Goal: Task Accomplishment & Management: Complete application form

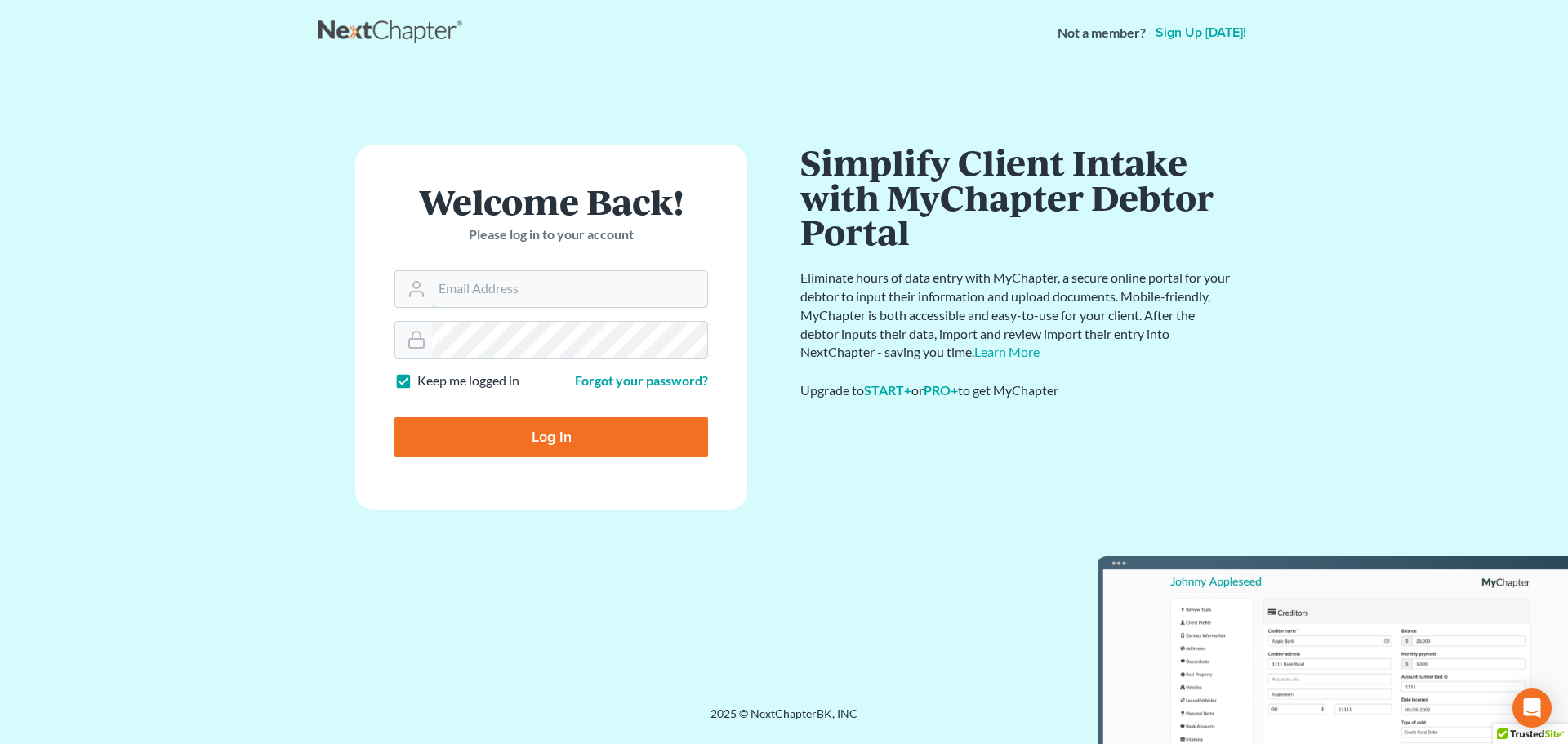
type input "vmajano@scura.com"
click at [552, 448] on input "Log In" at bounding box center [551, 437] width 314 height 41
type input "Thinking..."
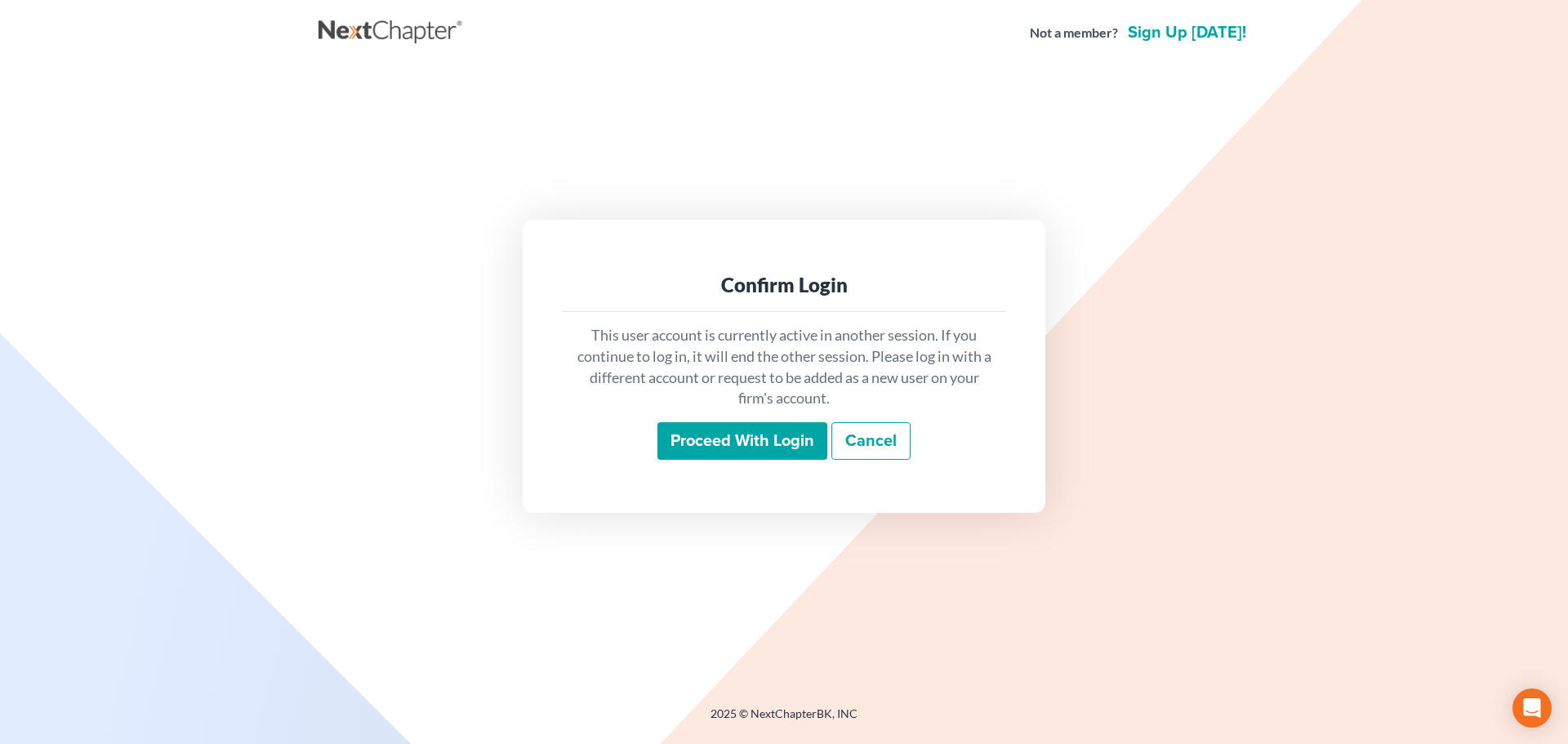
click at [686, 441] on input "Proceed with login" at bounding box center [742, 440] width 170 height 38
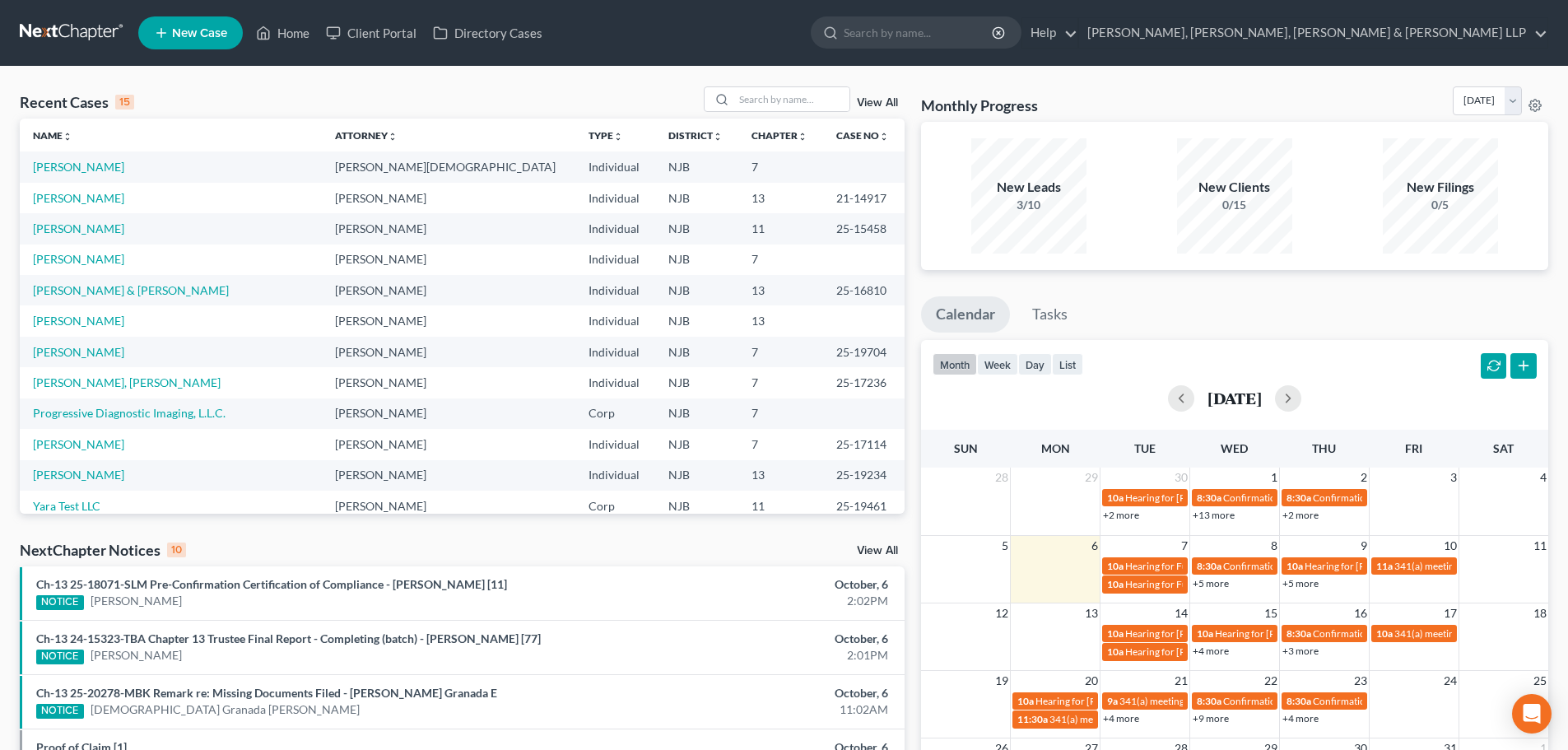
click at [202, 38] on span "New Case" at bounding box center [199, 33] width 55 height 12
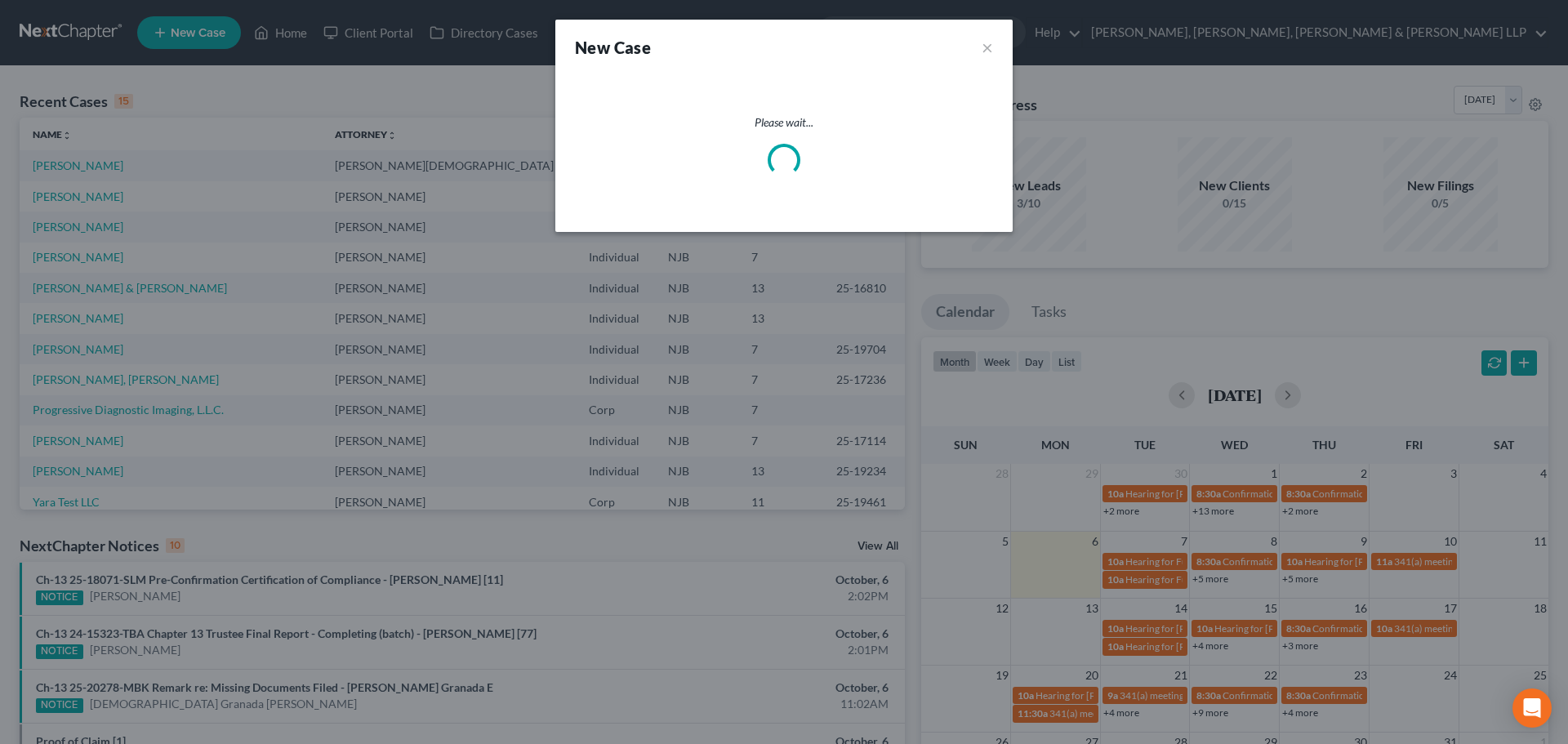
select select "51"
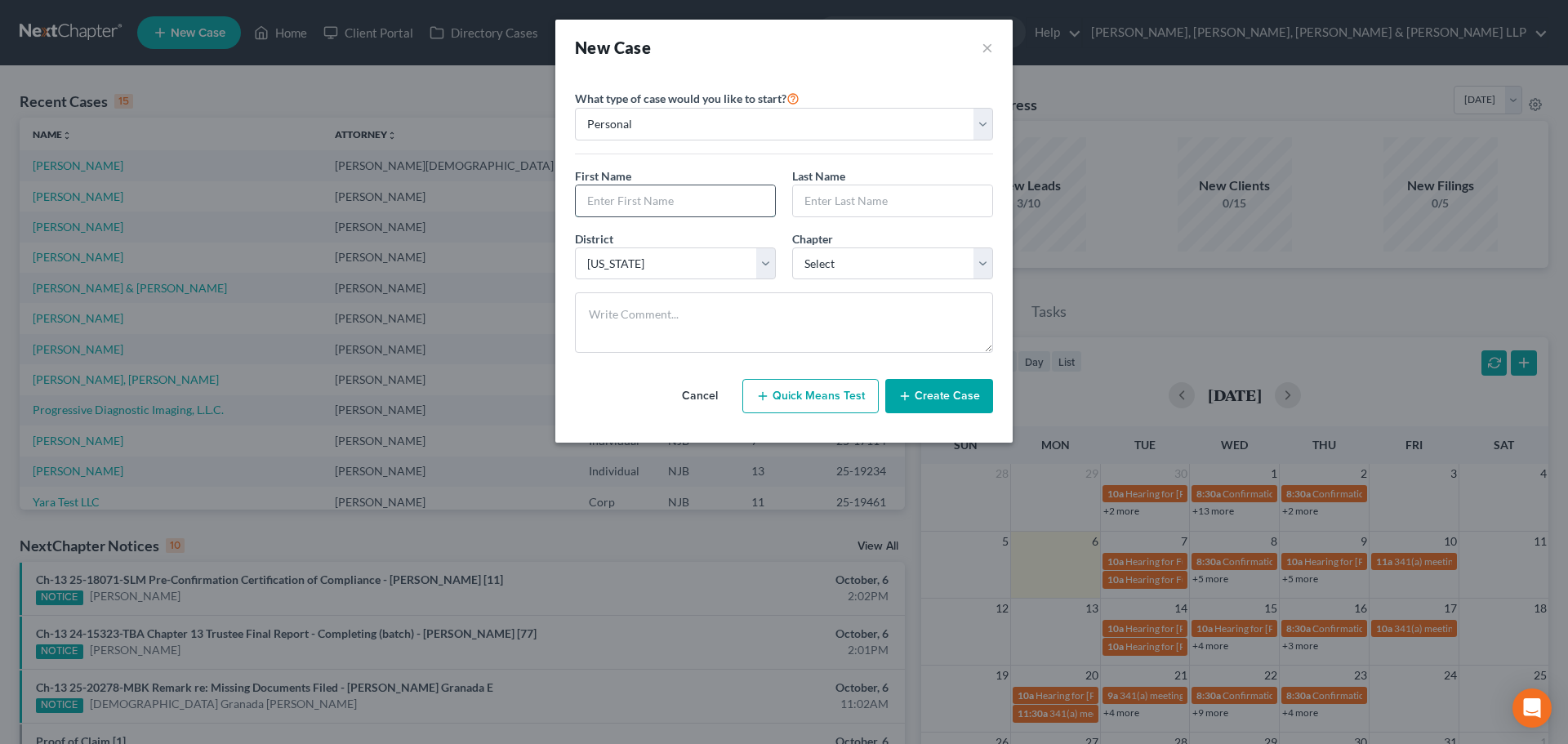
click at [677, 203] on input "text" at bounding box center [676, 201] width 199 height 31
type input "S"
type input "[PERSON_NAME]"
click at [675, 197] on input "text" at bounding box center [676, 201] width 199 height 31
type input "[PERSON_NAME]"
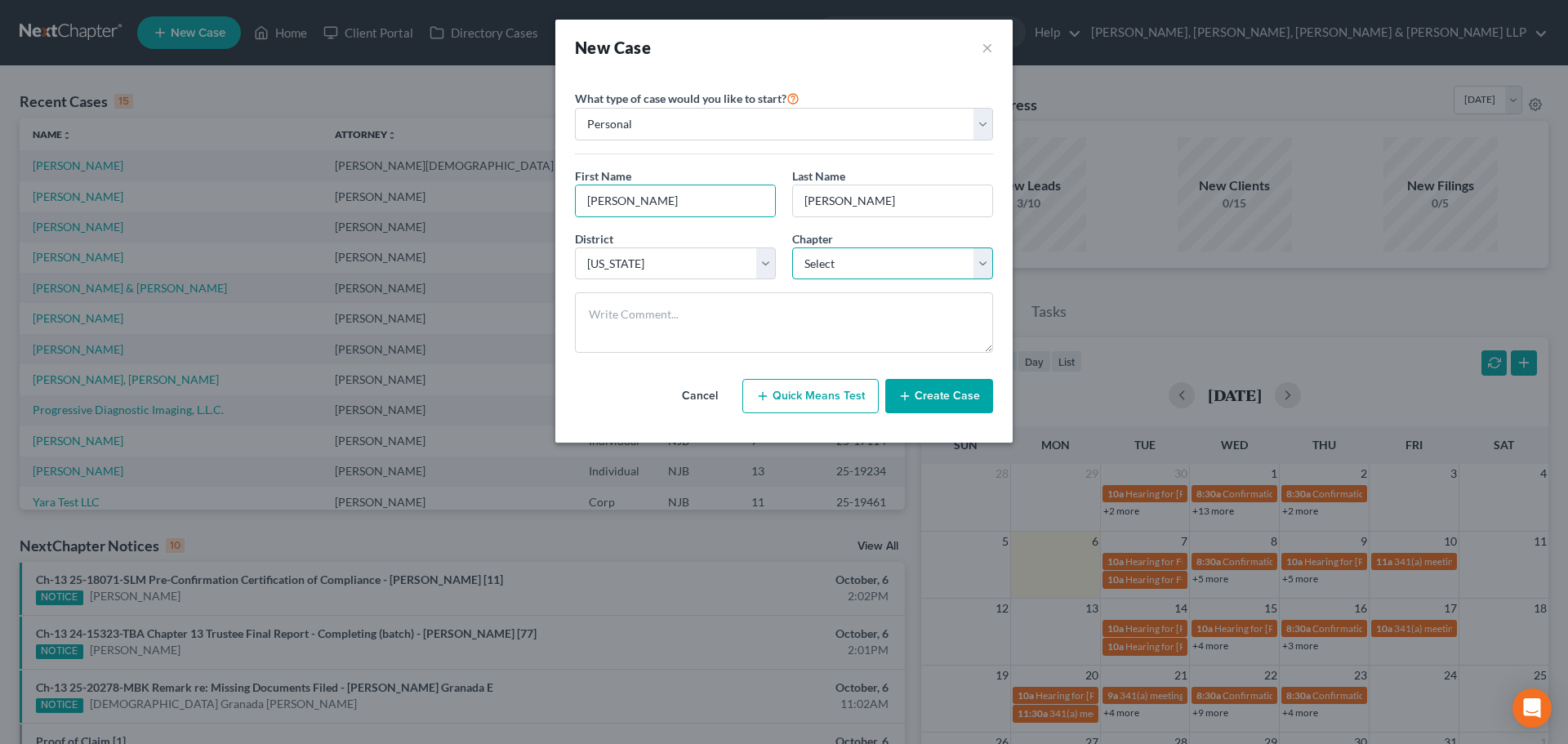
click at [826, 266] on select "Select 7 11 12 13" at bounding box center [892, 263] width 201 height 32
select select "0"
click at [792, 247] on select "Select 7 11 12 13" at bounding box center [892, 263] width 201 height 32
click at [919, 388] on button "Create Case" at bounding box center [939, 396] width 108 height 34
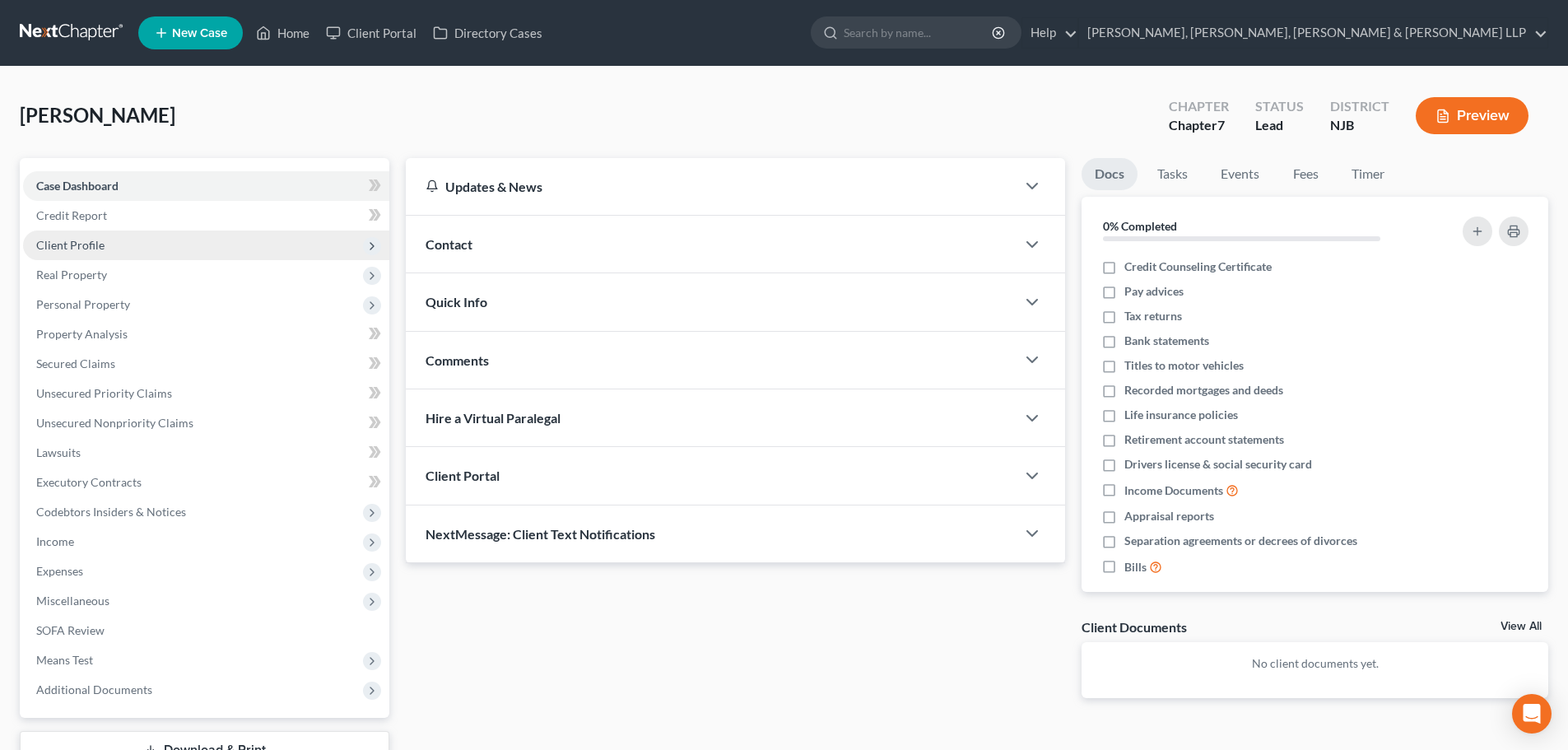
click at [92, 242] on span "Client Profile" at bounding box center [70, 245] width 68 height 14
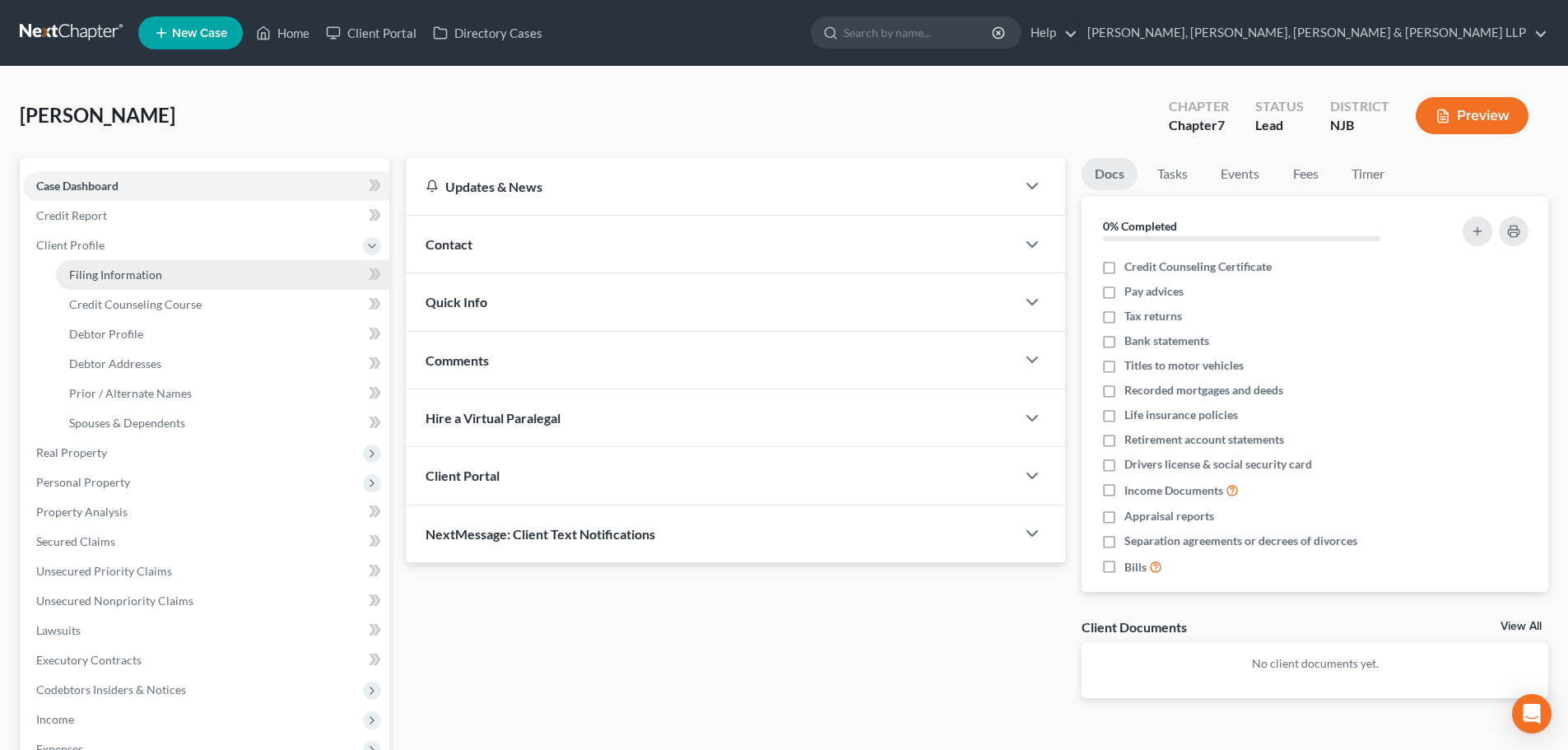
click at [104, 283] on link "Filing Information" at bounding box center [222, 275] width 333 height 30
select select "1"
select select "0"
select select "51"
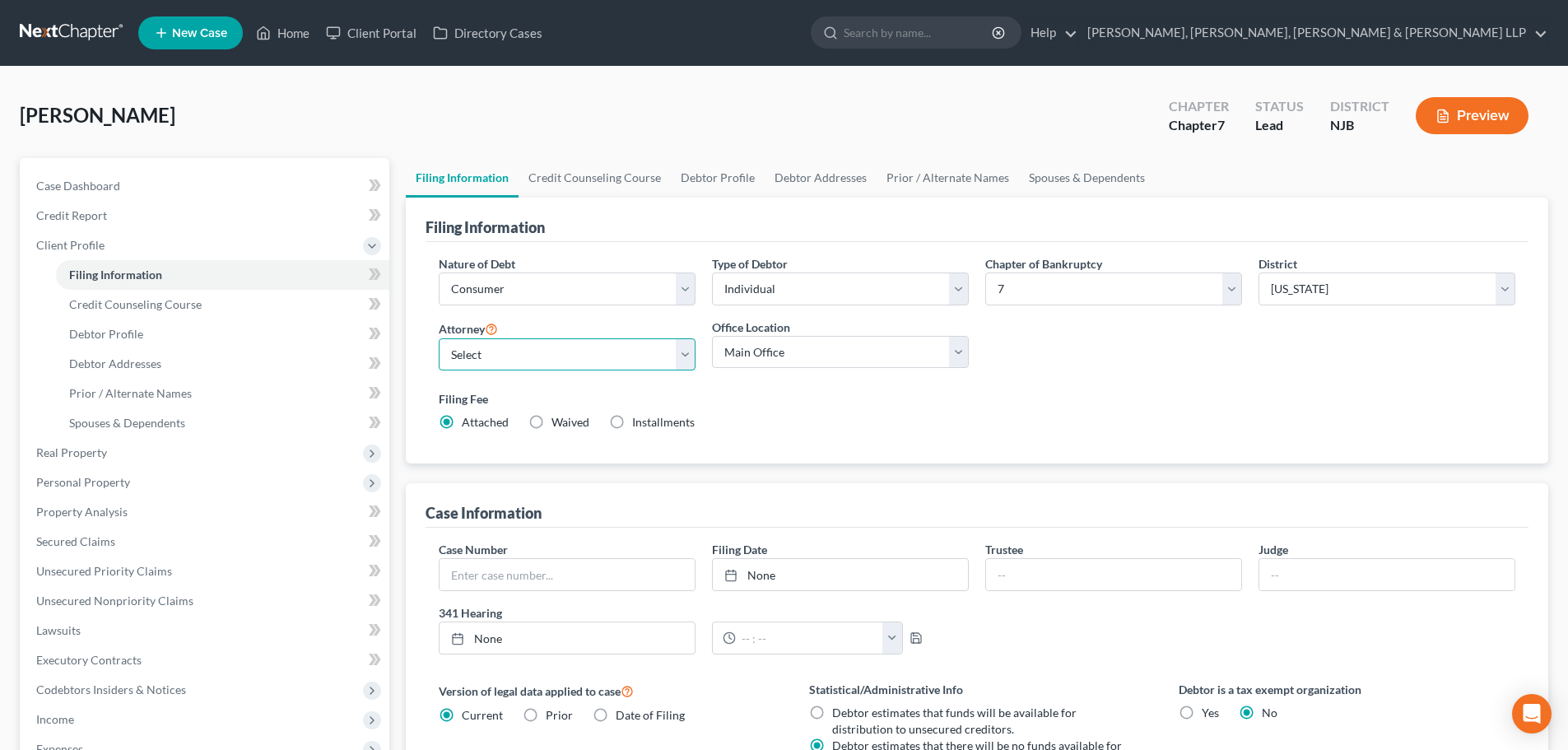
click at [569, 352] on select "Select [PERSON_NAME] - NJB [PERSON_NAME] - NYNB [PERSON_NAME] - NYEB [PERSON_NA…" at bounding box center [568, 355] width 257 height 33
select select "6"
click at [439, 339] on select "Select [PERSON_NAME] - NJB [PERSON_NAME] - NYNB [PERSON_NAME] - NYEB [PERSON_NA…" at bounding box center [568, 355] width 257 height 33
click at [762, 363] on select "Main Office Scura, [GEOGRAPHIC_DATA], [PERSON_NAME], [PERSON_NAME] & [PERSON_NA…" at bounding box center [840, 352] width 257 height 33
select select "0"
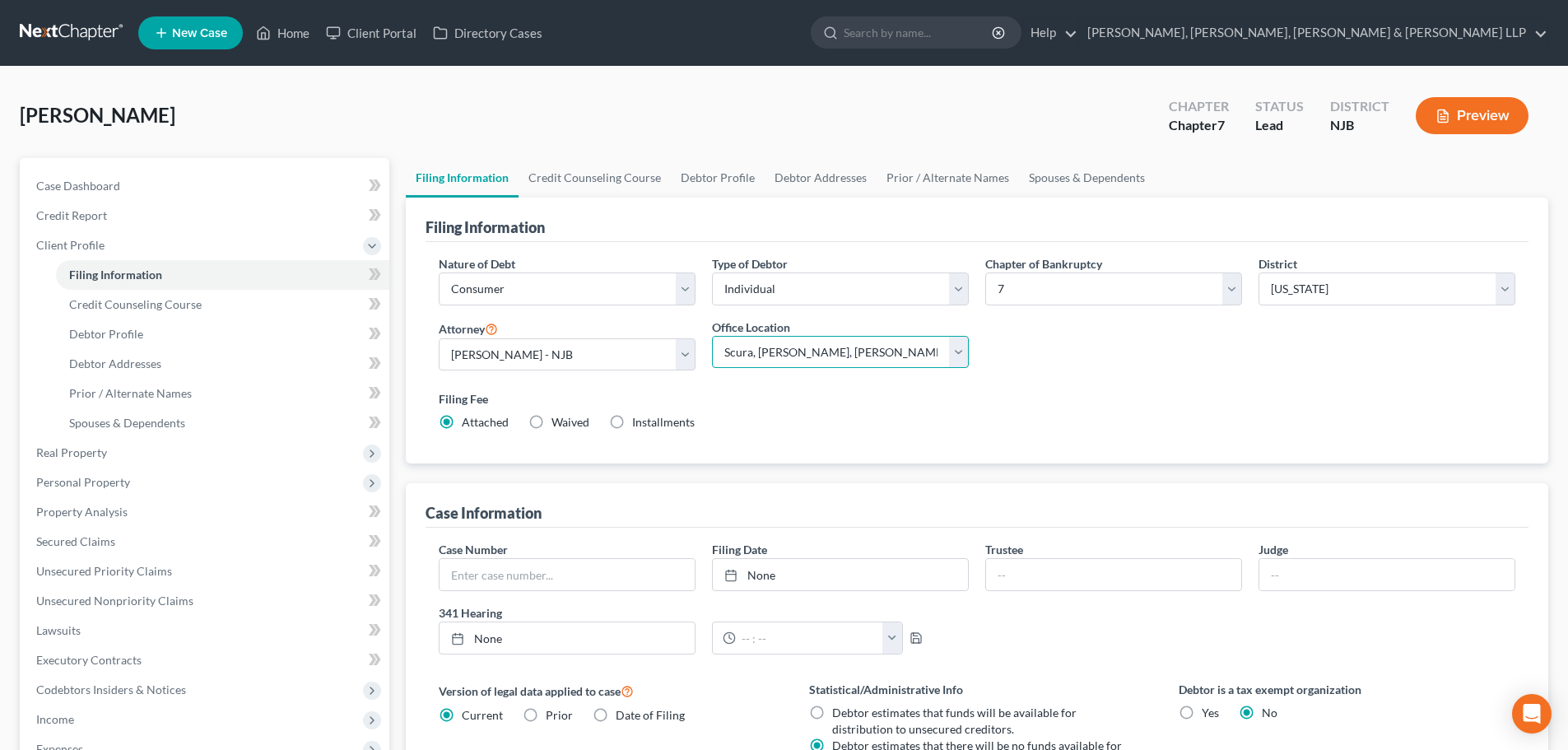
click at [712, 336] on select "Main Office Scura, [GEOGRAPHIC_DATA], [PERSON_NAME], [PERSON_NAME] & [PERSON_NA…" at bounding box center [840, 352] width 257 height 33
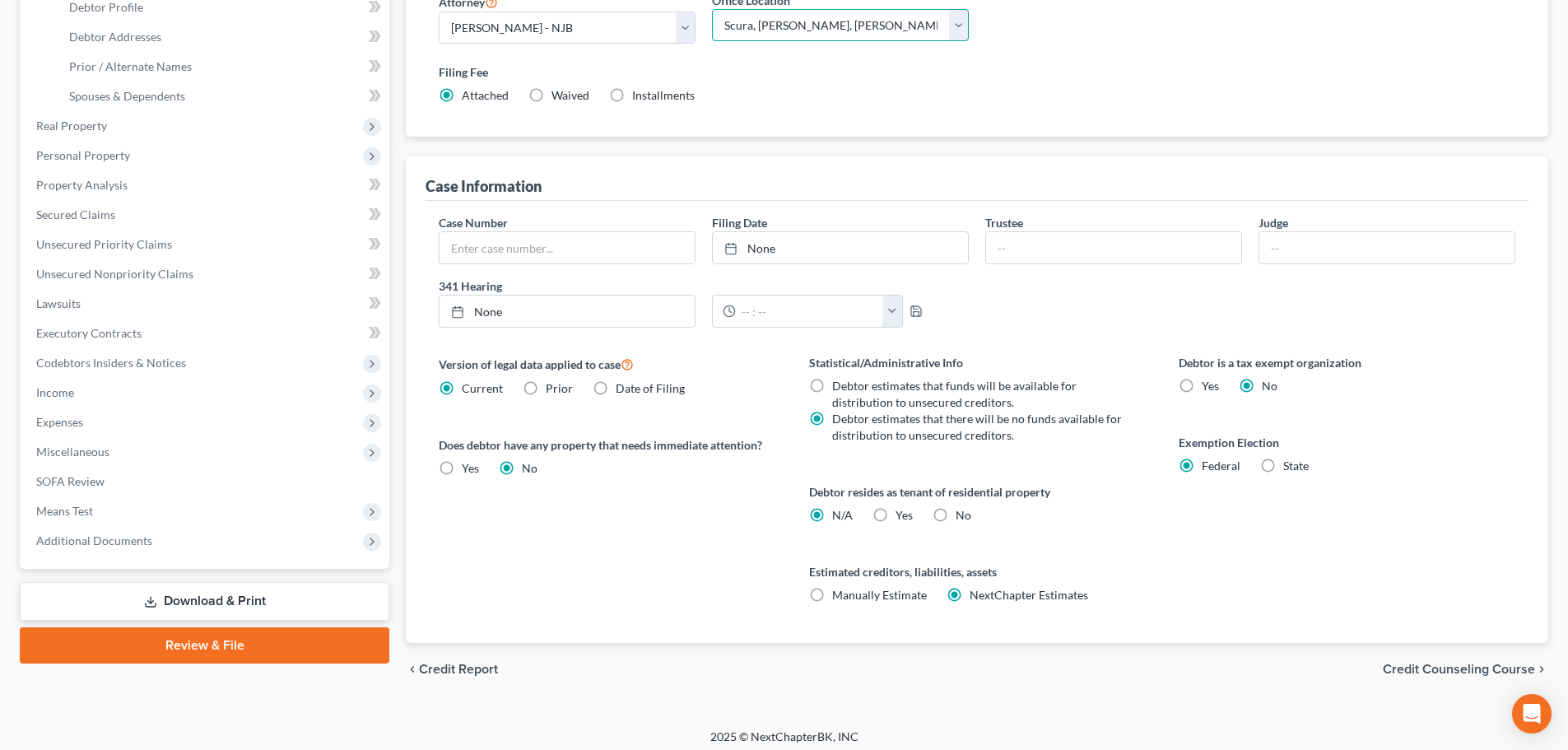
scroll to position [335, 0]
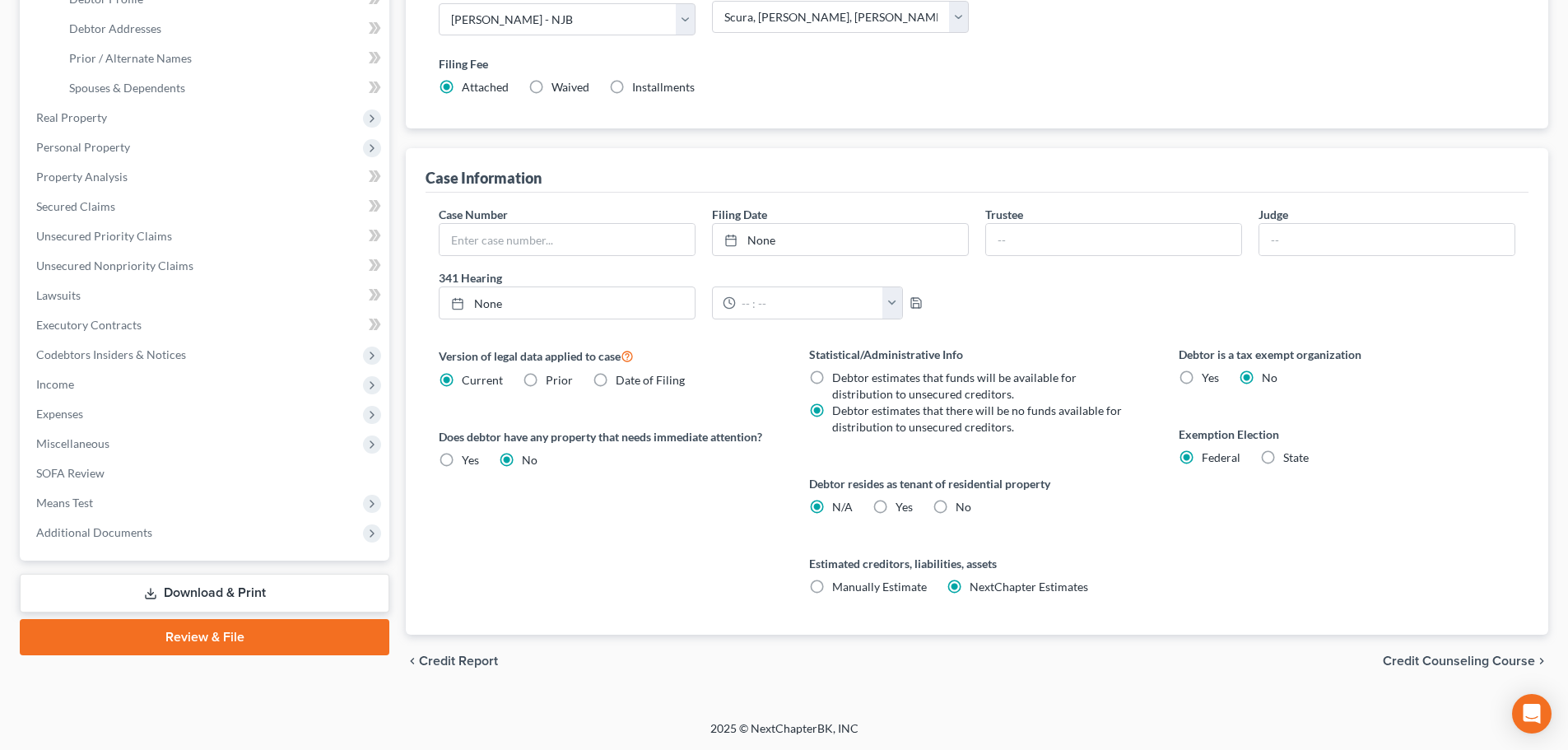
click at [896, 511] on label "Yes Yes" at bounding box center [905, 507] width 18 height 17
click at [903, 510] on input "Yes Yes" at bounding box center [908, 504] width 11 height 11
radio input "true"
radio input "false"
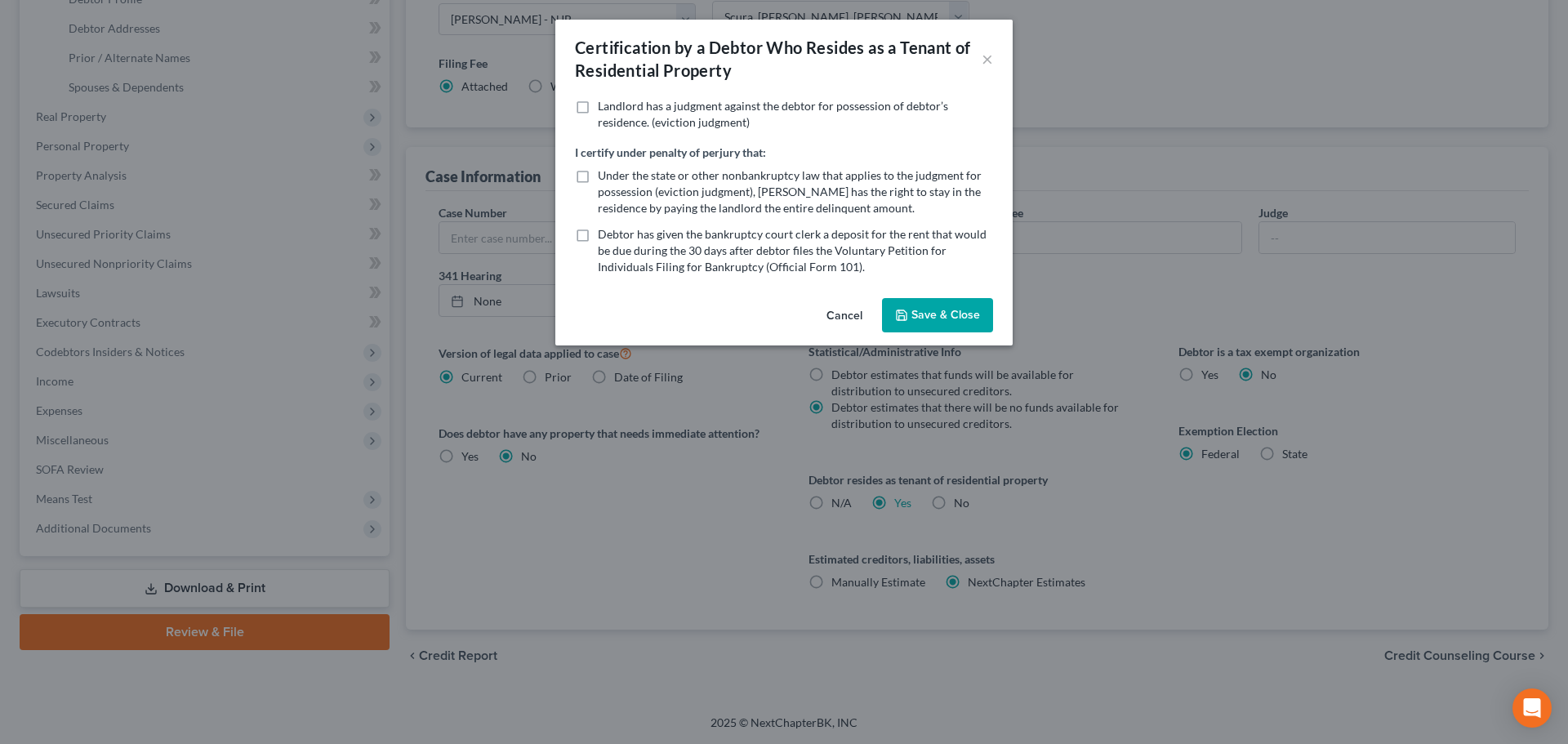
click at [948, 313] on button "Save & Close" at bounding box center [937, 315] width 111 height 34
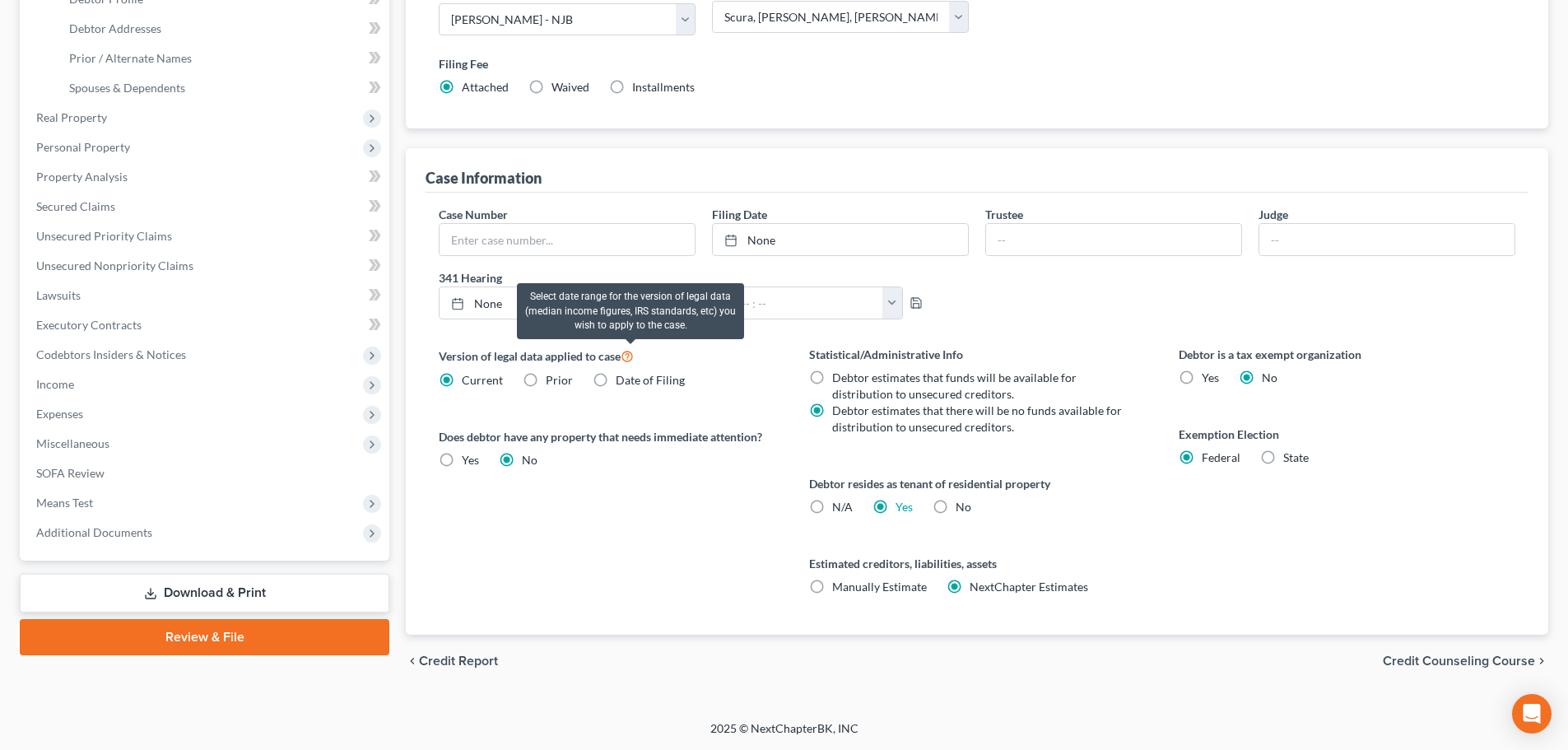
scroll to position [6, 0]
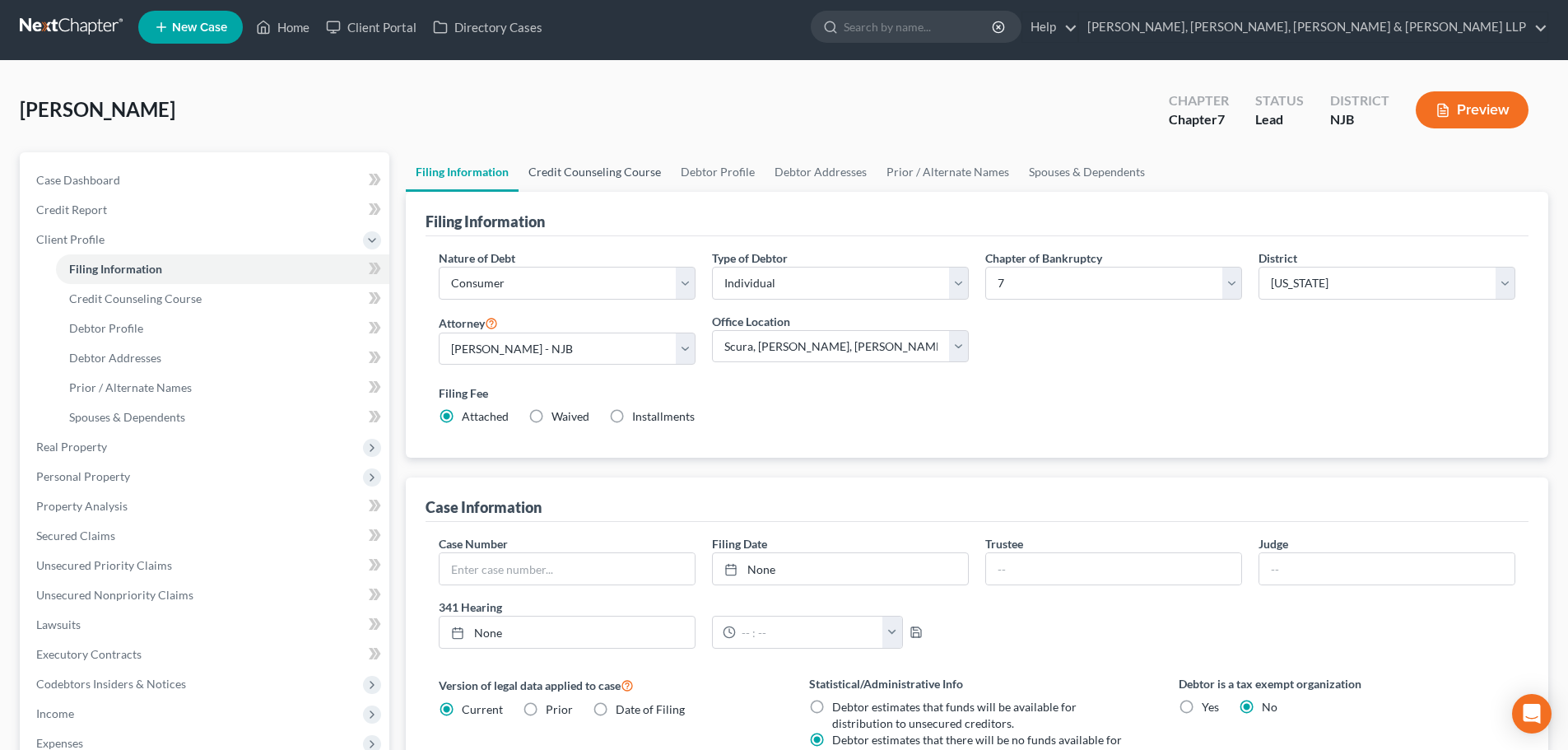
click at [586, 174] on link "Credit Counseling Course" at bounding box center [595, 172] width 153 height 39
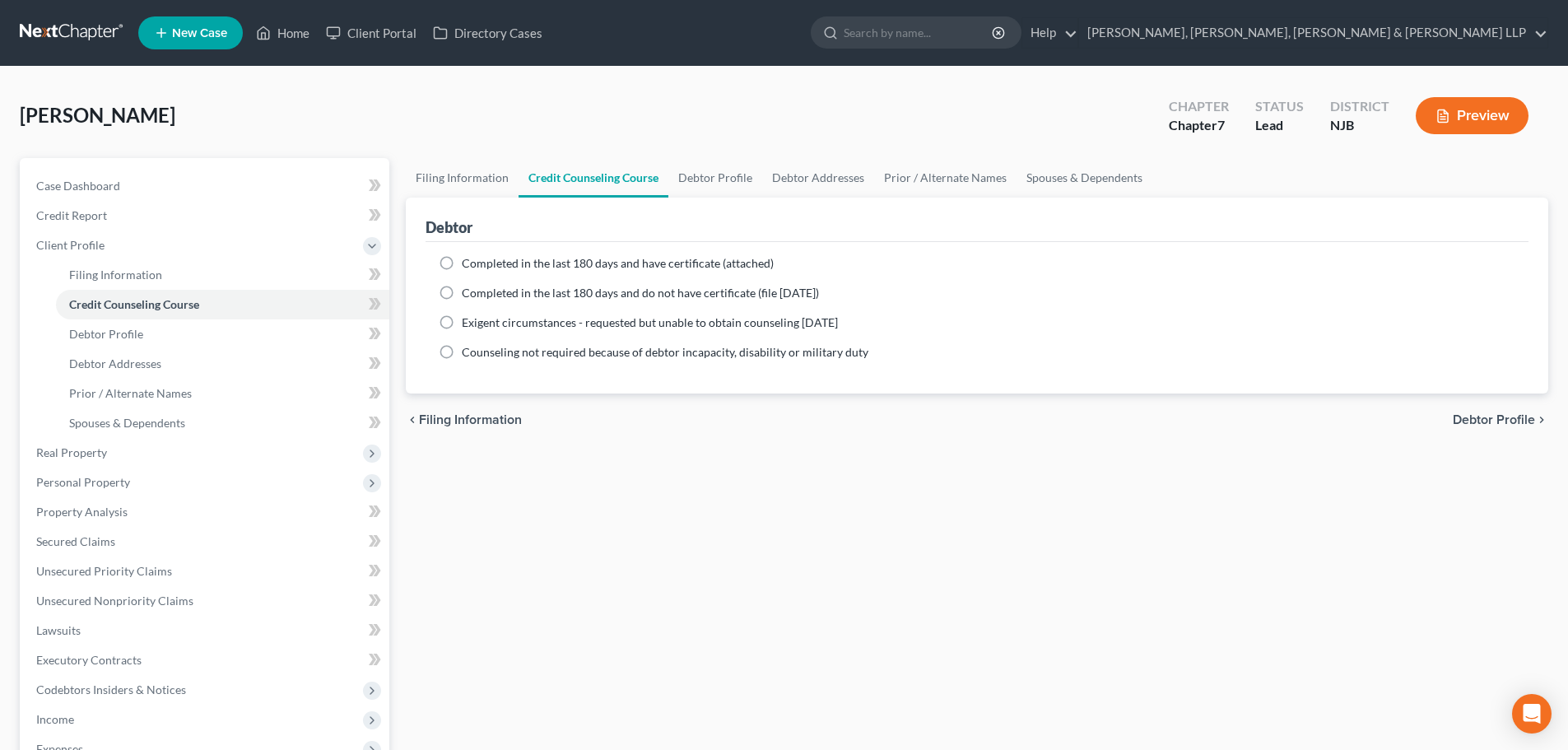
click at [541, 259] on span "Completed in the last 180 days and have certificate (attached)" at bounding box center [617, 262] width 312 height 14
click at [479, 259] on input "Completed in the last 180 days and have certificate (attached)" at bounding box center [474, 261] width 11 height 11
radio input "true"
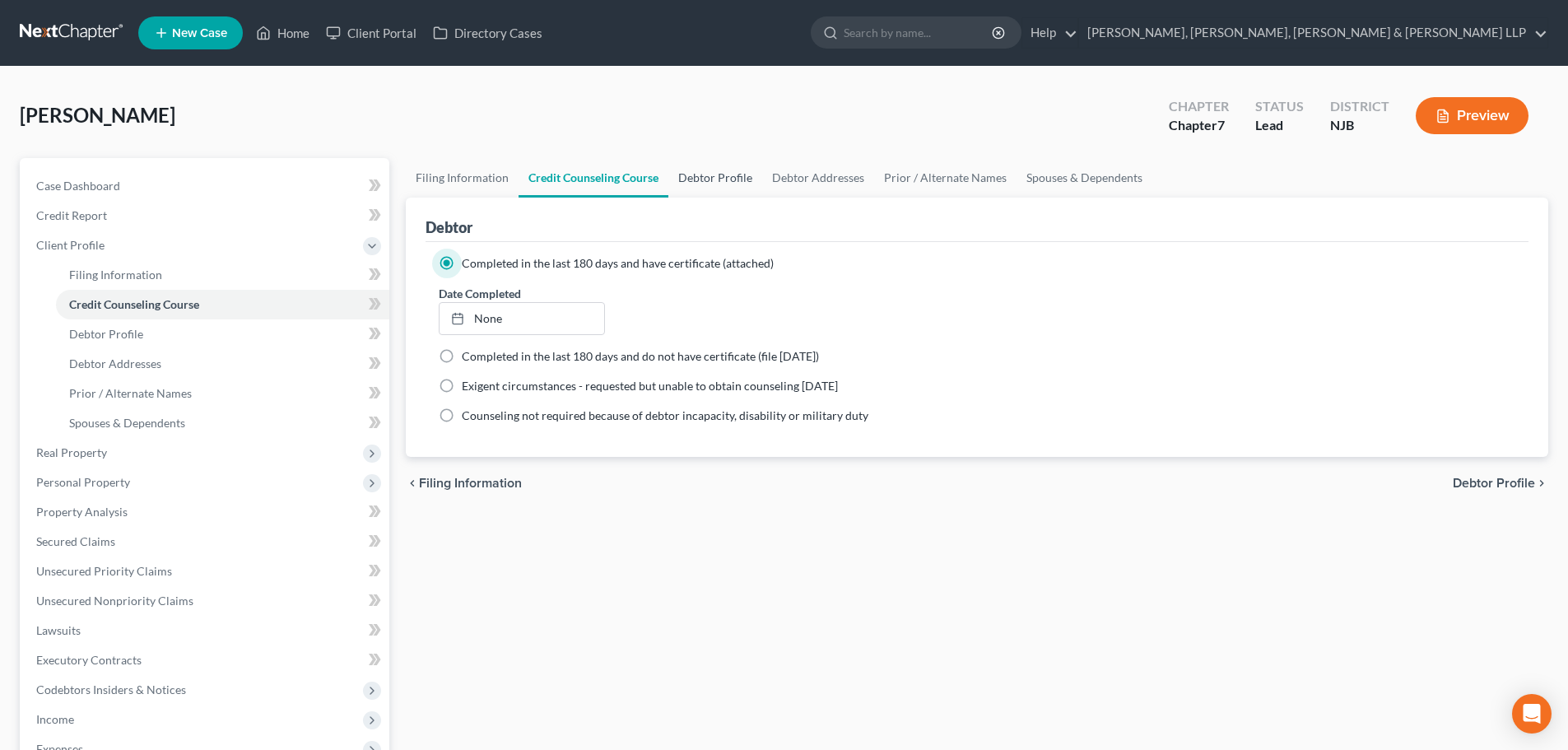
drag, startPoint x: 688, startPoint y: 174, endPoint x: 681, endPoint y: 180, distance: 9.2
click at [688, 174] on link "Debtor Profile" at bounding box center [715, 178] width 94 height 39
select select "0"
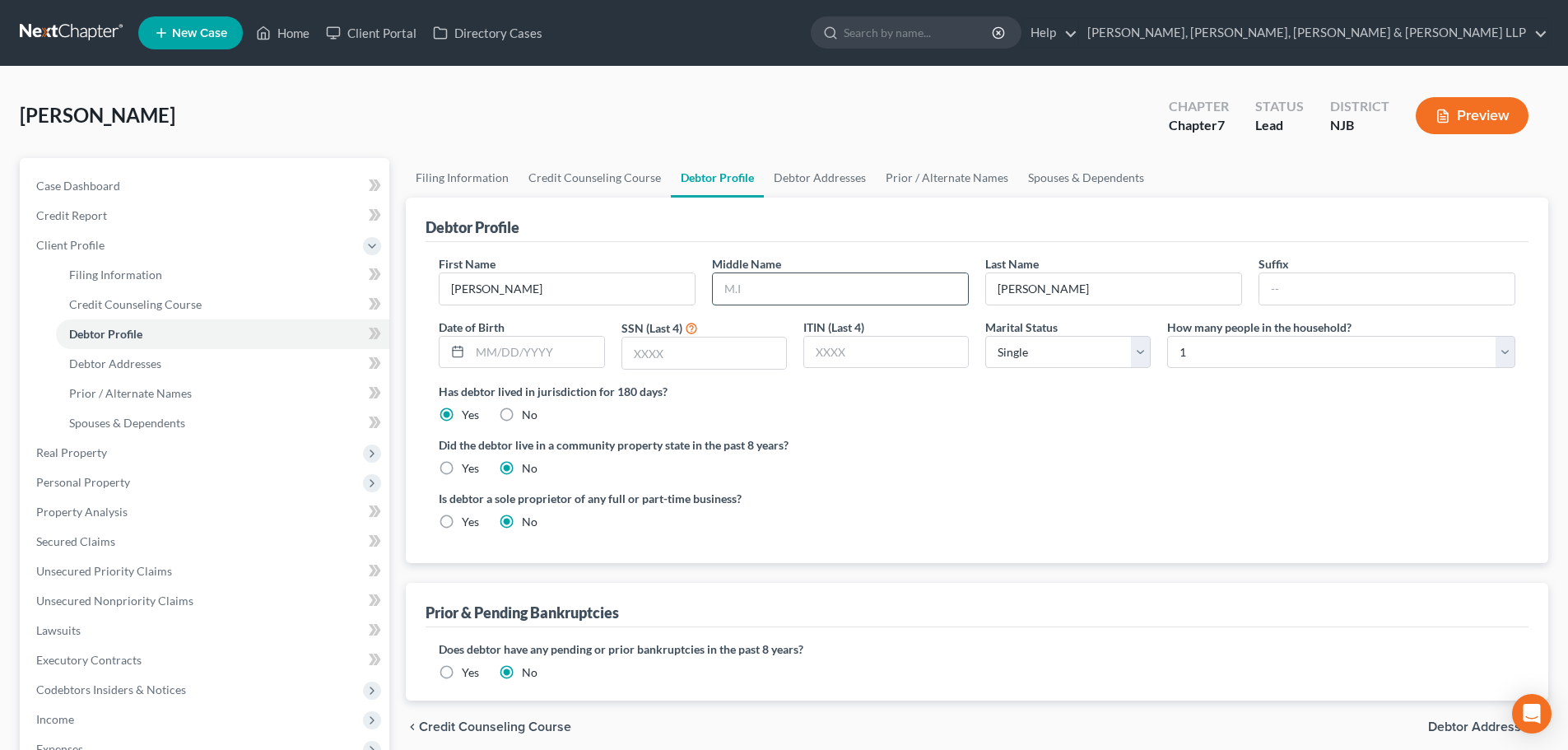
click at [745, 279] on input "text" at bounding box center [840, 289] width 255 height 32
type input "L."
click at [527, 367] on input "text" at bounding box center [536, 353] width 133 height 32
type input "[DATE]"
click at [712, 363] on input "text" at bounding box center [704, 354] width 164 height 32
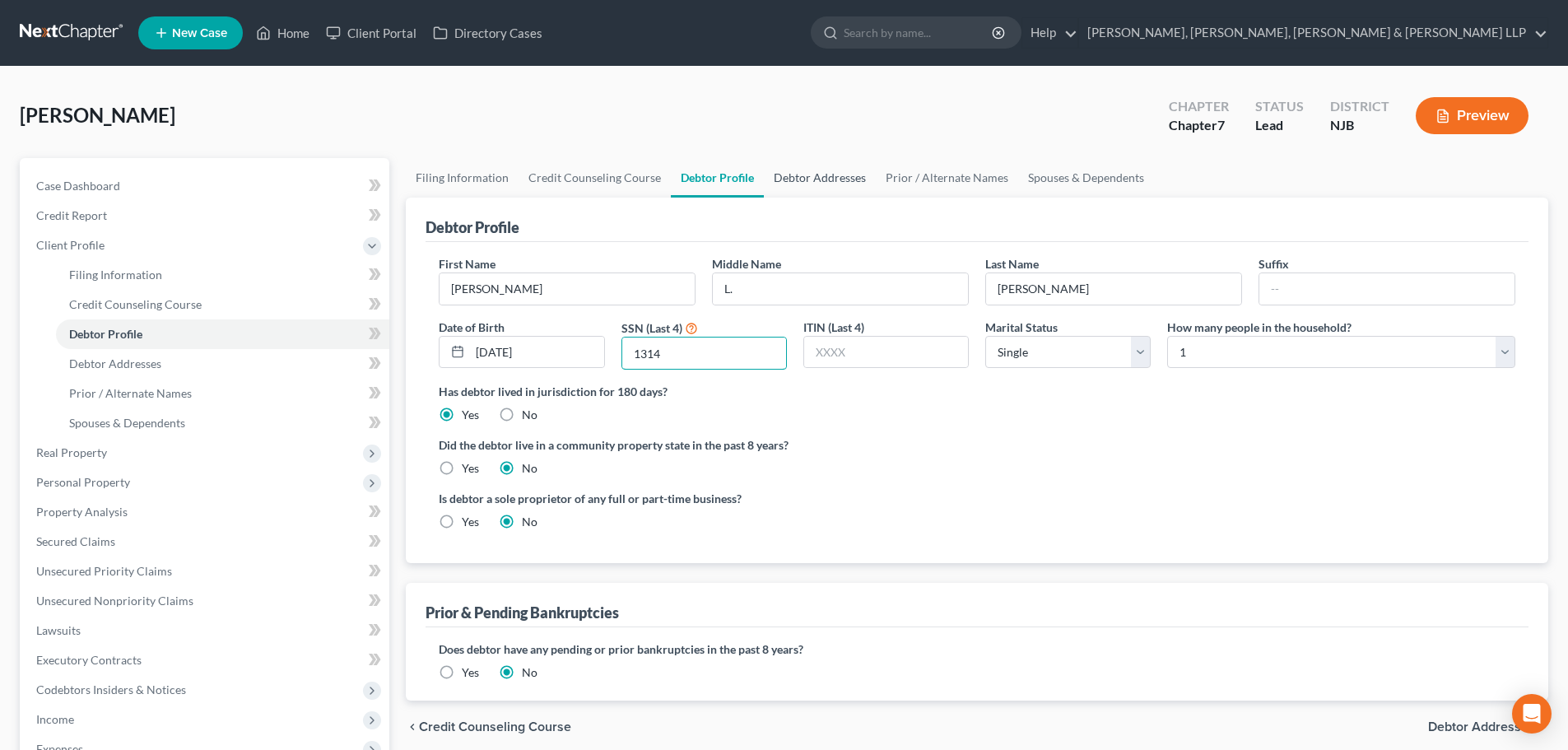
type input "1314"
click at [800, 167] on link "Debtor Addresses" at bounding box center [820, 178] width 112 height 39
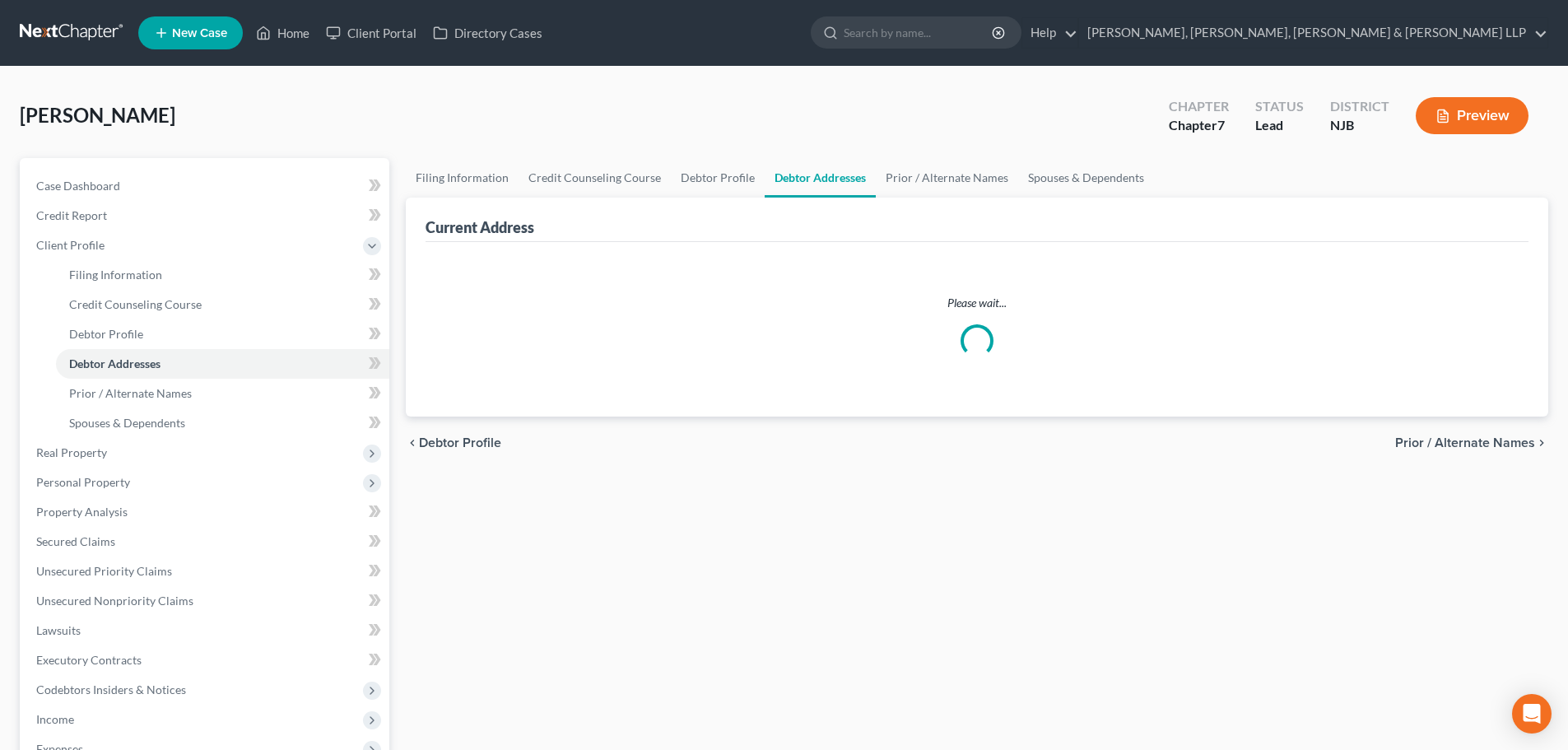
select select "0"
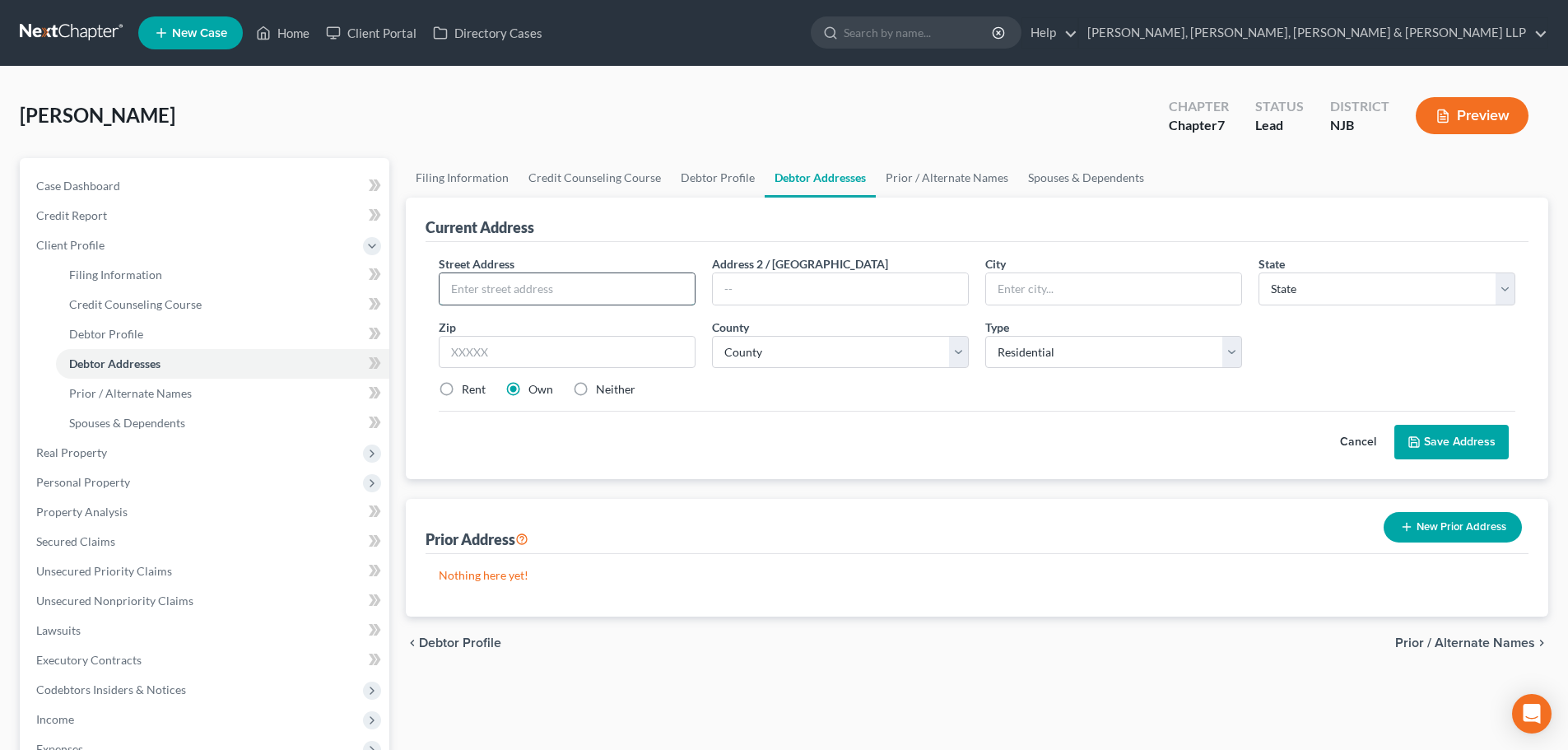
click at [530, 302] on input "text" at bounding box center [567, 289] width 255 height 32
click at [587, 291] on input "33 s" at bounding box center [567, 289] width 255 height 32
type input "[STREET_ADDRESS][PERSON_NAME] H"
click at [581, 346] on input "text" at bounding box center [568, 352] width 257 height 33
type input "07018"
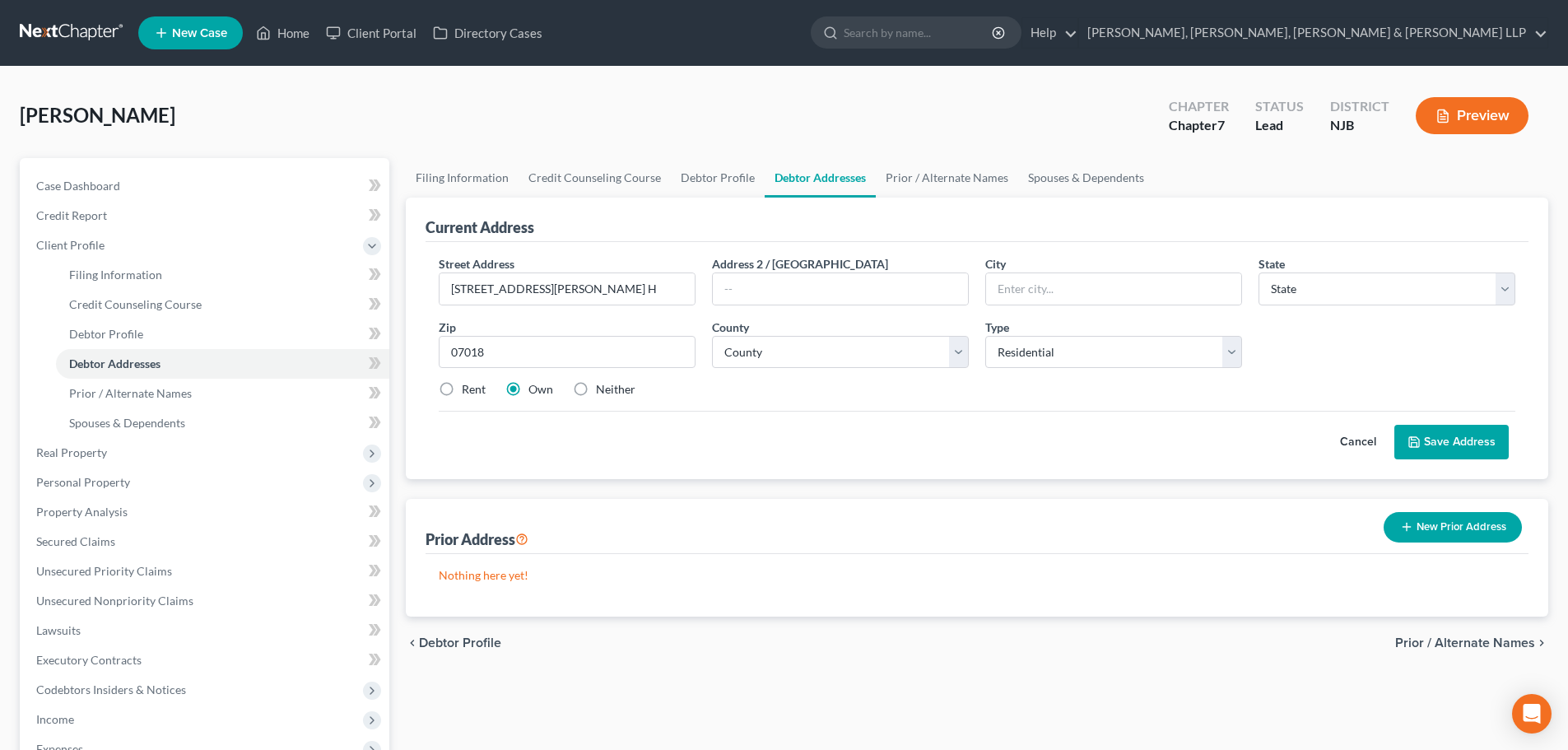
type input "East Orange"
select select "33"
click at [462, 395] on label "Rent" at bounding box center [474, 390] width 24 height 17
click at [468, 392] on input "Rent" at bounding box center [474, 387] width 11 height 11
radio input "true"
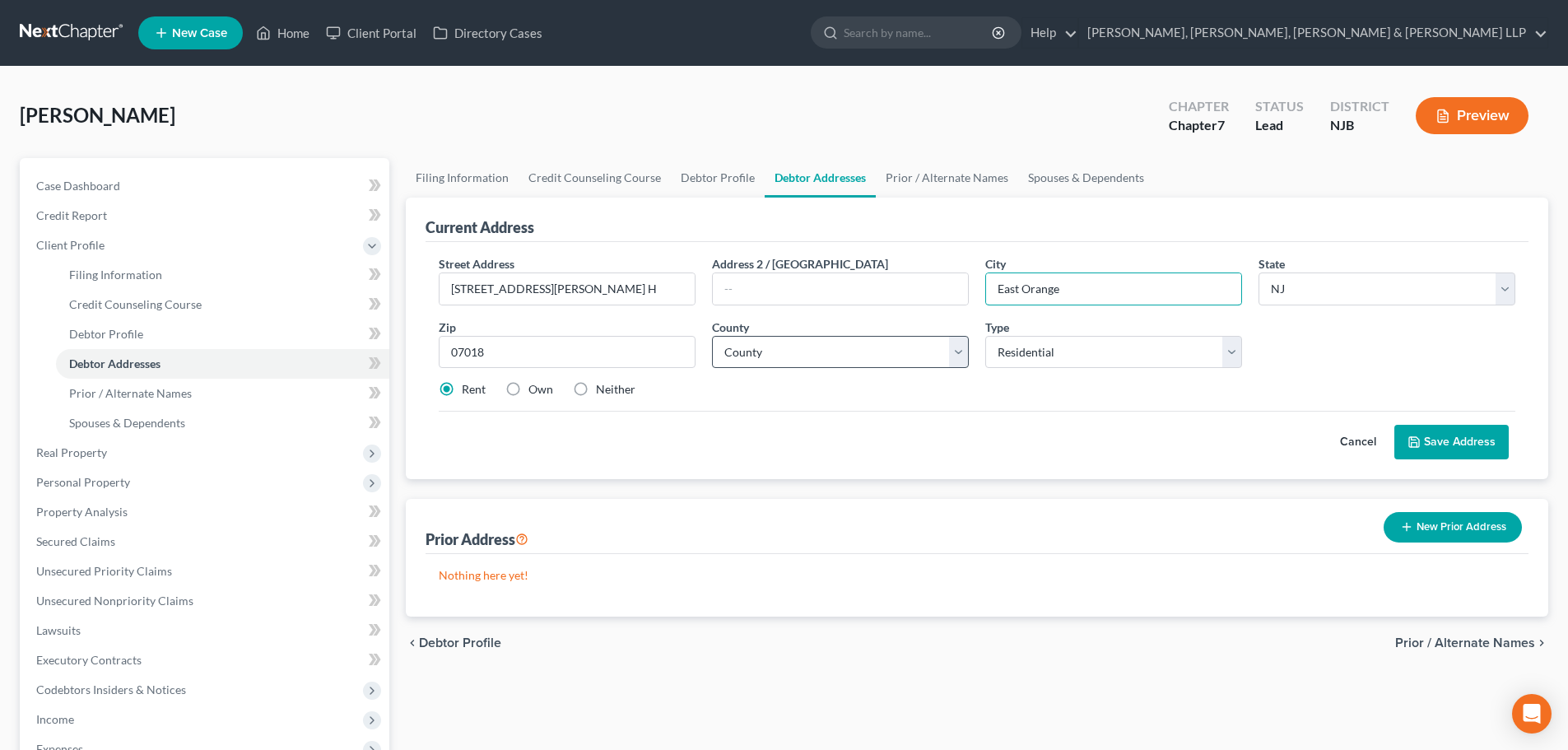
drag, startPoint x: 1125, startPoint y: 294, endPoint x: 872, endPoint y: 345, distance: 258.1
click at [872, 345] on div "Street Address * [STREET_ADDRESS][PERSON_NAME] H Address 2 / [GEOGRAPHIC_DATA] …" at bounding box center [977, 333] width 1093 height 156
click at [744, 355] on select "County [GEOGRAPHIC_DATA] [GEOGRAPHIC_DATA] [GEOGRAPHIC_DATA] [GEOGRAPHIC_DATA] …" at bounding box center [840, 352] width 257 height 33
select select "6"
click at [712, 336] on select "County [GEOGRAPHIC_DATA] [GEOGRAPHIC_DATA] [GEOGRAPHIC_DATA] [GEOGRAPHIC_DATA] …" at bounding box center [840, 352] width 257 height 33
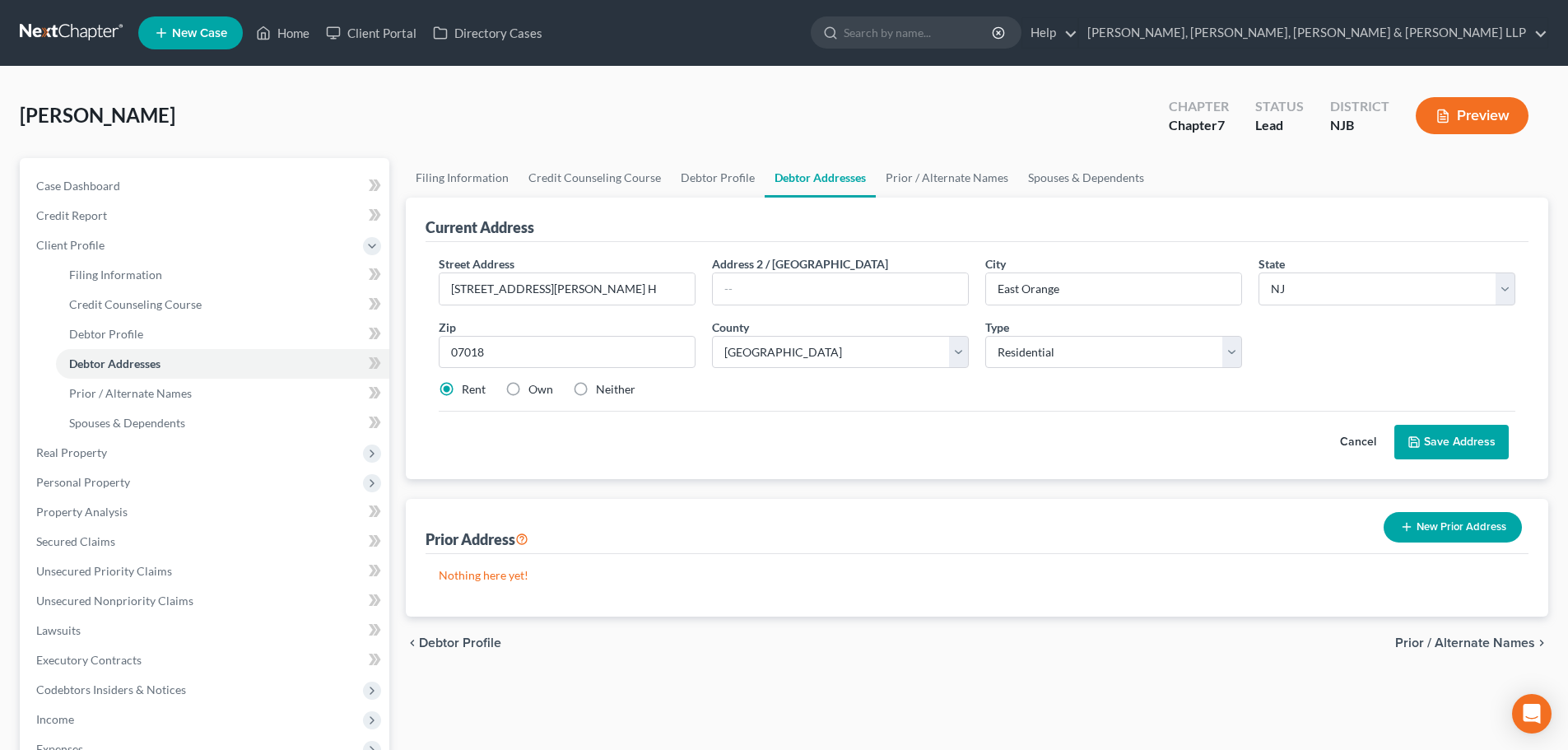
click at [1449, 429] on button "Save Address" at bounding box center [1452, 442] width 114 height 34
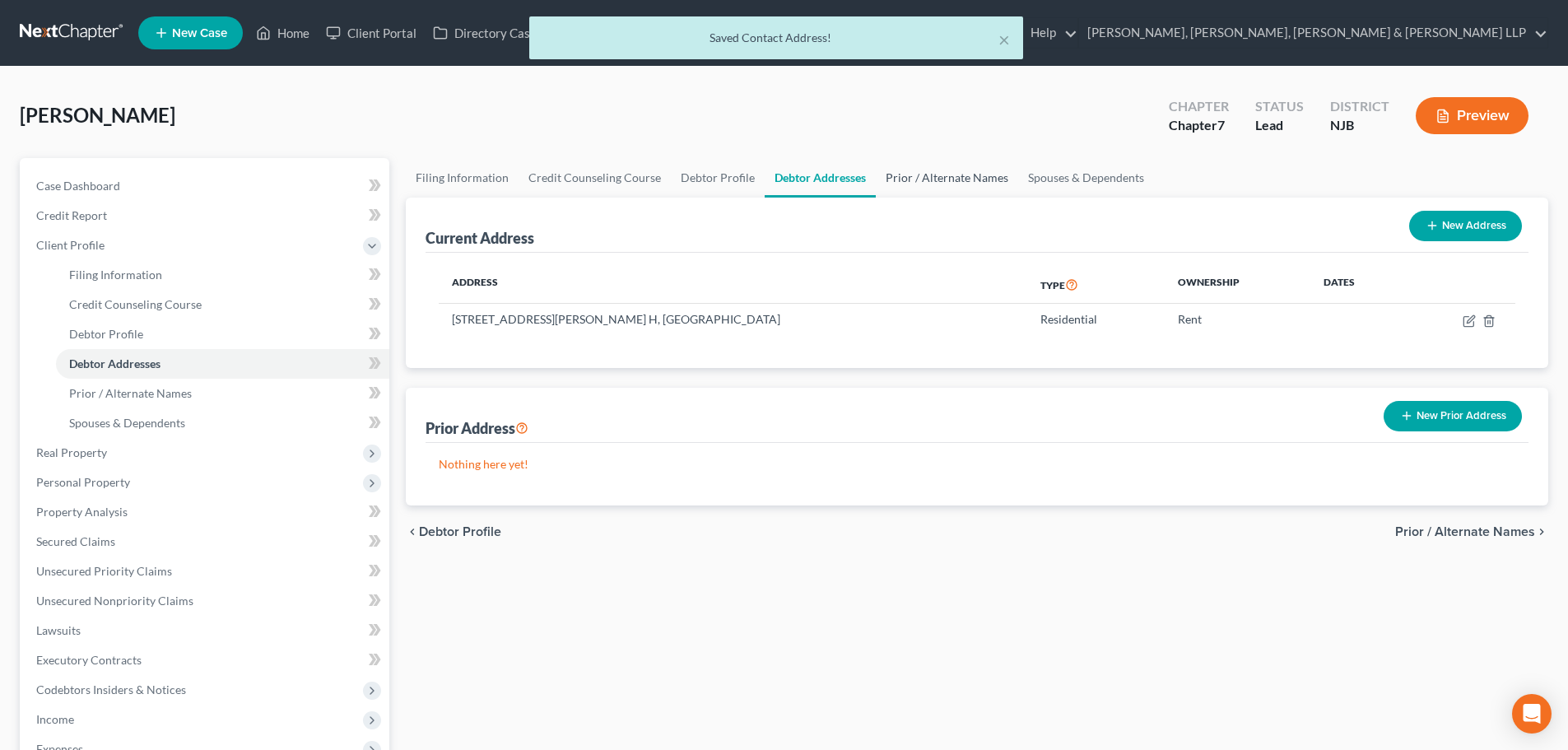
click at [978, 167] on link "Prior / Alternate Names" at bounding box center [946, 178] width 142 height 39
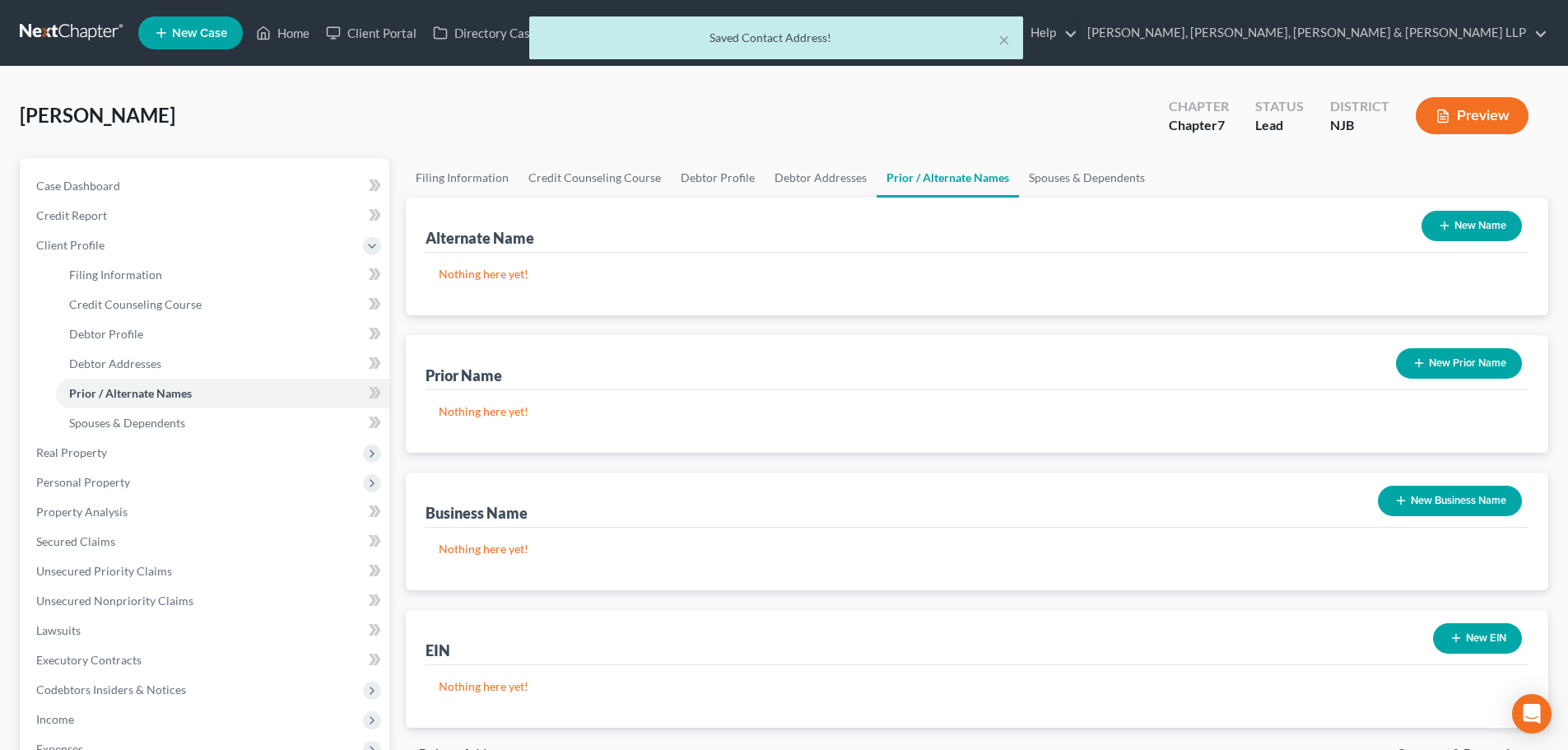
click at [1472, 230] on button "New Name" at bounding box center [1472, 225] width 101 height 31
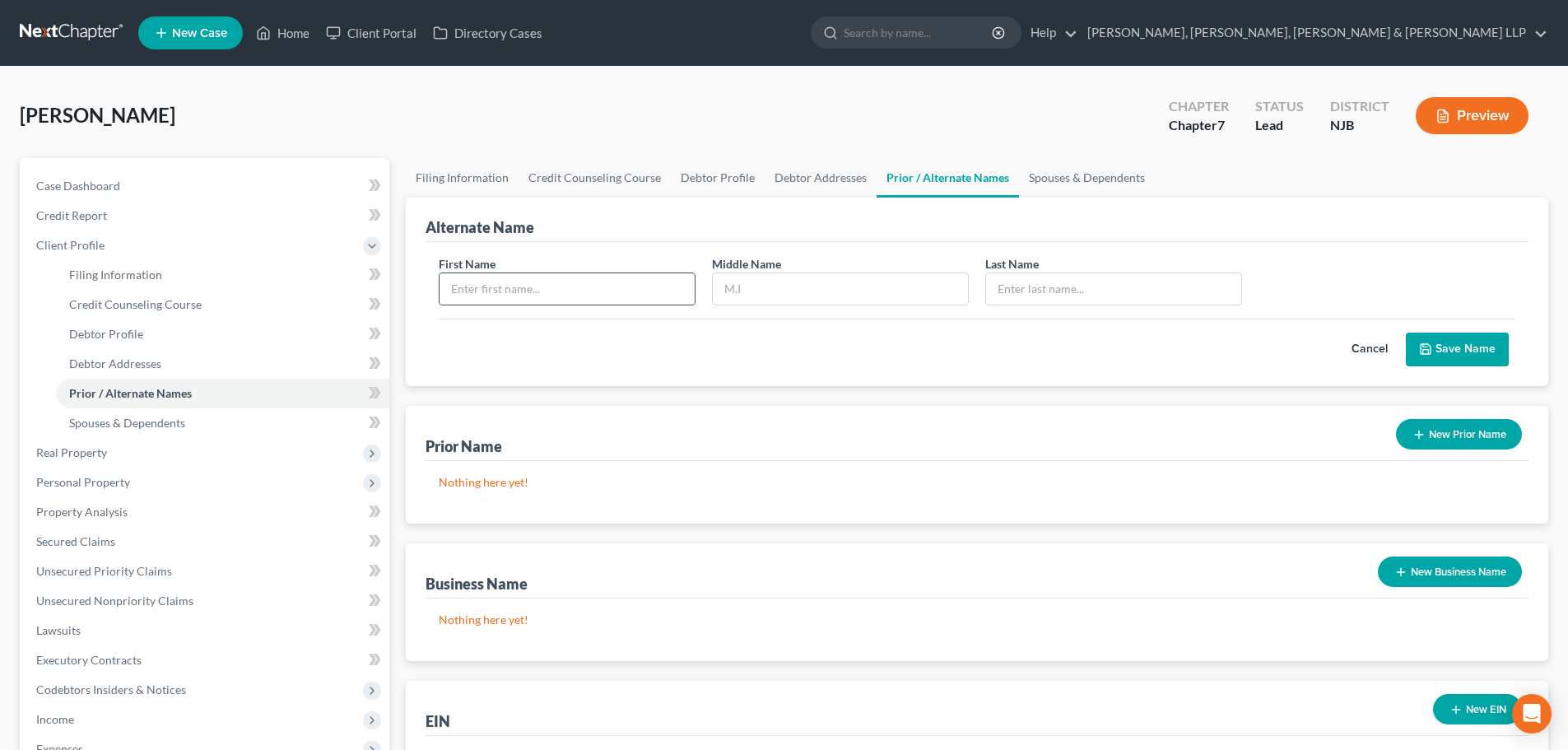
click at [611, 273] on div at bounding box center [568, 288] width 257 height 33
click at [611, 277] on input "text" at bounding box center [567, 289] width 255 height 32
type input "s"
type input "[PERSON_NAME]"
click at [832, 284] on input "text" at bounding box center [840, 289] width 255 height 32
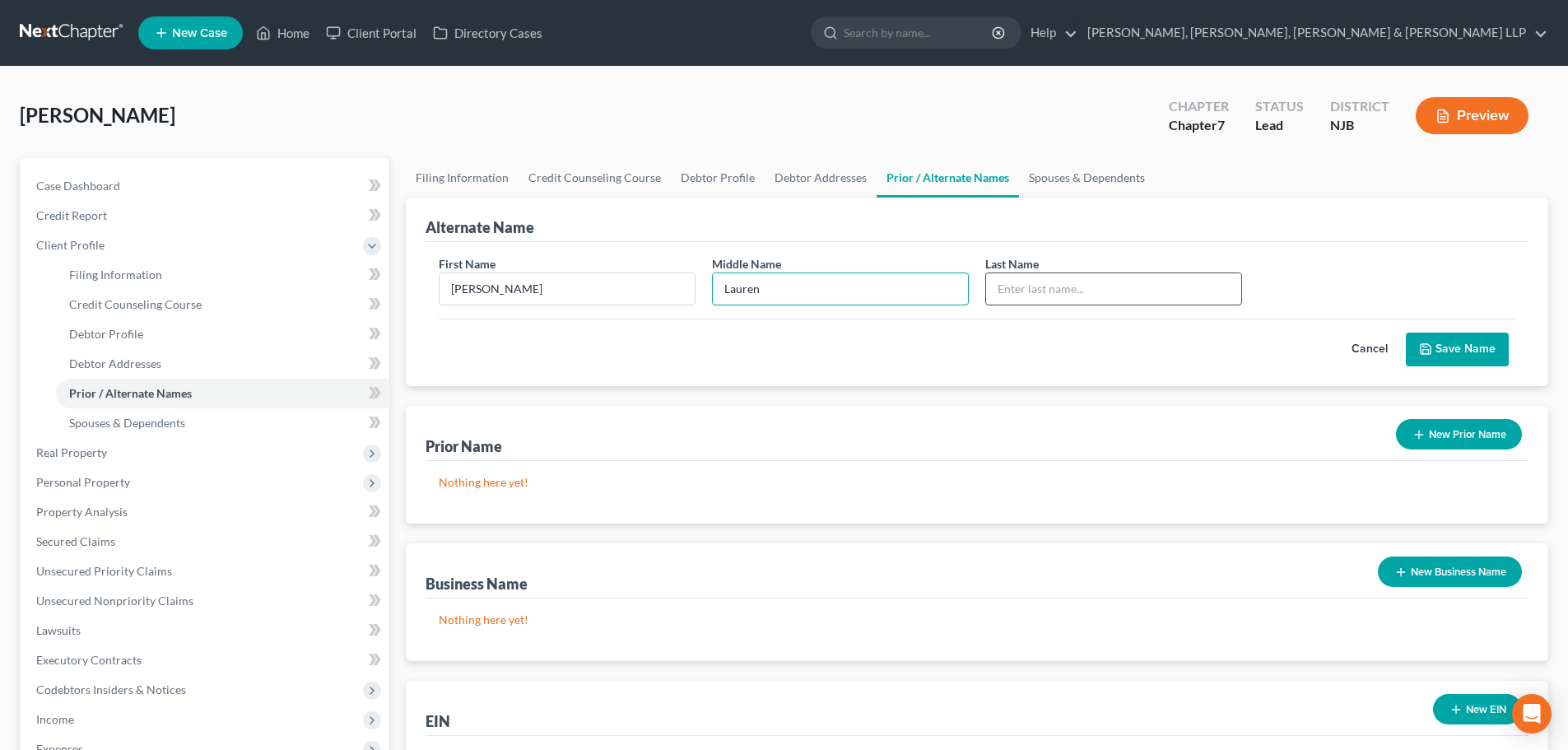
type input "Lauren"
click at [1087, 286] on input "text" at bounding box center [1114, 289] width 255 height 32
type input "[PERSON_NAME]"
click at [1460, 352] on button "Save Name" at bounding box center [1457, 349] width 103 height 34
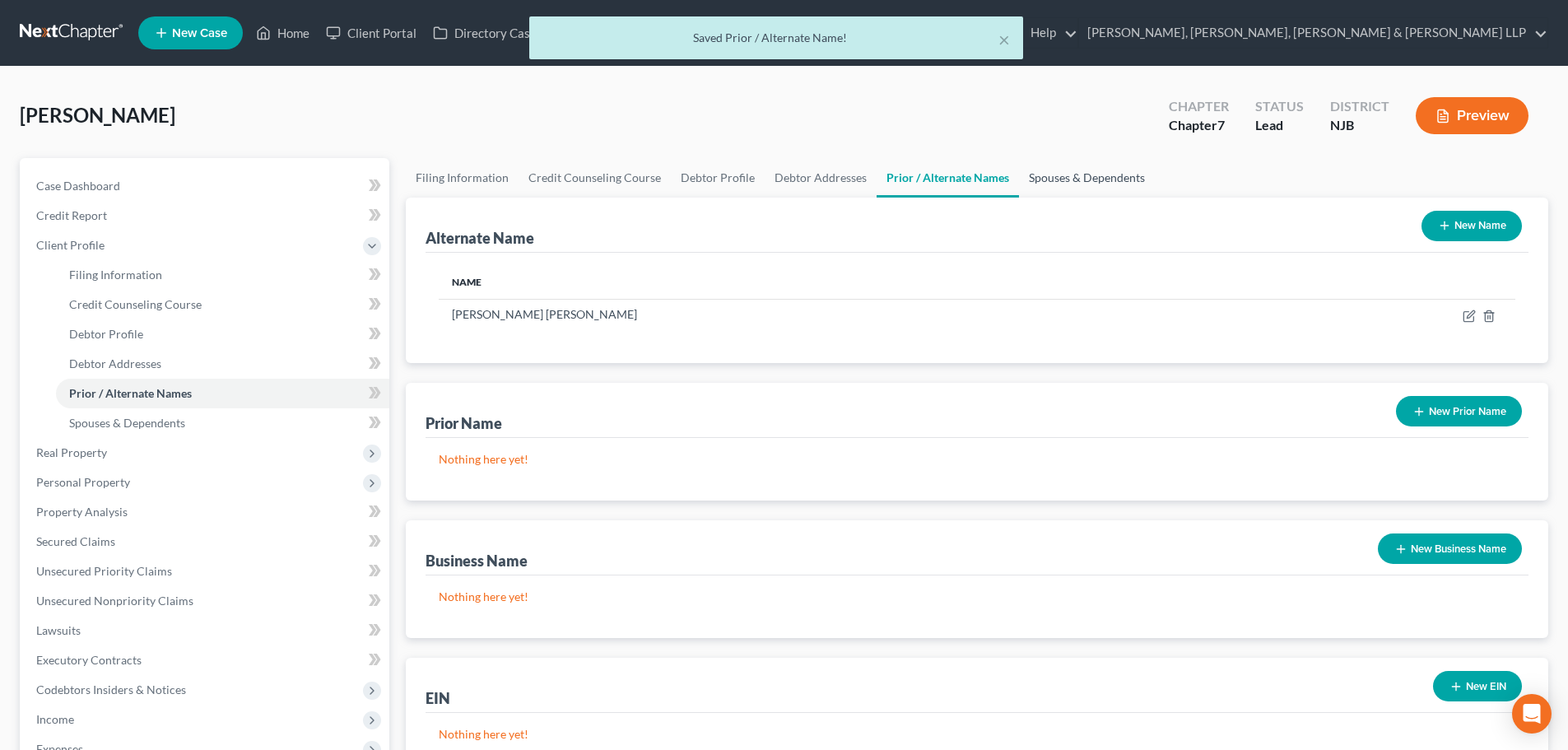
drag, startPoint x: 1092, startPoint y: 182, endPoint x: 1075, endPoint y: 171, distance: 20.2
click at [1091, 182] on link "Spouses & Dependents" at bounding box center [1087, 178] width 136 height 39
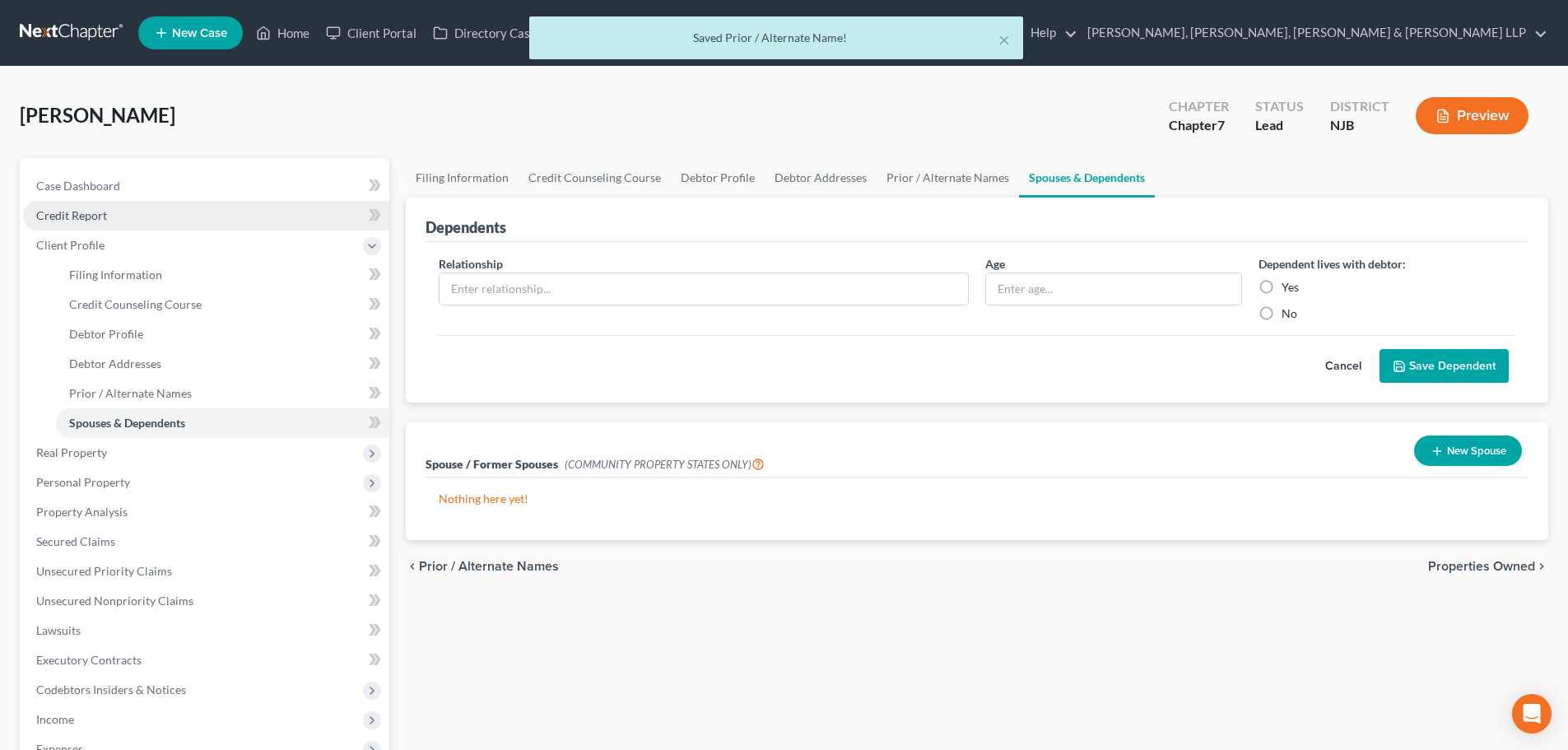
click at [157, 228] on link "Credit Report" at bounding box center [207, 216] width 367 height 30
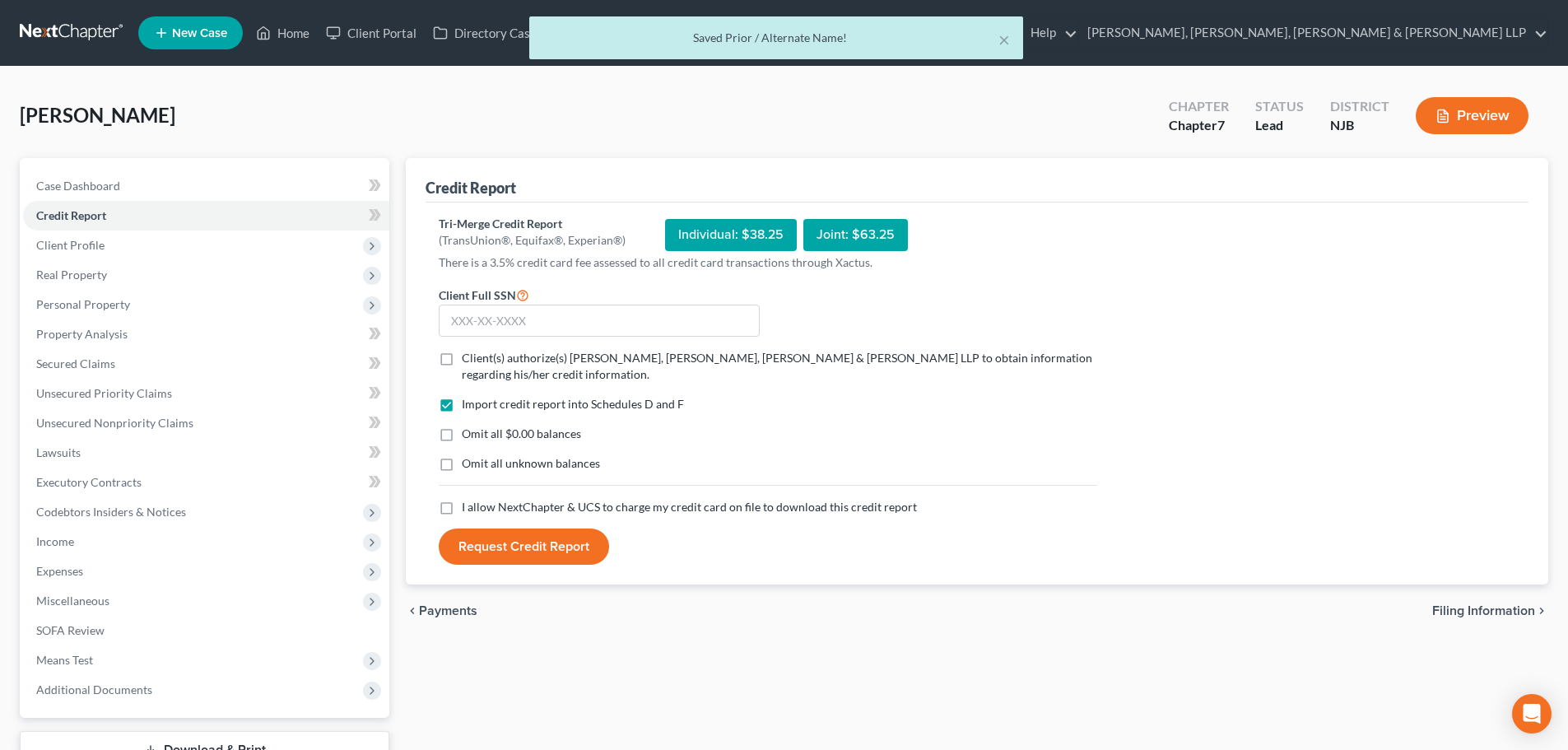
click at [462, 361] on label "Client(s) authorize(s) [PERSON_NAME], [PERSON_NAME], [PERSON_NAME] & [PERSON_NA…" at bounding box center [779, 366] width 636 height 33
click at [468, 361] on input "Client(s) authorize(s) [PERSON_NAME], [PERSON_NAME], [PERSON_NAME] & [PERSON_NA…" at bounding box center [474, 355] width 11 height 11
checkbox input "true"
click at [462, 504] on label "I allow NextChapter & UCS to charge my credit card on file to download this cre…" at bounding box center [689, 507] width 455 height 17
click at [468, 504] on input "I allow NextChapter & UCS to charge my credit card on file to download this cre…" at bounding box center [474, 504] width 11 height 11
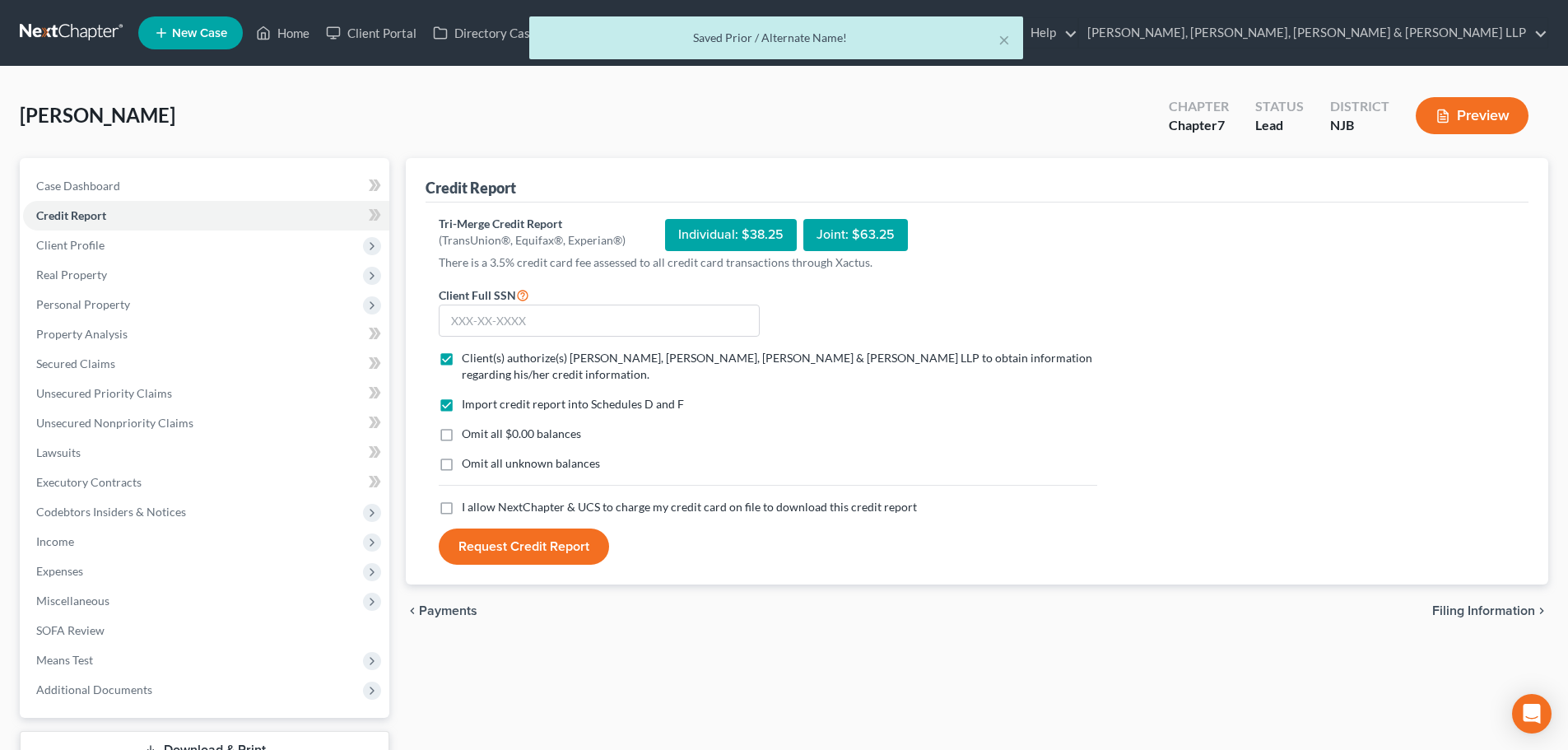
checkbox input "true"
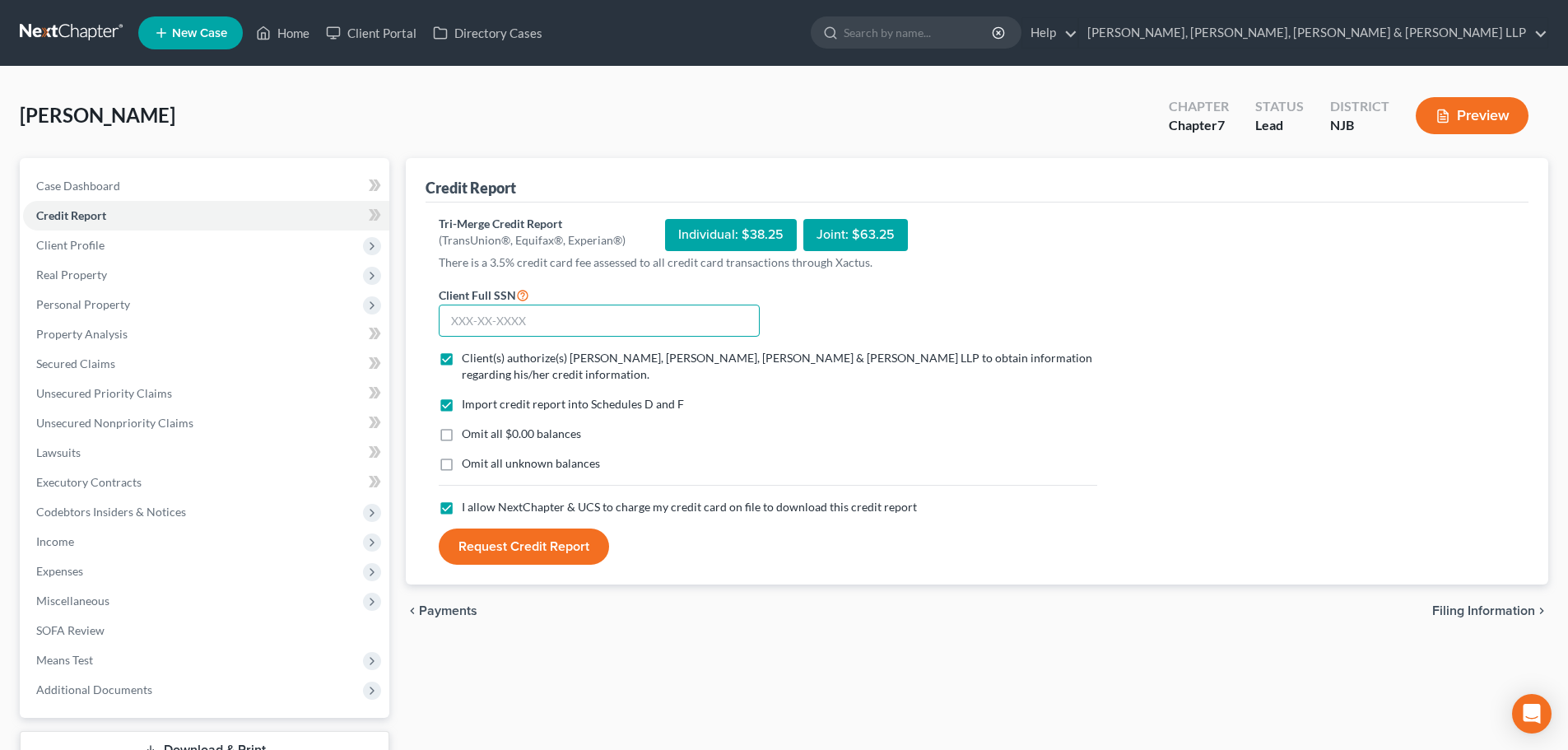
click at [470, 328] on input "text" at bounding box center [599, 320] width 321 height 33
type input "229-61-1314"
click at [509, 547] on button "Request Credit Report" at bounding box center [524, 546] width 170 height 36
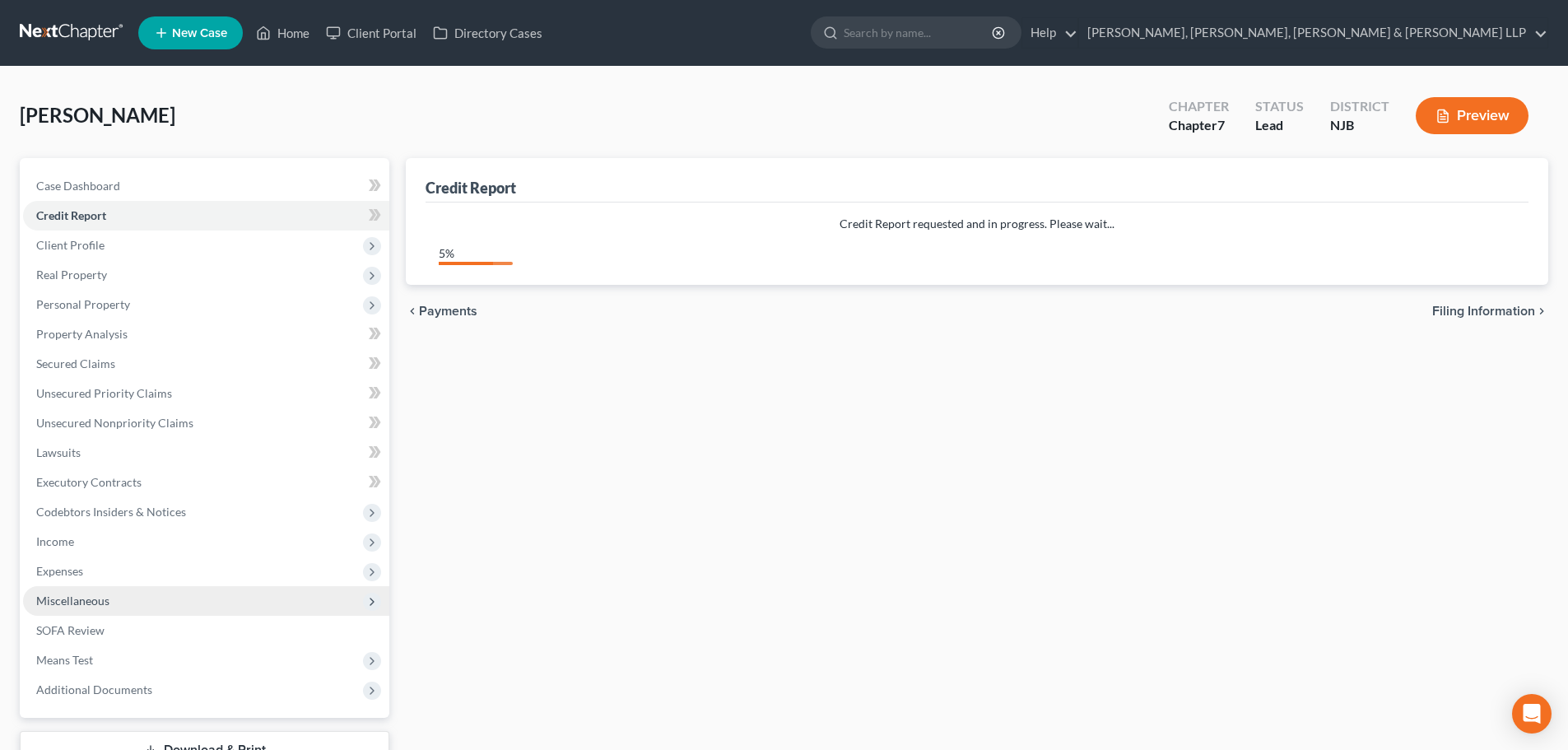
click at [99, 606] on span "Miscellaneous" at bounding box center [73, 600] width 74 height 14
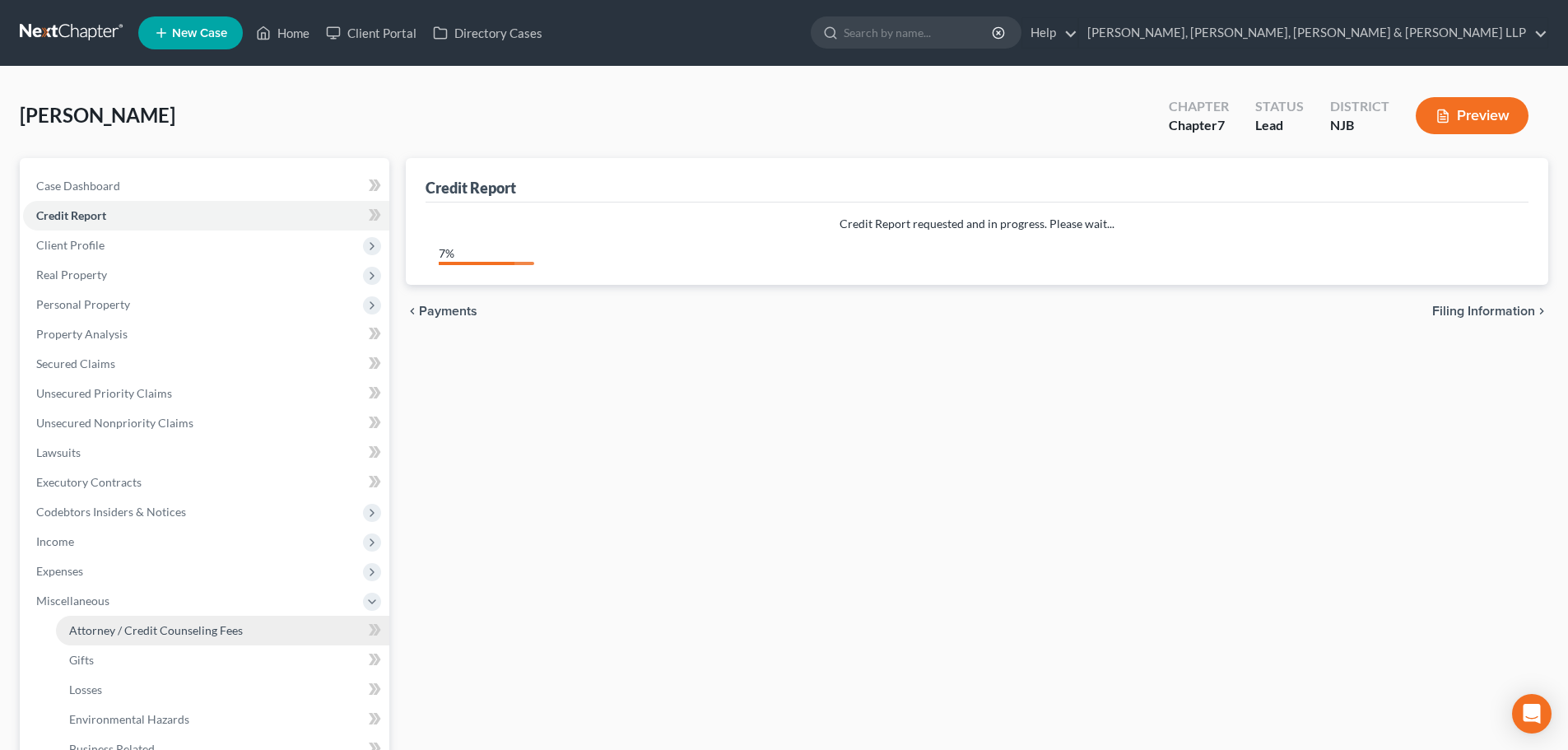
click at [177, 640] on link "Attorney / Credit Counseling Fees" at bounding box center [222, 631] width 333 height 30
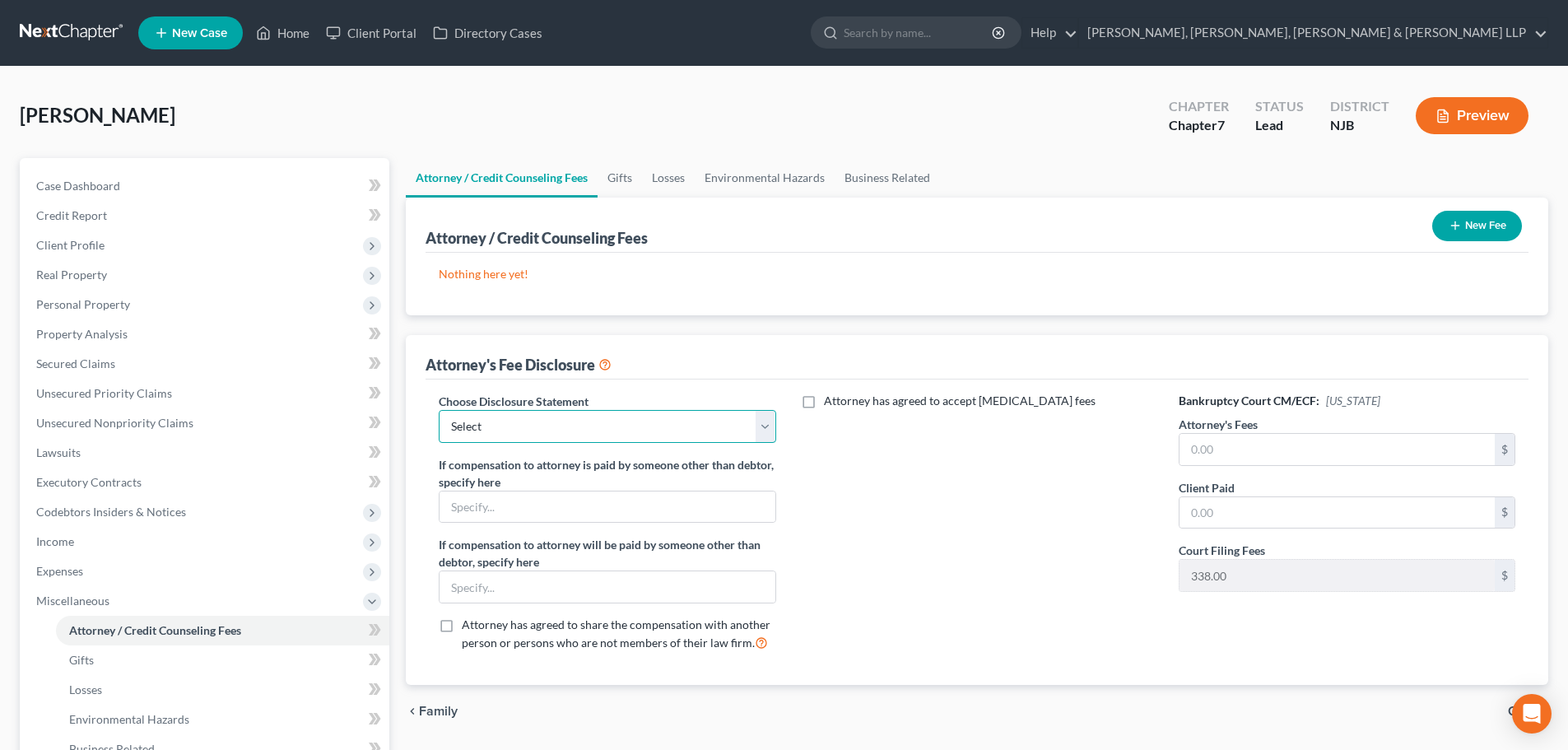
click at [707, 414] on select "Select Chapter 13 Disclosure Statement Chapter 7 Disclosure Statement" at bounding box center [608, 426] width 337 height 33
select select "1"
click at [439, 410] on select "Select Chapter 13 Disclosure Statement Chapter 7 Disclosure Statement" at bounding box center [608, 426] width 337 height 33
click at [1246, 462] on input "text" at bounding box center [1337, 449] width 315 height 32
type input "2,838.00"
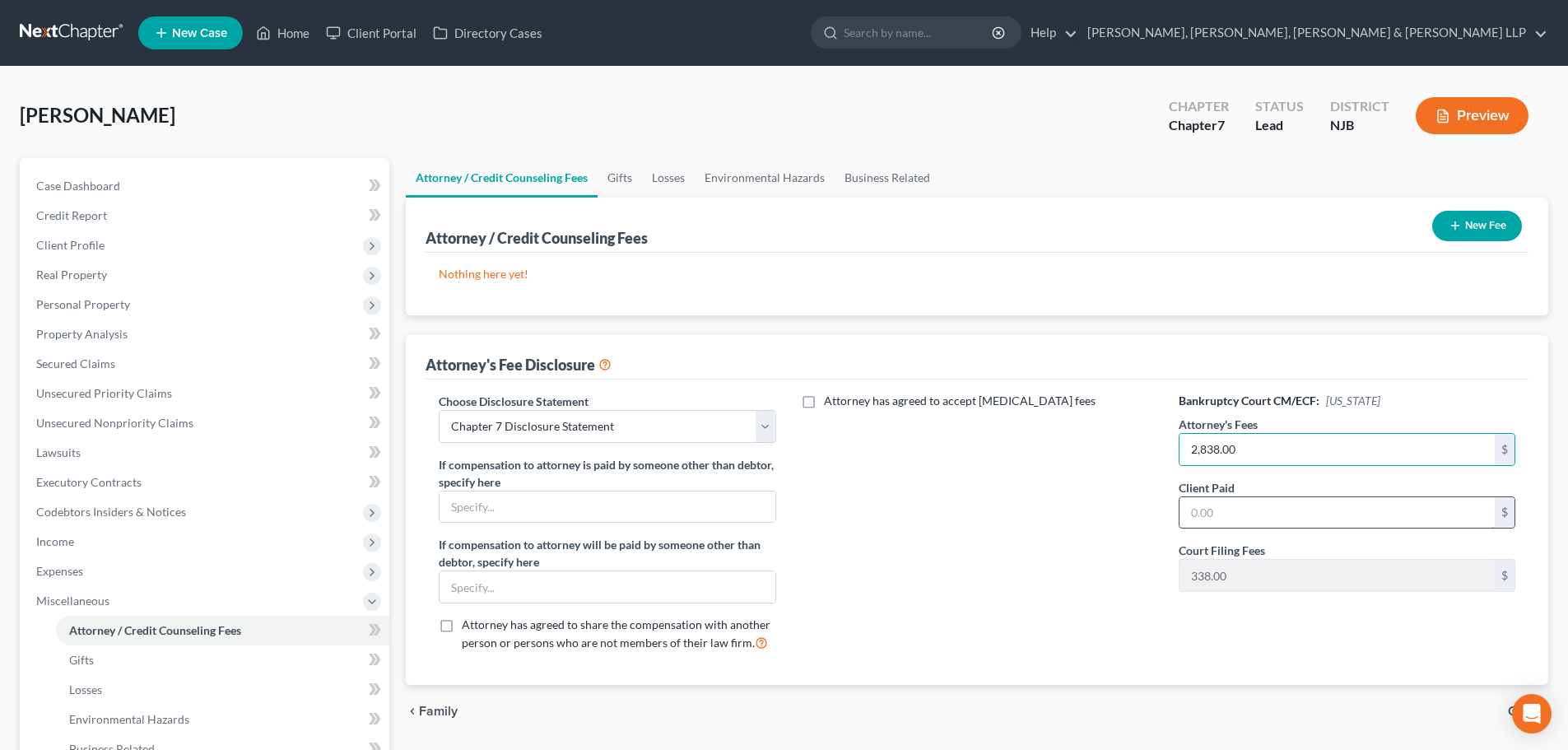
click at [1226, 503] on input "text" at bounding box center [1337, 513] width 315 height 32
type input "2,838.00"
click at [1459, 236] on button "New Fee" at bounding box center [1477, 225] width 89 height 31
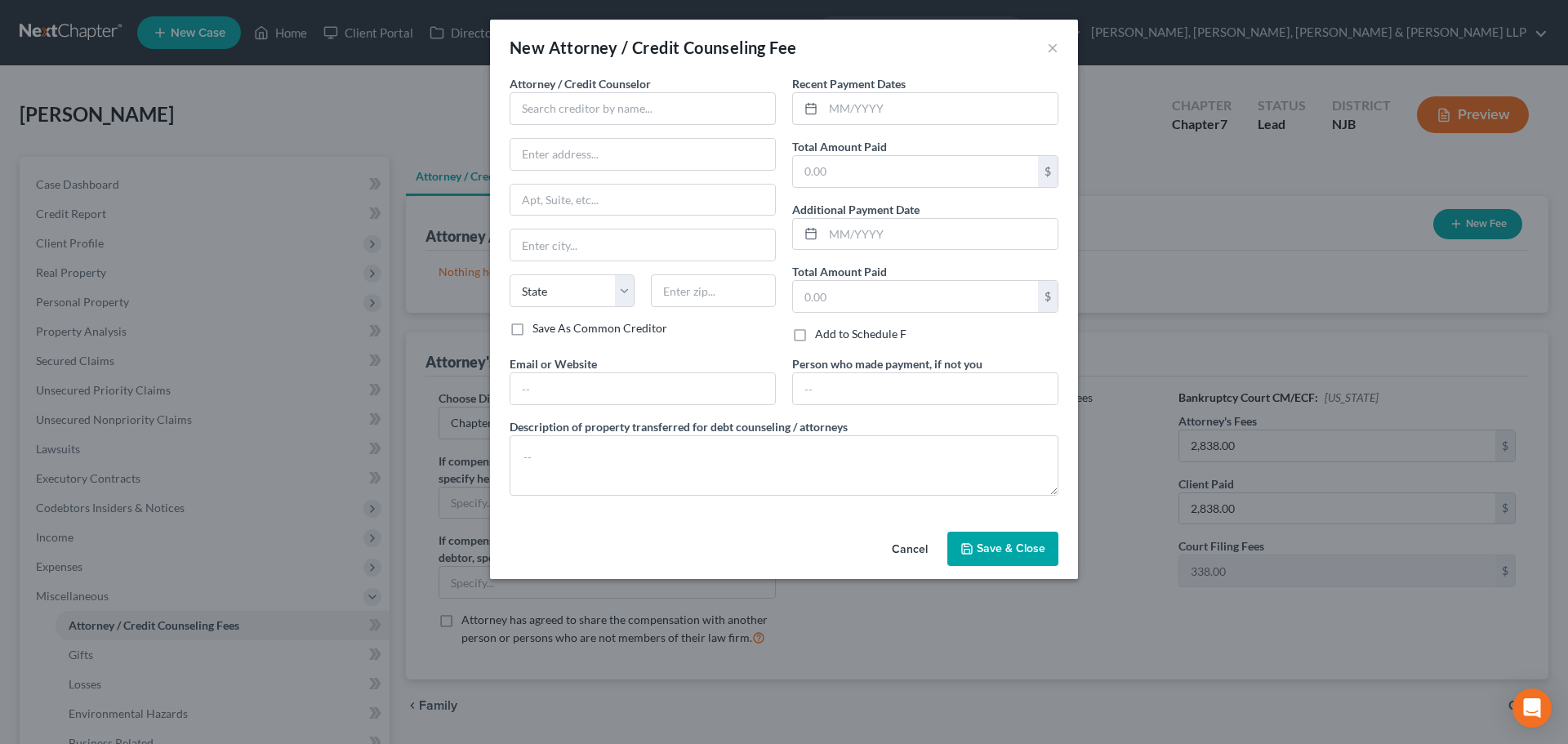
click at [633, 127] on div "Attorney / Credit Counselor * State [US_STATE] AK AR AZ CA CO [GEOGRAPHIC_DATA]…" at bounding box center [642, 197] width 266 height 245
click at [637, 115] on input "text" at bounding box center [642, 108] width 266 height 32
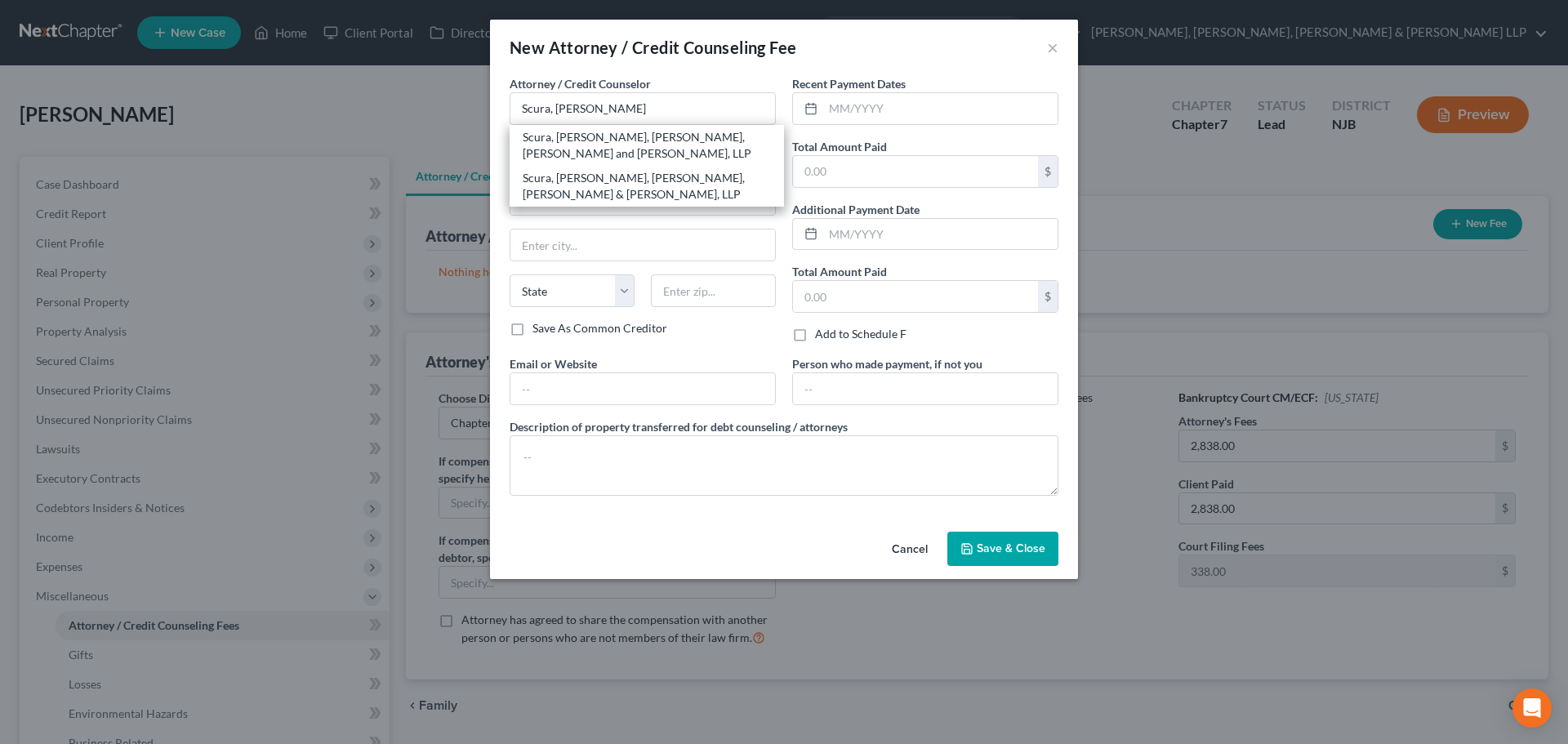
click at [644, 172] on div "Scura, [PERSON_NAME], [PERSON_NAME], [PERSON_NAME] & [PERSON_NAME], LLP" at bounding box center [646, 186] width 248 height 32
type input "Scura, [PERSON_NAME], [PERSON_NAME], [PERSON_NAME] & [PERSON_NAME], LLP"
type input "1599 Hamburg turnpike"
type input "[PERSON_NAME]"
select select "33"
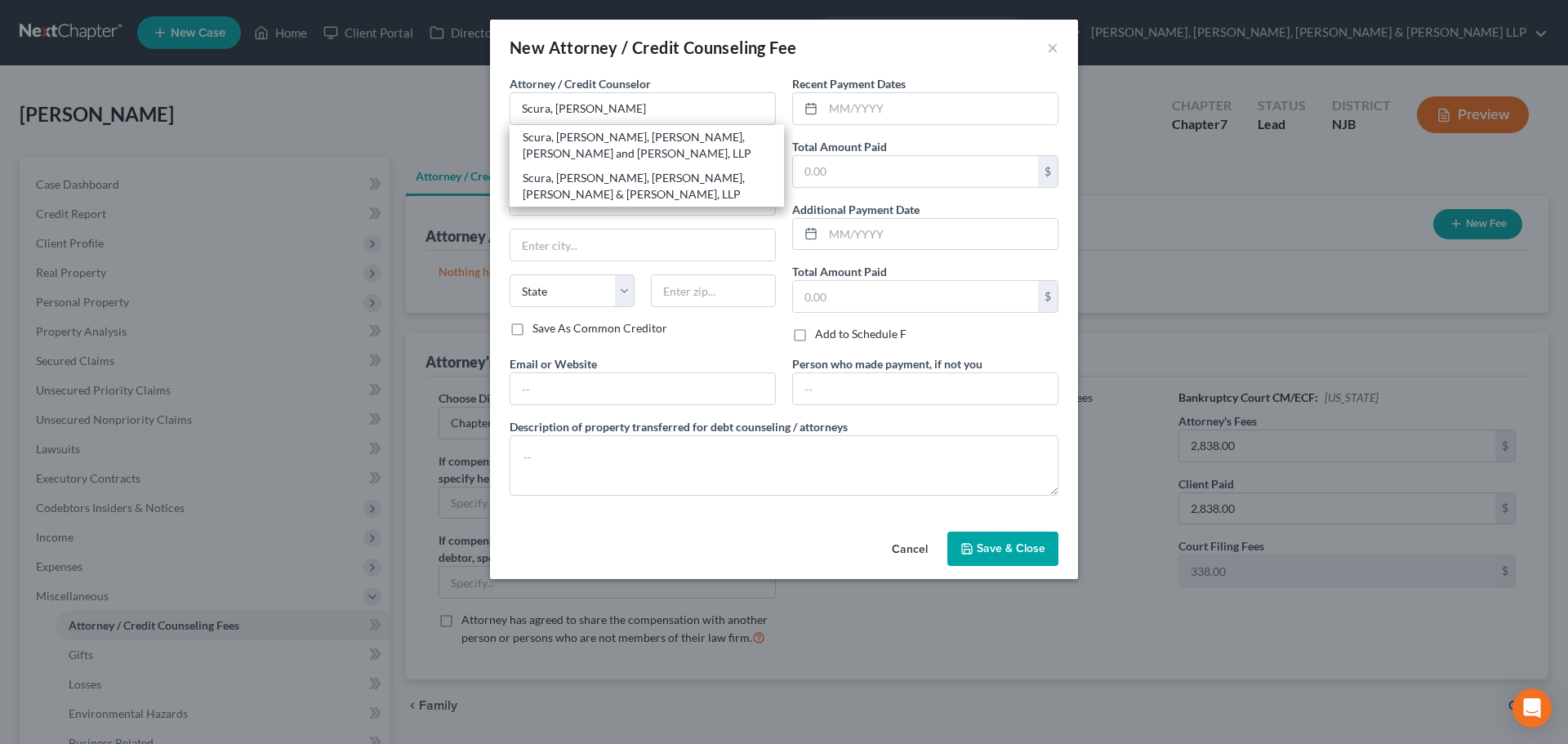
type input "07470"
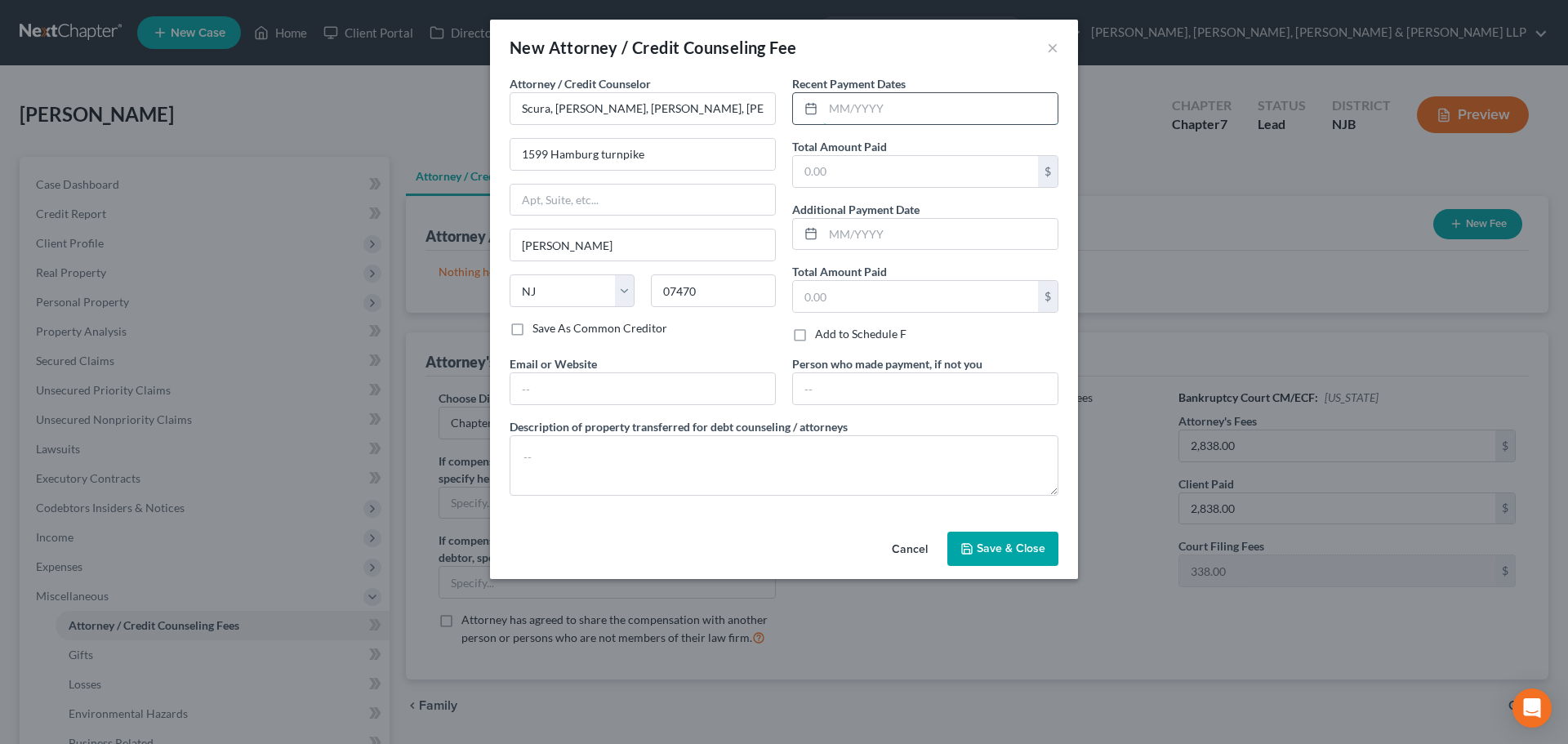
click at [840, 97] on input "text" at bounding box center [940, 109] width 234 height 31
type input "10/2025"
click at [881, 168] on input "text" at bounding box center [915, 172] width 245 height 31
type input "2,838.00"
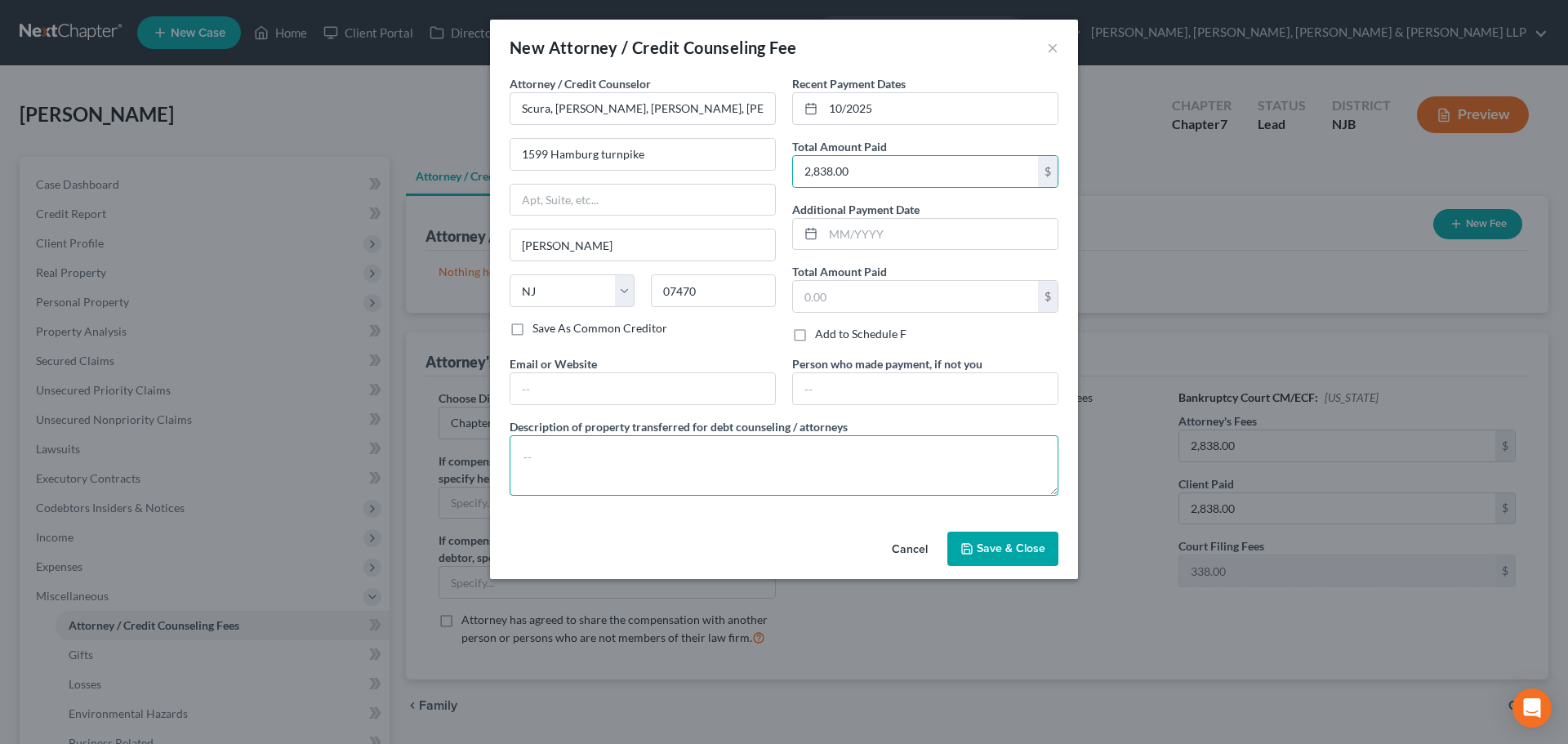
click at [704, 462] on textarea at bounding box center [784, 465] width 549 height 60
type textarea "l"
type textarea "Legal fees plus filing fee."
click at [999, 543] on span "Save & Close" at bounding box center [1011, 548] width 68 height 14
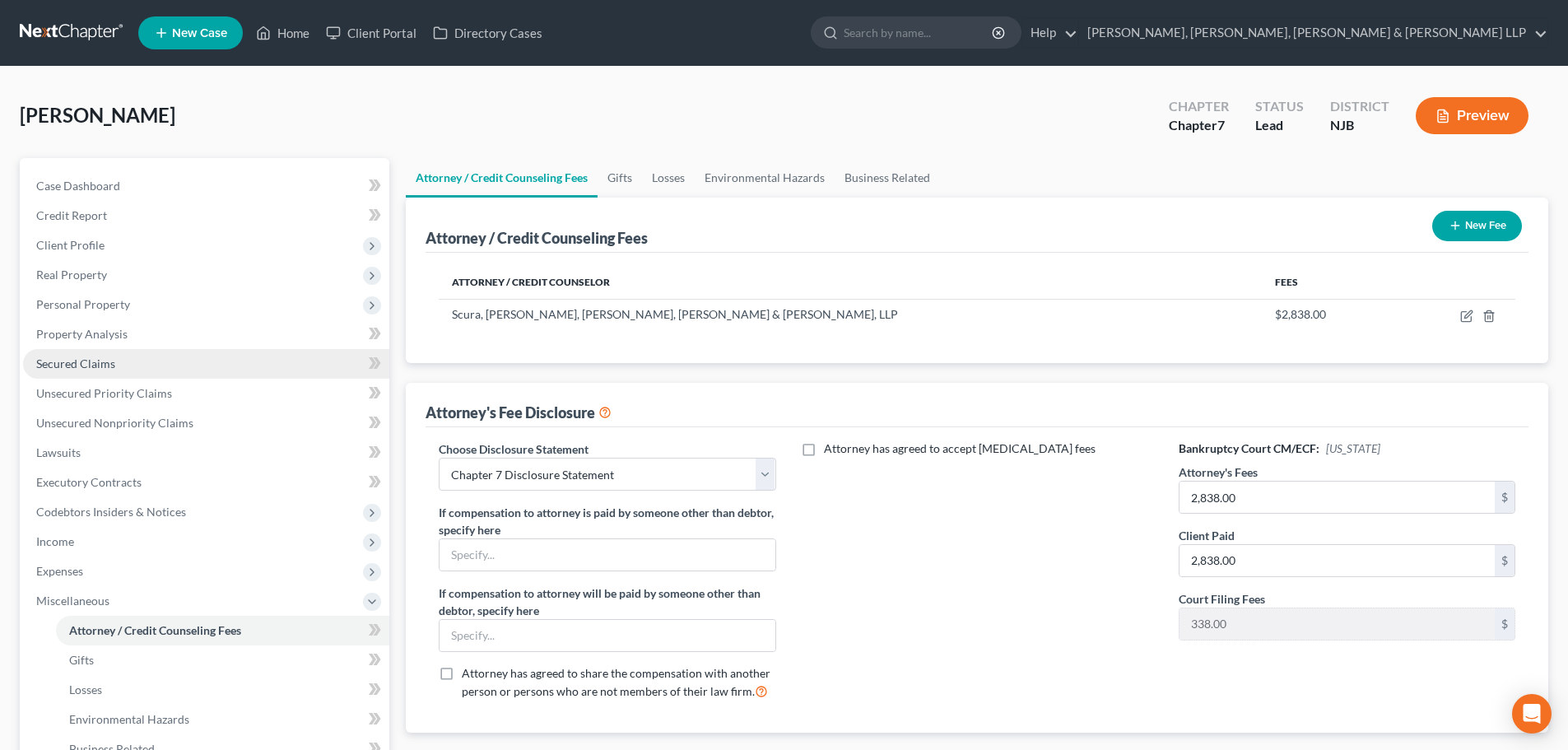
click at [144, 361] on link "Secured Claims" at bounding box center [207, 364] width 367 height 30
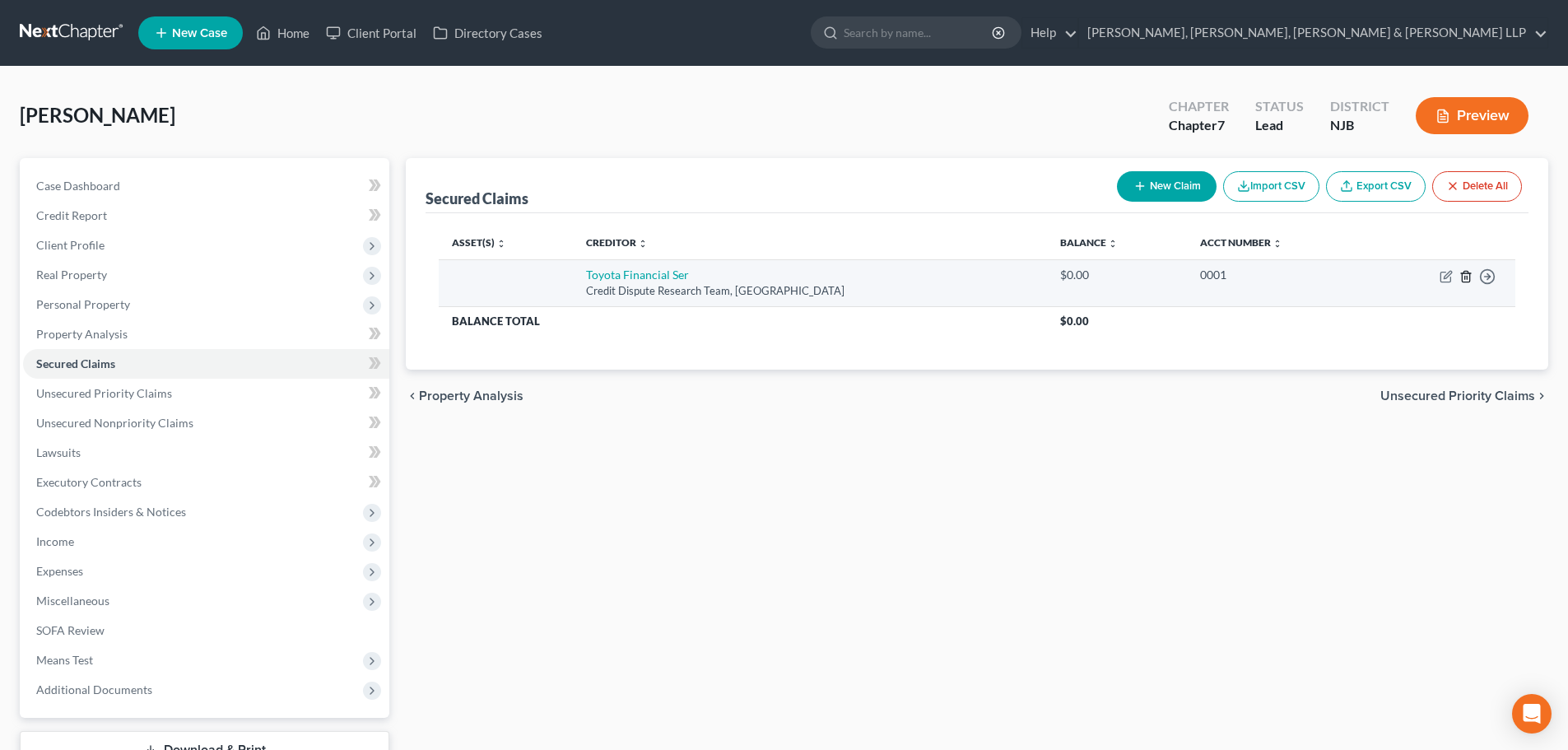
click at [1468, 276] on icon "button" at bounding box center [1467, 276] width 13 height 13
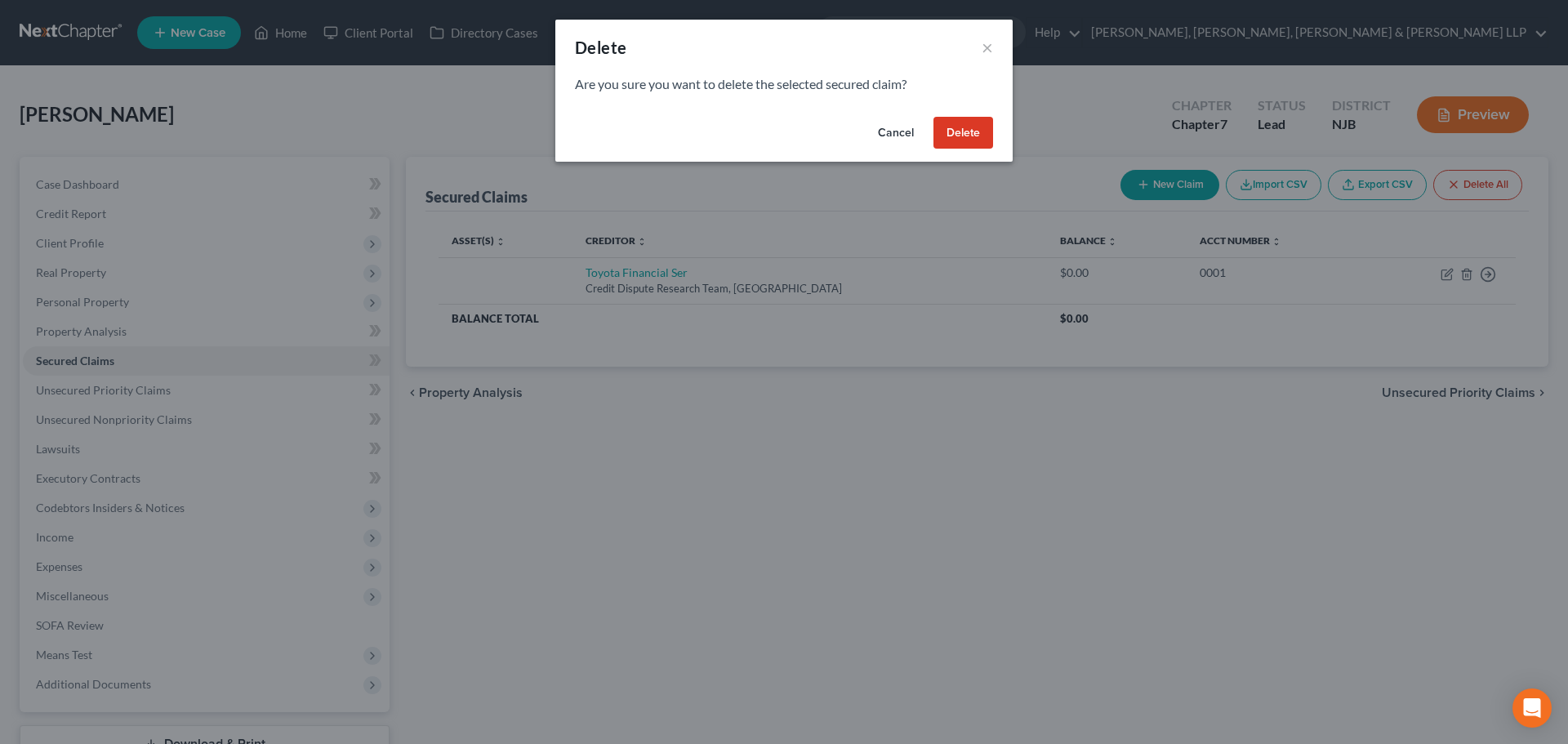
click at [981, 131] on button "Delete" at bounding box center [963, 133] width 60 height 32
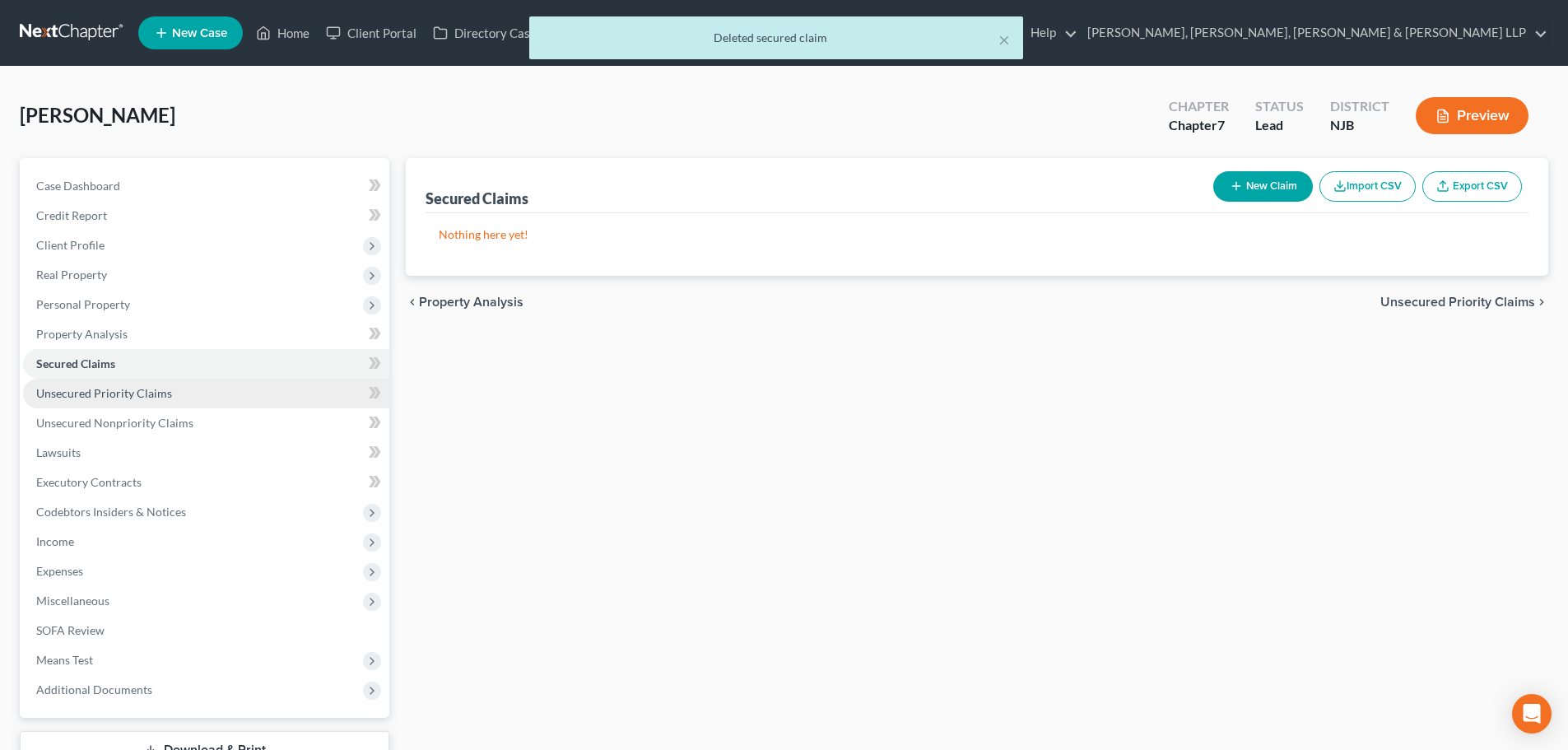
click at [211, 388] on link "Unsecured Priority Claims" at bounding box center [207, 394] width 367 height 30
click at [1230, 189] on icon "button" at bounding box center [1237, 186] width 13 height 13
select select "0"
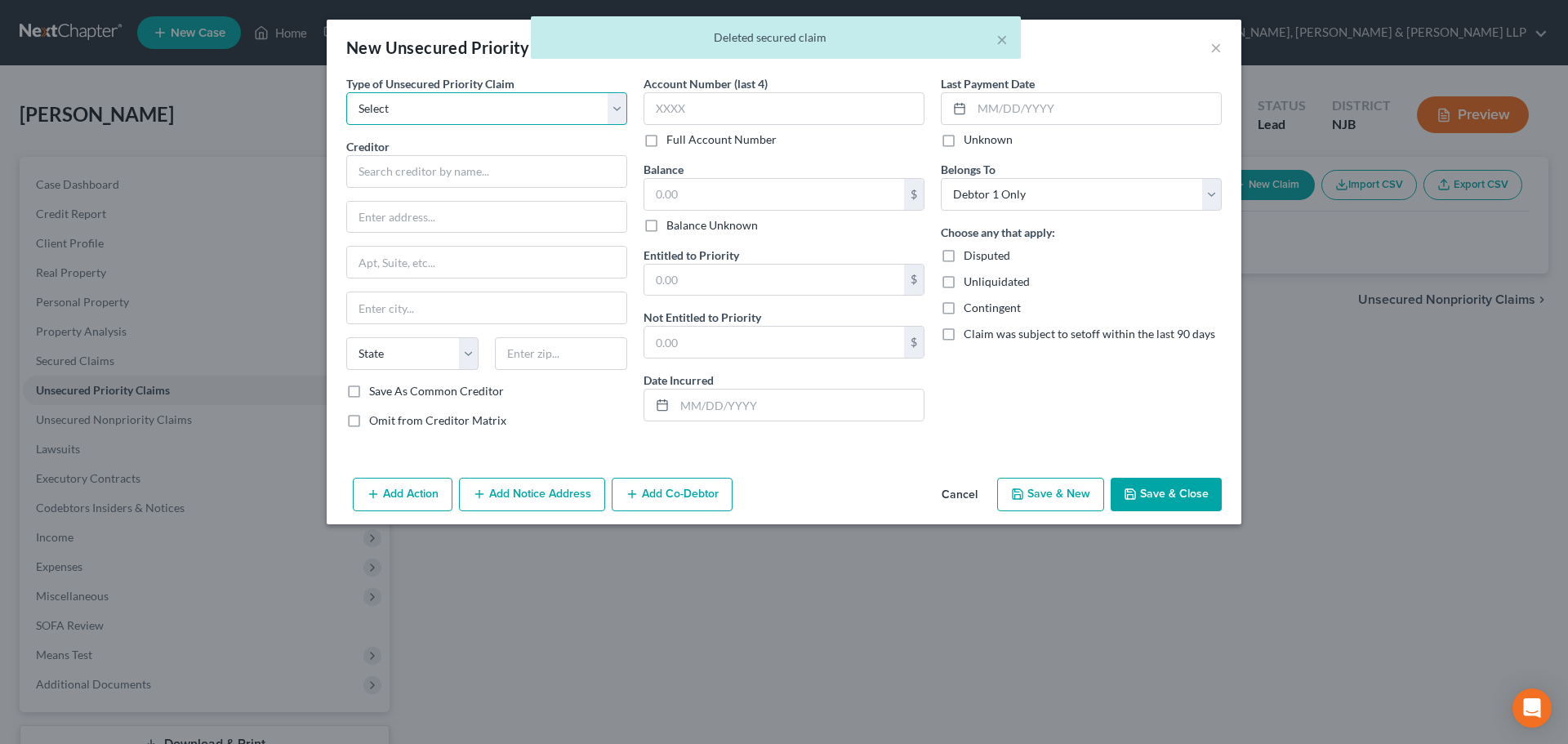
drag, startPoint x: 558, startPoint y: 102, endPoint x: 549, endPoint y: 118, distance: 18.4
click at [557, 102] on select "Select Taxes & Other Government Units Domestic Support Obligations Extensions o…" at bounding box center [486, 108] width 281 height 32
select select "0"
click at [346, 92] on select "Select Taxes & Other Government Units Domestic Support Obligations Extensions o…" at bounding box center [486, 108] width 281 height 32
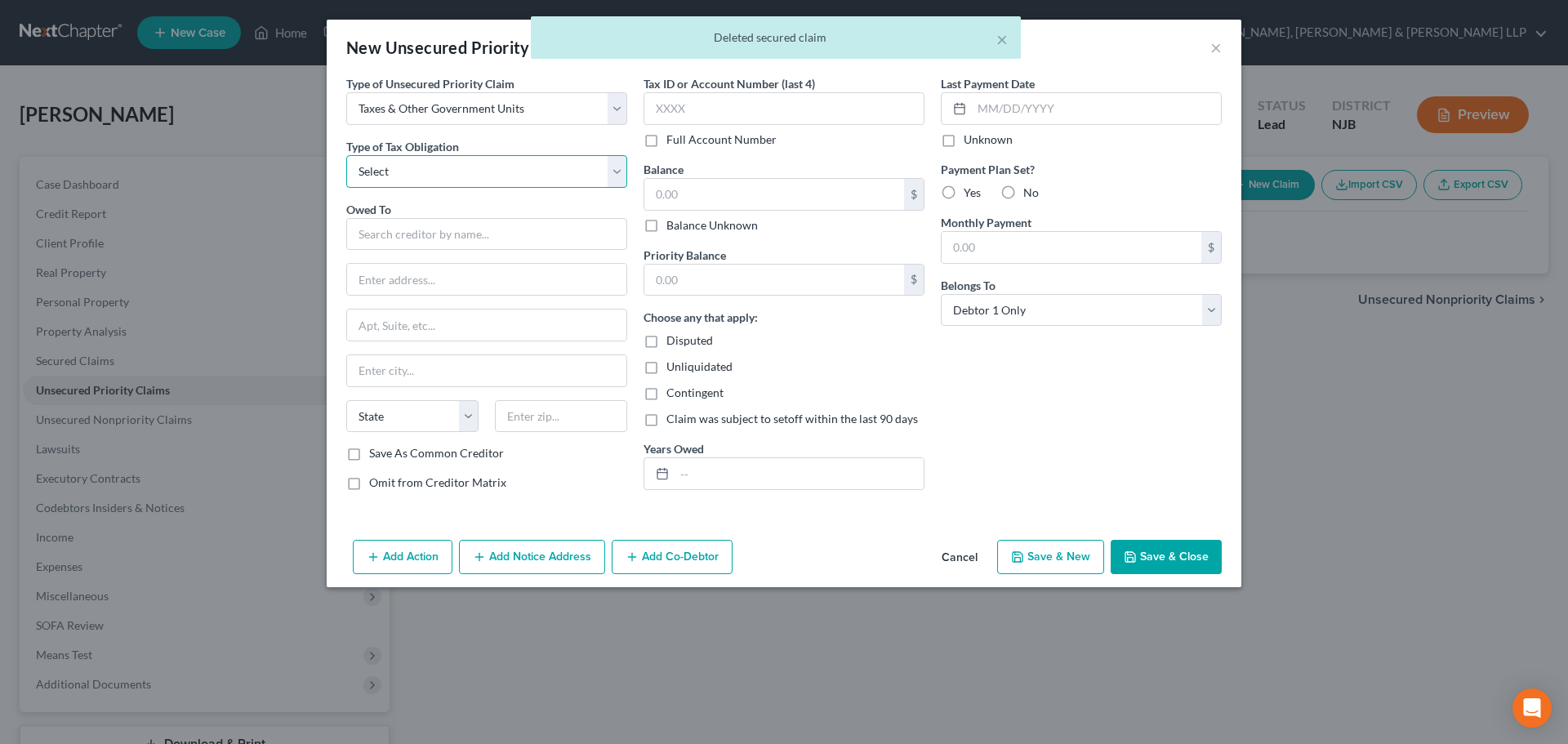
click at [490, 168] on select "Select Federal City State Franchise Tax Board Other" at bounding box center [486, 171] width 281 height 32
select select "0"
click at [346, 155] on select "Select Federal City State Franchise Tax Board Other" at bounding box center [486, 171] width 281 height 32
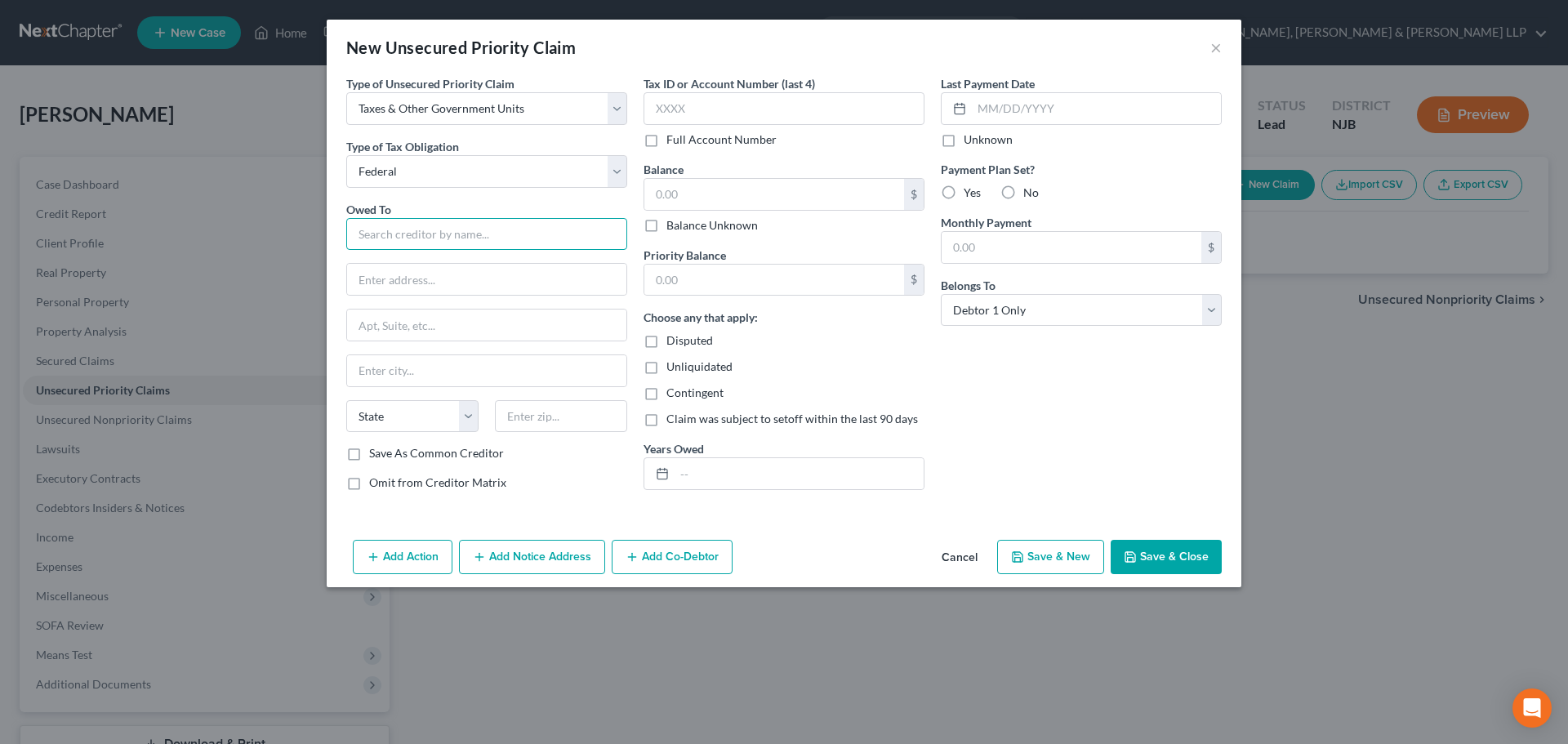
click at [443, 236] on input "text" at bounding box center [486, 234] width 281 height 32
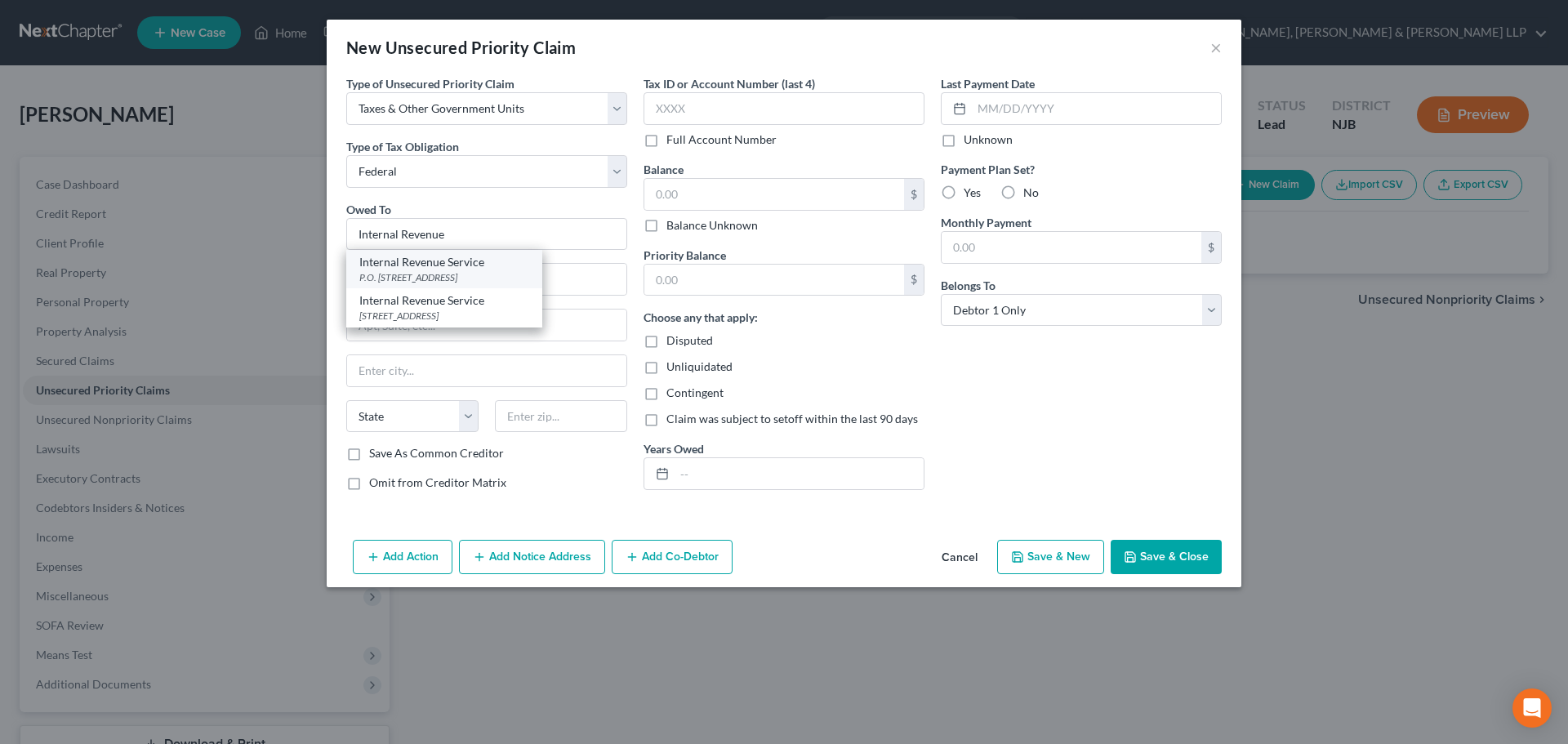
click at [431, 266] on div "Internal Revenue Service" at bounding box center [444, 262] width 170 height 17
type input "Internal Revenue Service"
type input "P.O. Box 7346"
type input "[GEOGRAPHIC_DATA]"
select select "39"
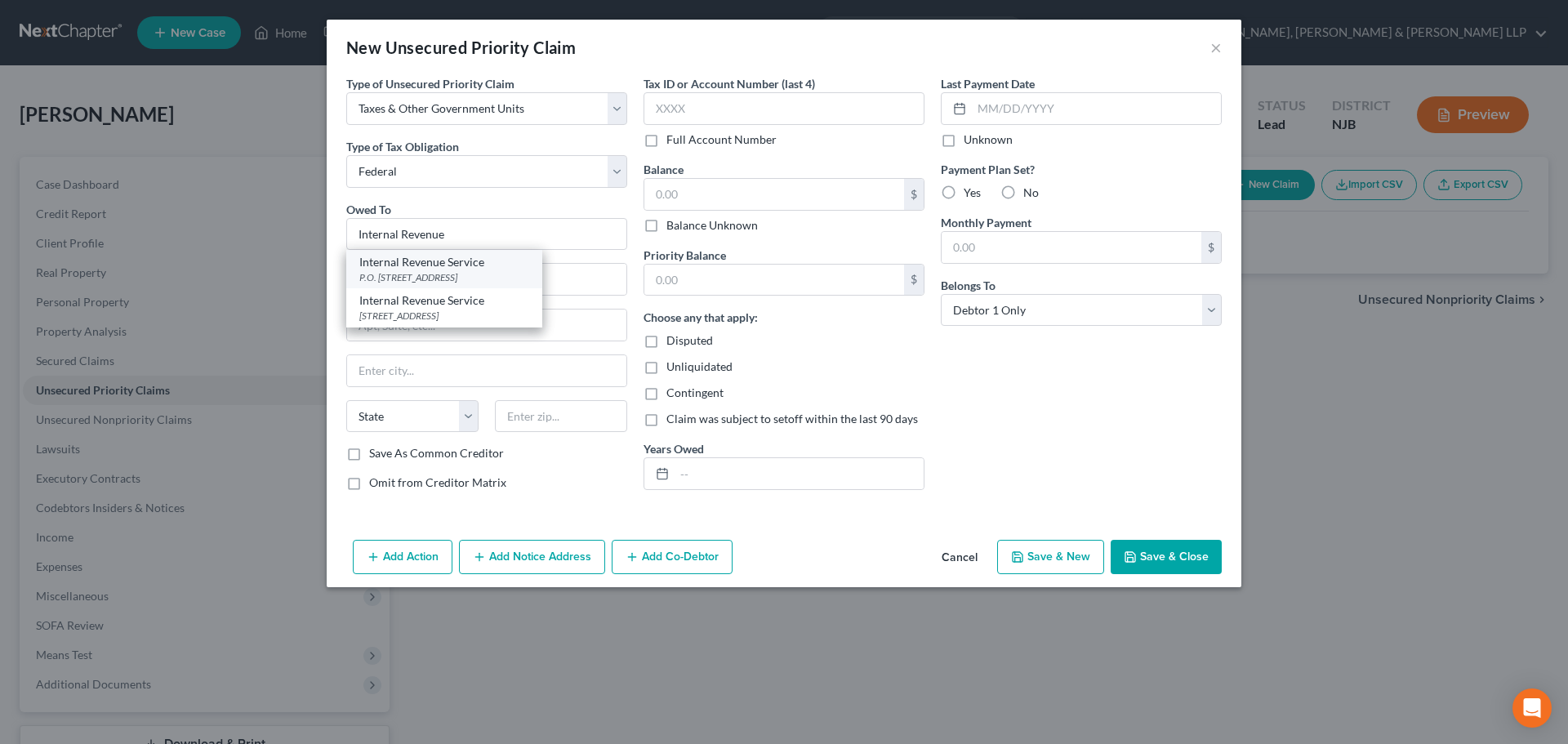
type input "19101"
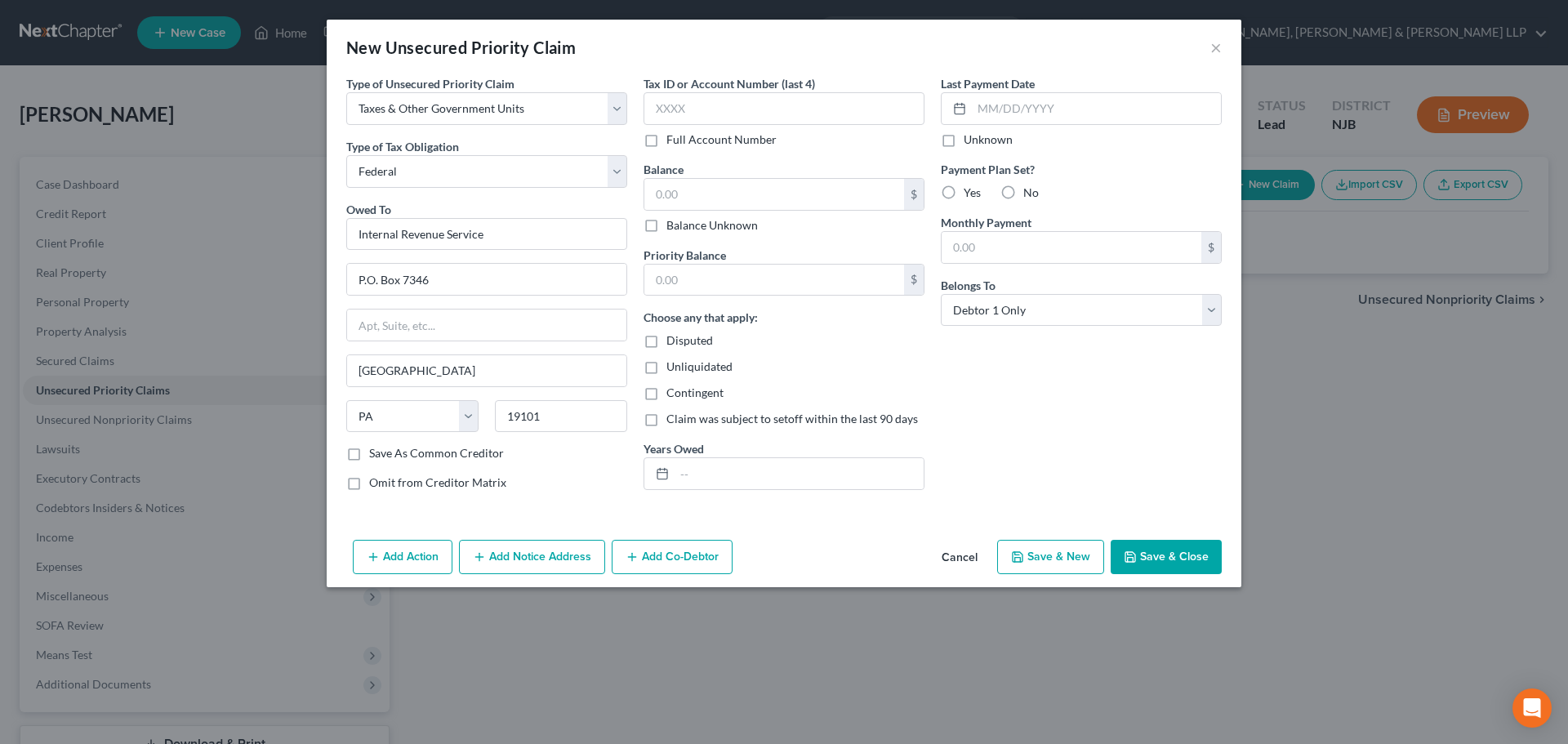
click at [1172, 567] on button "Save & Close" at bounding box center [1166, 557] width 111 height 34
type input "0.00"
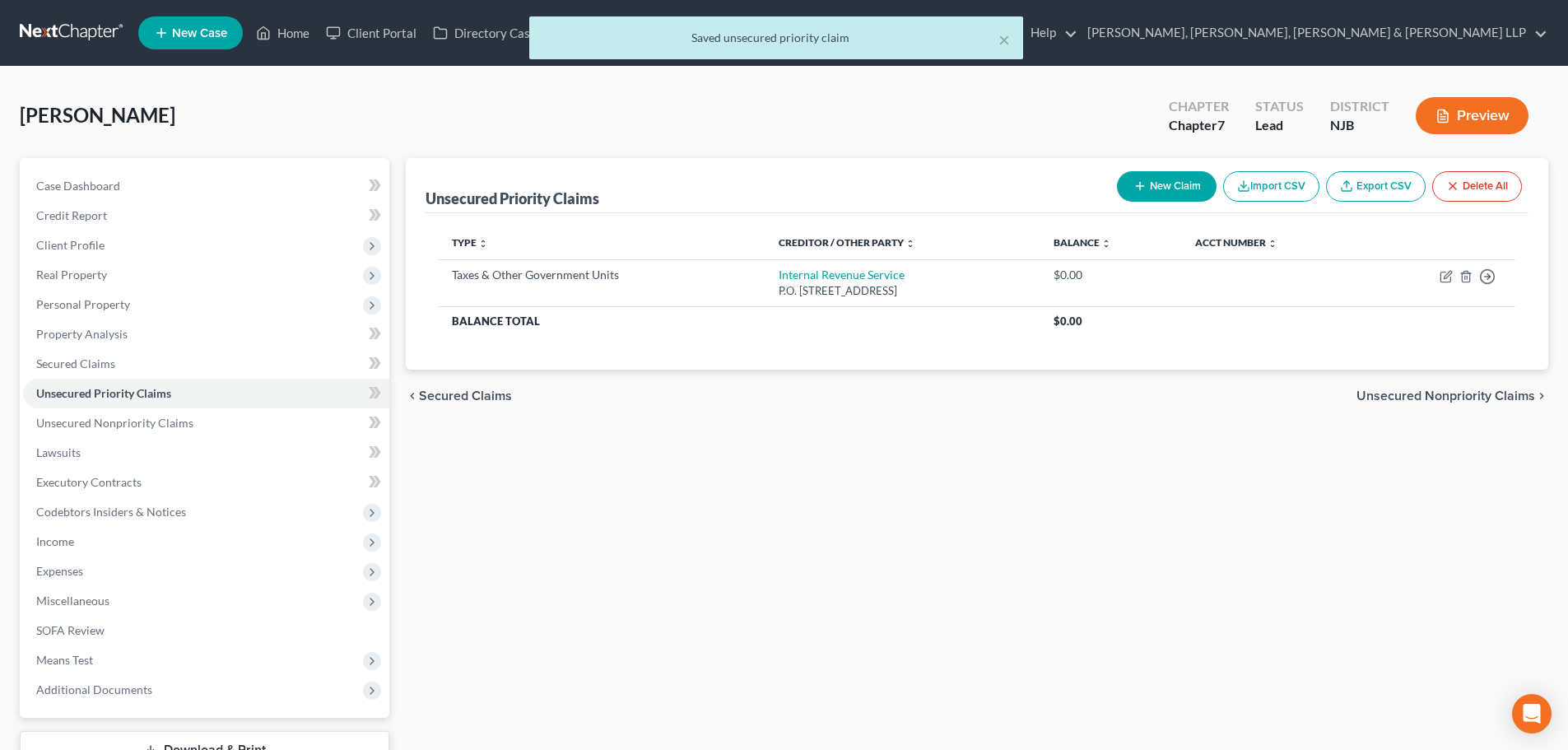
click at [1181, 179] on button "New Claim" at bounding box center [1167, 186] width 100 height 31
select select "0"
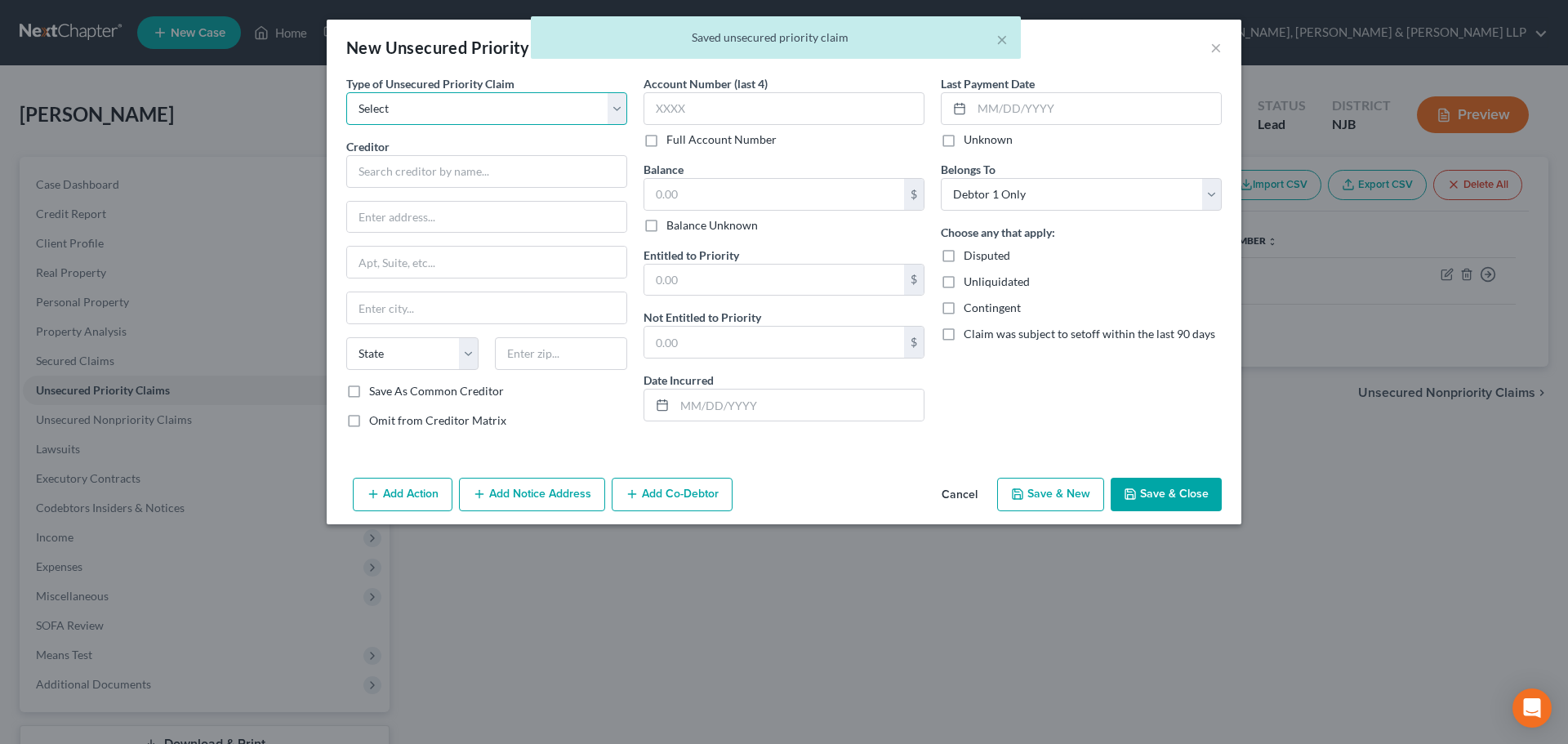
drag, startPoint x: 565, startPoint y: 107, endPoint x: 557, endPoint y: 112, distance: 9.4
click at [565, 107] on select "Select Taxes & Other Government Units Domestic Support Obligations Extensions o…" at bounding box center [486, 108] width 281 height 32
select select "0"
click at [346, 92] on select "Select Taxes & Other Government Units Domestic Support Obligations Extensions o…" at bounding box center [486, 108] width 281 height 32
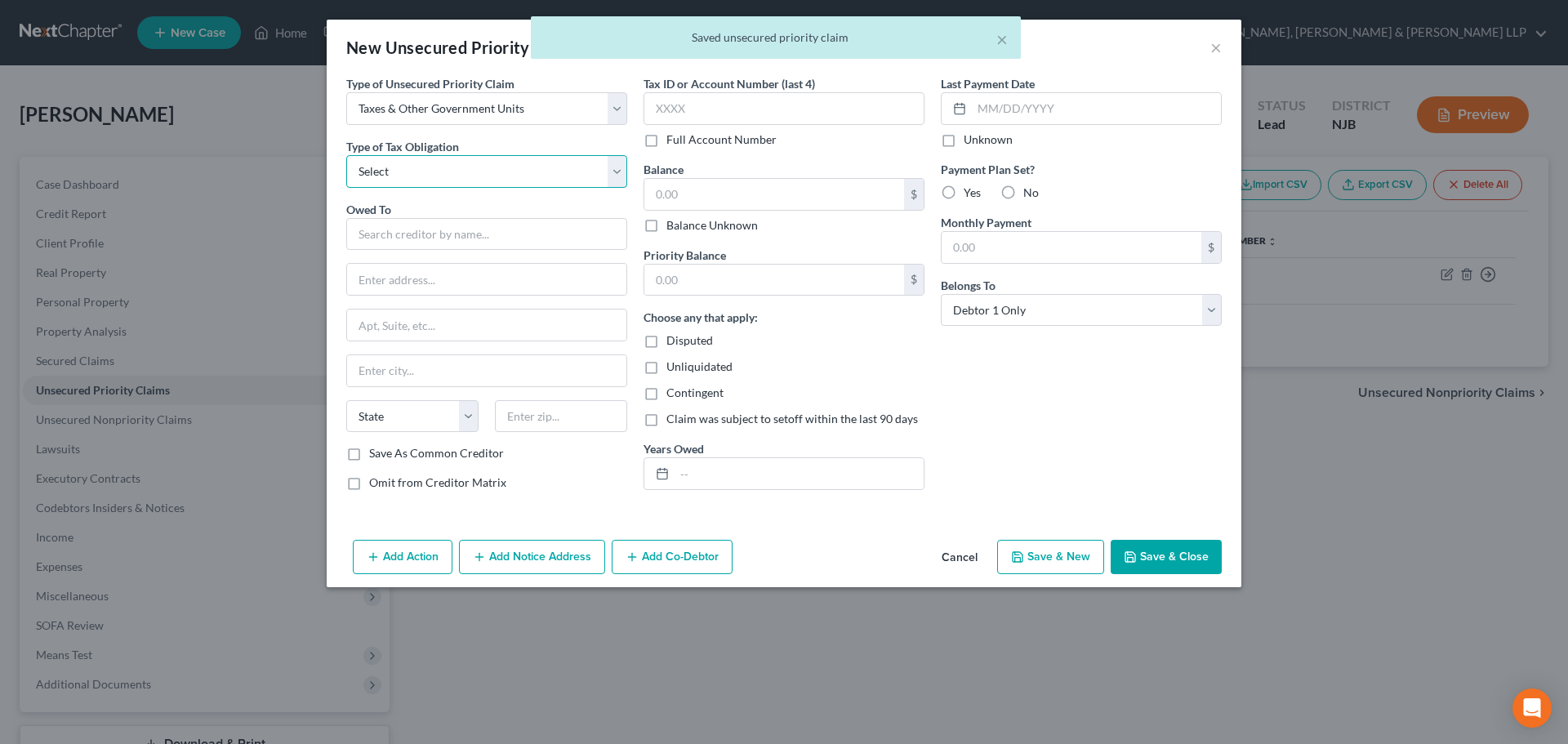
click at [440, 167] on select "Select Federal City State Franchise Tax Board Other" at bounding box center [486, 171] width 281 height 32
select select "2"
click at [346, 155] on select "Select Federal City State Franchise Tax Board Other" at bounding box center [486, 171] width 281 height 32
click at [410, 241] on input "text" at bounding box center [486, 234] width 281 height 32
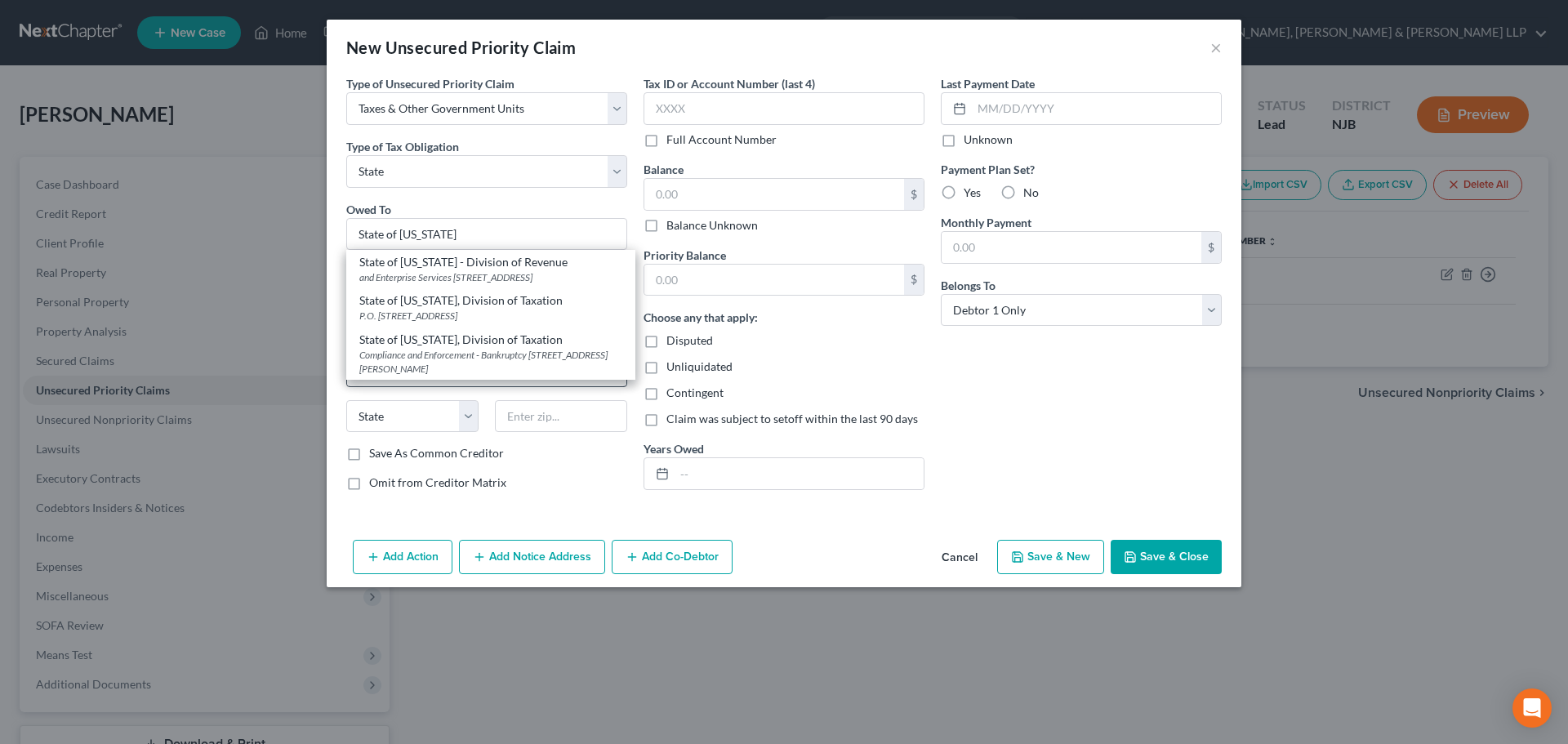
click at [542, 363] on div "Compliance and Enforcement - Bankruptcy [STREET_ADDRESS][PERSON_NAME]" at bounding box center [490, 362] width 263 height 28
type input "State of [US_STATE], Division of Taxation"
type input "Compliance and Enforcement - Bankruptcy Unit"
type input "[STREET_ADDRESS][PERSON_NAME]"
type input "[GEOGRAPHIC_DATA]"
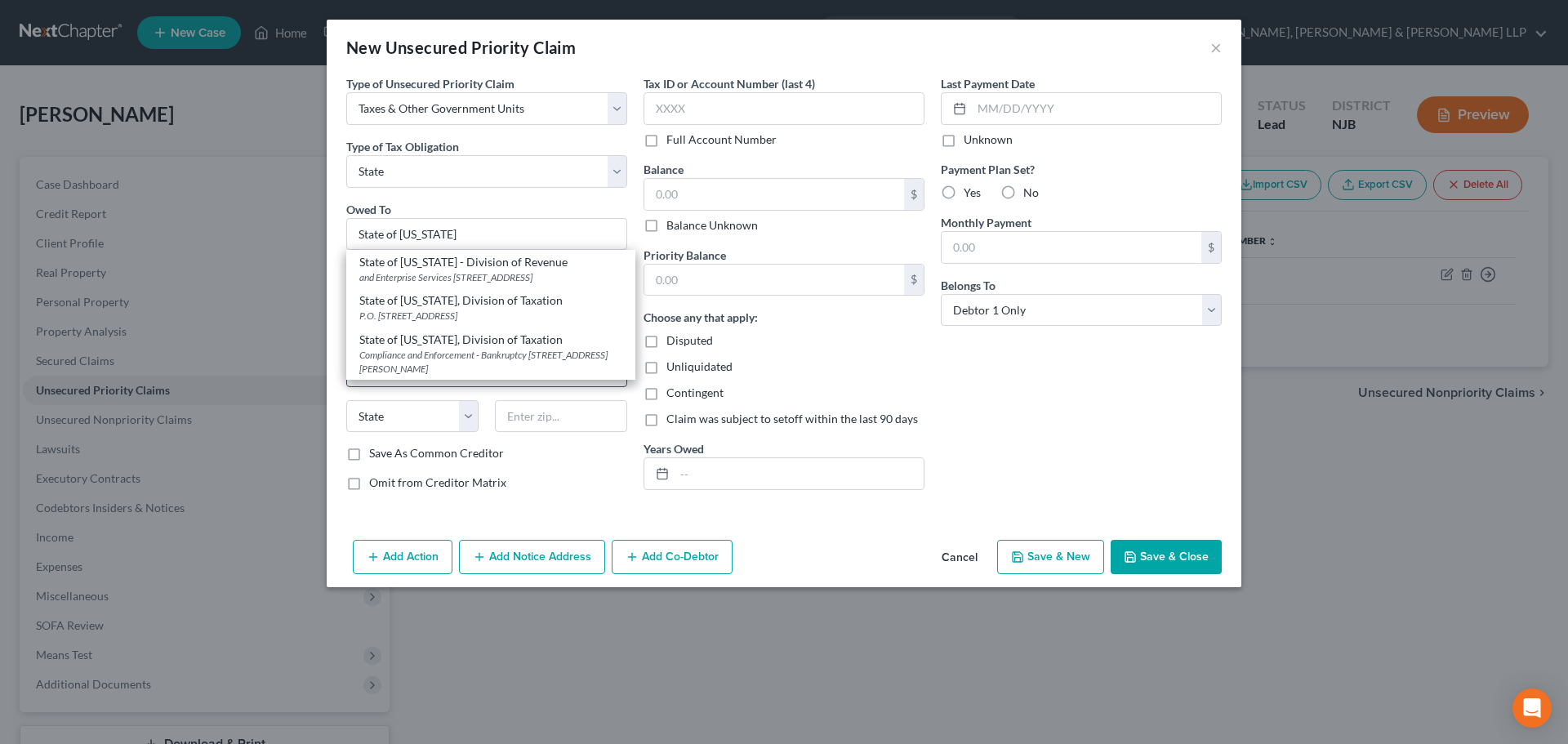
select select "33"
type input "08695"
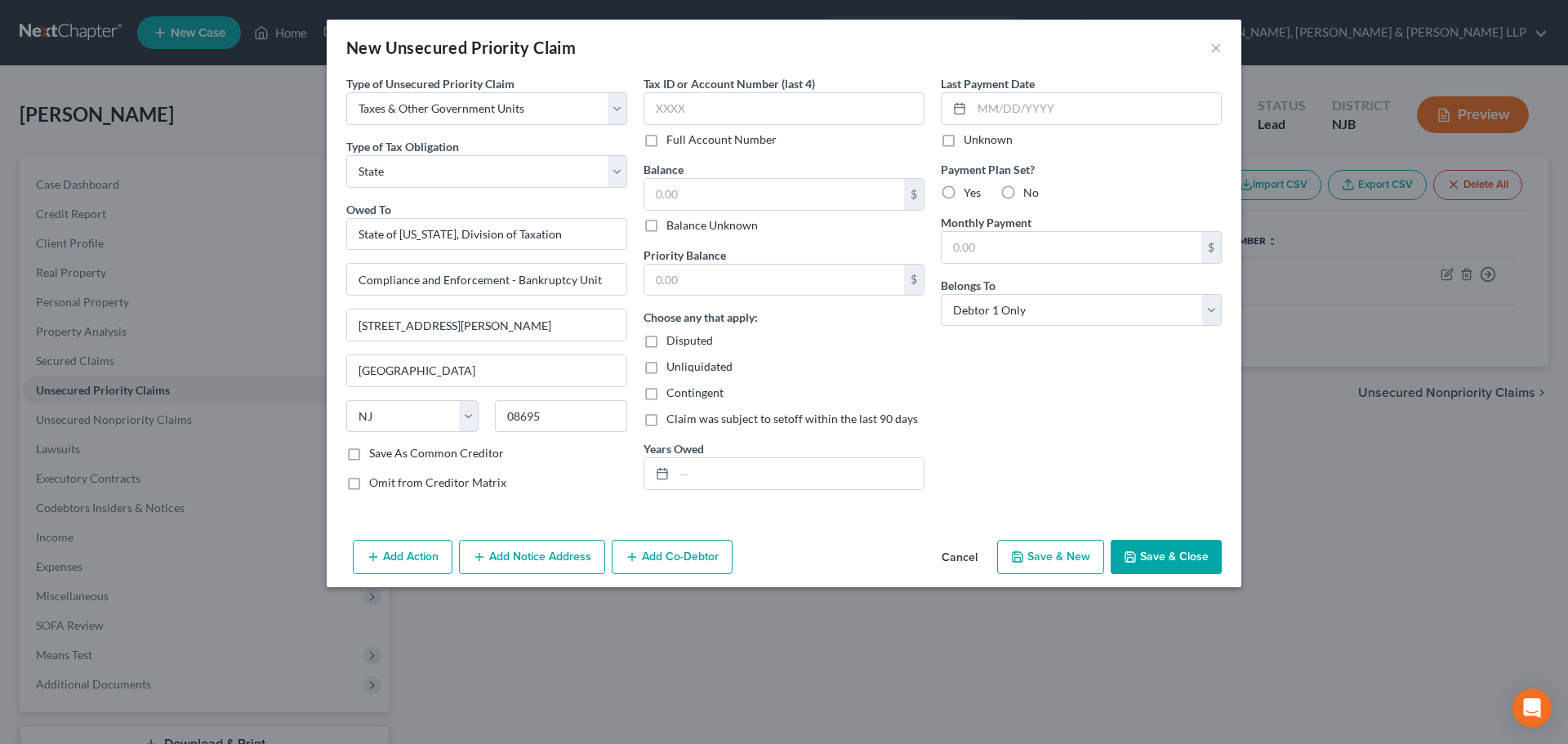
click at [1184, 544] on button "Save & Close" at bounding box center [1166, 557] width 111 height 34
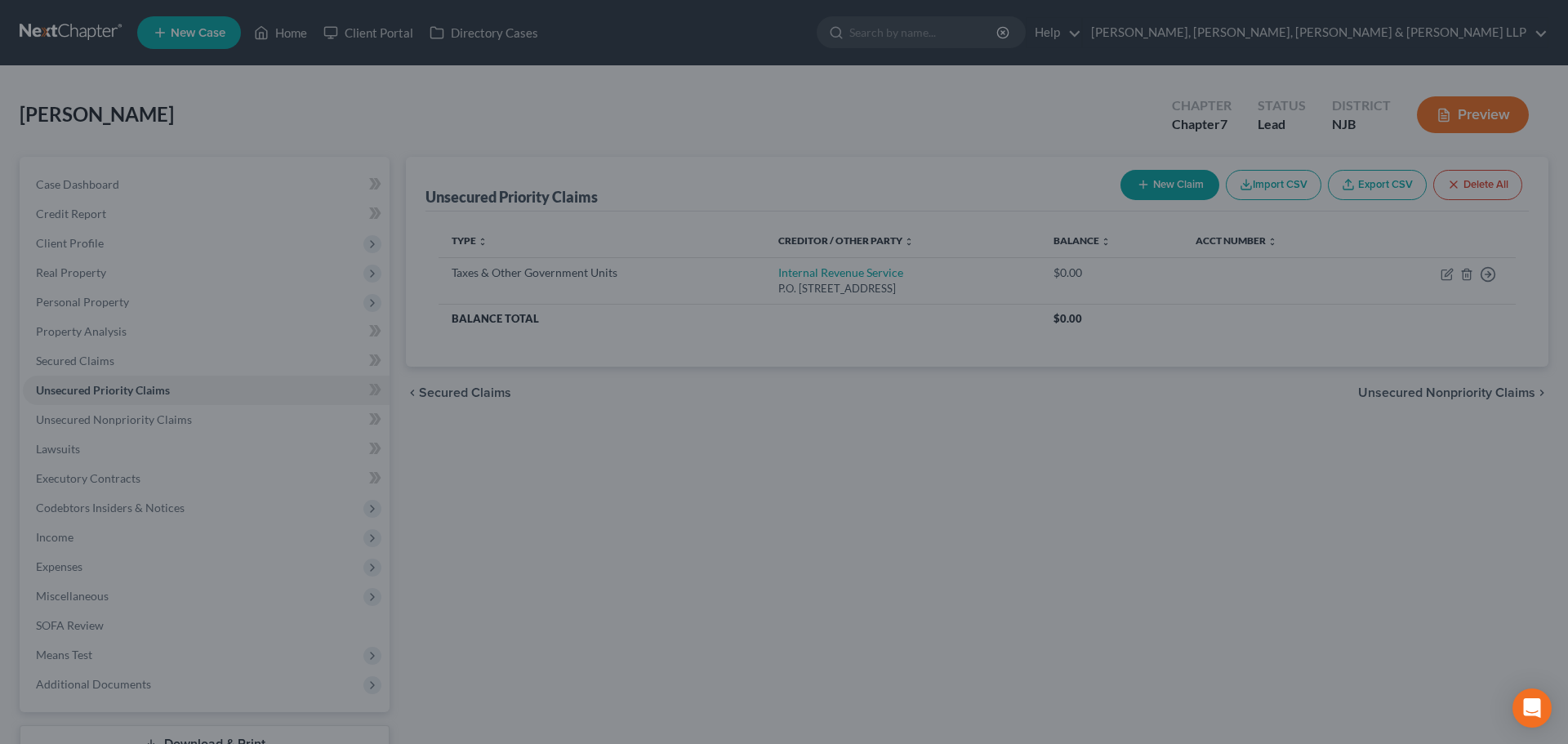
type input "0.00"
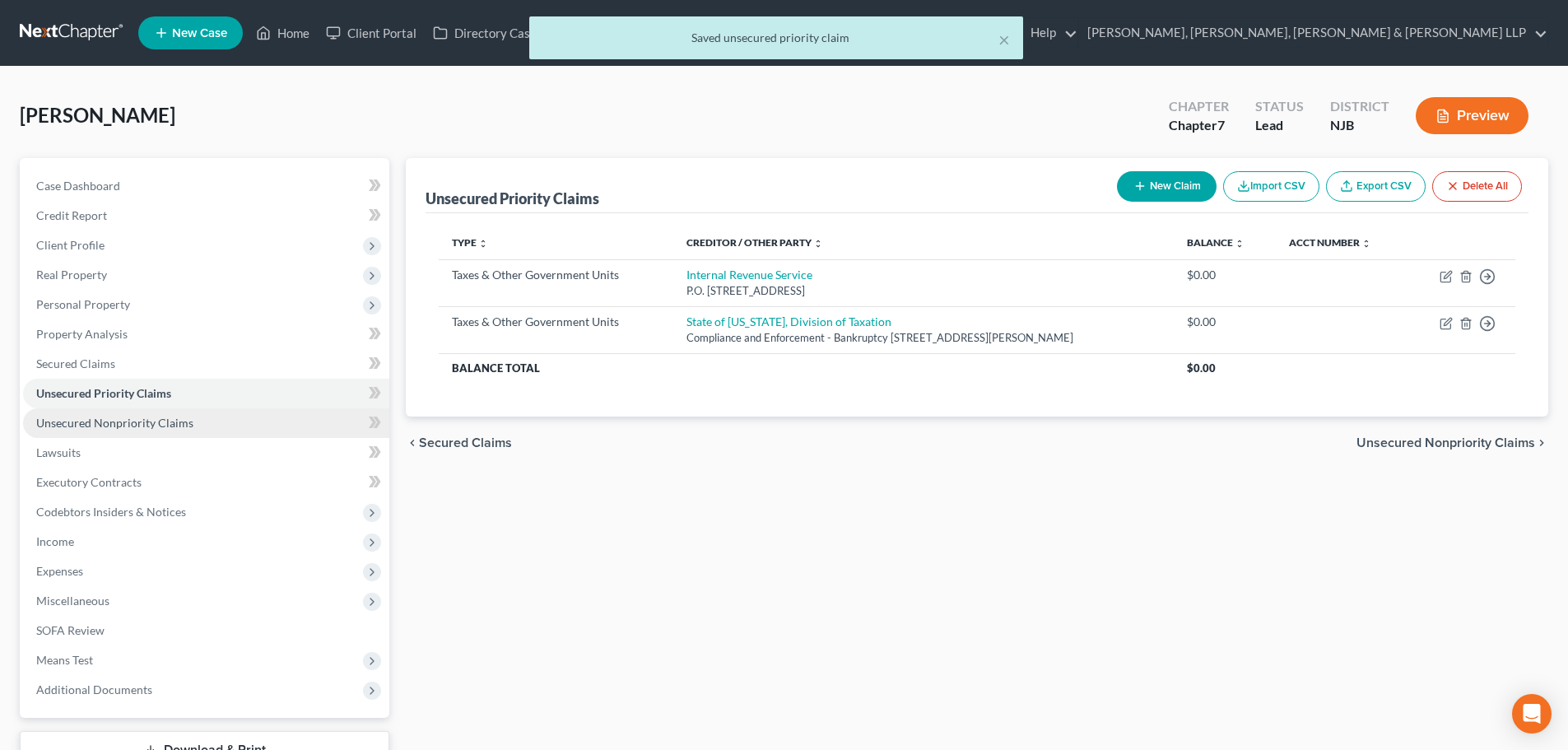
click at [177, 435] on link "Unsecured Nonpriority Claims" at bounding box center [207, 423] width 367 height 30
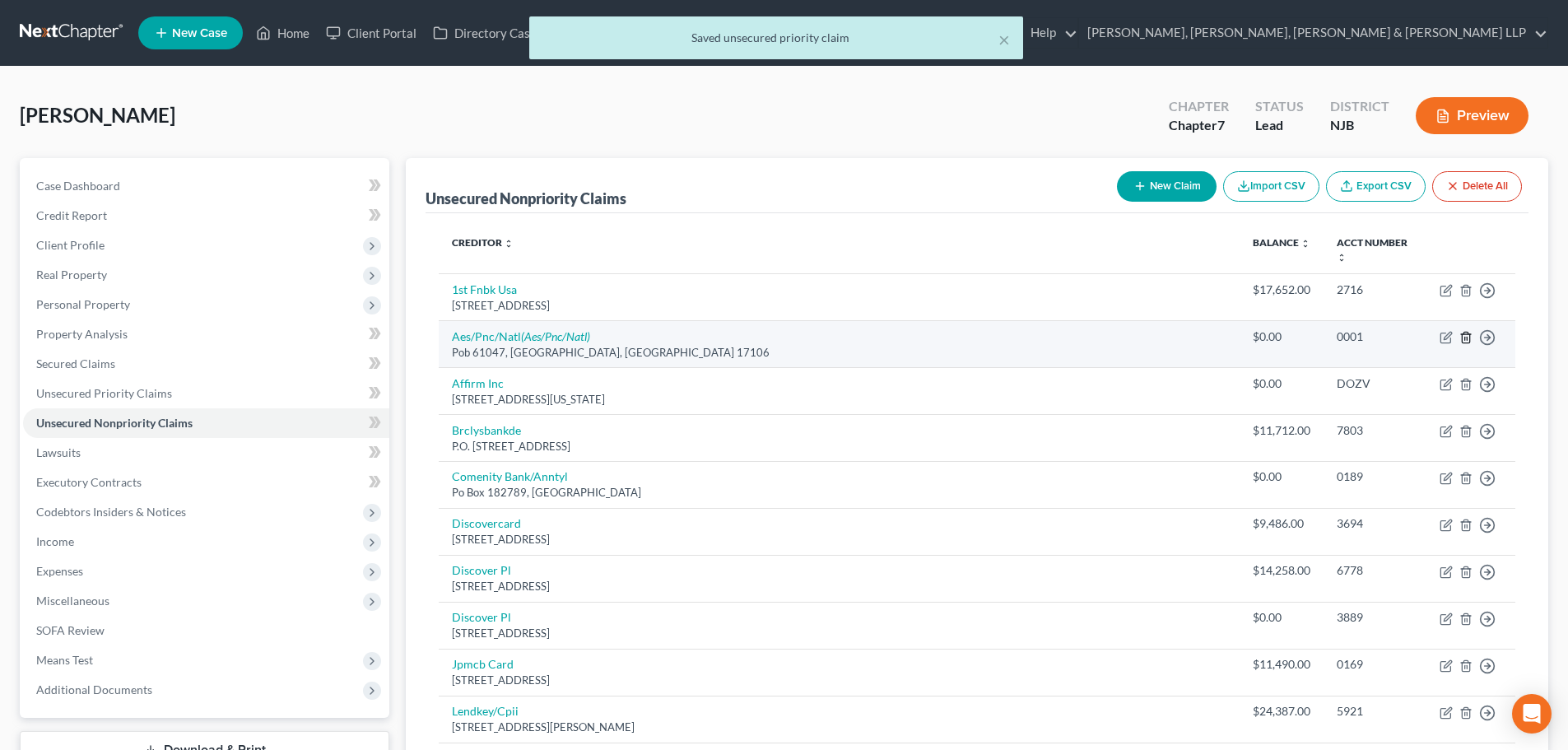
click at [1467, 331] on icon "button" at bounding box center [1467, 338] width 13 height 13
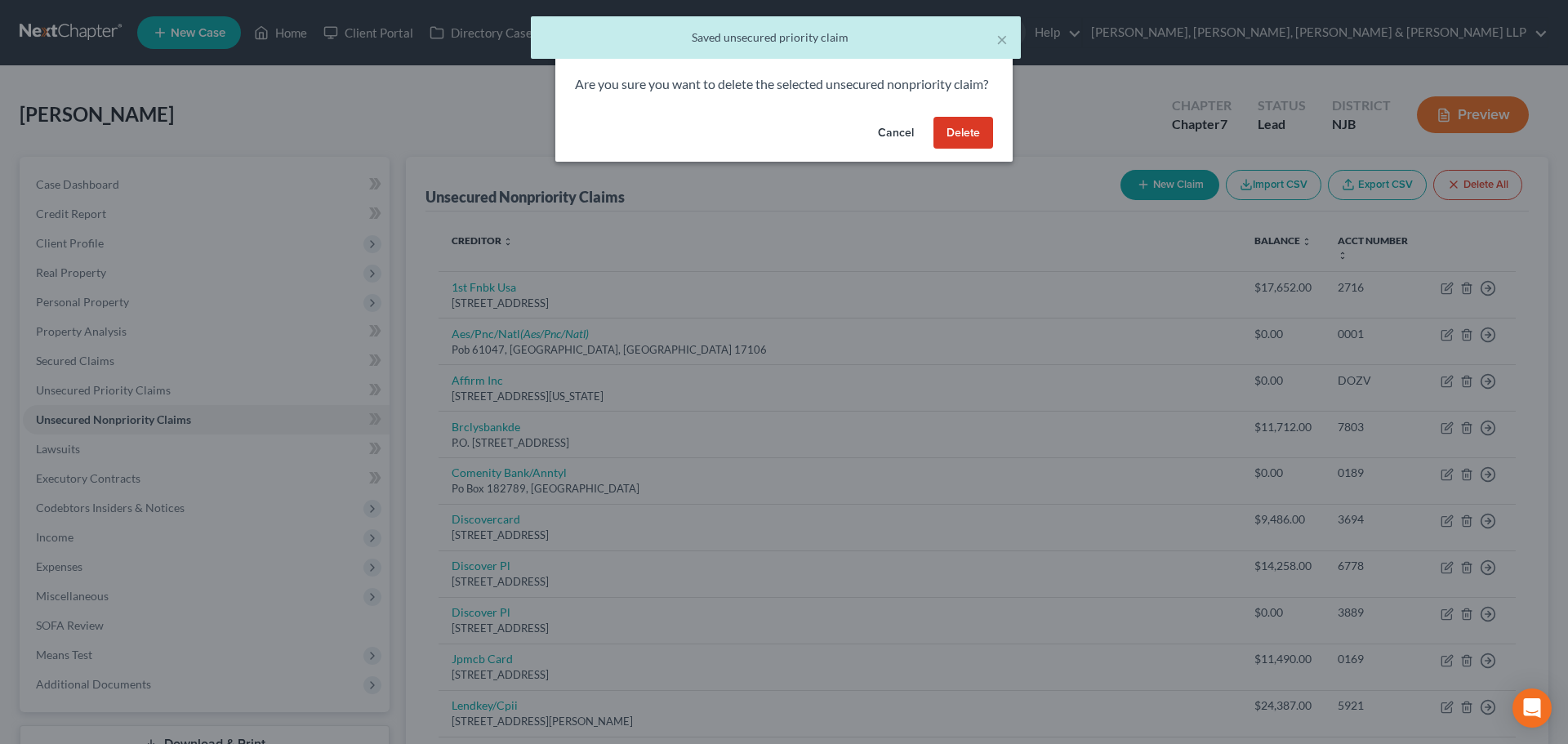
click at [965, 150] on button "Delete" at bounding box center [963, 133] width 60 height 32
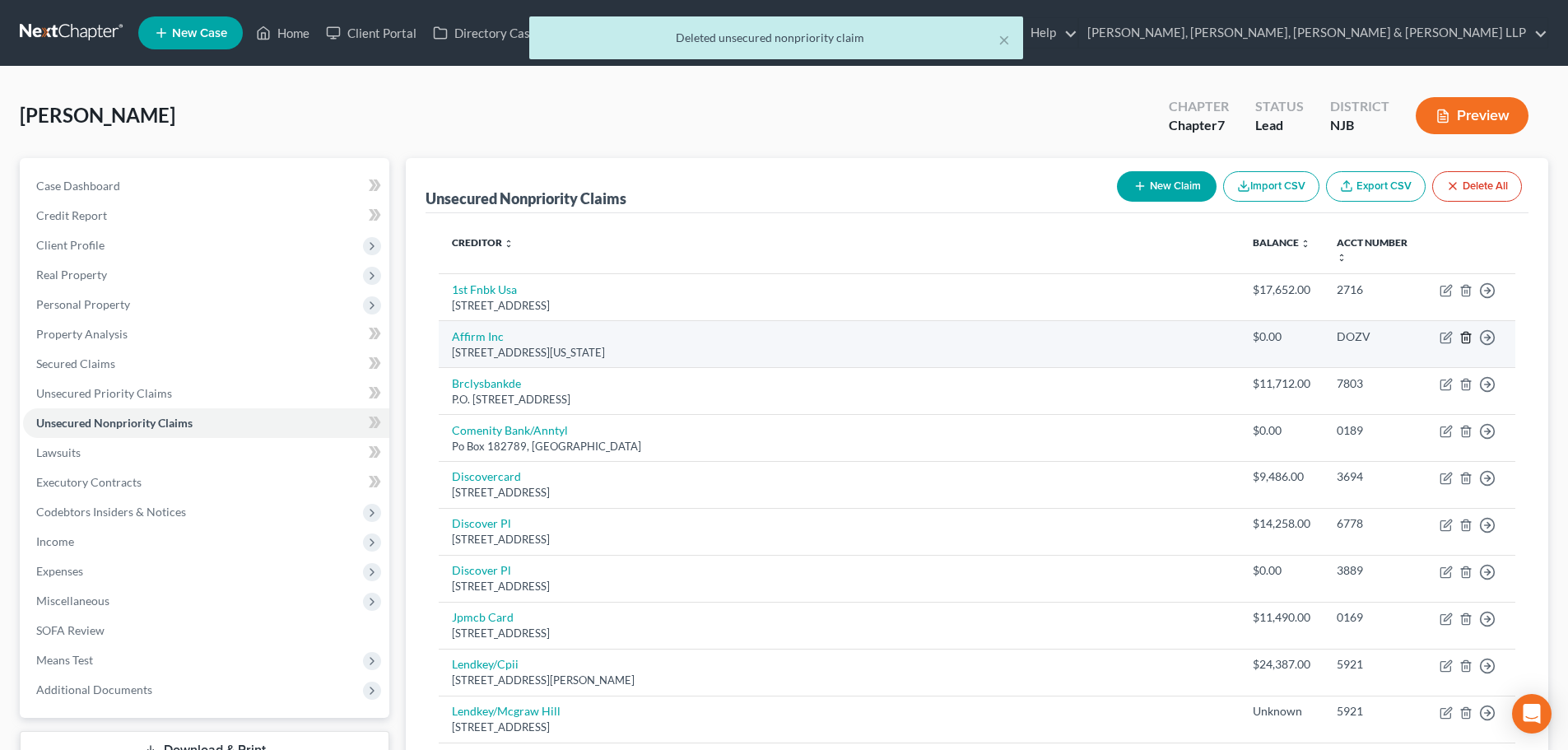
click at [1463, 332] on icon "button" at bounding box center [1466, 338] width 7 height 11
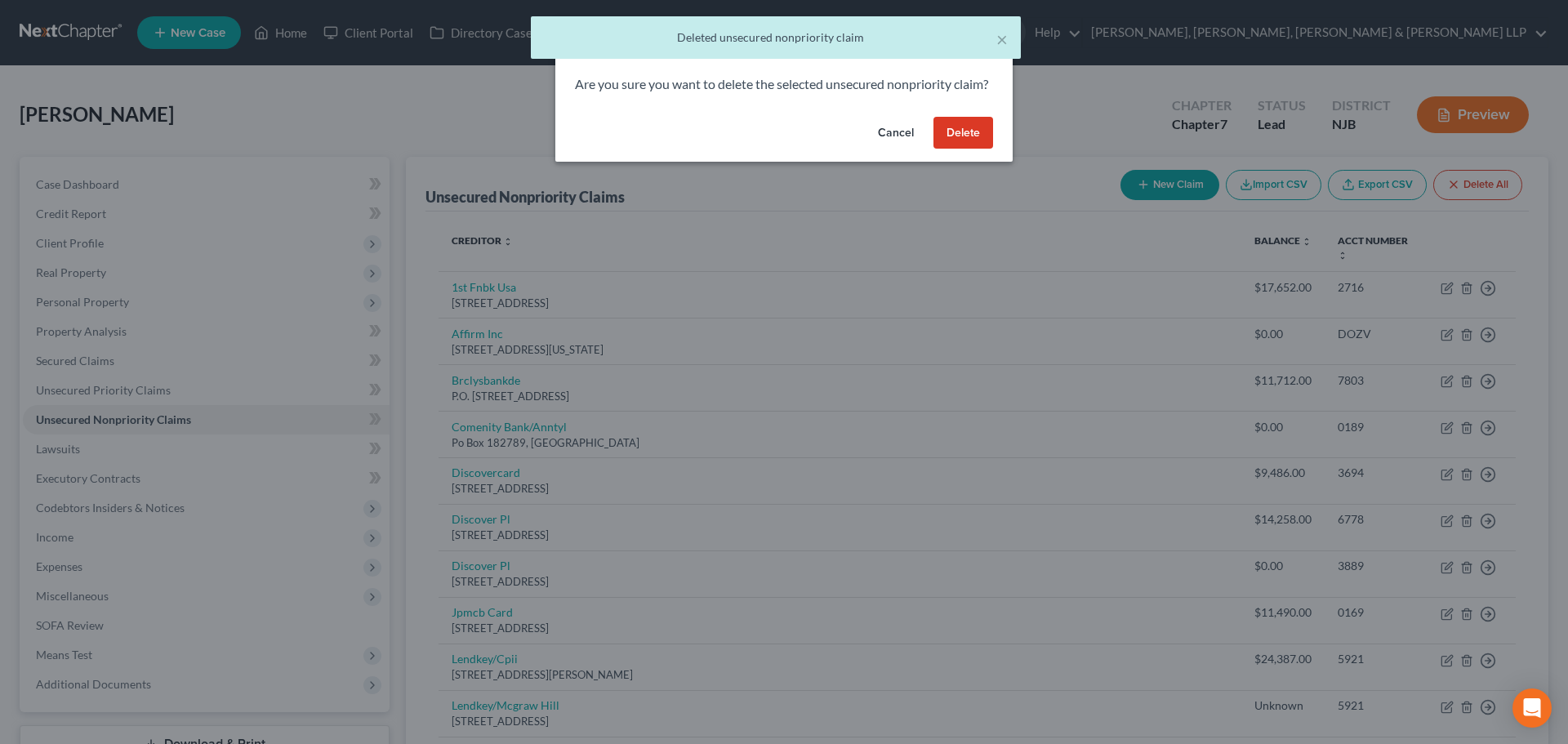
click at [948, 142] on button "Delete" at bounding box center [963, 133] width 60 height 32
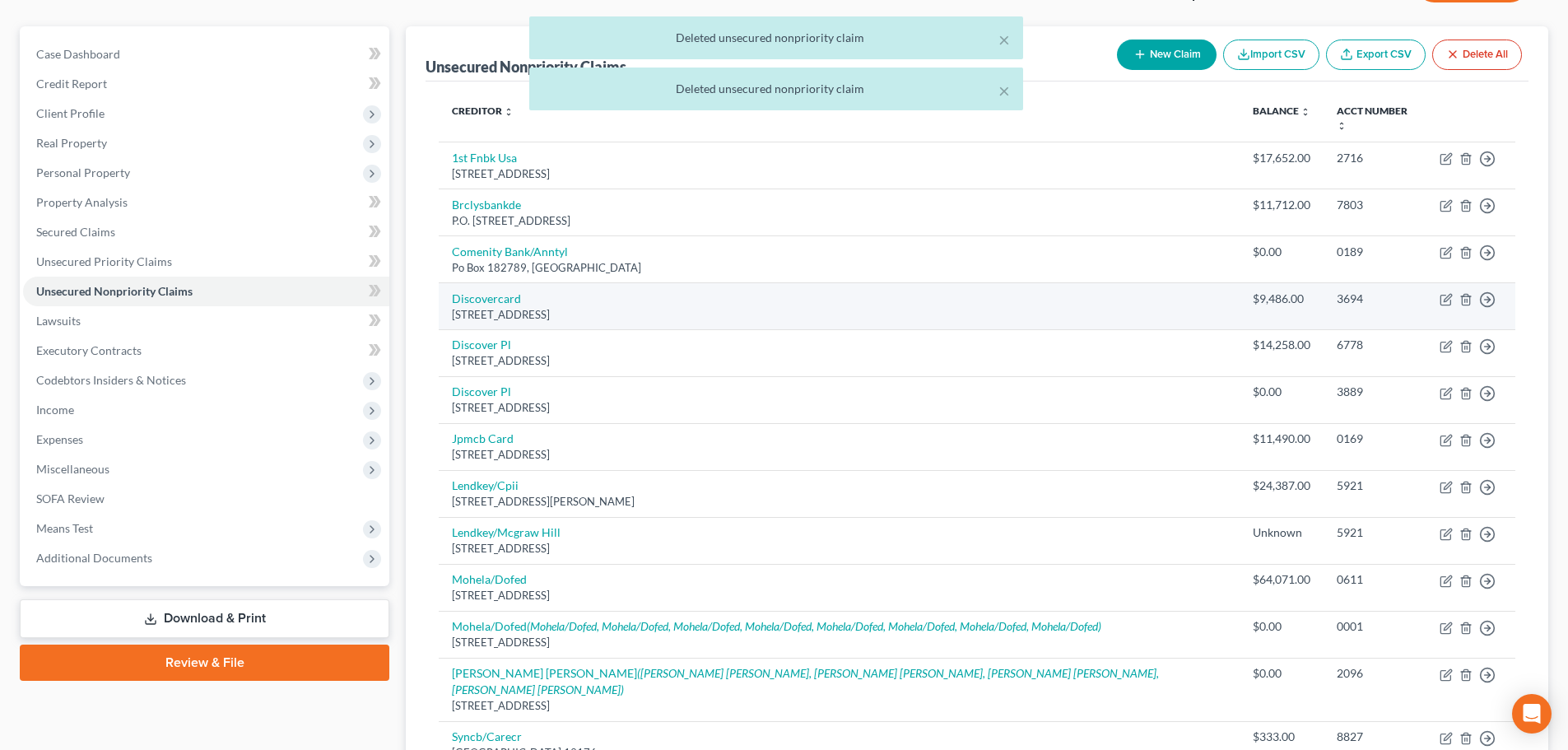
scroll to position [165, 0]
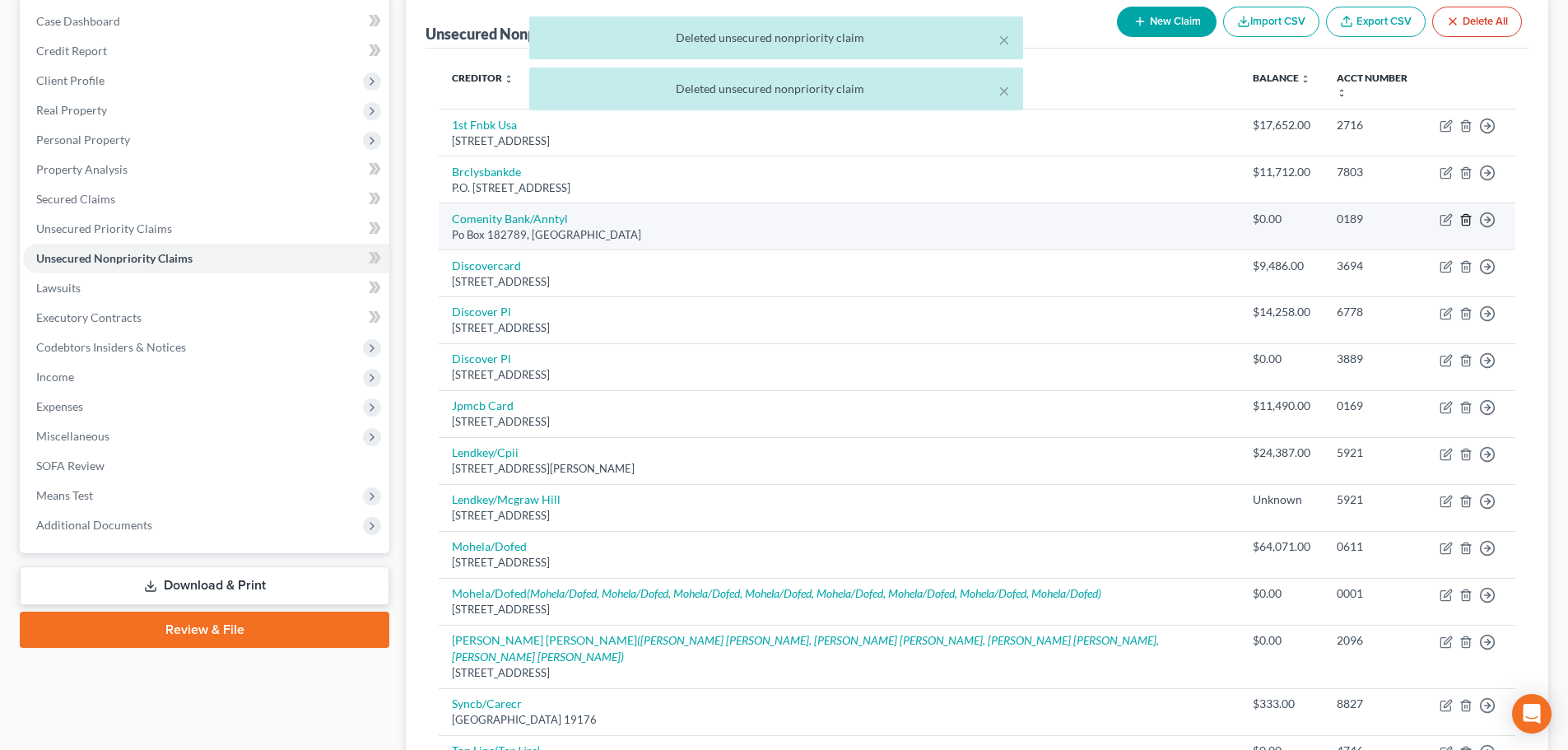
click at [1469, 214] on icon "button" at bounding box center [1466, 220] width 7 height 11
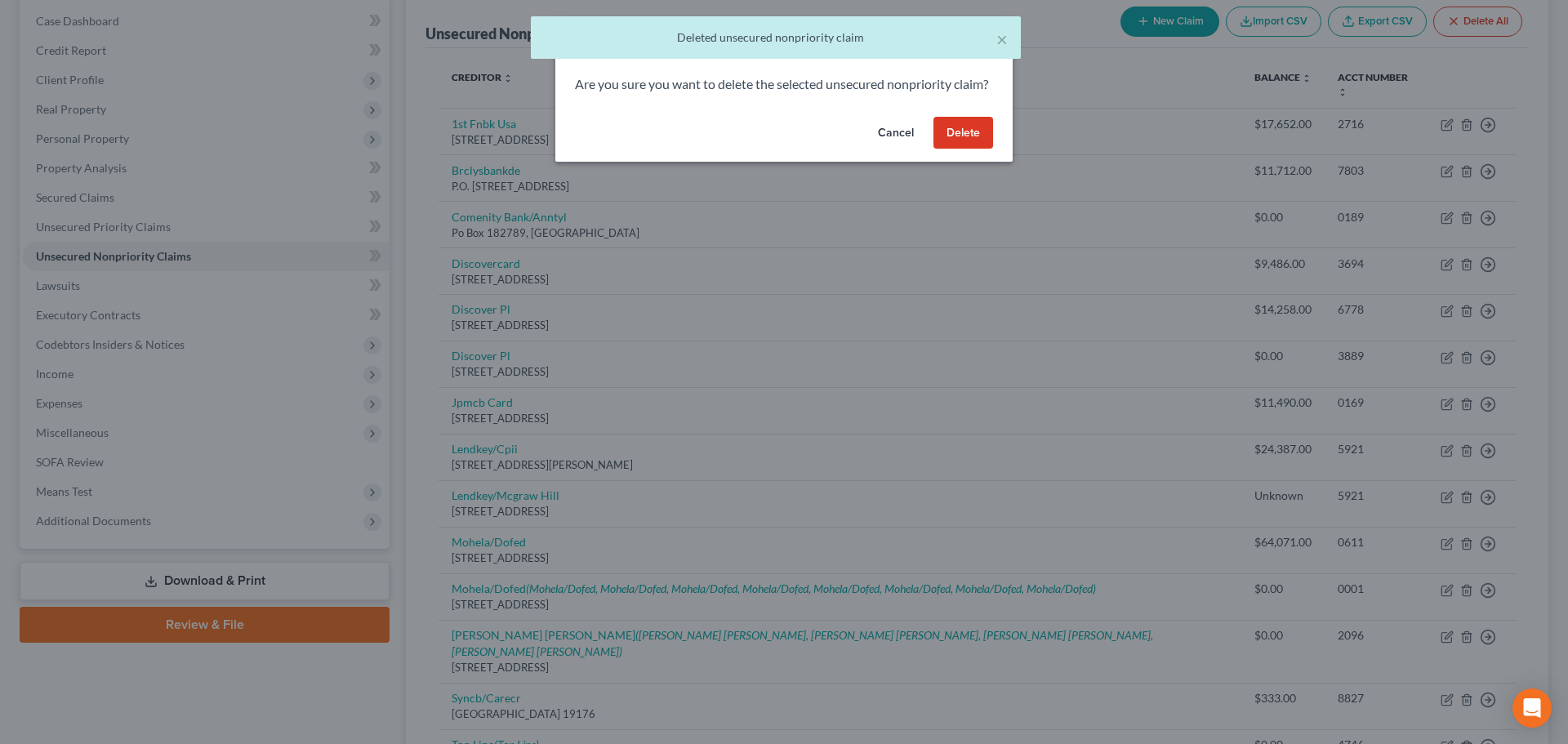
click at [969, 150] on button "Delete" at bounding box center [963, 133] width 60 height 32
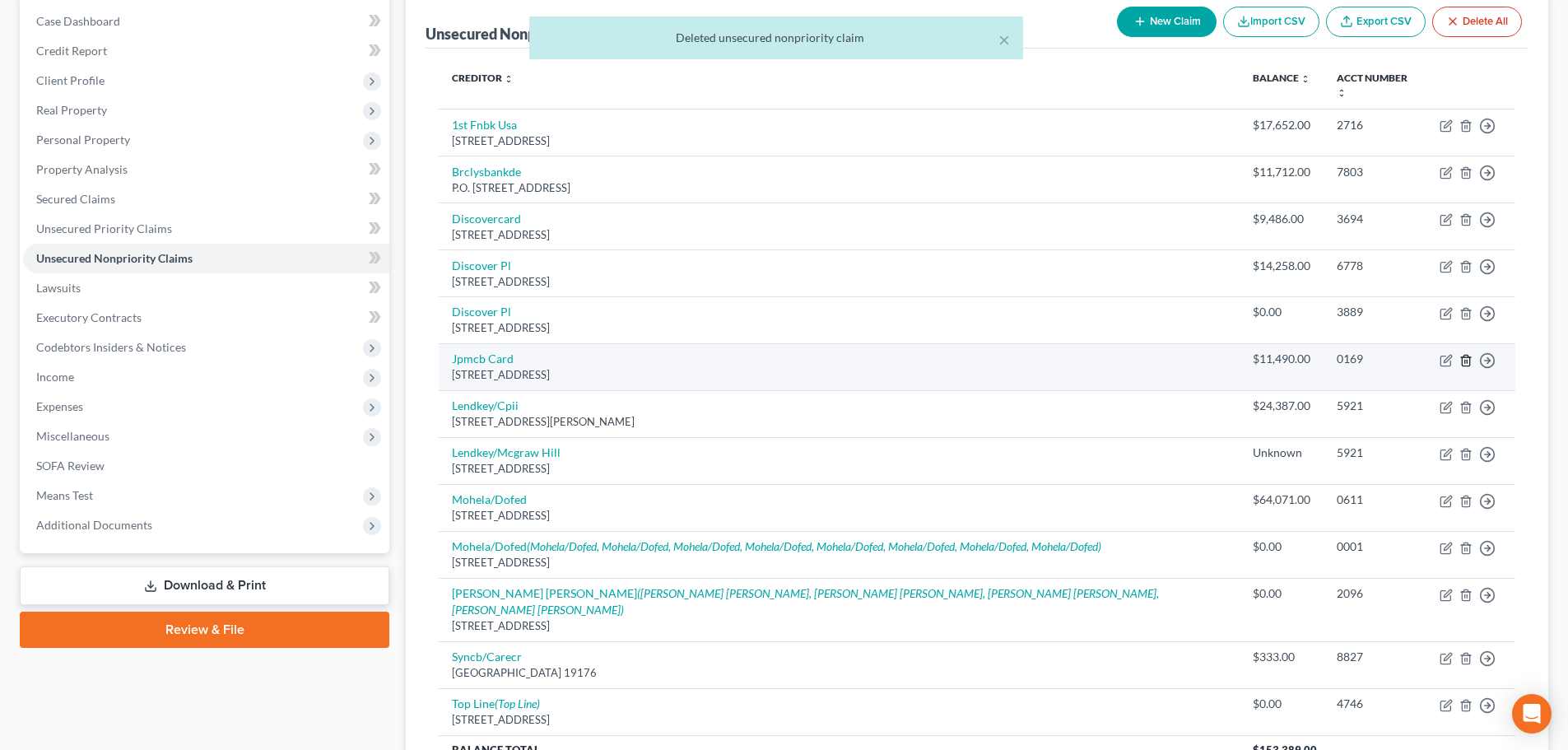
click at [1464, 355] on icon "button" at bounding box center [1466, 360] width 7 height 11
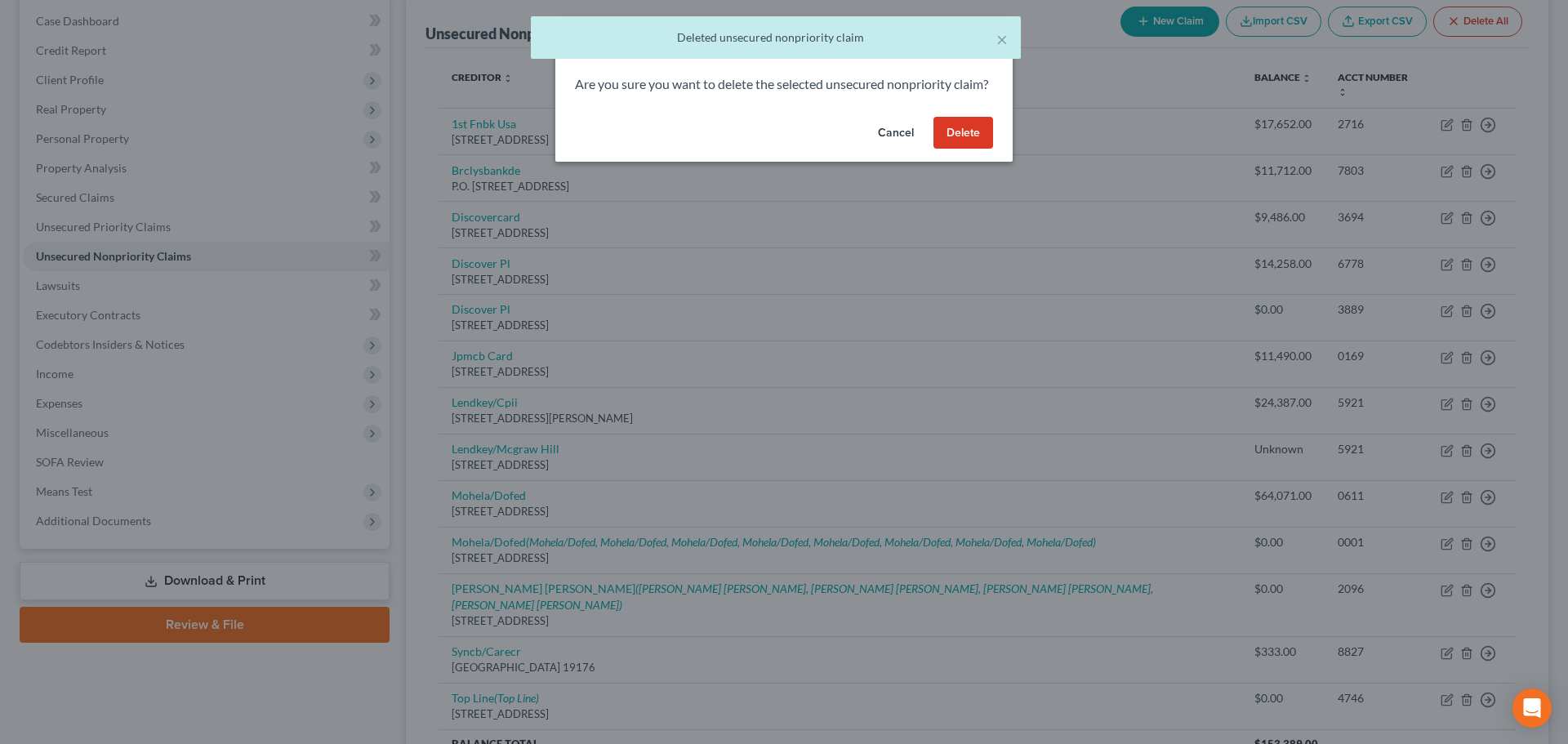
click at [966, 150] on button "Delete" at bounding box center [963, 133] width 60 height 32
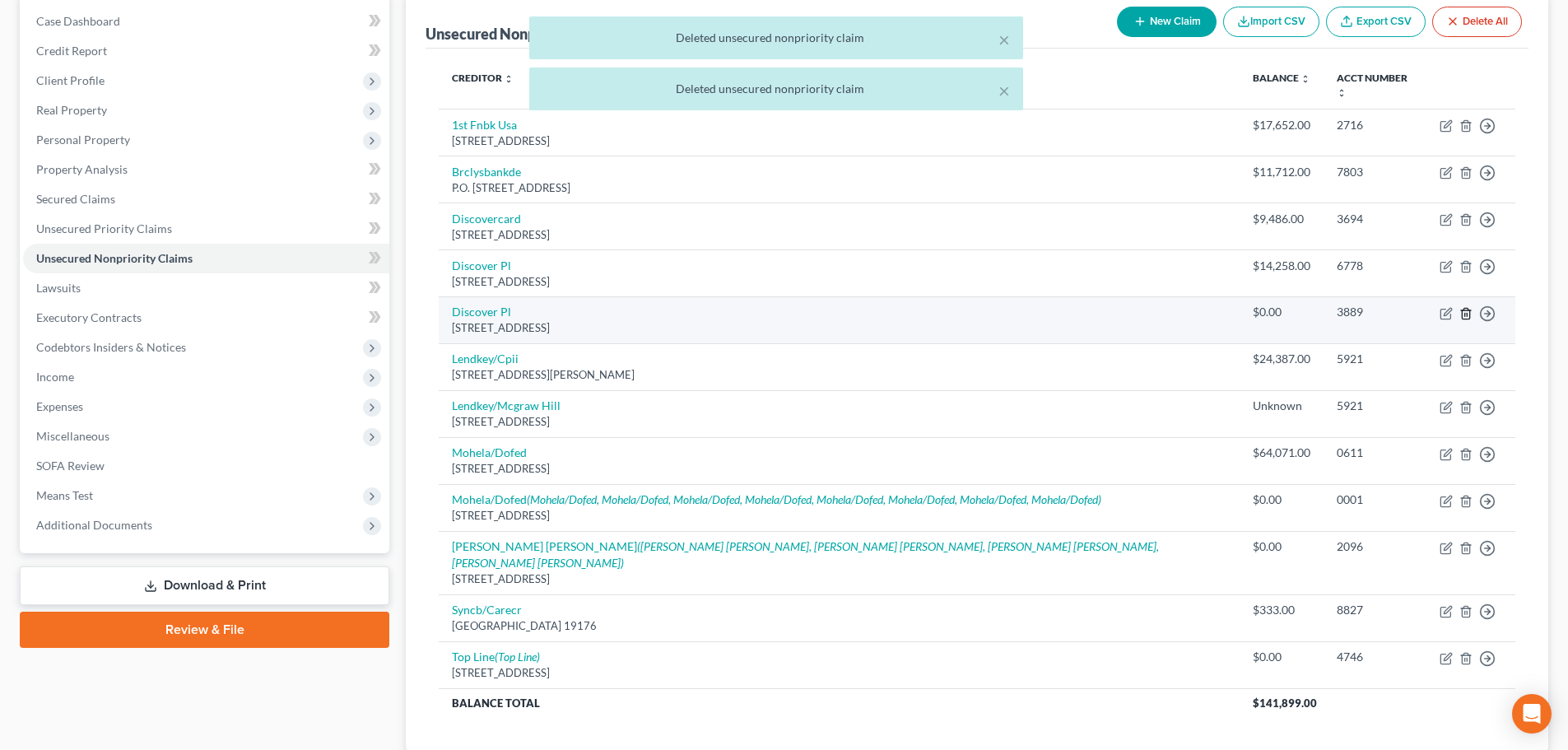
click at [1466, 313] on line "button" at bounding box center [1466, 315] width 0 height 4
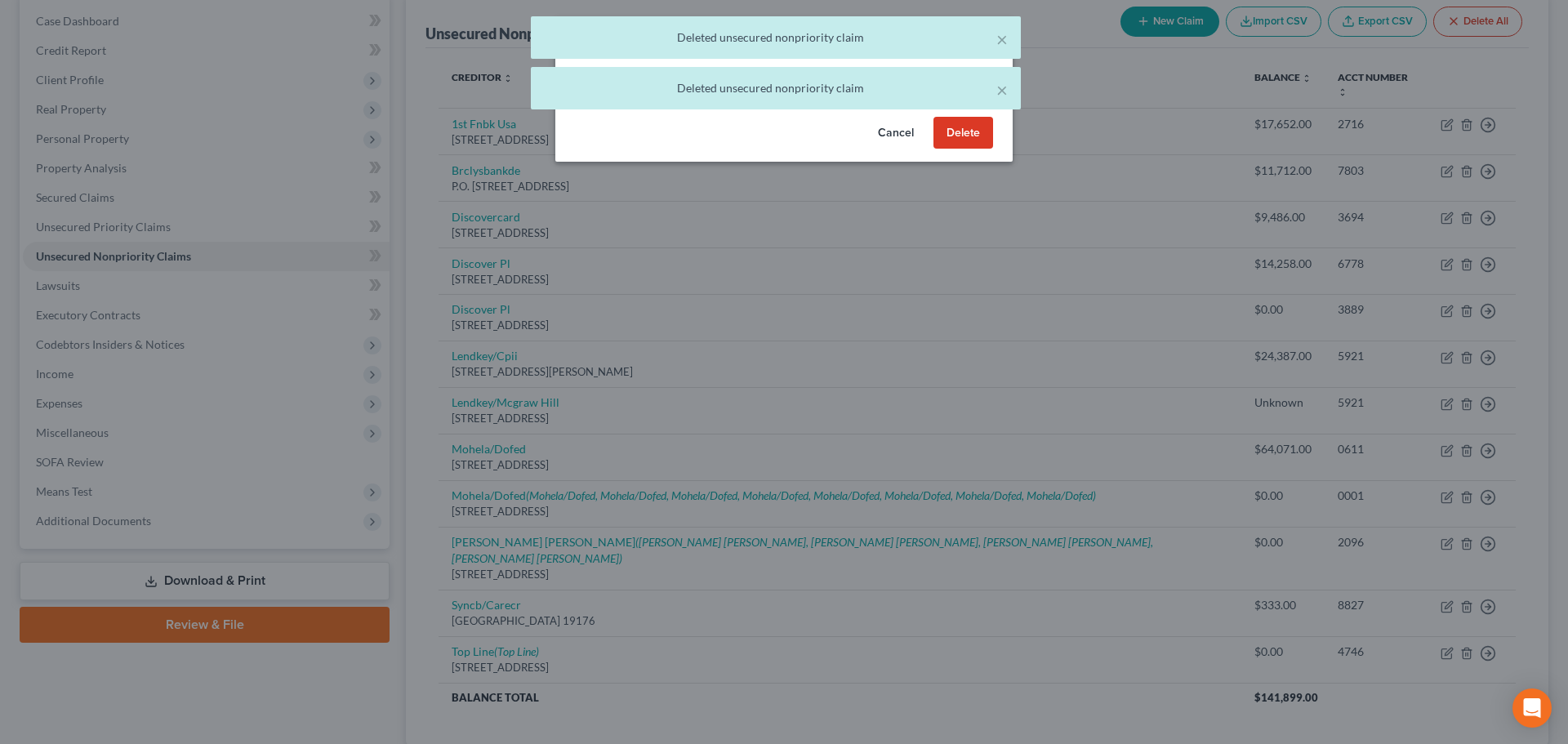
click at [960, 150] on button "Delete" at bounding box center [963, 133] width 60 height 32
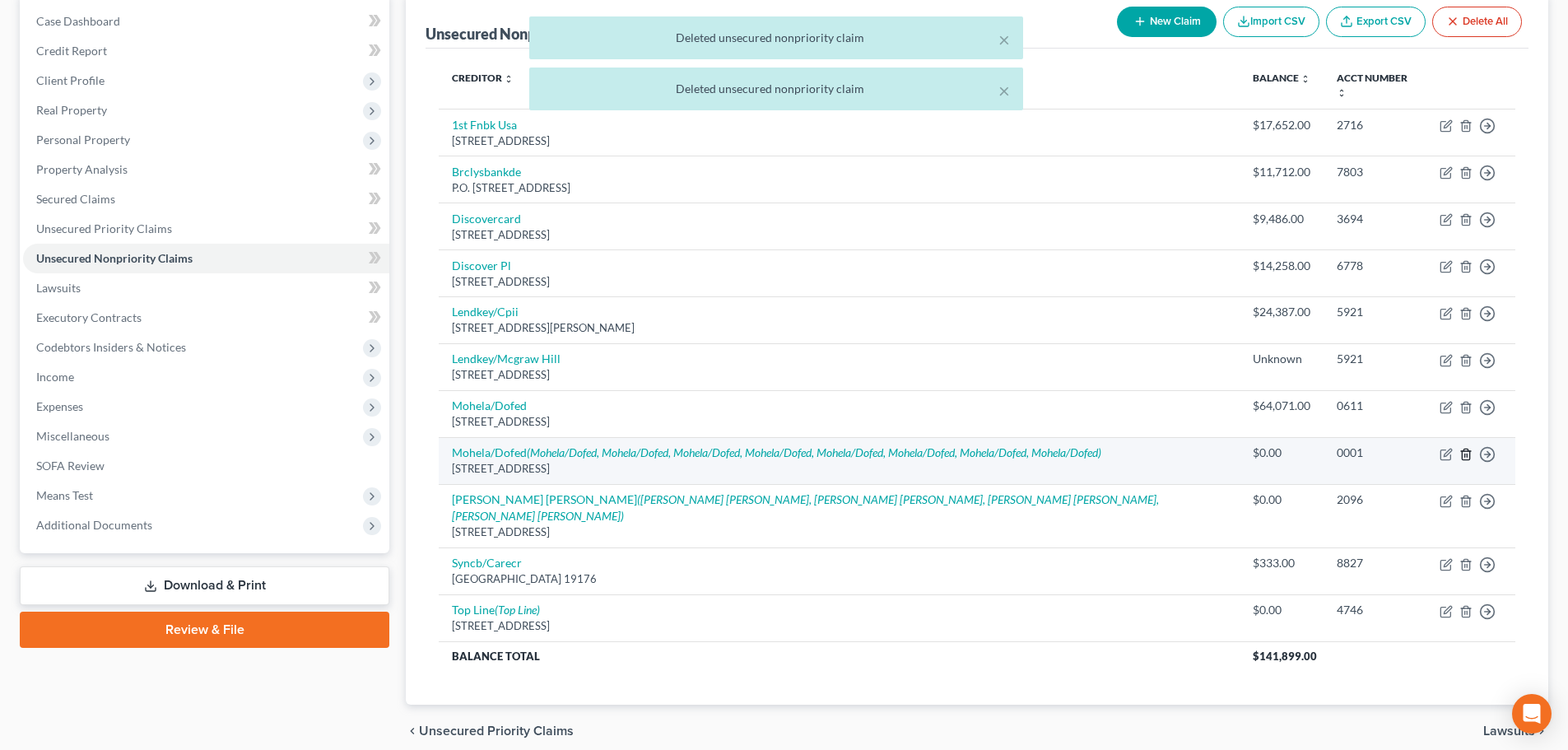
click at [1467, 448] on icon "button" at bounding box center [1467, 454] width 13 height 13
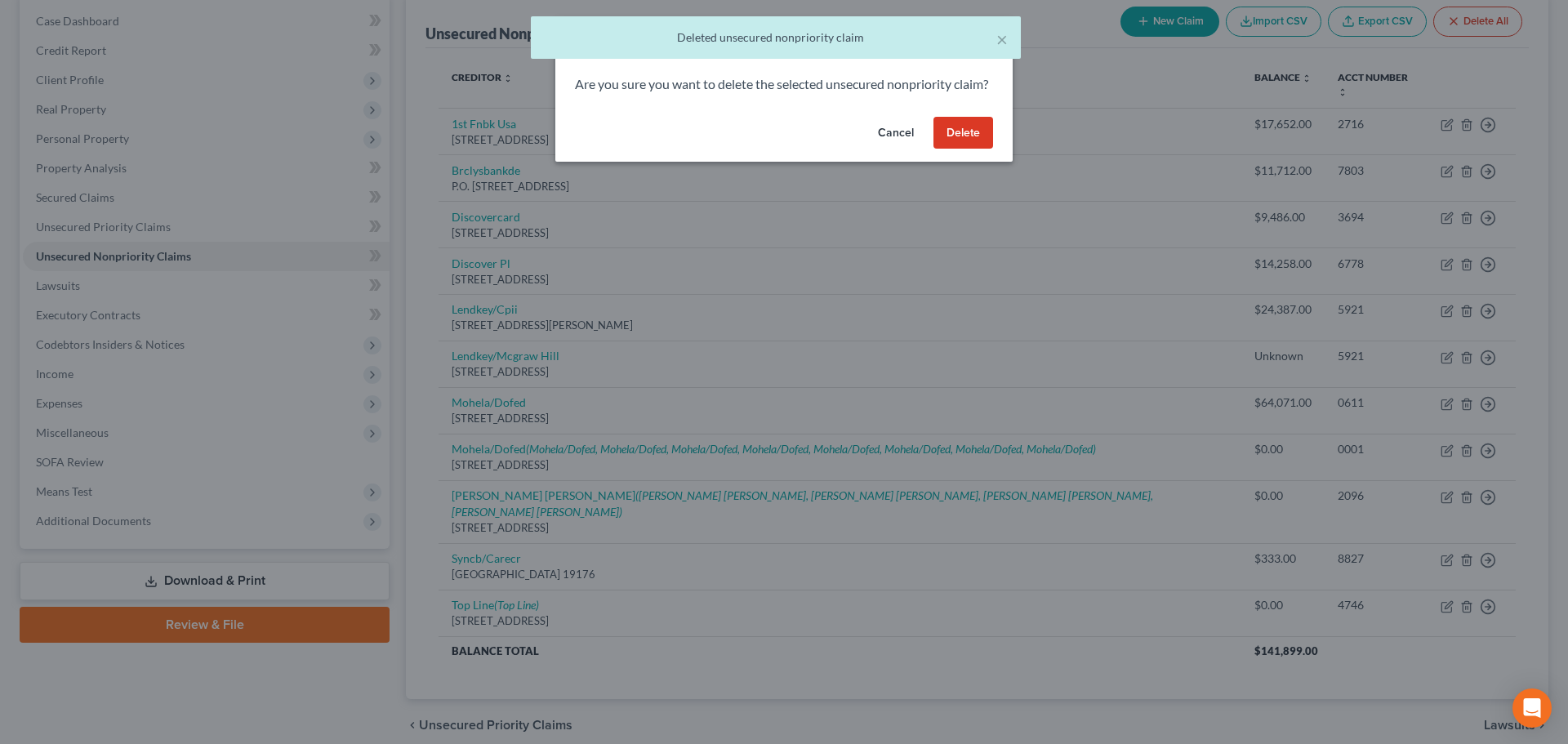
click at [952, 150] on button "Delete" at bounding box center [963, 133] width 60 height 32
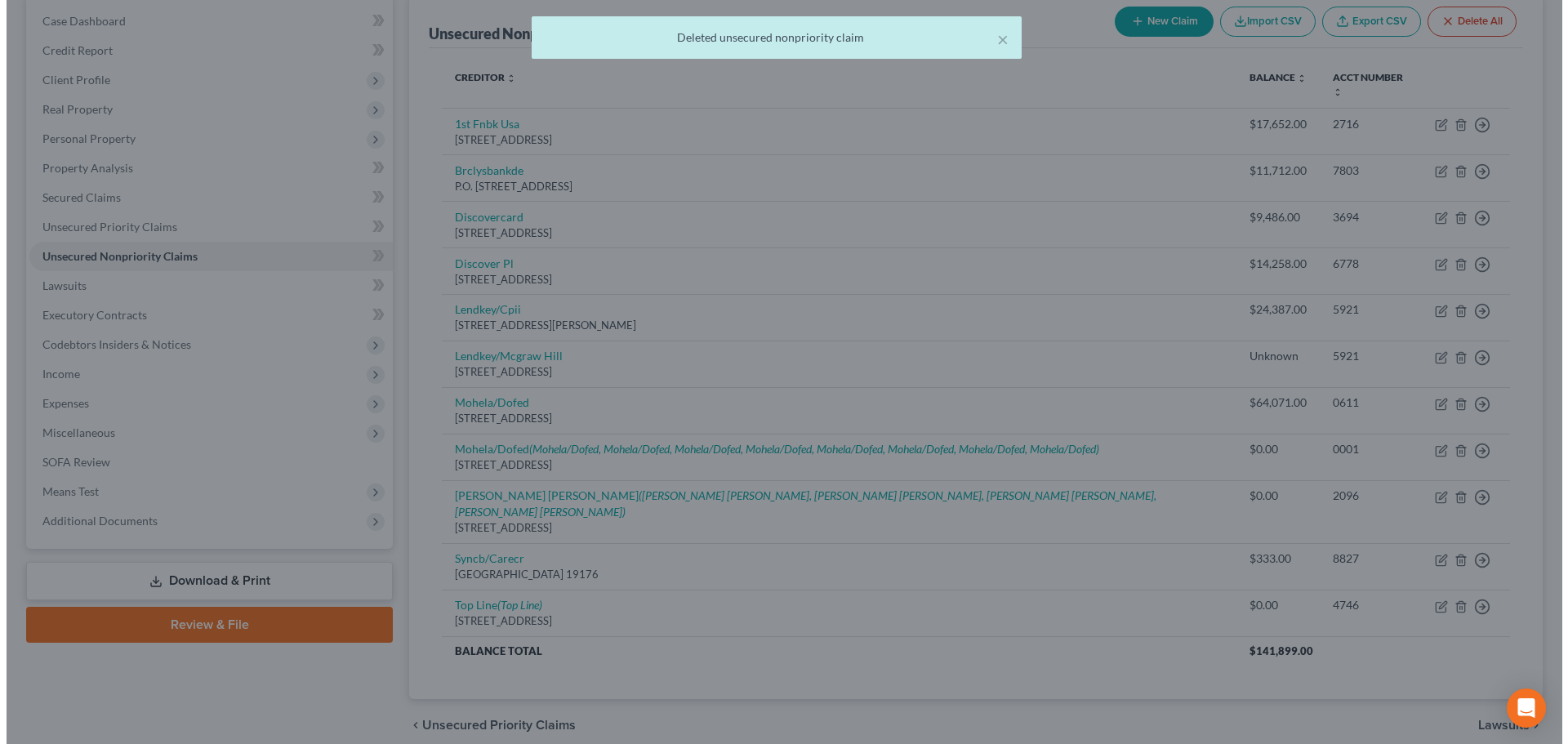
scroll to position [155, 0]
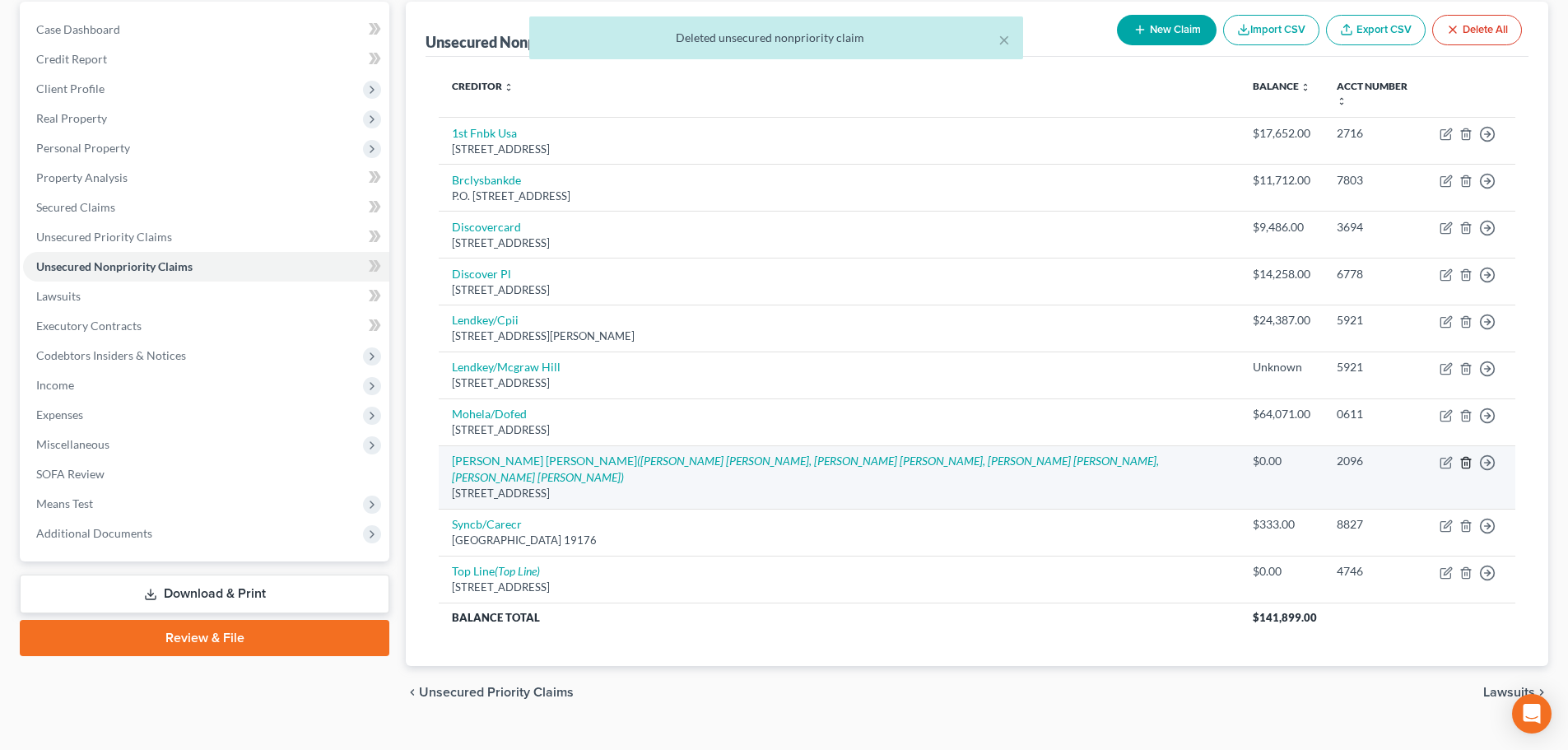
click at [1462, 457] on icon "button" at bounding box center [1466, 462] width 7 height 11
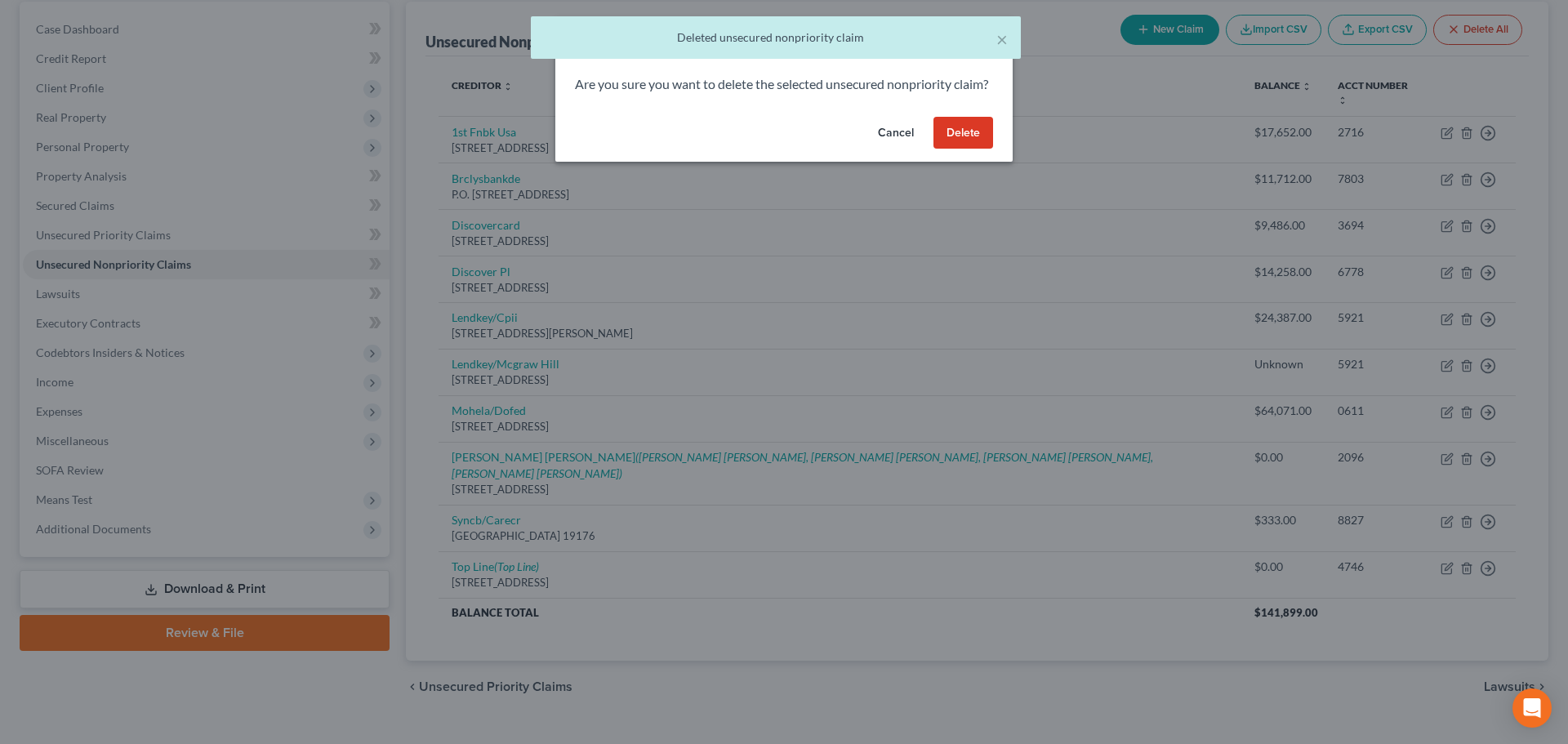
click at [962, 150] on button "Delete" at bounding box center [963, 133] width 60 height 32
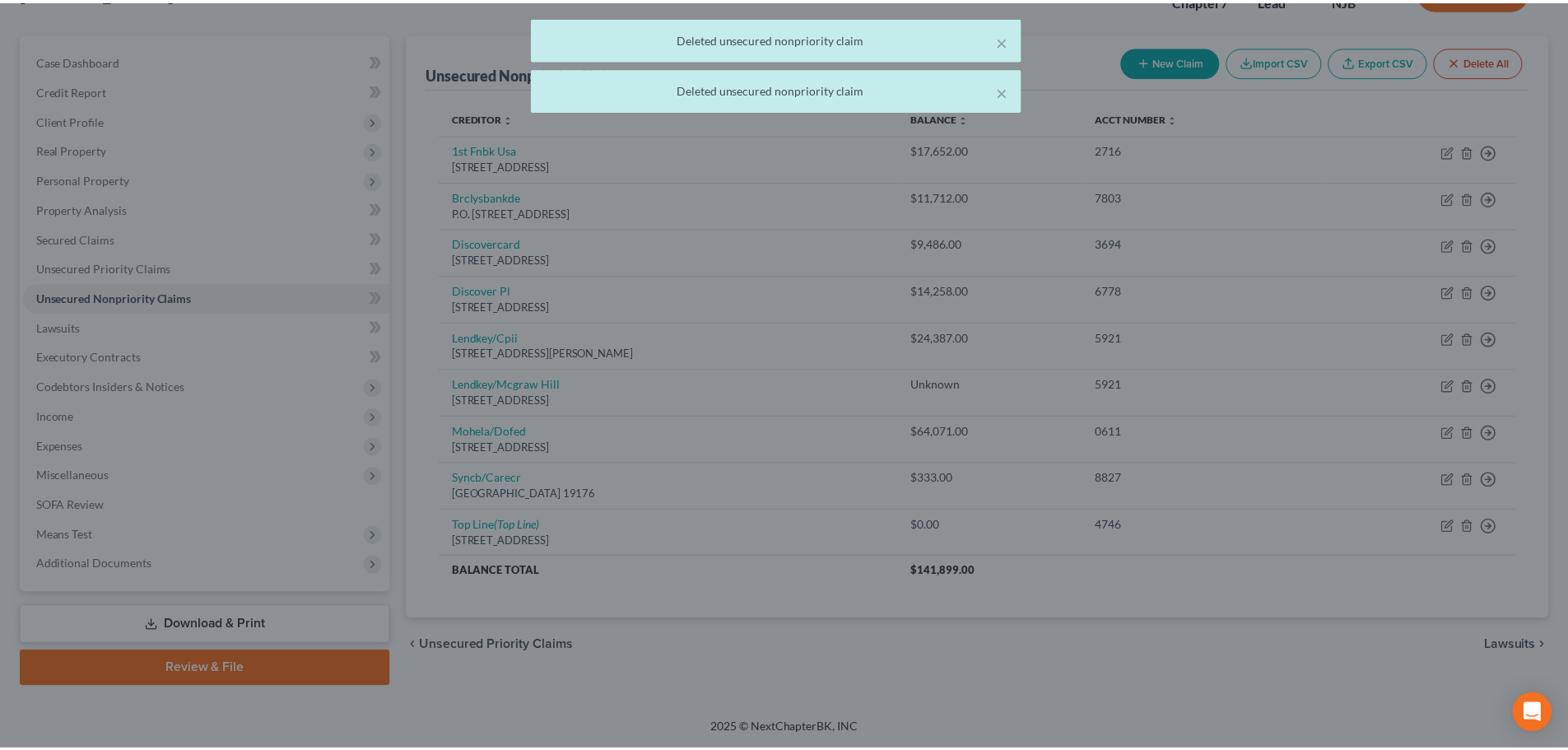
scroll to position [125, 0]
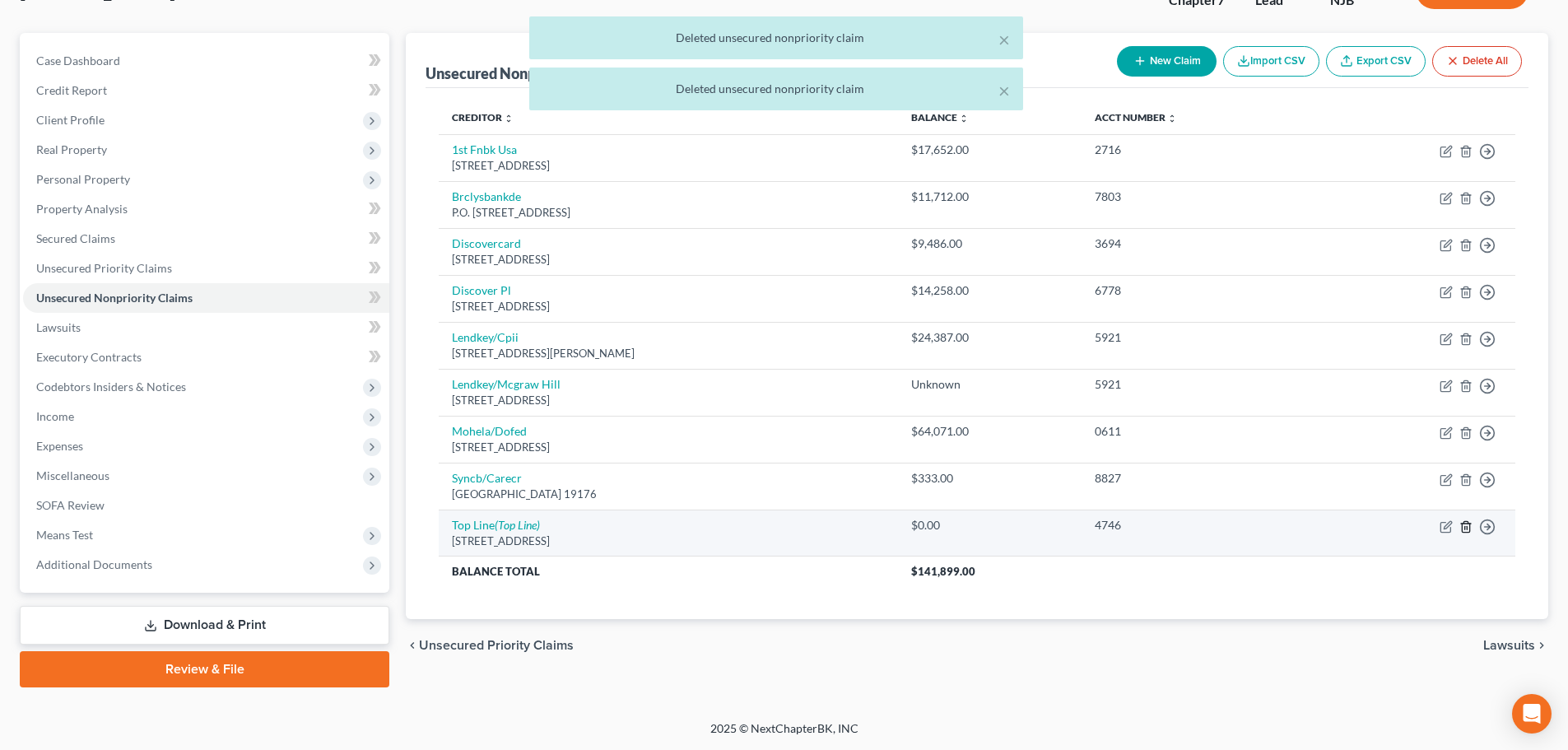
click at [1463, 525] on icon "button" at bounding box center [1466, 527] width 7 height 11
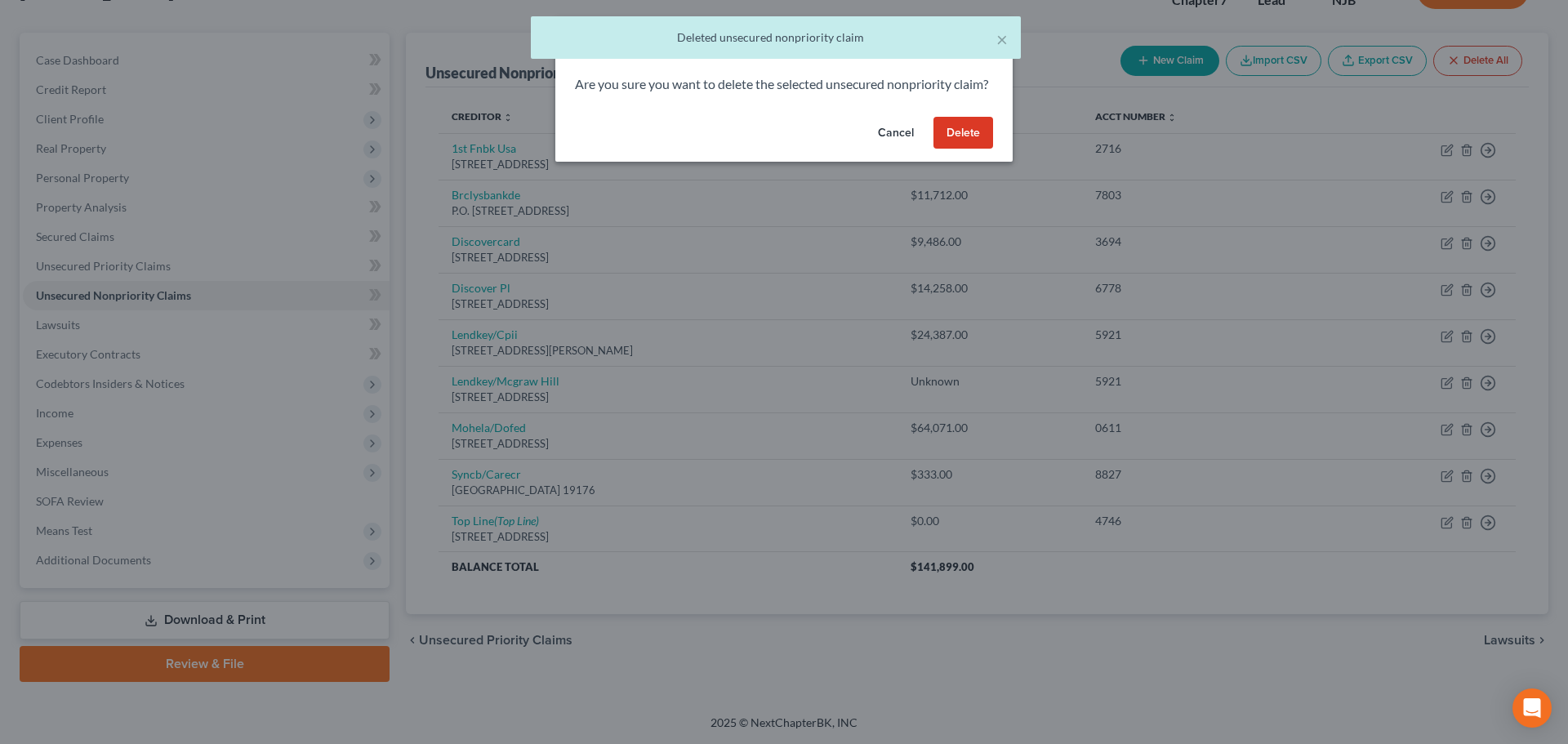
click at [986, 146] on button "Delete" at bounding box center [963, 133] width 60 height 32
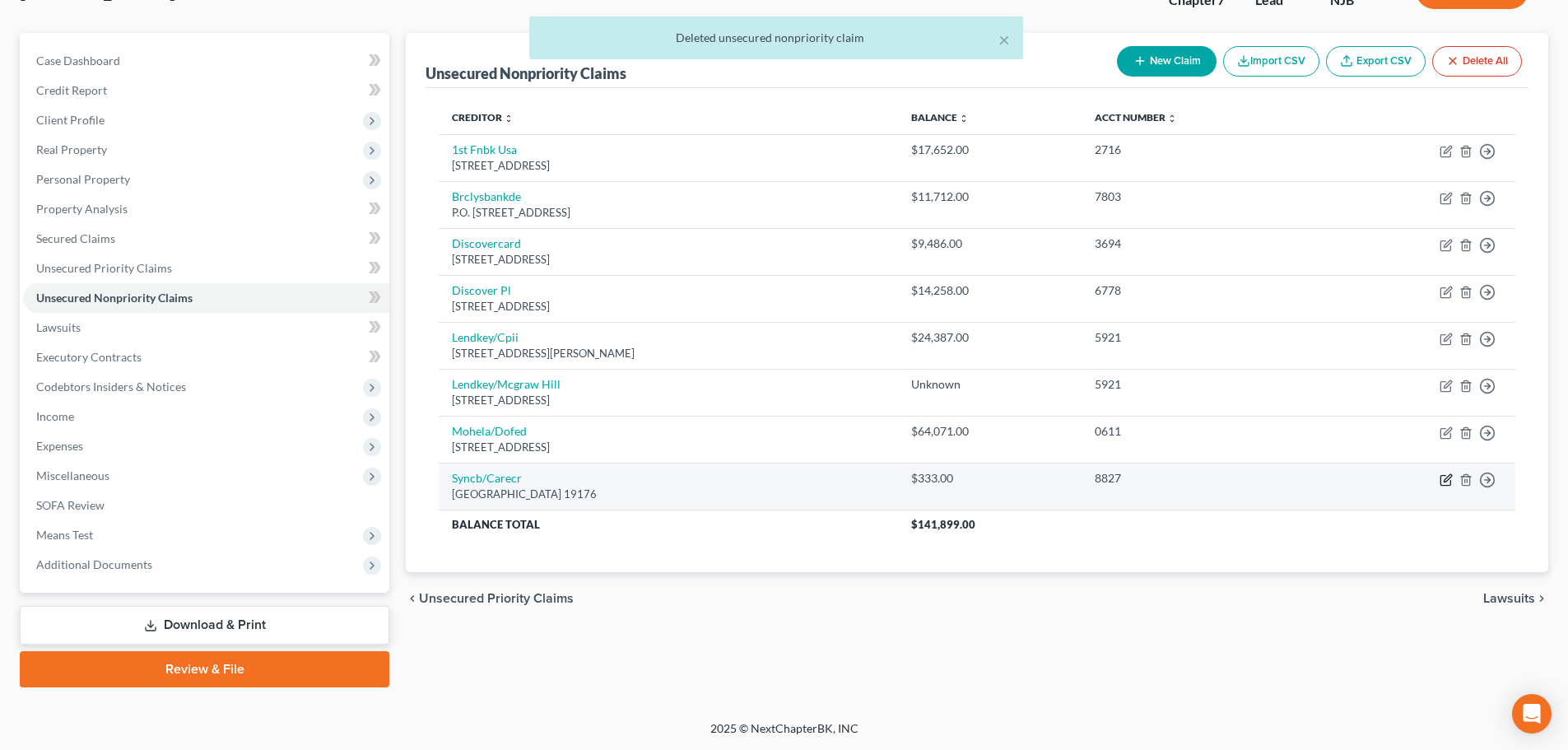
click at [1450, 480] on icon "button" at bounding box center [1446, 480] width 13 height 13
select select "39"
select select "2"
select select "0"
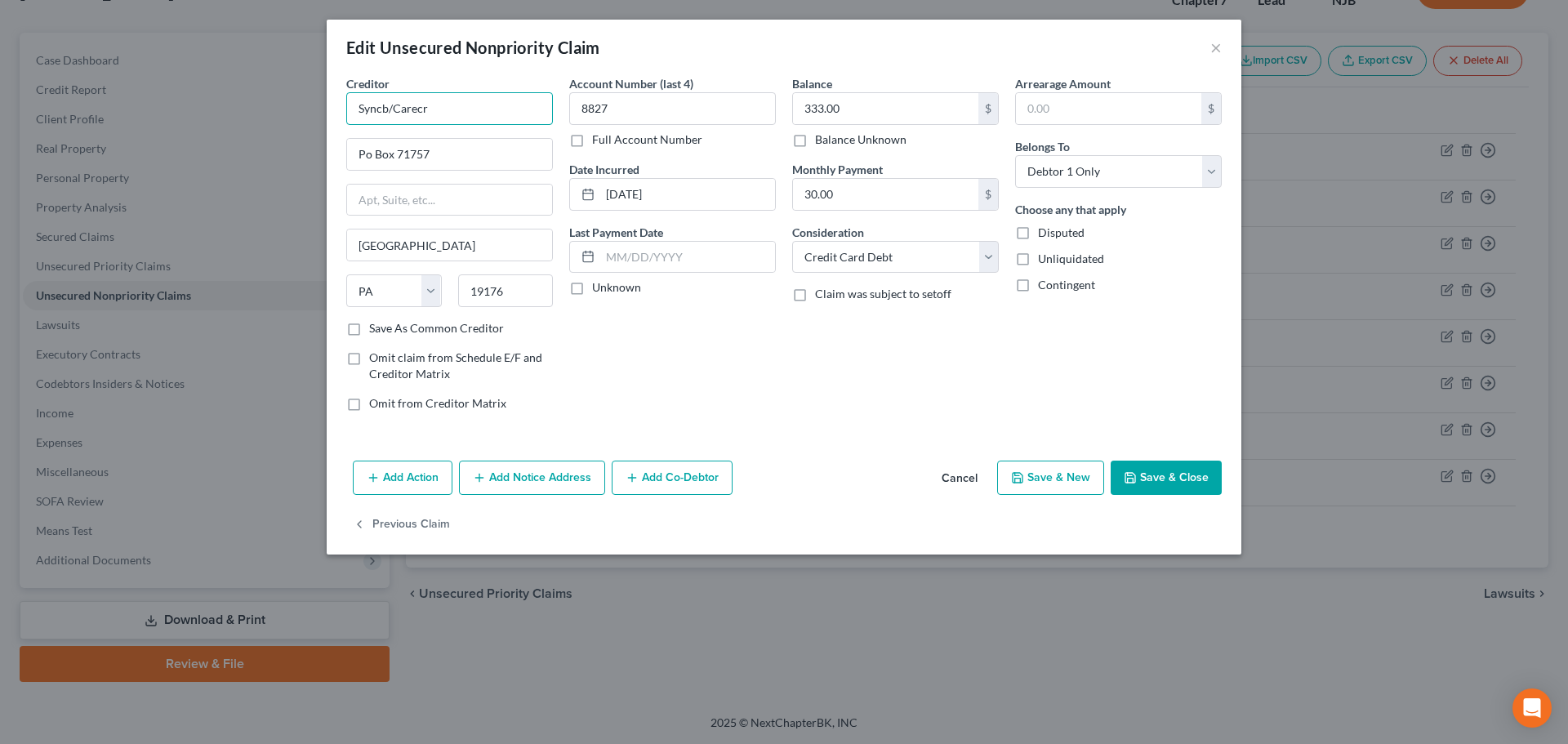
click at [384, 109] on input "Syncb/Carecr" at bounding box center [449, 108] width 207 height 32
type input "Synchrony Bank/Carecr"
click at [1168, 483] on button "Save & Close" at bounding box center [1166, 477] width 111 height 34
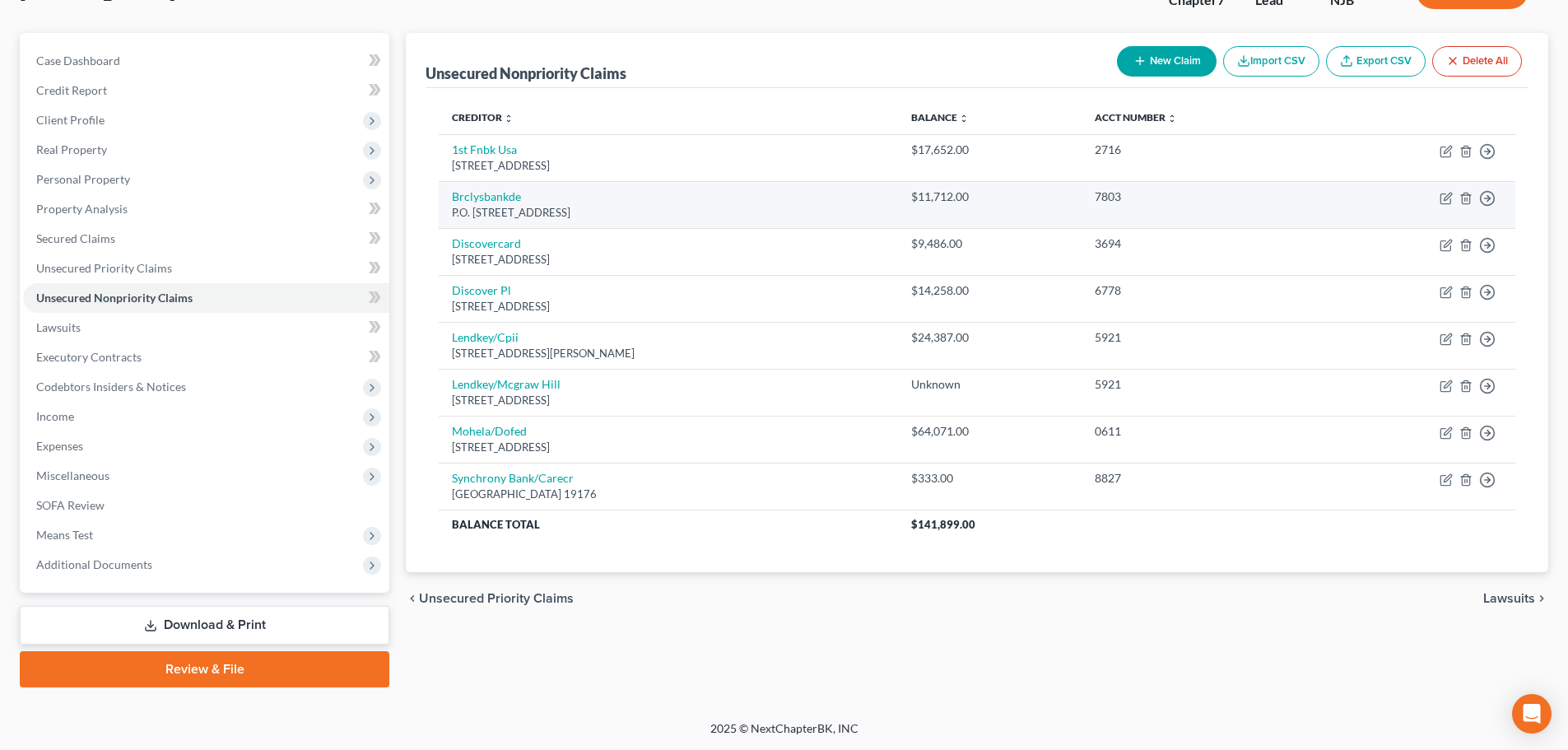
drag, startPoint x: 632, startPoint y: 213, endPoint x: 447, endPoint y: 193, distance: 186.1
click at [447, 193] on td "Brclysbankde P.O. [STREET_ADDRESS]" at bounding box center [668, 205] width 459 height 47
copy td "Brclysbankde P.O. [STREET_ADDRESS]"
click at [1446, 196] on icon "button" at bounding box center [1448, 196] width 7 height 7
select select "7"
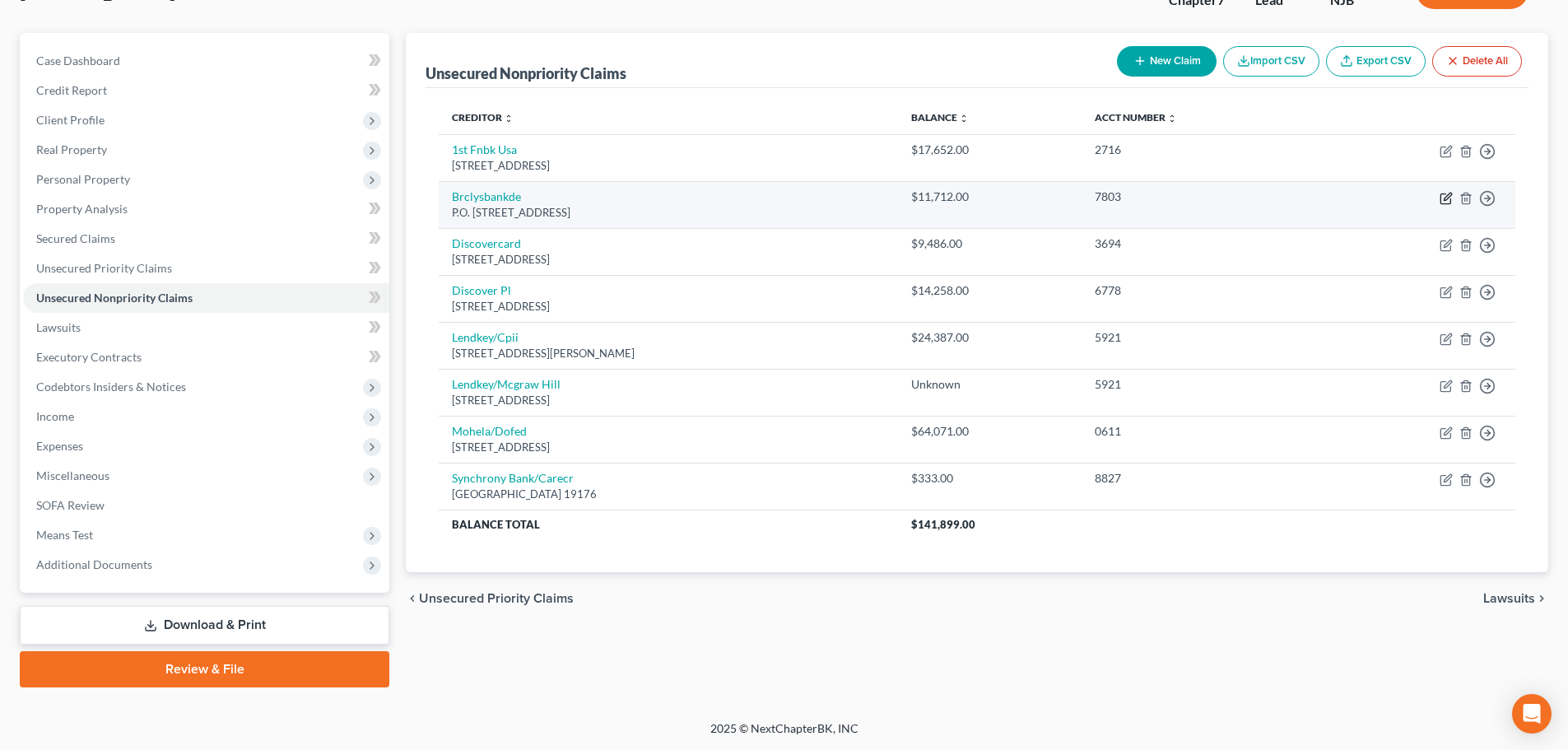
select select "2"
select select "0"
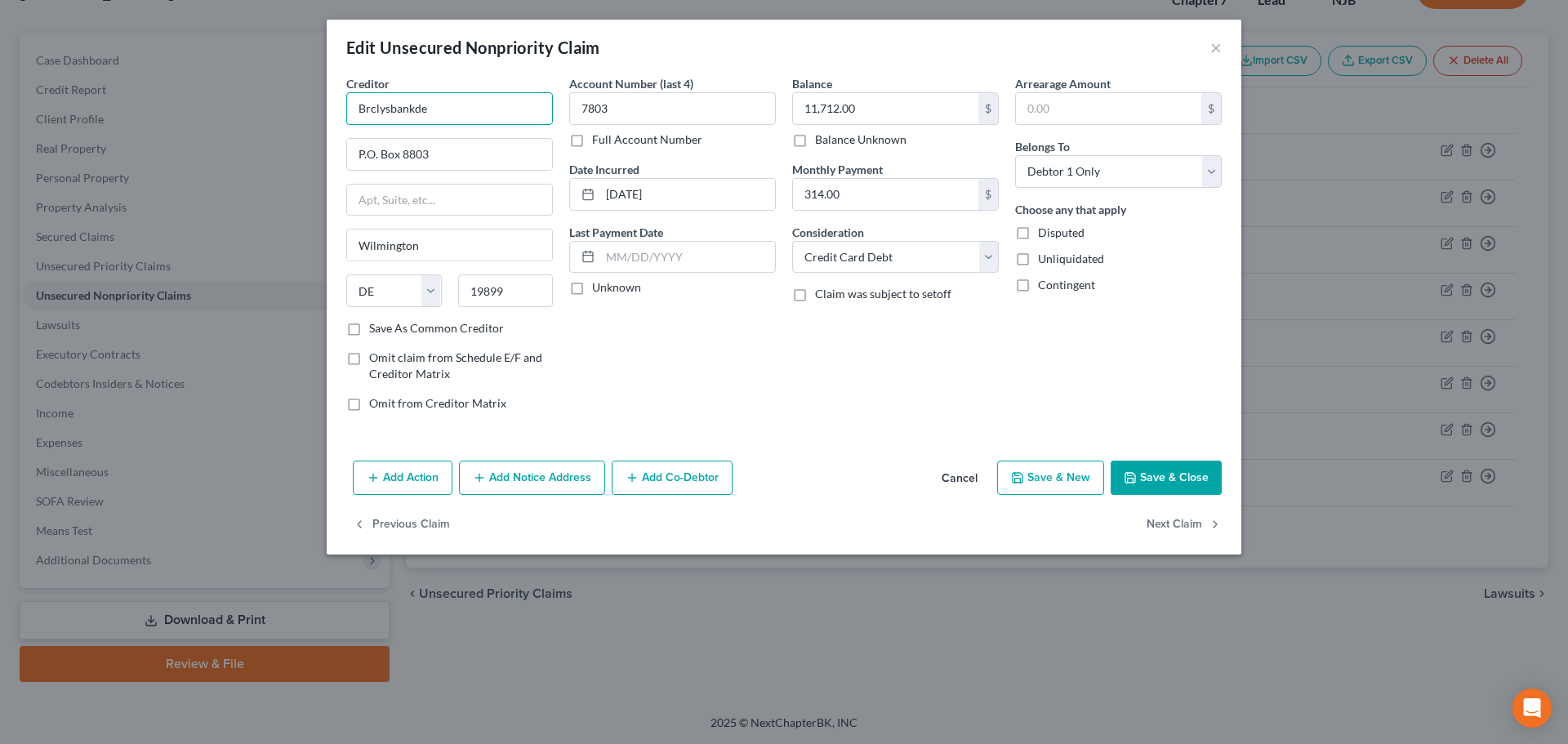
drag, startPoint x: 159, startPoint y: 141, endPoint x: 28, endPoint y: 153, distance: 131.5
click at [30, 153] on div "Edit Unsecured Nonpriority Claim × Creditor * Brclysbankde P.O. [GEOGRAPHIC_DAT…" at bounding box center [784, 372] width 1568 height 744
paste input "Barclays Bank Delawar"
click at [1182, 467] on button "Save & Close" at bounding box center [1166, 477] width 111 height 34
type input "Barclays Bank [US_STATE]"
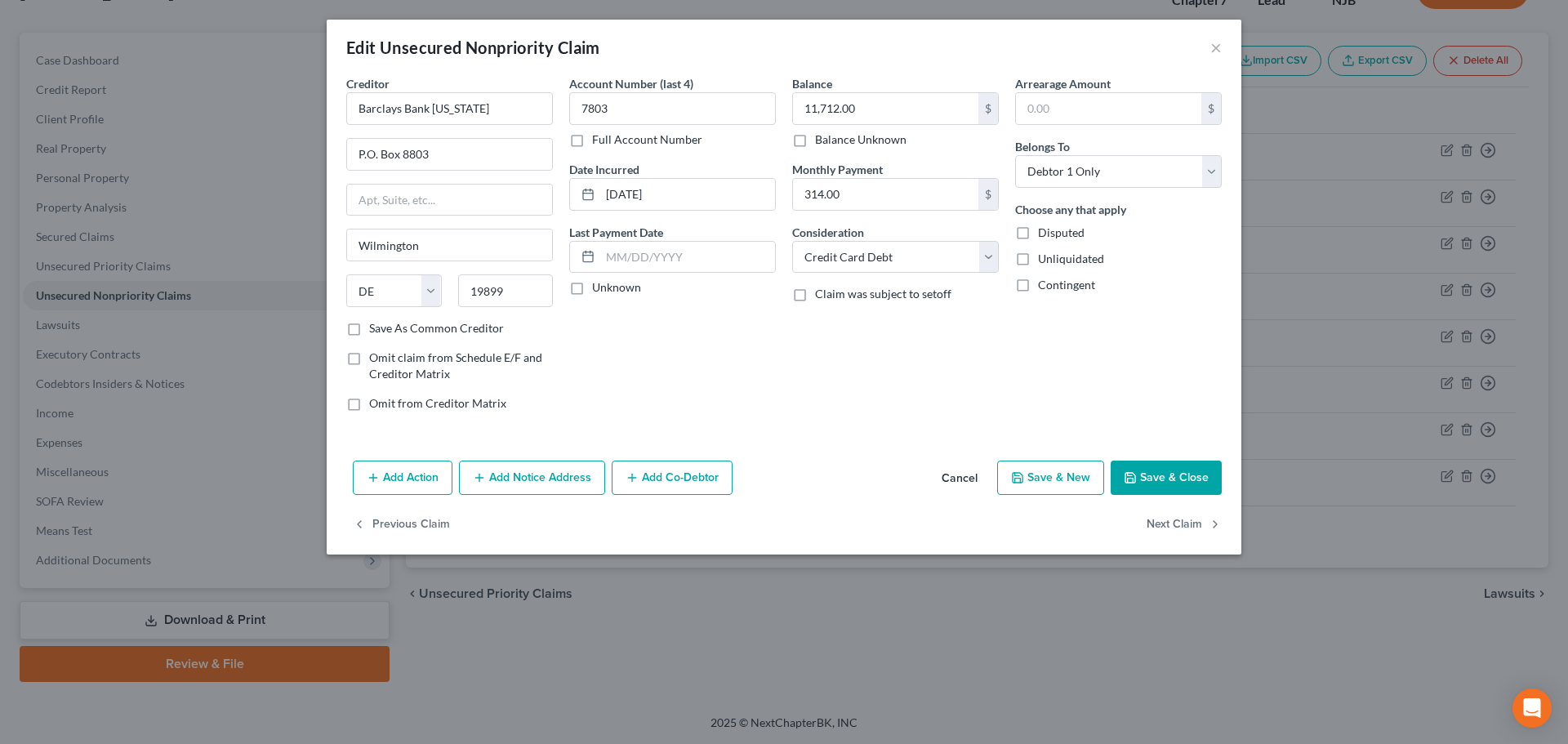
type input "0"
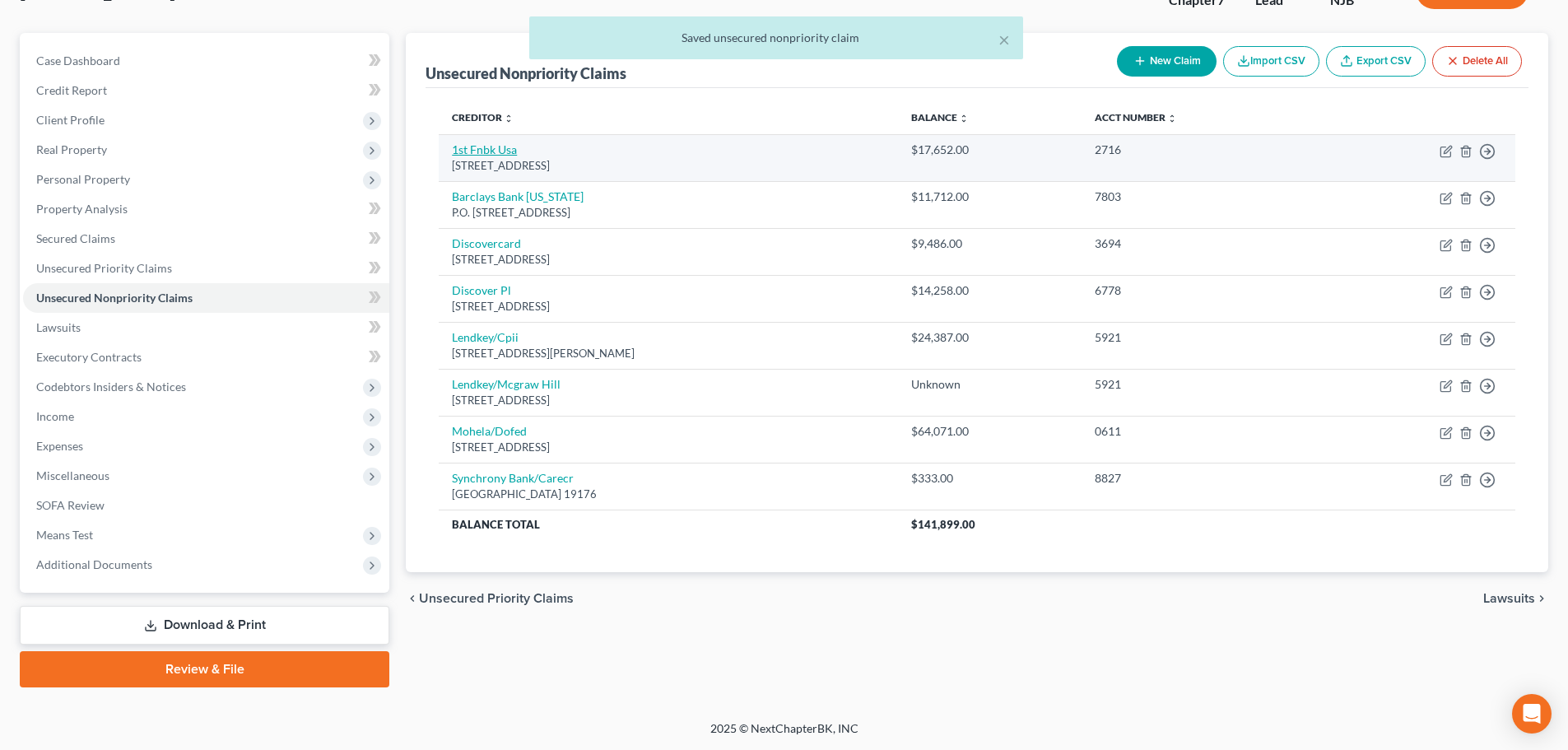
drag, startPoint x: 658, startPoint y: 169, endPoint x: 453, endPoint y: 154, distance: 205.5
click at [453, 154] on td "1st Fnbk Usa [STREET_ADDRESS]" at bounding box center [668, 157] width 459 height 47
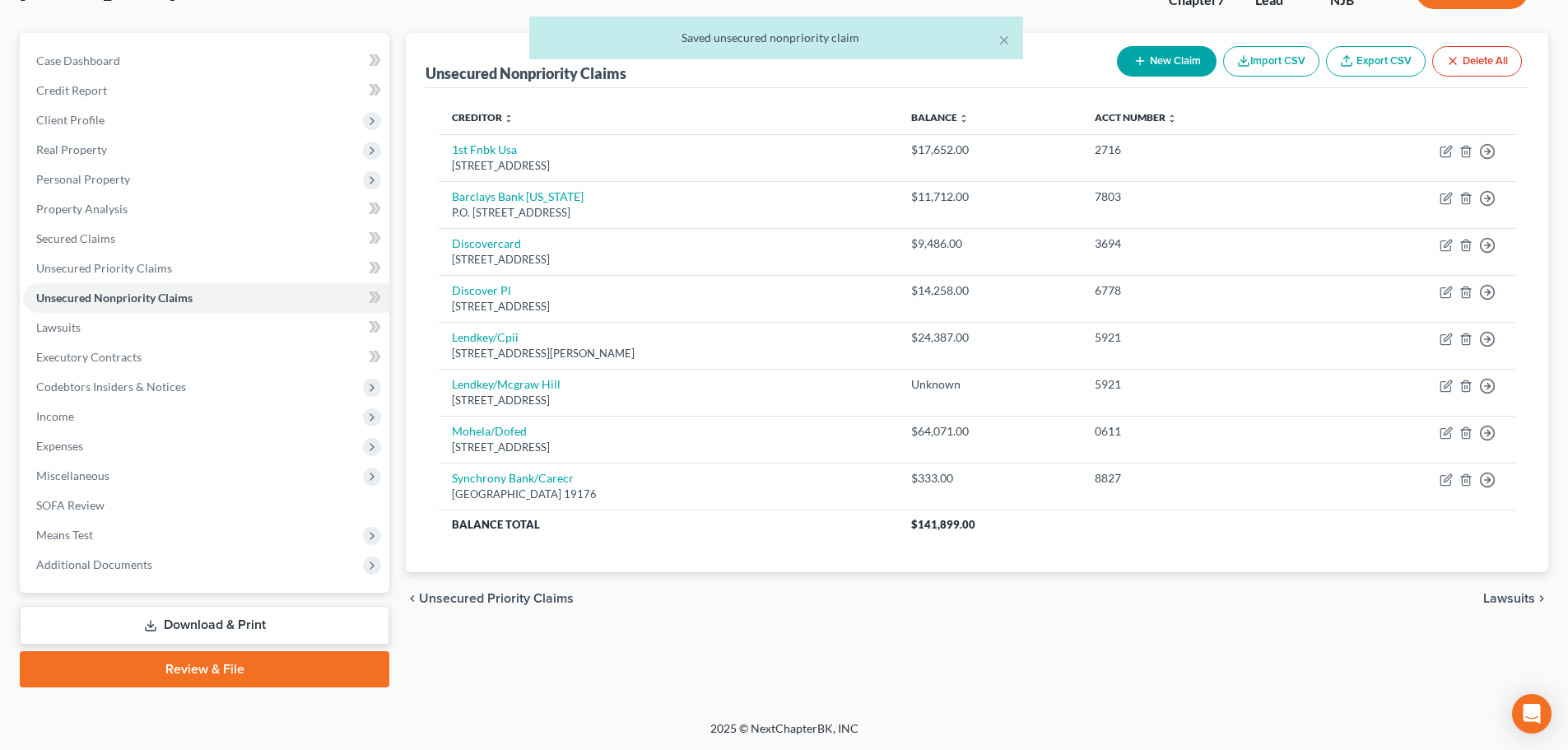
copy td "1st Fnbk Usa [STREET_ADDRESS]"
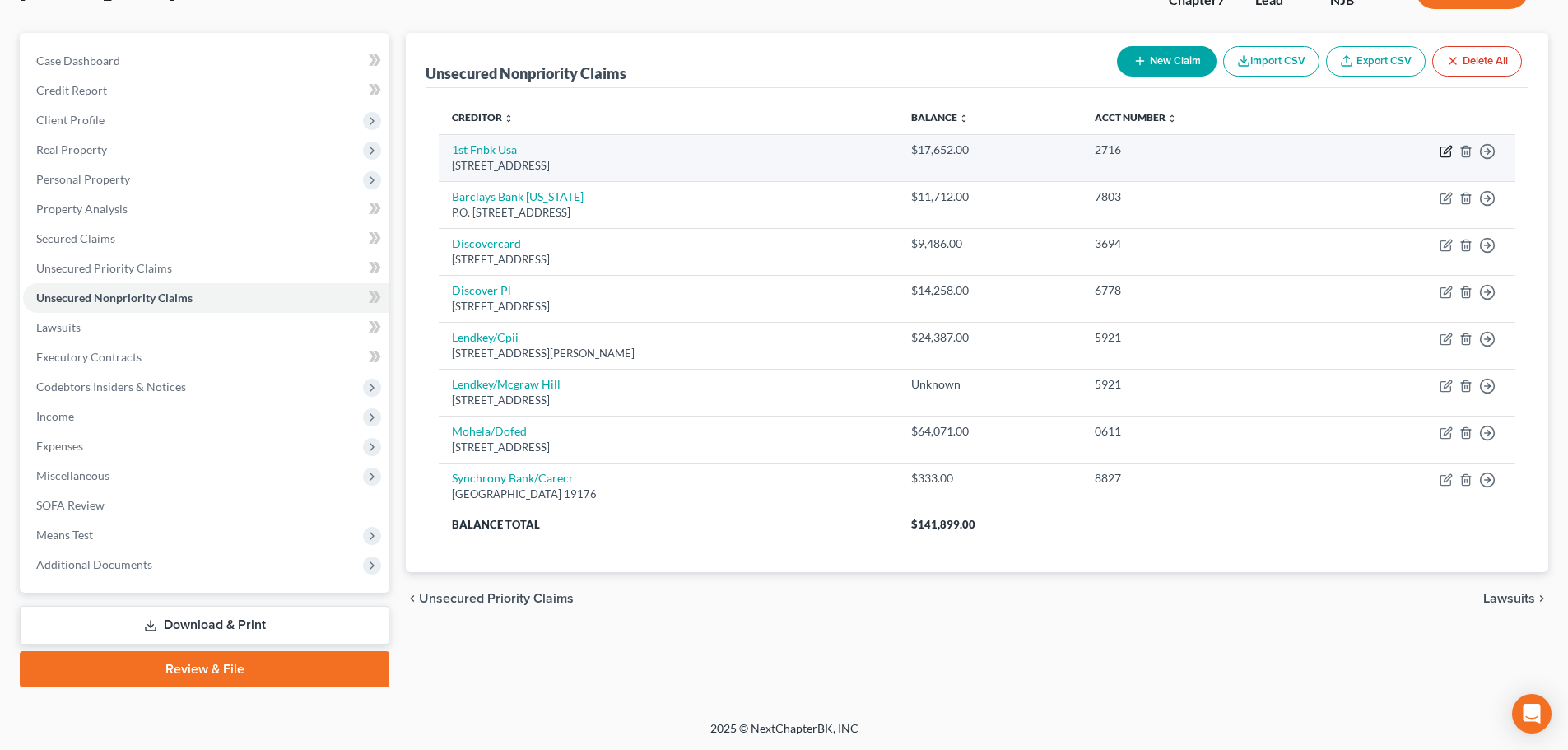
click at [1452, 148] on icon "button" at bounding box center [1448, 150] width 7 height 7
select select "43"
select select "2"
select select "0"
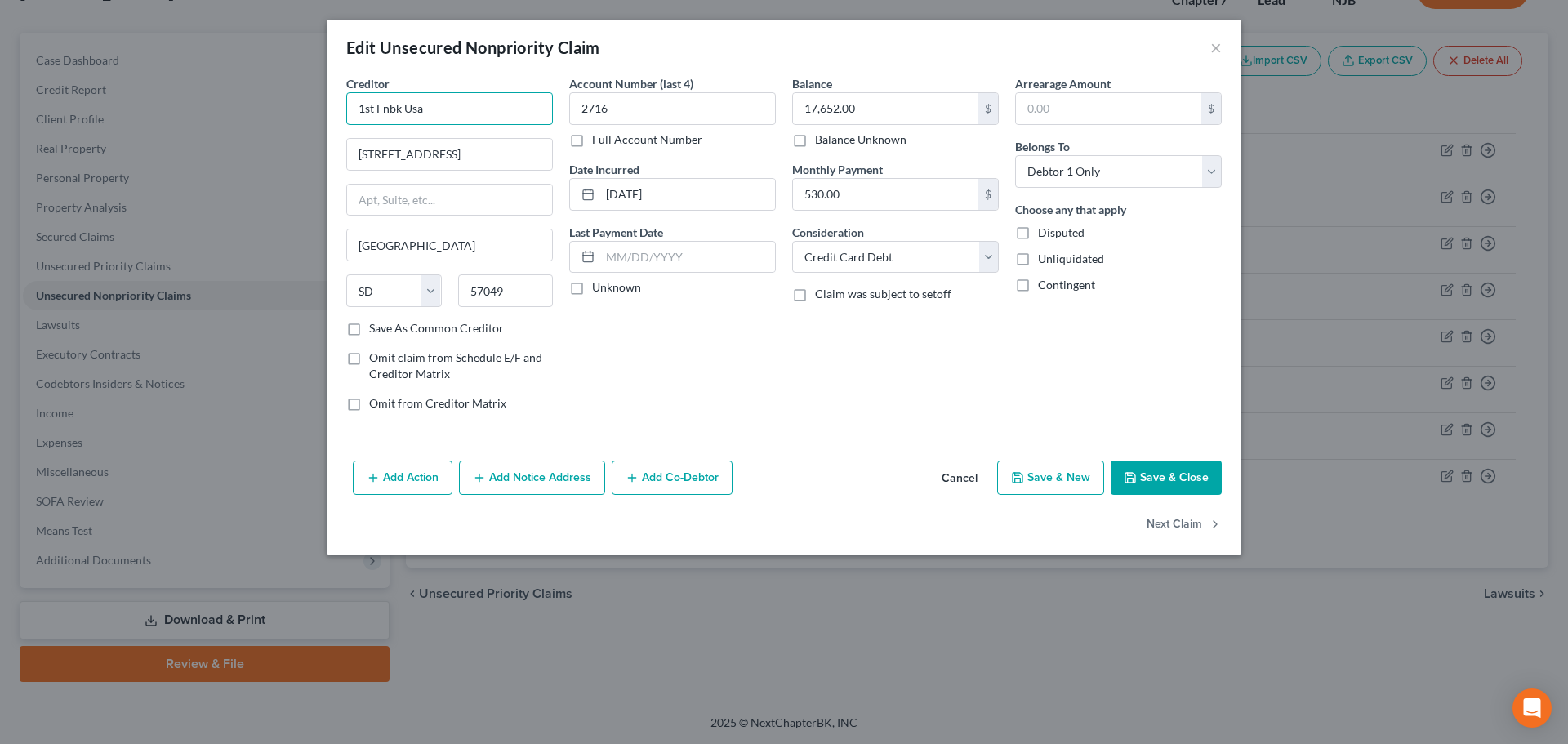
drag, startPoint x: 174, startPoint y: 136, endPoint x: 160, endPoint y: 135, distance: 14.0
click at [160, 135] on div "Edit Unsecured Nonpriority Claim × Creditor * 1st Fnbk [GEOGRAPHIC_DATA] [GEOGR…" at bounding box center [784, 372] width 1568 height 744
paste input "inancial Bank USA"
type input "1st Financial Bank USA"
click at [1145, 483] on button "Save & Close" at bounding box center [1166, 477] width 111 height 34
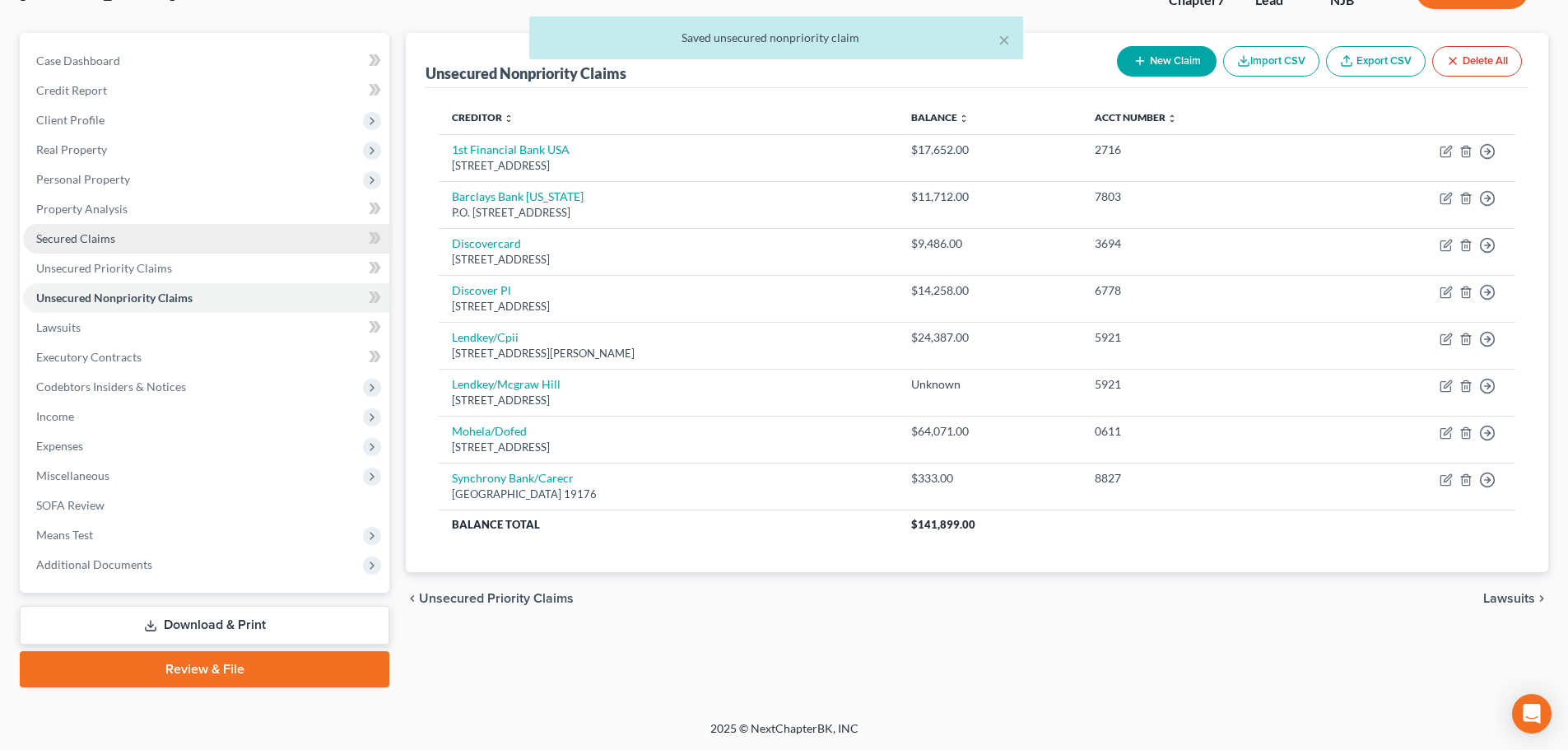
click at [138, 232] on link "Secured Claims" at bounding box center [207, 239] width 367 height 30
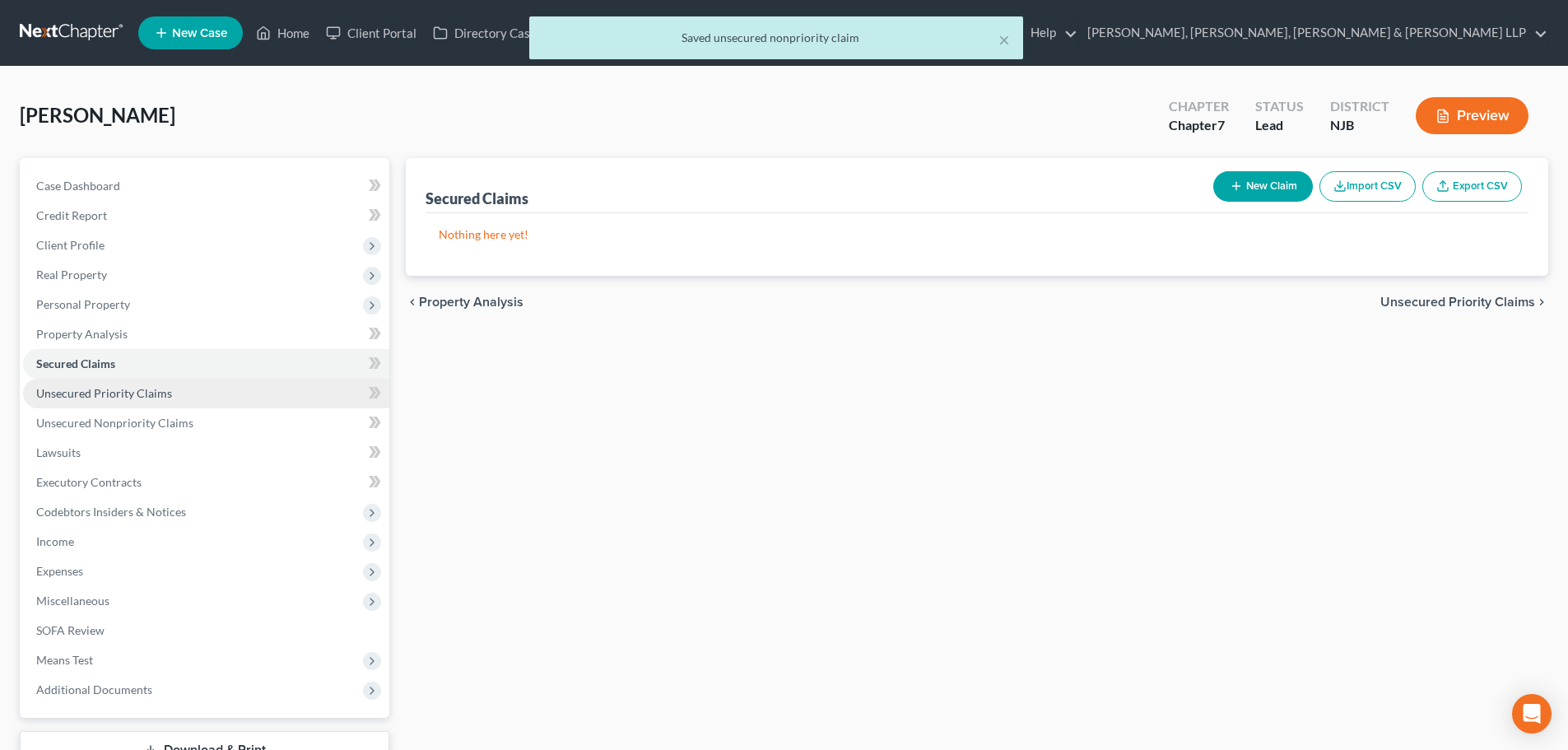
click at [174, 395] on link "Unsecured Priority Claims" at bounding box center [207, 394] width 367 height 30
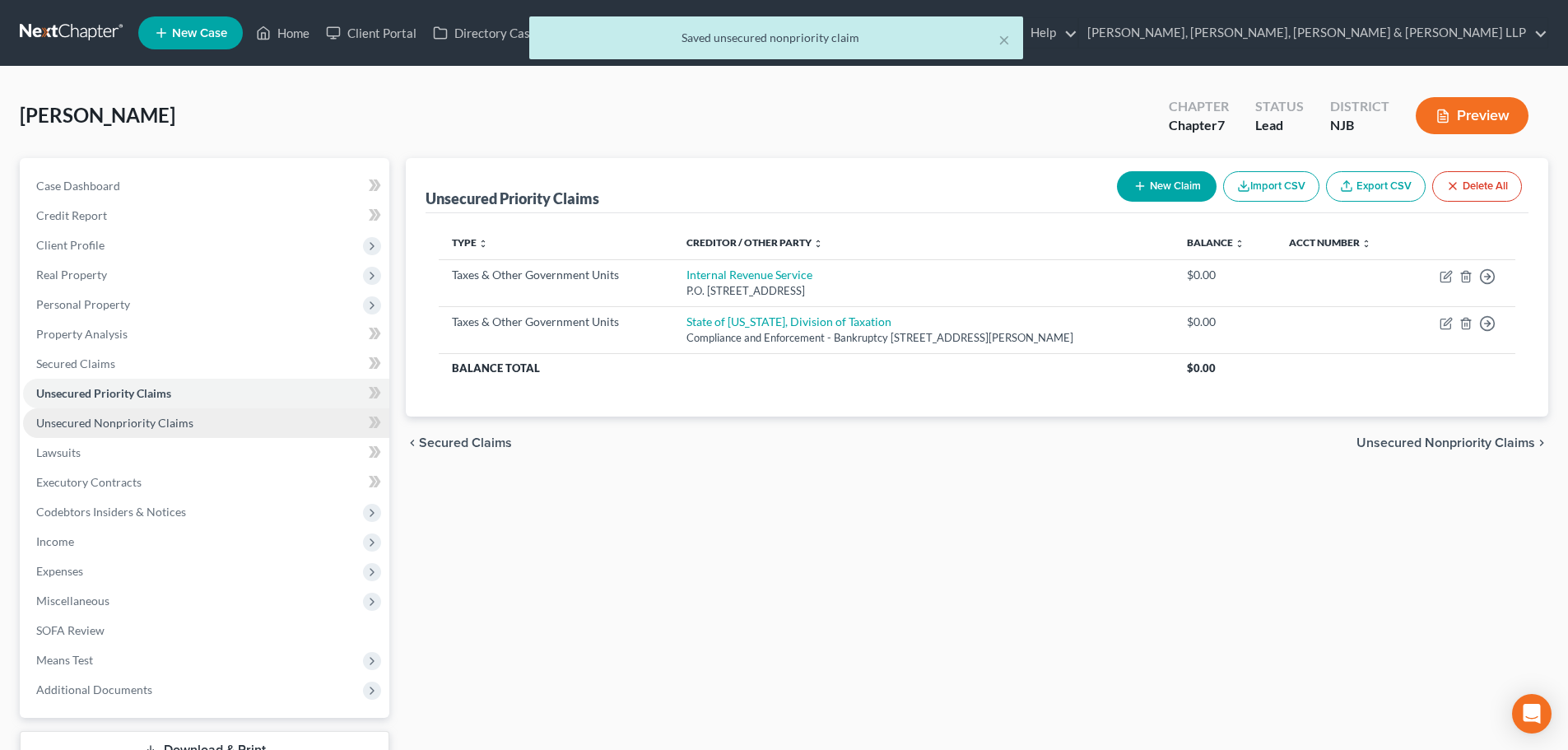
click at [176, 426] on span "Unsecured Nonpriority Claims" at bounding box center [114, 422] width 157 height 14
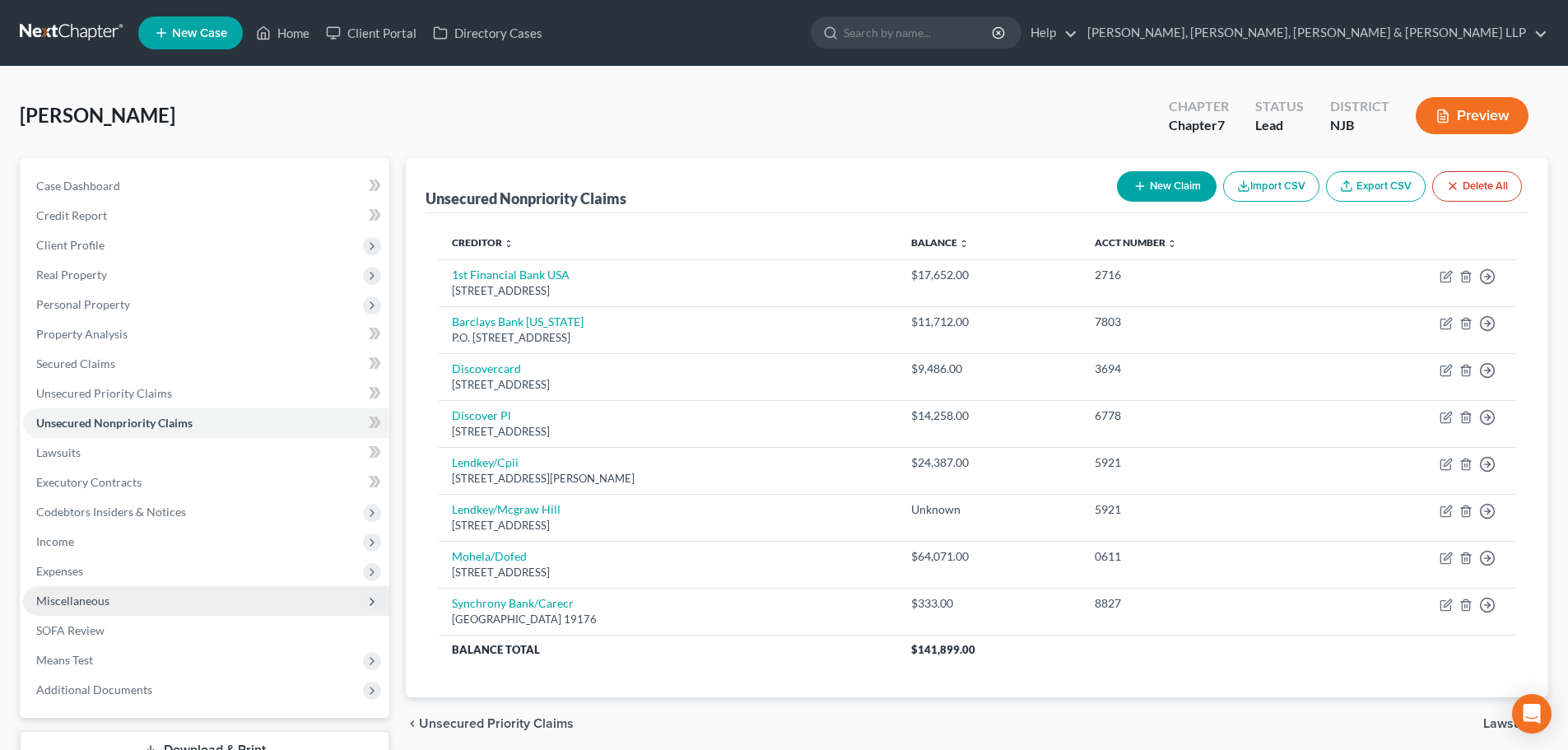
click at [97, 599] on span "Miscellaneous" at bounding box center [73, 600] width 74 height 14
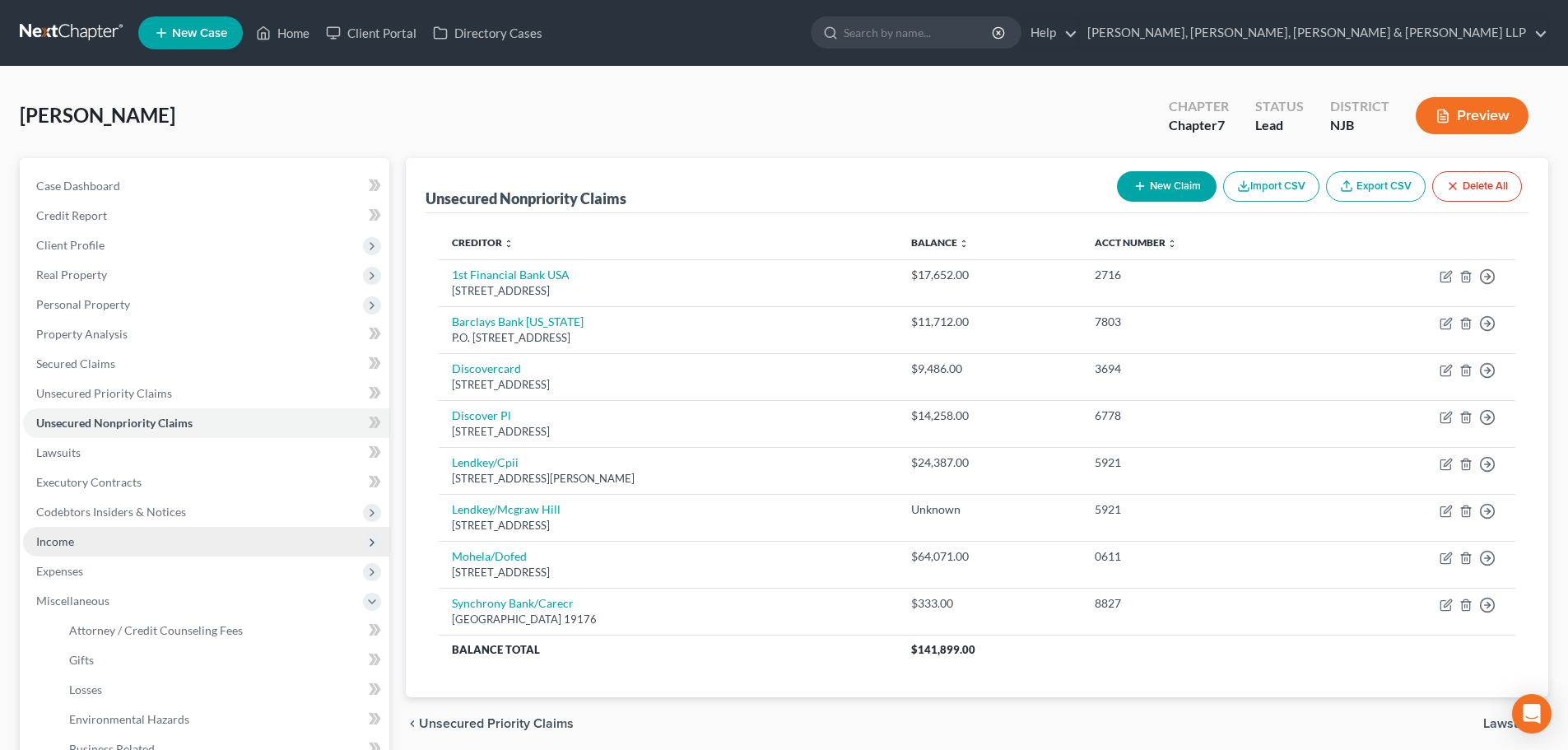
click at [120, 538] on span "Income" at bounding box center [207, 542] width 367 height 30
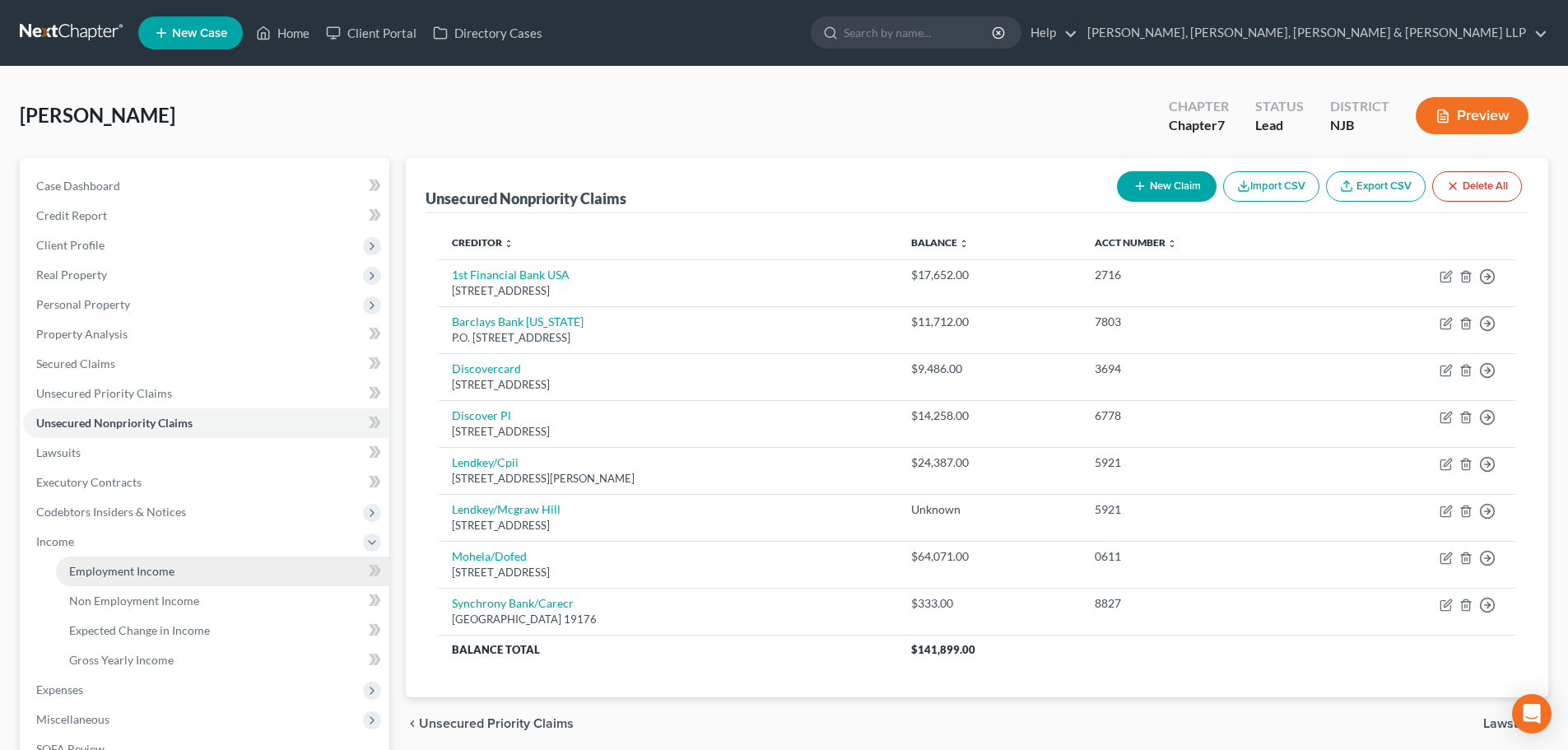
click at [122, 569] on span "Employment Income" at bounding box center [121, 570] width 105 height 14
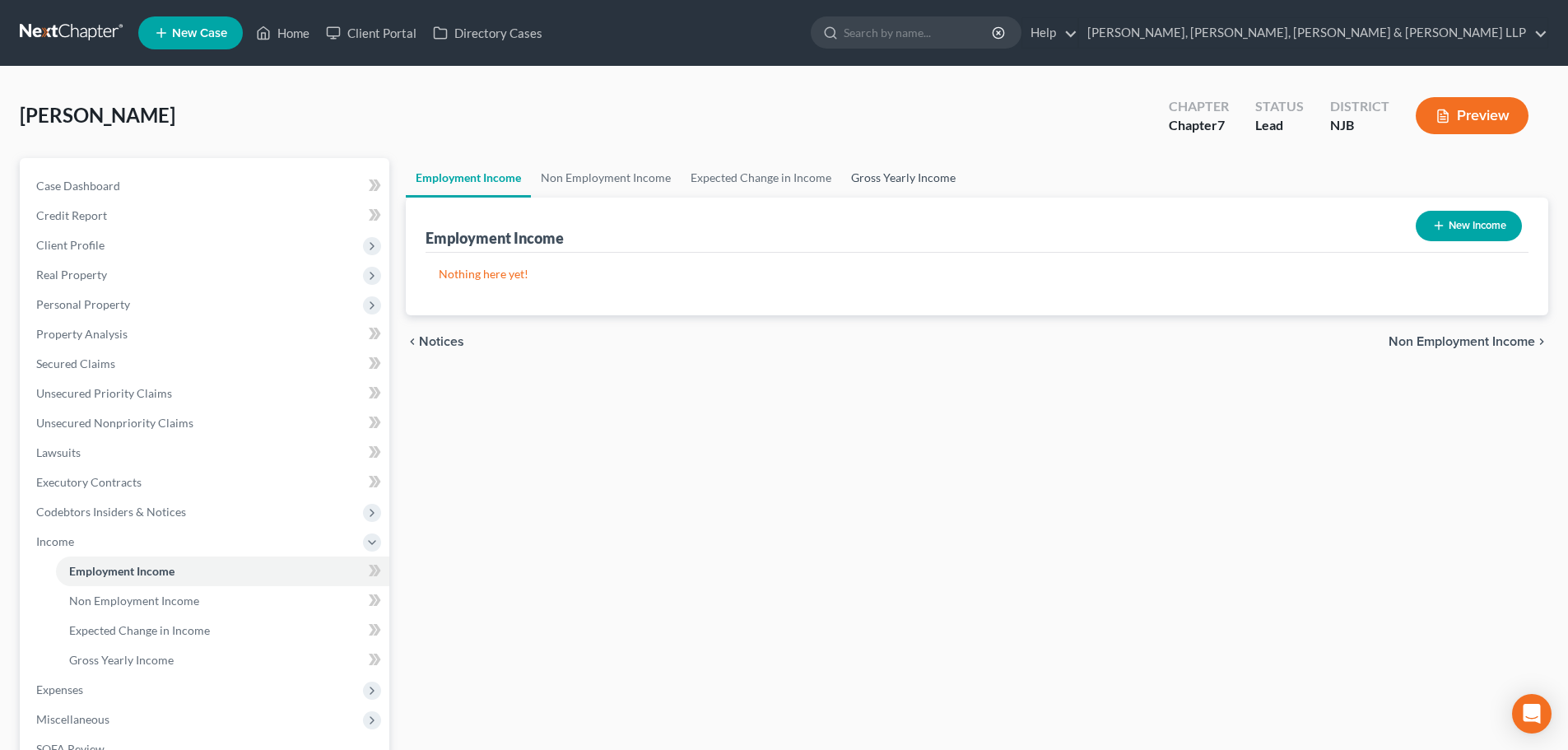
click at [891, 181] on link "Gross Yearly Income" at bounding box center [904, 178] width 125 height 39
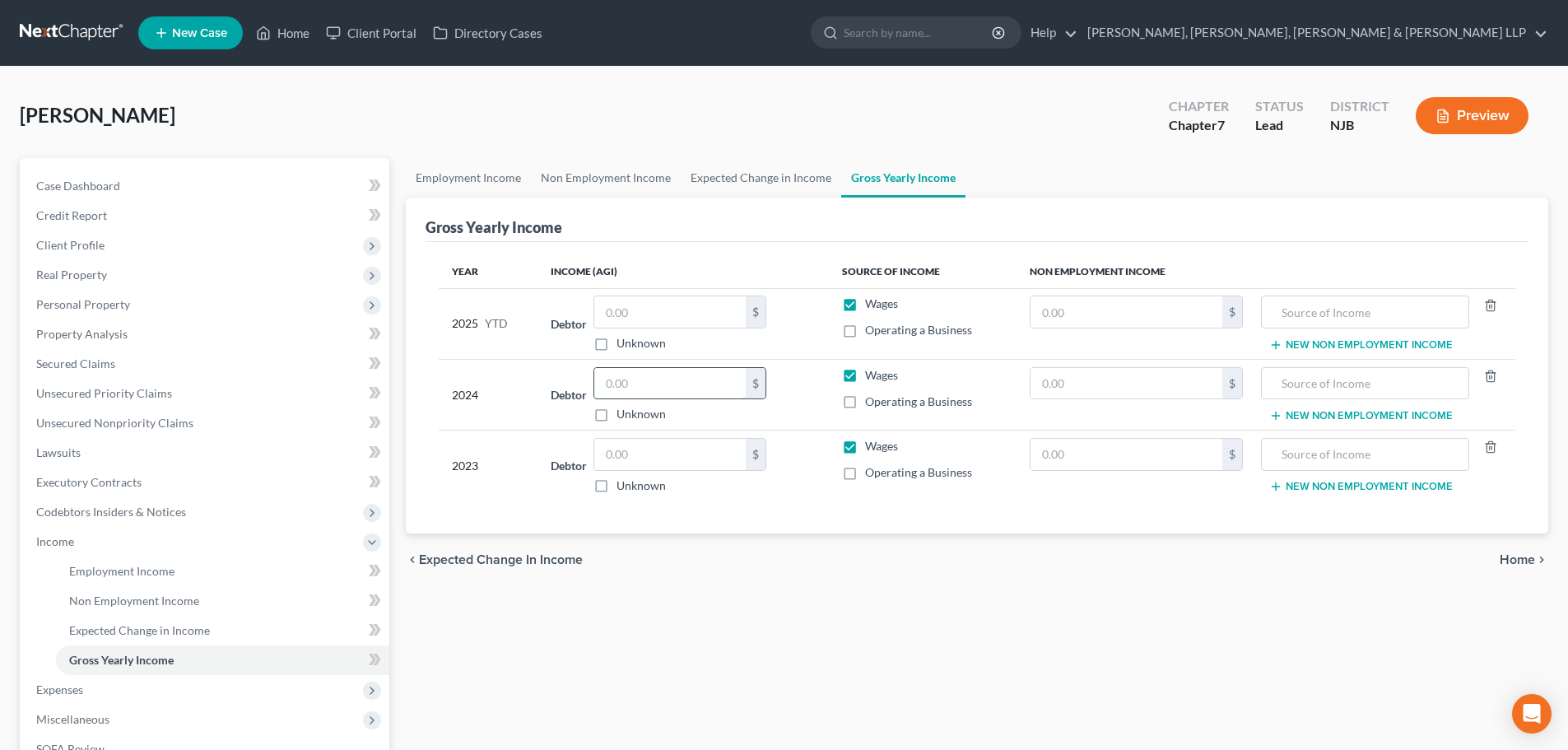
click at [623, 382] on input "text" at bounding box center [670, 383] width 152 height 32
type input "55,966.00"
click at [673, 465] on input "text" at bounding box center [670, 455] width 152 height 32
type input "52,575.00"
click at [118, 289] on span "Personal Property" at bounding box center [207, 304] width 367 height 30
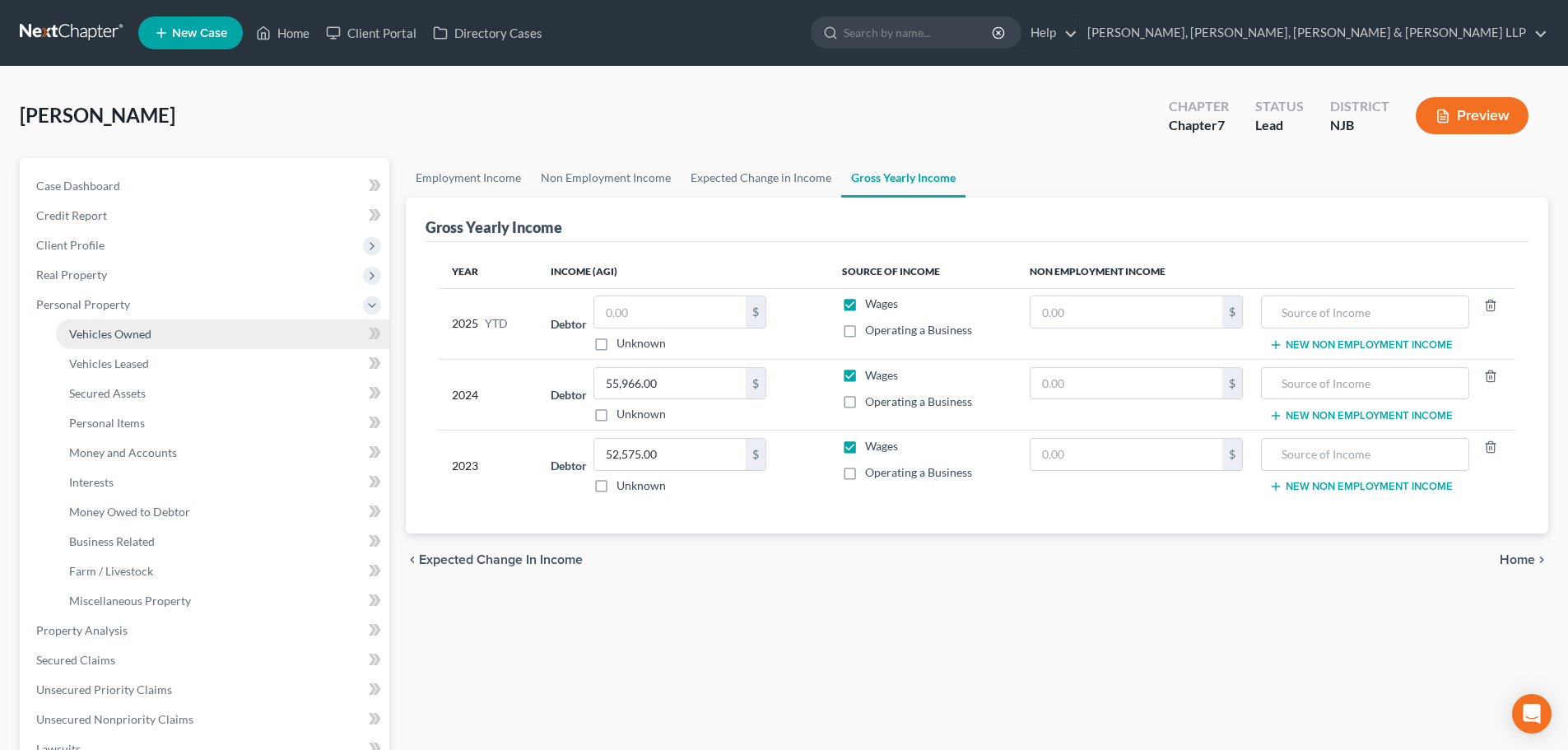
click at [171, 325] on link "Vehicles Owned" at bounding box center [222, 334] width 333 height 30
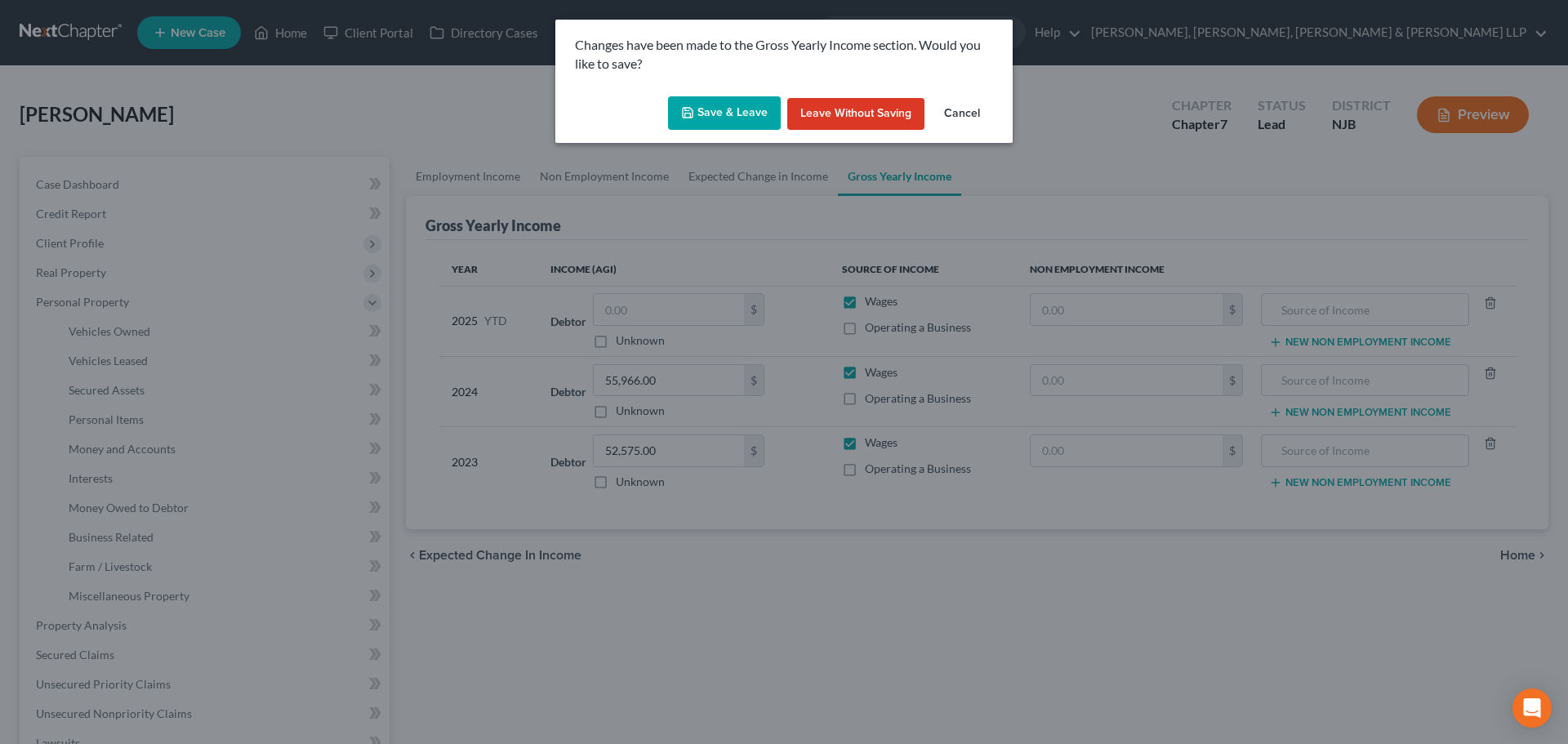
click at [748, 120] on button "Save & Leave" at bounding box center [724, 113] width 113 height 34
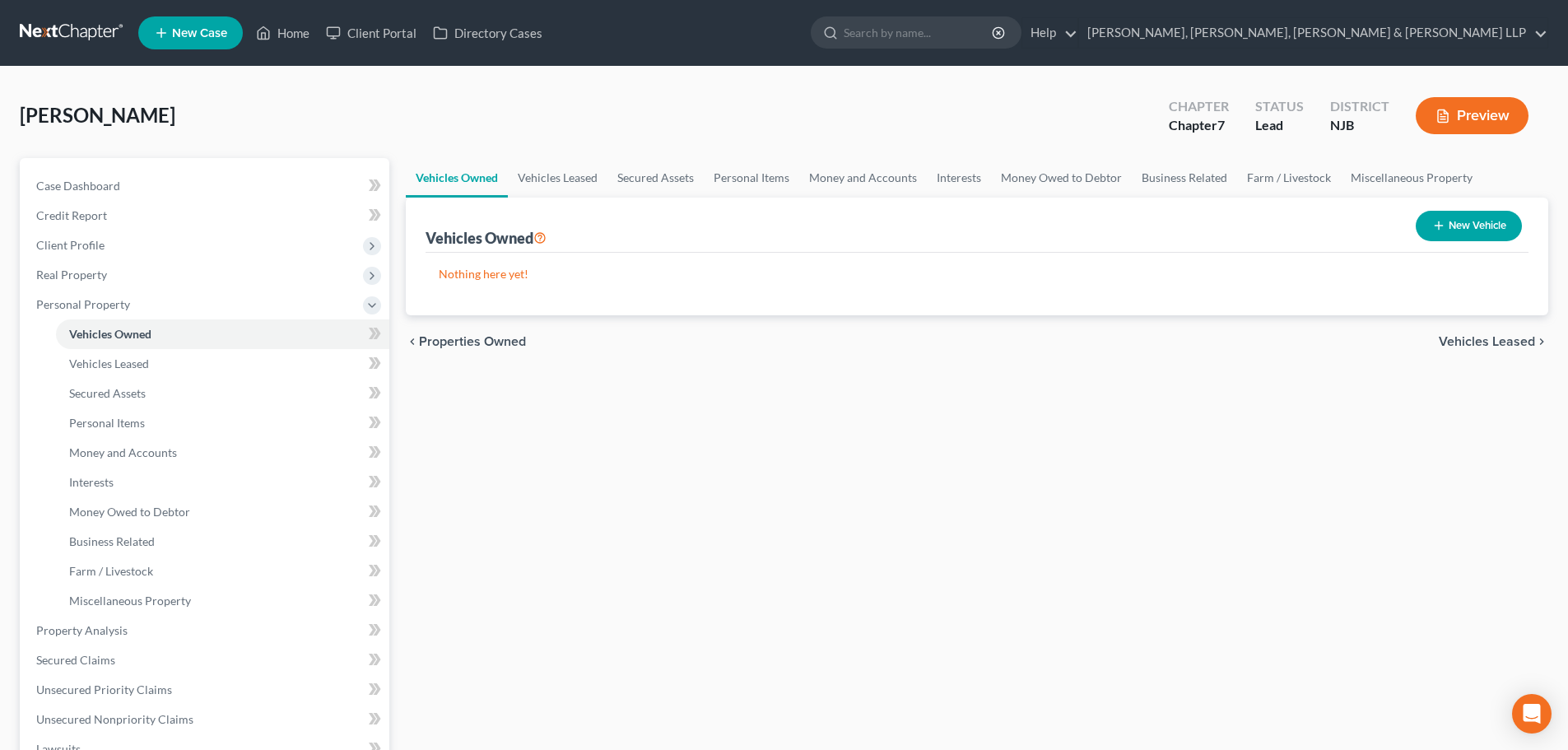
click at [1450, 221] on button "New Vehicle" at bounding box center [1469, 225] width 106 height 31
select select "0"
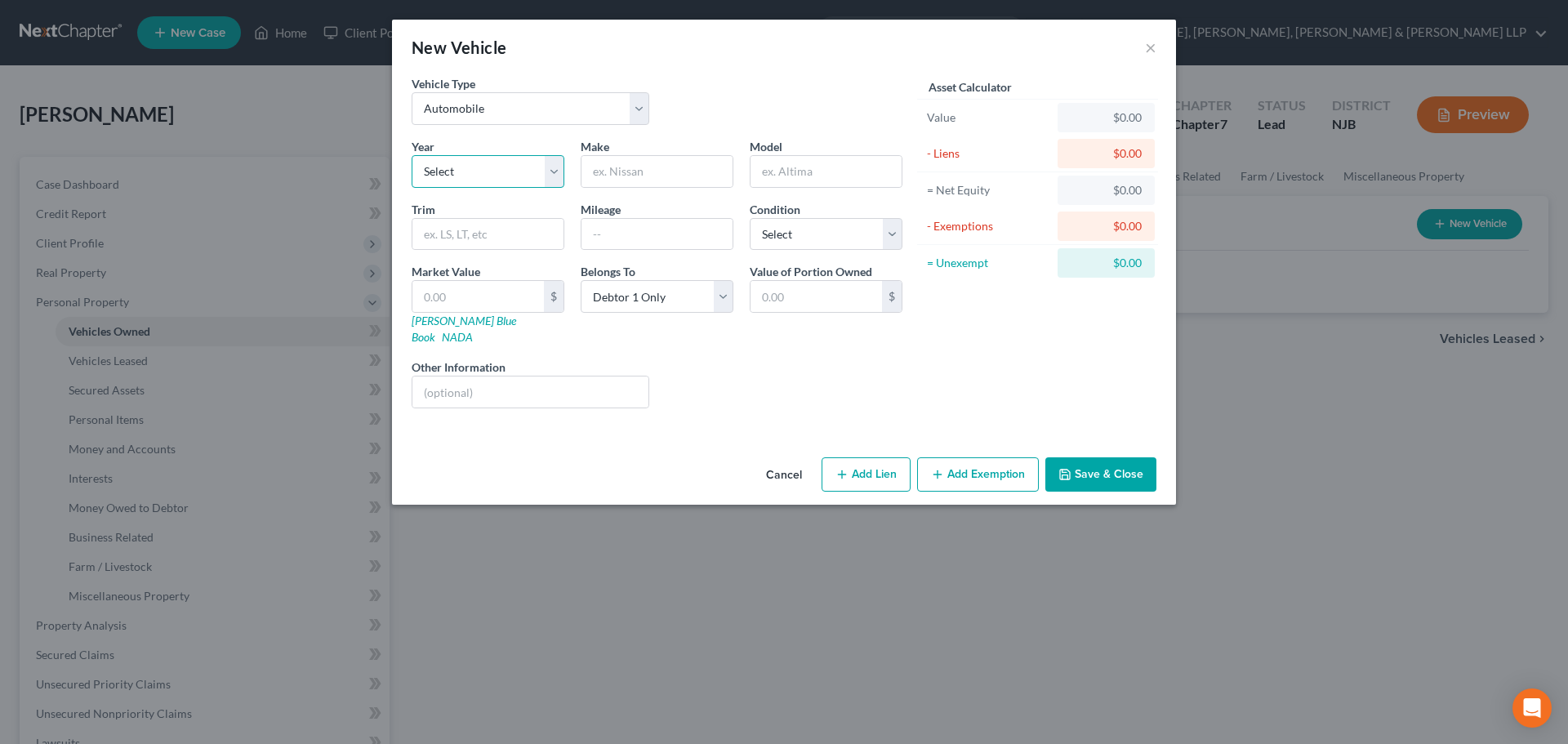
click at [484, 182] on select "Select 2026 2025 2024 2023 2022 2021 2020 2019 2018 2017 2016 2015 2014 2013 20…" at bounding box center [487, 171] width 152 height 32
select select "9"
click at [412, 155] on select "Select 2026 2025 2024 2023 2022 2021 2020 2019 2018 2017 2016 2015 2014 2013 20…" at bounding box center [487, 171] width 152 height 32
click at [626, 176] on input "text" at bounding box center [657, 172] width 151 height 31
type input "Toyota"
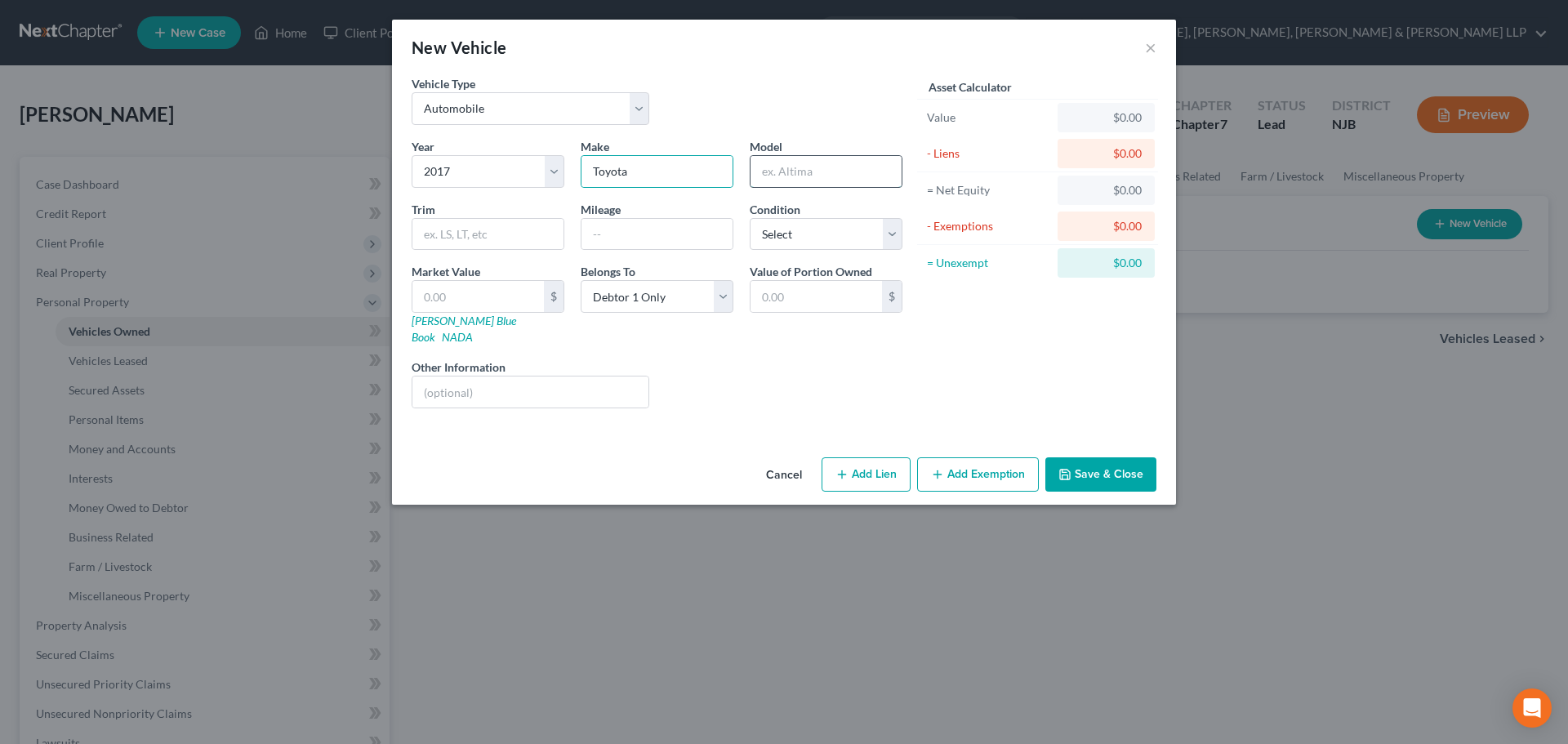
click at [754, 178] on input "text" at bounding box center [826, 172] width 151 height 31
type input "Prius"
drag, startPoint x: 485, startPoint y: 280, endPoint x: 491, endPoint y: 292, distance: 13.4
click at [486, 280] on div "Market Value $ [PERSON_NAME] Blue Book NADA" at bounding box center [487, 304] width 169 height 82
click at [494, 300] on input "text" at bounding box center [478, 296] width 131 height 31
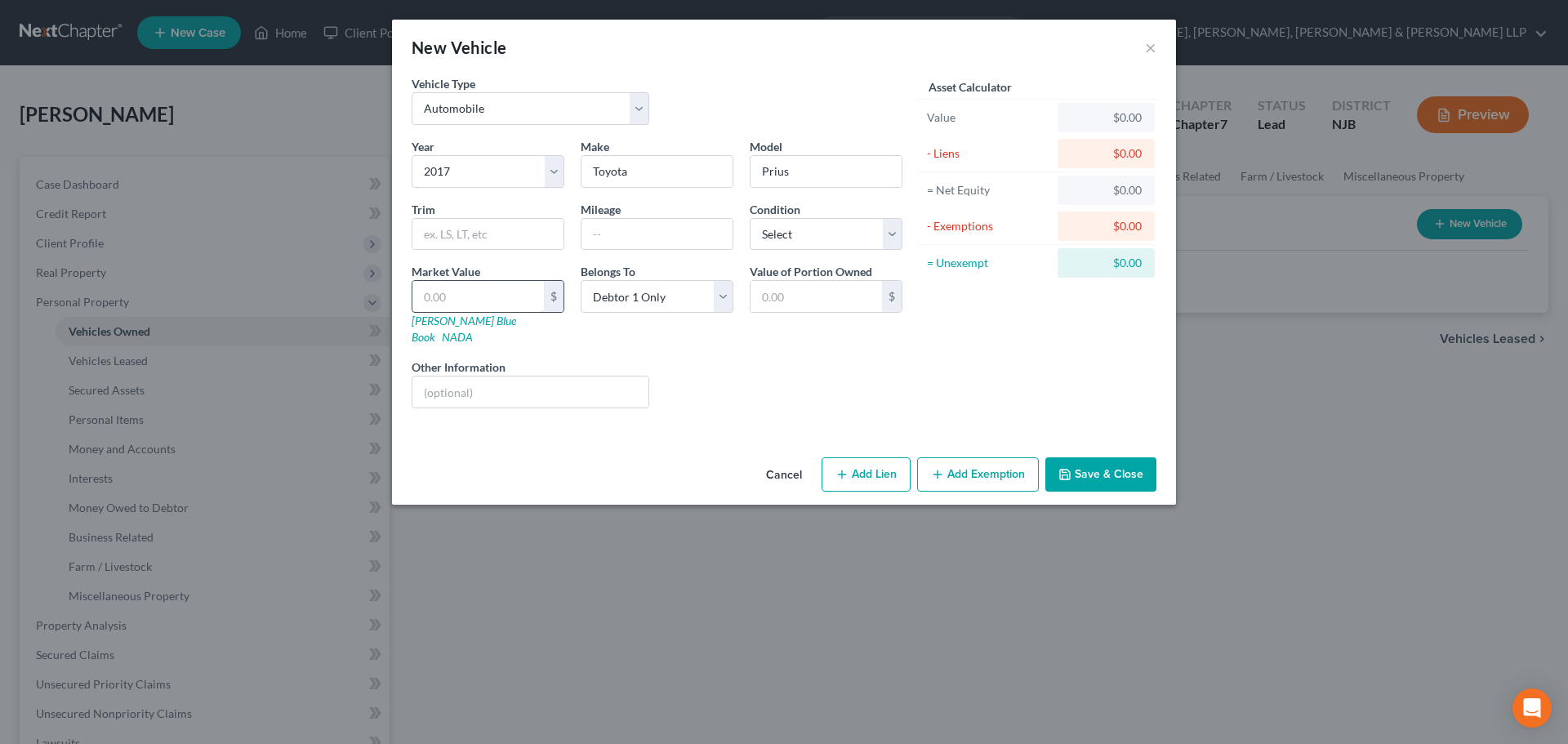
type input "1"
type input "1.00"
type input "13"
type input "13.00"
type input "138"
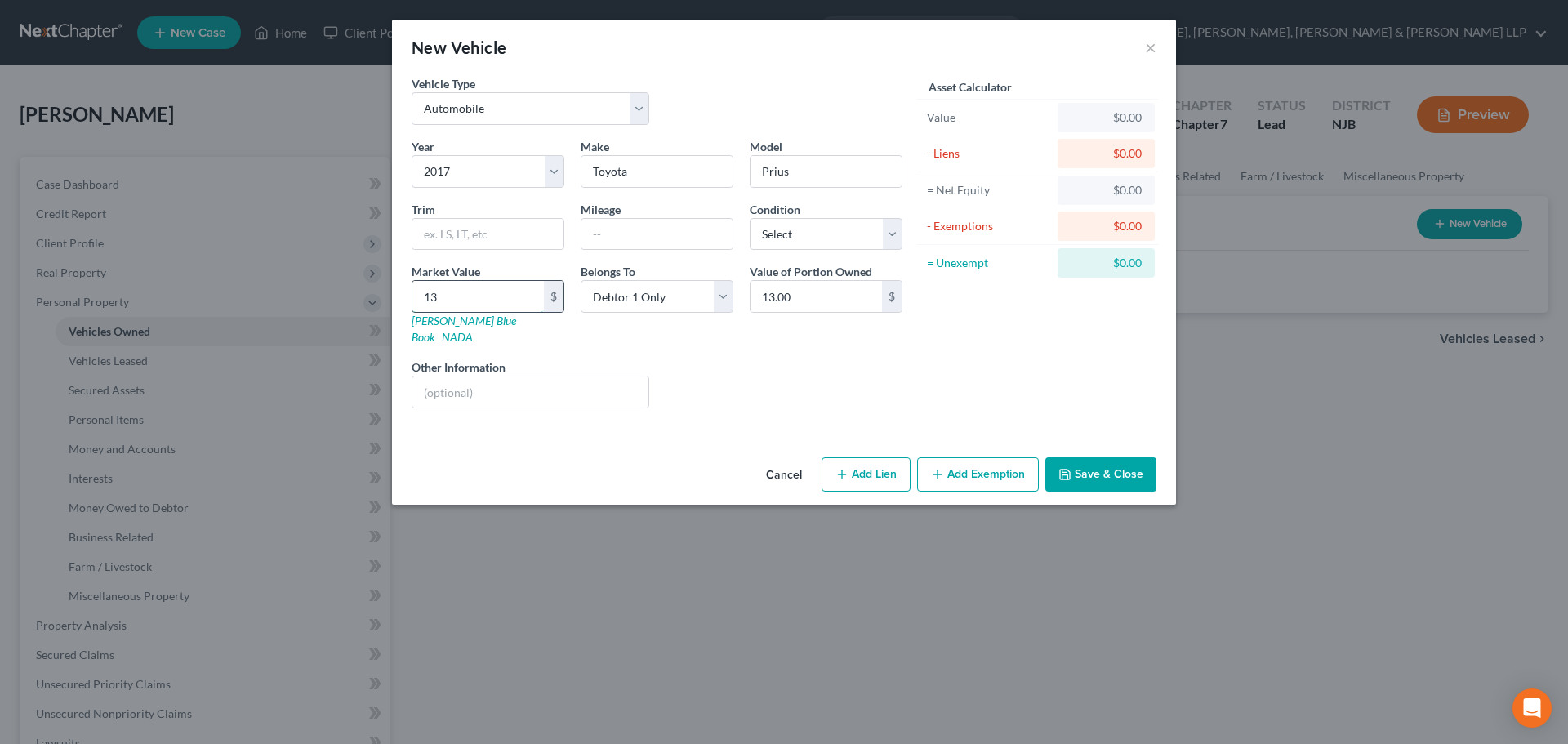
type input "138.00"
type input "1388"
type input "1,388.00"
type input "1,3885"
type input "13,885.00"
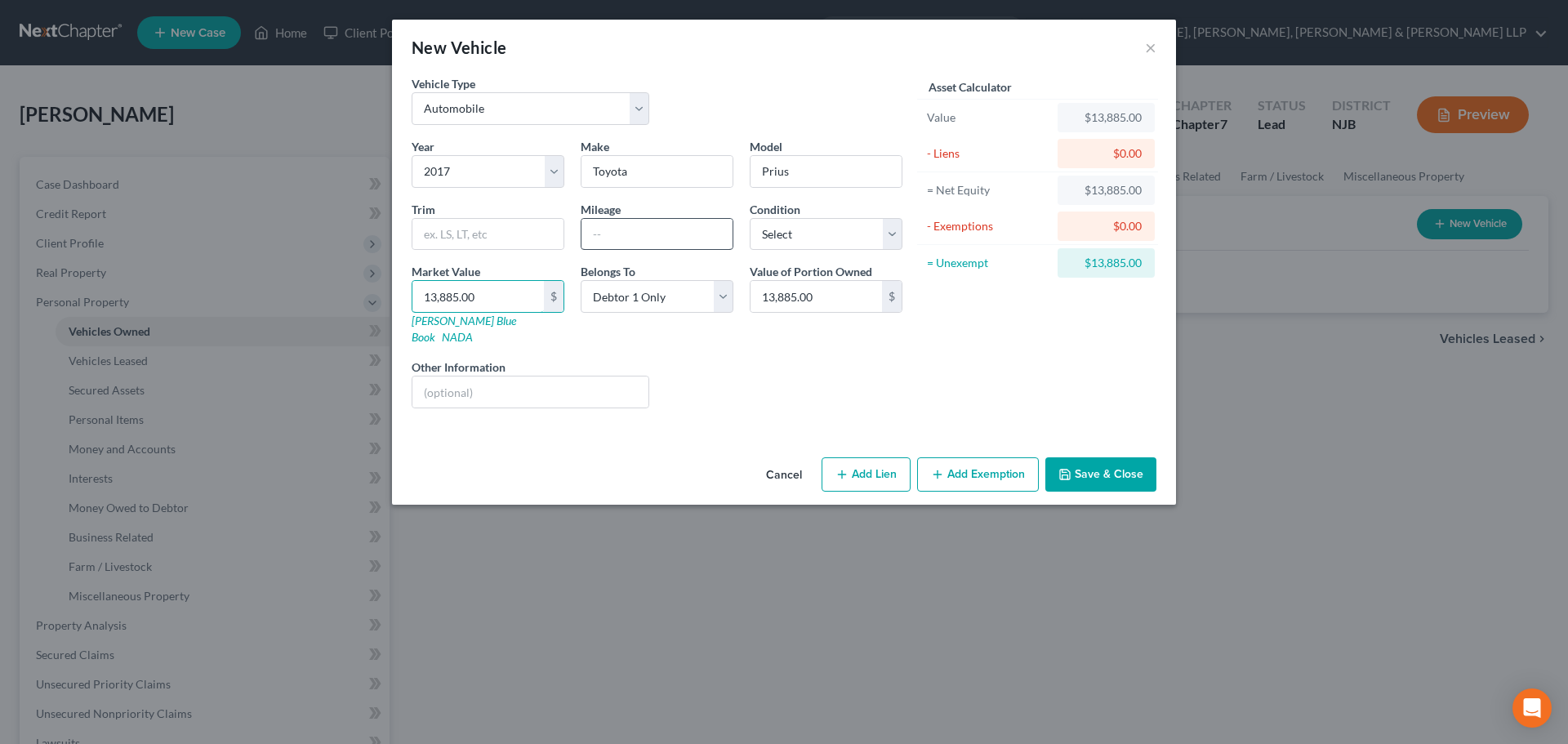
type input "13,885.00"
click at [609, 240] on input "text" at bounding box center [657, 234] width 151 height 31
type input "50,000.00"
click at [769, 240] on select "Select Excellent Very Good Good Fair Poor" at bounding box center [825, 234] width 152 height 32
select select "2"
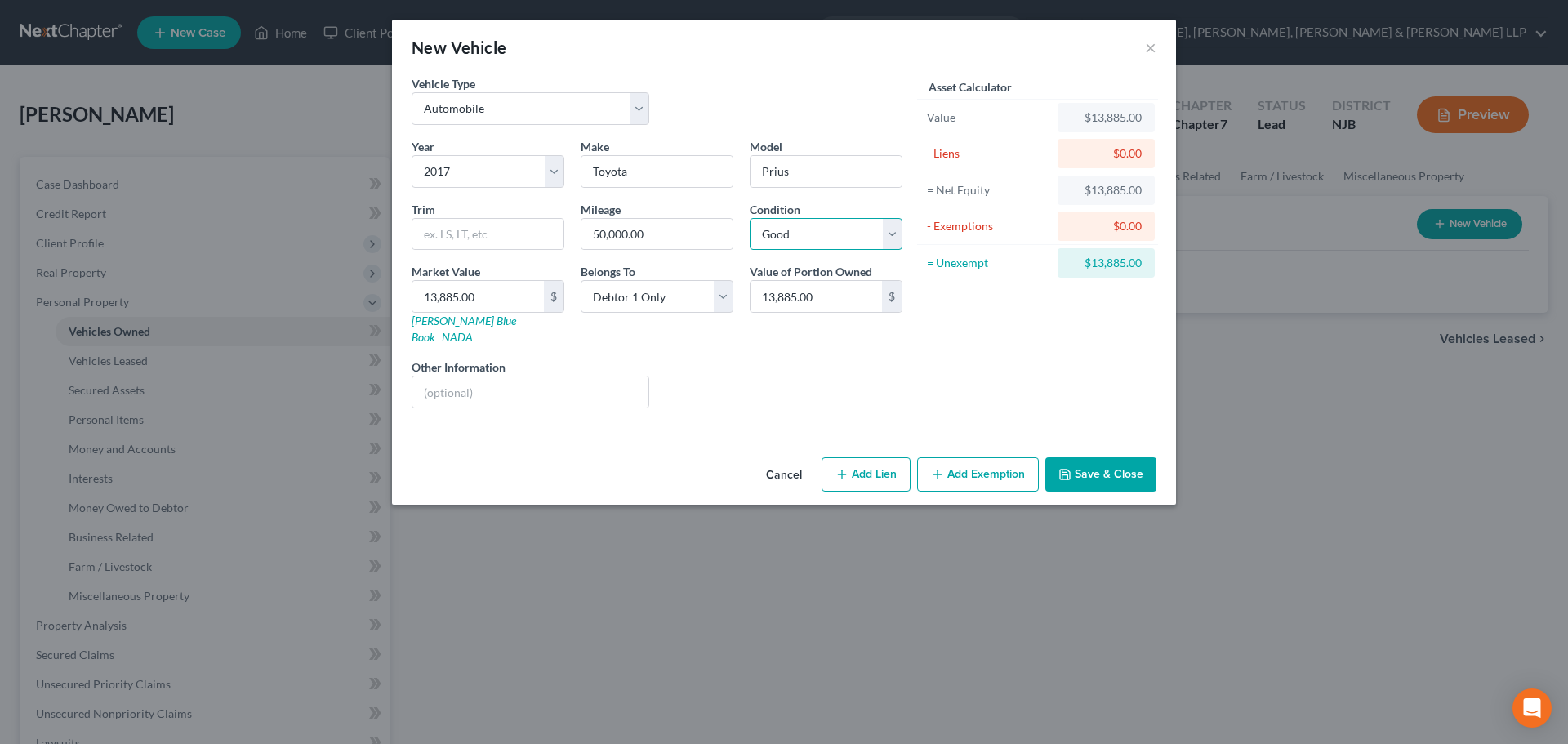
click at [749, 218] on select "Select Excellent Very Good Good Fair Poor" at bounding box center [825, 234] width 152 height 32
click at [994, 460] on button "Add Exemption" at bounding box center [978, 474] width 122 height 34
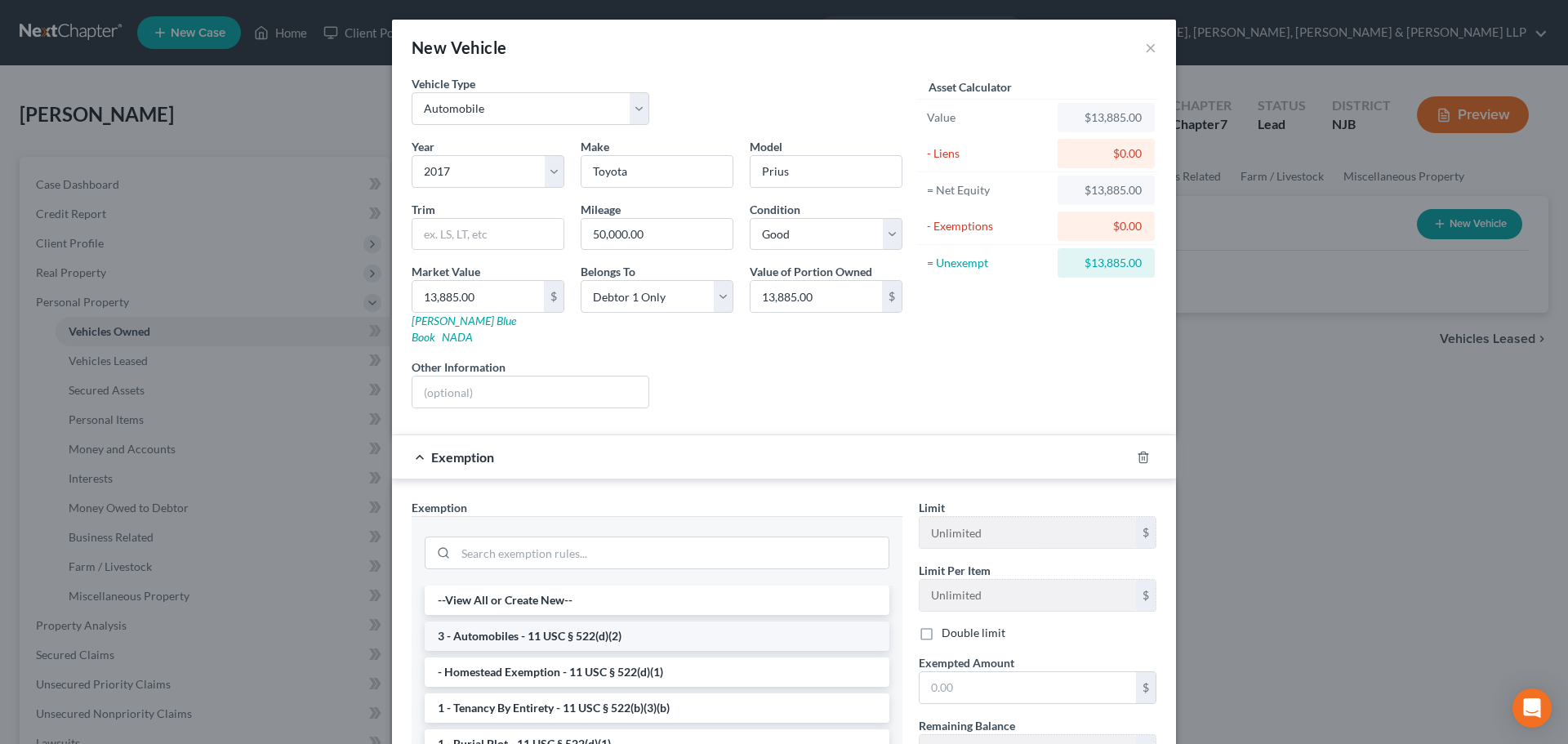
click at [599, 627] on li "3 - Automobiles - 11 USC § 522(d)(2)" at bounding box center [656, 636] width 464 height 30
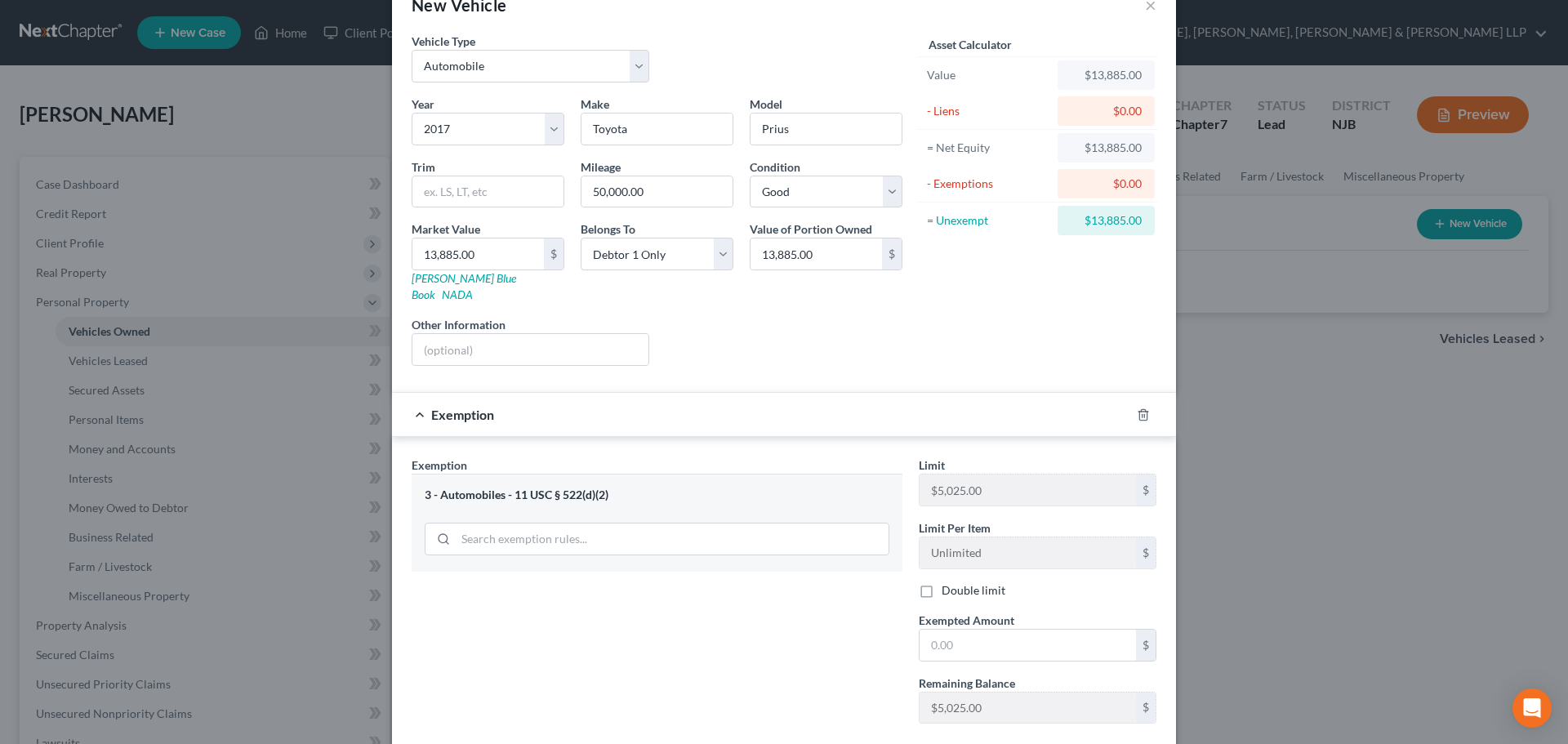
scroll to position [81, 0]
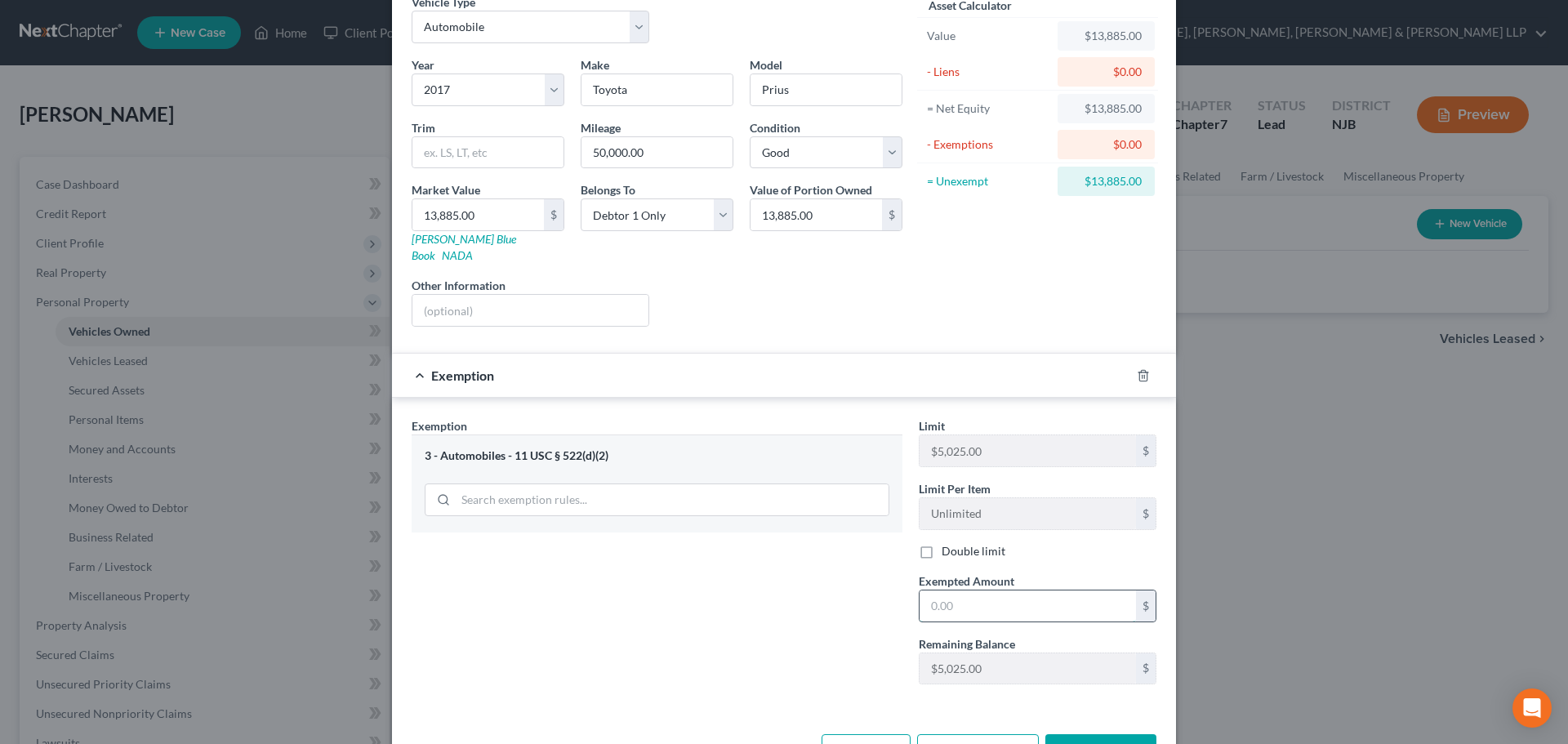
click at [975, 594] on input "text" at bounding box center [1027, 606] width 216 height 31
type input "5,025.00"
click at [451, 367] on span "Exemption" at bounding box center [462, 375] width 63 height 16
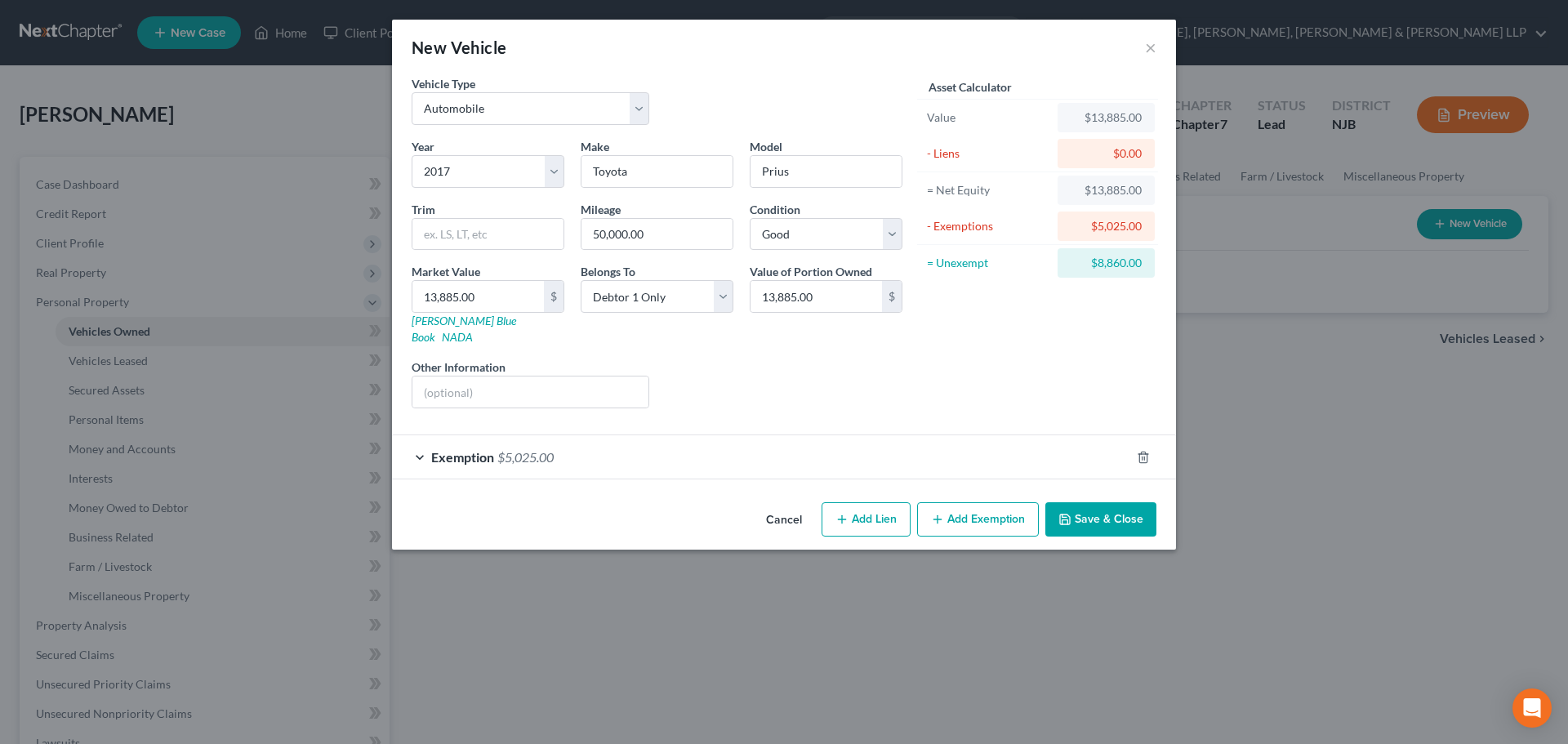
scroll to position [0, 0]
click at [1027, 502] on button "Add Exemption" at bounding box center [978, 519] width 122 height 34
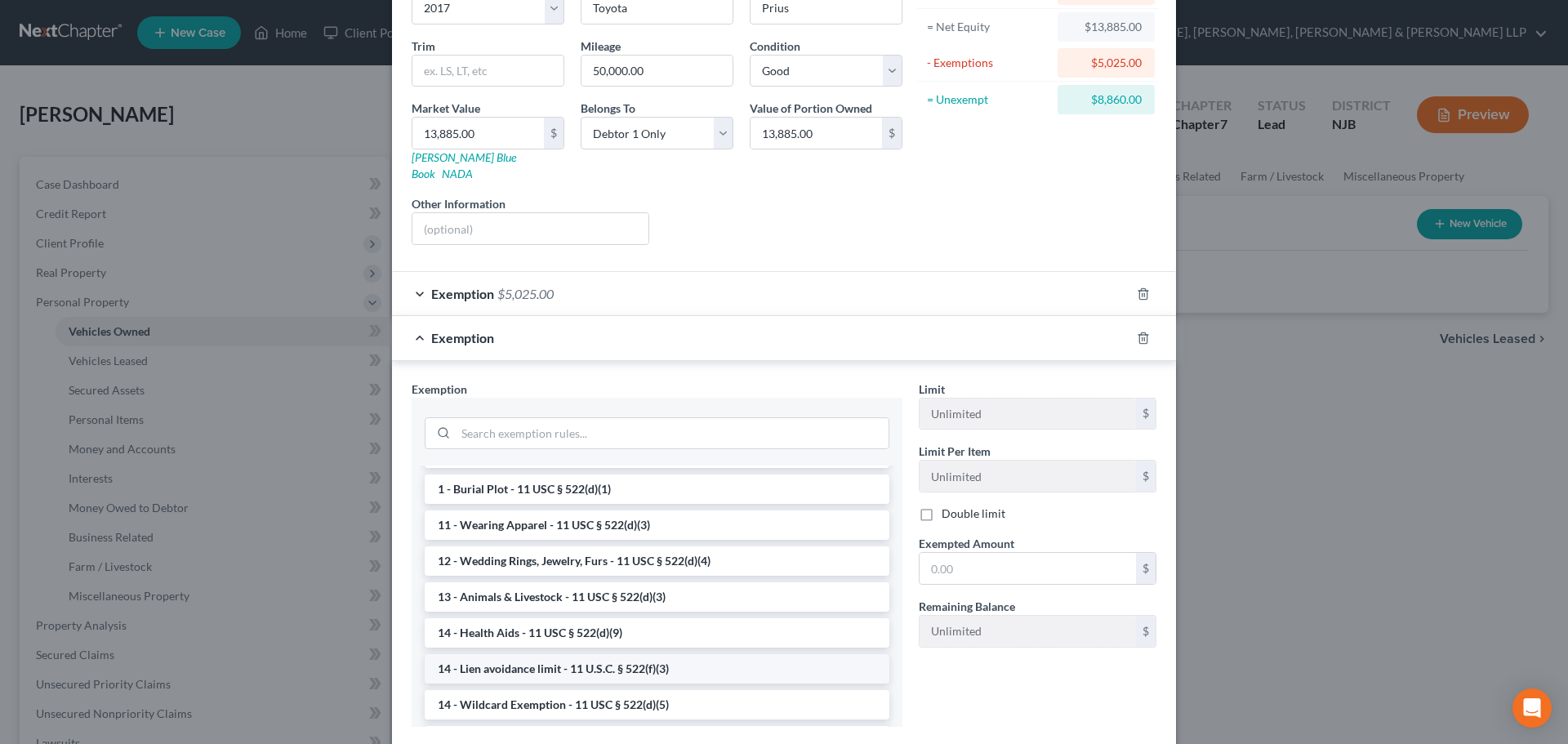
scroll to position [163, 0]
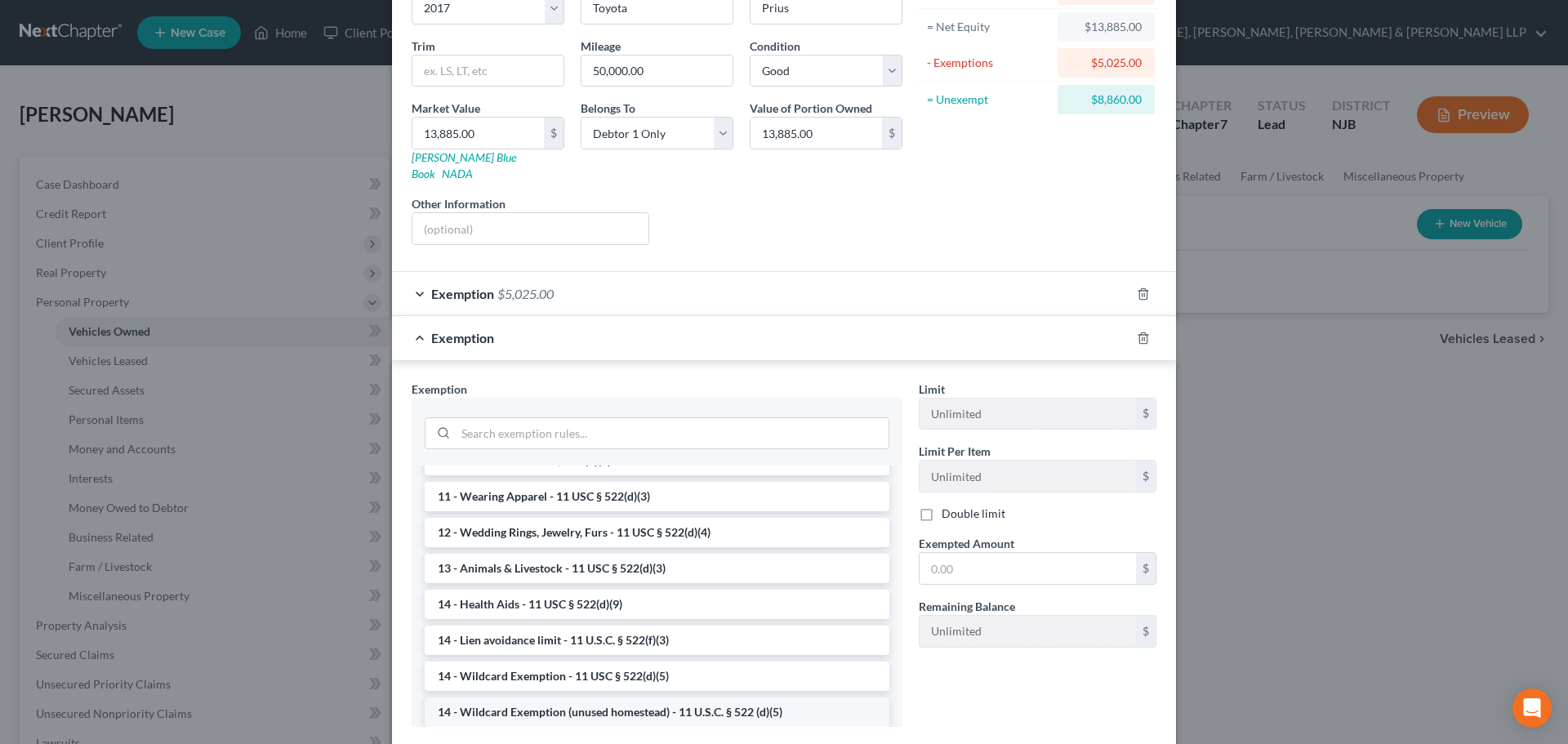
click at [530, 698] on li "14 - Wildcard Exemption (unused homestead) - 11 U.S.C. § 522 (d)(5)" at bounding box center [656, 713] width 464 height 30
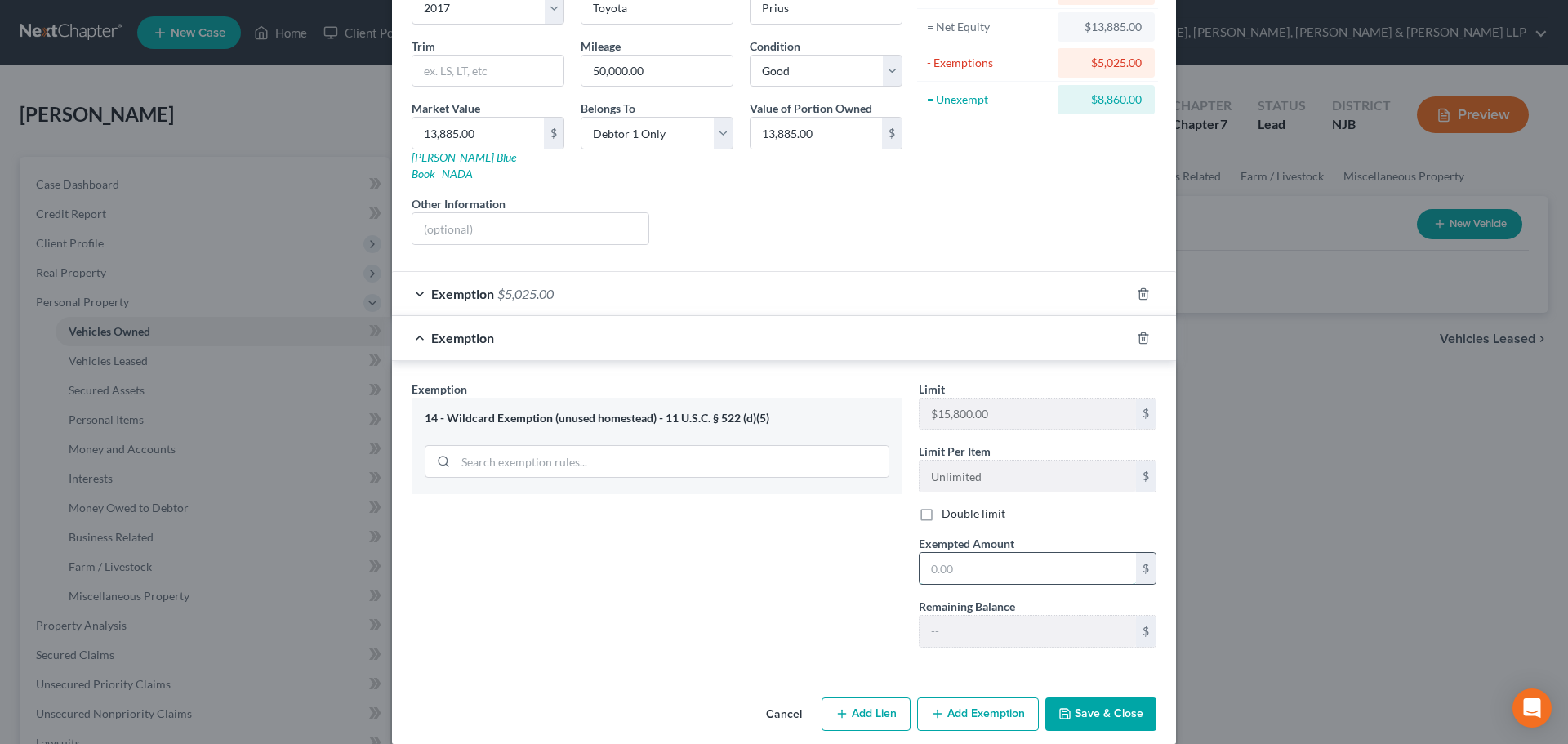
click at [1019, 553] on input "text" at bounding box center [1027, 569] width 216 height 31
type input "8,860.00"
click at [1116, 699] on button "Save & Close" at bounding box center [1100, 714] width 111 height 34
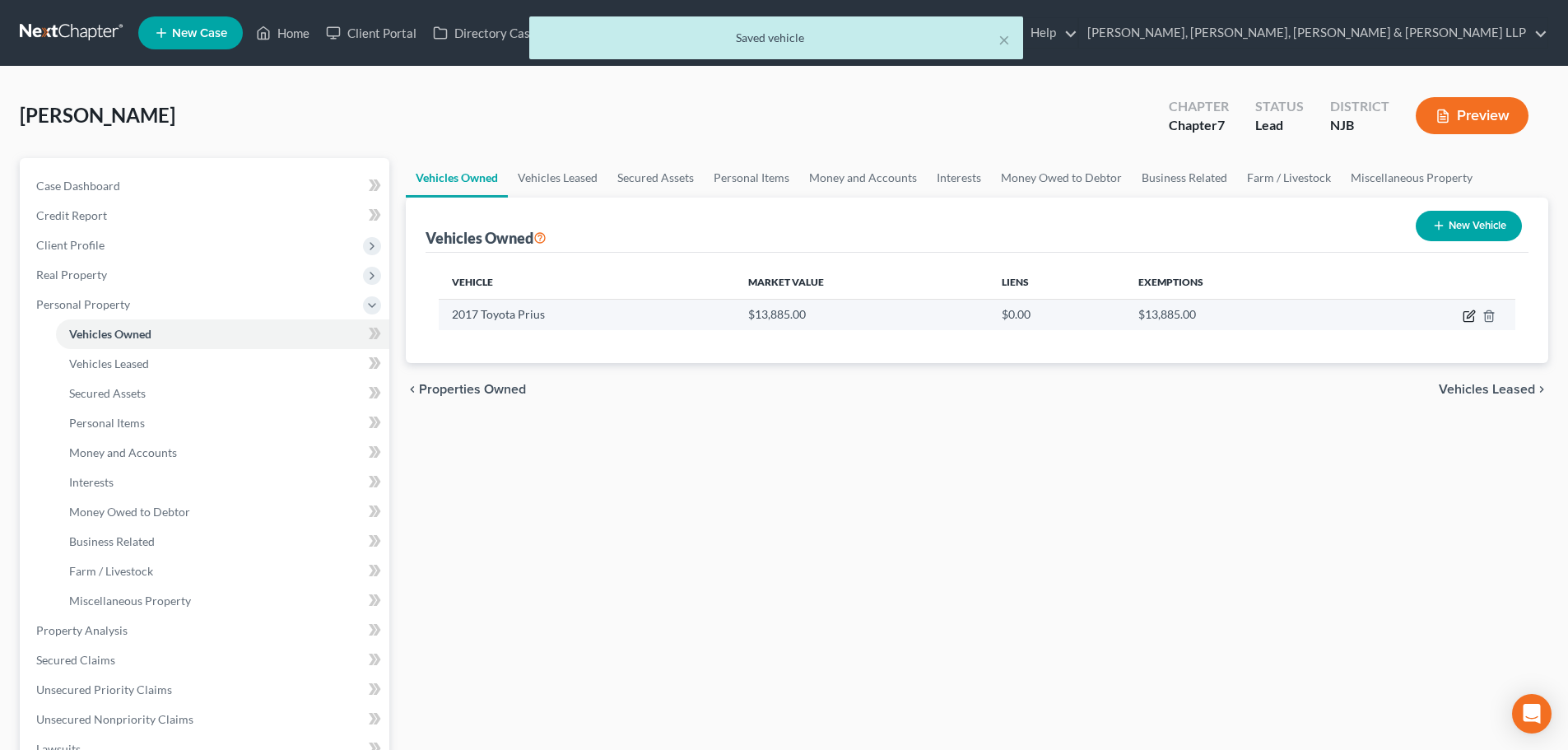
click at [1467, 316] on icon "button" at bounding box center [1469, 316] width 13 height 13
select select "0"
select select "9"
select select "2"
select select "0"
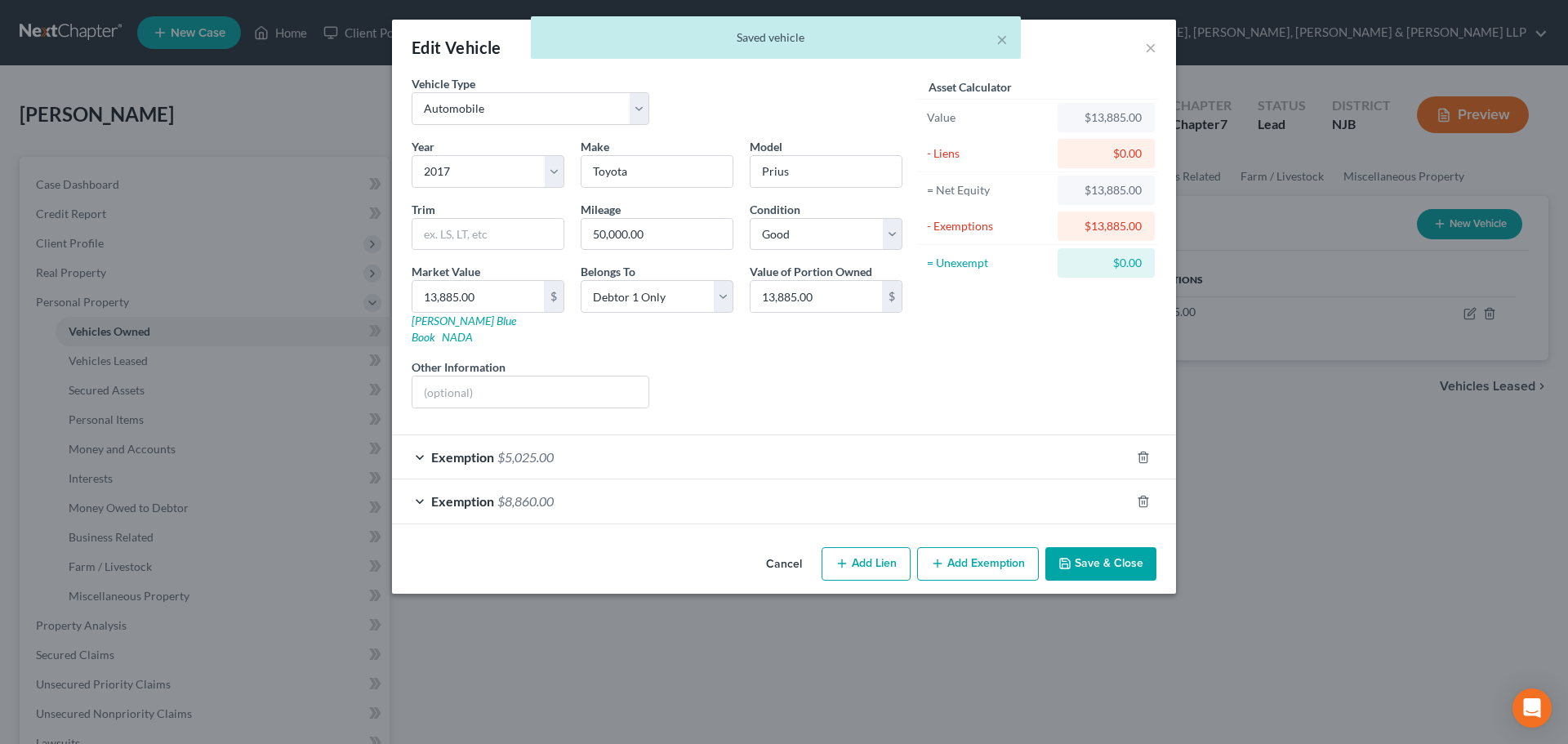
click at [548, 493] on span "$8,860.00" at bounding box center [525, 500] width 56 height 16
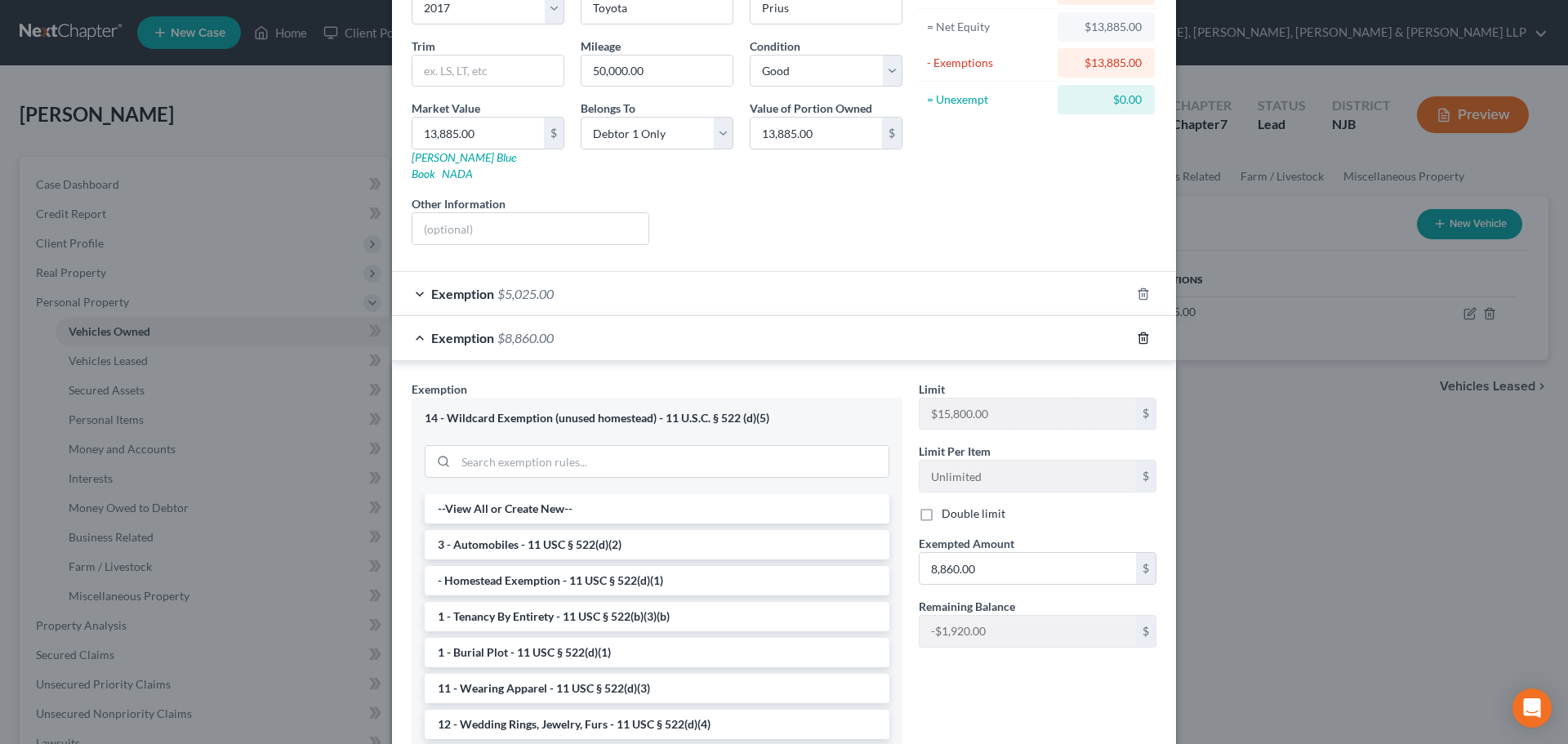
click at [1137, 331] on icon "button" at bounding box center [1143, 338] width 13 height 13
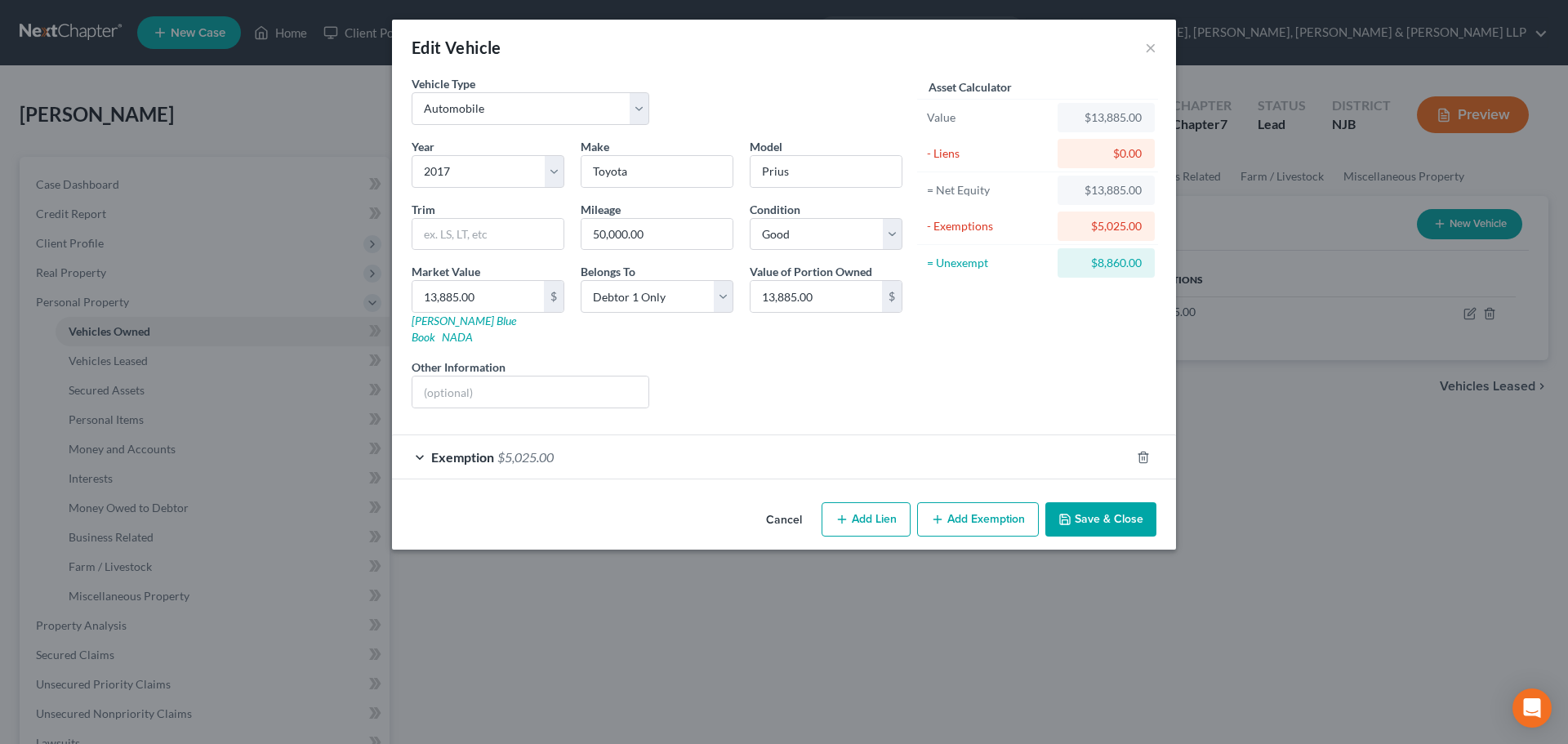
click at [1095, 507] on button "Save & Close" at bounding box center [1100, 519] width 111 height 34
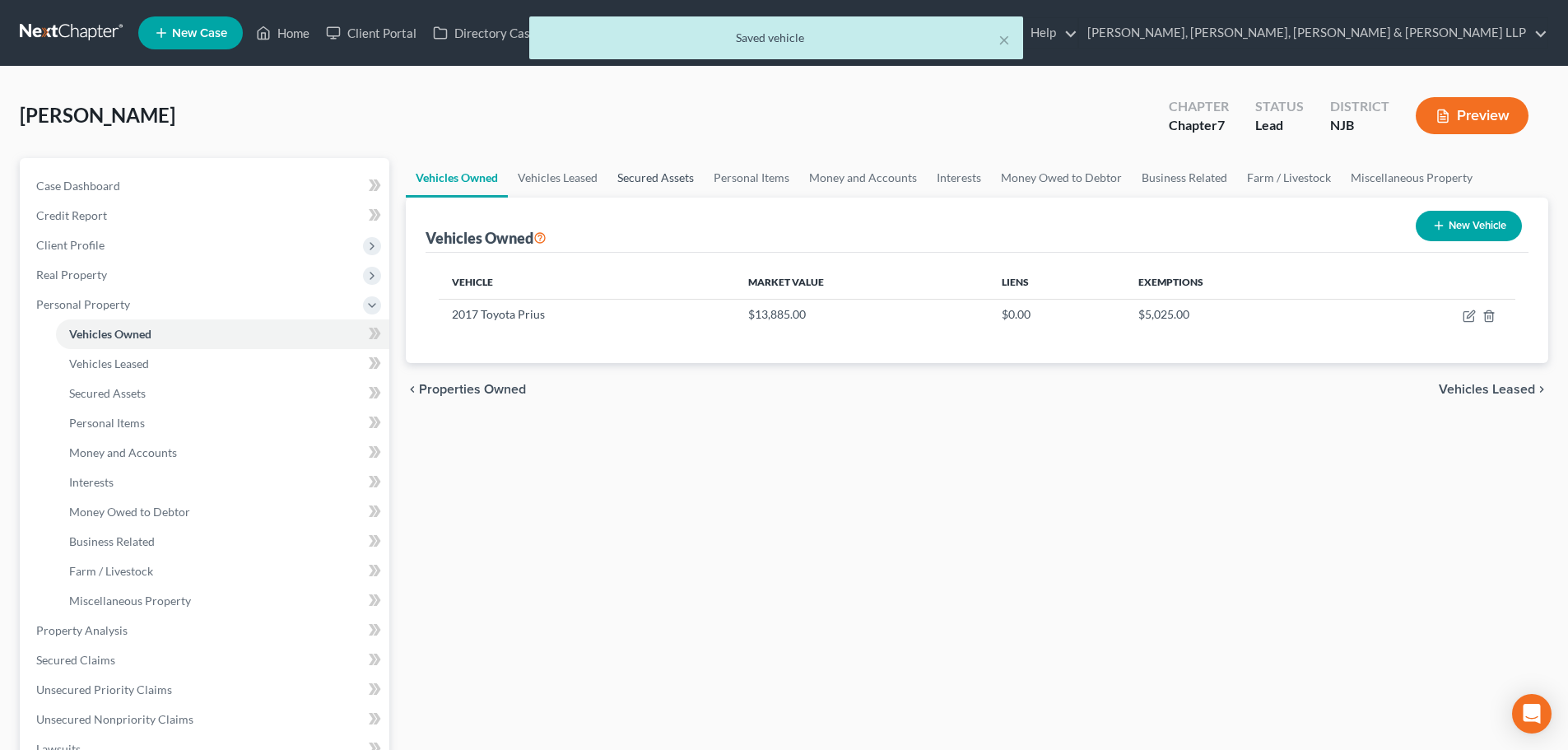
click at [684, 181] on link "Secured Assets" at bounding box center [656, 178] width 97 height 39
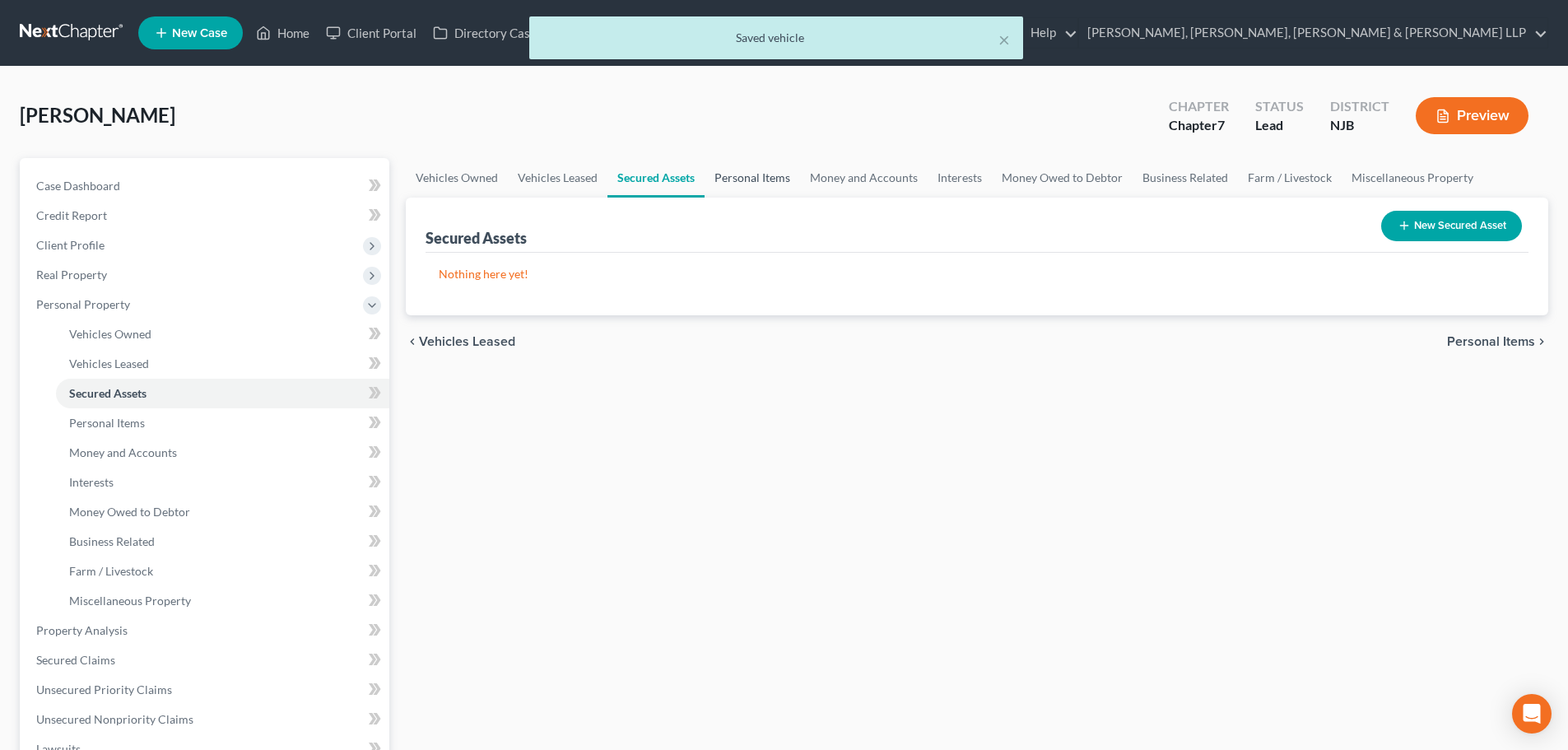
click at [726, 178] on link "Personal Items" at bounding box center [752, 178] width 96 height 39
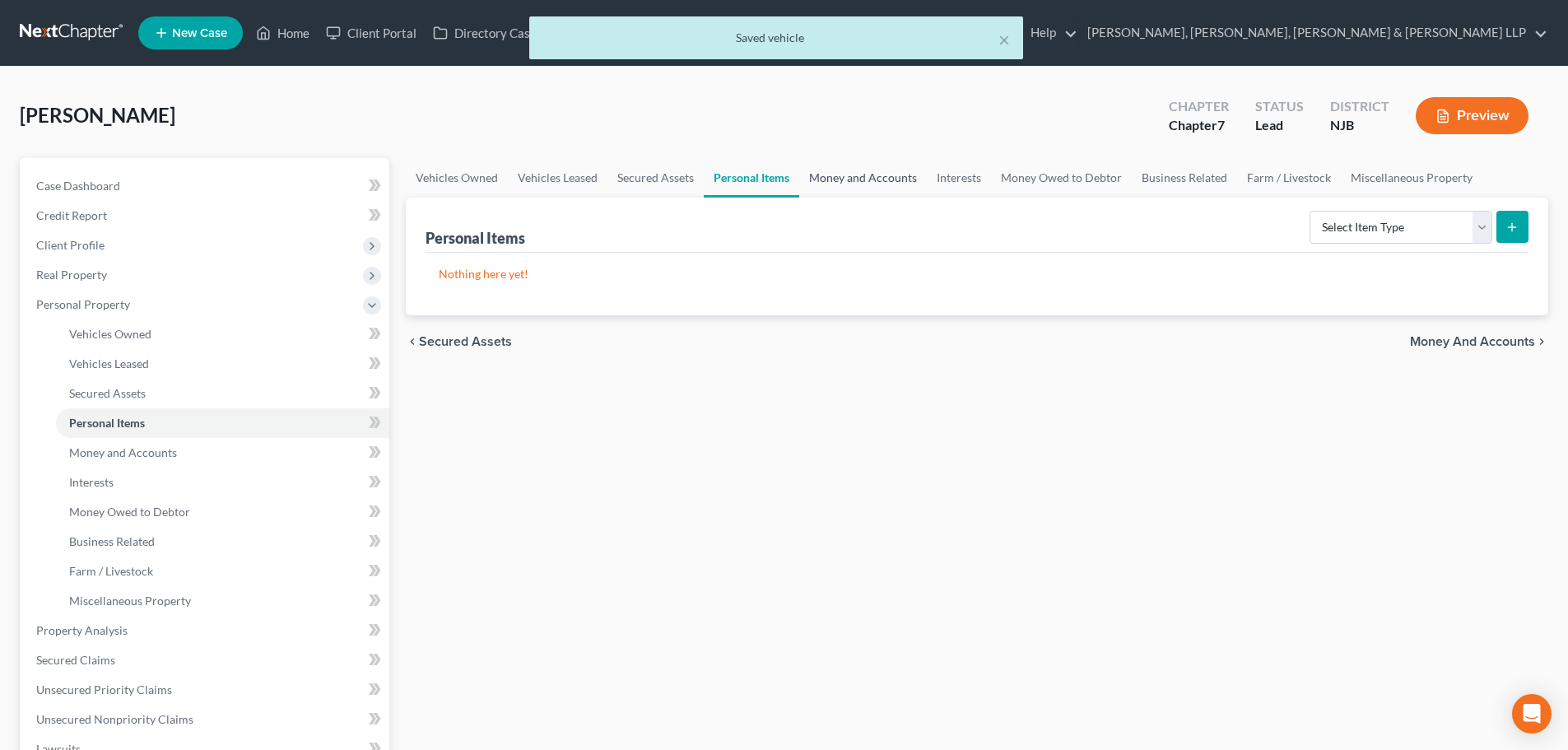
click at [878, 169] on link "Money and Accounts" at bounding box center [863, 178] width 127 height 39
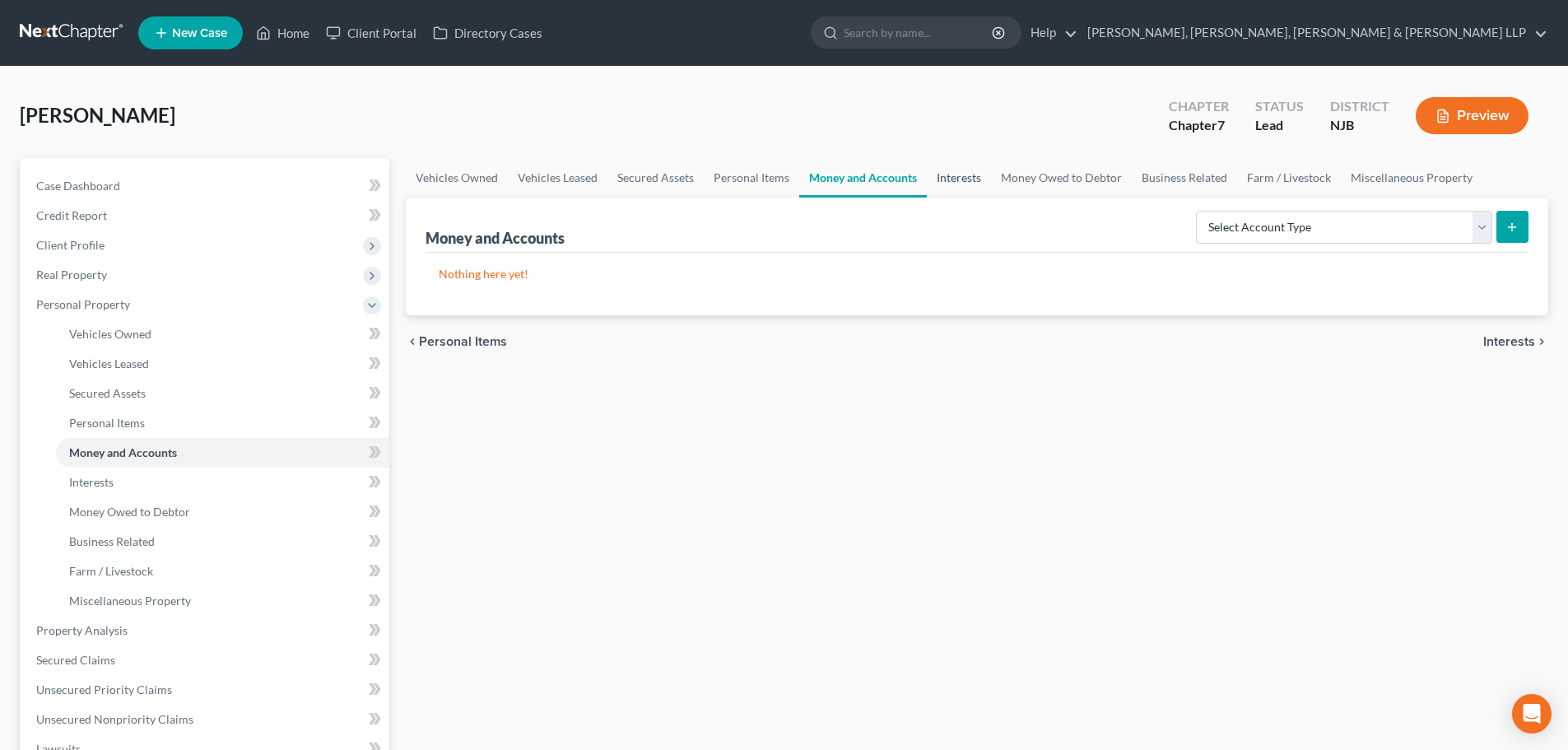
click at [953, 175] on link "Interests" at bounding box center [958, 178] width 64 height 39
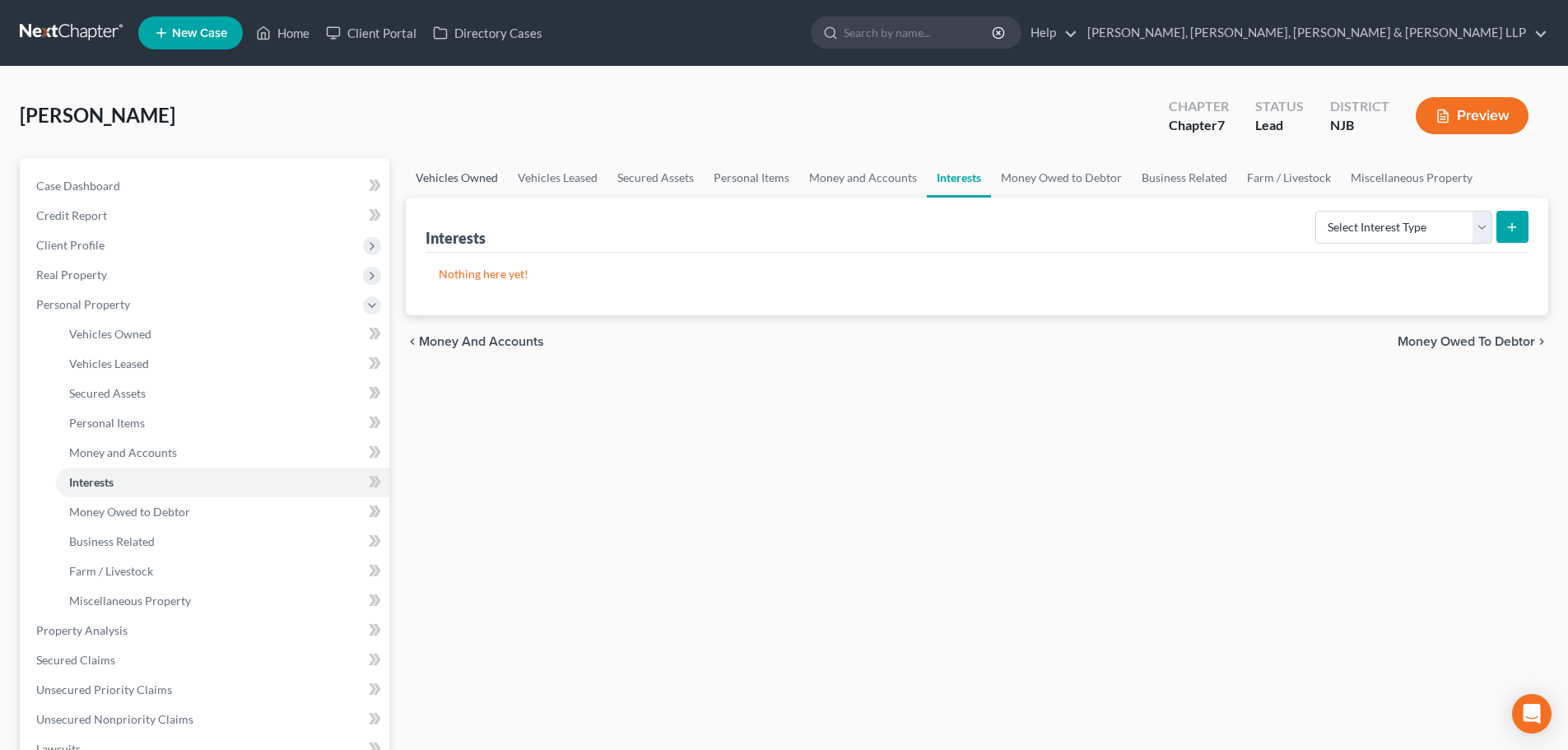
click at [480, 182] on link "Vehicles Owned" at bounding box center [457, 178] width 102 height 39
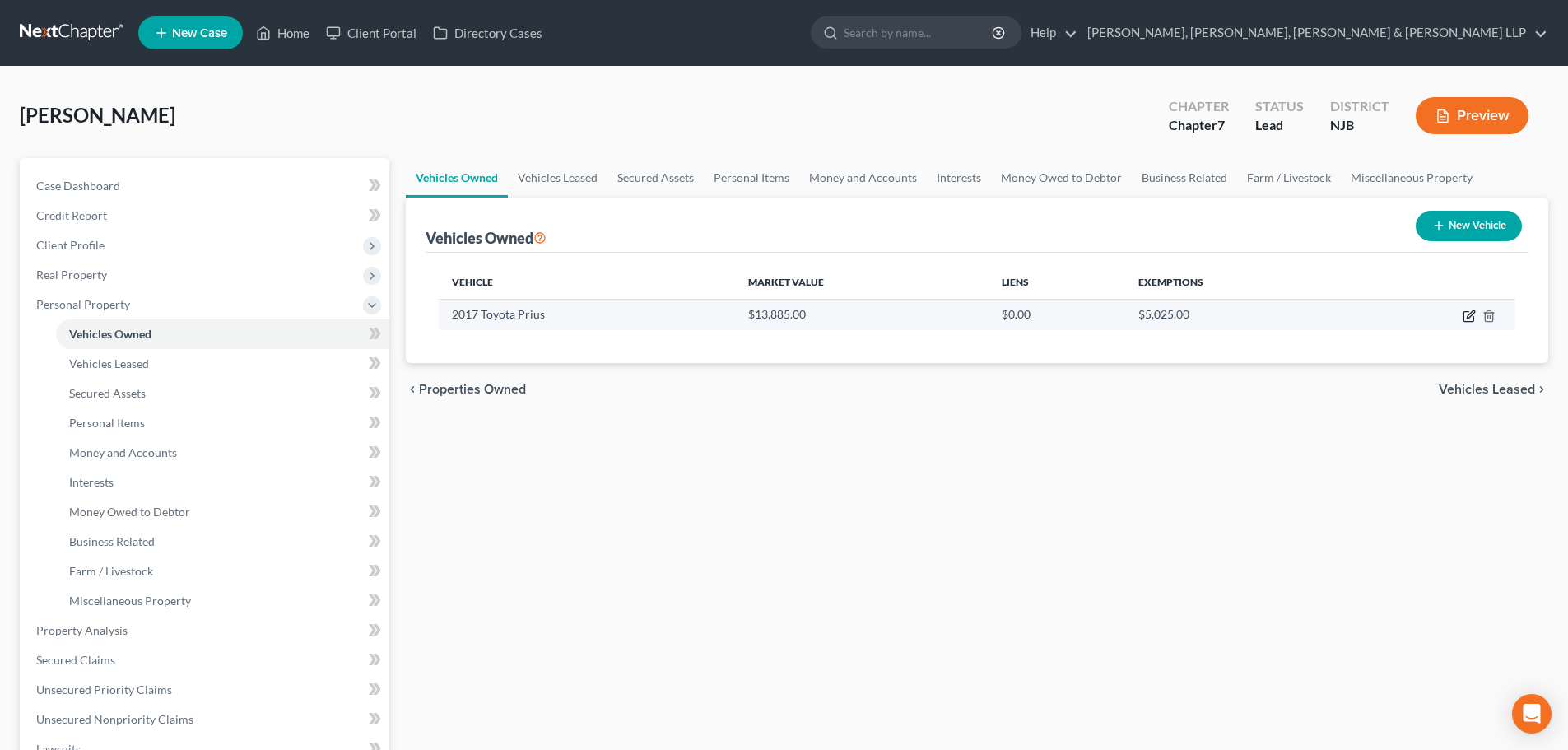
click at [1467, 312] on icon "button" at bounding box center [1468, 316] width 10 height 10
select select "0"
select select "9"
select select "2"
select select "0"
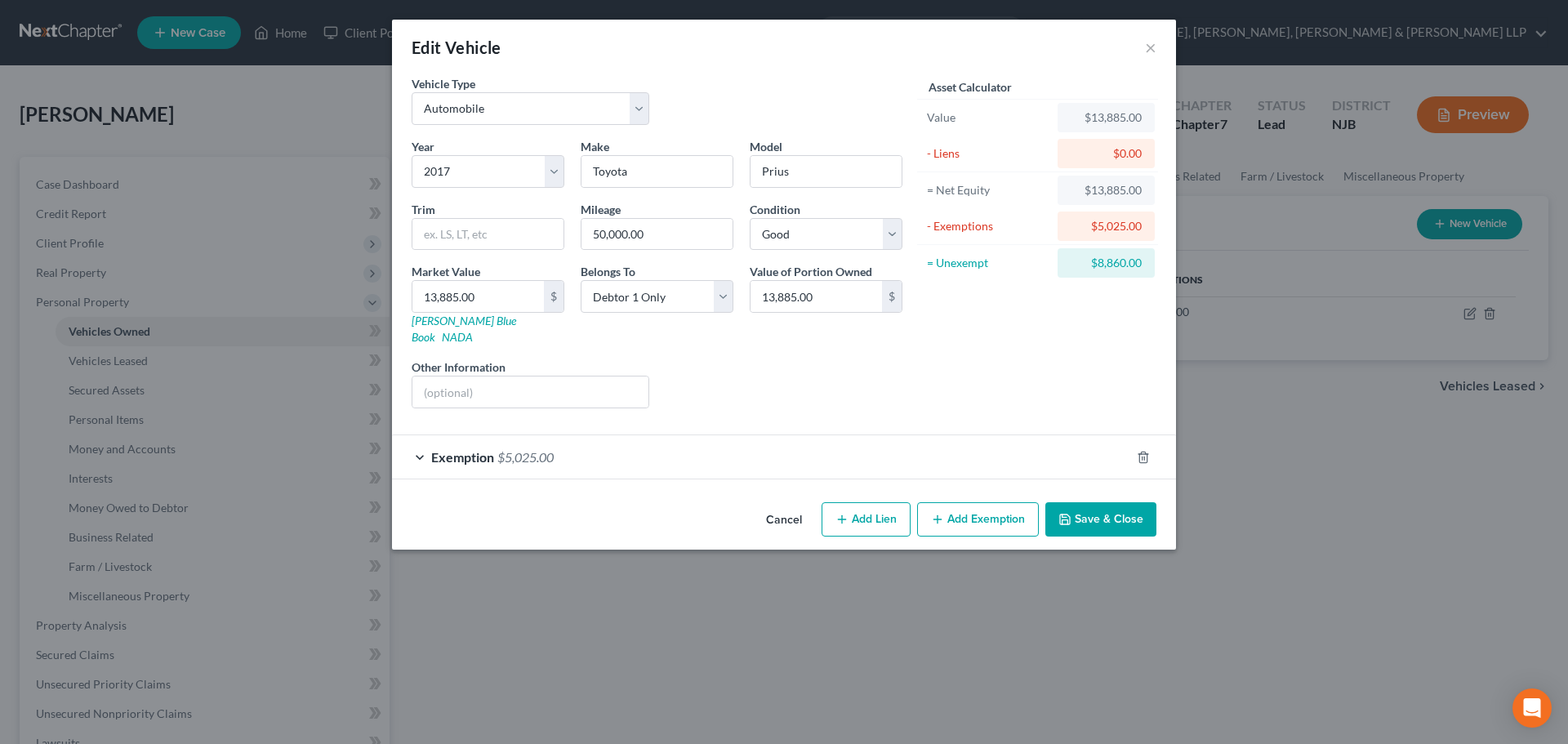
click at [564, 460] on div "Exemption $5,025.00" at bounding box center [761, 457] width 738 height 43
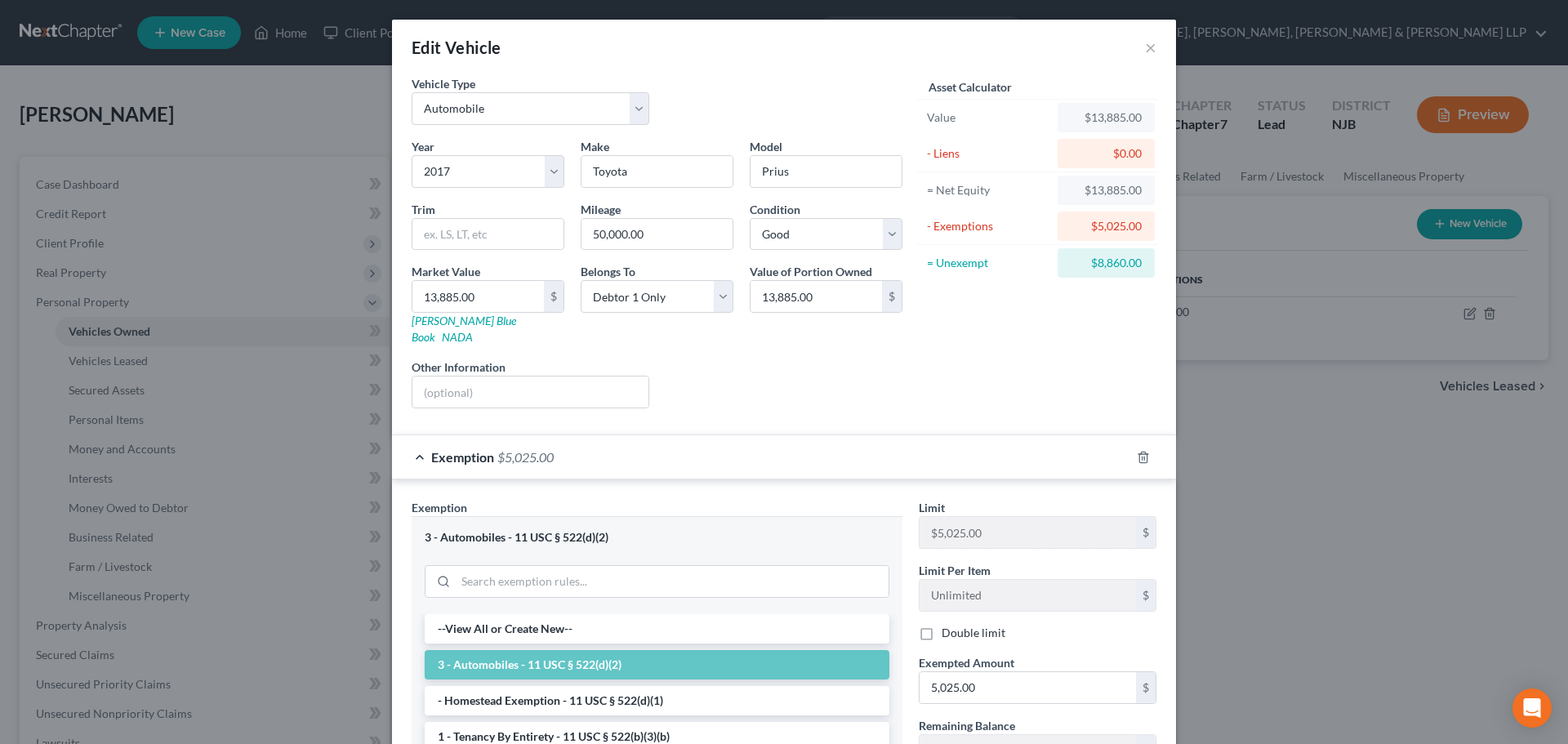
click at [568, 458] on div "Exemption $5,025.00" at bounding box center [761, 457] width 738 height 43
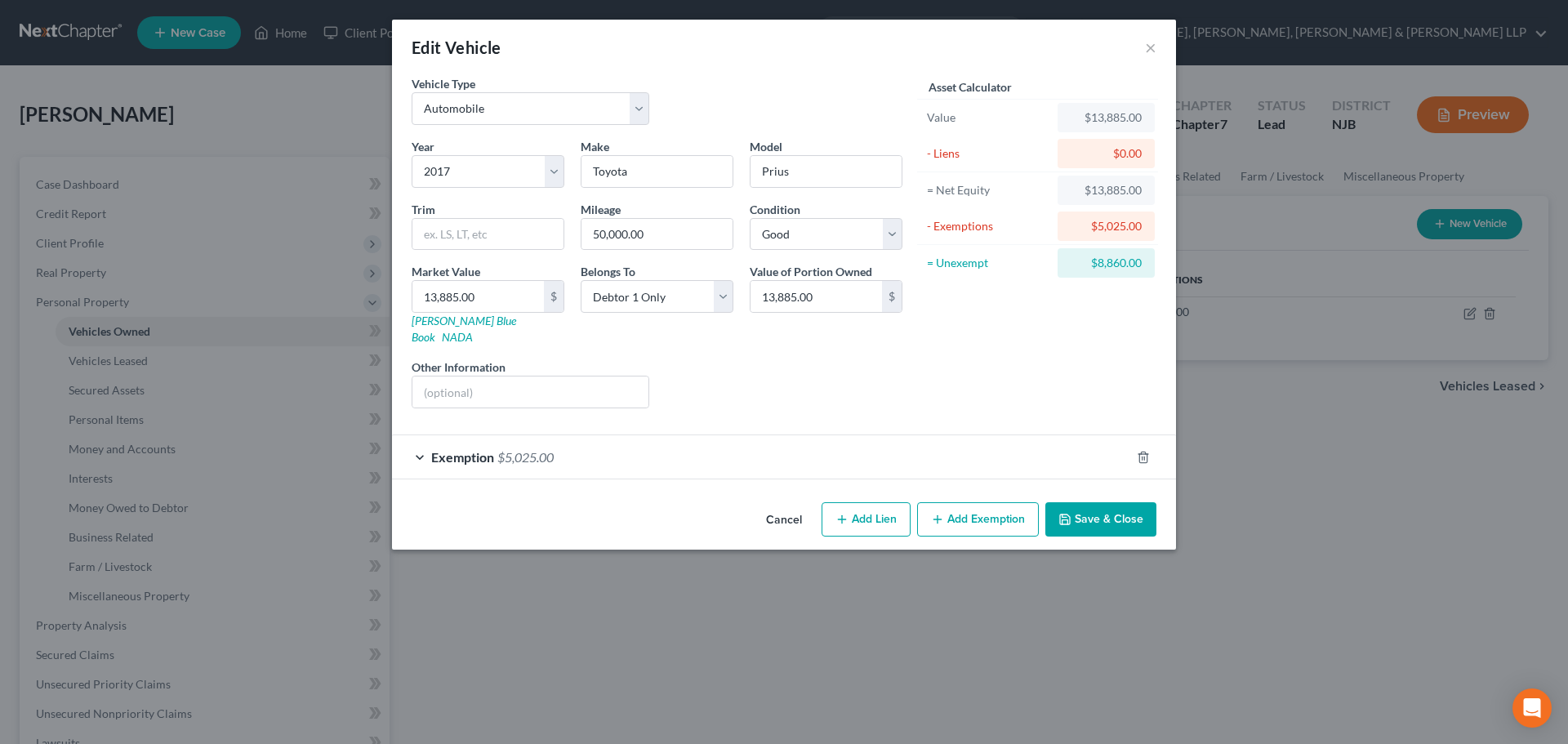
click at [991, 502] on button "Add Exemption" at bounding box center [978, 519] width 122 height 34
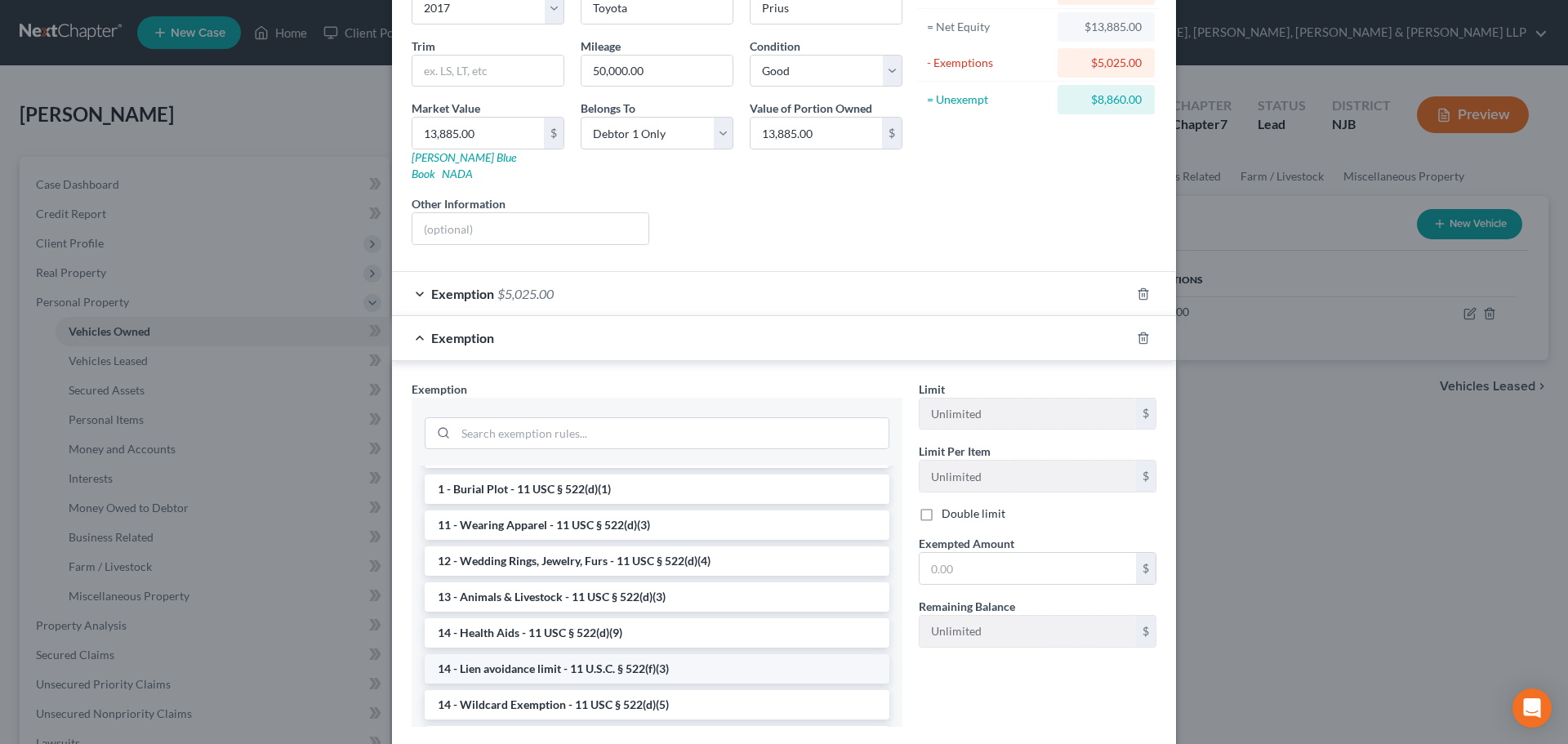
scroll to position [163, 0]
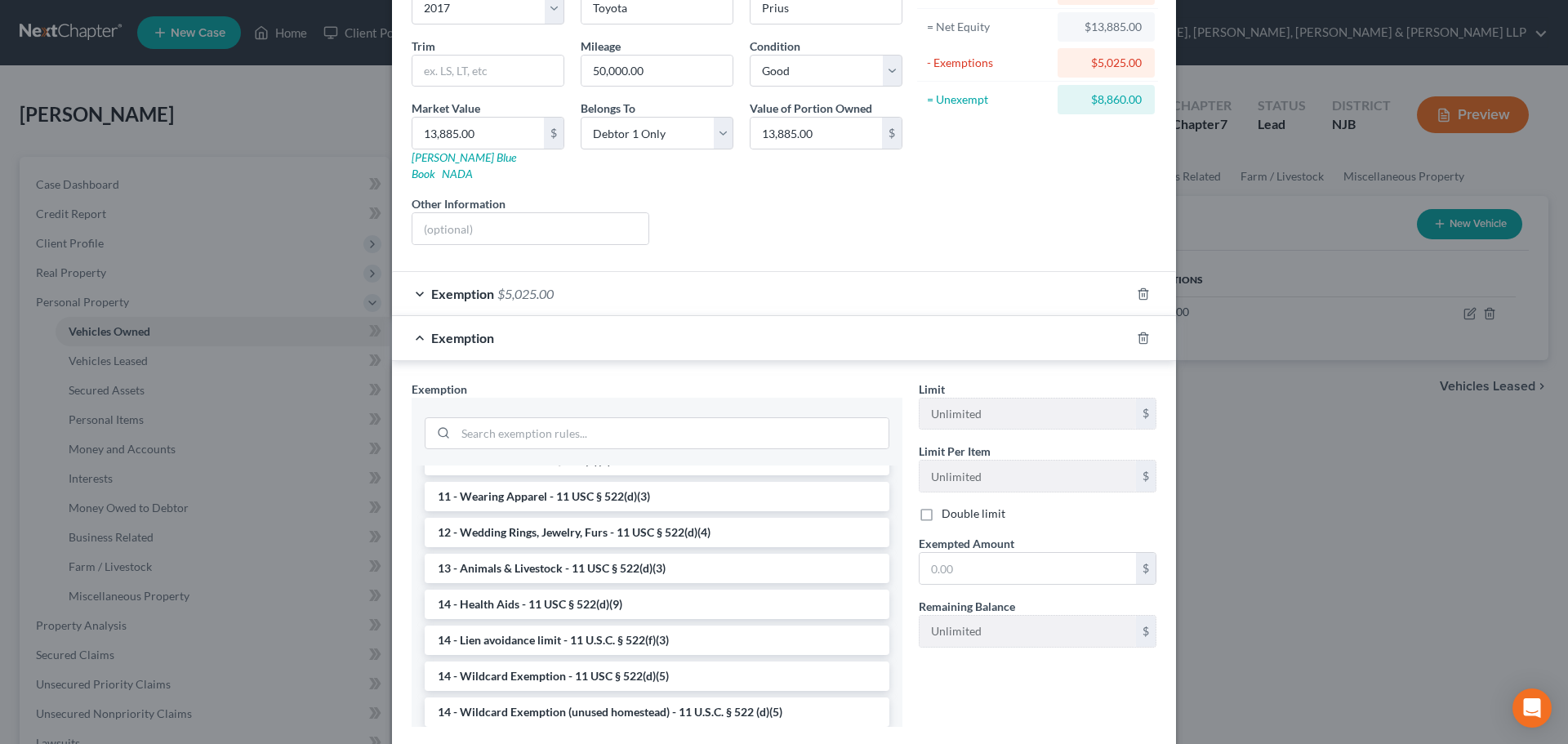
click at [558, 698] on li "14 - Wildcard Exemption (unused homestead) - 11 U.S.C. § 522 (d)(5)" at bounding box center [656, 713] width 464 height 30
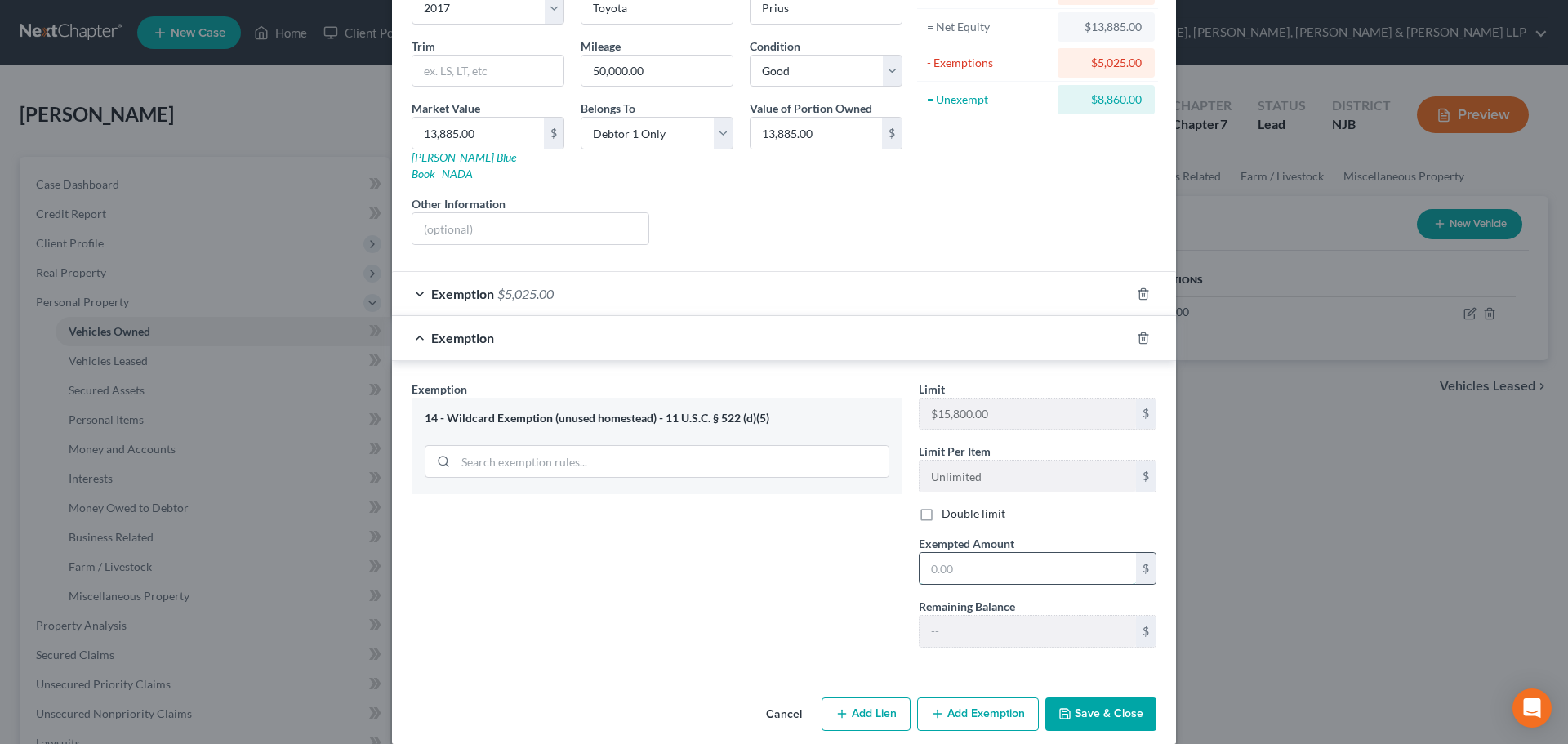
click at [1032, 553] on input "text" at bounding box center [1027, 569] width 216 height 31
type input "8,860.00"
click at [1070, 702] on button "Save & Close" at bounding box center [1100, 714] width 111 height 34
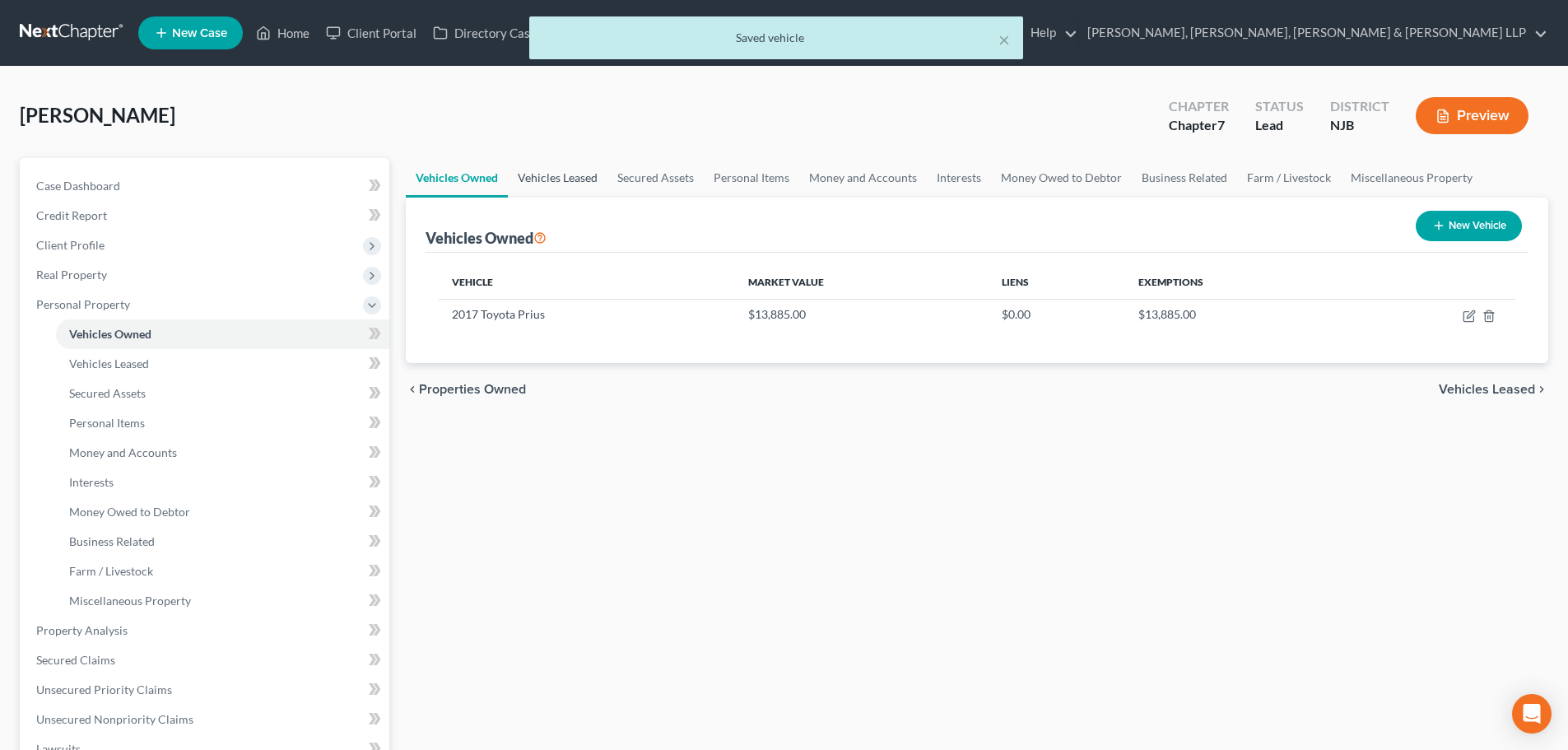
click at [559, 166] on link "Vehicles Leased" at bounding box center [557, 178] width 100 height 39
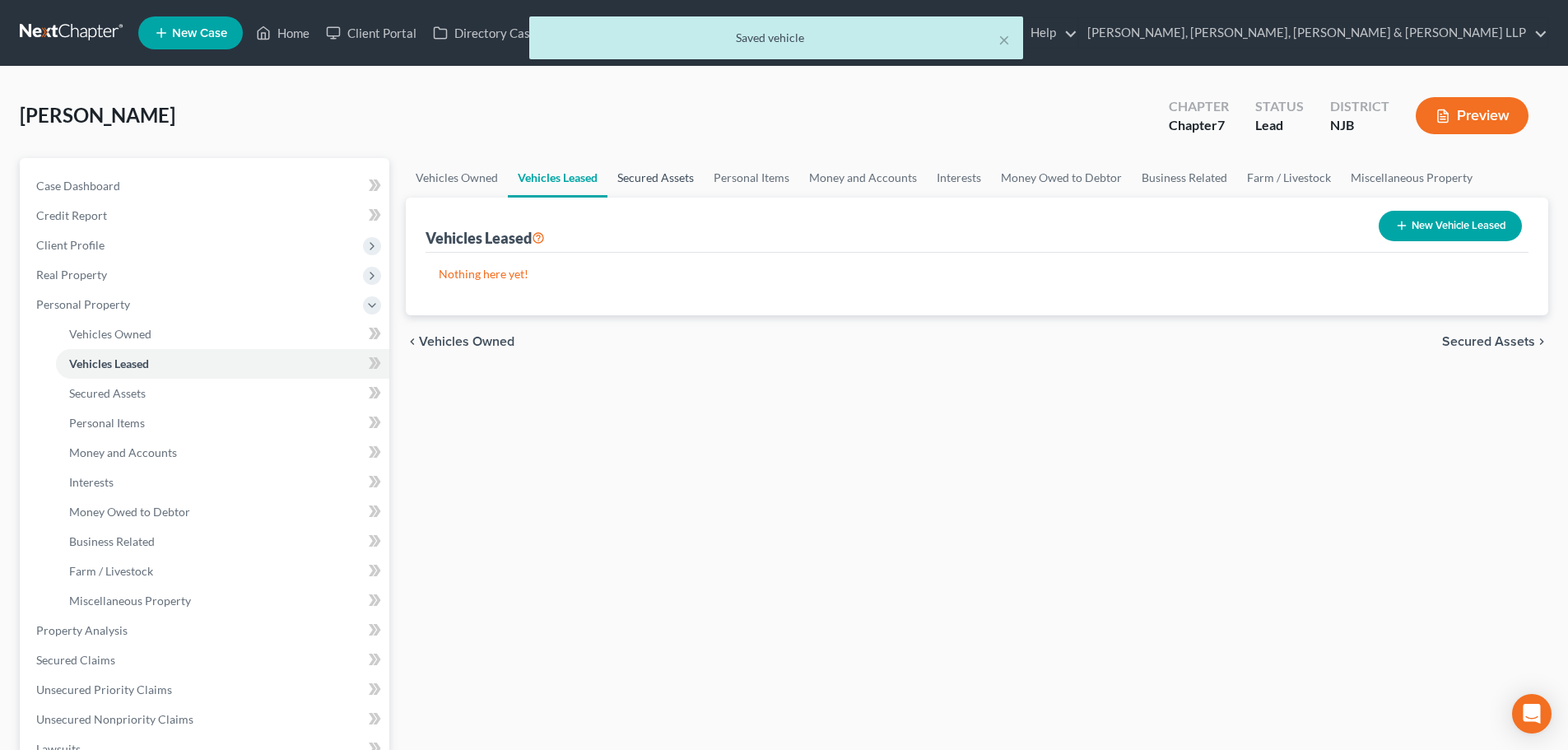
click at [632, 189] on link "Secured Assets" at bounding box center [656, 178] width 97 height 39
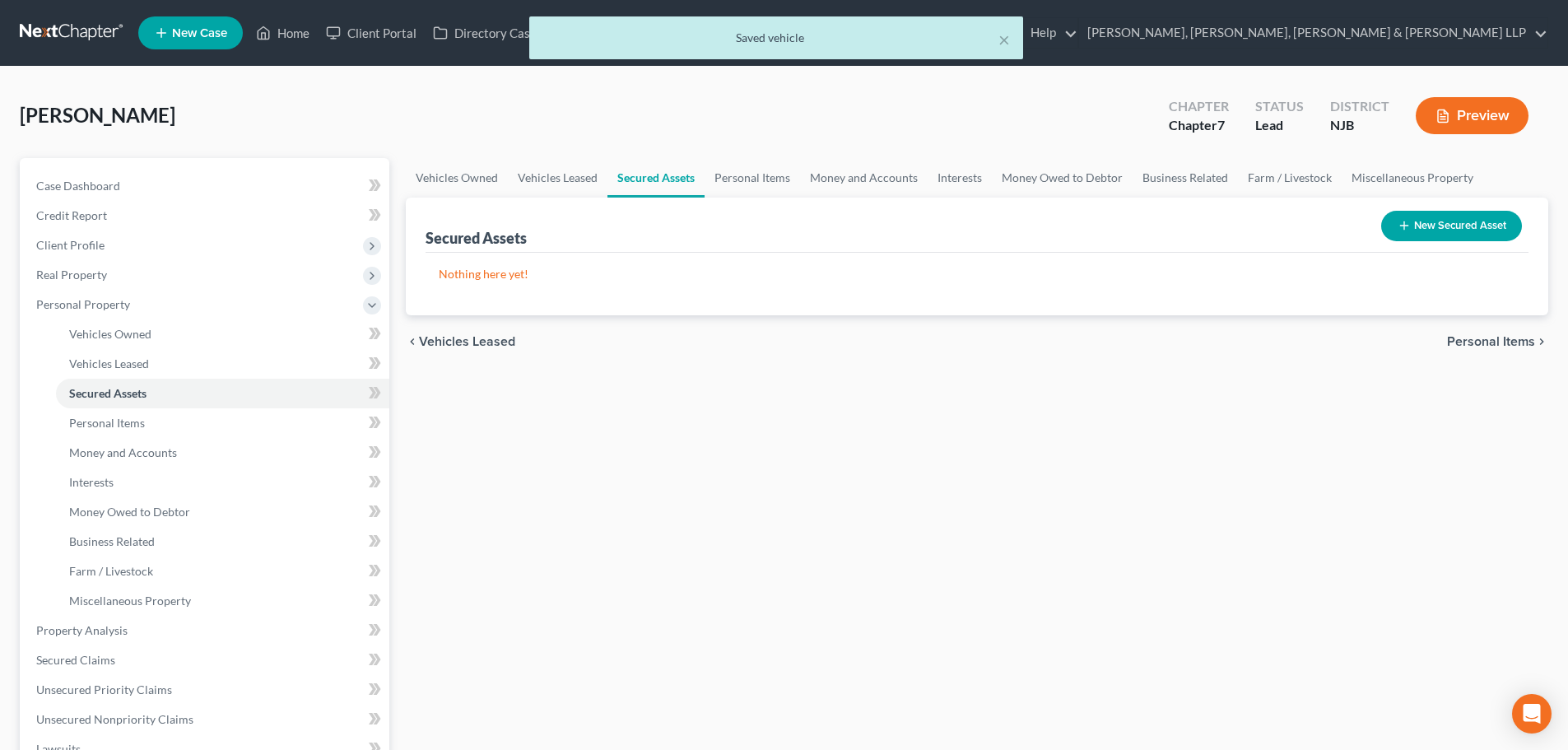
click at [1435, 229] on button "New Secured Asset" at bounding box center [1452, 225] width 141 height 31
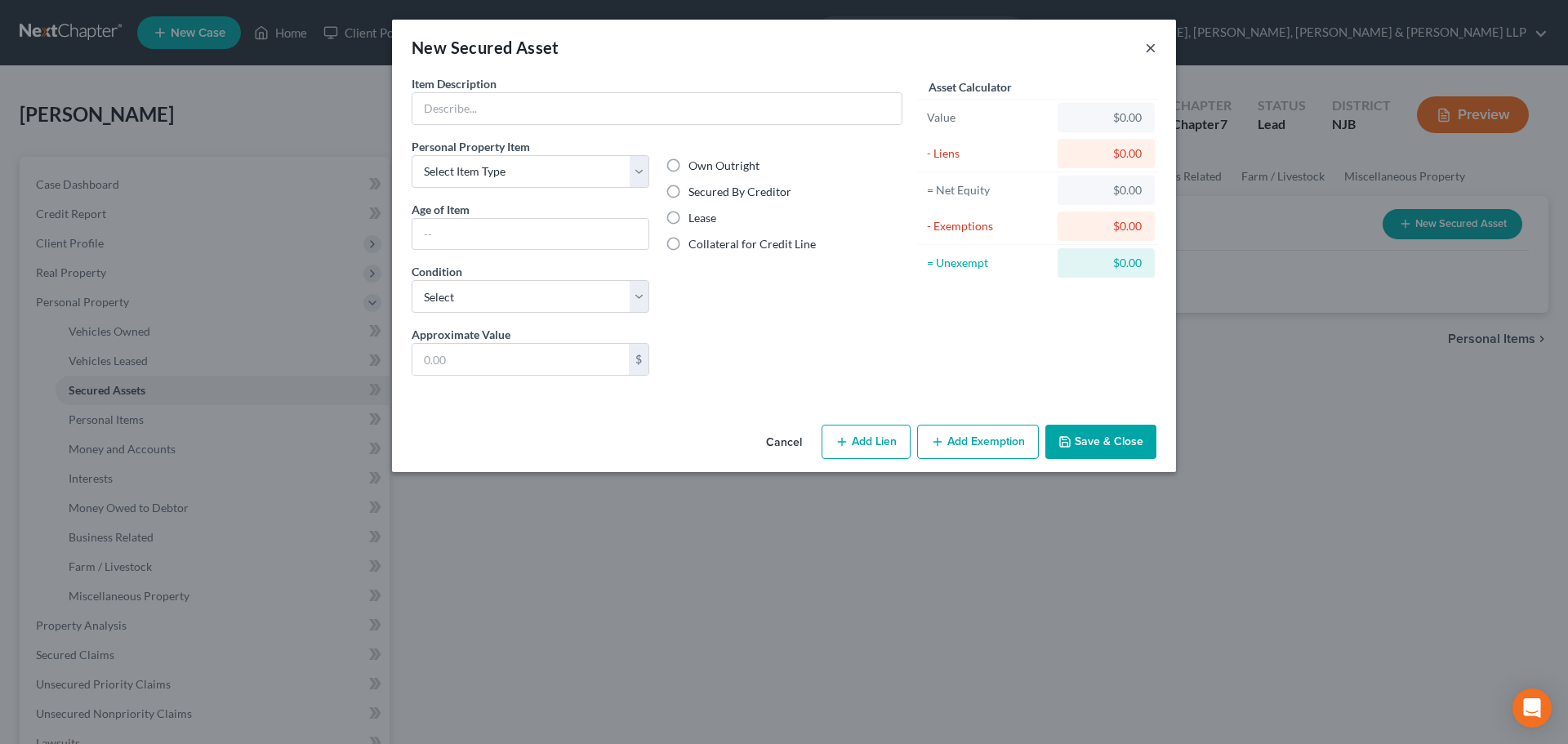
click at [1150, 47] on button "×" at bounding box center [1150, 47] width 11 height 19
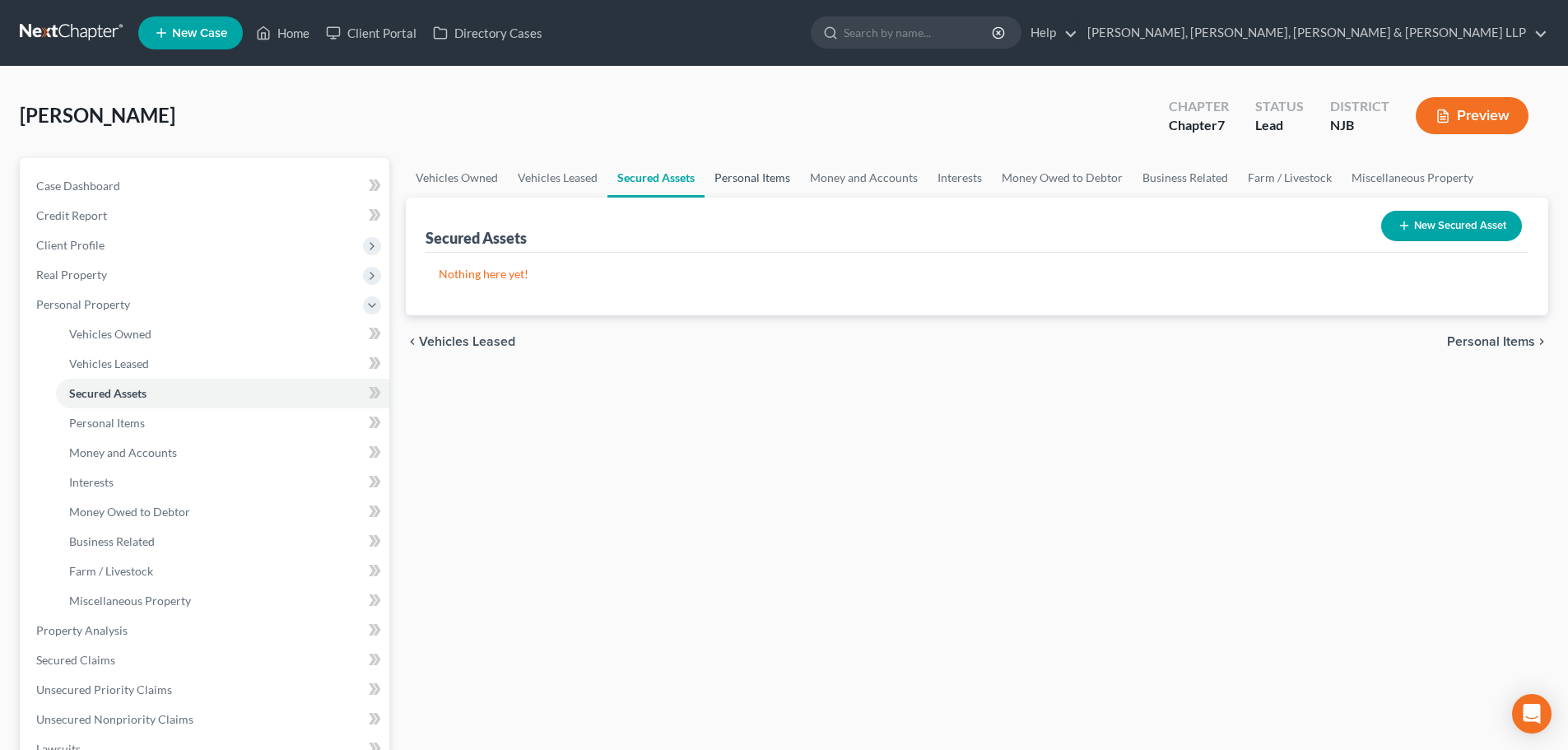
click at [764, 180] on link "Personal Items" at bounding box center [752, 178] width 96 height 39
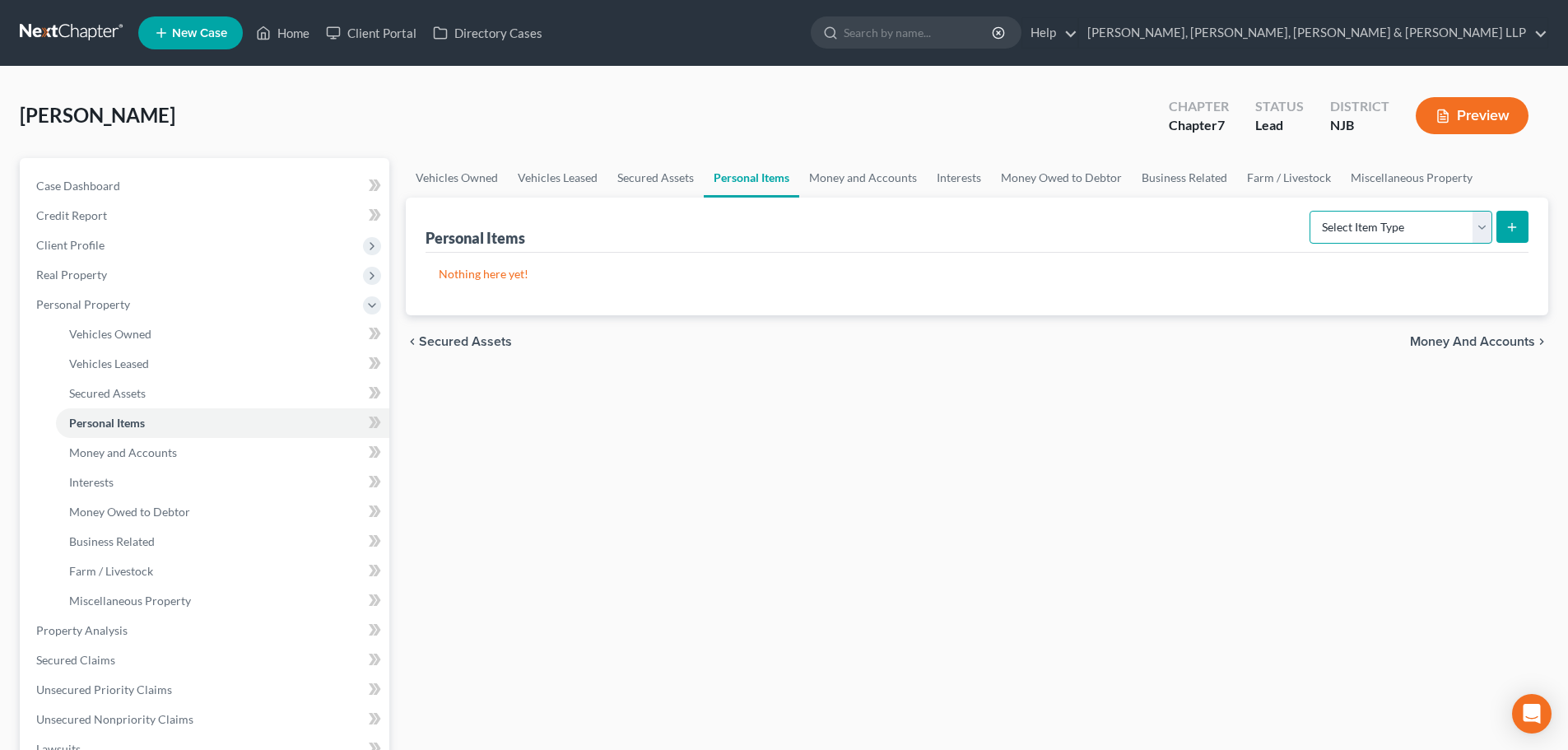
click at [1462, 236] on select "Select Item Type Clothing Collectibles Of Value Electronics Firearms Household …" at bounding box center [1401, 226] width 182 height 33
select select "clothing"
click at [1311, 210] on select "Select Item Type Clothing Collectibles Of Value Electronics Firearms Household …" at bounding box center [1401, 226] width 182 height 33
click at [1501, 218] on button "submit" at bounding box center [1512, 226] width 33 height 33
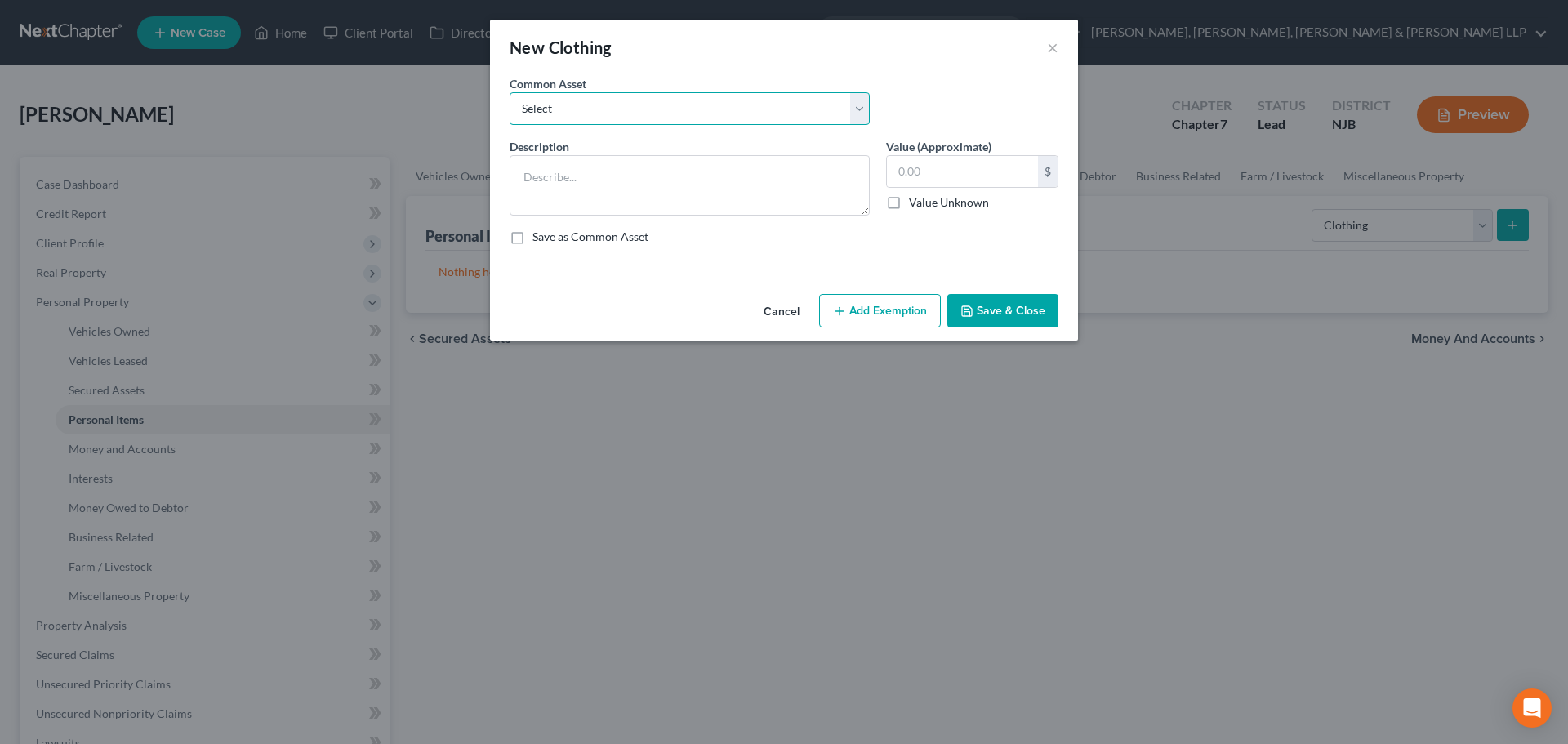
click at [787, 102] on select "Select Clothes, Shoes & Accessories" at bounding box center [689, 108] width 360 height 32
select select "0"
click at [509, 92] on select "Select Clothes, Shoes & Accessories" at bounding box center [689, 108] width 360 height 32
type textarea "Clothes, Shoes & Accessories"
type input "300.00"
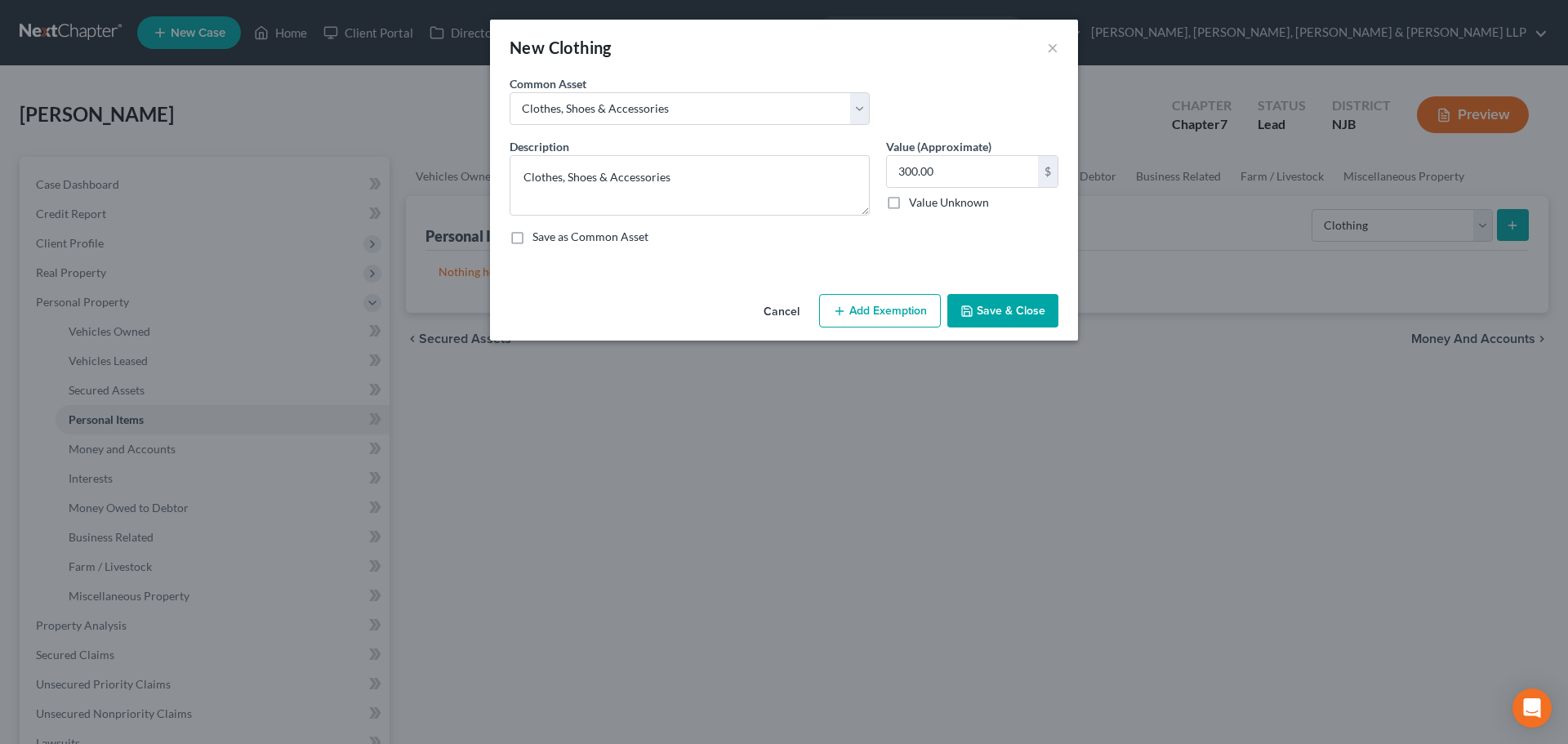
click at [880, 315] on button "Add Exemption" at bounding box center [880, 310] width 122 height 34
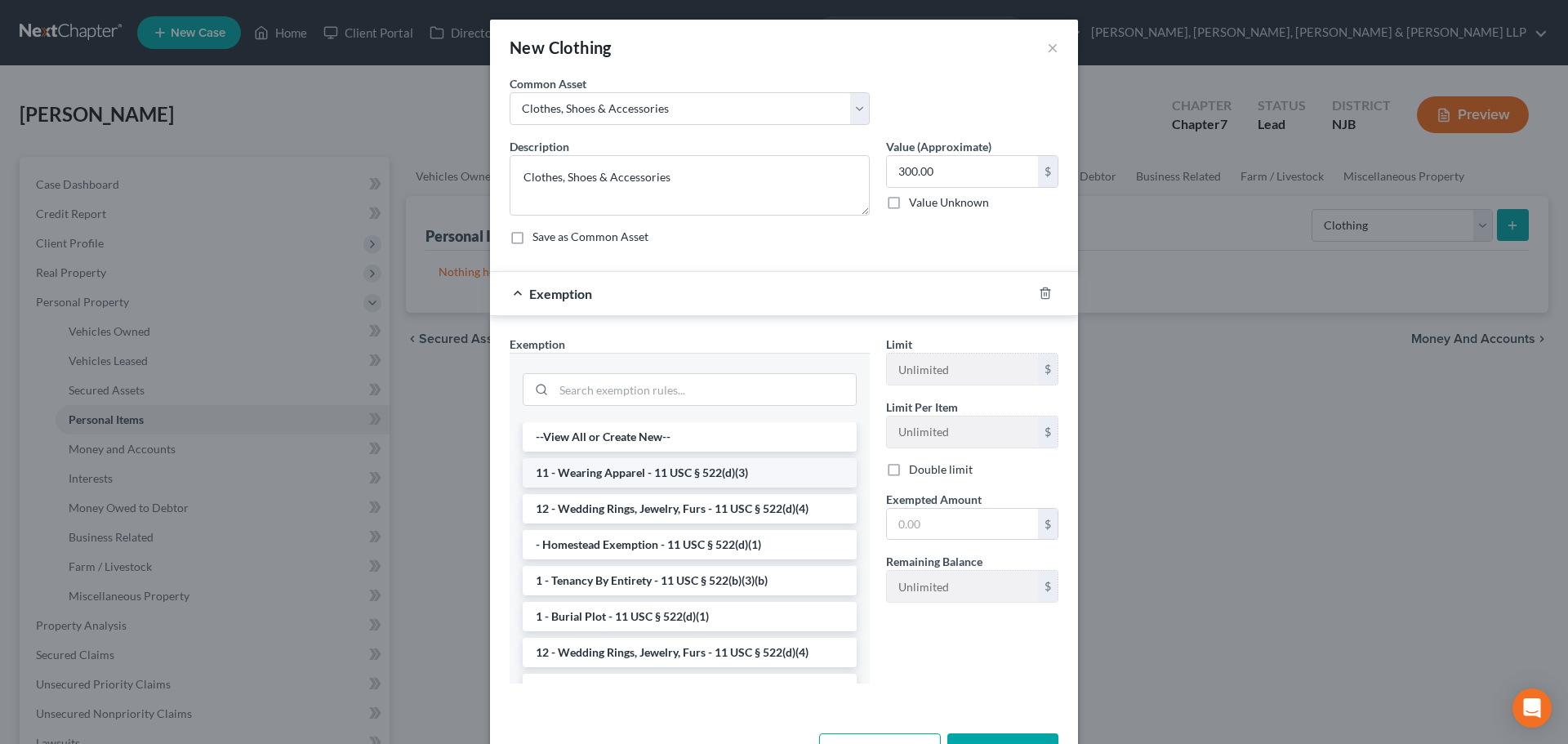
click at [756, 486] on li "11 - Wearing Apparel - 11 USC § 522(d)(3)" at bounding box center [689, 473] width 334 height 30
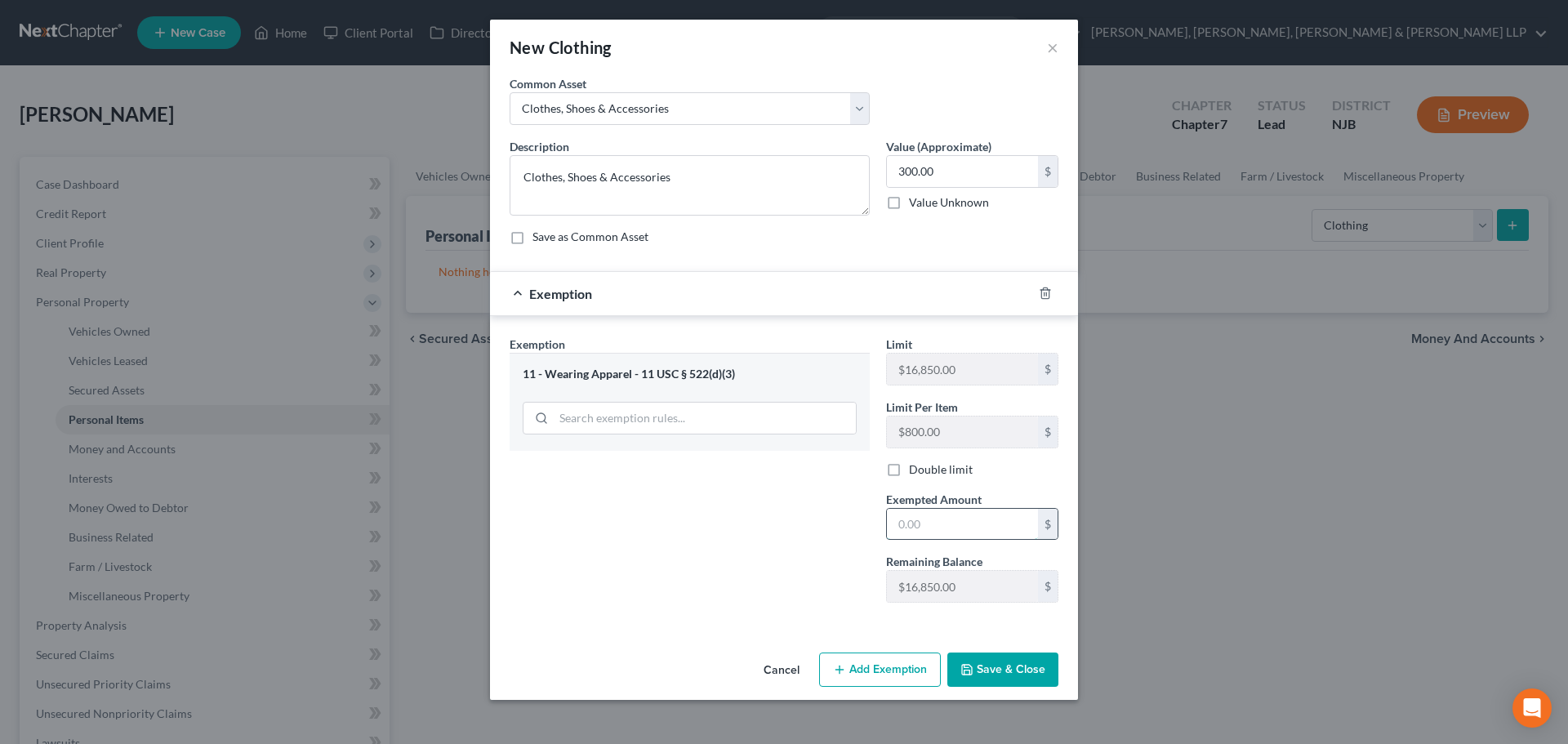
click at [958, 526] on input "text" at bounding box center [963, 524] width 151 height 31
type input "300"
drag, startPoint x: 736, startPoint y: 544, endPoint x: 760, endPoint y: 563, distance: 30.6
click at [737, 544] on div "Exemption Set must be selected for CA. Exemption * 11 - Wearing Apparel - 11 US…" at bounding box center [689, 475] width 377 height 280
click at [1023, 660] on button "Save & Close" at bounding box center [1002, 669] width 111 height 34
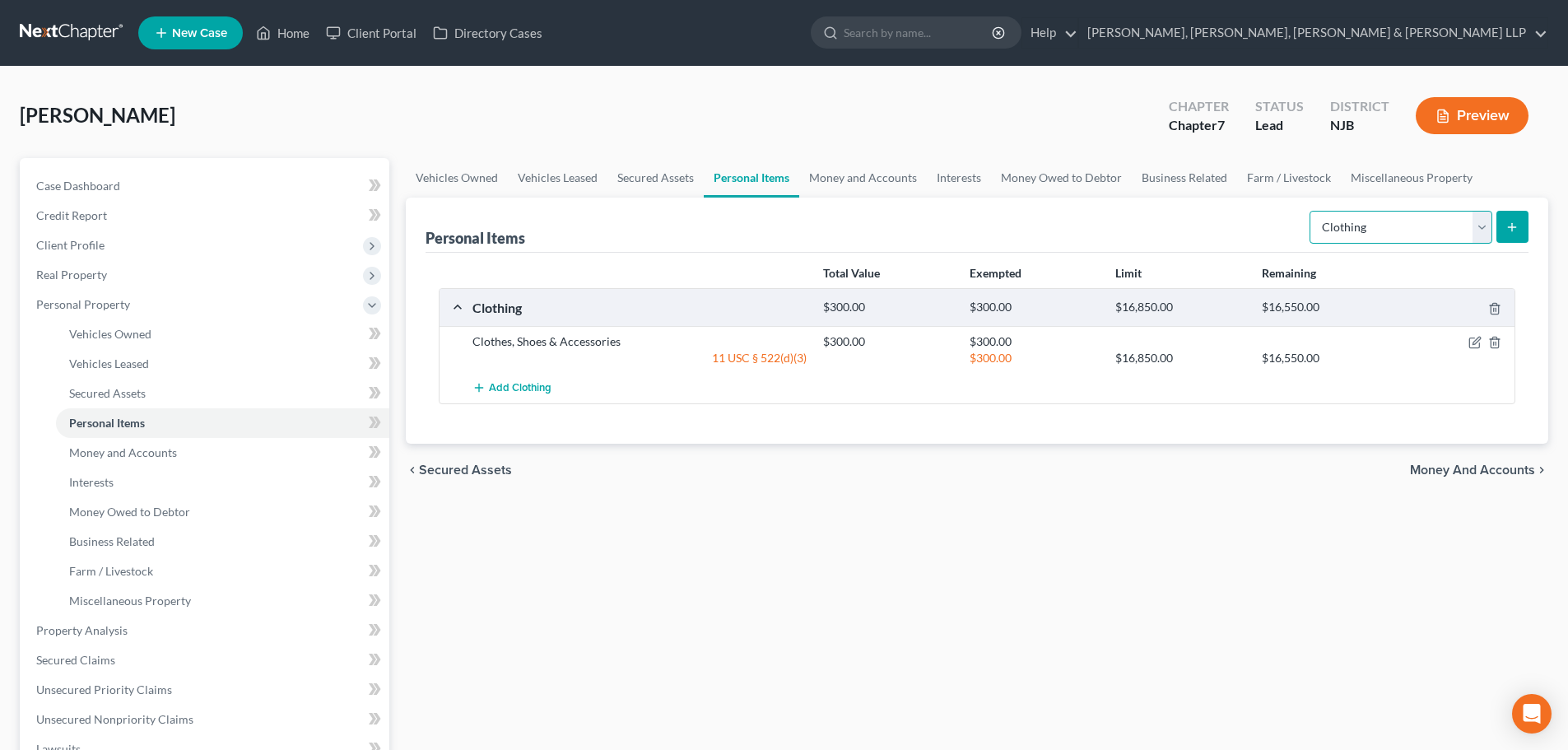
click at [1368, 225] on select "Select Item Type Clothing Collectibles Of Value Electronics Firearms Household …" at bounding box center [1401, 226] width 182 height 33
select select "electronics"
click at [1311, 210] on select "Select Item Type Clothing Collectibles Of Value Electronics Firearms Household …" at bounding box center [1401, 226] width 182 height 33
click at [1506, 231] on button "submit" at bounding box center [1512, 226] width 33 height 33
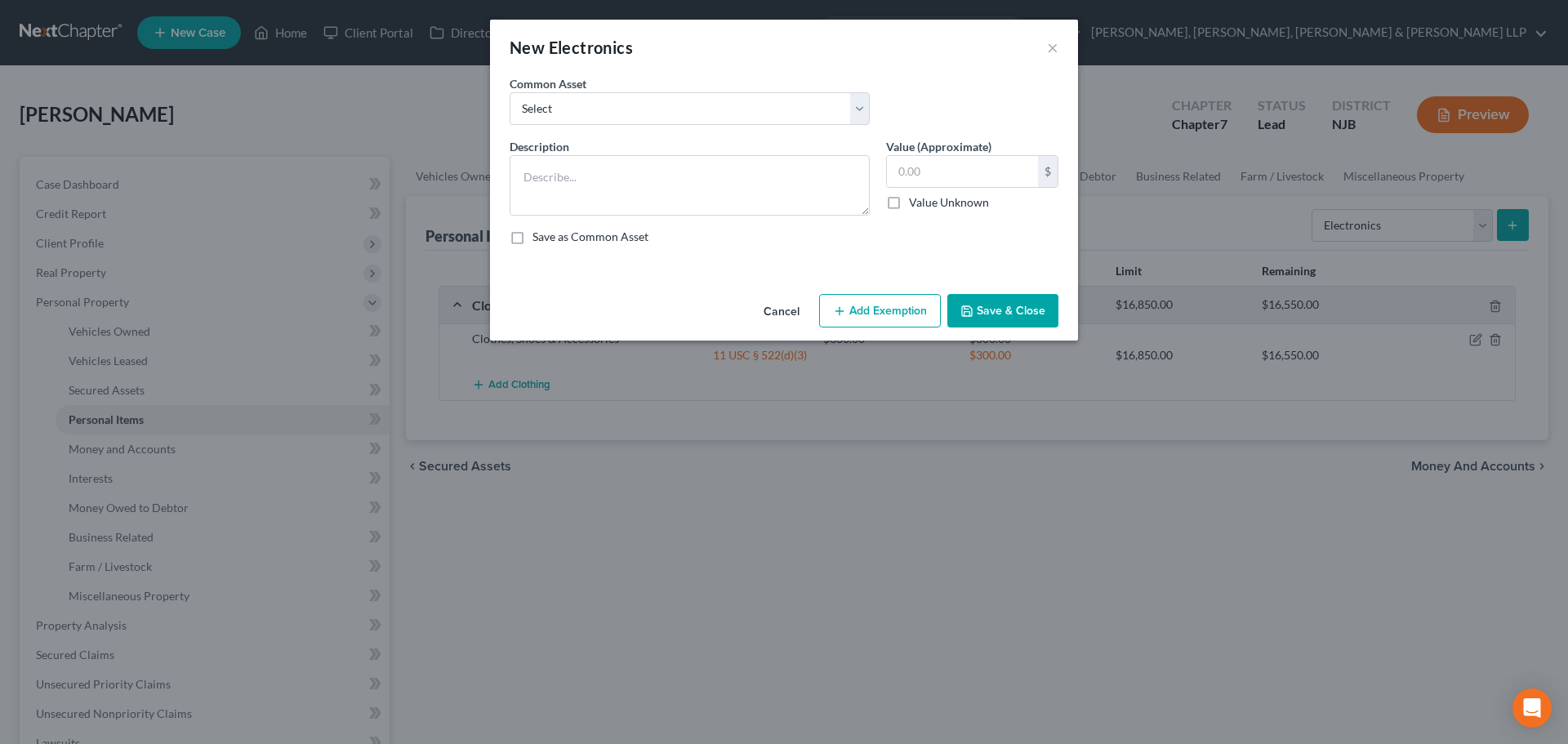
click at [745, 89] on div "Common Asset Select Cellphone, TVs Electronic Appliances" at bounding box center [689, 100] width 377 height 50
click at [737, 98] on select "Select Cellphone, TVs Electronic Appliances" at bounding box center [689, 108] width 360 height 32
select select "1"
click at [509, 92] on select "Select Cellphone, TVs Electronic Appliances" at bounding box center [689, 108] width 360 height 32
type textarea "Electronic Appliances"
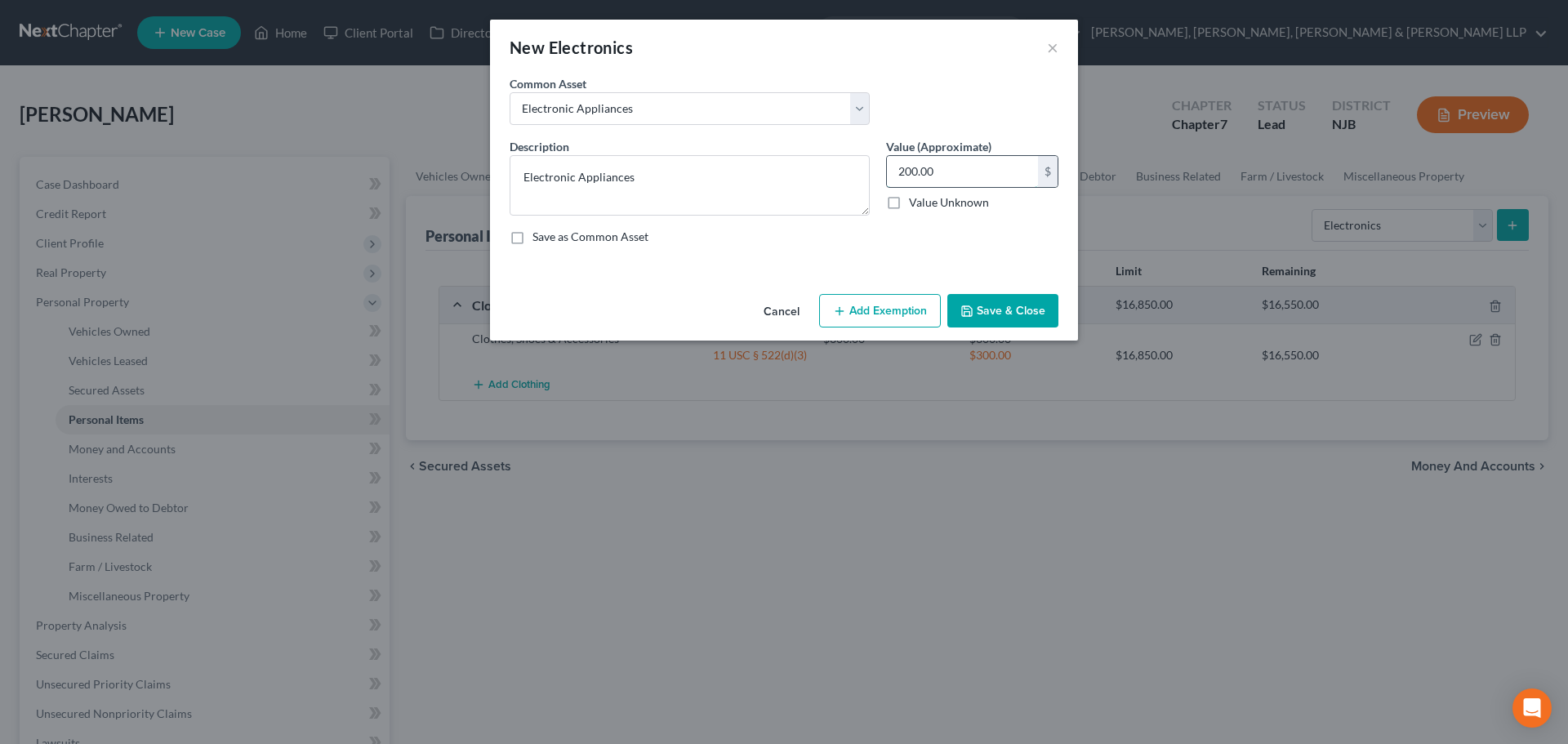
click at [977, 157] on input "200.00" at bounding box center [963, 172] width 151 height 31
type input "500"
click at [894, 334] on div "Cancel Add Exemption Save & Close" at bounding box center [784, 314] width 588 height 54
click at [881, 319] on button "Add Exemption" at bounding box center [880, 310] width 122 height 34
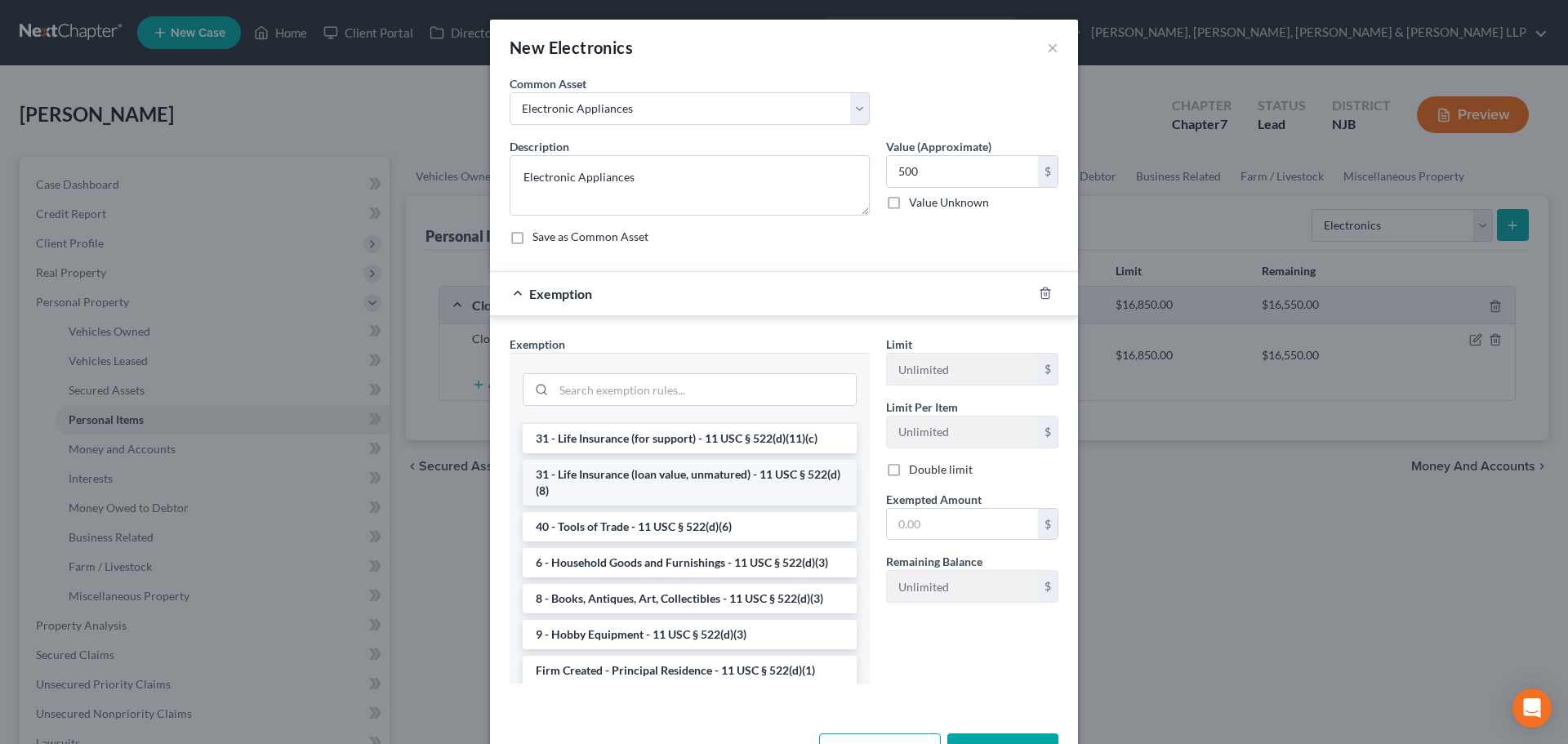
scroll to position [1350, 0]
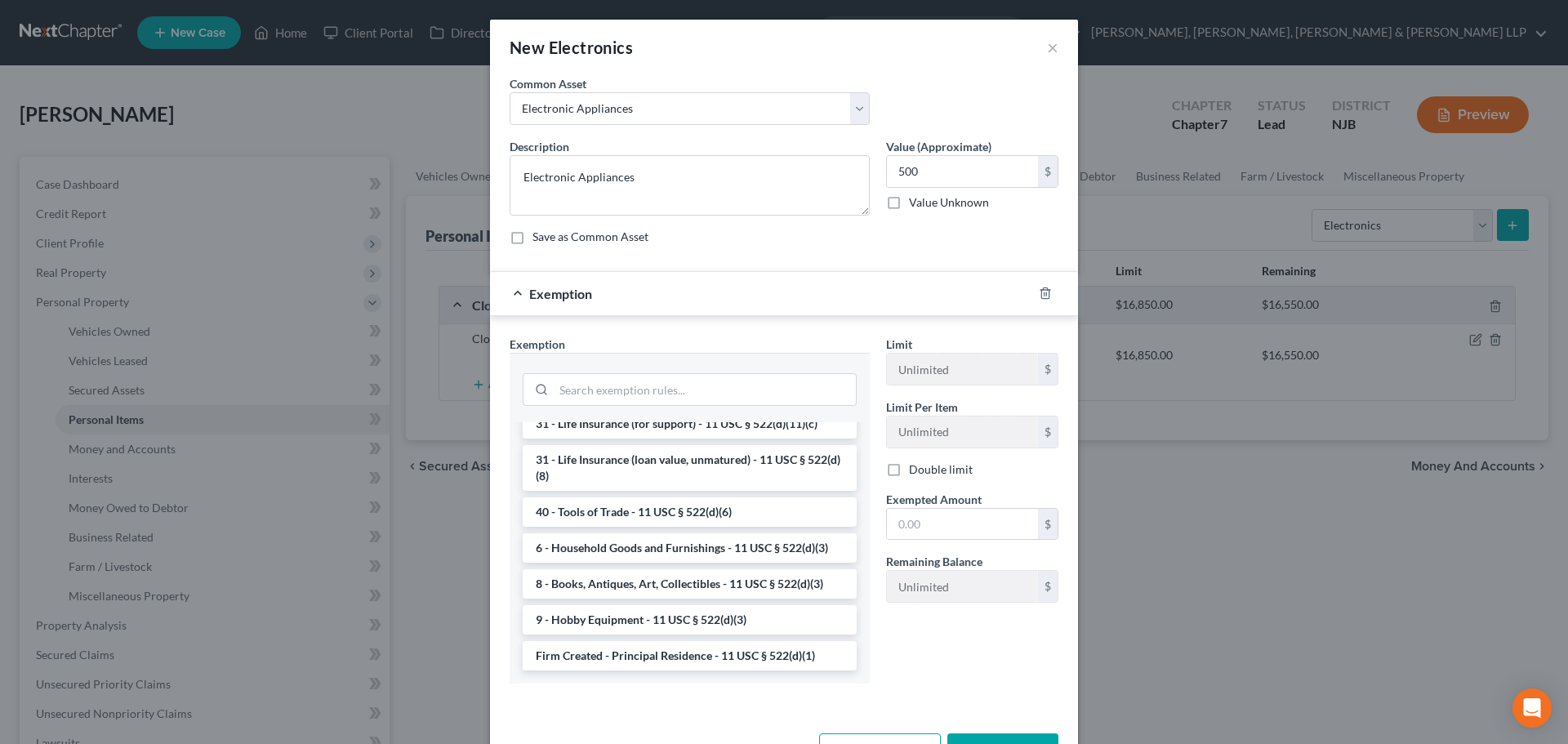
drag, startPoint x: 624, startPoint y: 549, endPoint x: 661, endPoint y: 547, distance: 37.1
click at [625, 549] on li "6 - Household Goods and Furnishings - 11 USC § 522(d)(3)" at bounding box center [689, 548] width 334 height 30
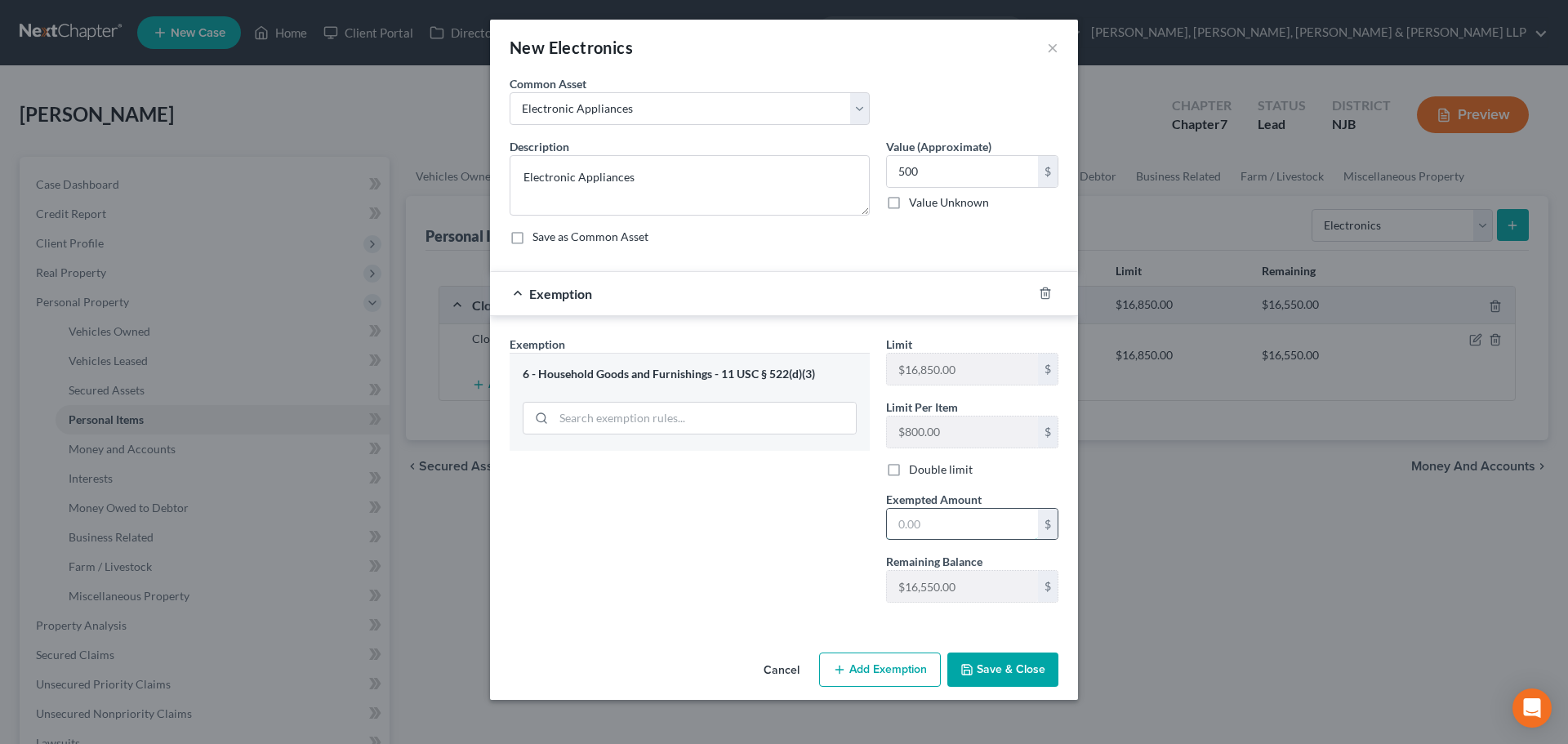
drag, startPoint x: 925, startPoint y: 522, endPoint x: 887, endPoint y: 531, distance: 39.1
click at [923, 522] on input "text" at bounding box center [963, 524] width 151 height 31
type input "500"
click at [733, 554] on div "Exemption Set must be selected for CA. Exemption * 6 - Household Goods and Furn…" at bounding box center [689, 475] width 377 height 280
click at [996, 659] on button "Save & Close" at bounding box center [1002, 669] width 111 height 34
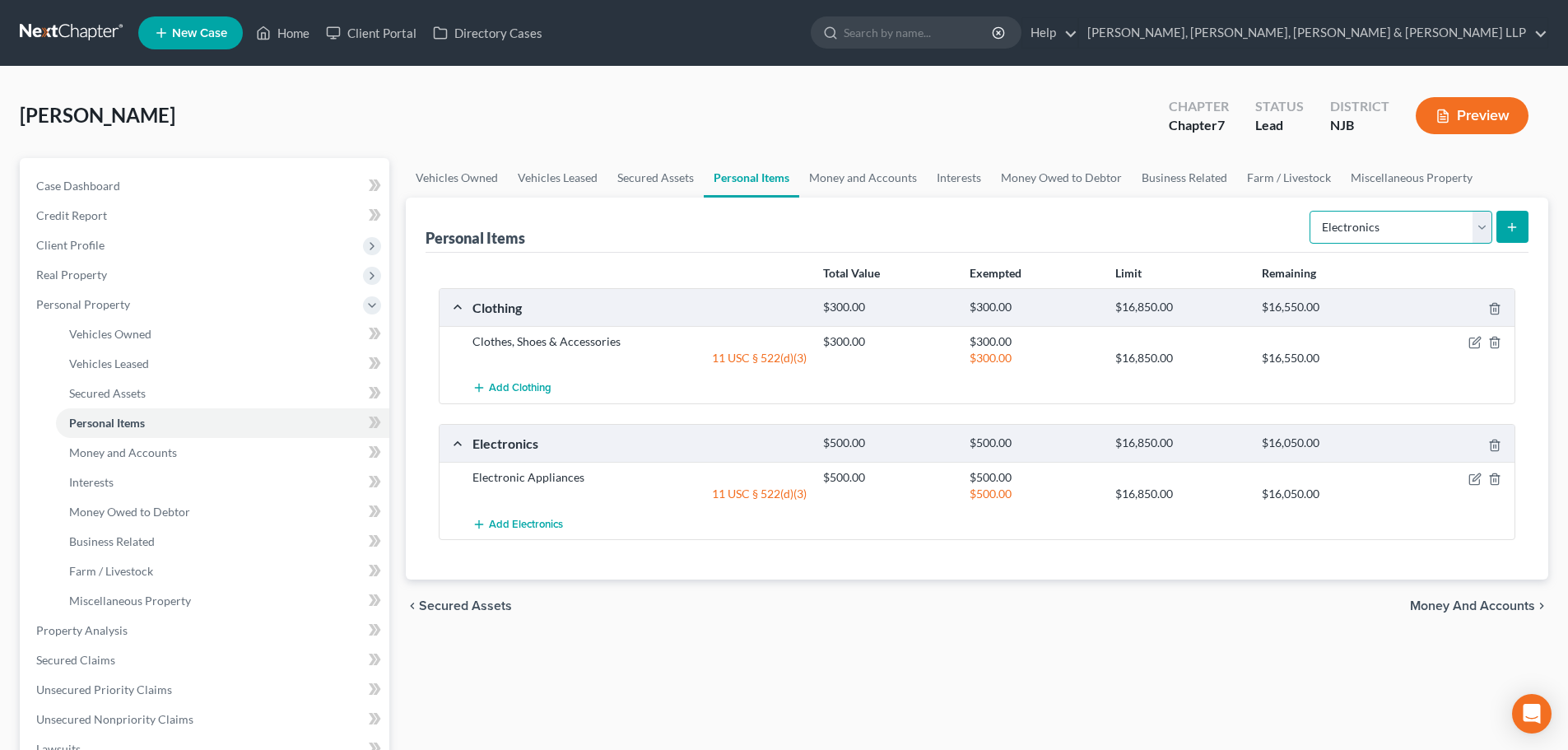
click at [1392, 219] on select "Select Item Type Clothing Collectibles Of Value Electronics Firearms Household …" at bounding box center [1401, 226] width 182 height 33
select select "household_goods"
click at [1311, 210] on select "Select Item Type Clothing Collectibles Of Value Electronics Firearms Household …" at bounding box center [1401, 226] width 182 height 33
click at [1508, 222] on icon "submit" at bounding box center [1512, 227] width 13 height 13
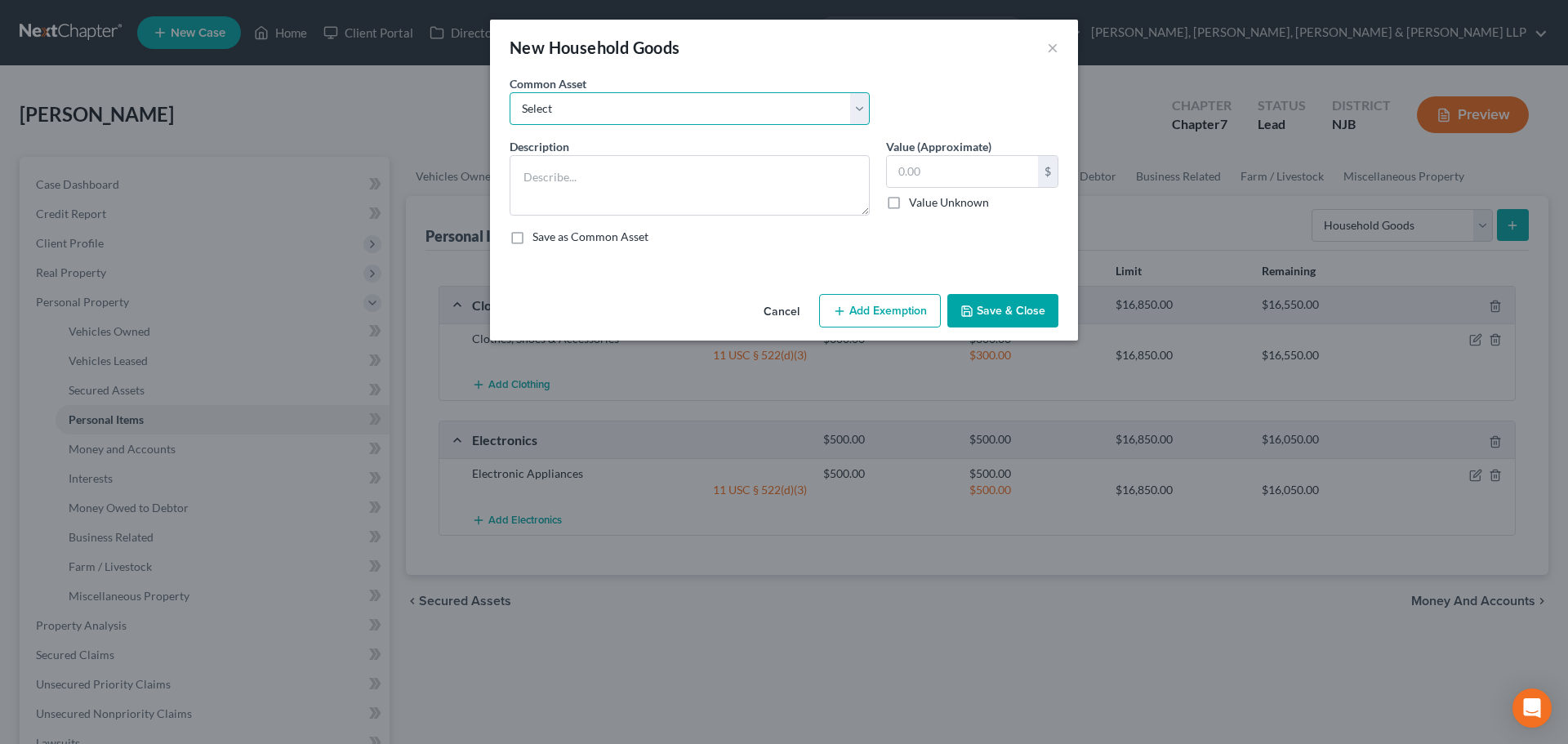
click at [690, 117] on select "Select Household items" at bounding box center [689, 108] width 360 height 32
select select "0"
click at [509, 92] on select "Select Household items" at bounding box center [689, 108] width 360 height 32
type textarea "Household items"
click at [975, 162] on input "2,000.00" at bounding box center [963, 172] width 151 height 31
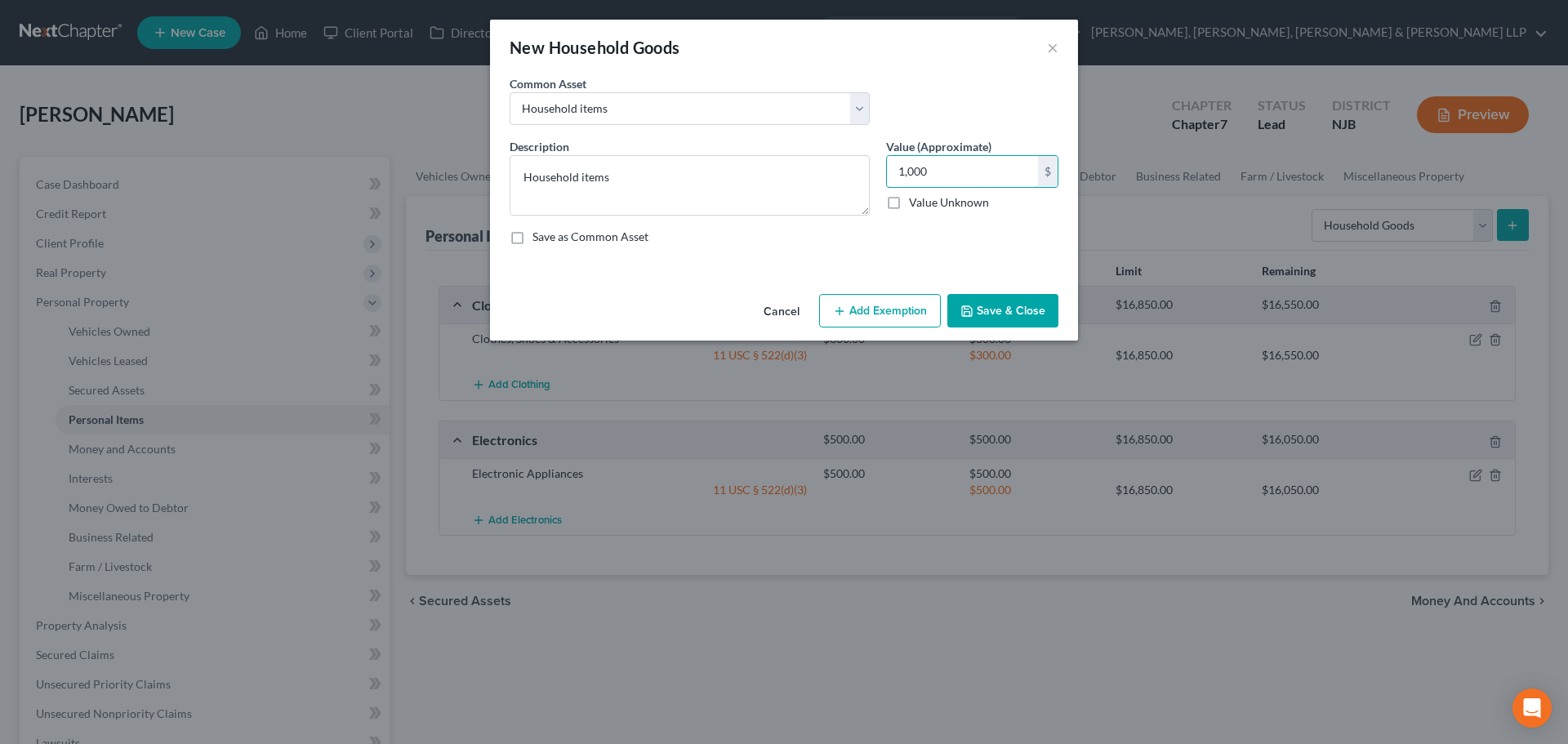
type input "1,000"
click at [894, 309] on button "Add Exemption" at bounding box center [880, 310] width 122 height 34
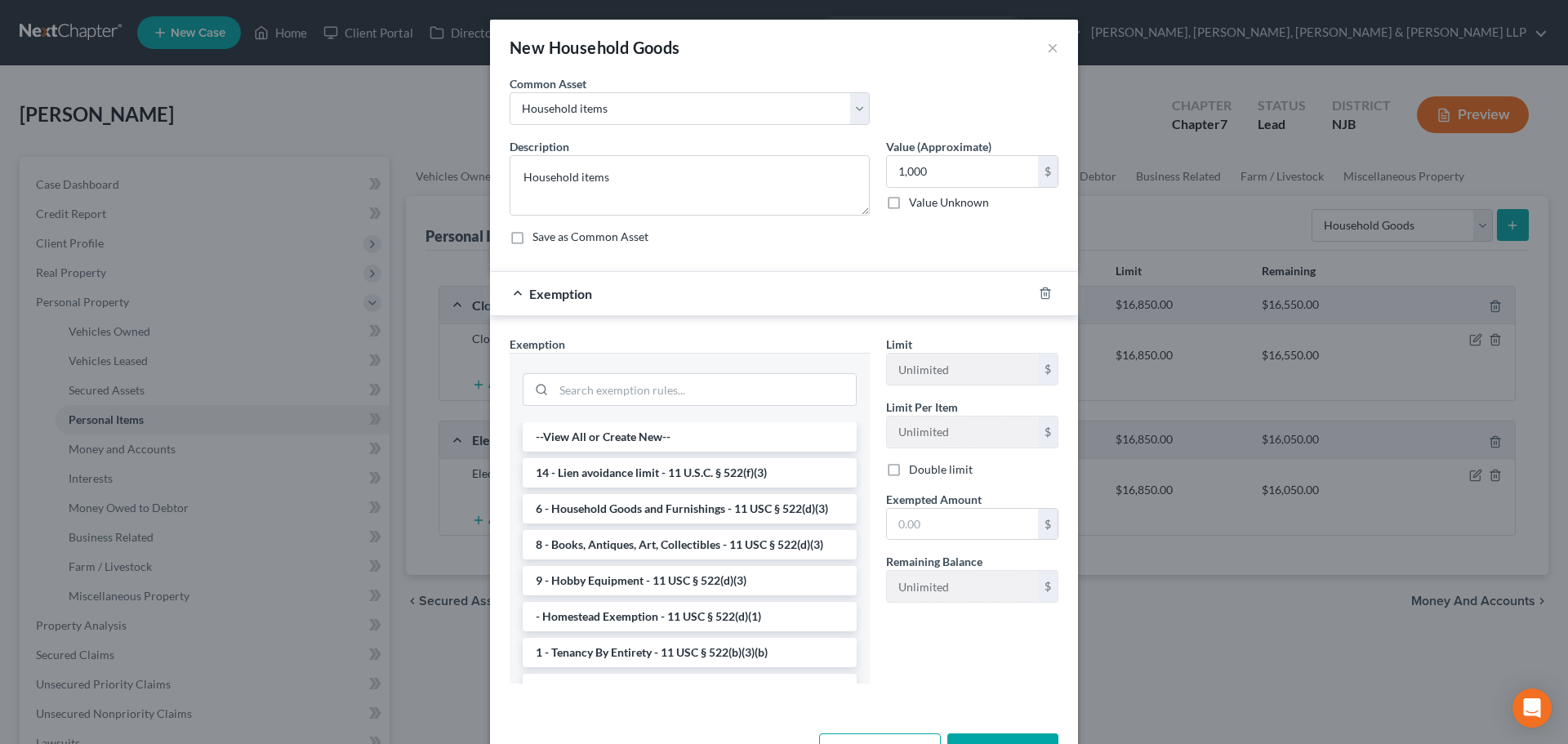
drag, startPoint x: 577, startPoint y: 522, endPoint x: 587, endPoint y: 520, distance: 10.2
click at [577, 522] on li "6 - Household Goods and Furnishings - 11 USC § 522(d)(3)" at bounding box center [689, 509] width 334 height 30
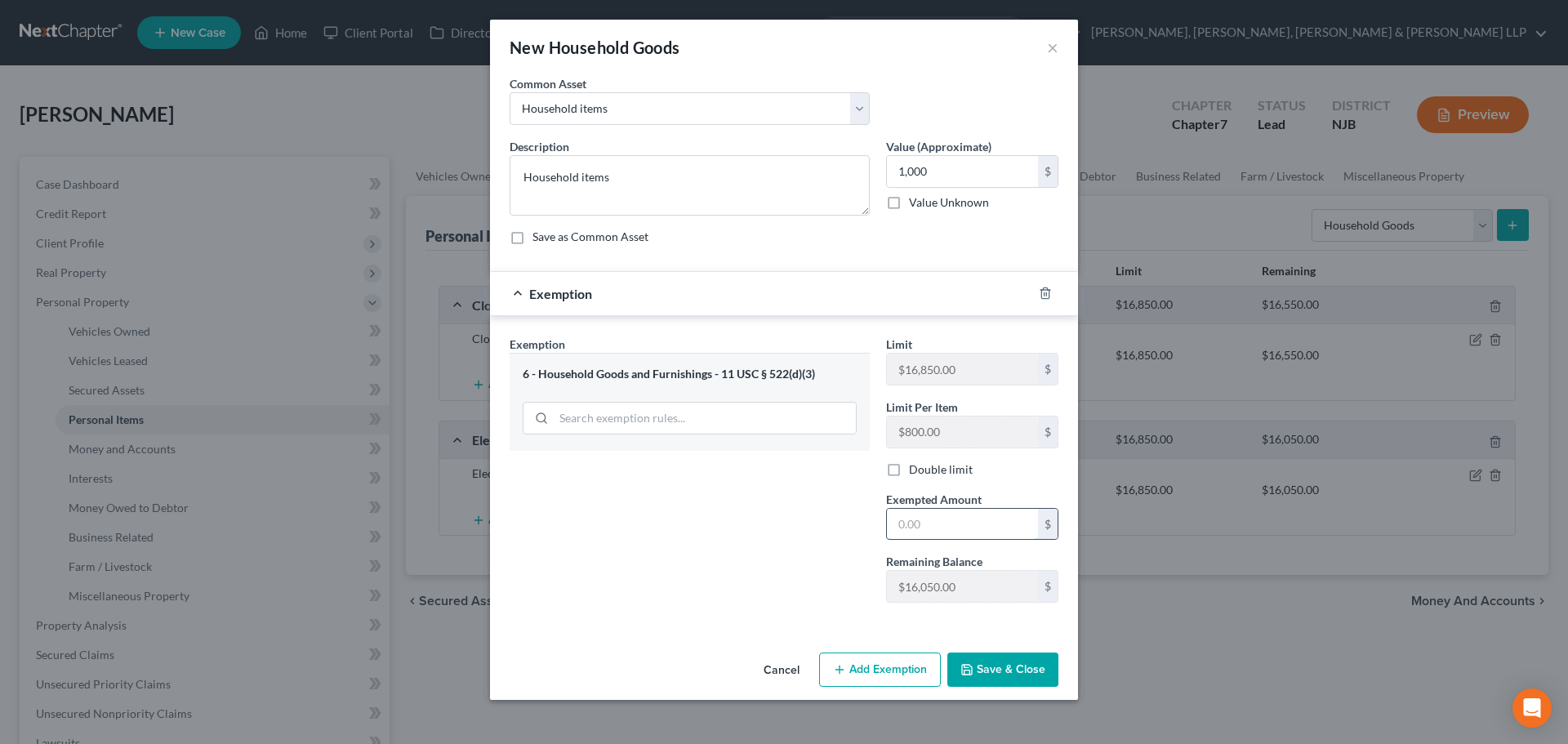
click at [935, 535] on input "text" at bounding box center [963, 524] width 151 height 31
type input "1,000"
click at [826, 528] on div "Exemption Set must be selected for CA. Exemption * 6 - Household Goods and Furn…" at bounding box center [689, 475] width 377 height 280
click at [1016, 670] on button "Save & Close" at bounding box center [1002, 669] width 111 height 34
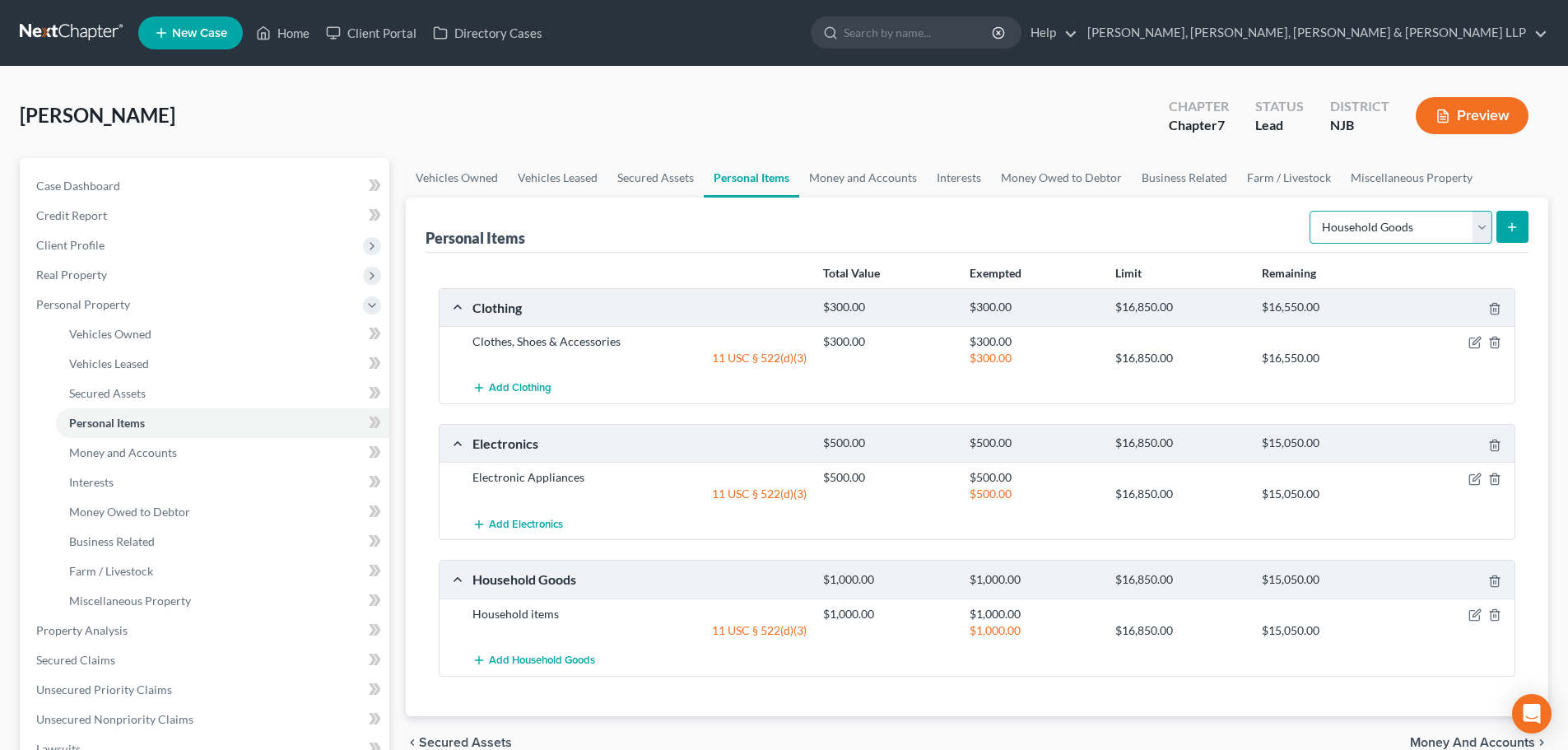
click at [1356, 212] on select "Select Item Type Clothing Collectibles Of Value Electronics Firearms Household …" at bounding box center [1401, 226] width 182 height 33
select select "jewelry"
click at [1311, 210] on select "Select Item Type Clothing Collectibles Of Value Electronics Firearms Household …" at bounding box center [1401, 226] width 182 height 33
click at [1504, 223] on button "submit" at bounding box center [1512, 226] width 33 height 33
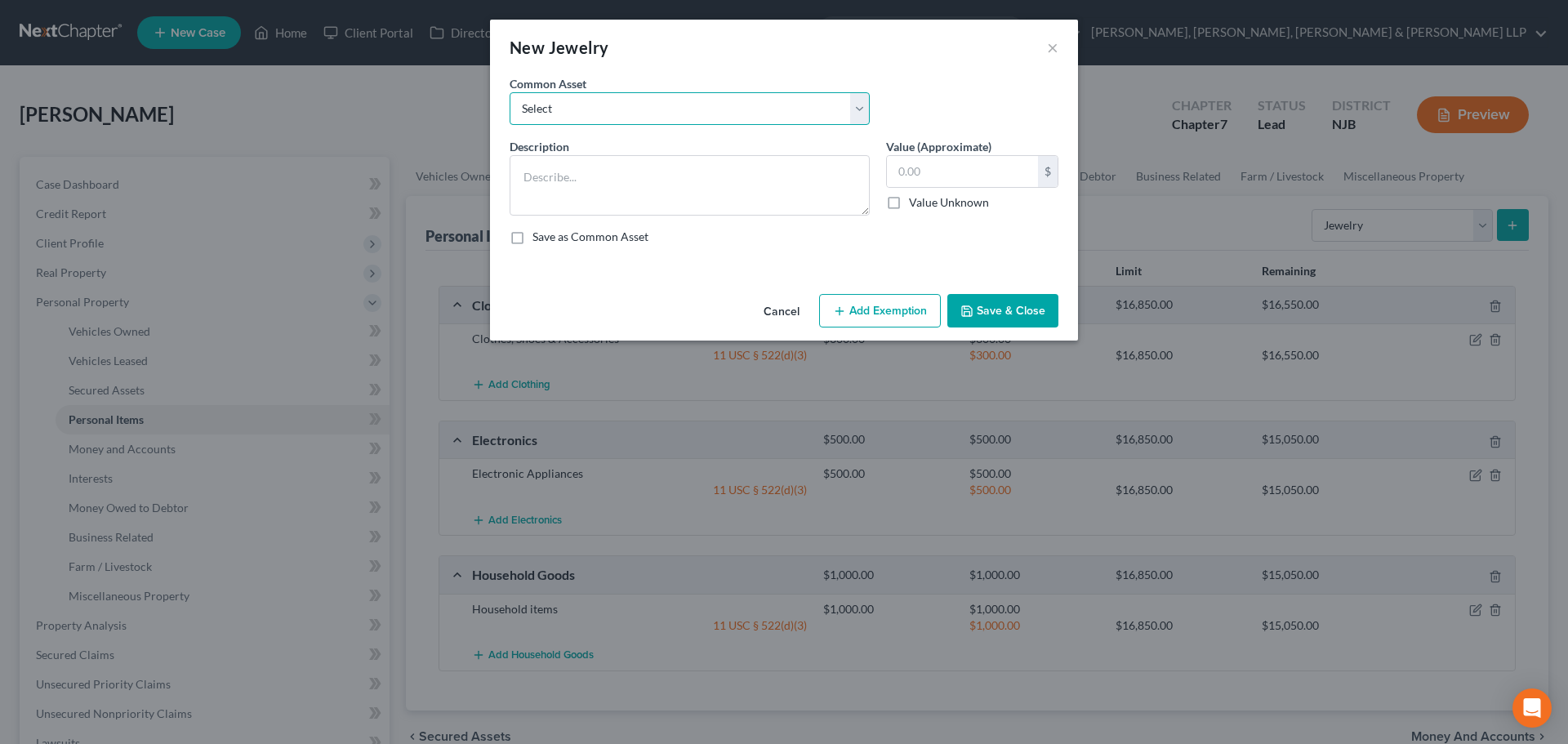
drag, startPoint x: 791, startPoint y: 92, endPoint x: 752, endPoint y: 123, distance: 49.8
click at [791, 92] on select "Select Jewelry" at bounding box center [689, 108] width 360 height 32
select select "0"
click at [509, 92] on select "Select Jewelry" at bounding box center [689, 108] width 360 height 32
type textarea "Jewelry"
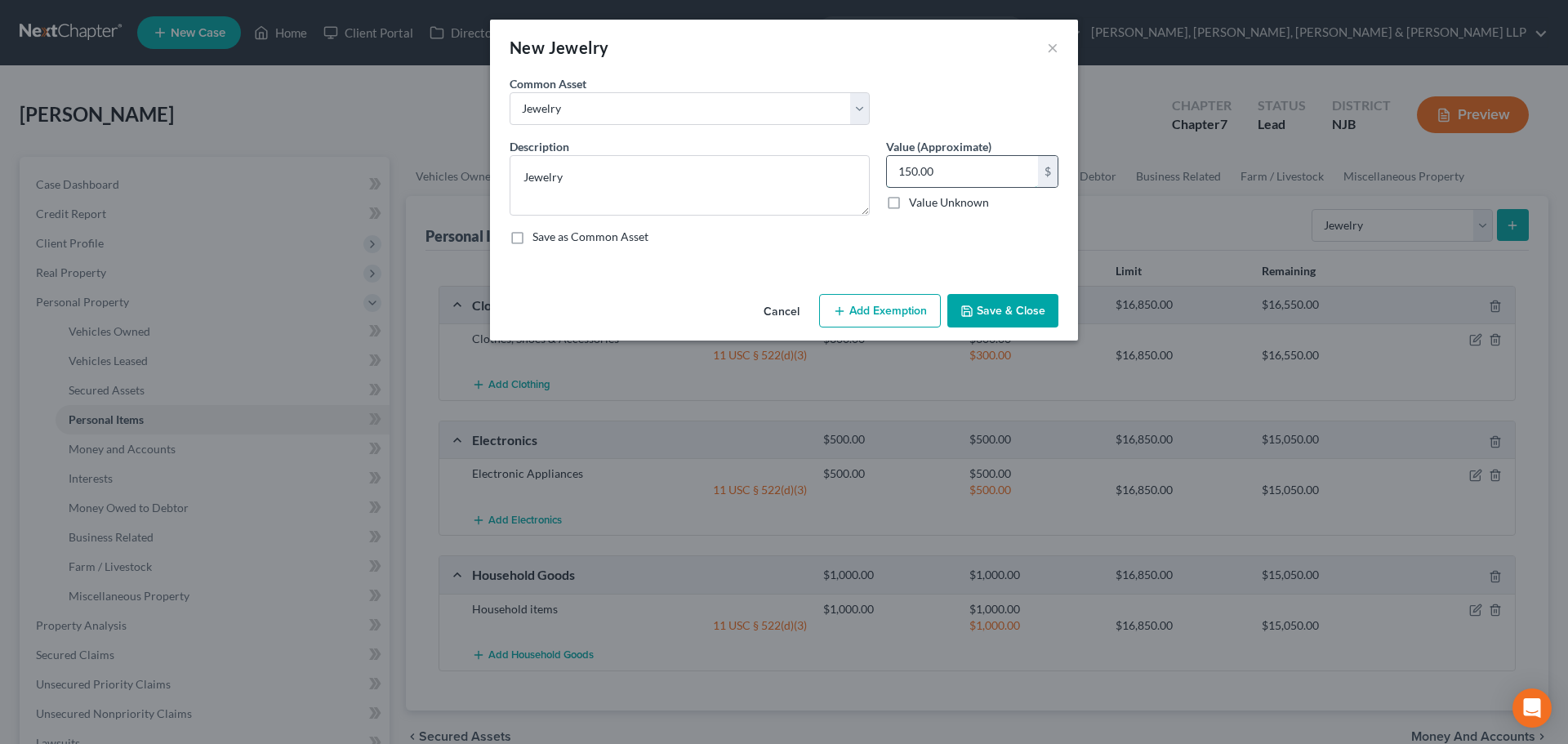
click at [941, 169] on input "150.00" at bounding box center [963, 172] width 151 height 31
type input "50"
click at [902, 322] on button "Add Exemption" at bounding box center [880, 310] width 122 height 34
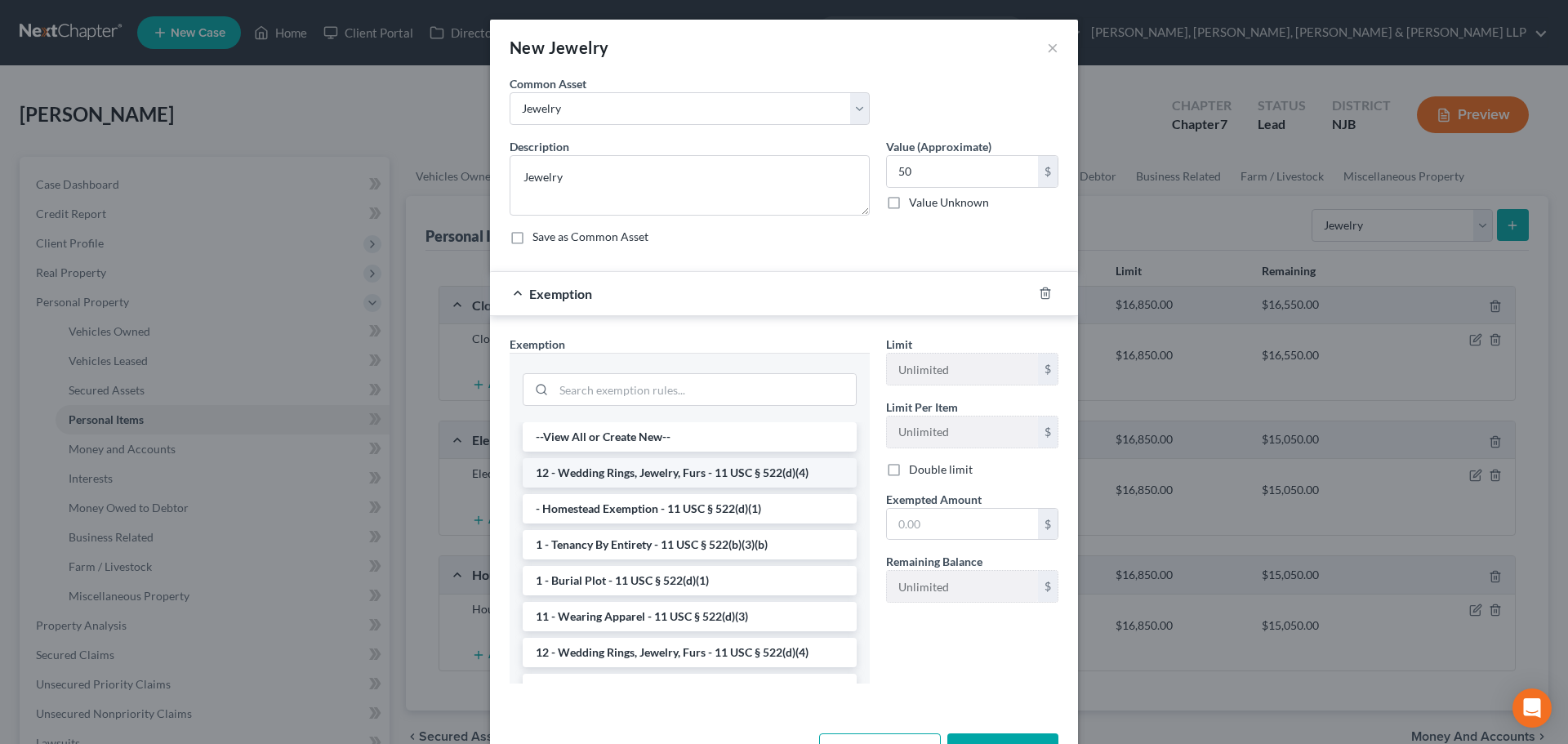
click at [723, 475] on li "12 - Wedding Rings, Jewelry, Furs - 11 USC § 522(d)(4)" at bounding box center [689, 473] width 334 height 30
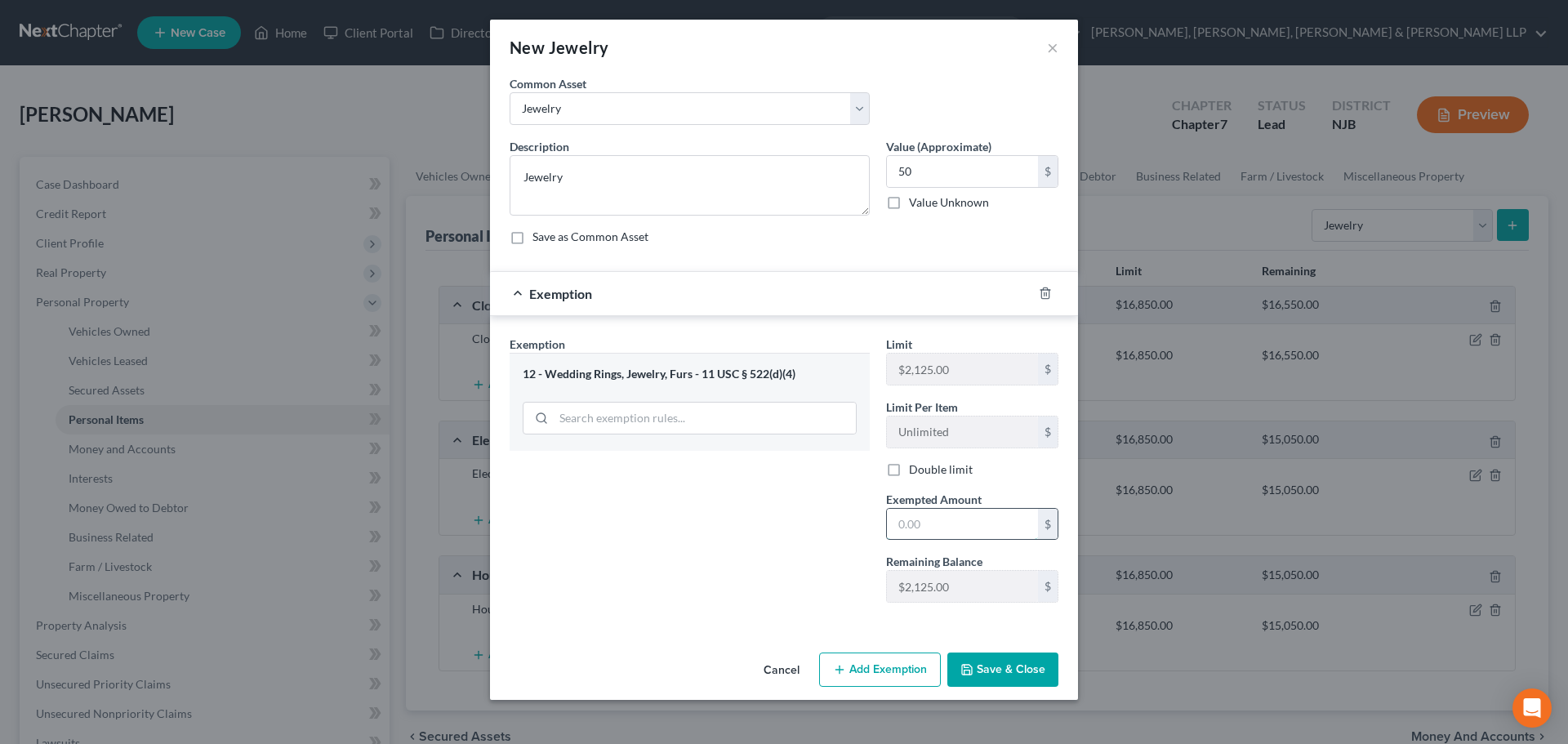
click at [910, 527] on input "text" at bounding box center [963, 524] width 151 height 31
type input "50"
click at [856, 528] on div "Exemption Set must be selected for CA. Exemption * 12 - Wedding Rings, Jewelry,…" at bounding box center [689, 475] width 377 height 280
click at [998, 658] on button "Save & Close" at bounding box center [1002, 669] width 111 height 34
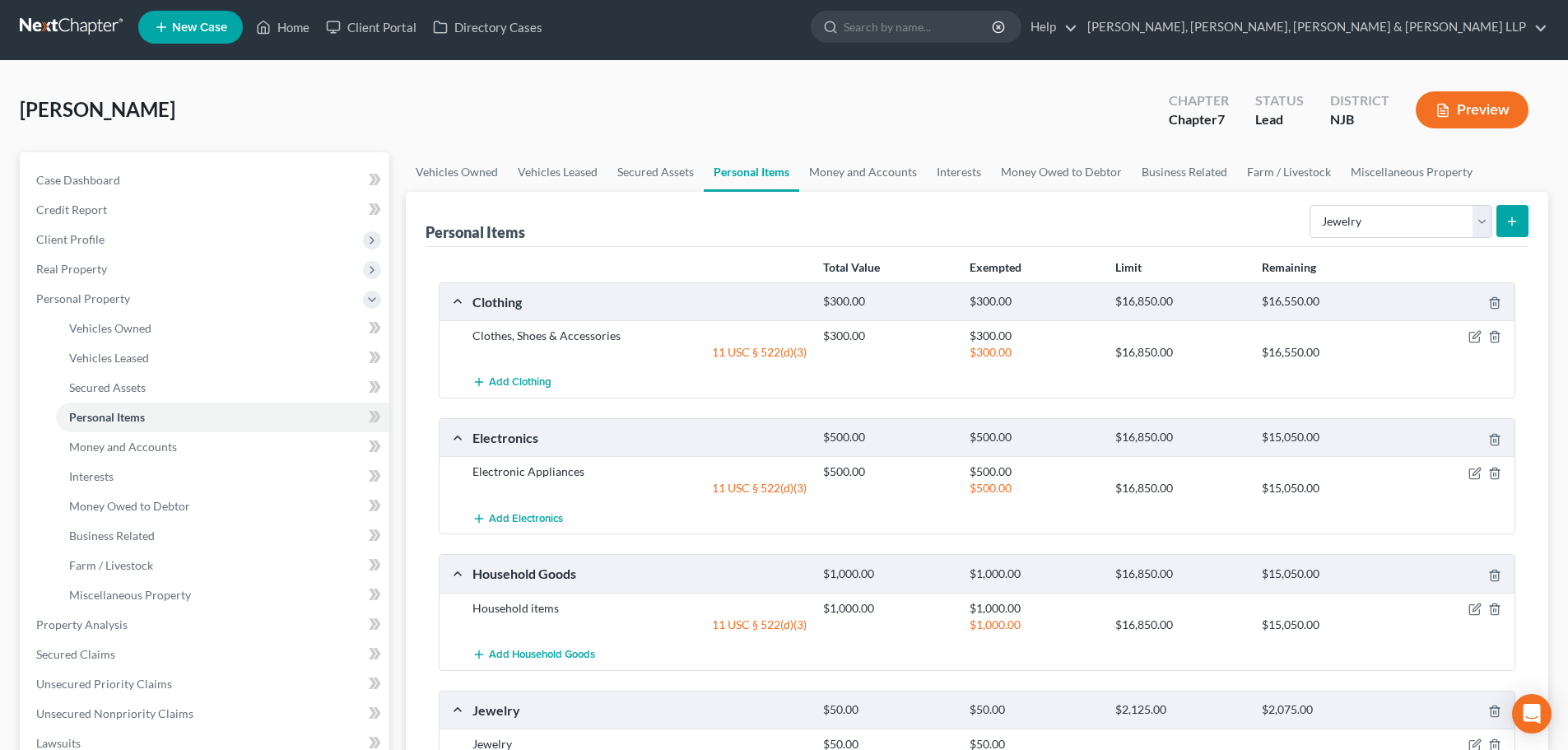
scroll to position [0, 0]
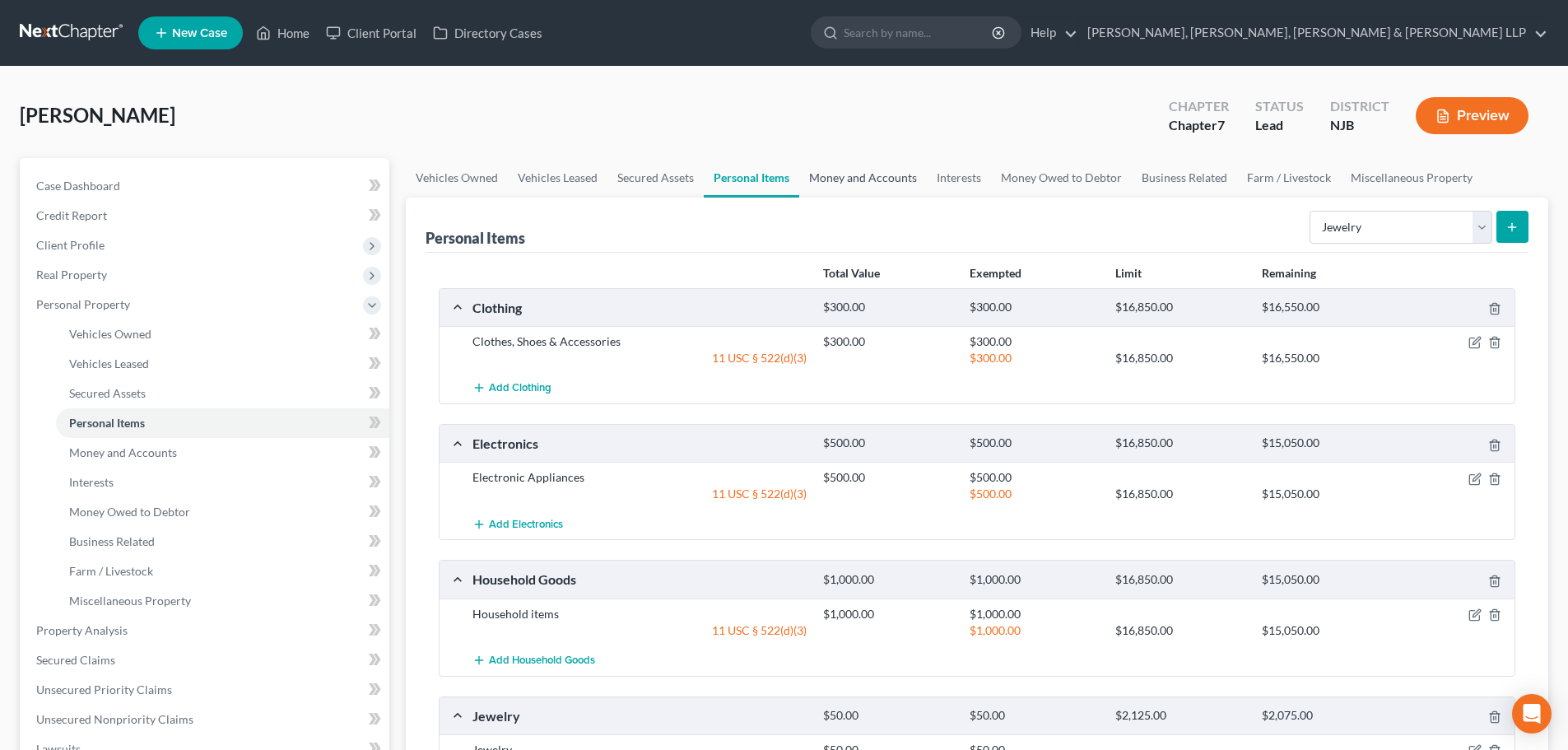
click at [845, 190] on link "Money and Accounts" at bounding box center [863, 178] width 127 height 39
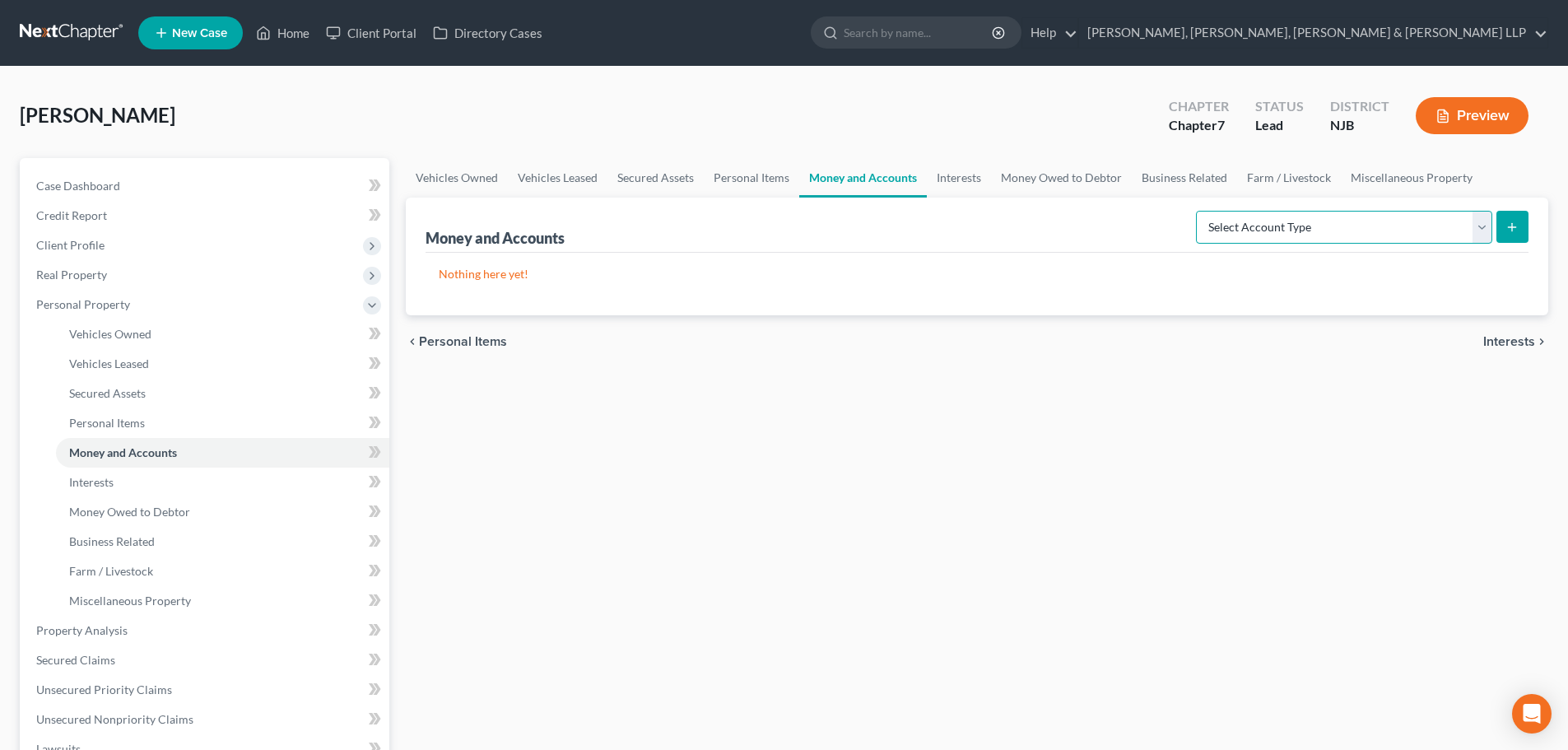
click at [1331, 228] on select "Select Account Type Brokerage Cash on Hand Certificates of Deposit Checking Acc…" at bounding box center [1344, 226] width 296 height 33
select select "checking"
click at [1199, 210] on select "Select Account Type Brokerage Cash on Hand Certificates of Deposit Checking Acc…" at bounding box center [1344, 226] width 296 height 33
click at [1529, 233] on div "Money and Accounts Select Account Type Brokerage Cash on Hand Certificates of D…" at bounding box center [977, 256] width 1143 height 118
click at [1511, 218] on button "submit" at bounding box center [1512, 226] width 33 height 33
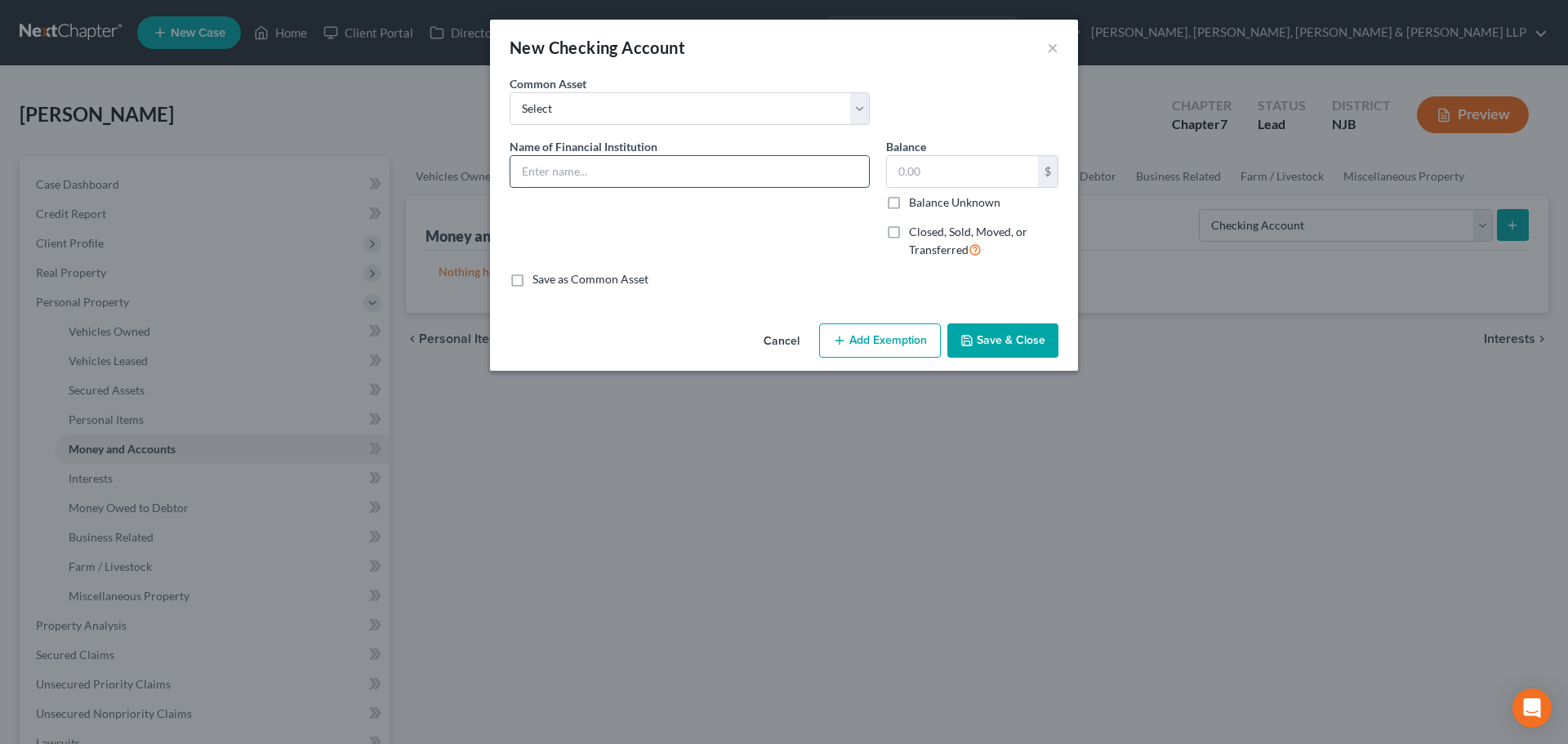
click at [664, 186] on input "text" at bounding box center [689, 172] width 358 height 31
type input "PNC Bank - 5419"
click at [1031, 322] on div "Cancel Add Exemption Save & Close" at bounding box center [784, 343] width 588 height 54
click at [1031, 338] on button "Save & Close" at bounding box center [1002, 340] width 111 height 34
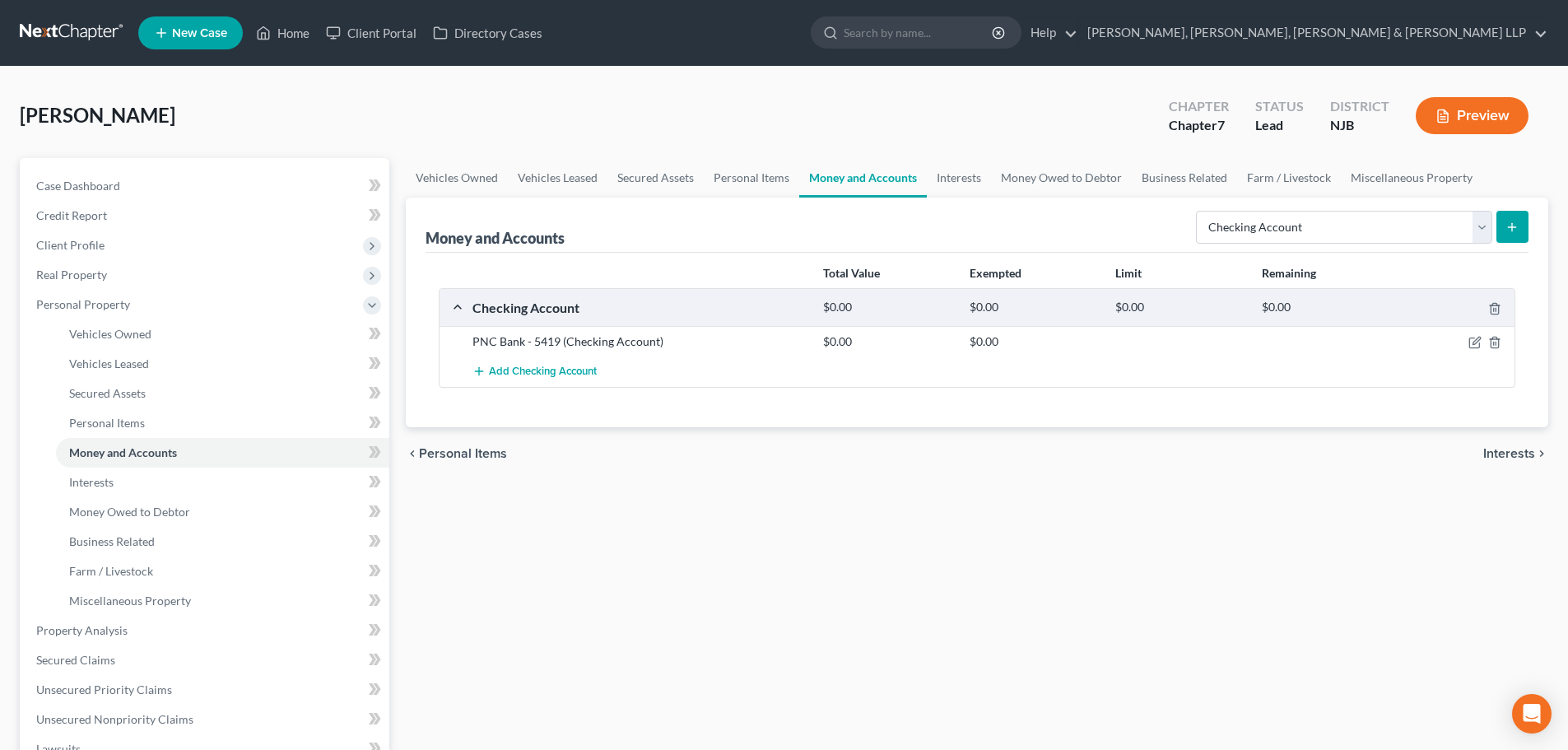
click at [1514, 216] on button "submit" at bounding box center [1512, 226] width 33 height 33
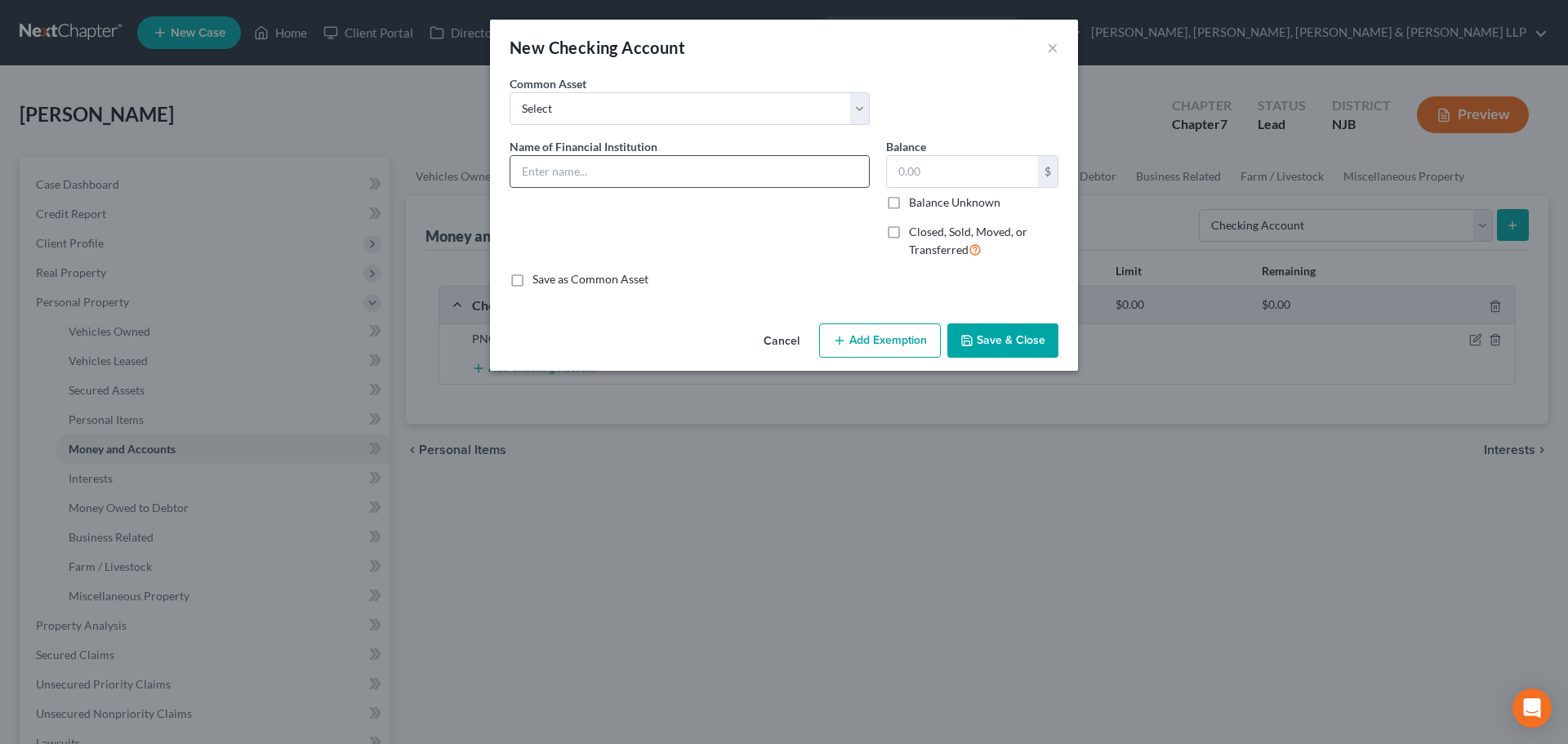
click at [626, 157] on input "text" at bounding box center [689, 172] width 358 height 31
type input "PNC Bank - 5398"
click at [1011, 341] on button "Save & Close" at bounding box center [1002, 340] width 111 height 34
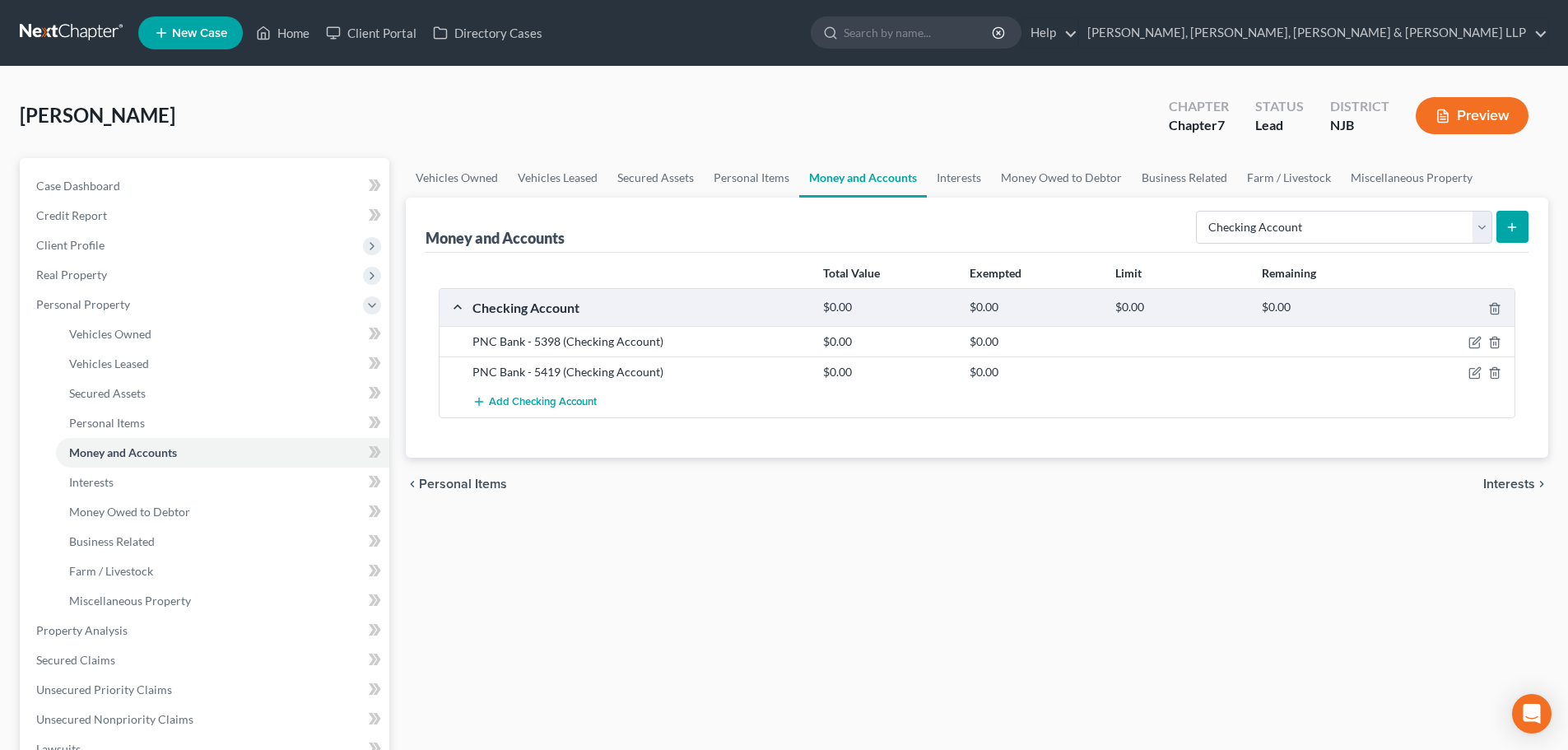
click at [1517, 226] on icon "submit" at bounding box center [1512, 227] width 13 height 13
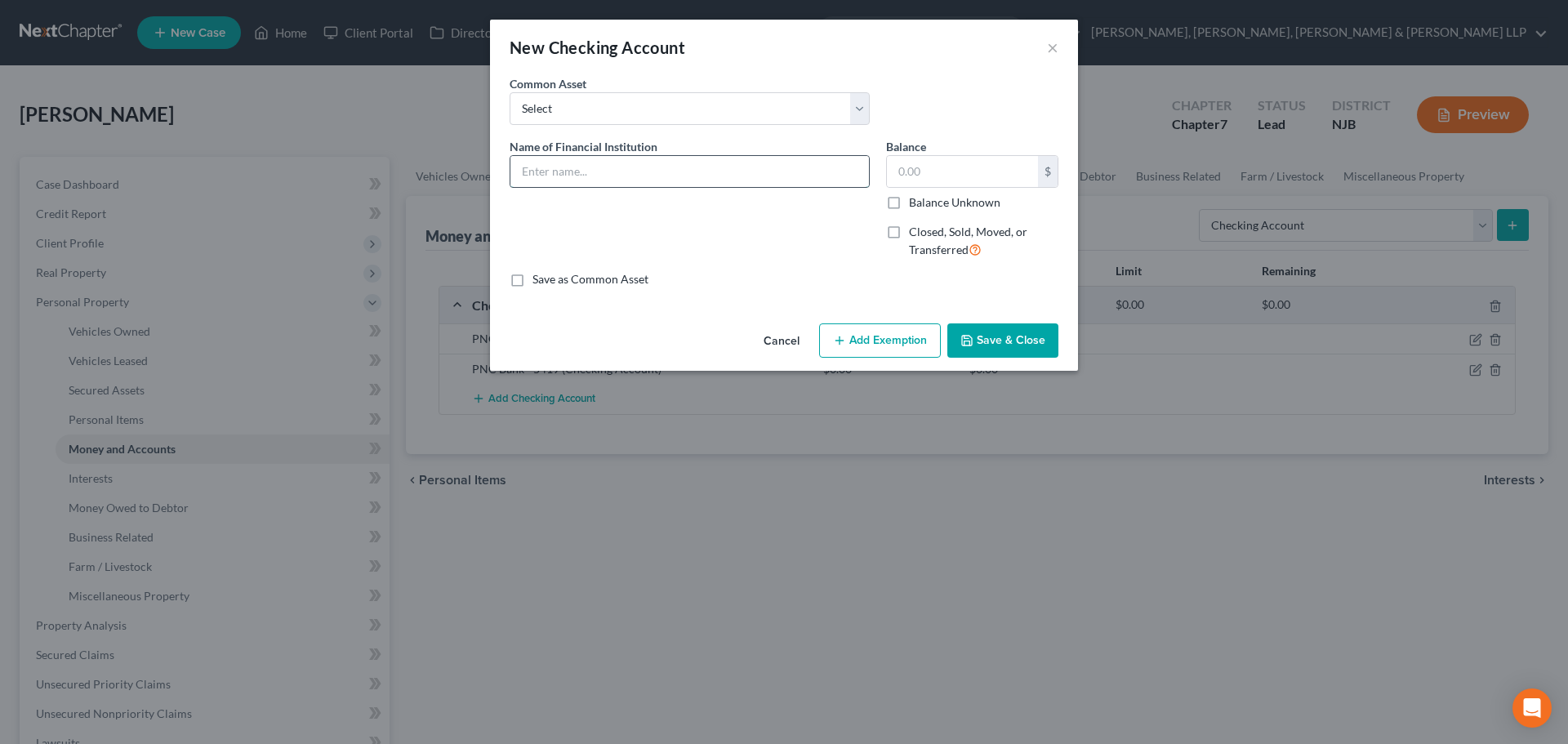
click at [547, 182] on input "text" at bounding box center [689, 172] width 358 height 31
type input "PNC Bank - 5371"
click at [995, 328] on button "Save & Close" at bounding box center [1002, 340] width 111 height 34
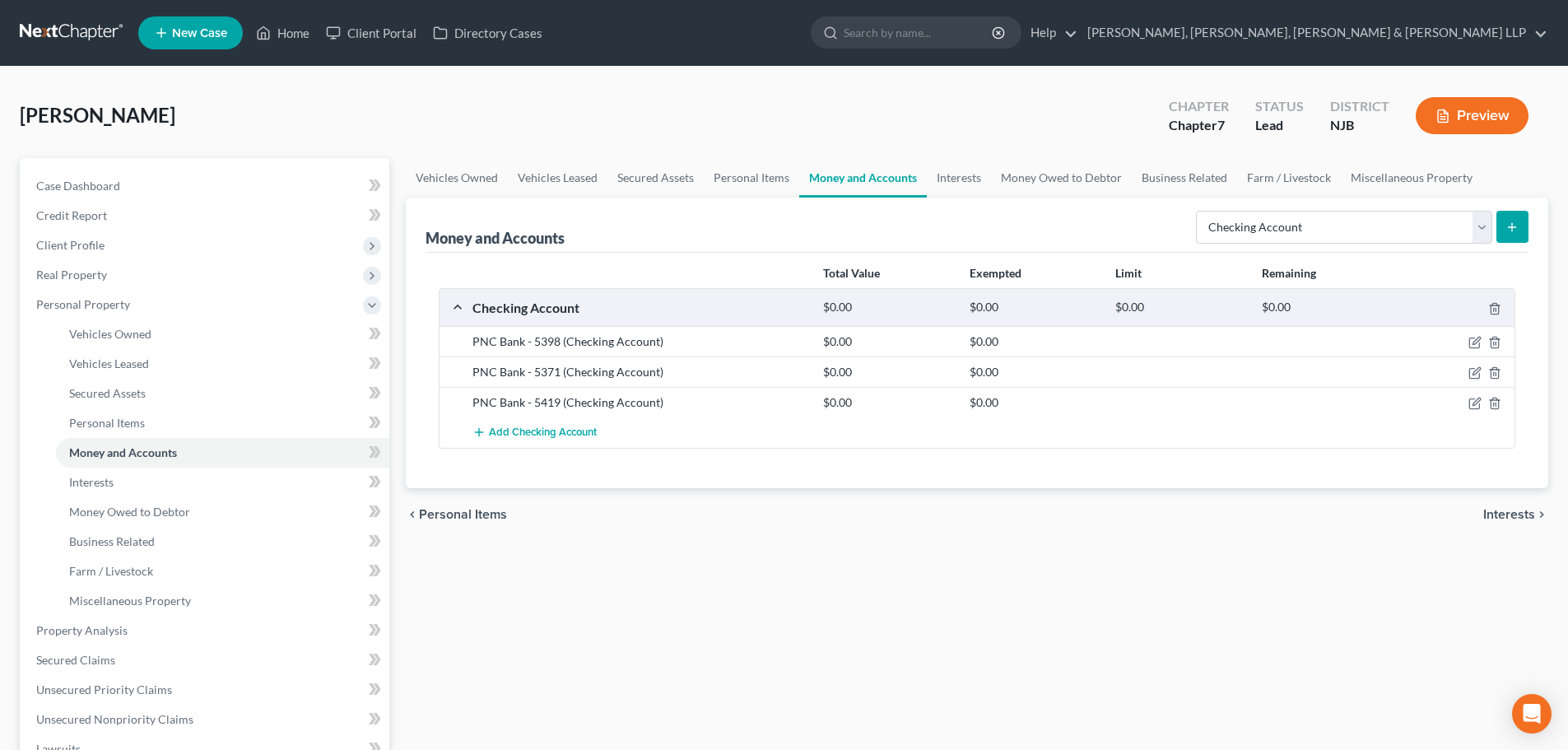
click at [1510, 227] on line "submit" at bounding box center [1513, 227] width 7 height 0
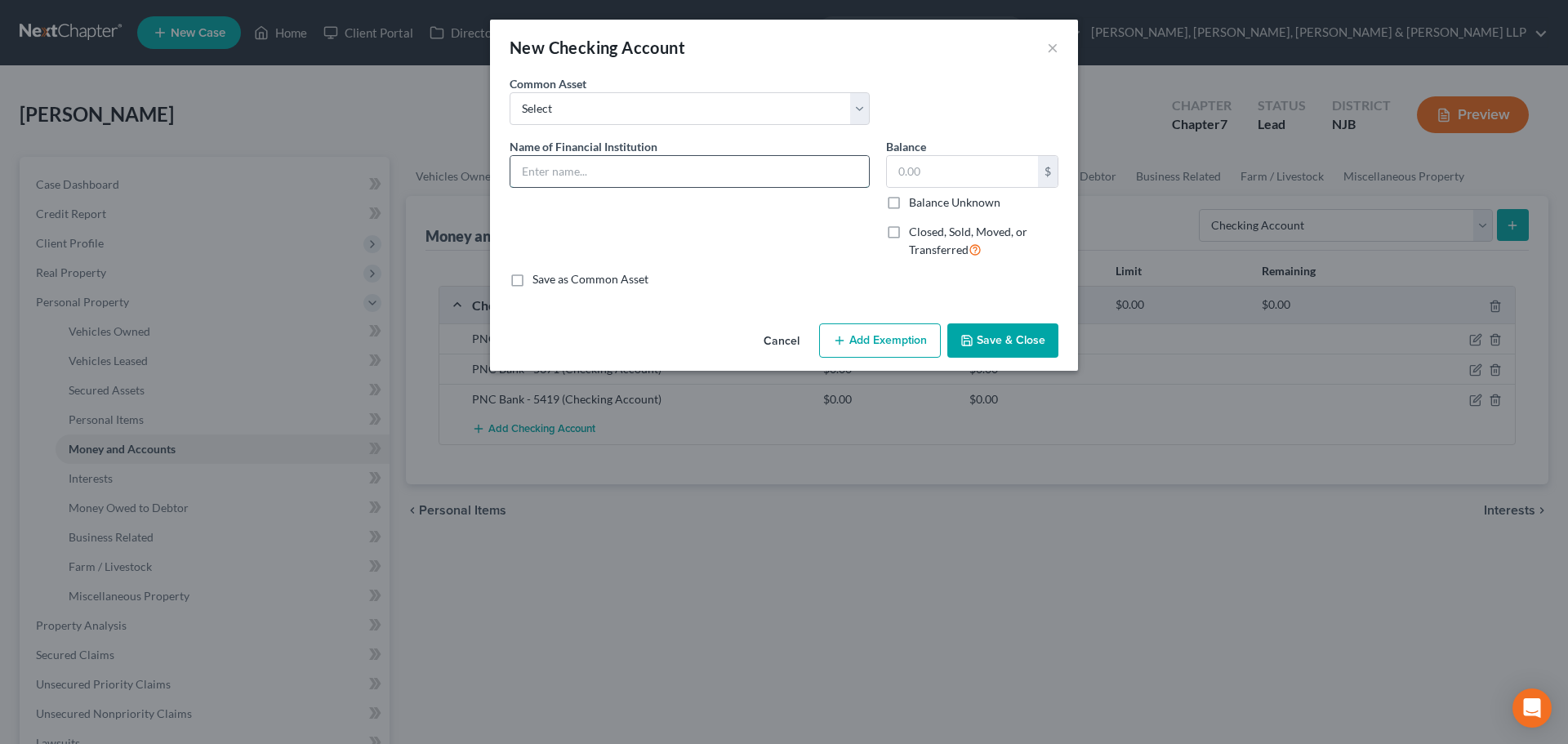
click at [568, 159] on input "text" at bounding box center [689, 172] width 358 height 31
type input "PNC Bank - 4371"
click at [1011, 343] on button "Save & Close" at bounding box center [1002, 340] width 111 height 34
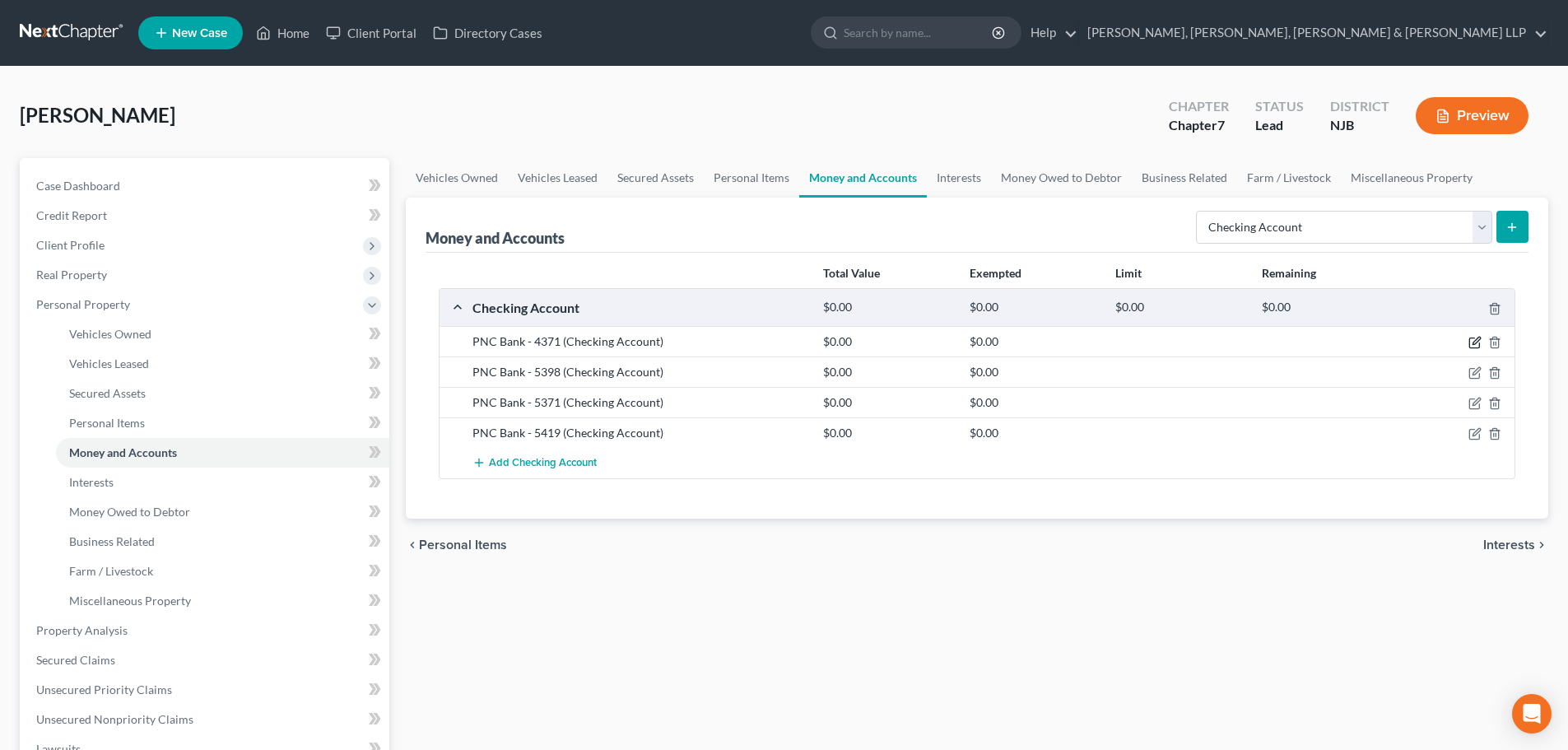
click at [1475, 345] on icon "button" at bounding box center [1477, 342] width 7 height 7
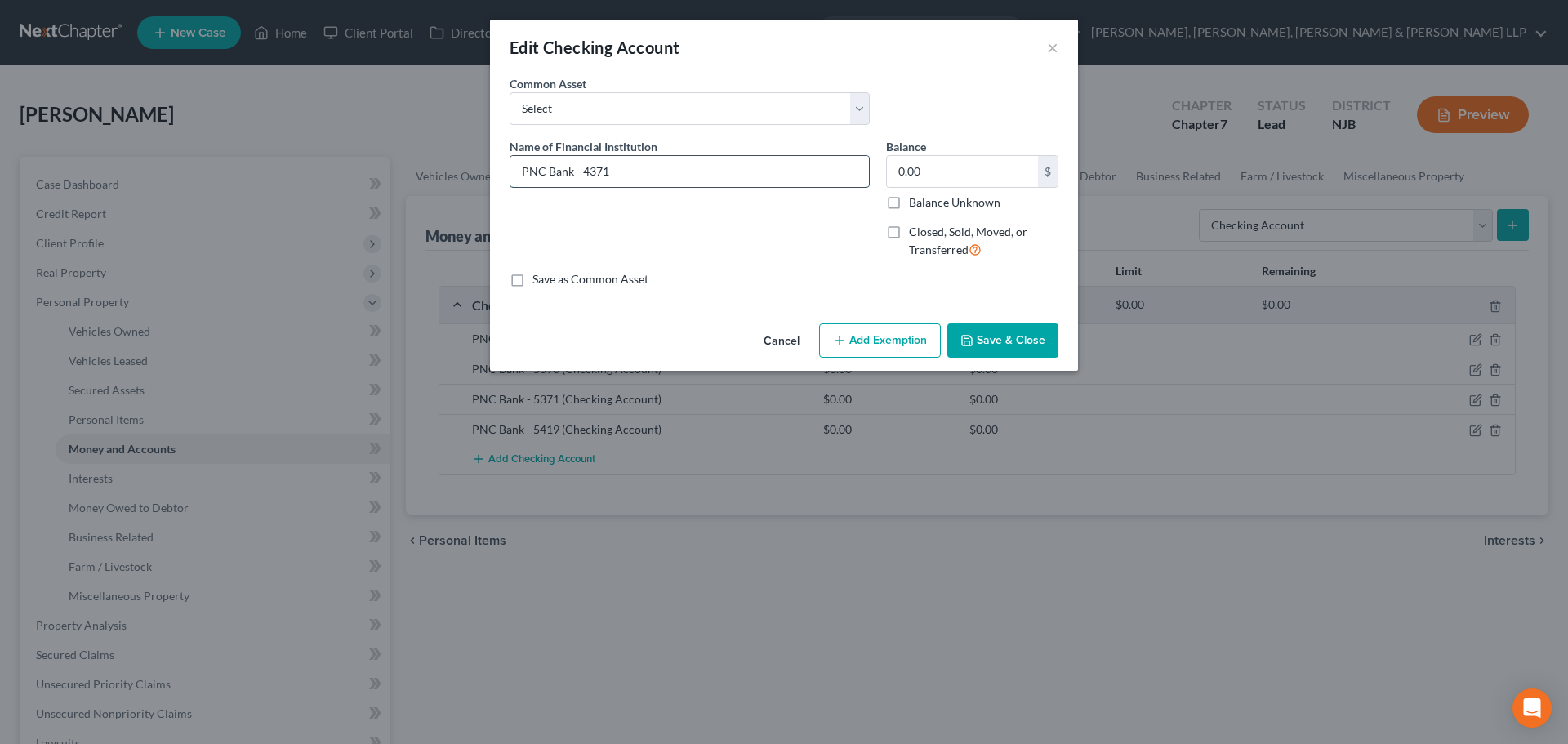
click at [692, 175] on input "PNC Bank - 4371" at bounding box center [689, 172] width 358 height 31
type input "PNC Bank - 4371 - Joint Account"
click at [962, 328] on button "Save & Close" at bounding box center [1002, 340] width 111 height 34
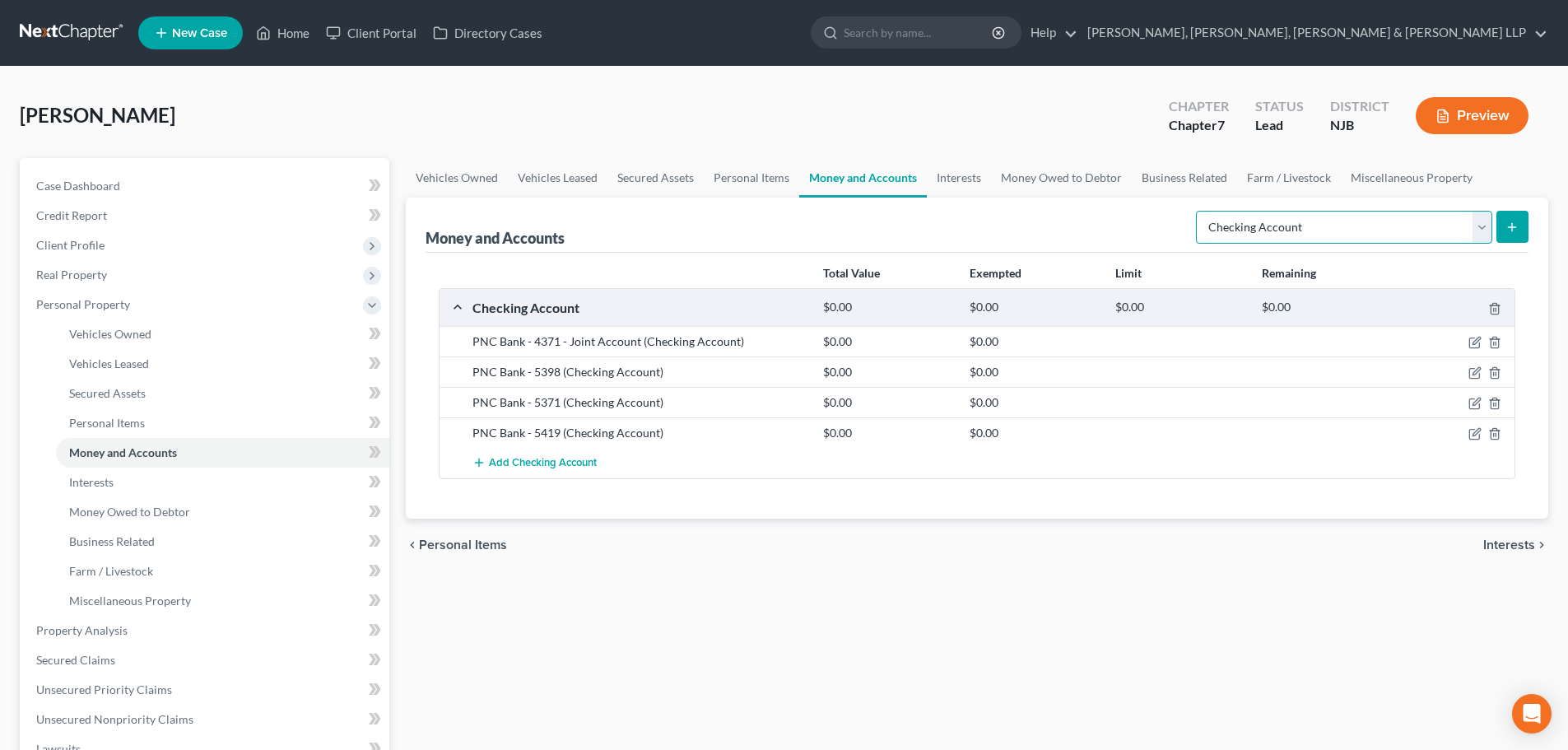
click at [1479, 222] on select "Select Account Type Brokerage Cash on Hand Certificates of Deposit Checking Acc…" at bounding box center [1344, 226] width 296 height 33
click at [1199, 210] on select "Select Account Type Brokerage Cash on Hand Certificates of Deposit Checking Acc…" at bounding box center [1344, 226] width 296 height 33
click at [1536, 227] on div "Money and Accounts Select Account Type Brokerage Cash on Hand Certificates of D…" at bounding box center [977, 357] width 1143 height 321
click at [1524, 219] on button "submit" at bounding box center [1512, 226] width 33 height 33
click at [1513, 221] on icon "submit" at bounding box center [1512, 227] width 13 height 13
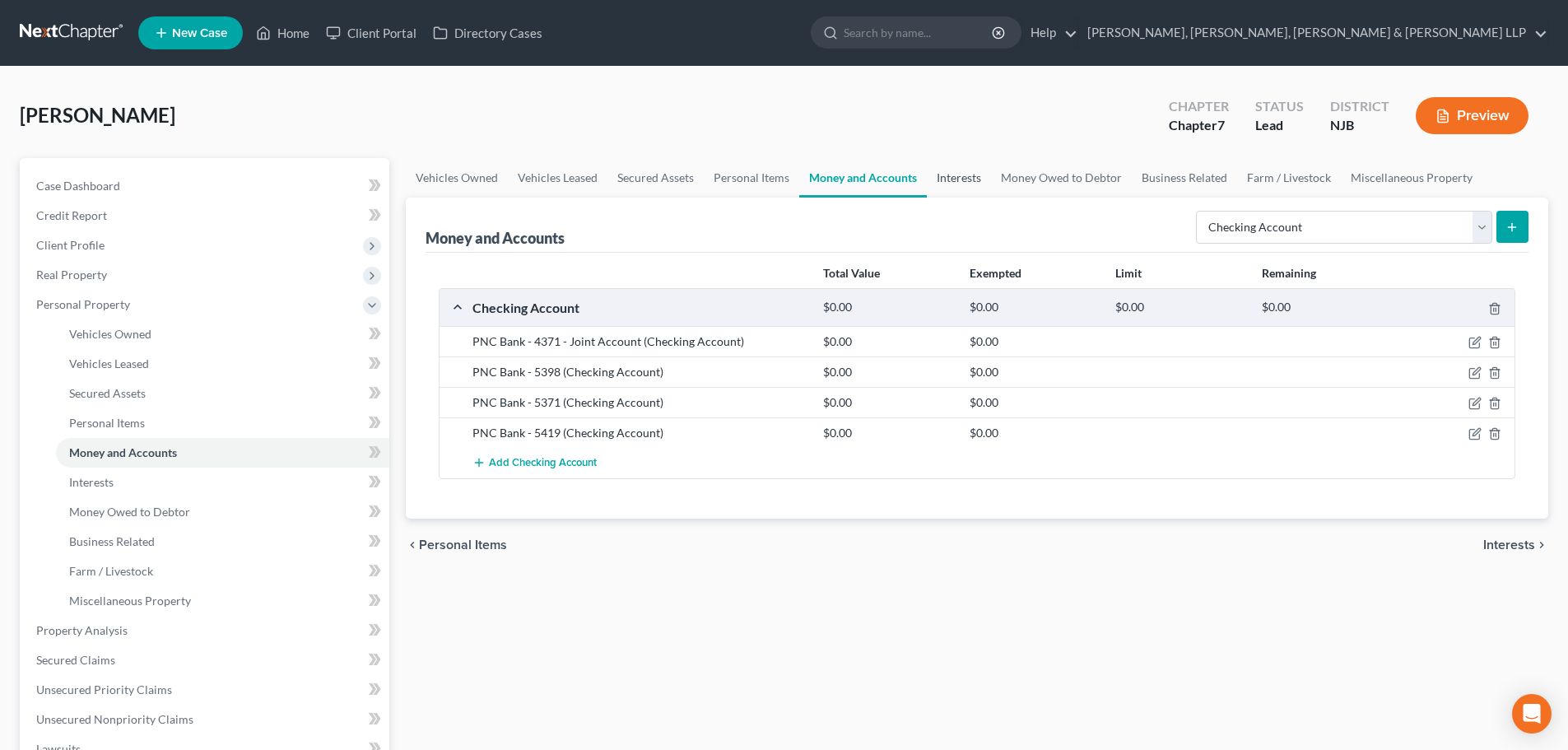
click at [972, 179] on link "Interests" at bounding box center [958, 178] width 64 height 39
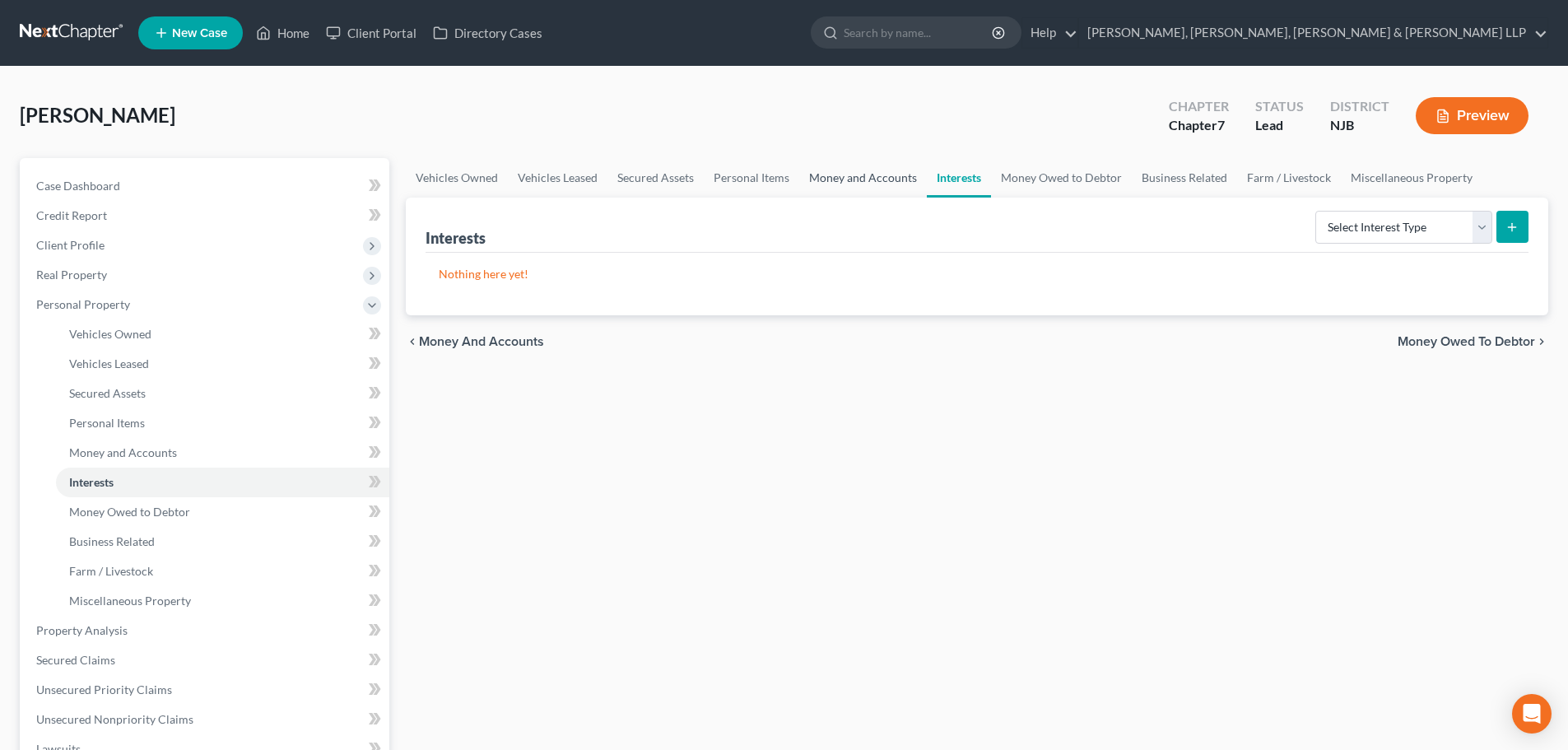
click at [891, 189] on link "Money and Accounts" at bounding box center [863, 178] width 127 height 39
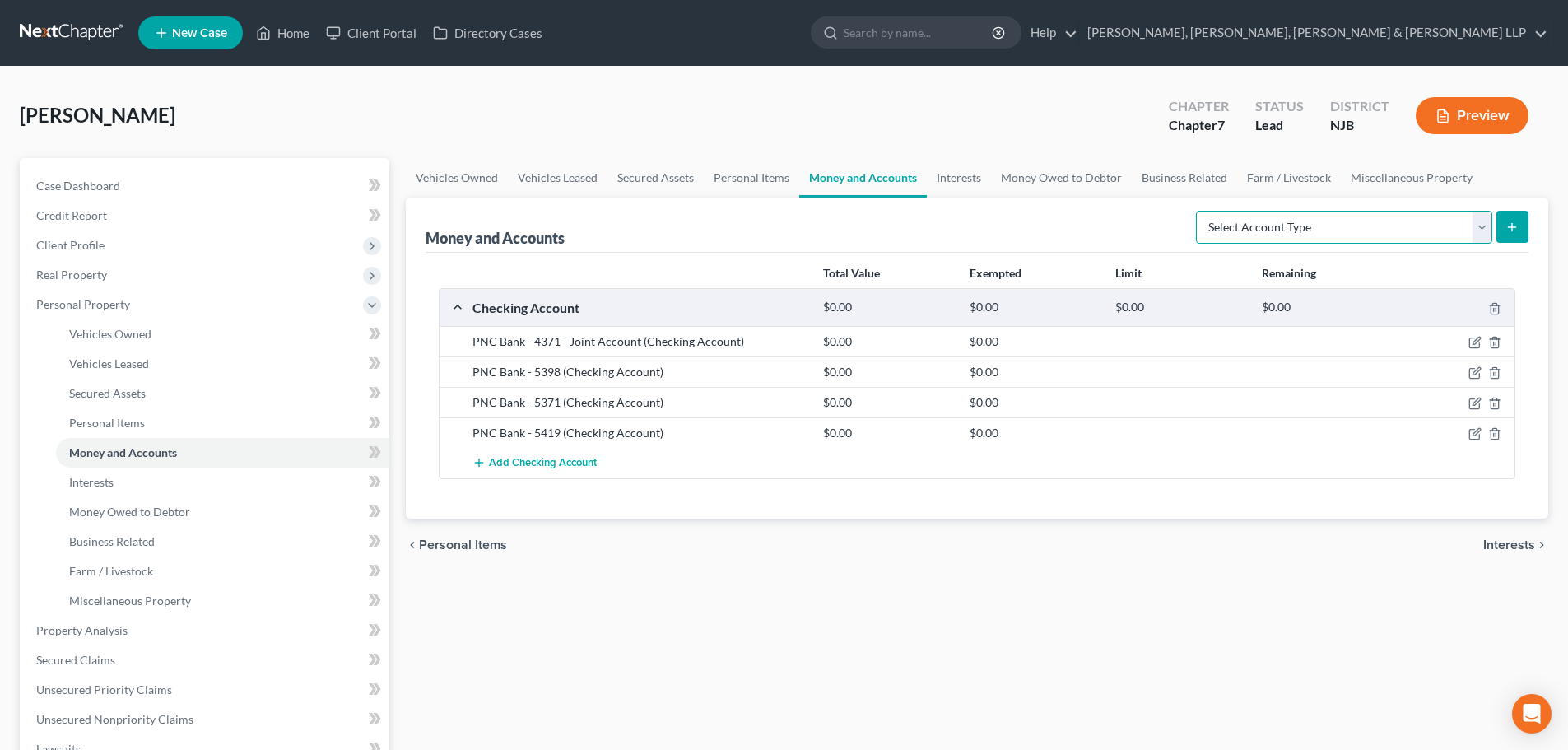
click at [1432, 228] on select "Select Account Type Brokerage Cash on Hand Certificates of Deposit Checking Acc…" at bounding box center [1344, 226] width 296 height 33
select select "checking"
click at [1199, 210] on select "Select Account Type Brokerage Cash on Hand Certificates of Deposit Checking Acc…" at bounding box center [1344, 226] width 296 height 33
click at [1518, 228] on icon "submit" at bounding box center [1512, 227] width 13 height 13
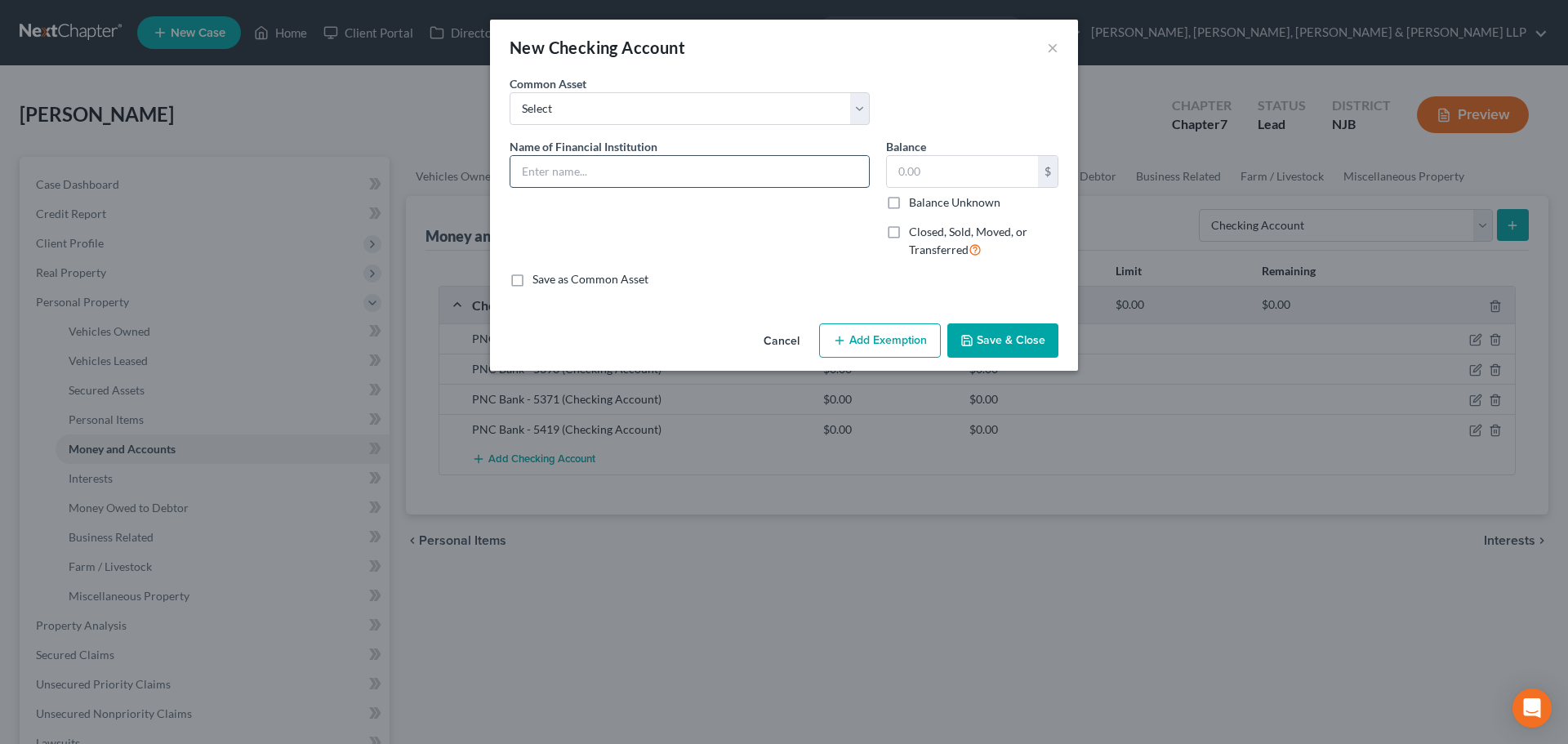
click at [648, 177] on input "text" at bounding box center [689, 172] width 358 height 31
type input "PNC Bank - 4363"
click at [1005, 346] on button "Save & Close" at bounding box center [1002, 340] width 111 height 34
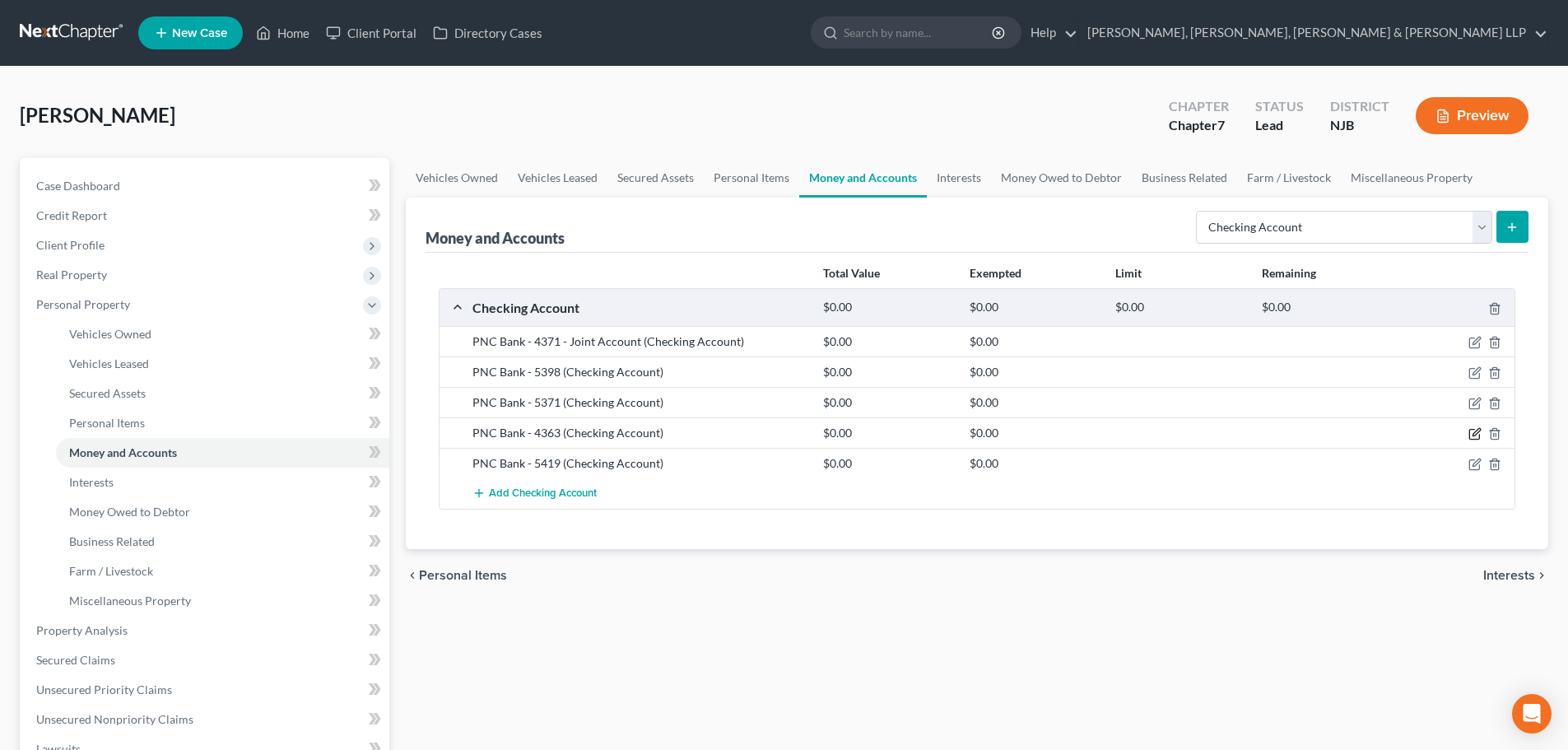
click at [1479, 439] on icon "button" at bounding box center [1475, 434] width 13 height 13
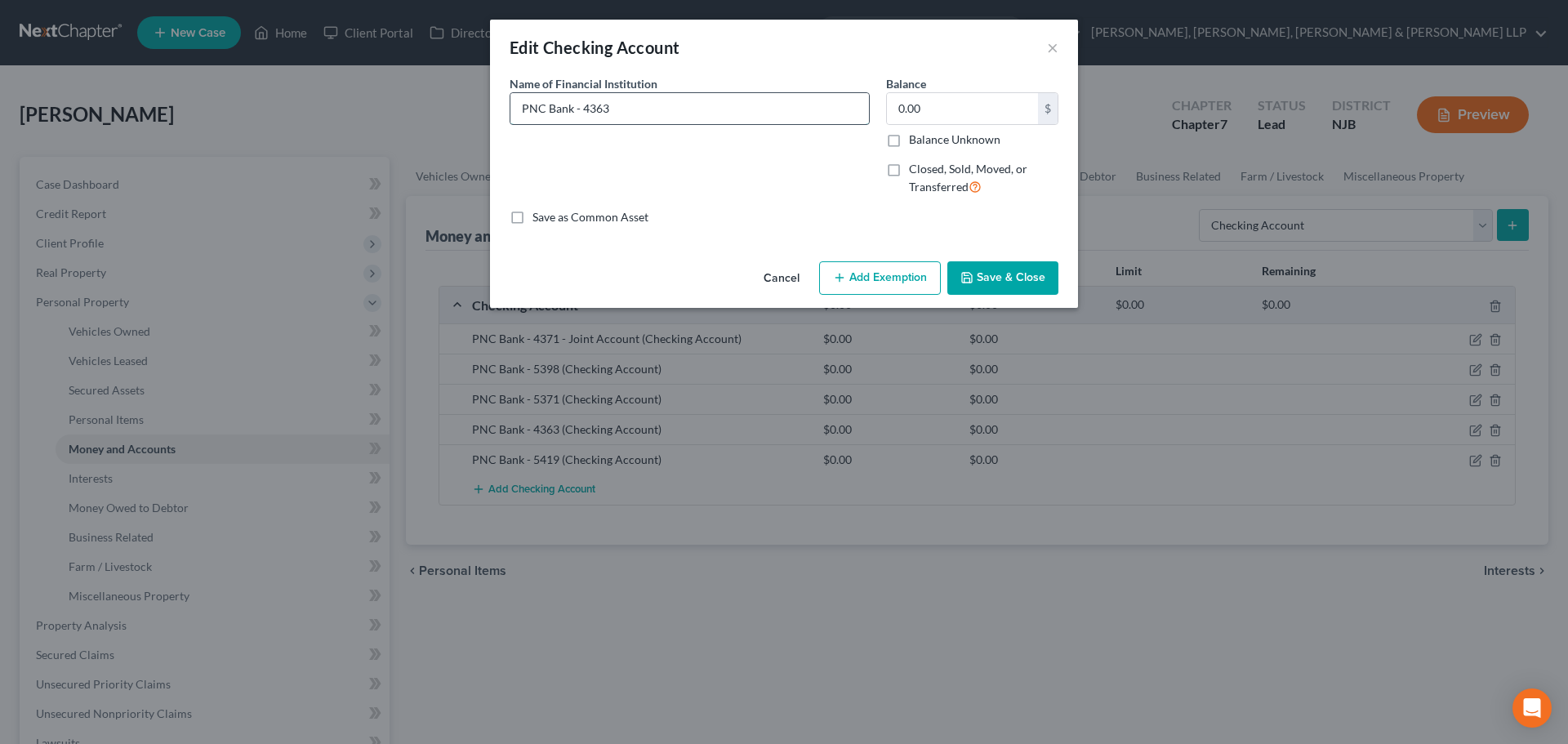
click at [725, 117] on input "PNC Bank - 4363" at bounding box center [689, 109] width 358 height 31
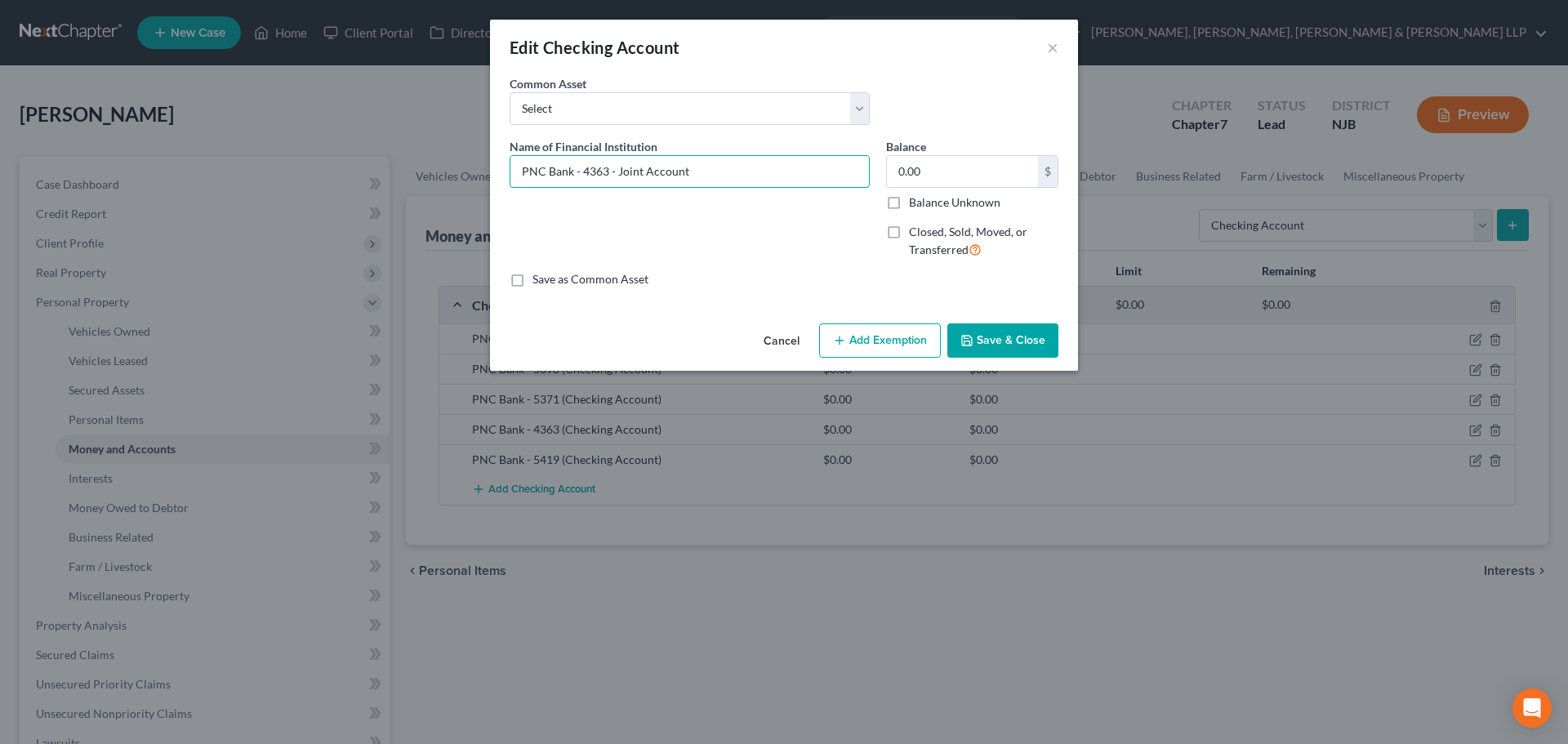
type input "PNC Bank - 4363 - Joint Account"
click at [1016, 345] on button "Save & Close" at bounding box center [1002, 340] width 111 height 34
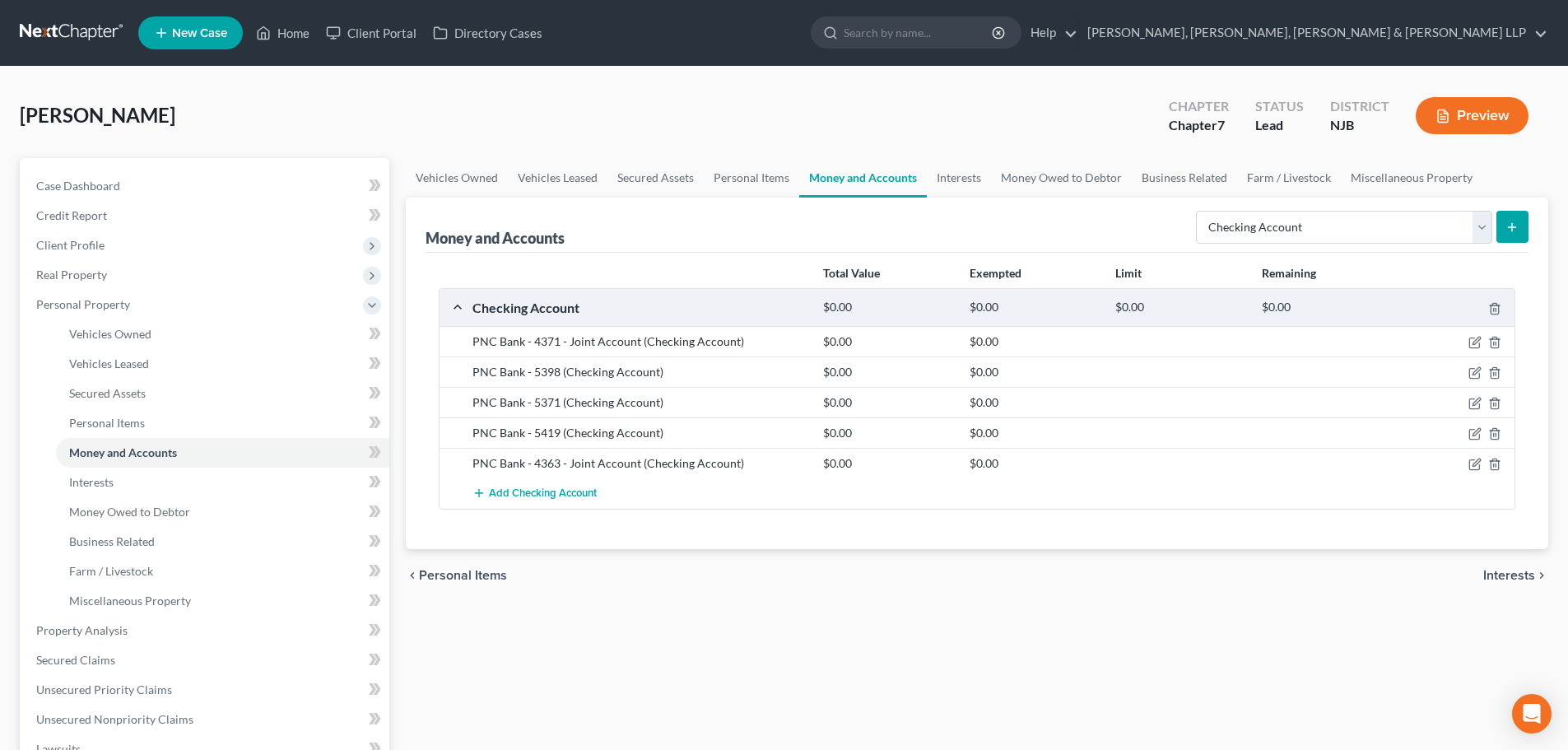
click at [1514, 234] on button "submit" at bounding box center [1512, 226] width 33 height 33
click at [1011, 182] on link "Money Owed to Debtor" at bounding box center [1061, 178] width 141 height 39
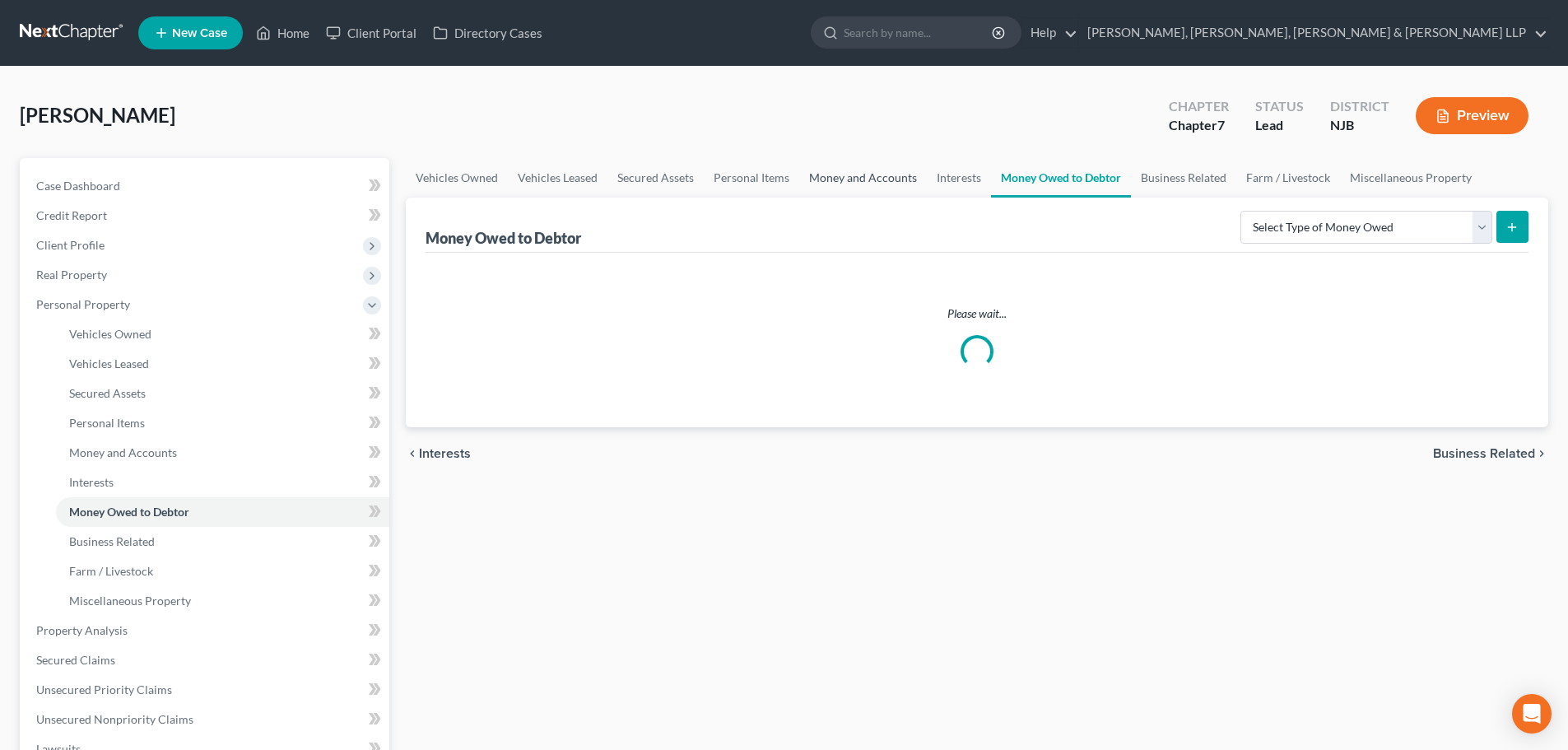
click at [896, 178] on link "Money and Accounts" at bounding box center [863, 178] width 127 height 39
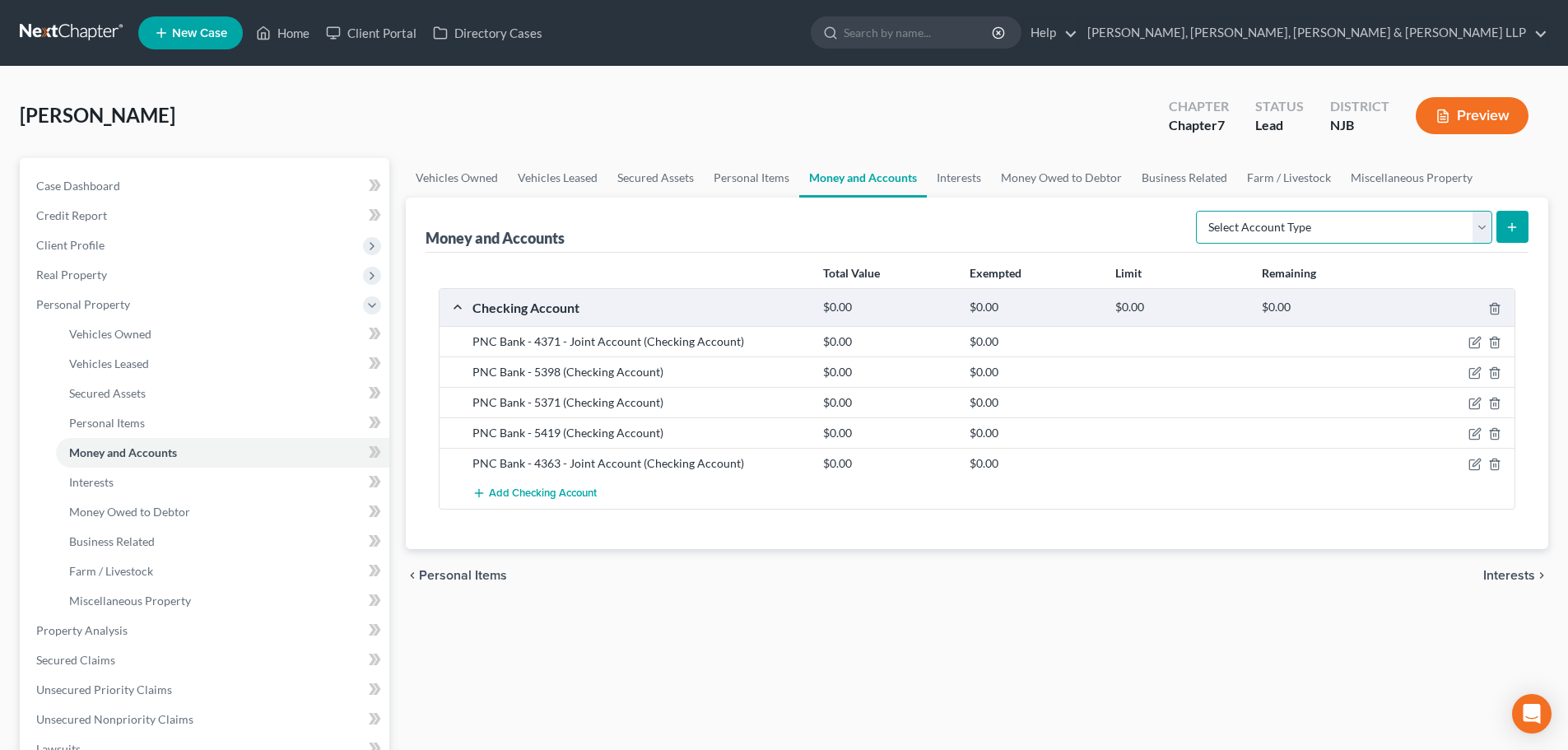
click at [1328, 229] on select "Select Account Type Brokerage Cash on Hand Certificates of Deposit Checking Acc…" at bounding box center [1344, 226] width 296 height 33
select select "checking"
click at [1199, 210] on select "Select Account Type Brokerage Cash on Hand Certificates of Deposit Checking Acc…" at bounding box center [1344, 226] width 296 height 33
click at [1510, 234] on button "submit" at bounding box center [1512, 226] width 33 height 33
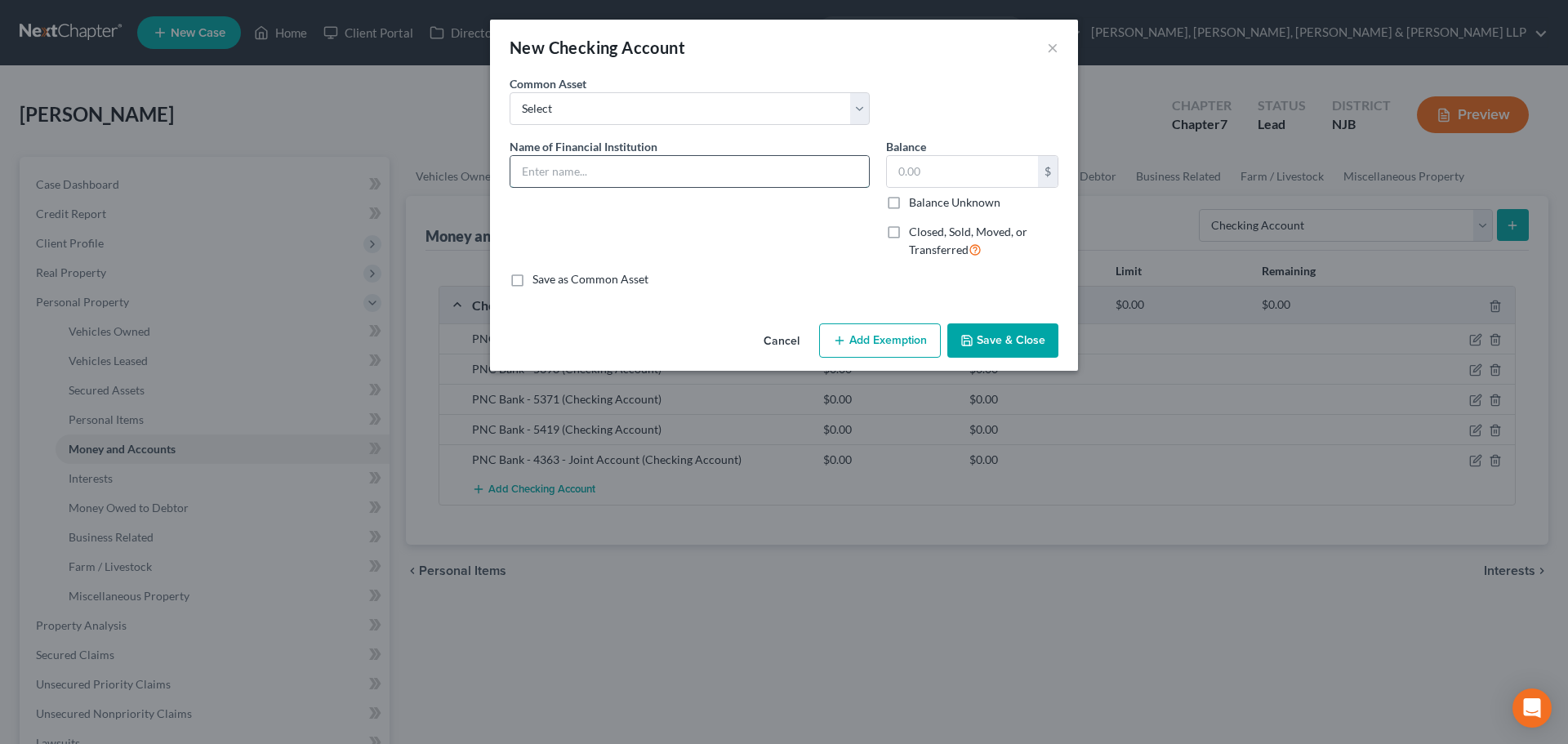
click at [598, 156] on input "text" at bounding box center [689, 172] width 358 height 31
type input "PNC Bank - 4355"
click at [977, 328] on button "Save & Close" at bounding box center [1002, 340] width 111 height 34
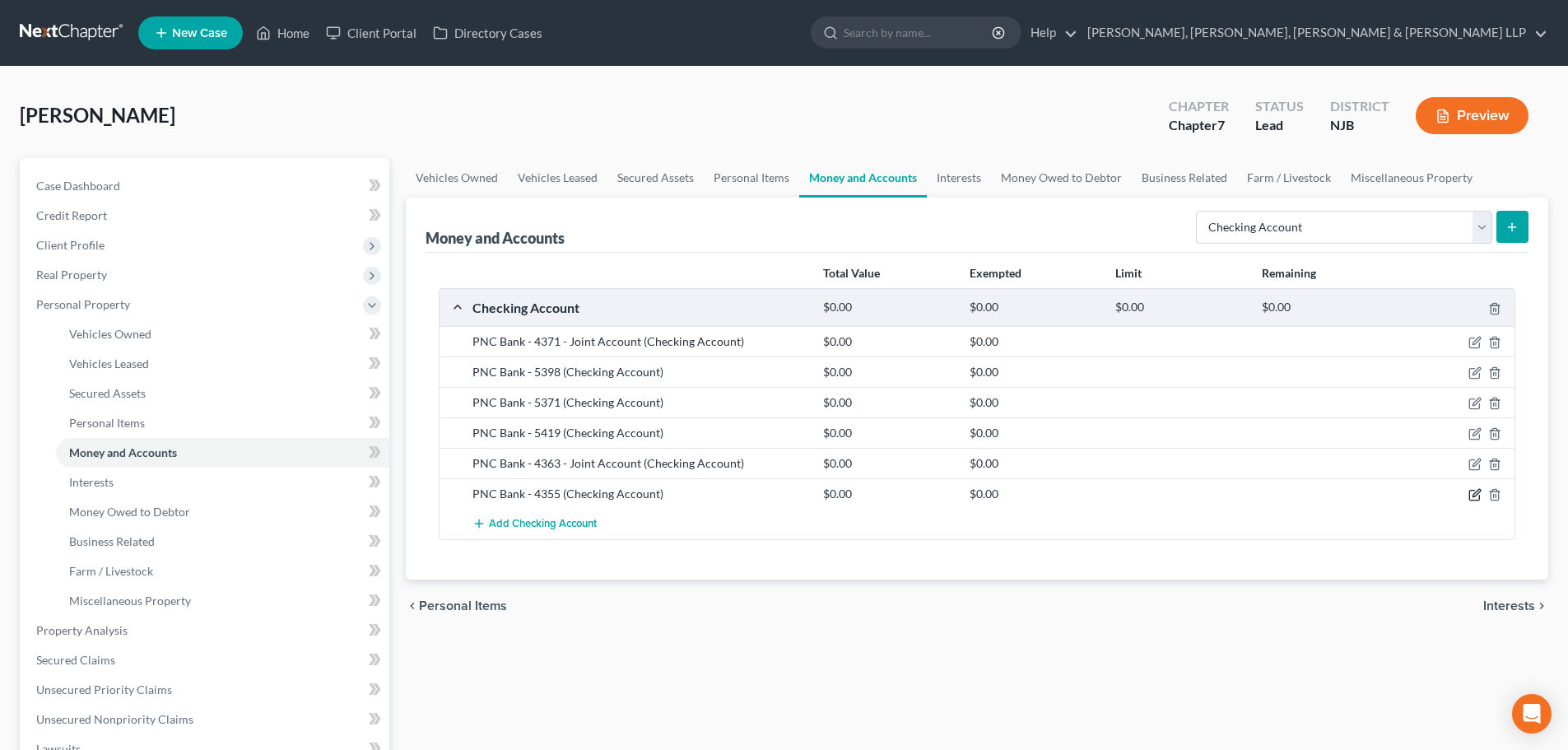
click at [1472, 490] on icon "button" at bounding box center [1474, 495] width 10 height 10
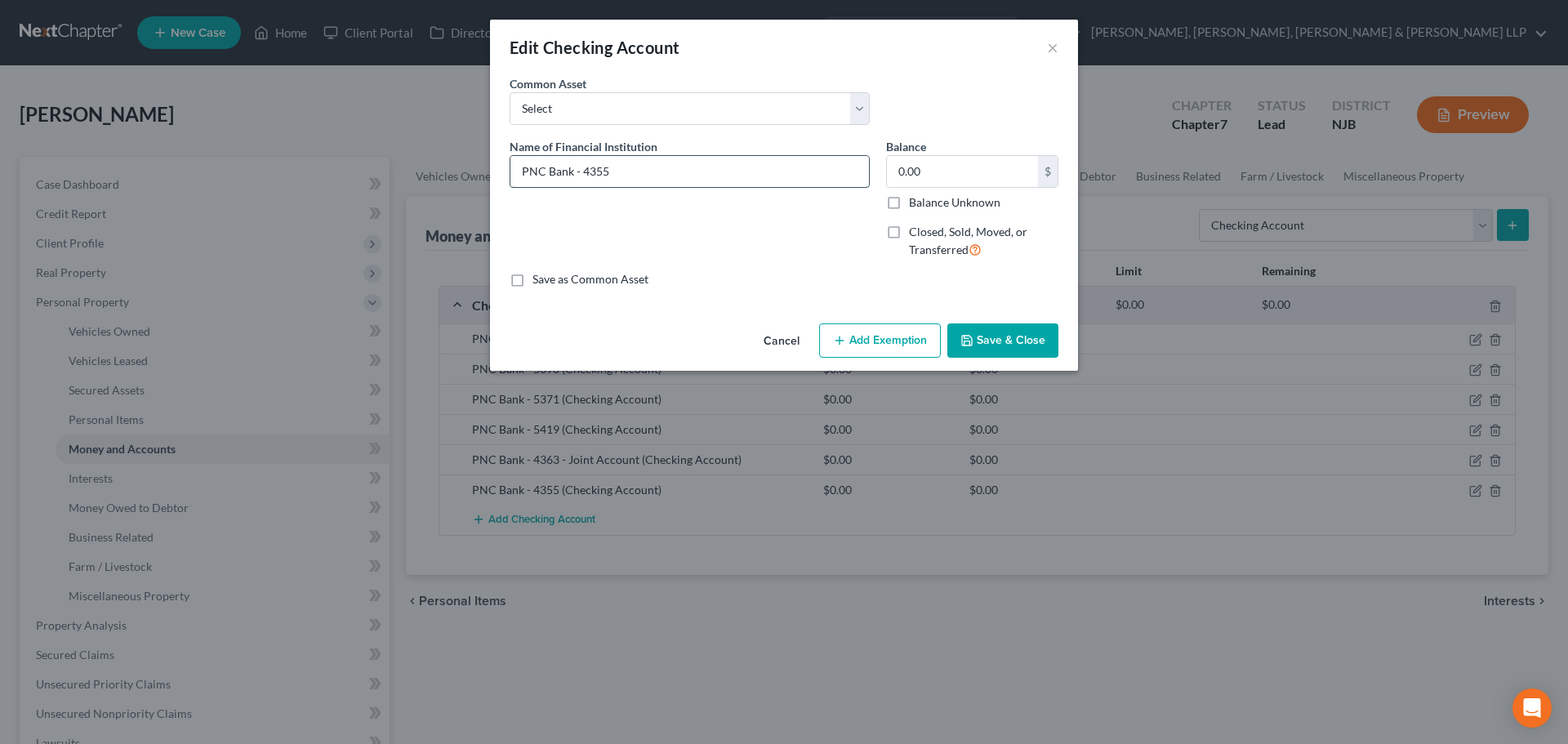
click at [731, 175] on input "PNC Bank - 4355" at bounding box center [689, 172] width 358 height 31
type input "PNC Bank - 4355 - Joint Account"
click at [1045, 336] on button "Save & Close" at bounding box center [1002, 340] width 111 height 34
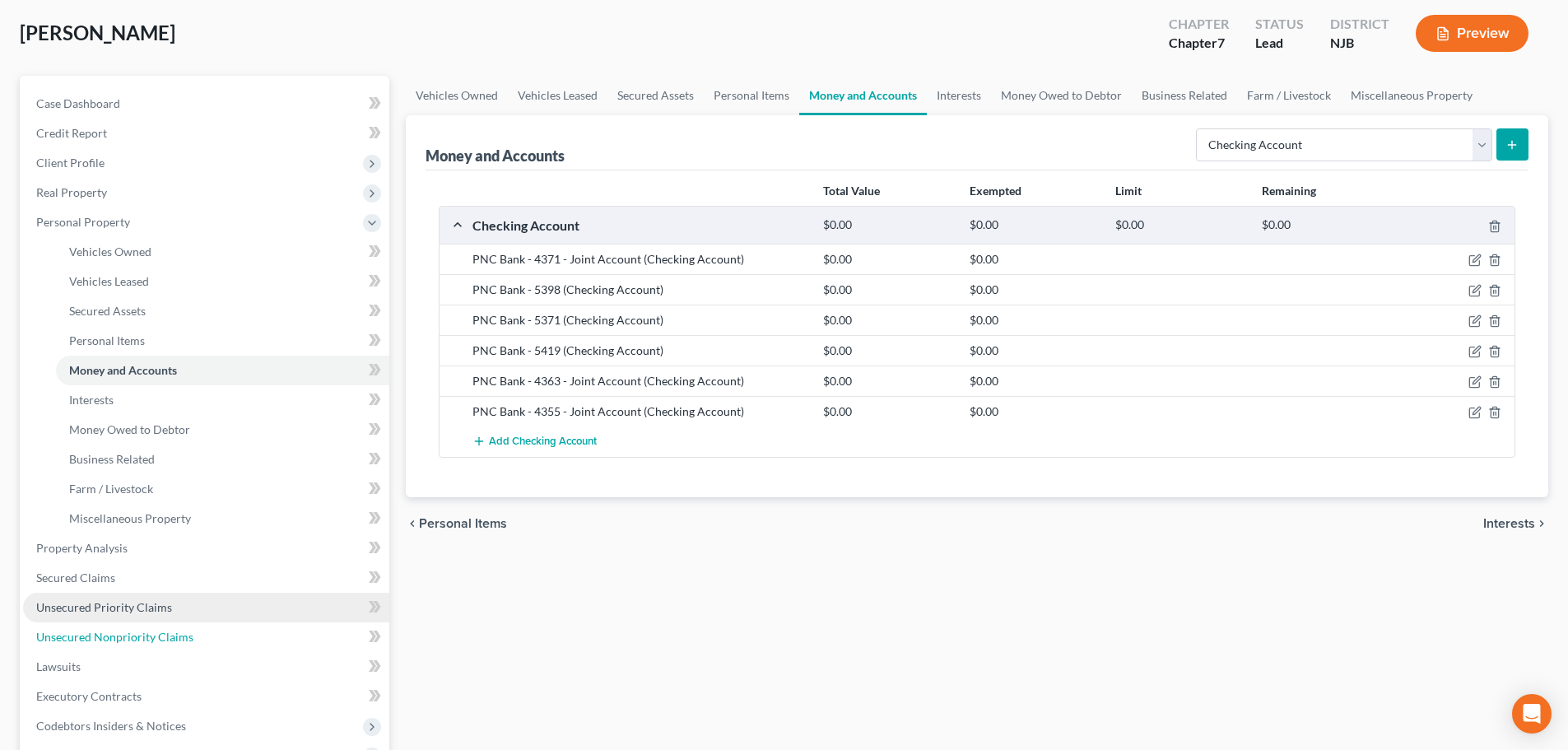
drag, startPoint x: 98, startPoint y: 631, endPoint x: 148, endPoint y: 595, distance: 61.6
click at [98, 631] on span "Unsecured Nonpriority Claims" at bounding box center [114, 636] width 157 height 14
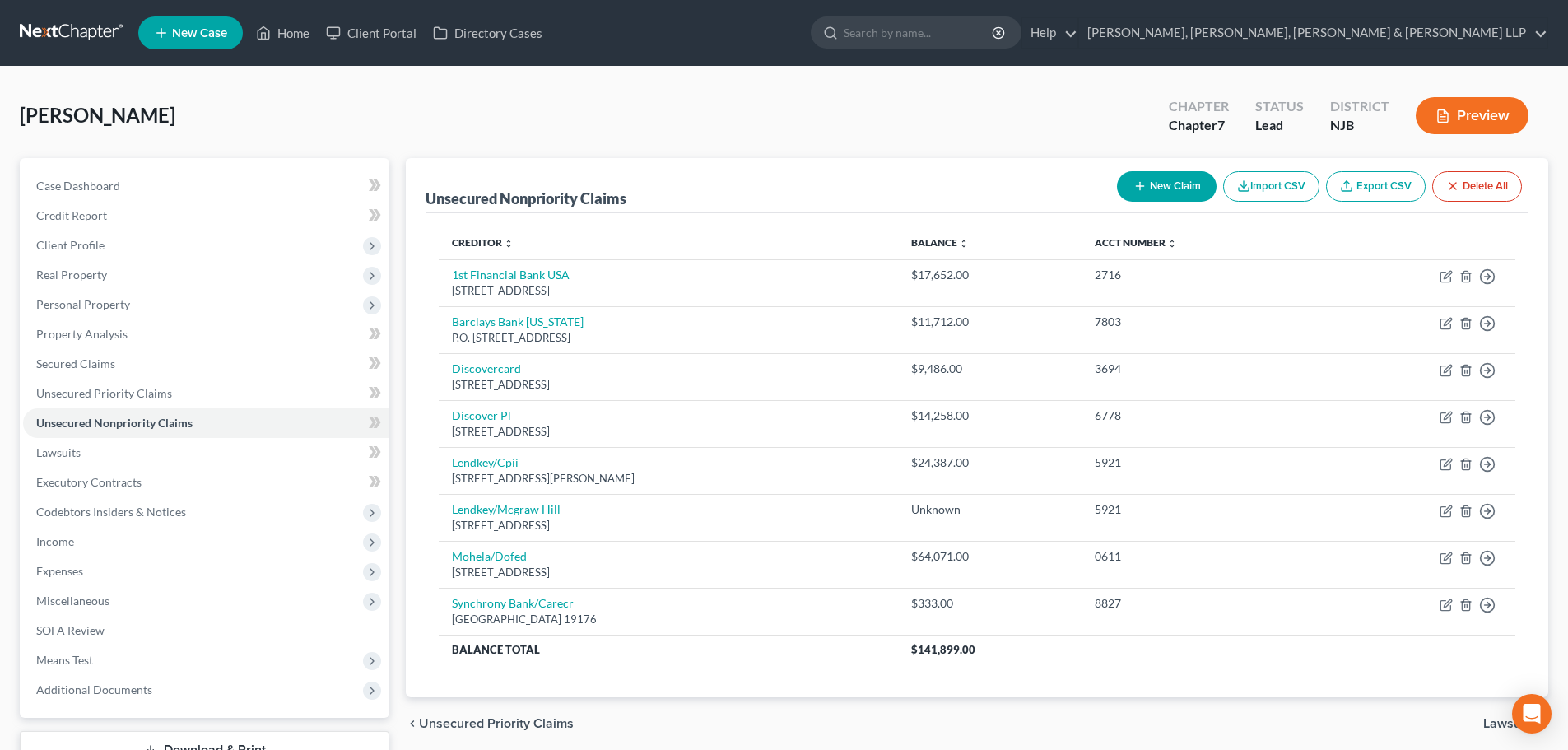
click at [1159, 181] on button "New Claim" at bounding box center [1167, 186] width 100 height 31
select select "0"
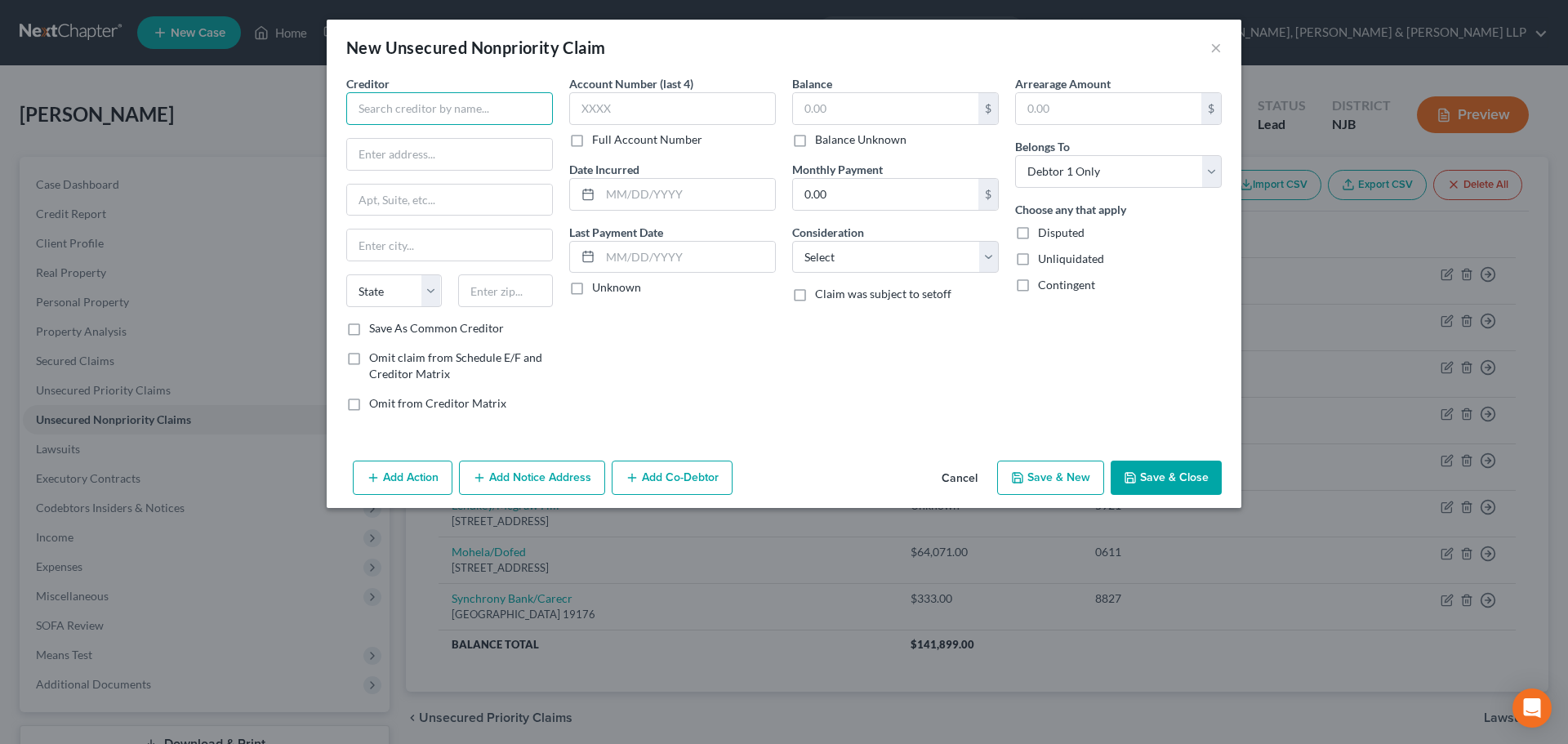
click at [429, 117] on input "text" at bounding box center [449, 108] width 207 height 32
paste input "Lifestance Health"
type input "Lifestance Health"
click at [443, 172] on div "Creditor * Lifestance Health State [US_STATE] AK AR AZ CA CO [GEOGRAPHIC_DATA] …" at bounding box center [449, 197] width 207 height 245
click at [427, 150] on input "text" at bounding box center [449, 154] width 205 height 31
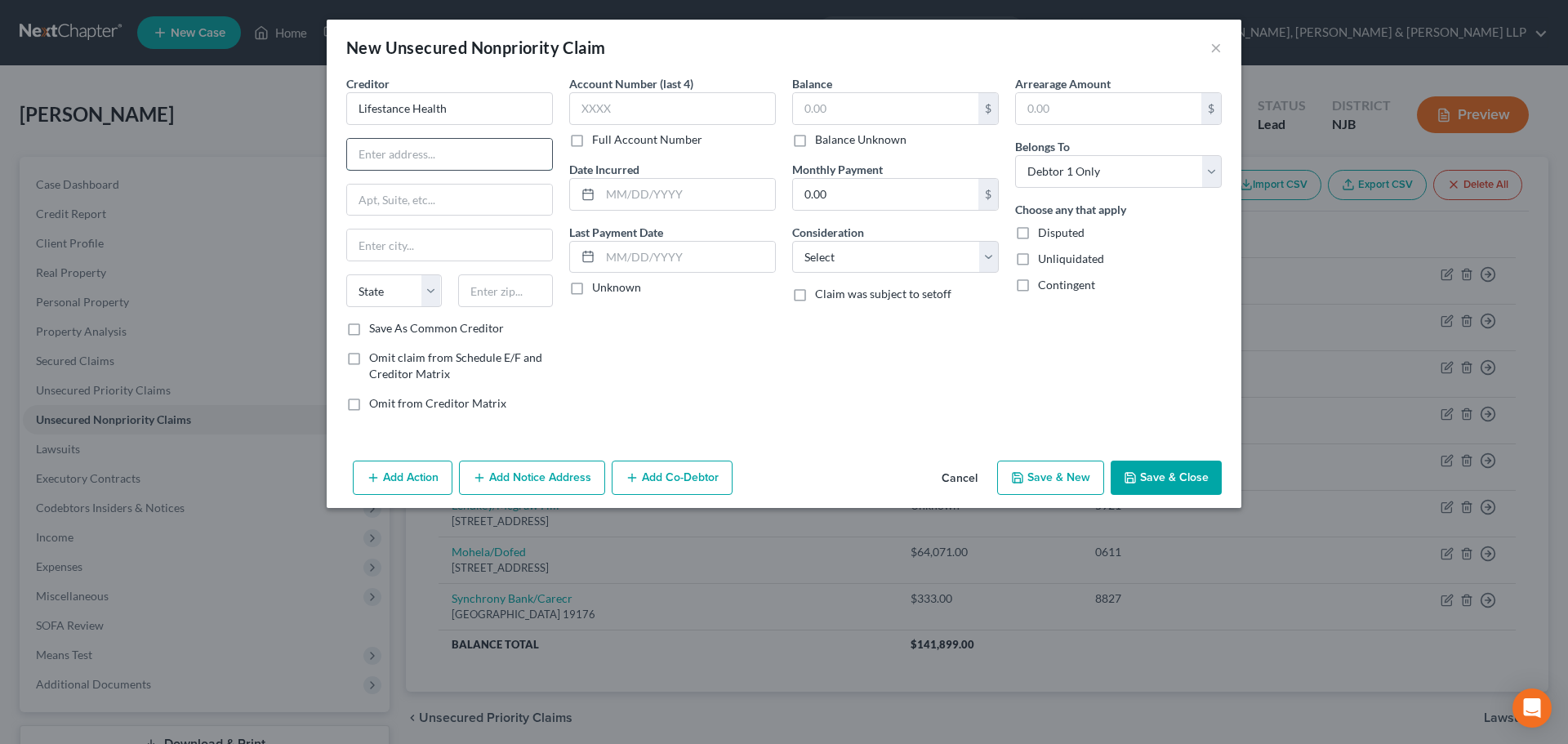
paste input "[STREET_ADDRESS],"
type input "[STREET_ADDRESS],"
click at [471, 287] on input "text" at bounding box center [506, 290] width 96 height 32
type input "07924"
type input "[GEOGRAPHIC_DATA]"
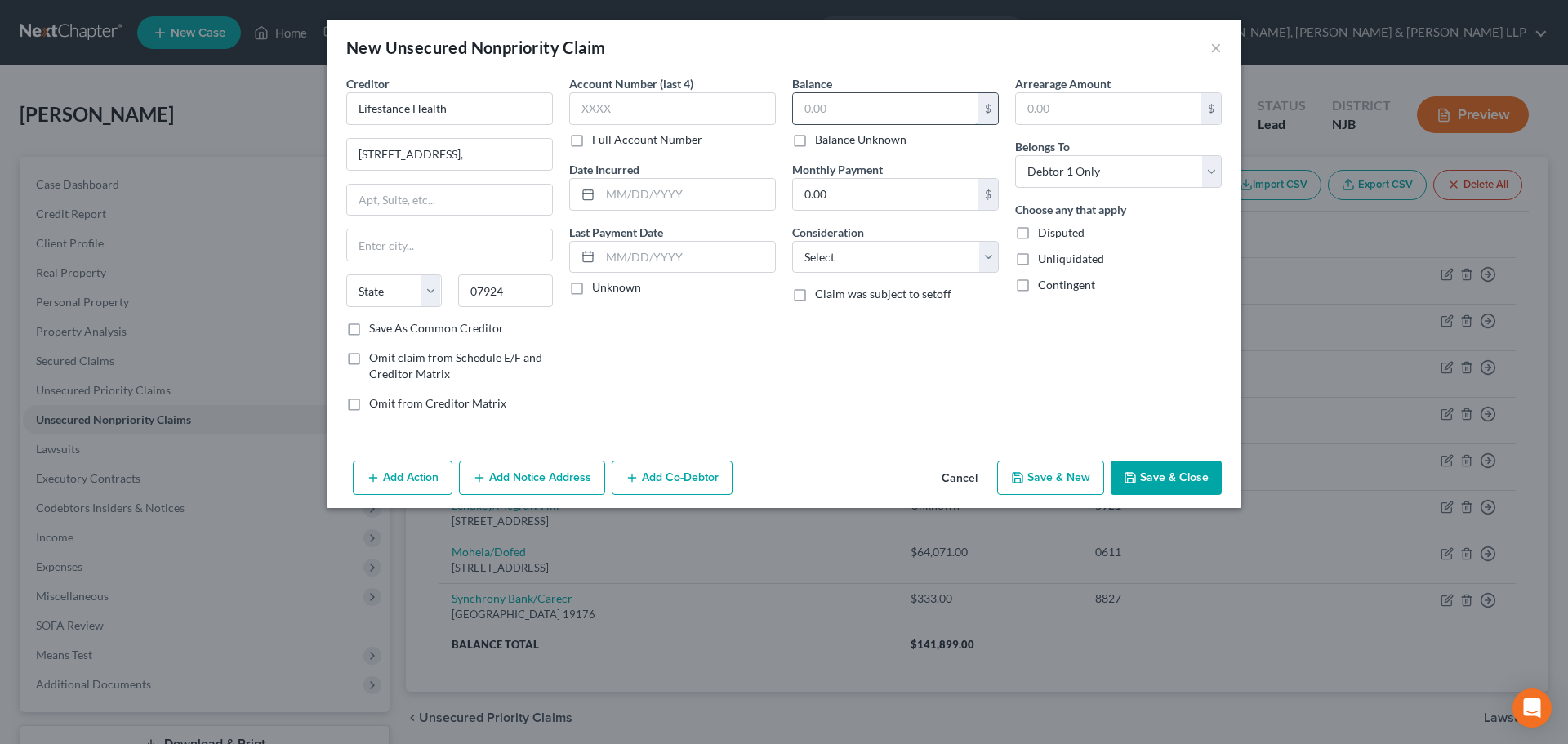
select select "33"
click at [846, 102] on input "text" at bounding box center [885, 109] width 186 height 31
type input "90"
click at [839, 258] on select "Select Cable / Satellite Services Collection Agency Credit Card Debt Debt Couns…" at bounding box center [895, 257] width 207 height 32
select select "9"
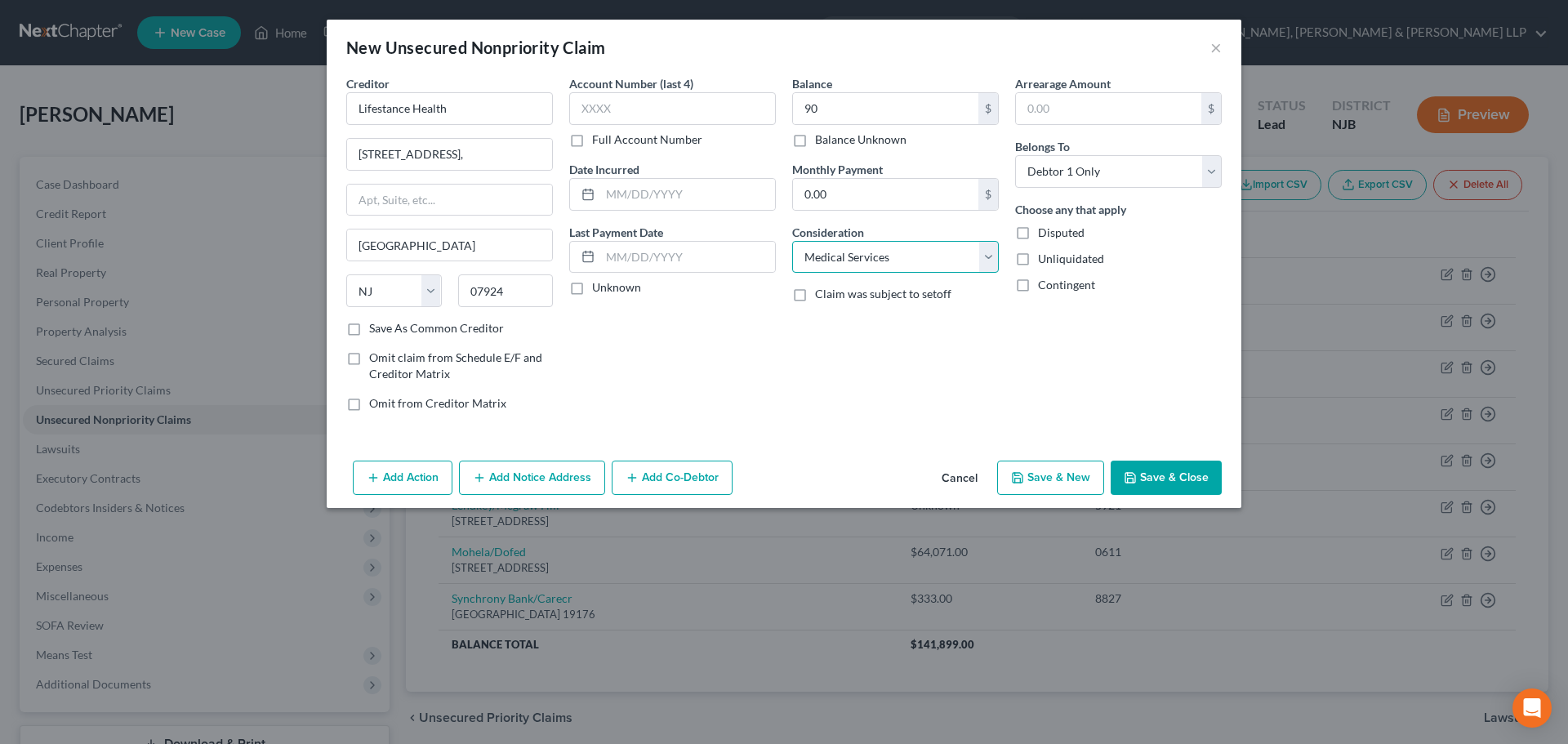
click at [792, 241] on select "Select Cable / Satellite Services Collection Agency Credit Card Debt Debt Couns…" at bounding box center [895, 257] width 207 height 32
click at [1186, 453] on div "Creditor * Lifestance Health [STREET_ADDRESS] [US_STATE][GEOGRAPHIC_DATA] [GEOG…" at bounding box center [784, 264] width 915 height 379
drag, startPoint x: 1139, startPoint y: 474, endPoint x: 1130, endPoint y: 461, distance: 15.8
click at [1136, 474] on button "Save & Close" at bounding box center [1166, 477] width 111 height 34
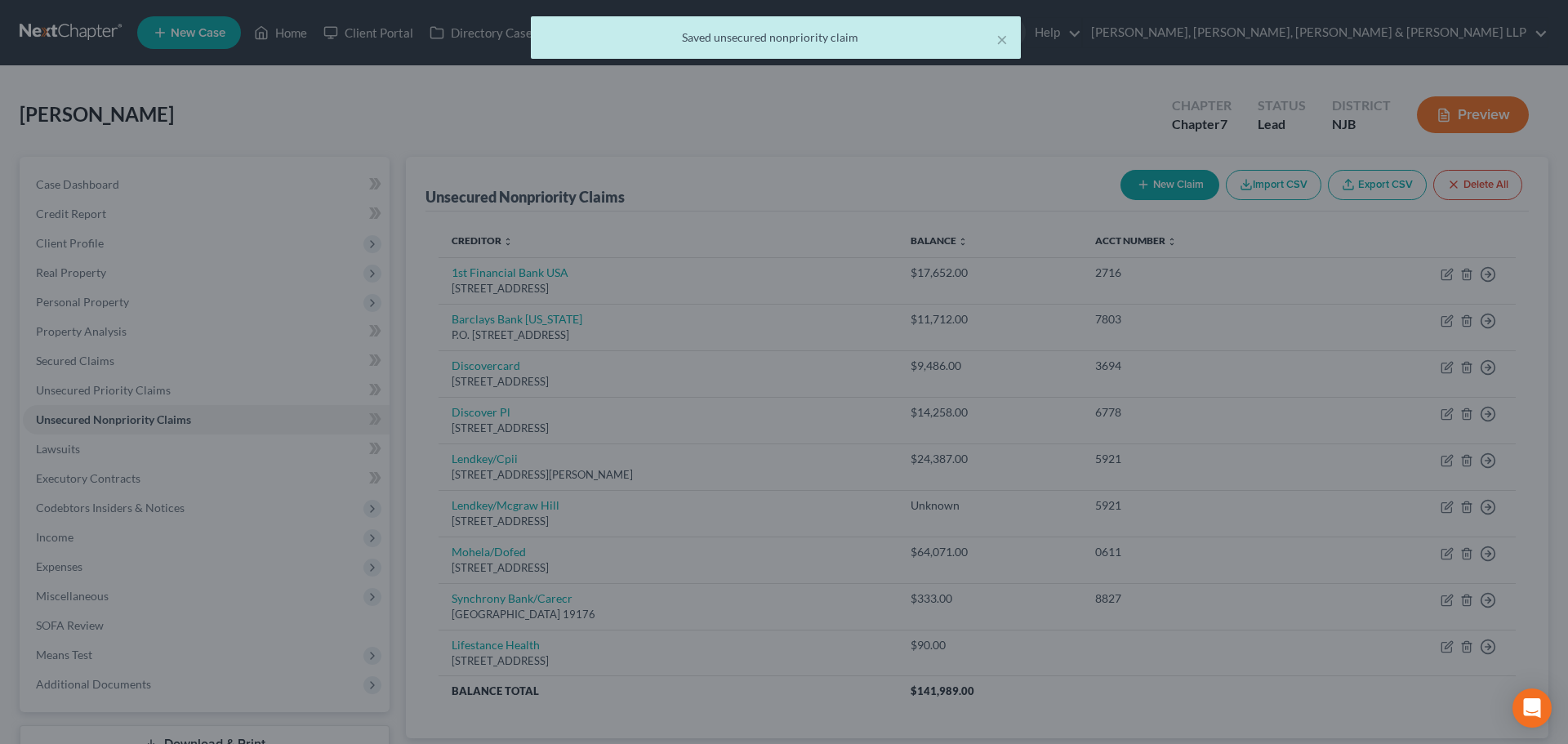
type input "90.00"
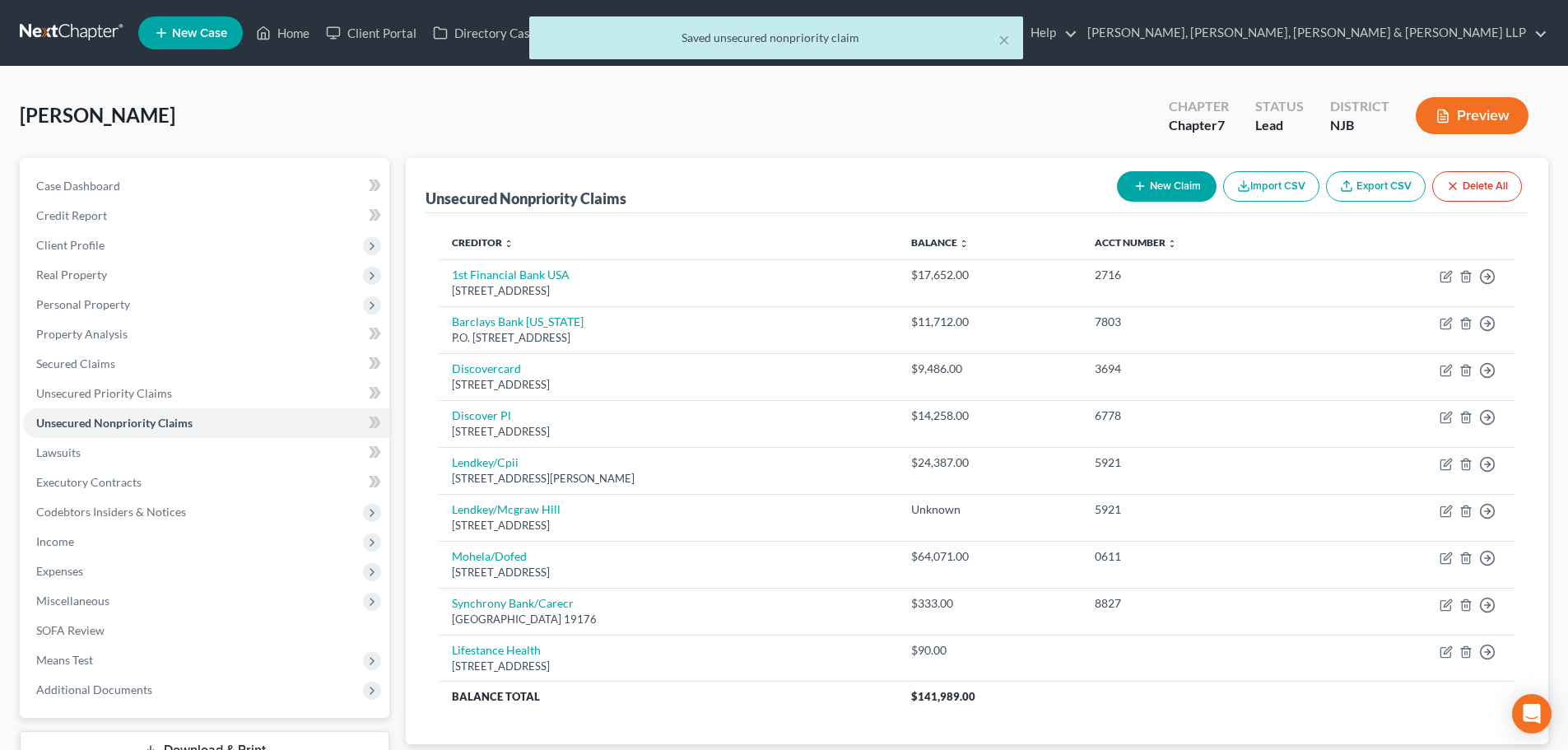
click at [1159, 194] on button "New Claim" at bounding box center [1167, 186] width 100 height 31
select select "0"
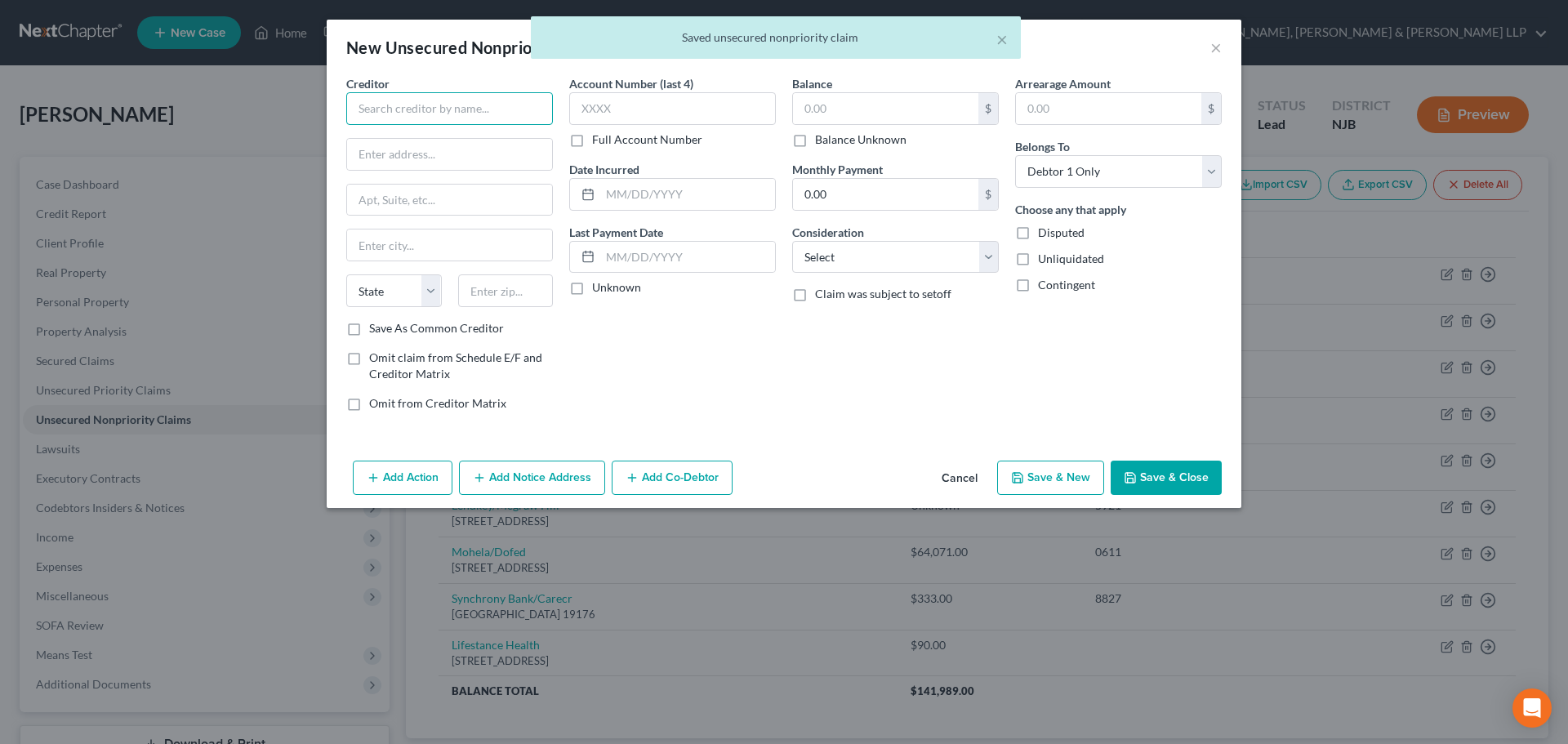
click at [393, 109] on input "text" at bounding box center [449, 108] width 207 height 32
paste input "[PERSON_NAME]"
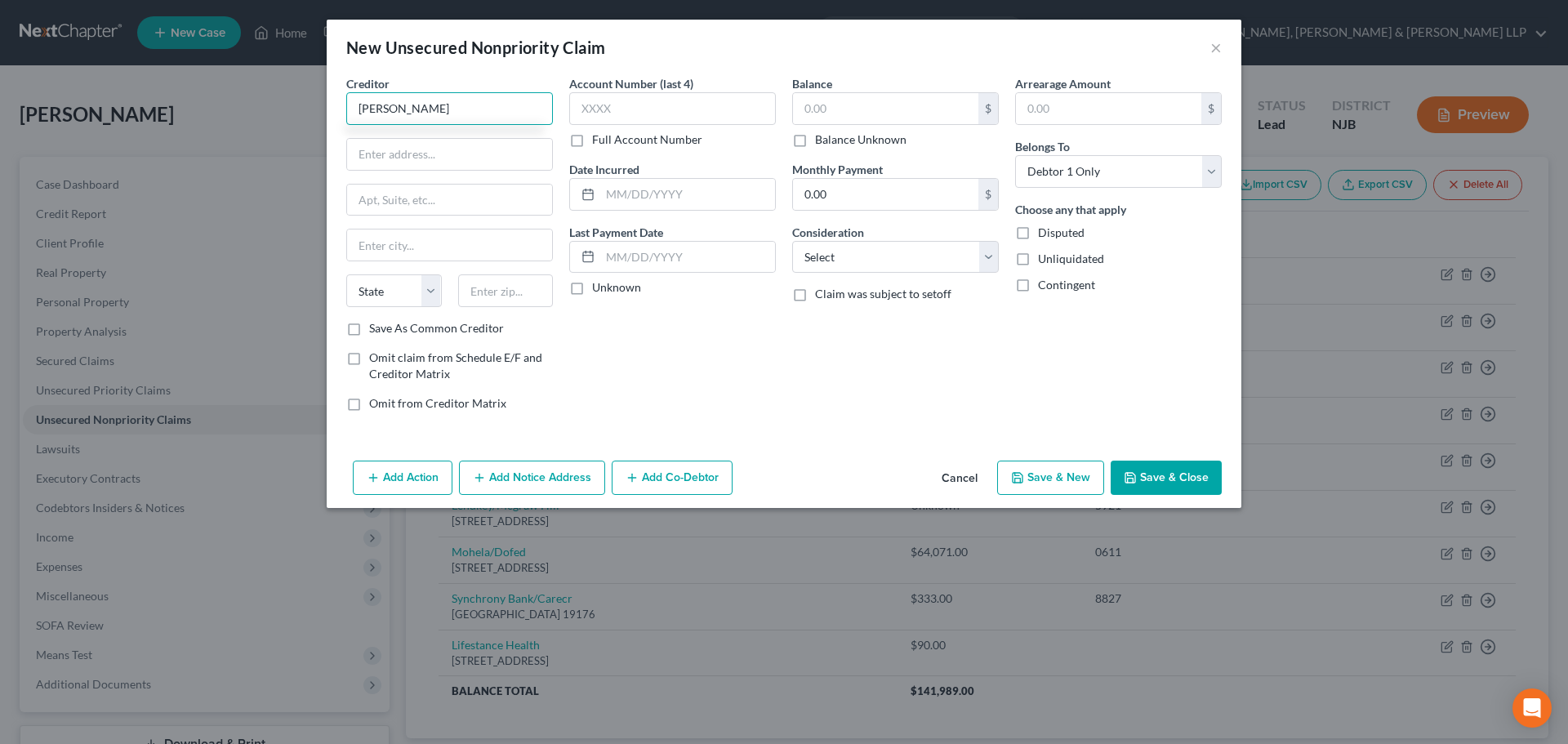
type input "[PERSON_NAME]"
click at [397, 160] on input "text" at bounding box center [449, 154] width 205 height 31
paste input "[STREET_ADDRESS]"
type input "[STREET_ADDRESS]"
click at [358, 198] on input "text" at bounding box center [449, 200] width 205 height 31
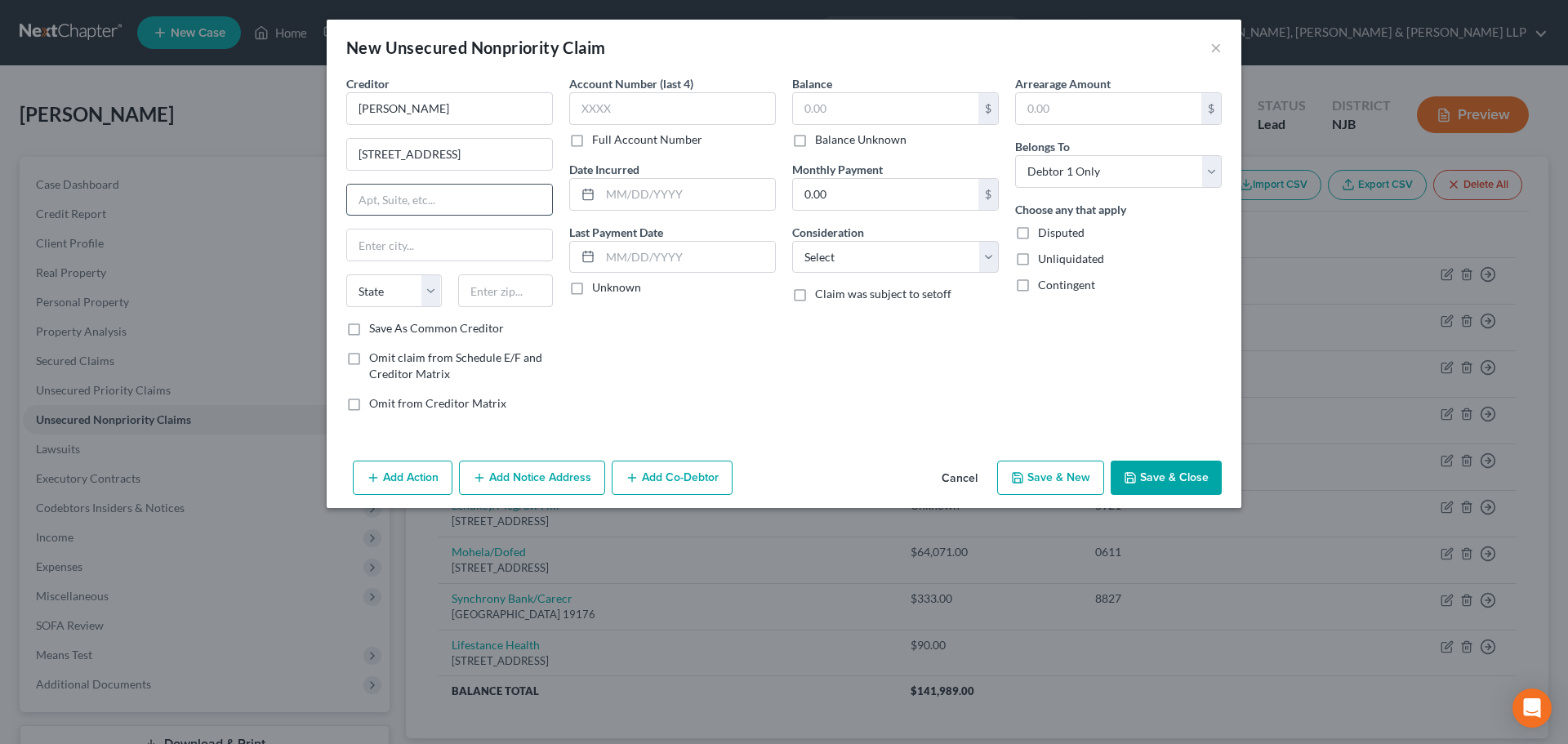
paste input "Apartment 201"
type input "Apartment 201"
click at [507, 280] on input "text" at bounding box center [506, 290] width 96 height 32
type input "22033"
click at [846, 114] on input "text" at bounding box center [885, 109] width 186 height 31
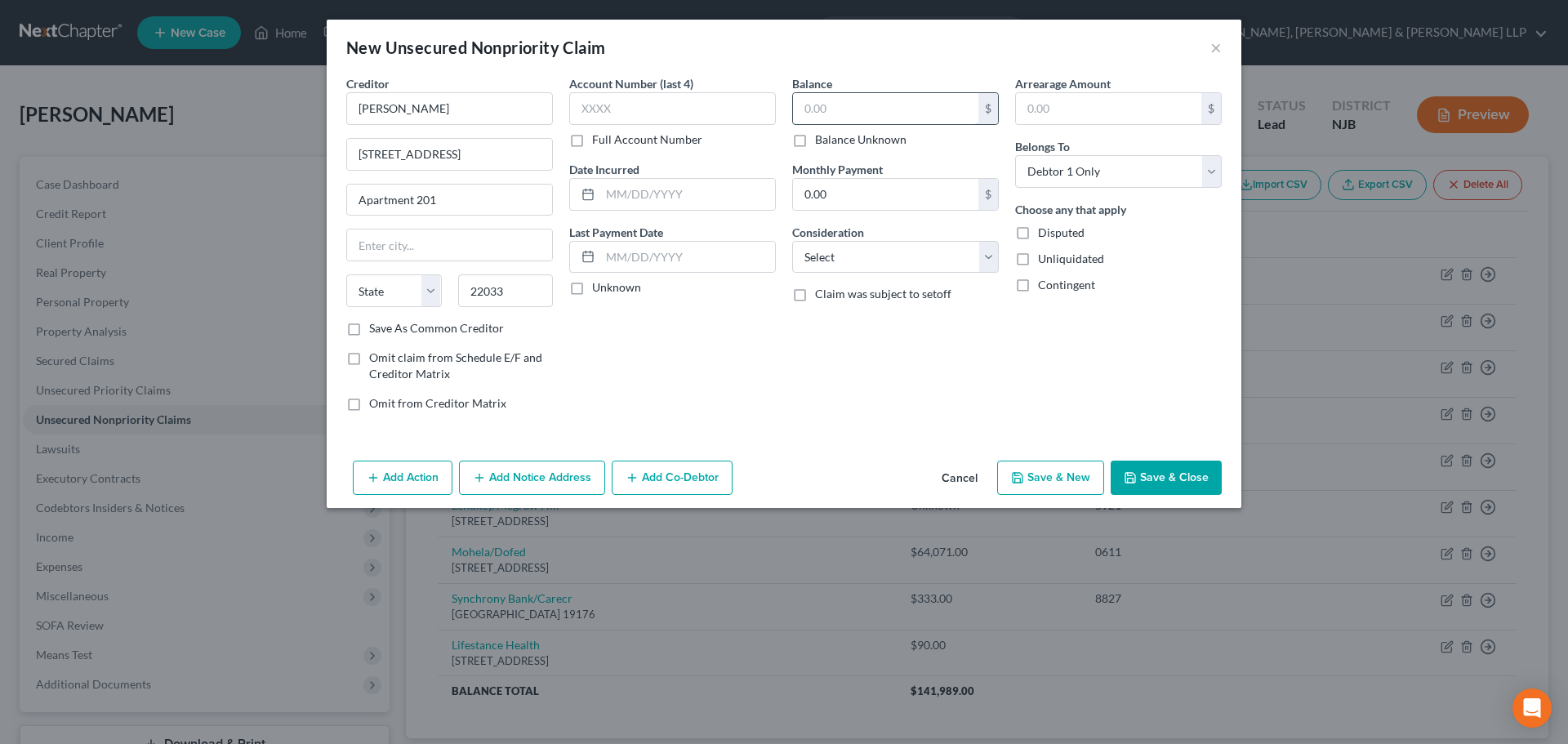
type input "Fairfax"
select select "48"
type input "6,900.00"
click at [825, 251] on select "Select Cable / Satellite Services Collection Agency Credit Card Debt Debt Couns…" at bounding box center [895, 257] width 207 height 32
click at [792, 241] on select "Select Cable / Satellite Services Collection Agency Credit Card Debt Debt Couns…" at bounding box center [895, 257] width 207 height 32
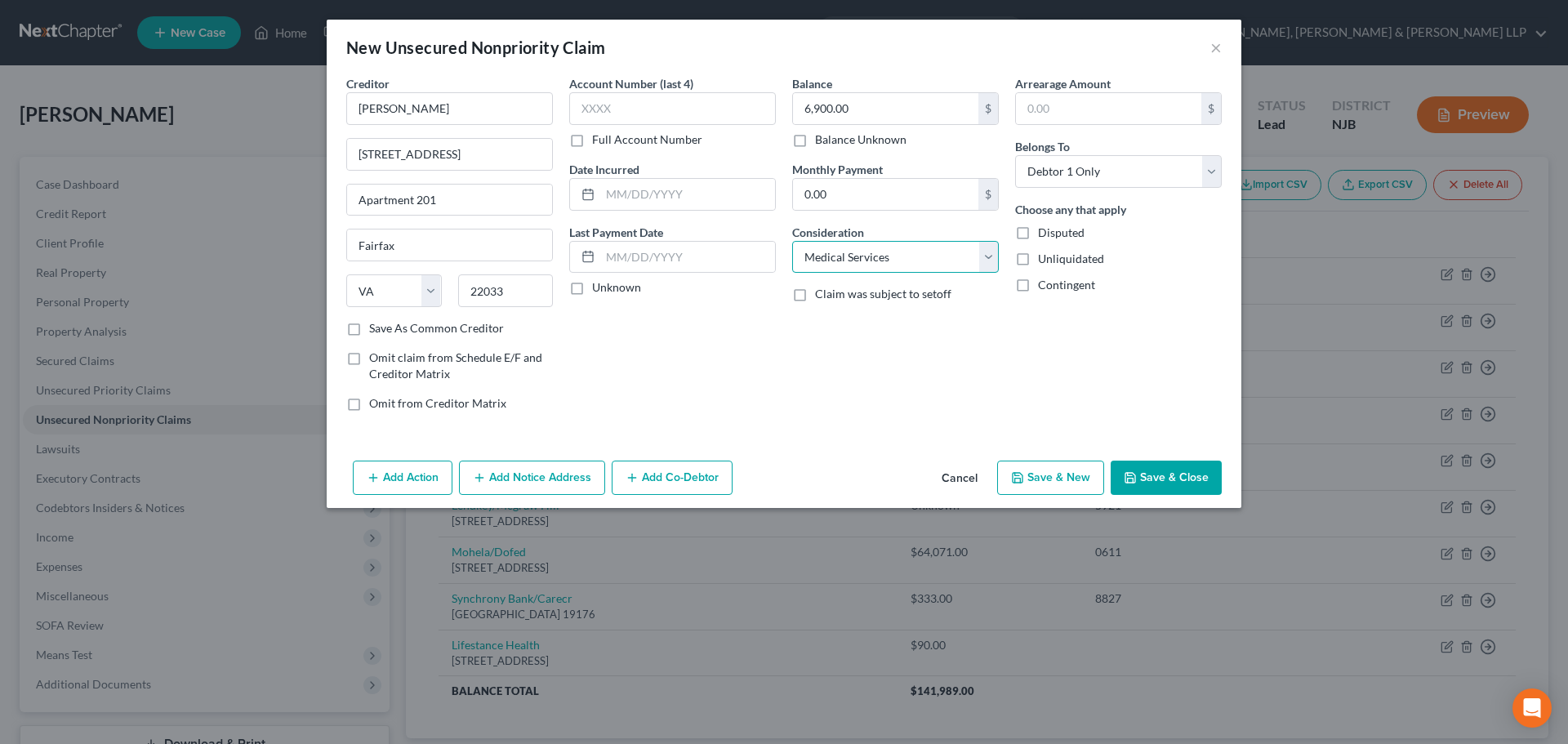
drag, startPoint x: 888, startPoint y: 255, endPoint x: 887, endPoint y: 271, distance: 16.0
click at [888, 255] on select "Select Cable / Satellite Services Collection Agency Credit Card Debt Debt Couns…" at bounding box center [895, 257] width 207 height 32
select select "10"
click at [792, 241] on select "Select Cable / Satellite Services Collection Agency Credit Card Debt Debt Couns…" at bounding box center [895, 257] width 207 height 32
click at [1193, 466] on button "Save & Close" at bounding box center [1166, 477] width 111 height 34
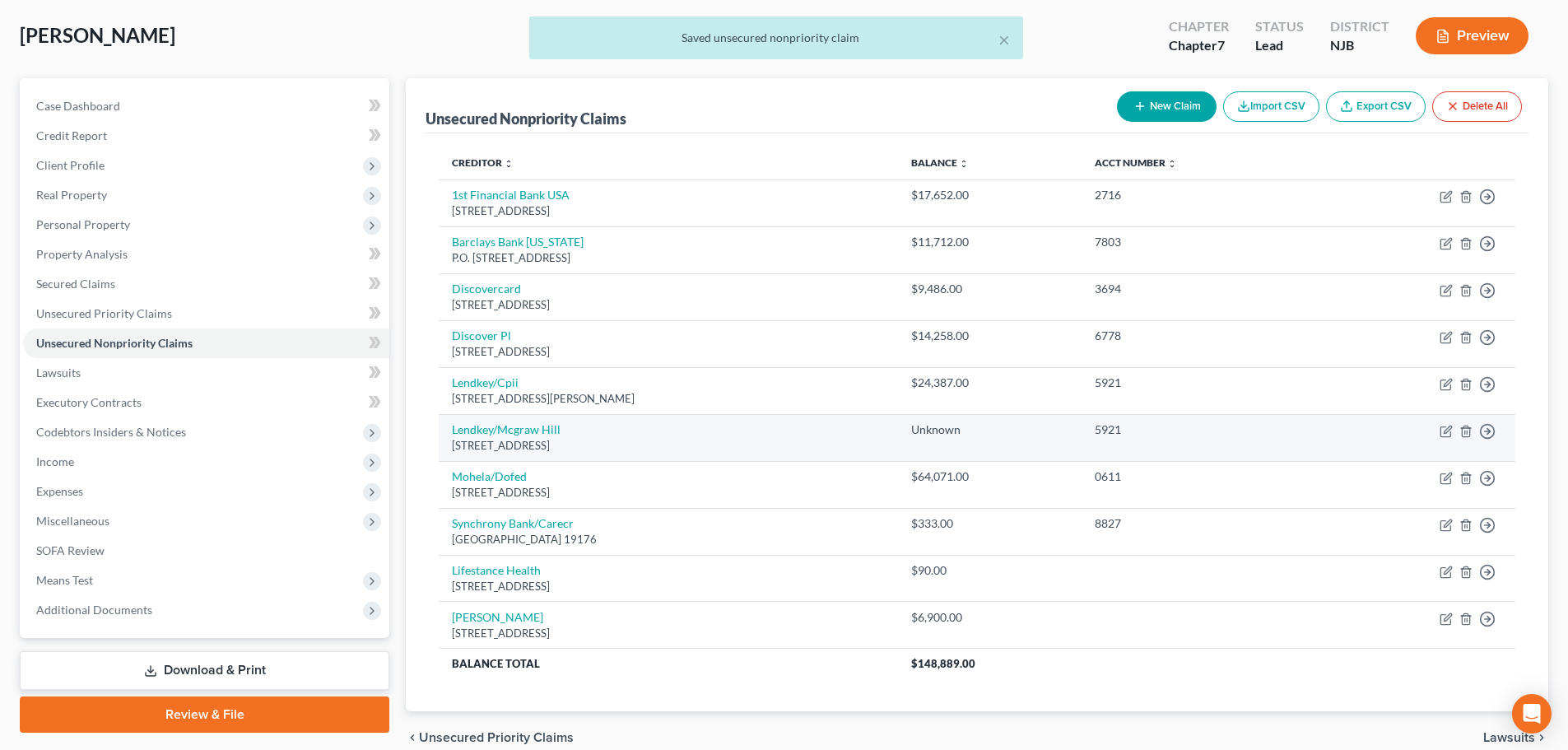
scroll to position [156, 0]
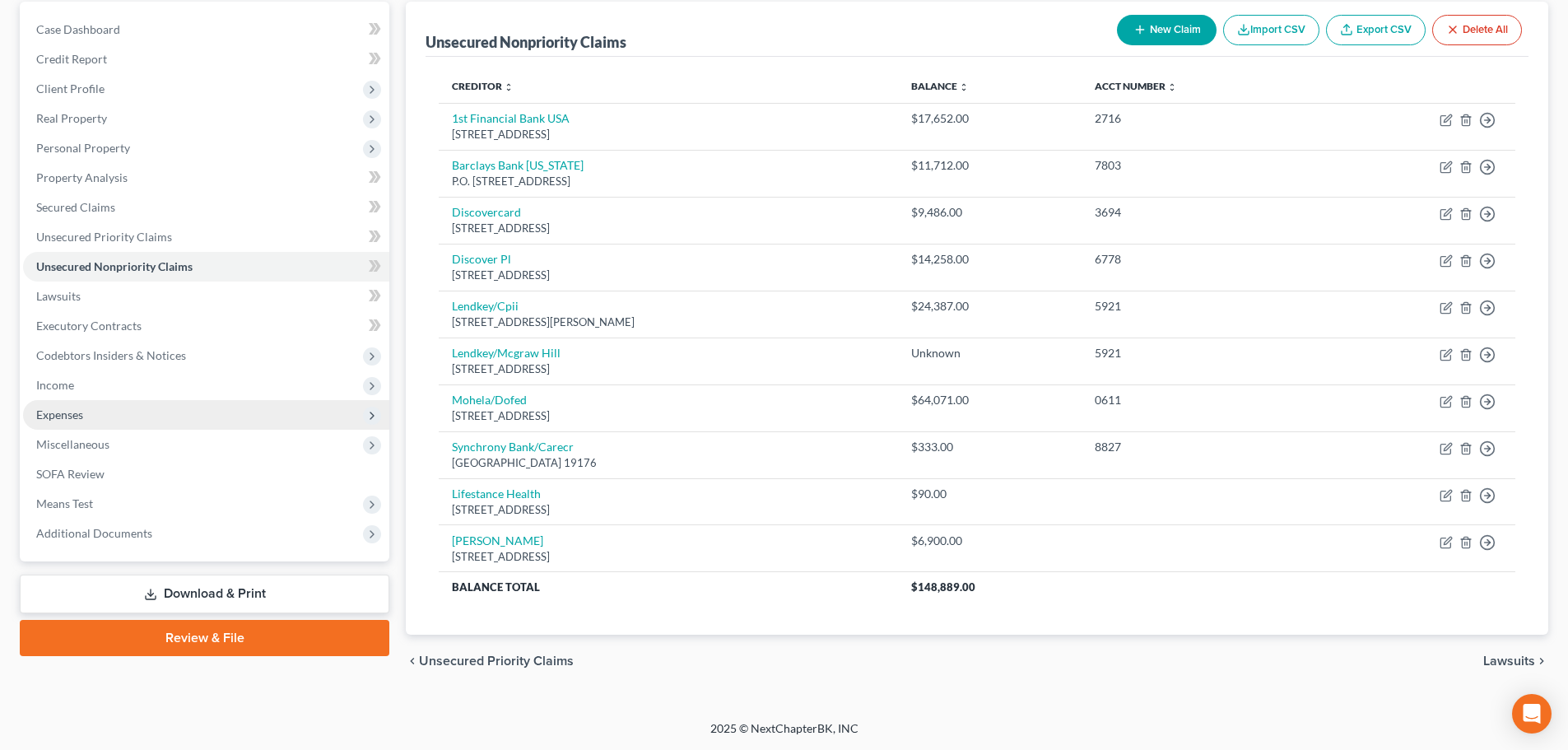
drag, startPoint x: 77, startPoint y: 382, endPoint x: 79, endPoint y: 399, distance: 17.1
click at [77, 382] on span "Income" at bounding box center [207, 385] width 367 height 30
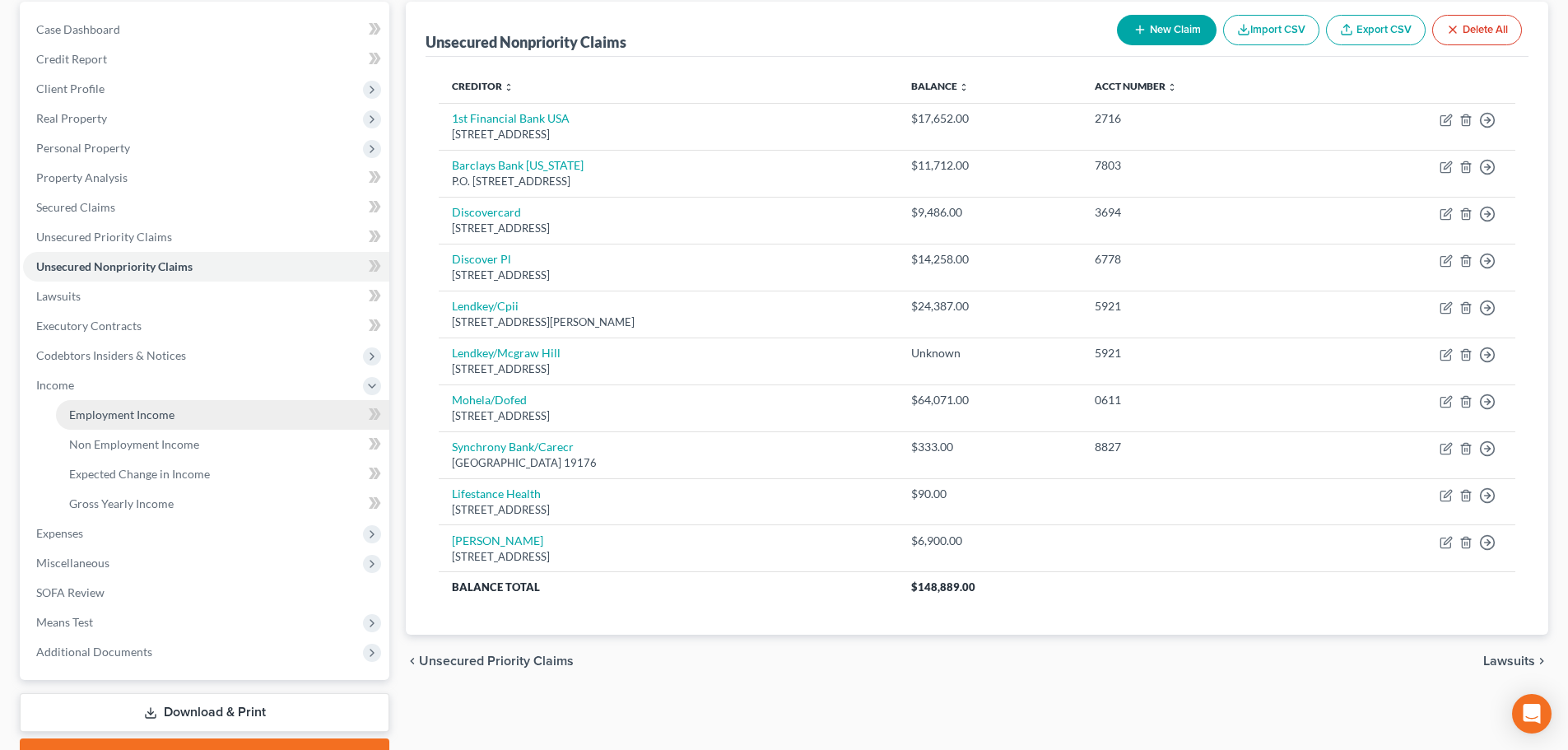
click at [91, 410] on span "Employment Income" at bounding box center [121, 414] width 105 height 14
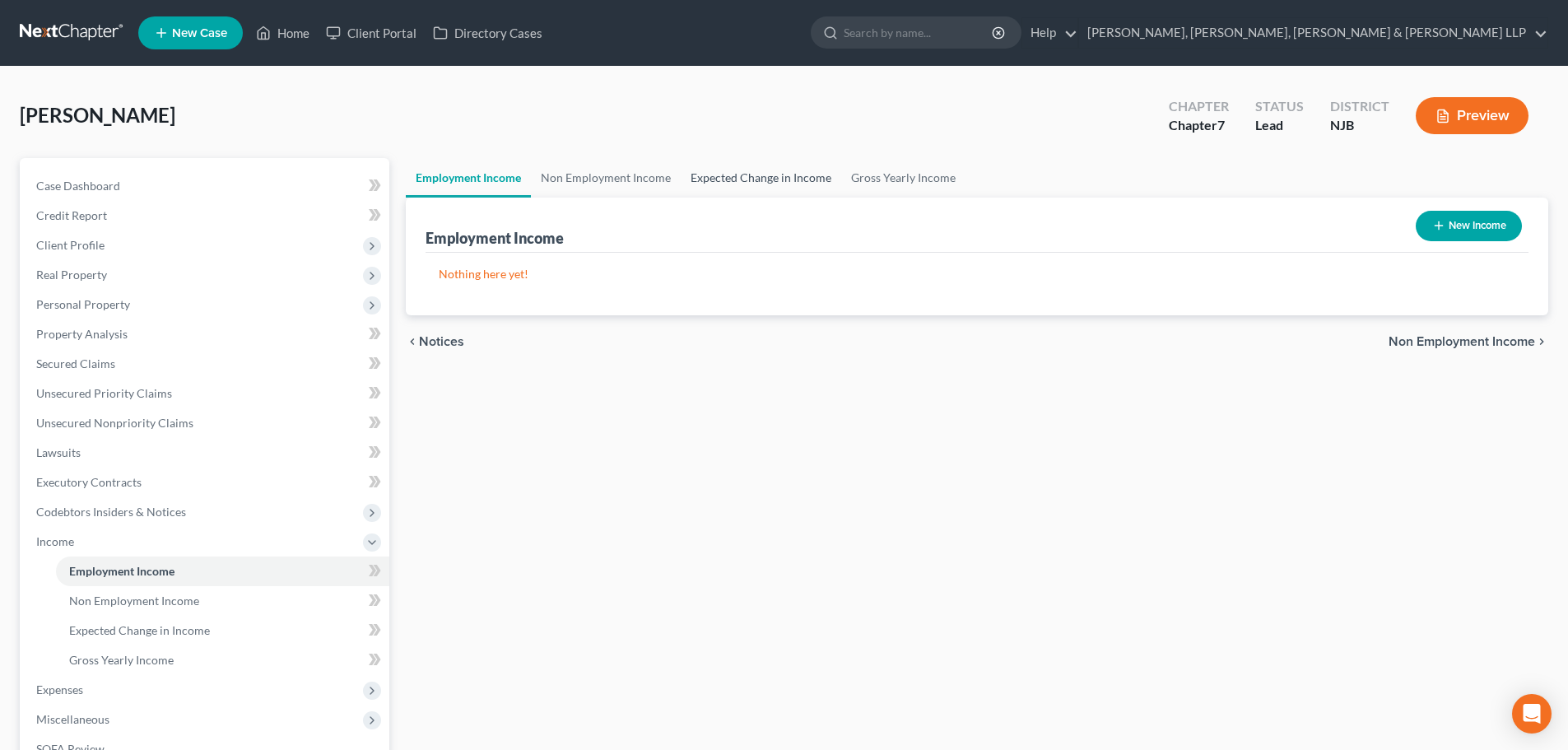
click at [835, 177] on link "Expected Change in Income" at bounding box center [761, 178] width 161 height 39
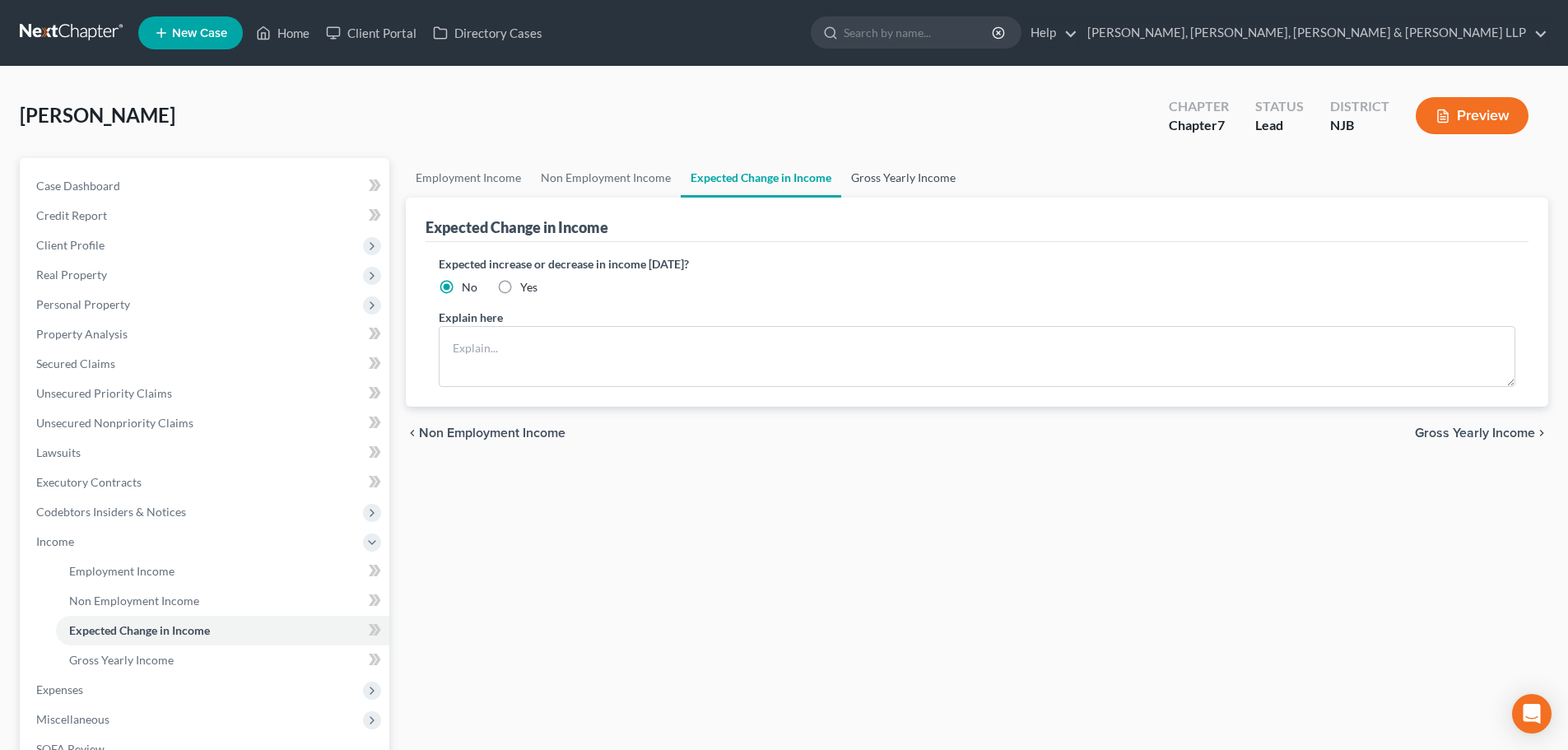
click at [866, 168] on link "Gross Yearly Income" at bounding box center [904, 178] width 125 height 39
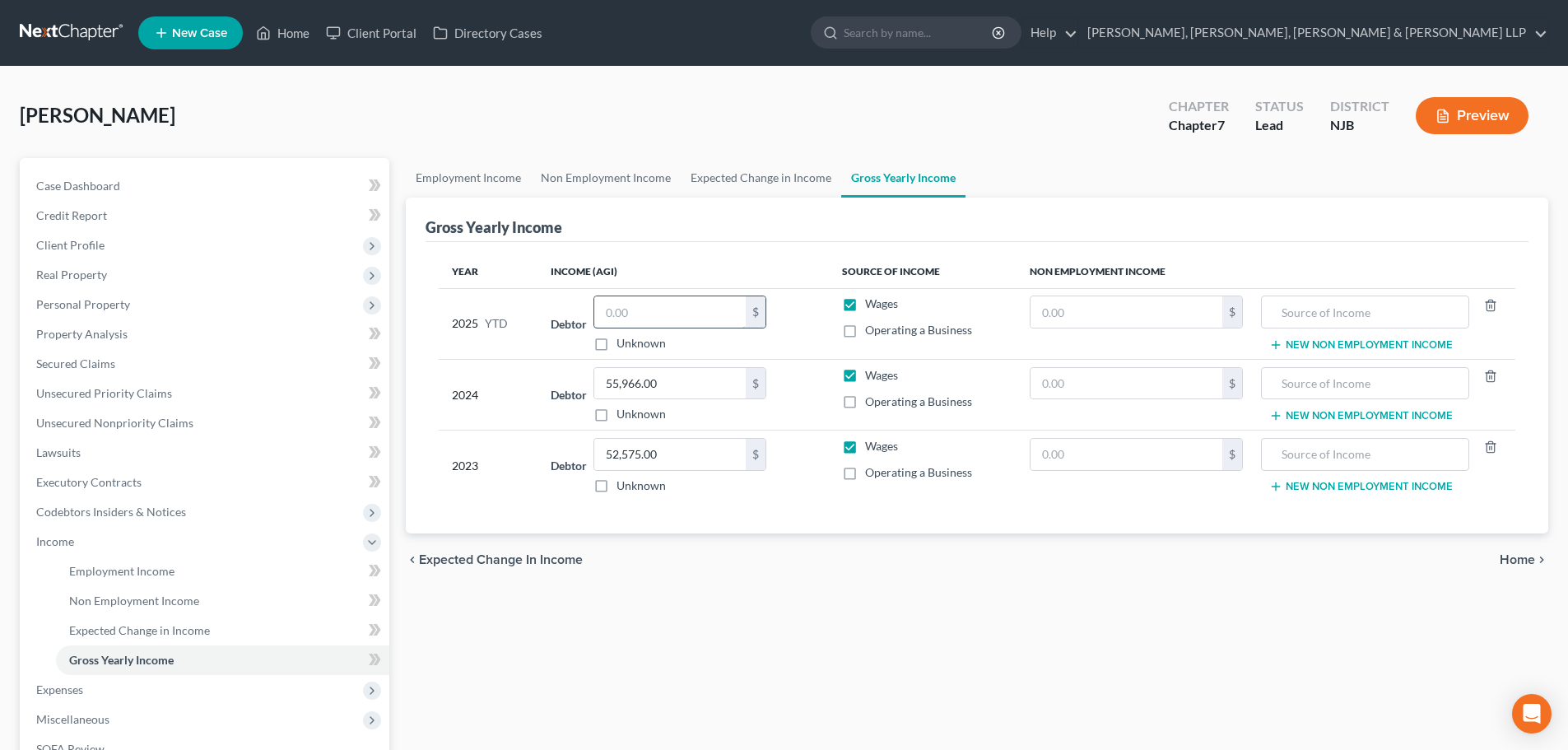
click at [661, 304] on input "text" at bounding box center [670, 312] width 152 height 32
type input "31,738.01"
click at [714, 165] on link "Expected Change in Income" at bounding box center [761, 178] width 161 height 39
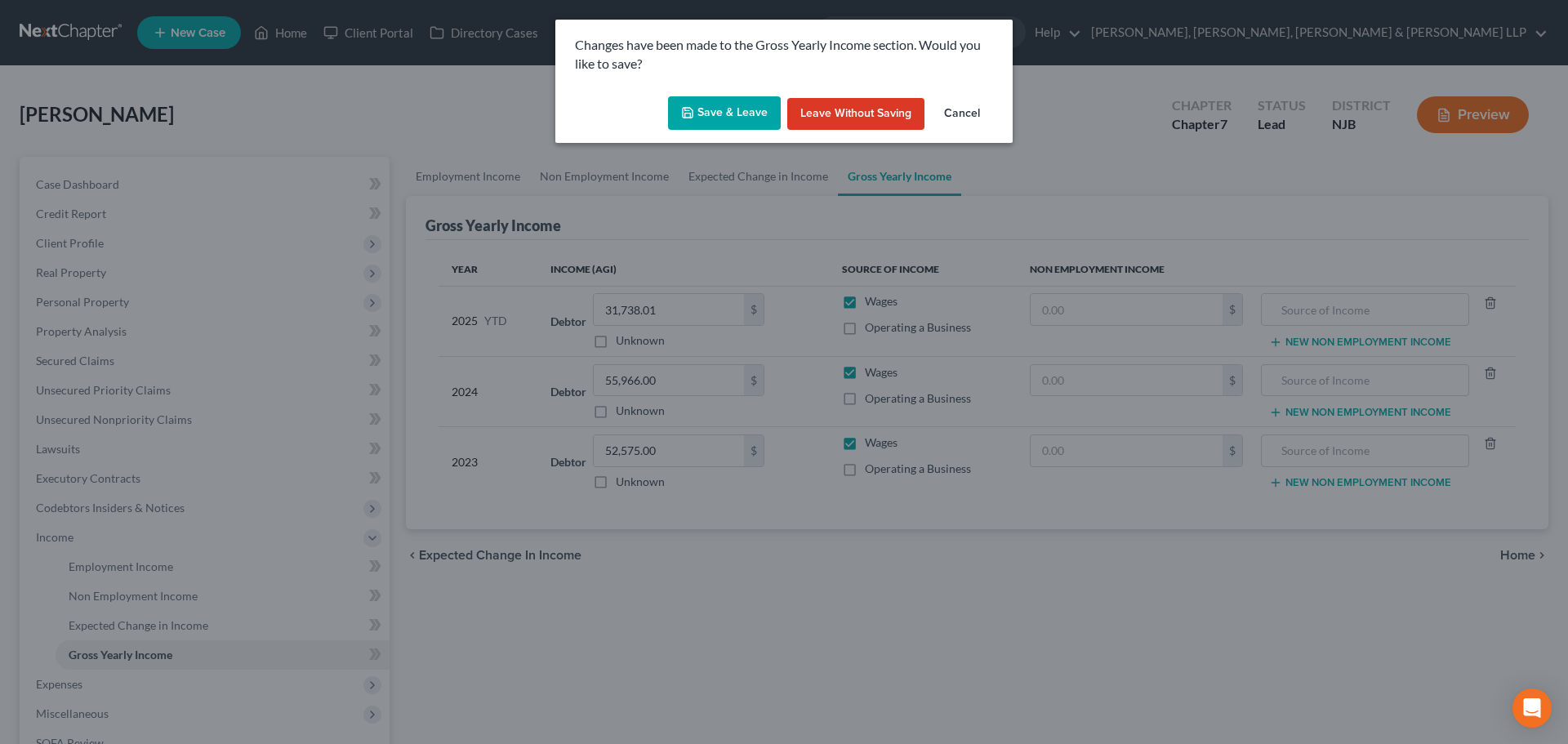
click at [711, 117] on button "Save & Leave" at bounding box center [724, 113] width 113 height 34
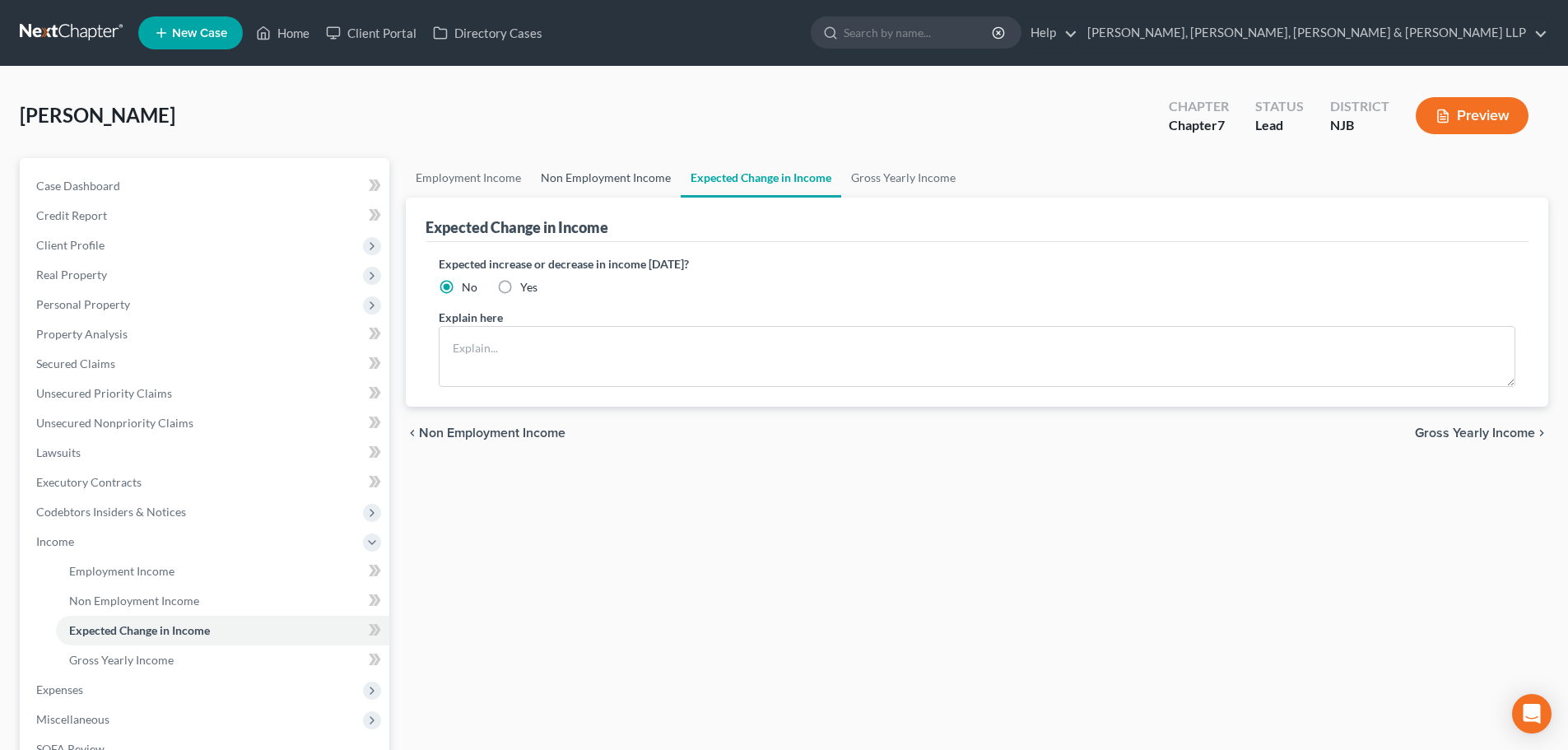
click at [652, 180] on link "Non Employment Income" at bounding box center [606, 178] width 150 height 39
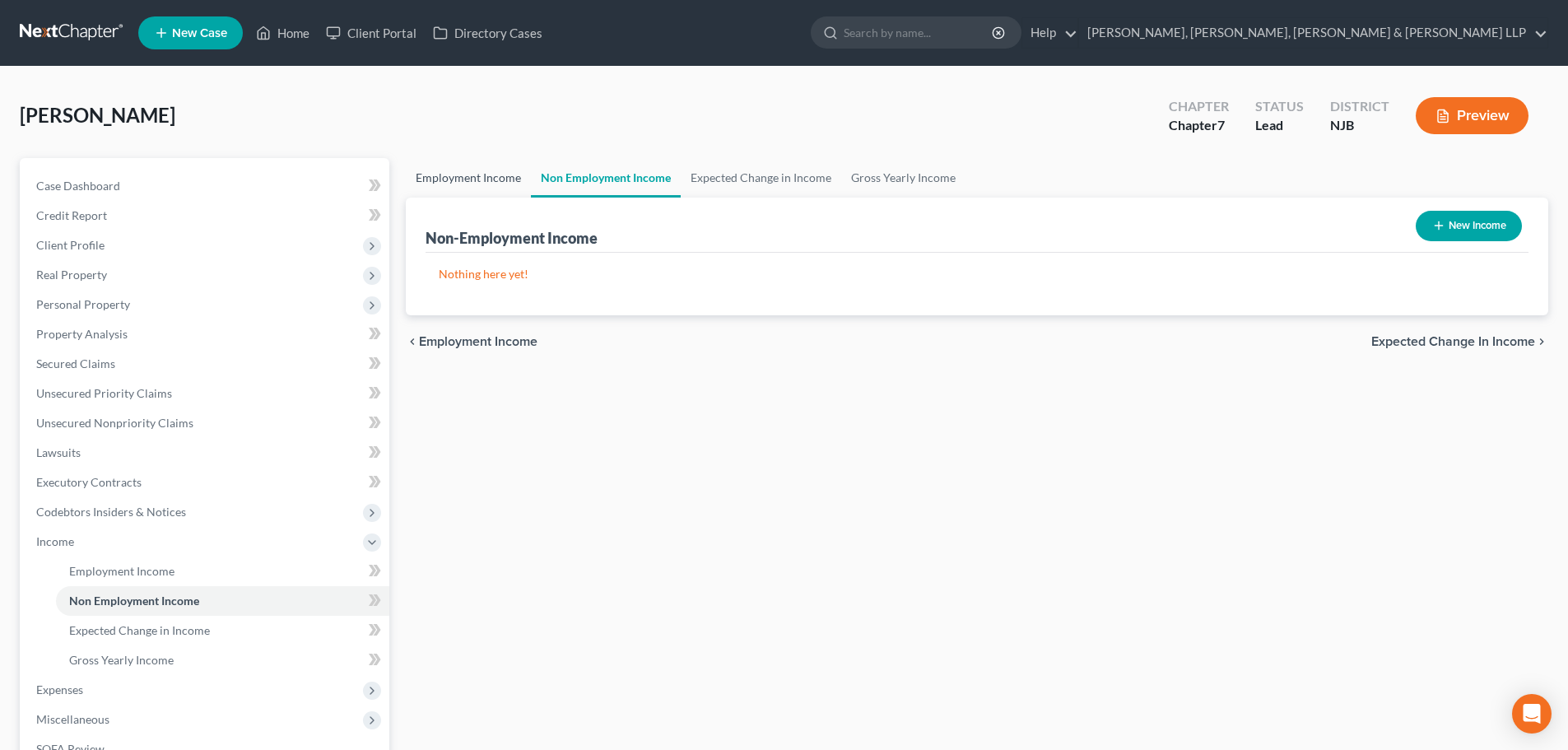
click at [480, 195] on link "Employment Income" at bounding box center [468, 178] width 125 height 39
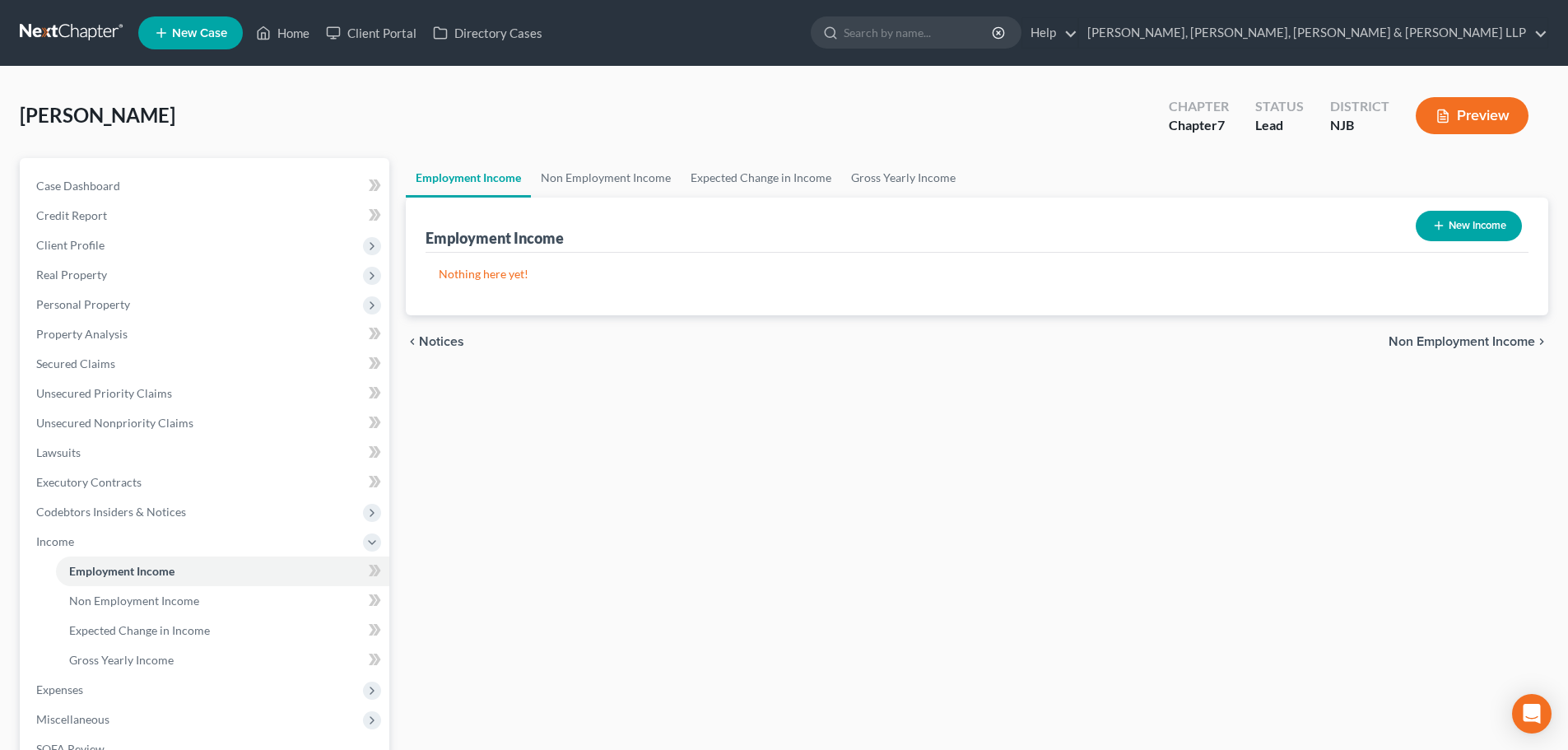
click at [1449, 219] on button "New Income" at bounding box center [1469, 225] width 106 height 31
select select "0"
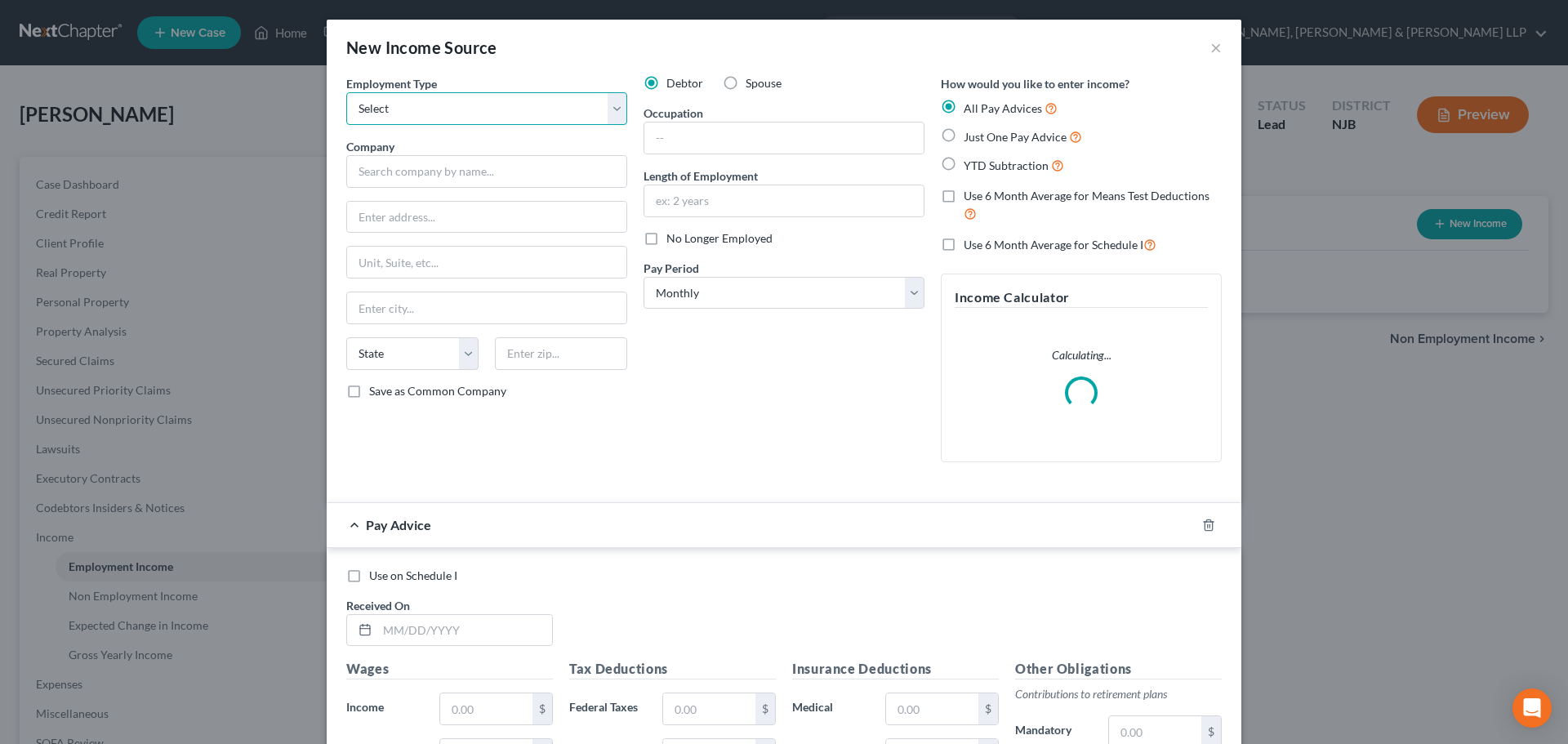
click at [454, 117] on select "Select Full or [DEMOGRAPHIC_DATA] Employment Self Employment" at bounding box center [486, 108] width 281 height 32
select select "0"
click at [346, 92] on select "Select Full or [DEMOGRAPHIC_DATA] Employment Self Employment" at bounding box center [486, 108] width 281 height 32
click at [428, 175] on input "text" at bounding box center [486, 171] width 281 height 32
type input "t"
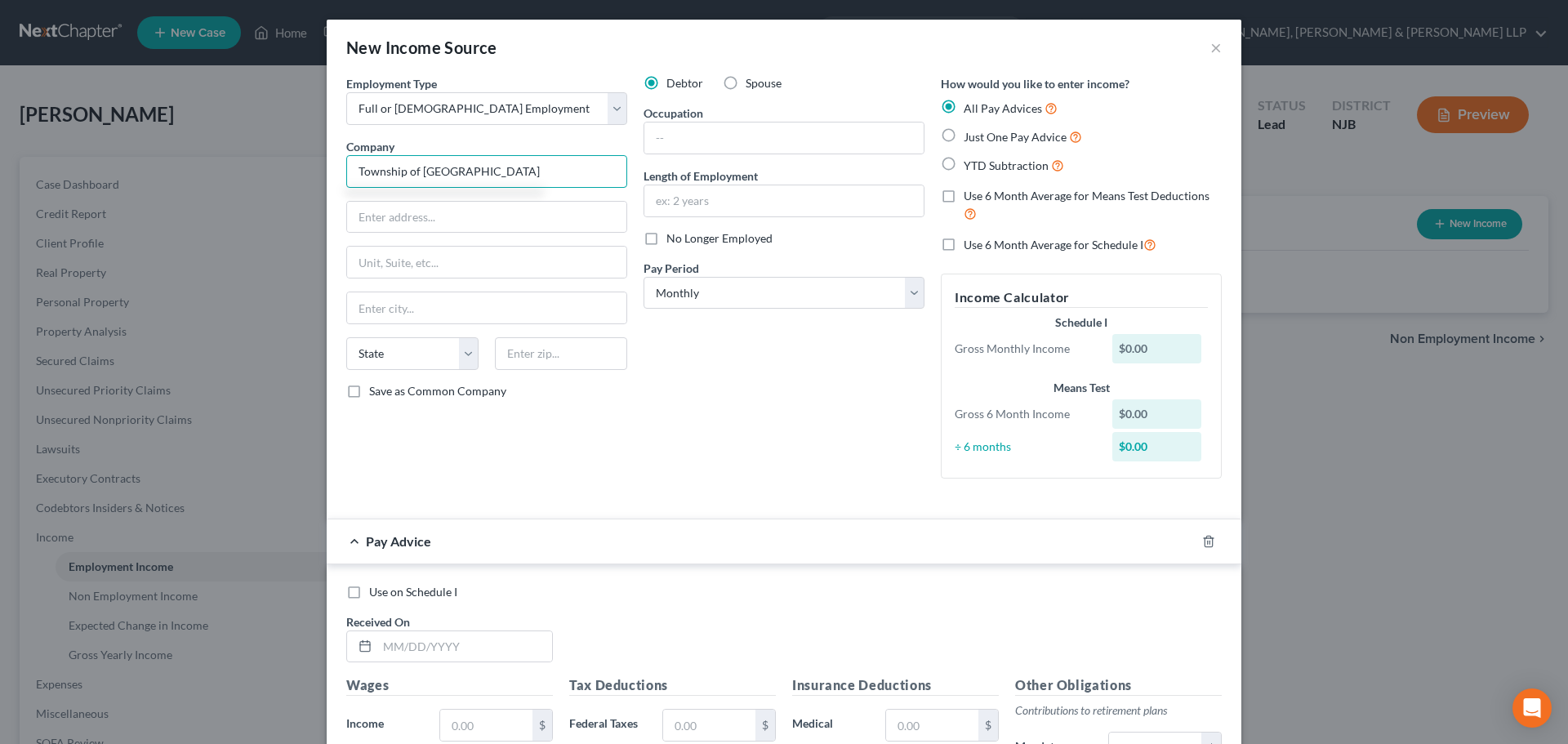
type input "Township of [GEOGRAPHIC_DATA]"
click at [395, 197] on div "Employment Type * Select Full or [DEMOGRAPHIC_DATA] Employment Self Employment …" at bounding box center [486, 282] width 297 height 416
click at [395, 209] on input "text" at bounding box center [486, 218] width 280 height 31
type input "[STREET_ADDRESS]"
click at [582, 354] on input "text" at bounding box center [560, 353] width 132 height 32
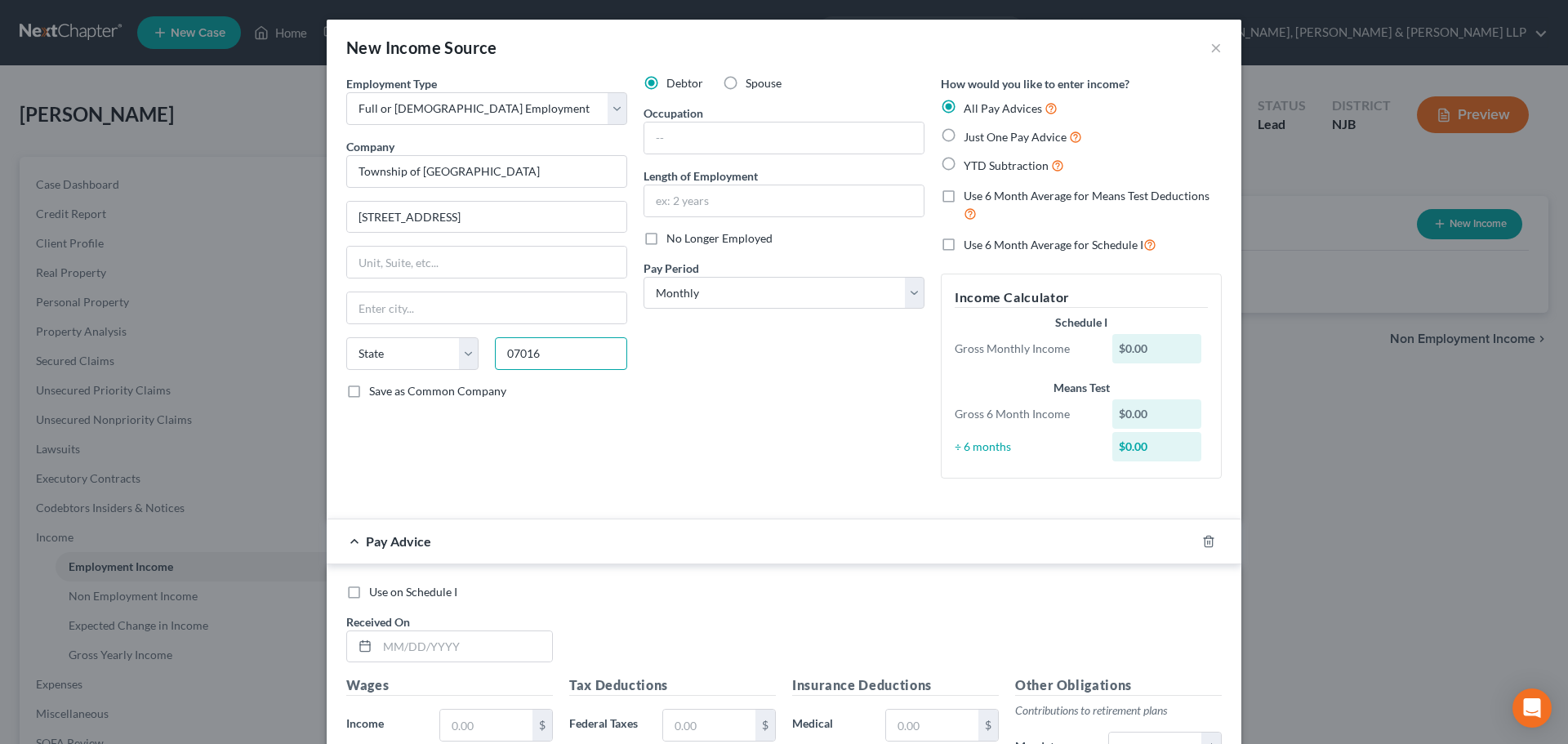
type input "07016"
click at [437, 279] on div "Employment Type * Select Full or [DEMOGRAPHIC_DATA] Employment Self Employment …" at bounding box center [486, 282] width 297 height 416
type input "[PERSON_NAME]"
select select "33"
click at [964, 246] on label "Use 6 Month Average for Schedule I" at bounding box center [1059, 245] width 193 height 18
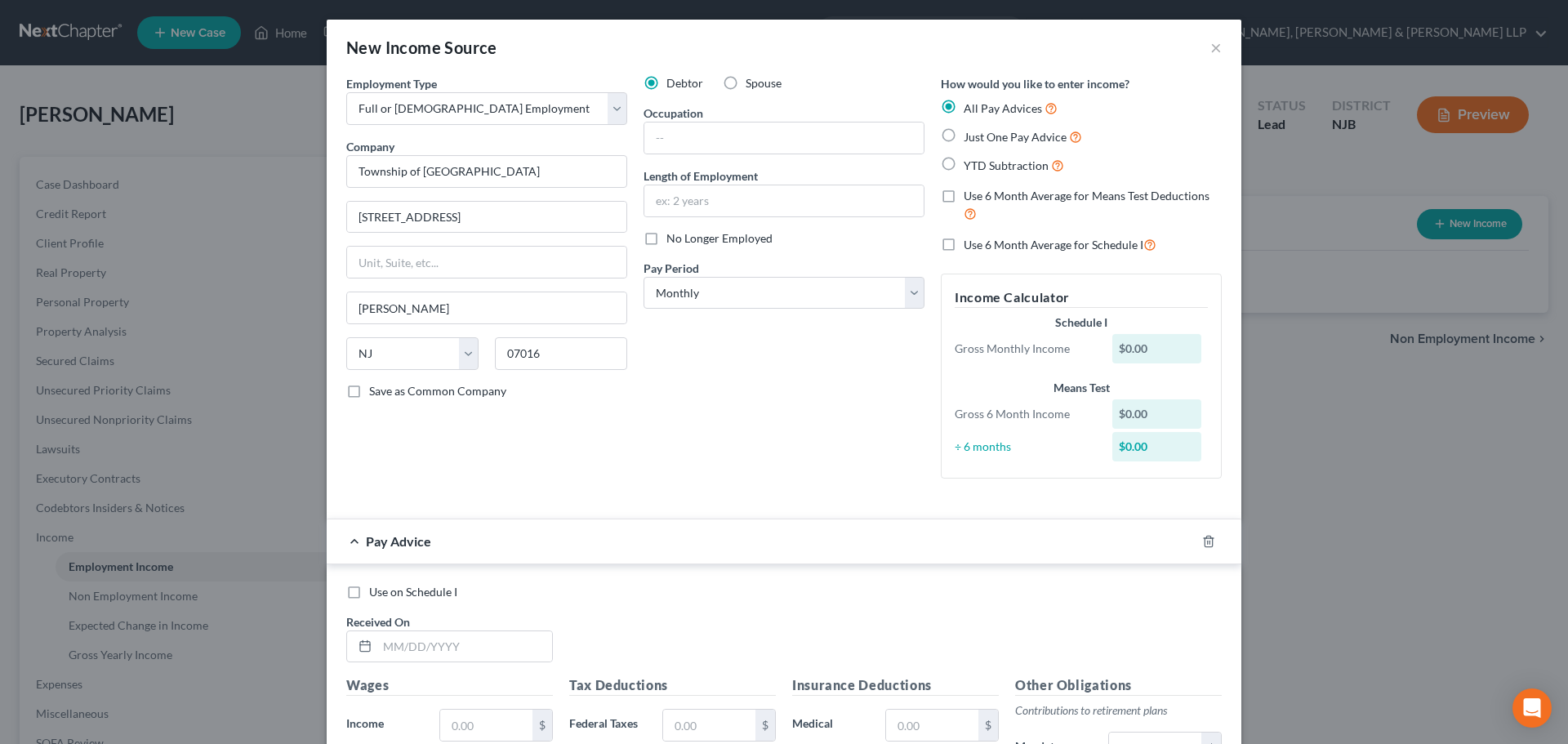
click at [970, 246] on input "Use 6 Month Average for Schedule I" at bounding box center [976, 241] width 11 height 11
checkbox input "true"
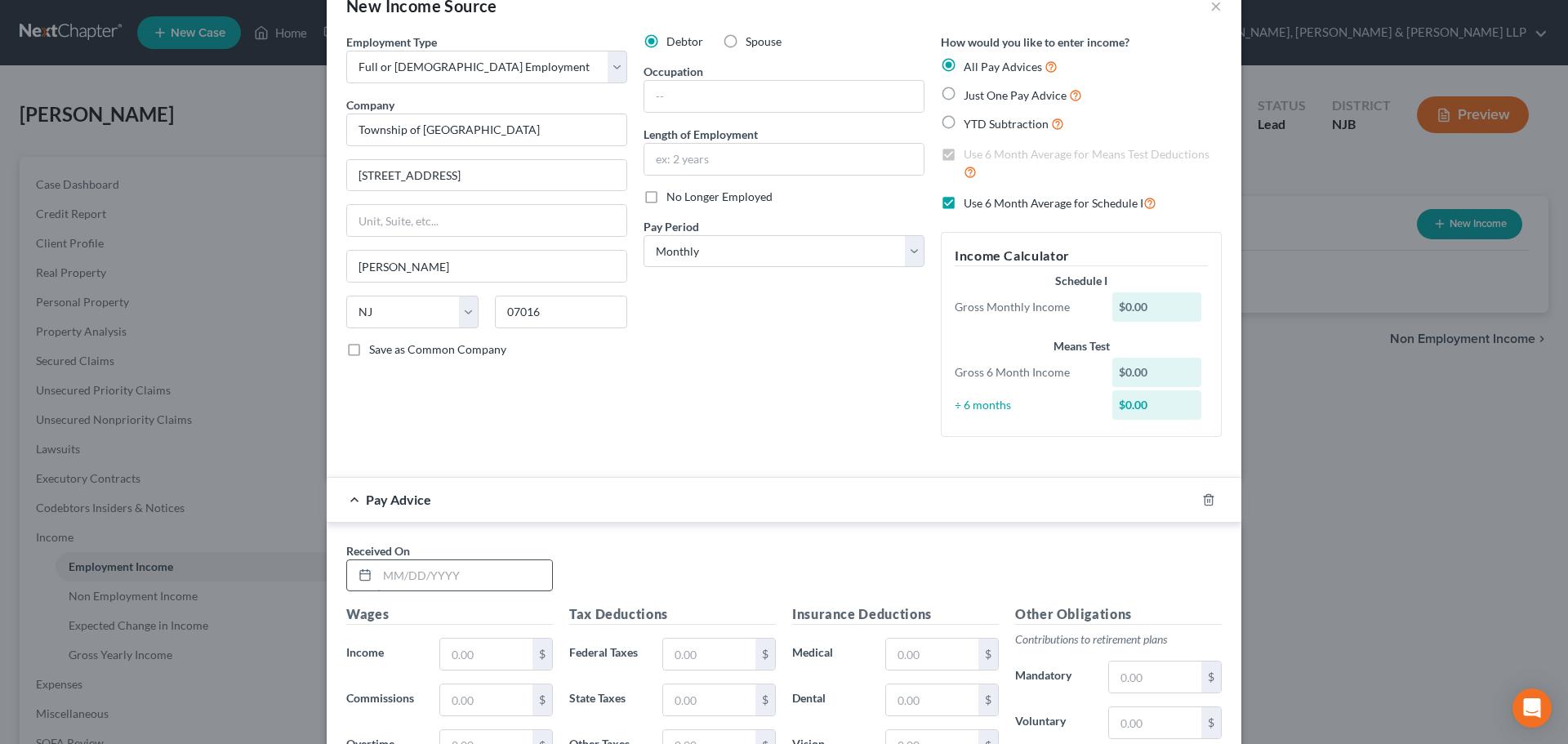
scroll to position [81, 0]
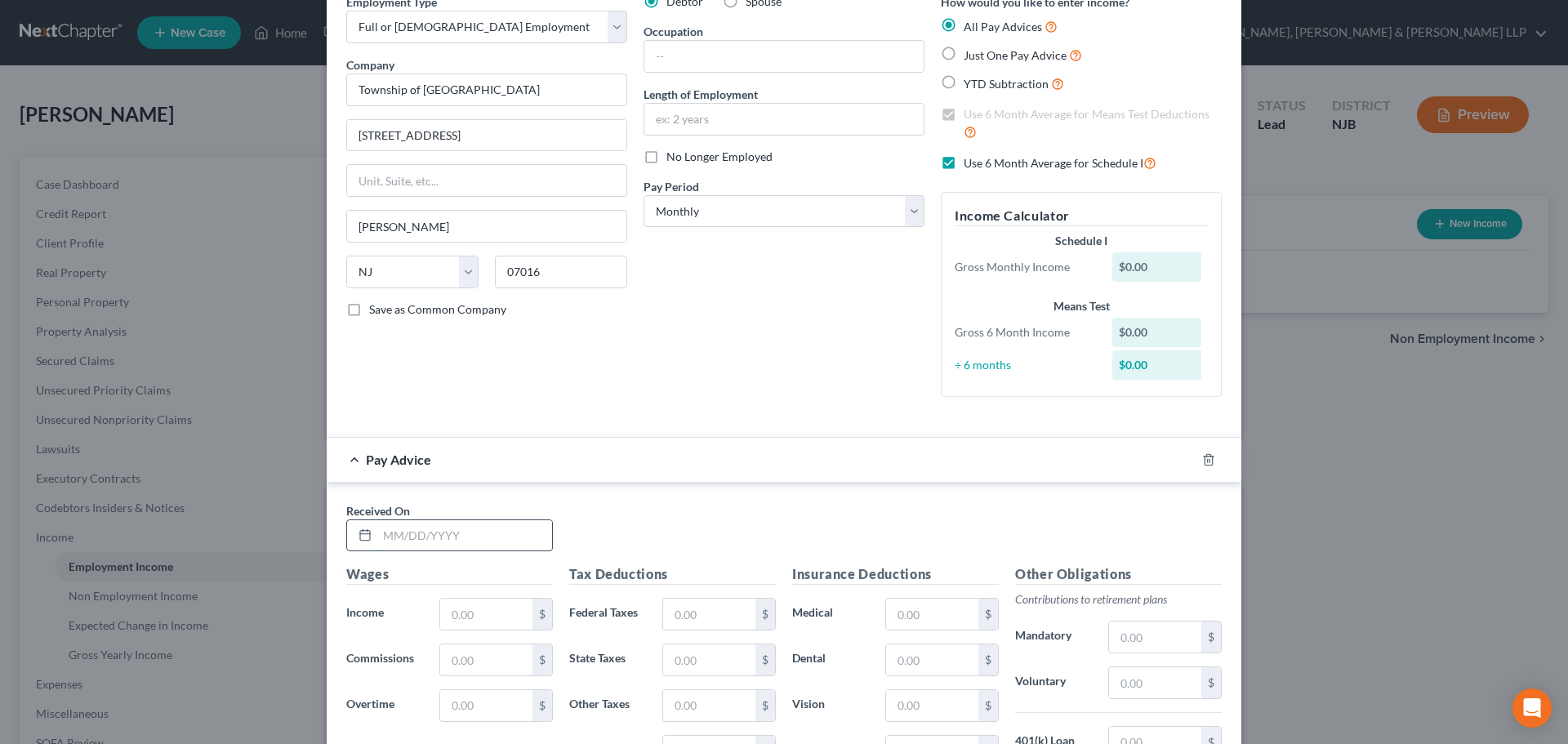
click at [449, 534] on input "text" at bounding box center [464, 536] width 174 height 31
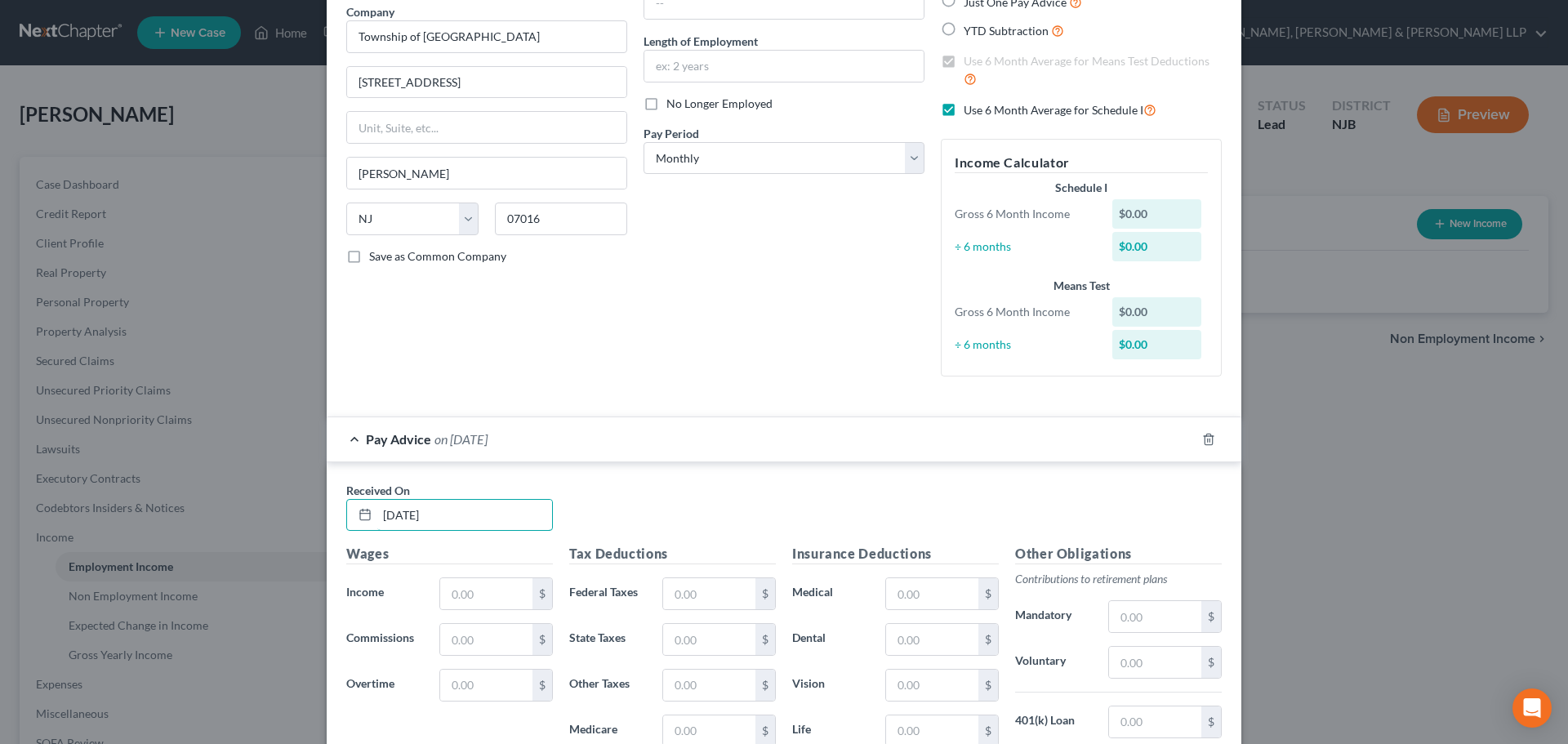
scroll to position [163, 0]
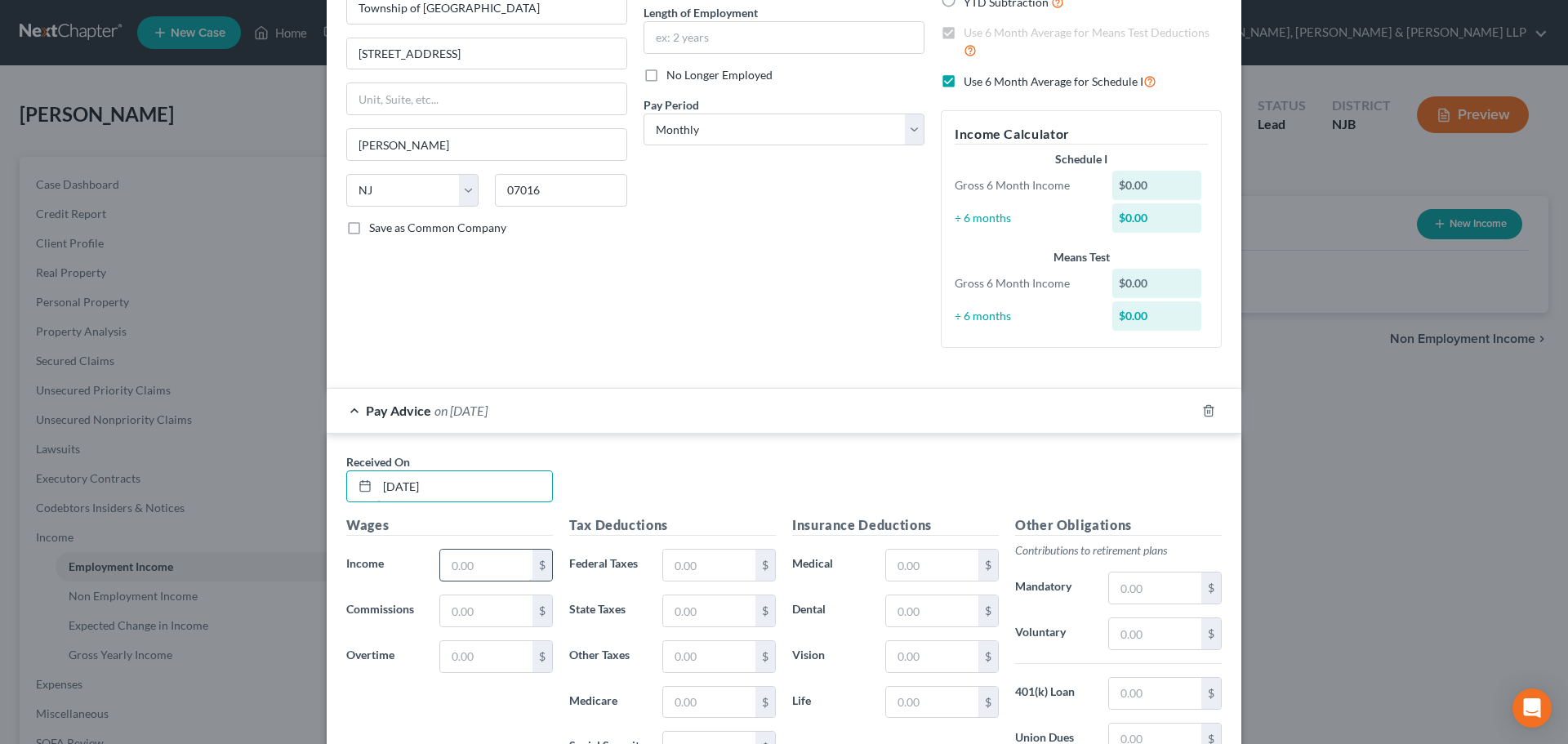
type input "[DATE]"
click at [478, 551] on input "text" at bounding box center [486, 565] width 92 height 31
type input "2,692.31"
drag, startPoint x: 736, startPoint y: 568, endPoint x: 728, endPoint y: 562, distance: 10.0
click at [728, 562] on input "text" at bounding box center [709, 565] width 92 height 31
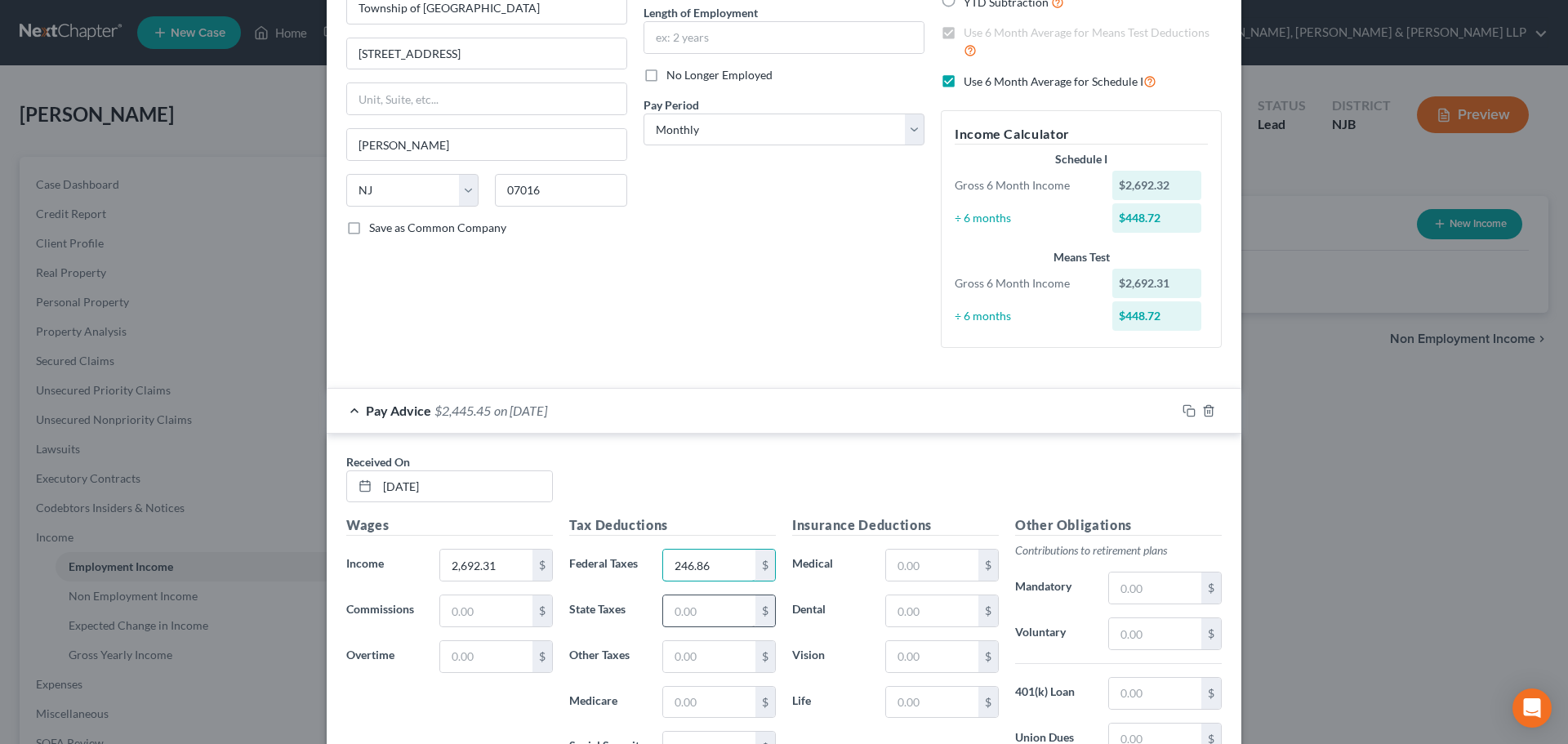
type input "246.86"
click at [723, 623] on input "text" at bounding box center [709, 611] width 92 height 31
type input "100.96"
click at [682, 709] on input "text" at bounding box center [709, 702] width 92 height 31
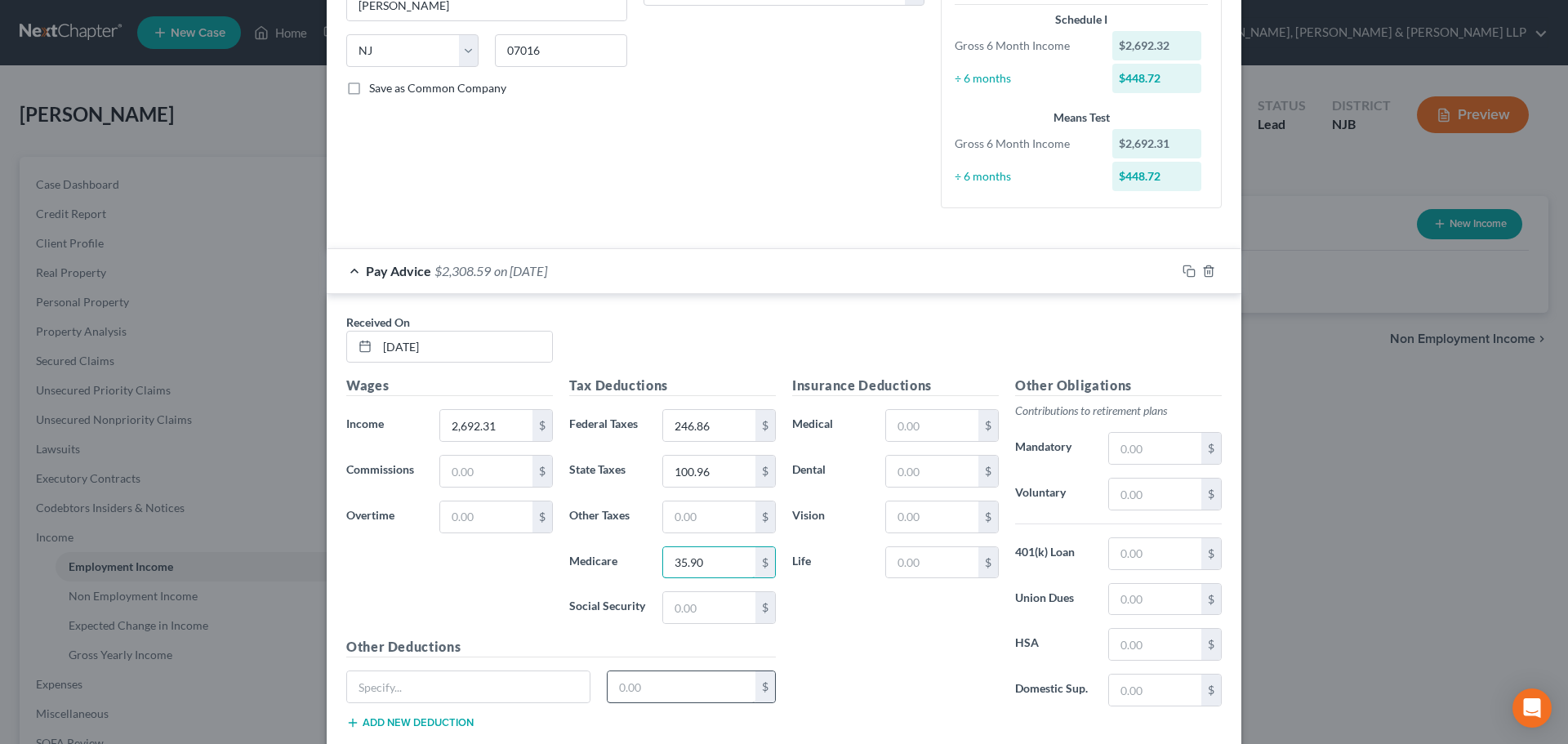
scroll to position [327, 0]
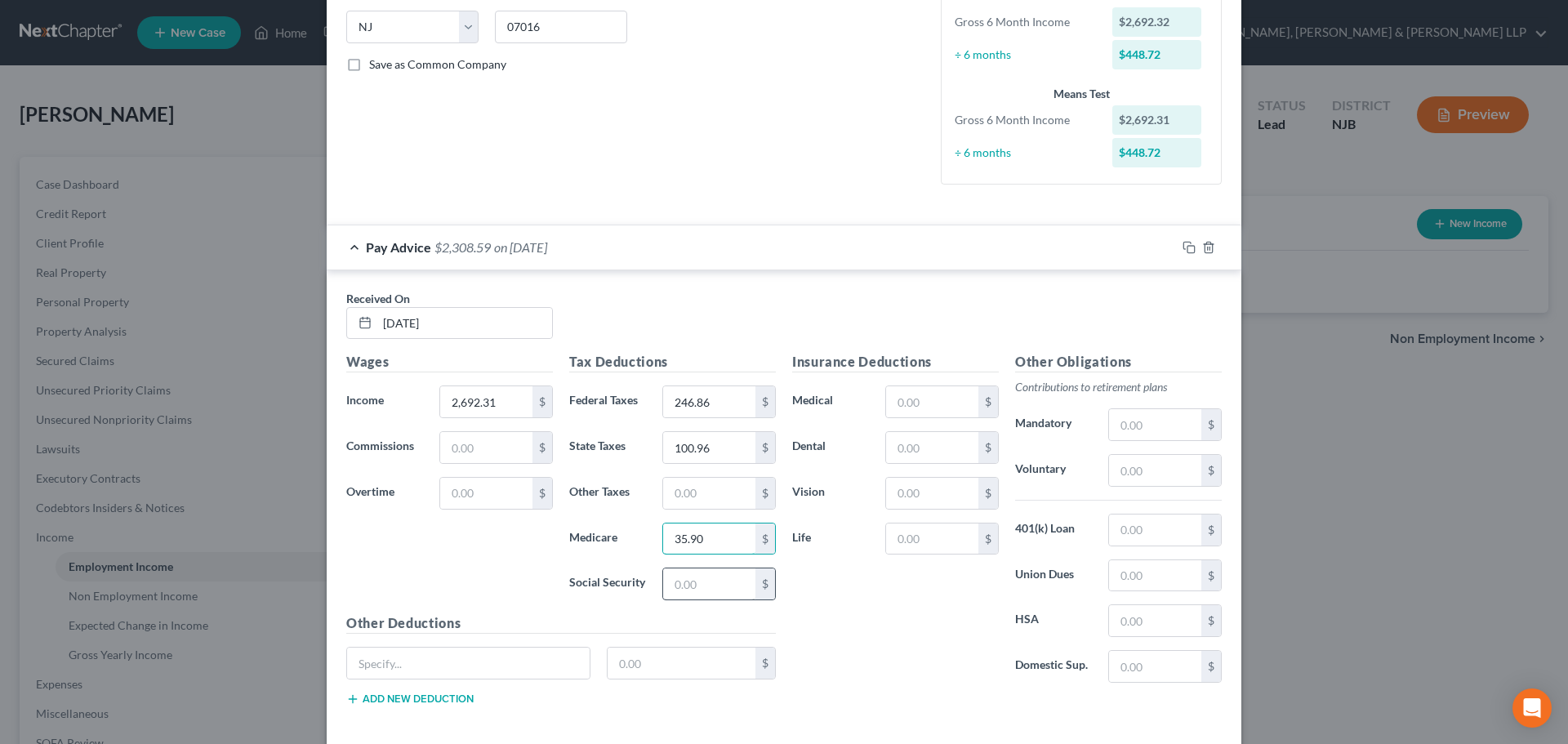
type input "35.90"
click at [689, 587] on input "text" at bounding box center [709, 584] width 92 height 31
type input "153.52"
click at [692, 493] on input "text" at bounding box center [709, 494] width 92 height 31
type input "8.88"
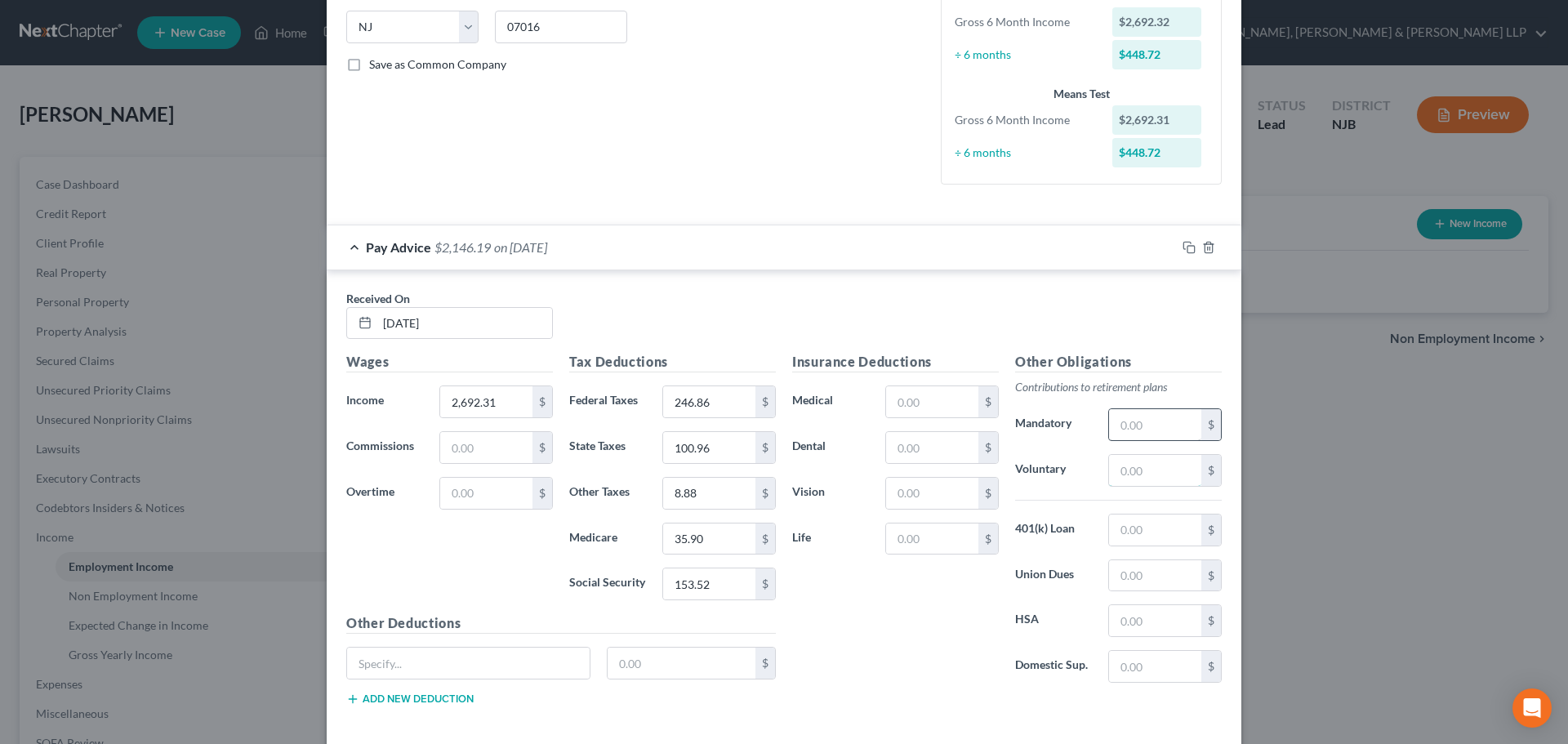
drag, startPoint x: 1149, startPoint y: 459, endPoint x: 1132, endPoint y: 433, distance: 31.1
click at [1149, 459] on input "text" at bounding box center [1155, 471] width 92 height 31
type input "447.56"
click at [1141, 581] on input "text" at bounding box center [1155, 576] width 92 height 31
type input "30.96"
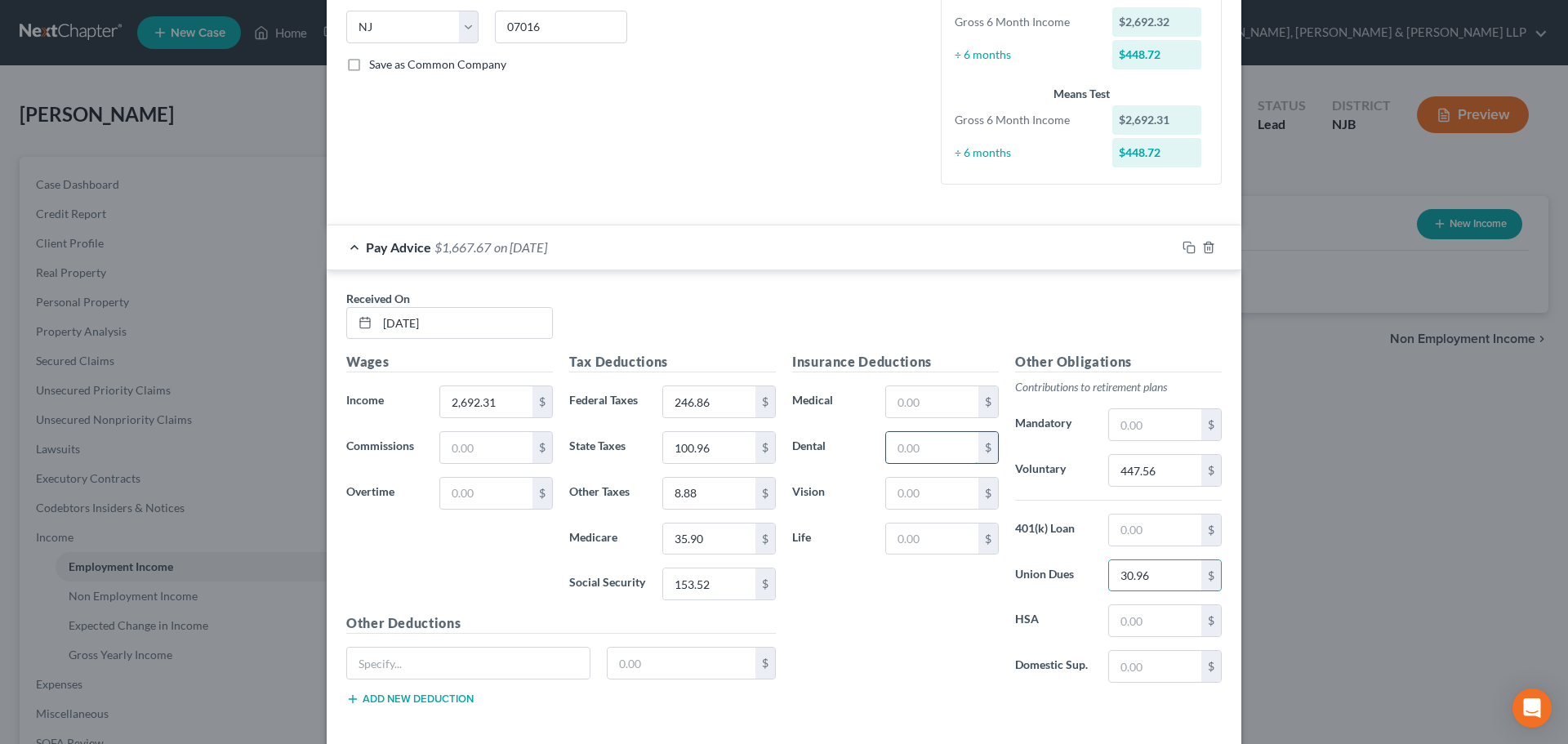
click at [914, 442] on input "text" at bounding box center [932, 448] width 92 height 31
type input "1.91"
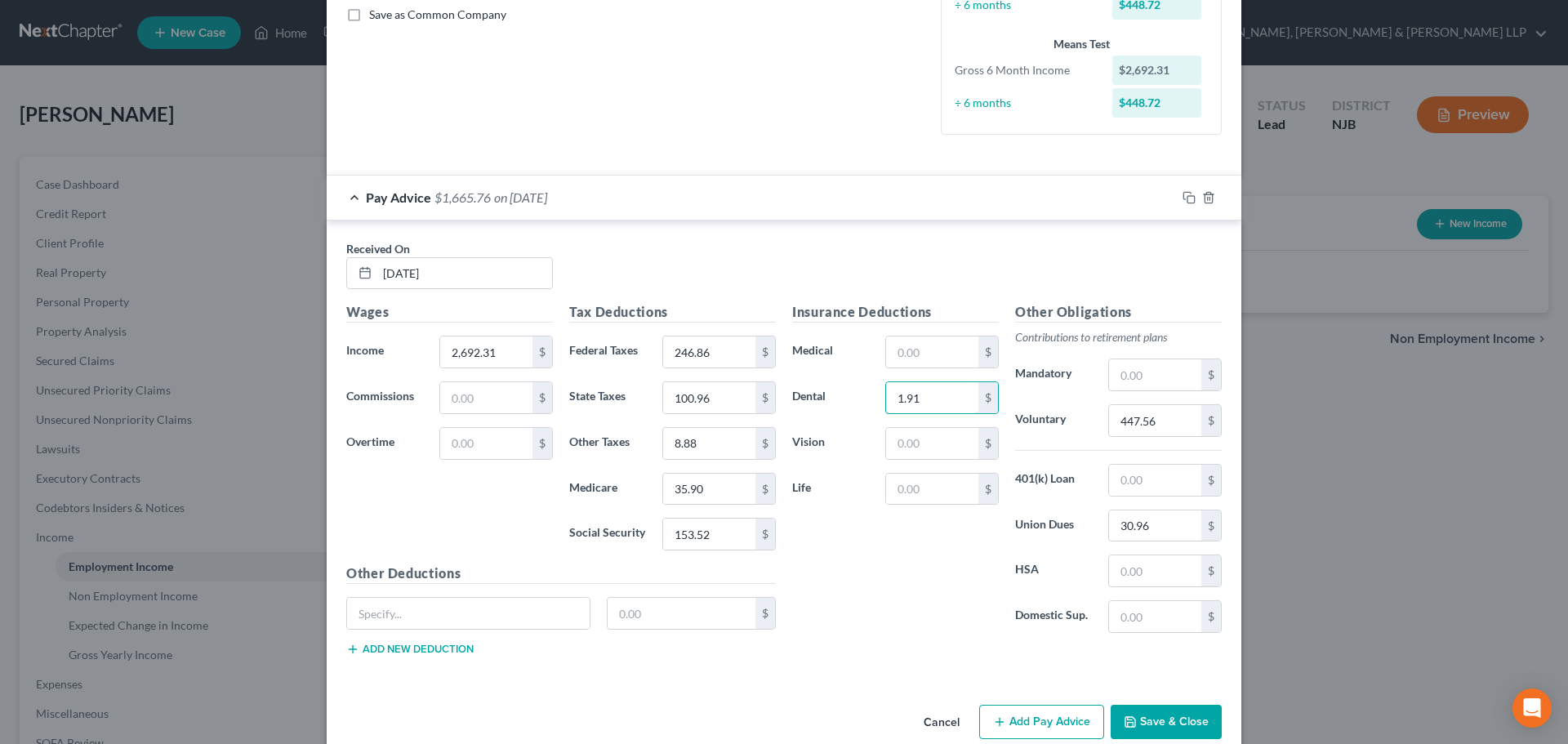
scroll to position [404, 0]
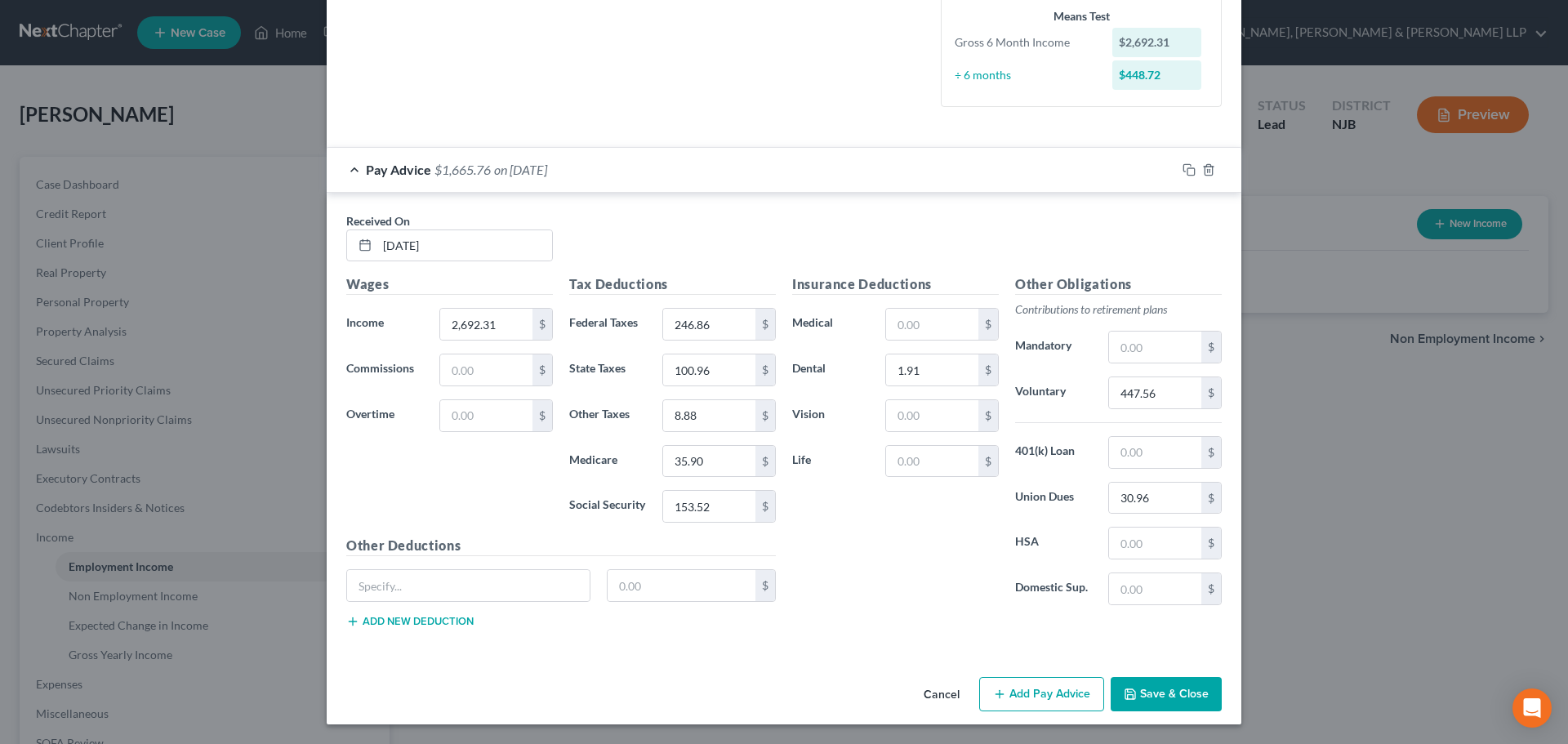
click at [1164, 694] on button "Save & Close" at bounding box center [1166, 693] width 111 height 34
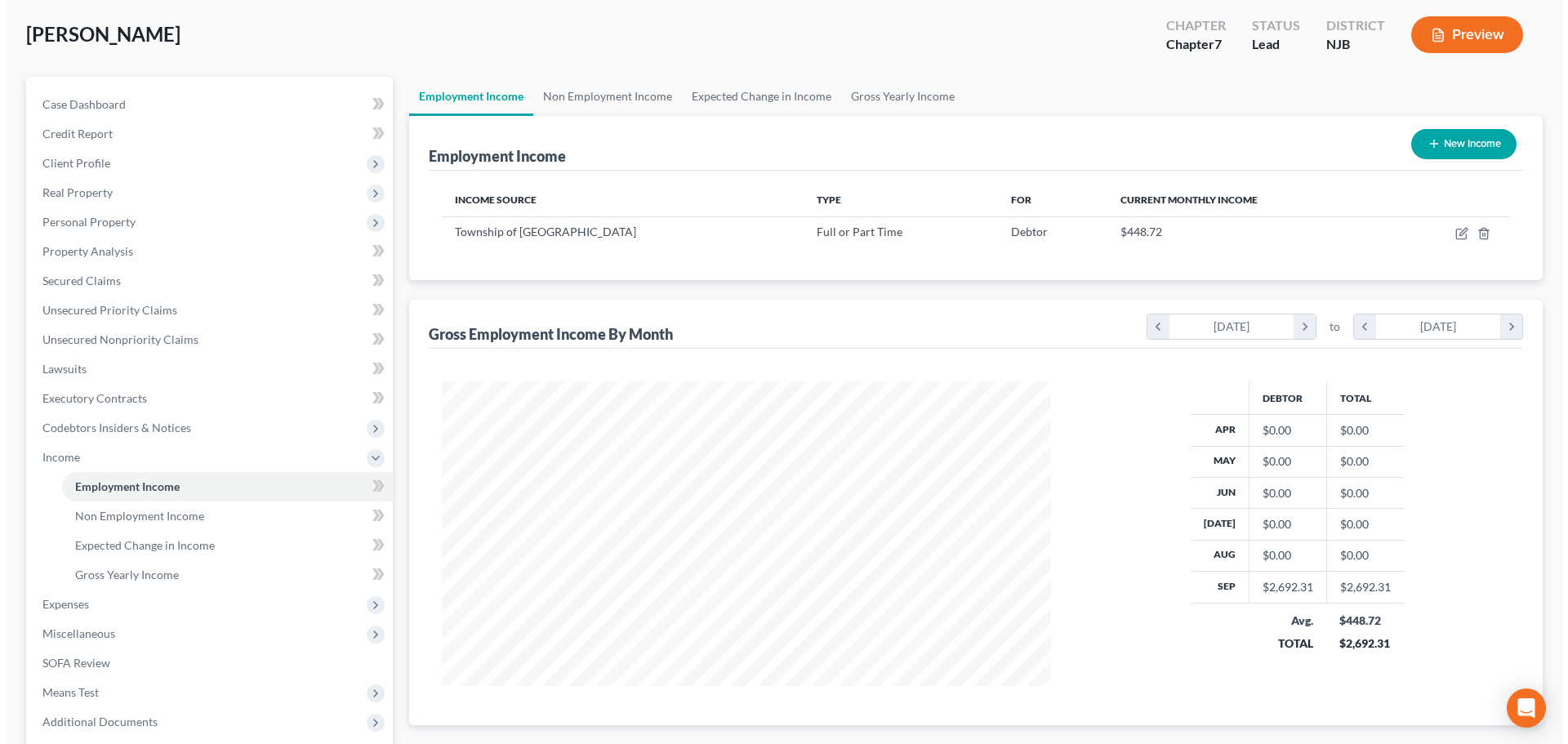
scroll to position [78, 0]
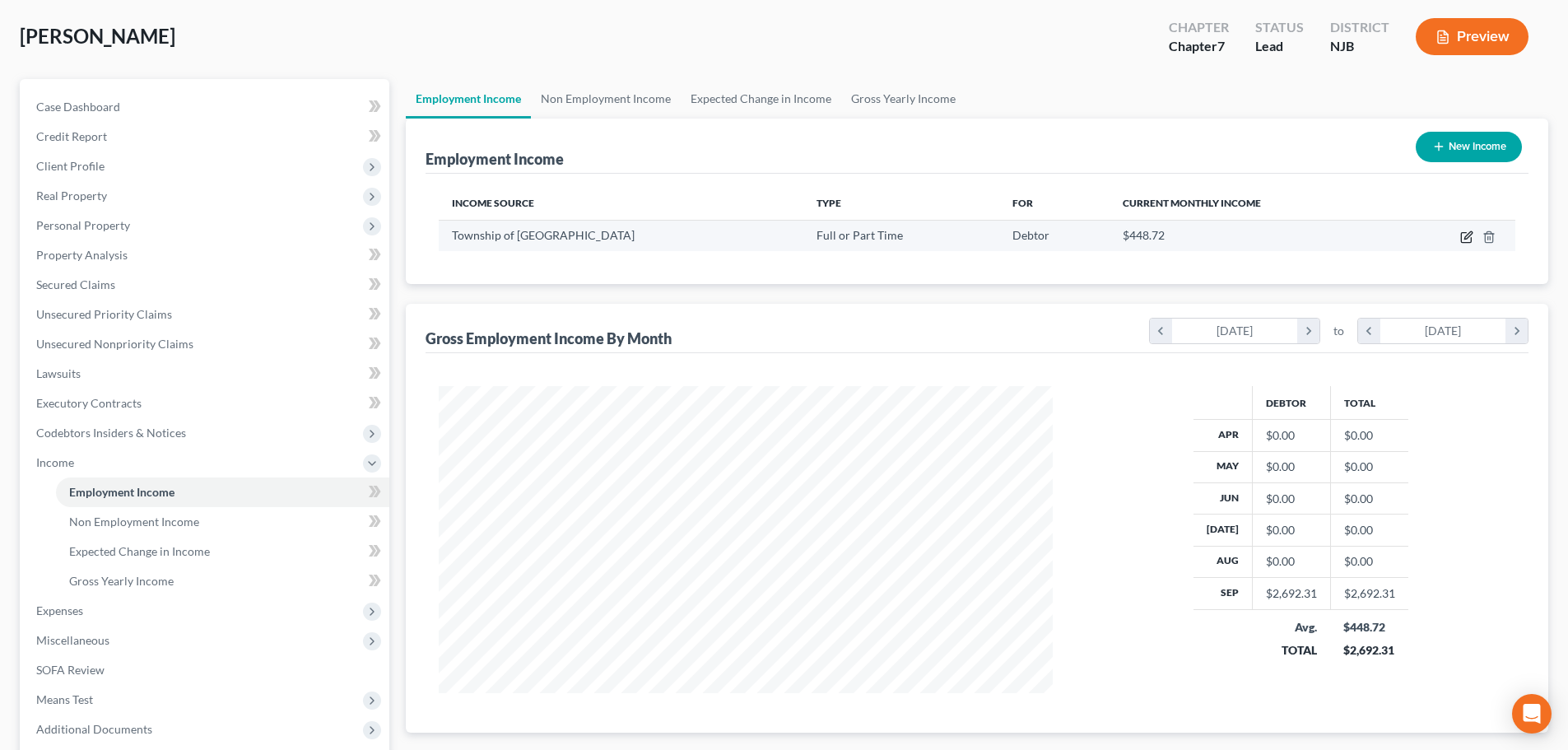
click at [1466, 239] on icon "button" at bounding box center [1468, 235] width 7 height 7
select select "0"
select select "33"
select select "0"
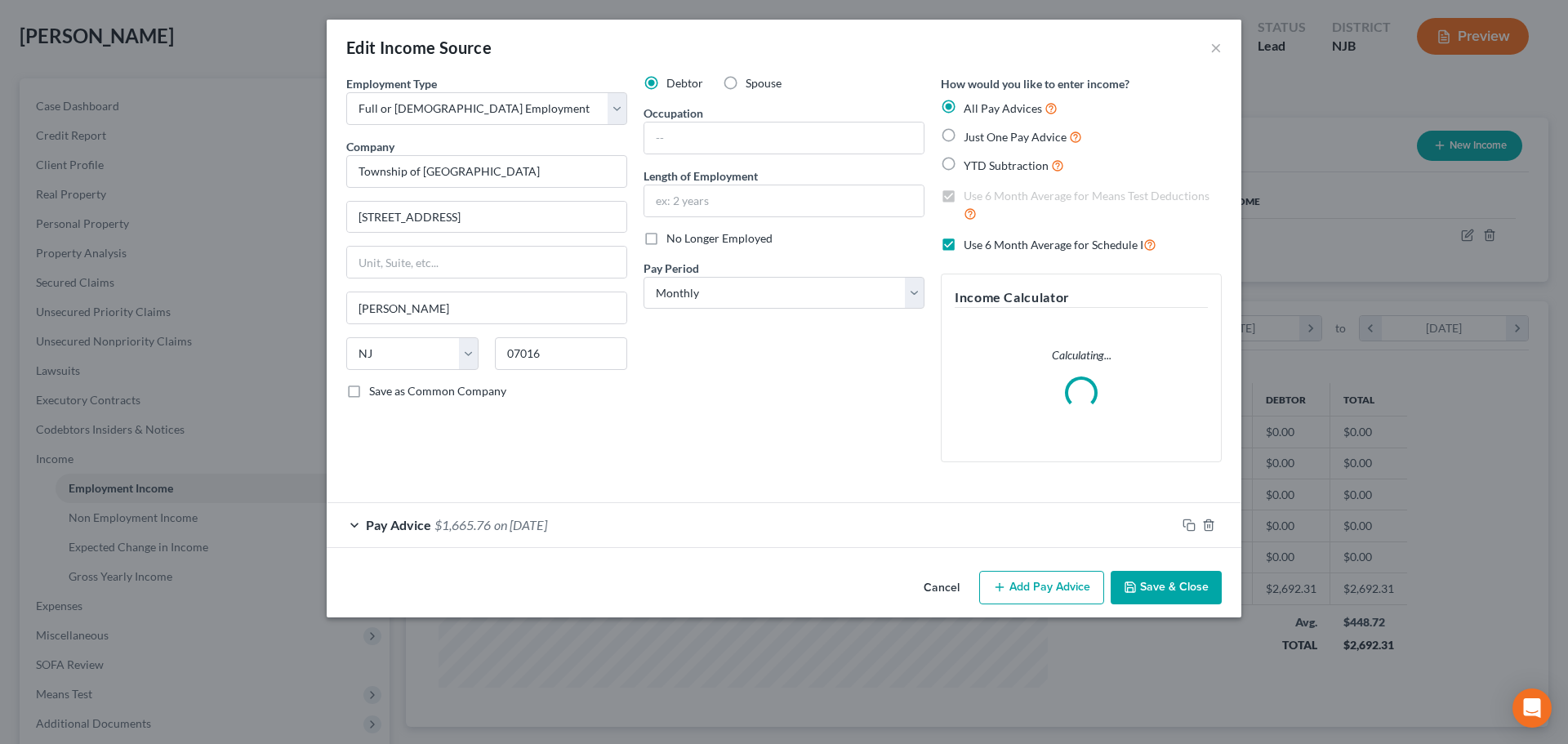
scroll to position [307, 648]
click at [1016, 594] on button "Add Pay Advice" at bounding box center [1041, 587] width 125 height 34
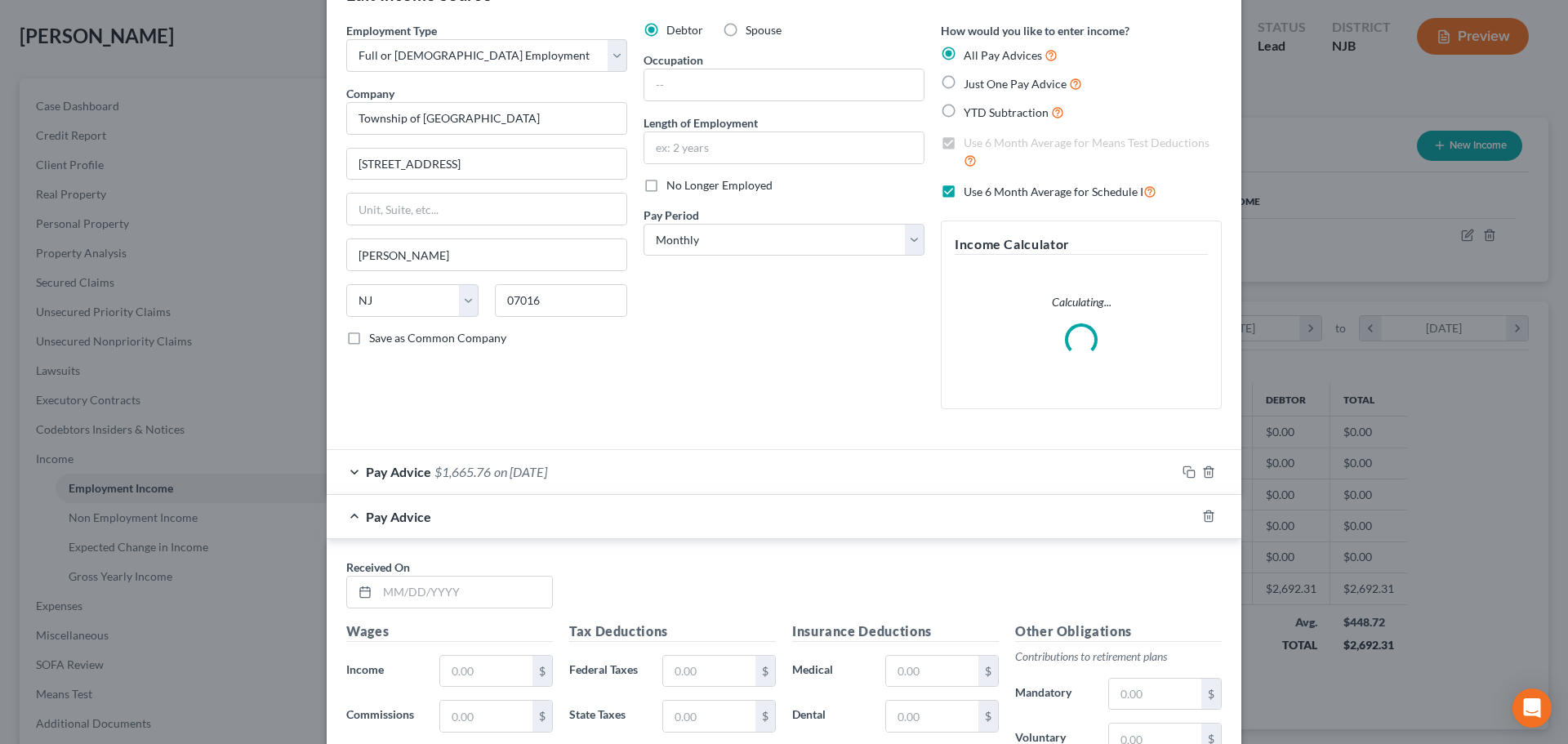
scroll to position [81, 0]
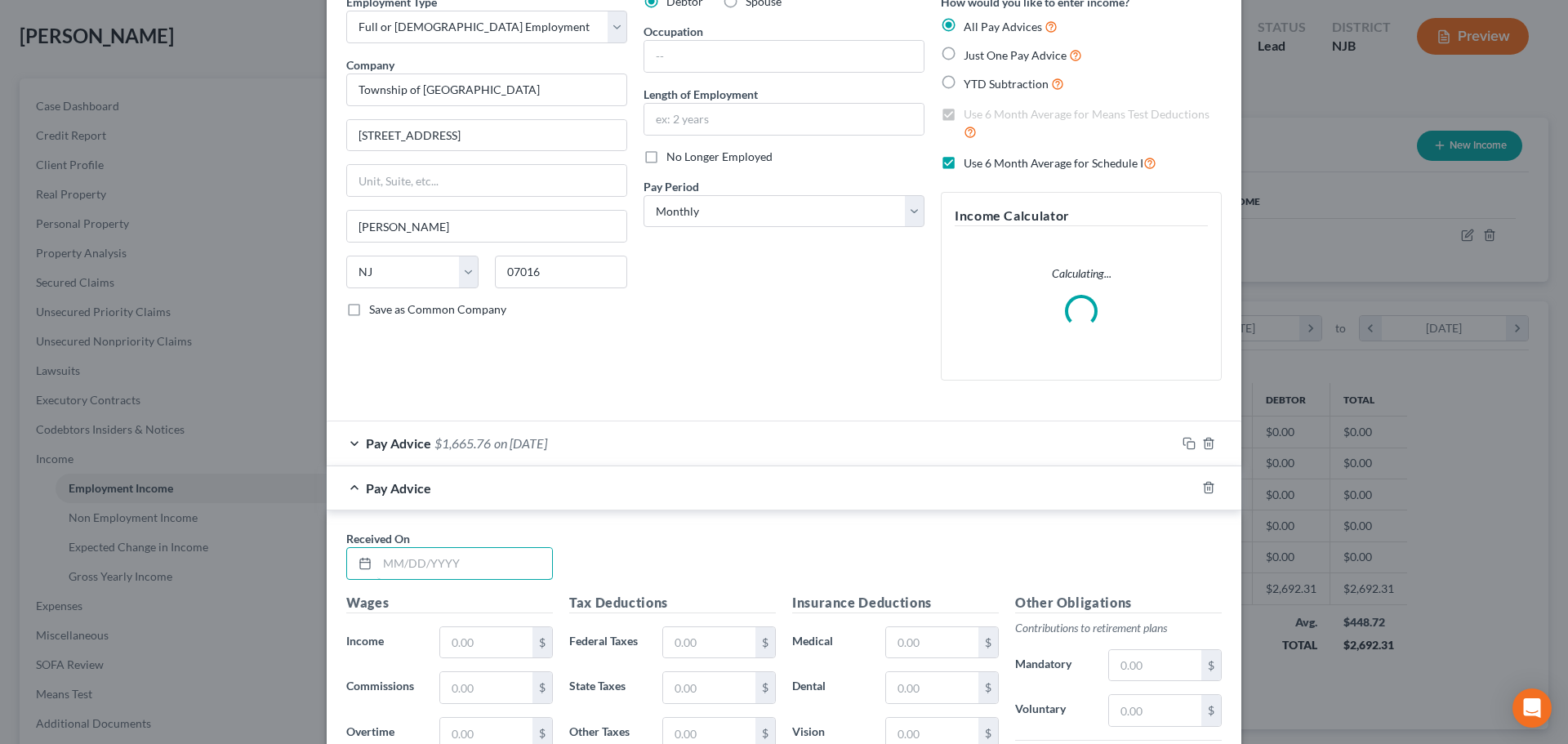
drag, startPoint x: 406, startPoint y: 570, endPoint x: 309, endPoint y: 561, distance: 97.4
click at [406, 570] on input "text" at bounding box center [464, 564] width 174 height 31
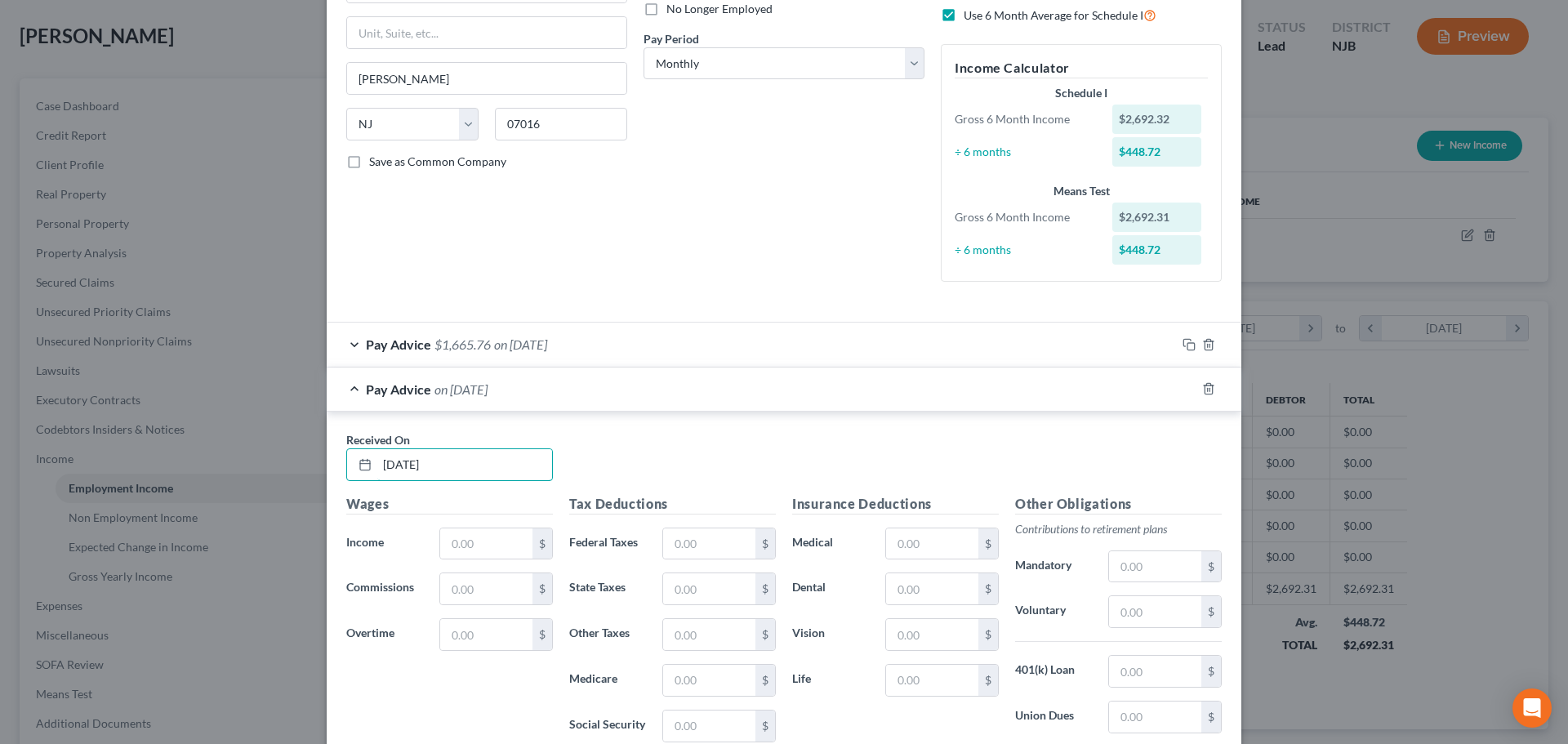
scroll to position [245, 0]
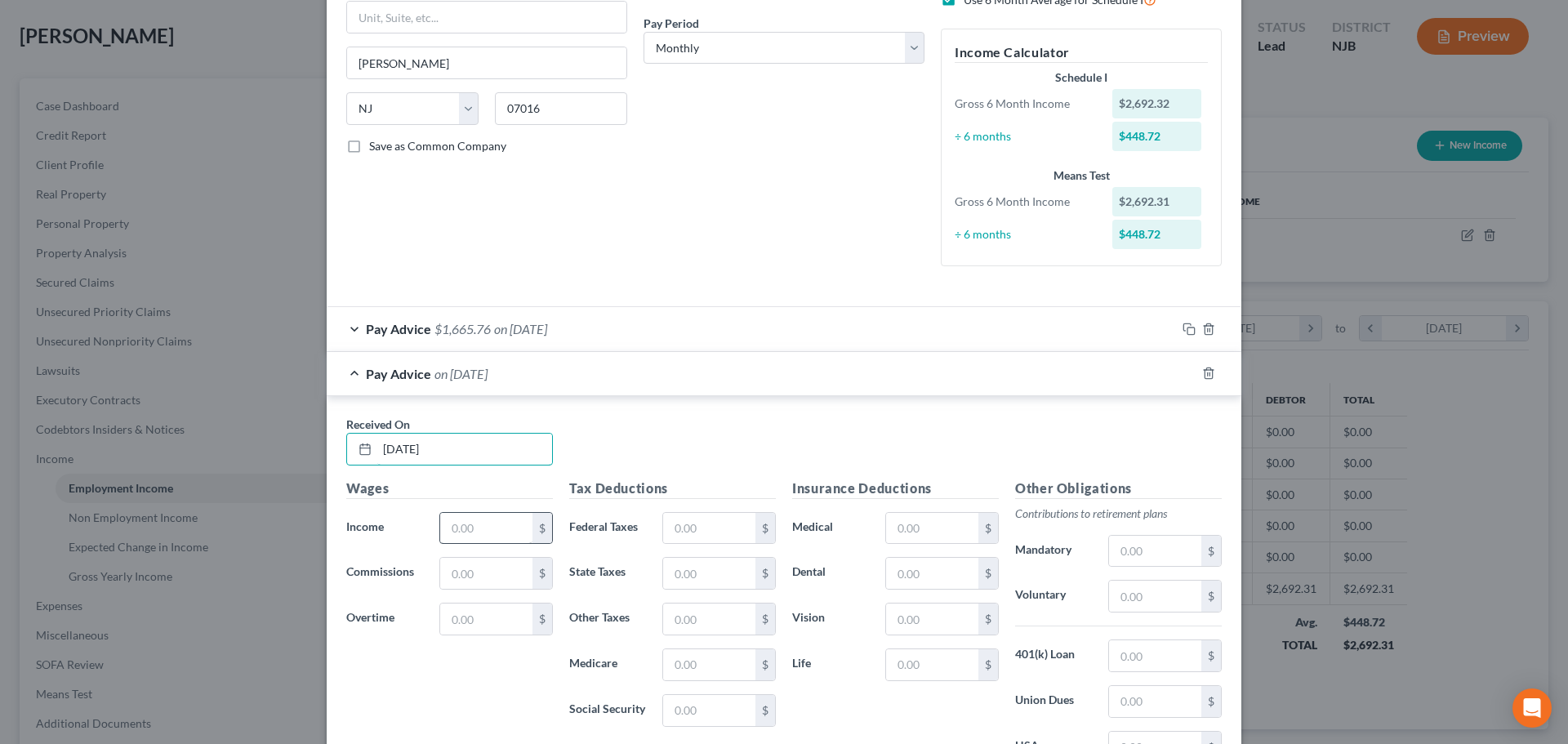
type input "[DATE]"
click at [492, 518] on input "text" at bounding box center [486, 529] width 92 height 31
type input "2,399.83"
click at [723, 524] on input "text" at bounding box center [709, 529] width 92 height 31
type input "203.95"
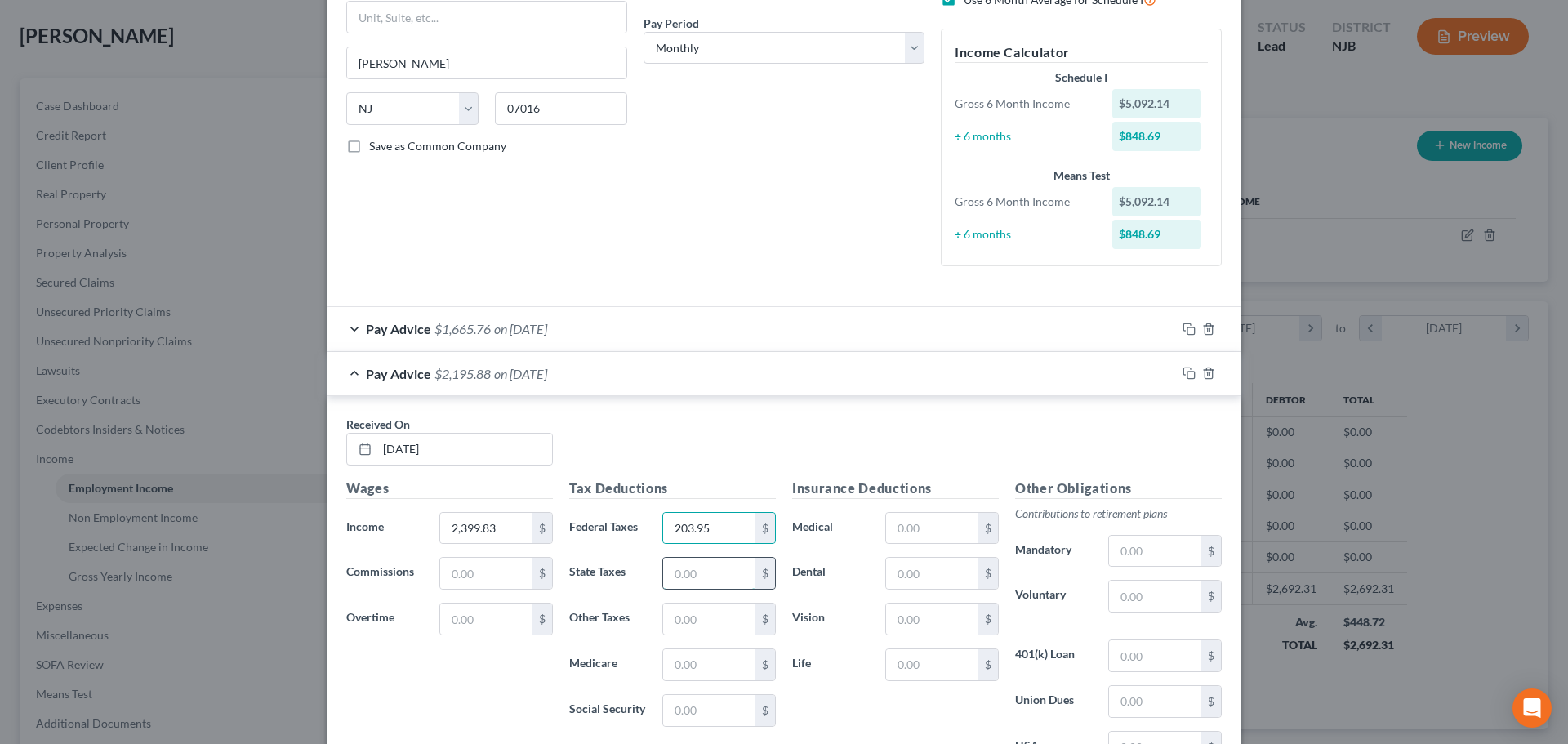
click at [678, 566] on input "text" at bounding box center [709, 573] width 92 height 31
type input "7"
type input "83.12"
click at [690, 661] on input "text" at bounding box center [709, 665] width 92 height 31
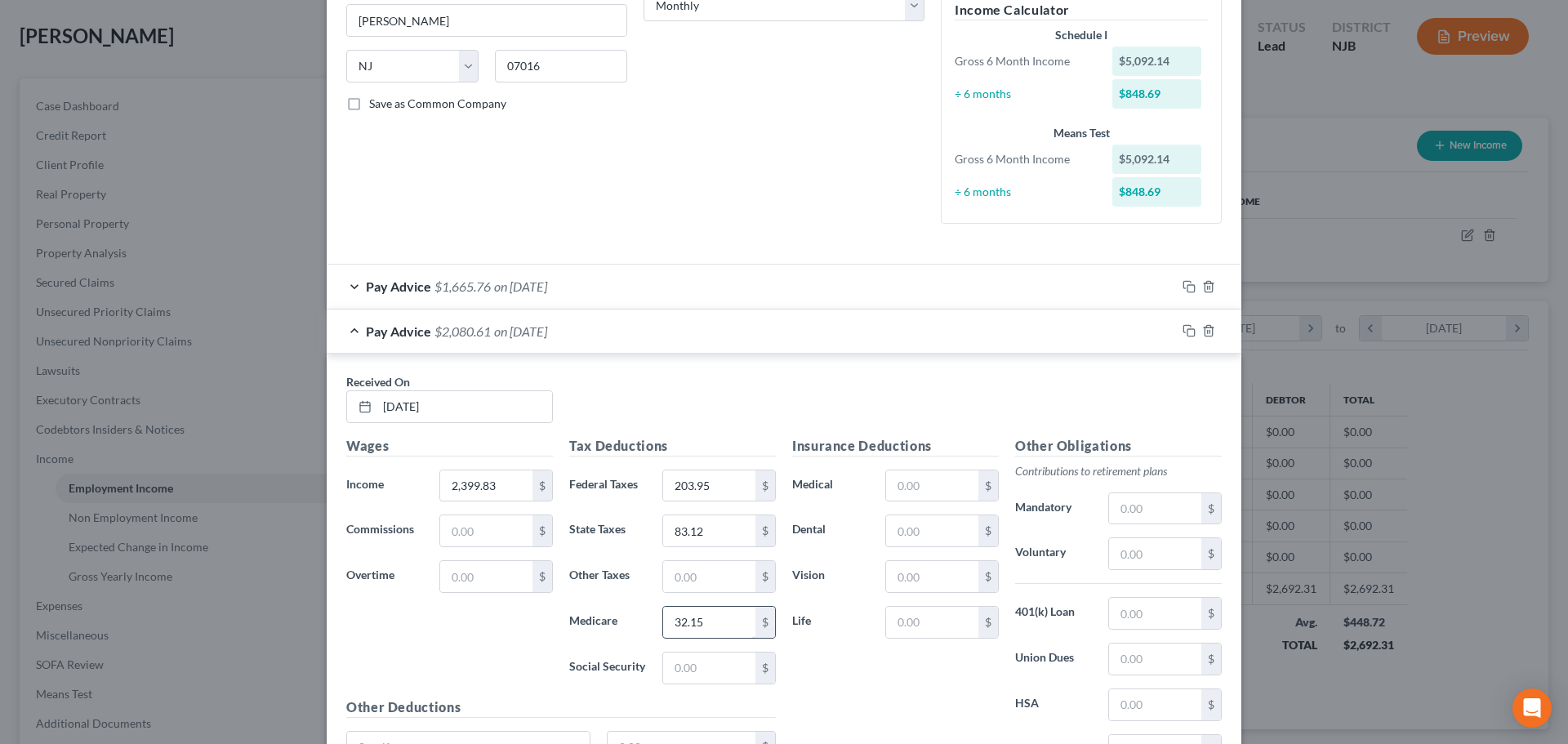
scroll to position [327, 0]
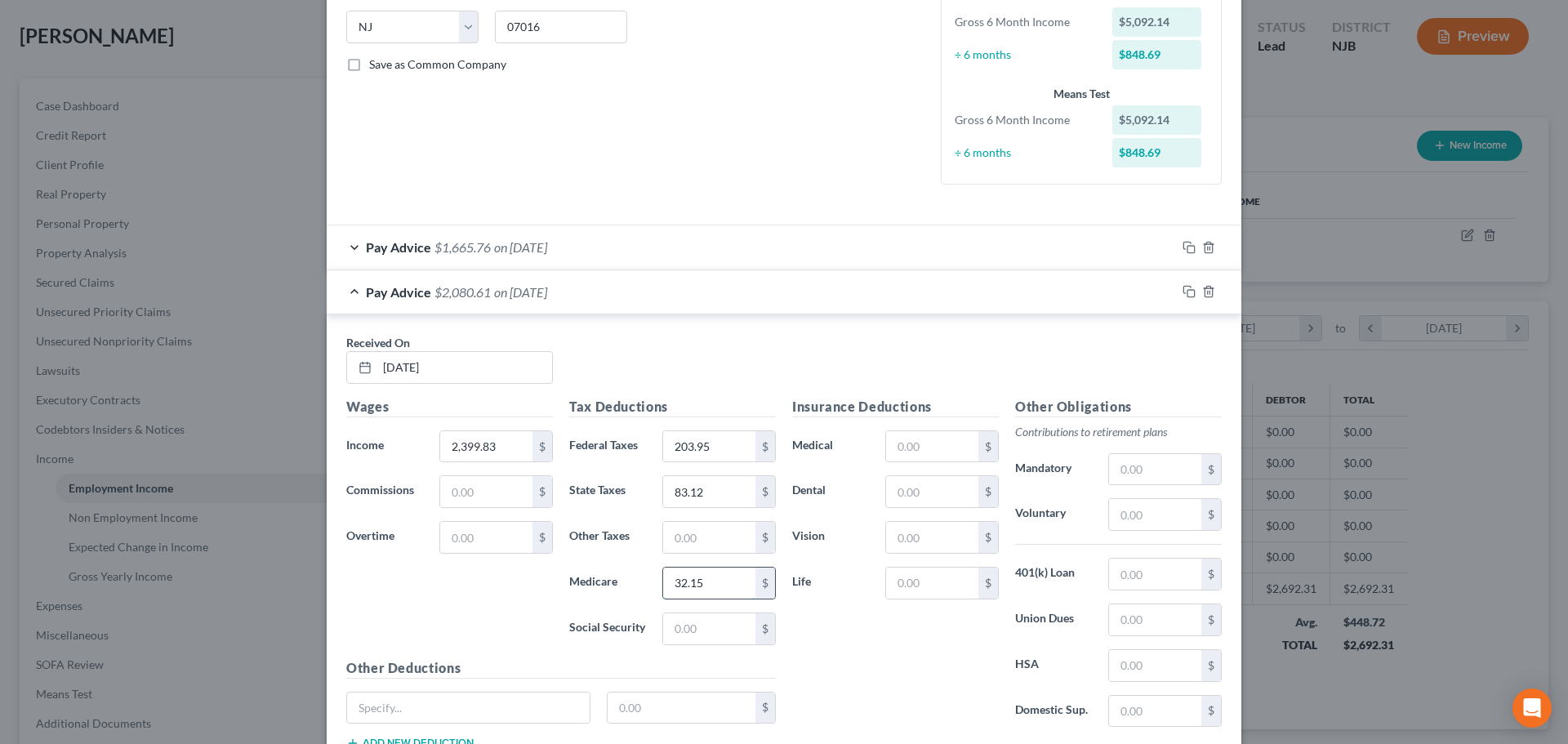
type input "32.15"
click at [678, 649] on div "Tax Deductions Federal Taxes 203.95 $ State Taxes 83.12 $ Other Taxes $ Medicar…" at bounding box center [673, 527] width 223 height 261
click at [681, 630] on input "text" at bounding box center [709, 629] width 92 height 31
type input "137.46"
click at [712, 524] on input "text" at bounding box center [709, 537] width 92 height 31
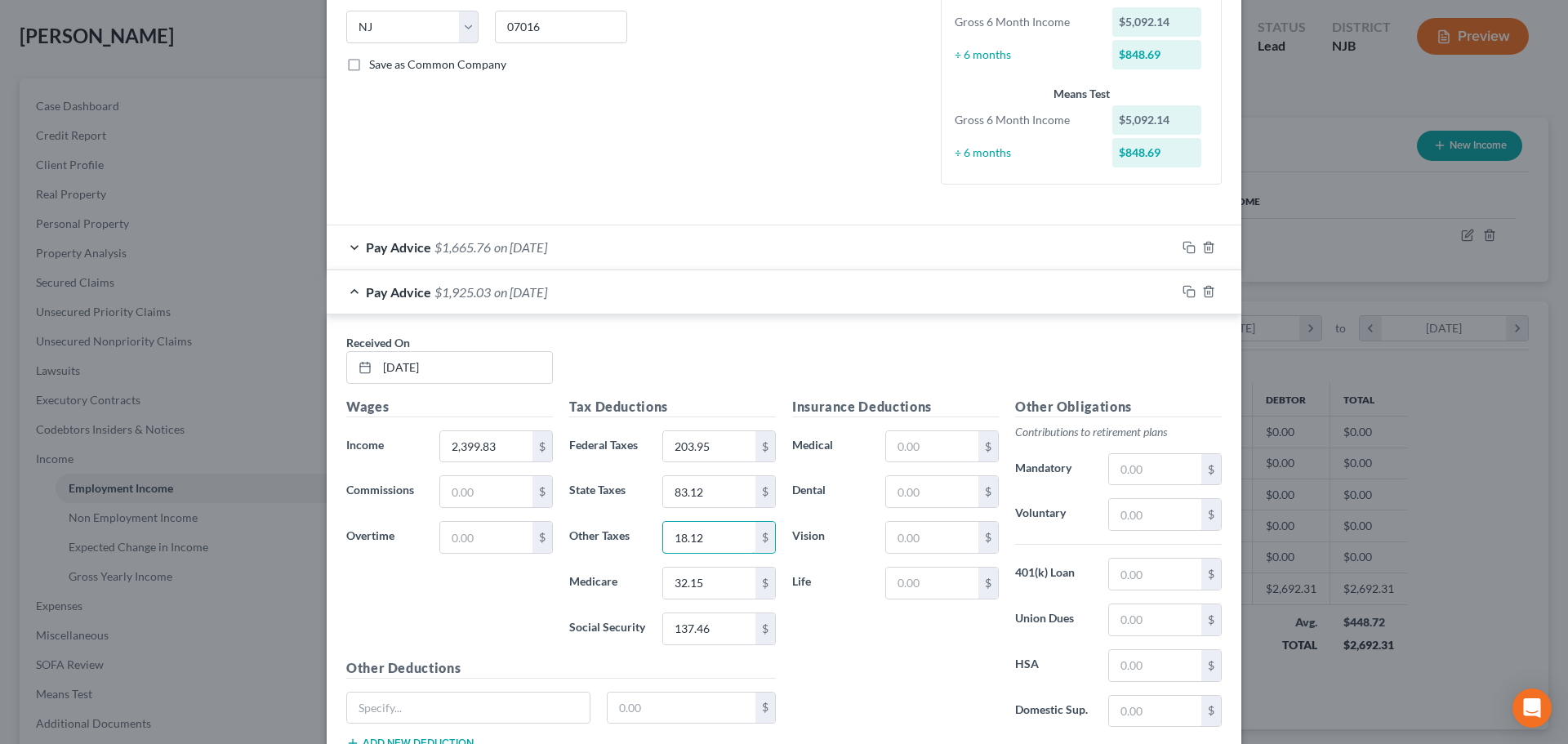
type input "18.12"
drag, startPoint x: 1133, startPoint y: 519, endPoint x: 1124, endPoint y: 518, distance: 9.1
click at [1131, 518] on input "text" at bounding box center [1155, 515] width 92 height 31
type input "388.74"
click at [1158, 629] on input "text" at bounding box center [1155, 620] width 92 height 31
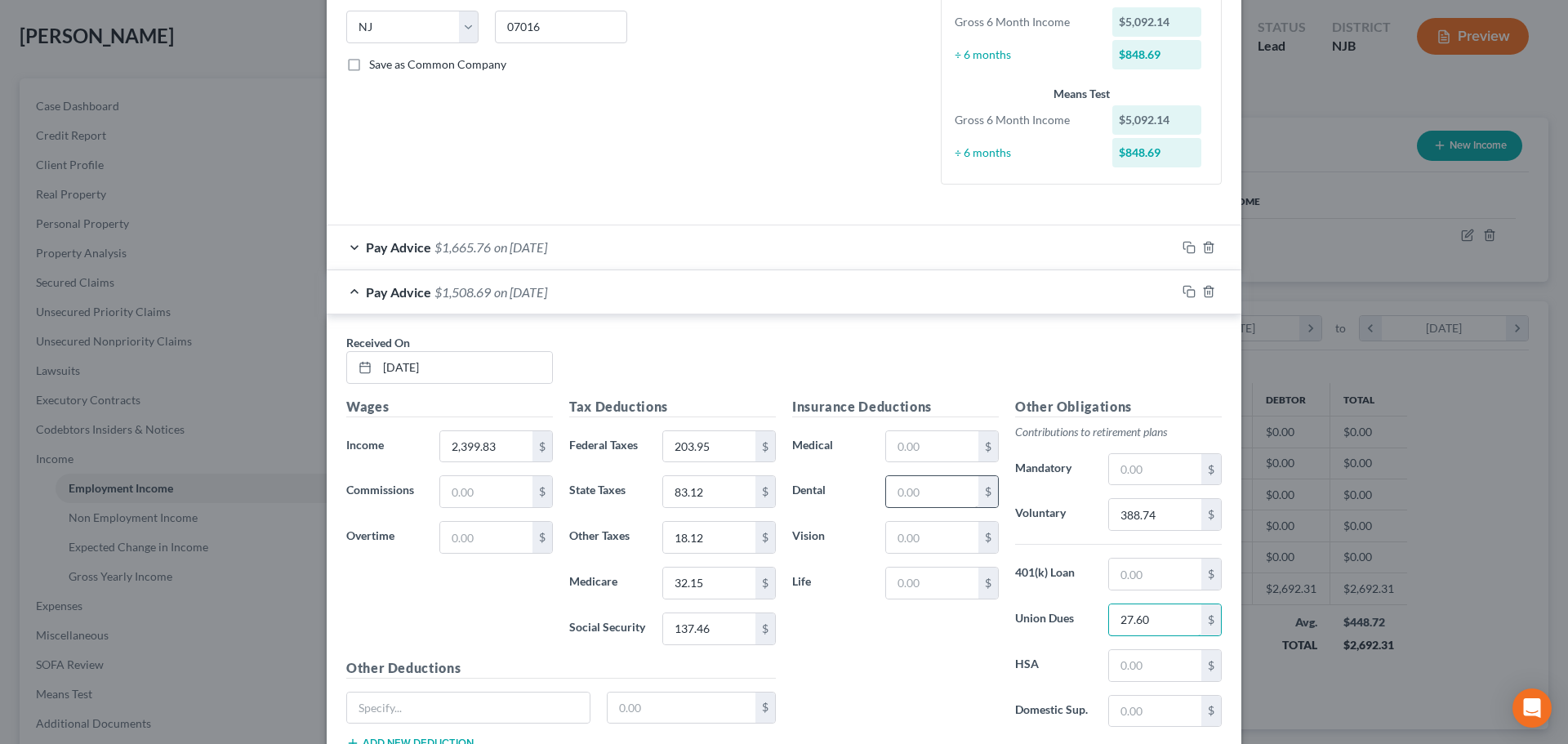
type input "27.60"
click at [922, 498] on input "text" at bounding box center [932, 492] width 92 height 31
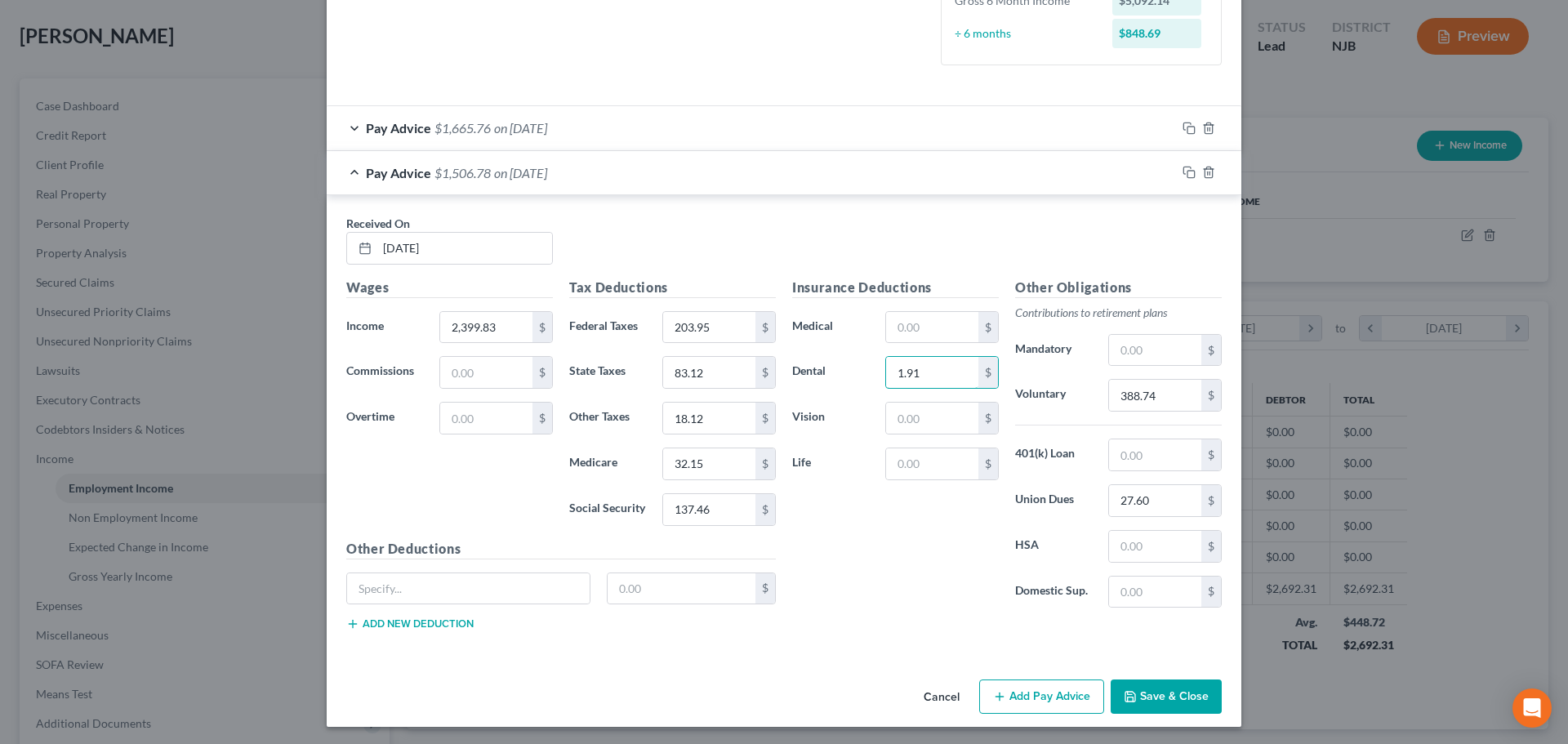
scroll to position [449, 0]
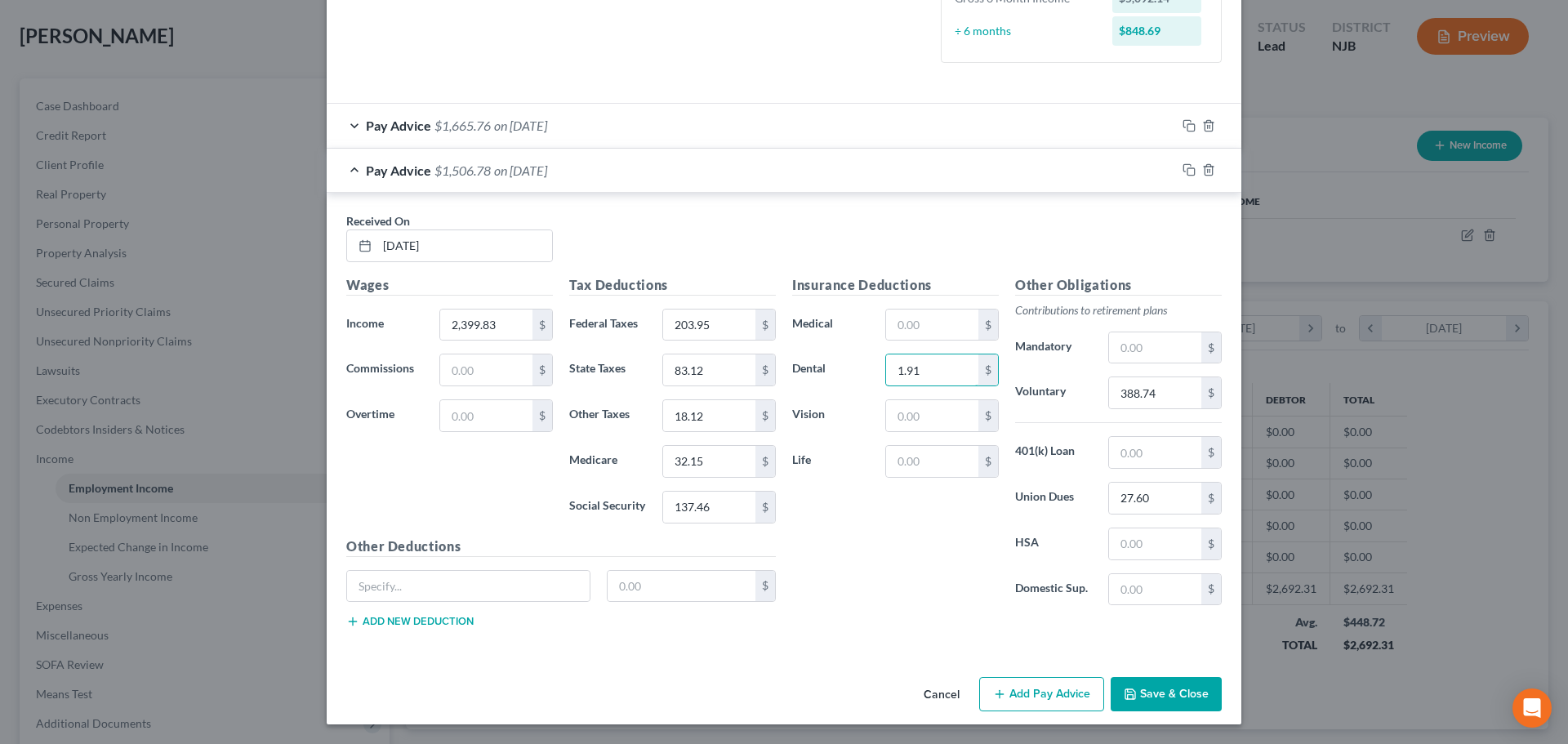
type input "1.91"
click at [1059, 682] on button "Add Pay Advice" at bounding box center [1041, 693] width 125 height 34
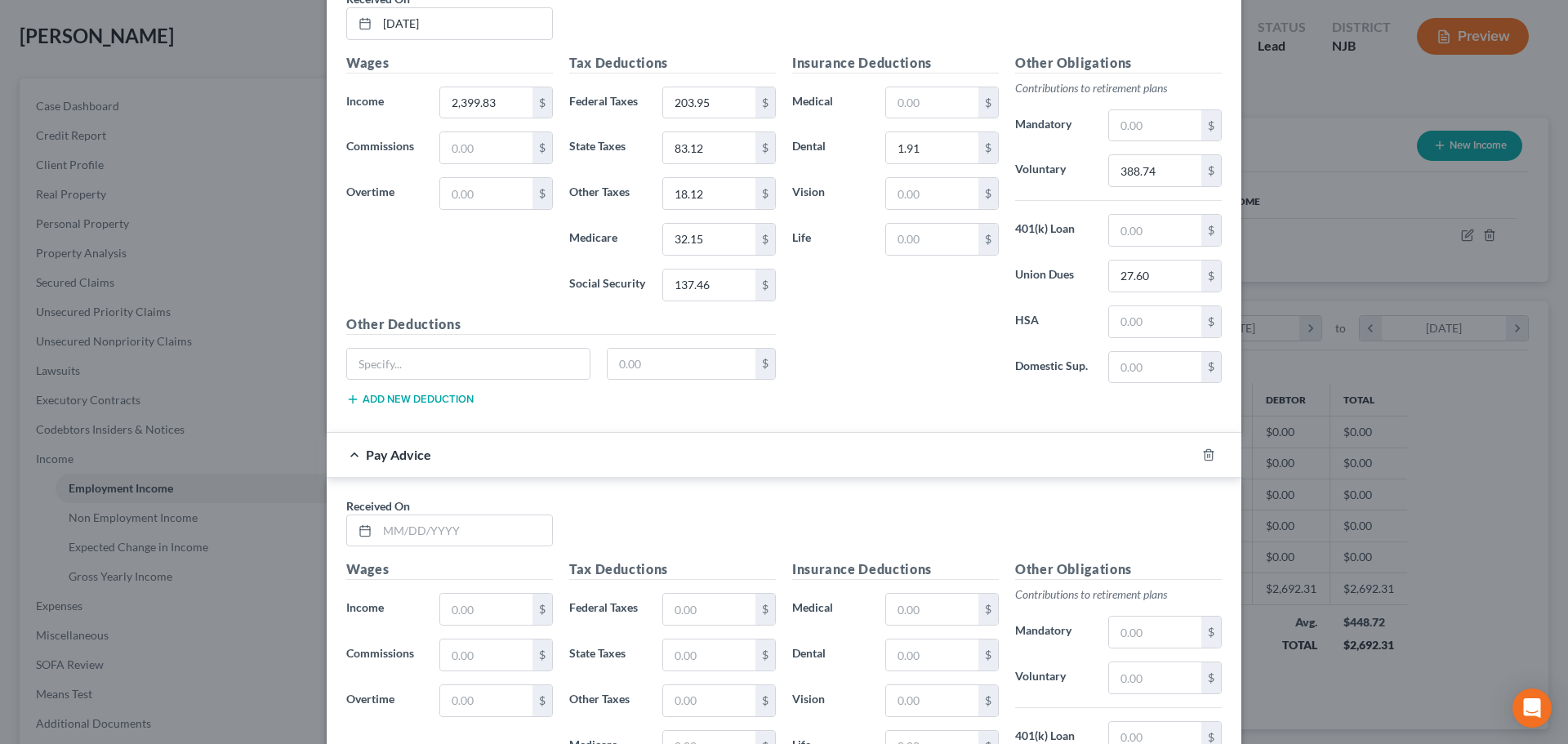
scroll to position [693, 0]
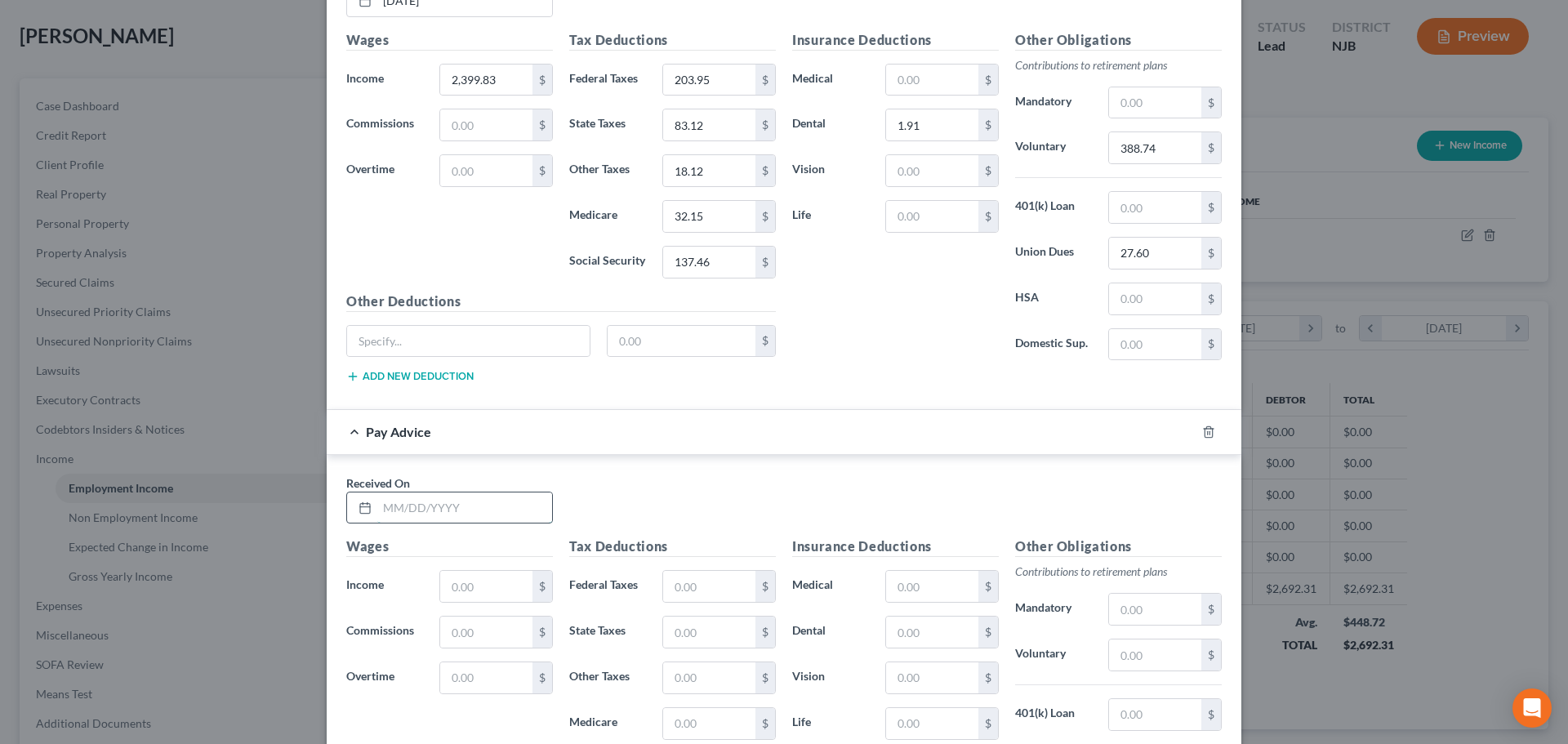
click at [436, 515] on input "text" at bounding box center [464, 508] width 174 height 31
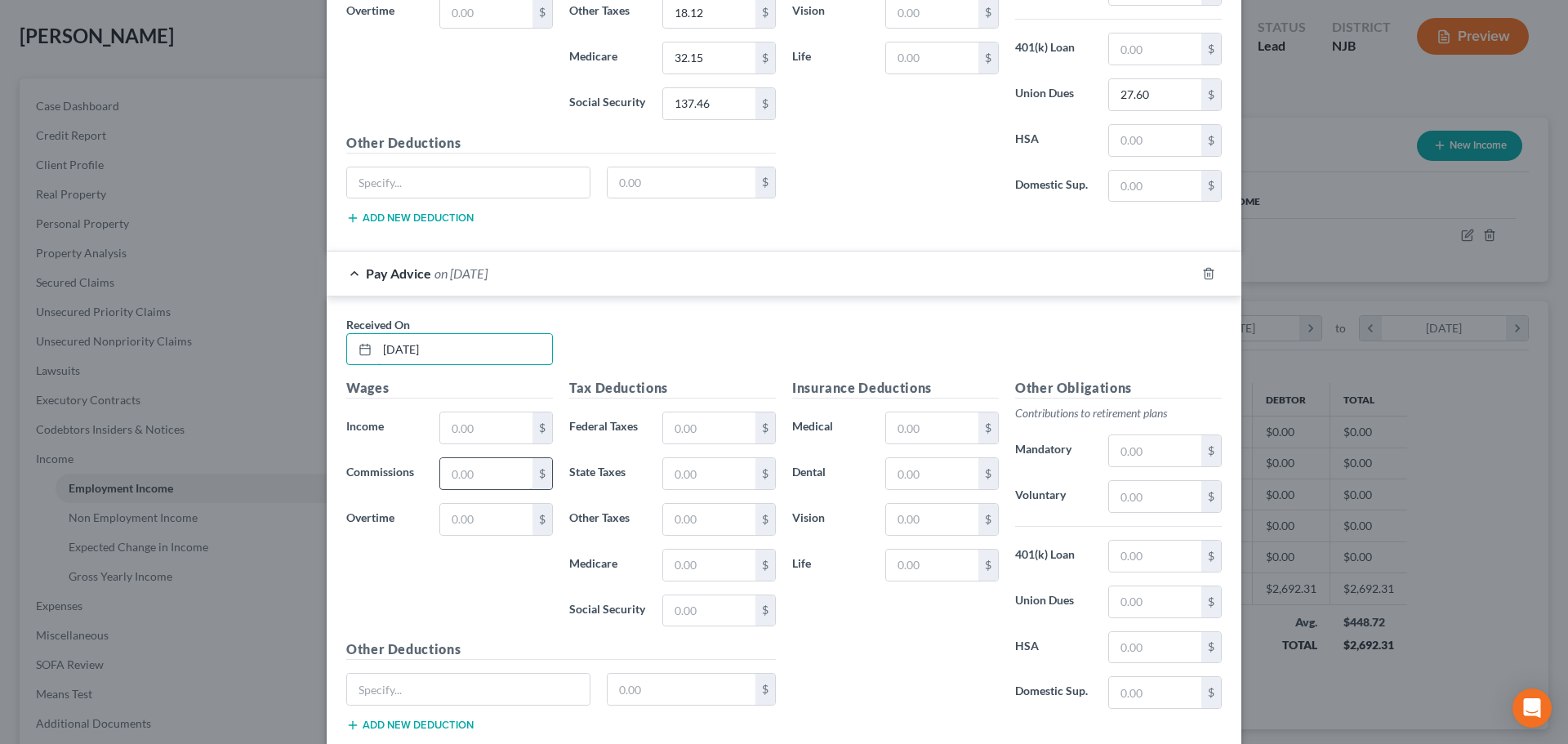
scroll to position [857, 0]
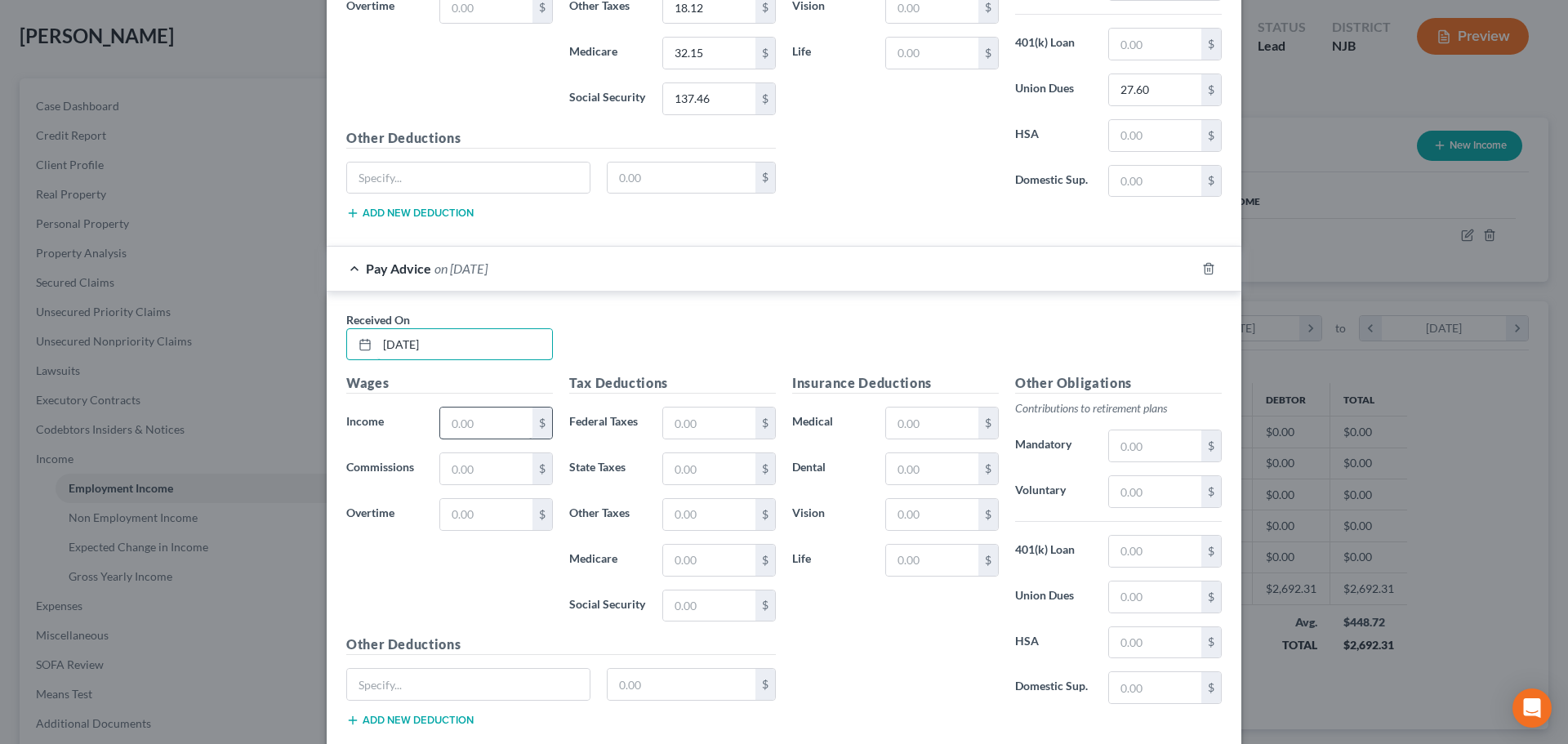
type input "[DATE]"
click at [461, 426] on input "text" at bounding box center [486, 423] width 92 height 31
type input "2,399.83"
click at [712, 408] on input "text" at bounding box center [709, 423] width 92 height 31
type input "203.95"
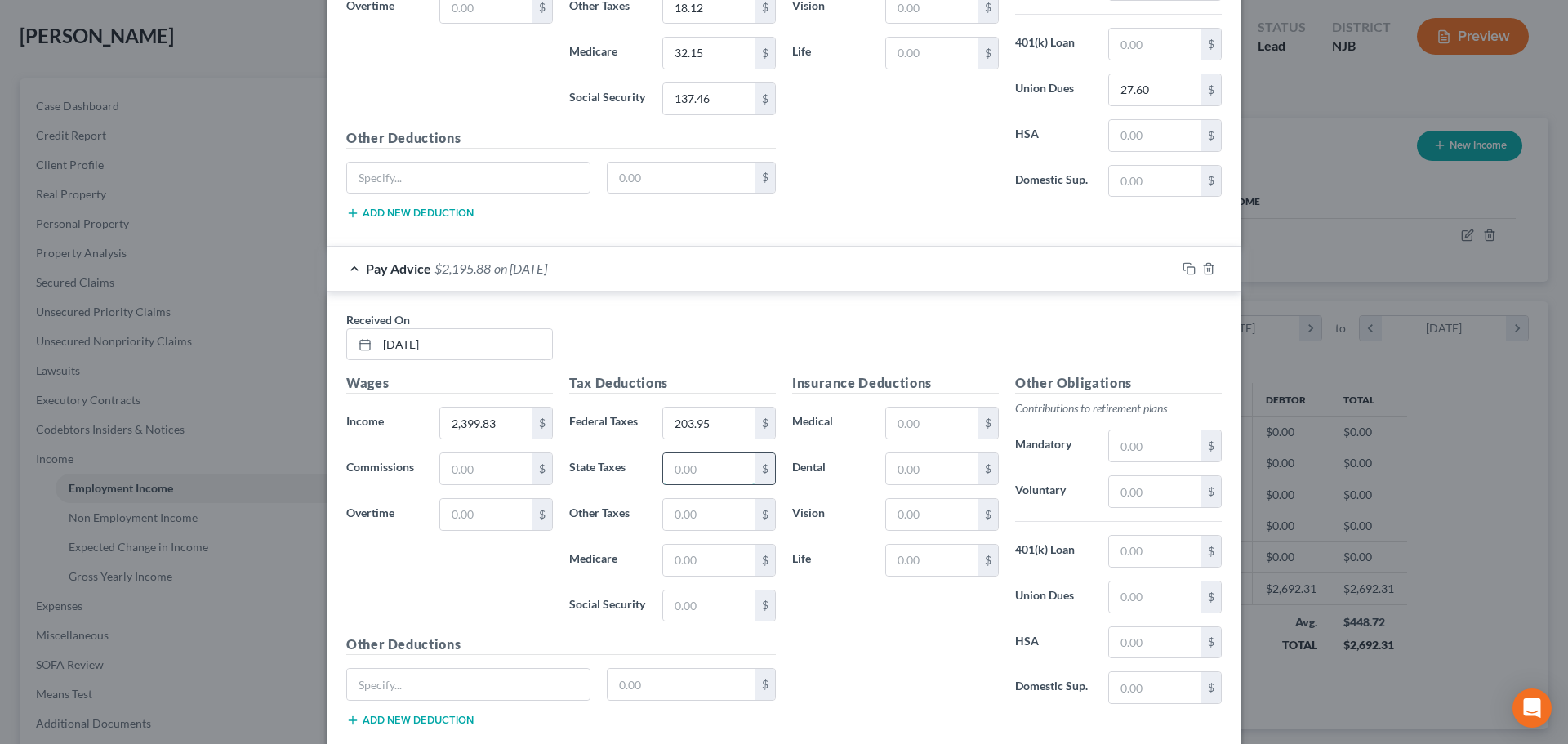
click at [700, 474] on input "text" at bounding box center [709, 469] width 92 height 31
type input "83.12"
click at [723, 549] on input "text" at bounding box center [709, 560] width 92 height 31
type input "32.15"
drag, startPoint x: 726, startPoint y: 608, endPoint x: 739, endPoint y: 606, distance: 13.2
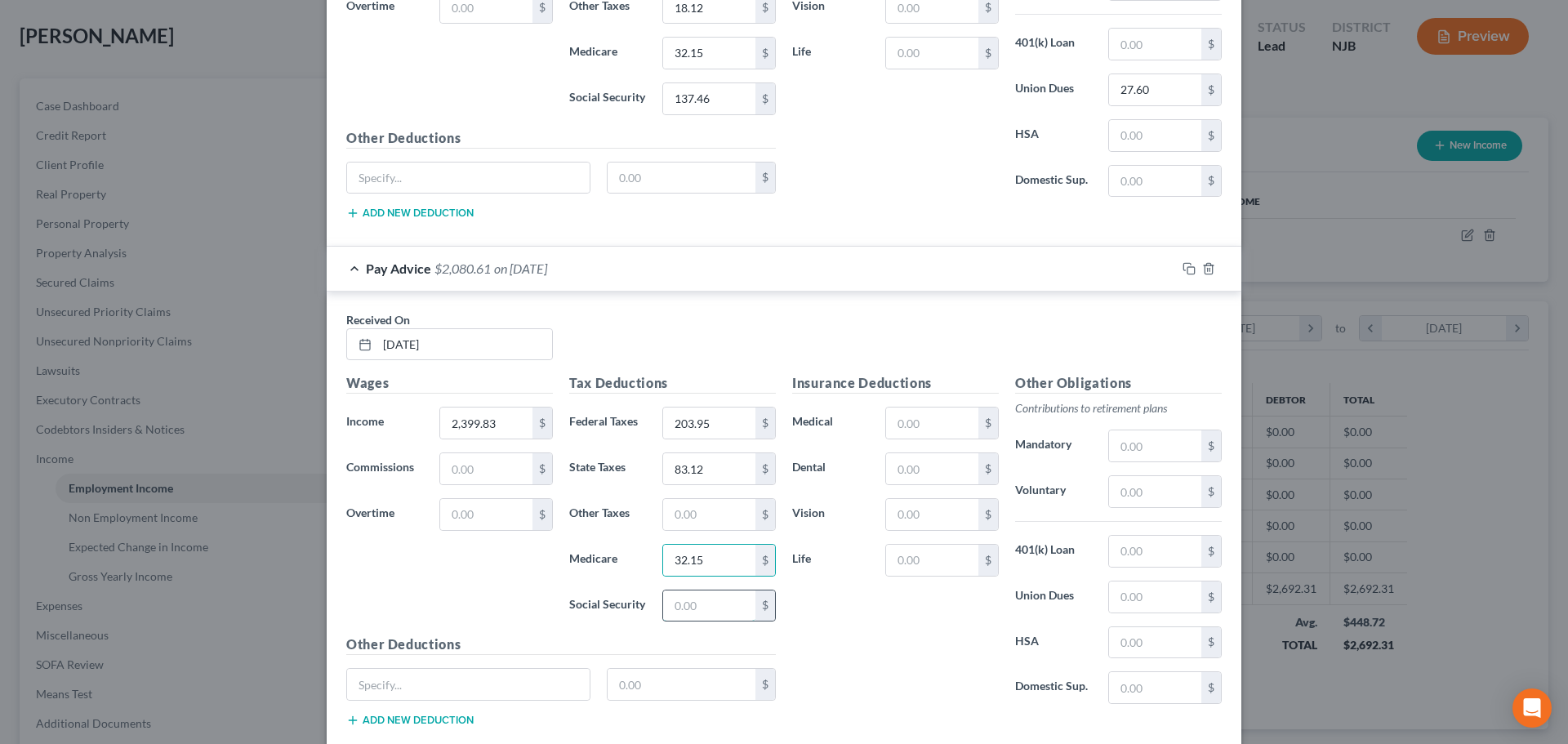
click at [726, 608] on input "text" at bounding box center [709, 606] width 92 height 31
drag, startPoint x: 716, startPoint y: 526, endPoint x: 709, endPoint y: 517, distance: 11.4
click at [716, 526] on input "text" at bounding box center [709, 515] width 92 height 31
click at [917, 470] on input "text" at bounding box center [932, 469] width 92 height 31
drag, startPoint x: 1129, startPoint y: 600, endPoint x: 1140, endPoint y: 562, distance: 39.6
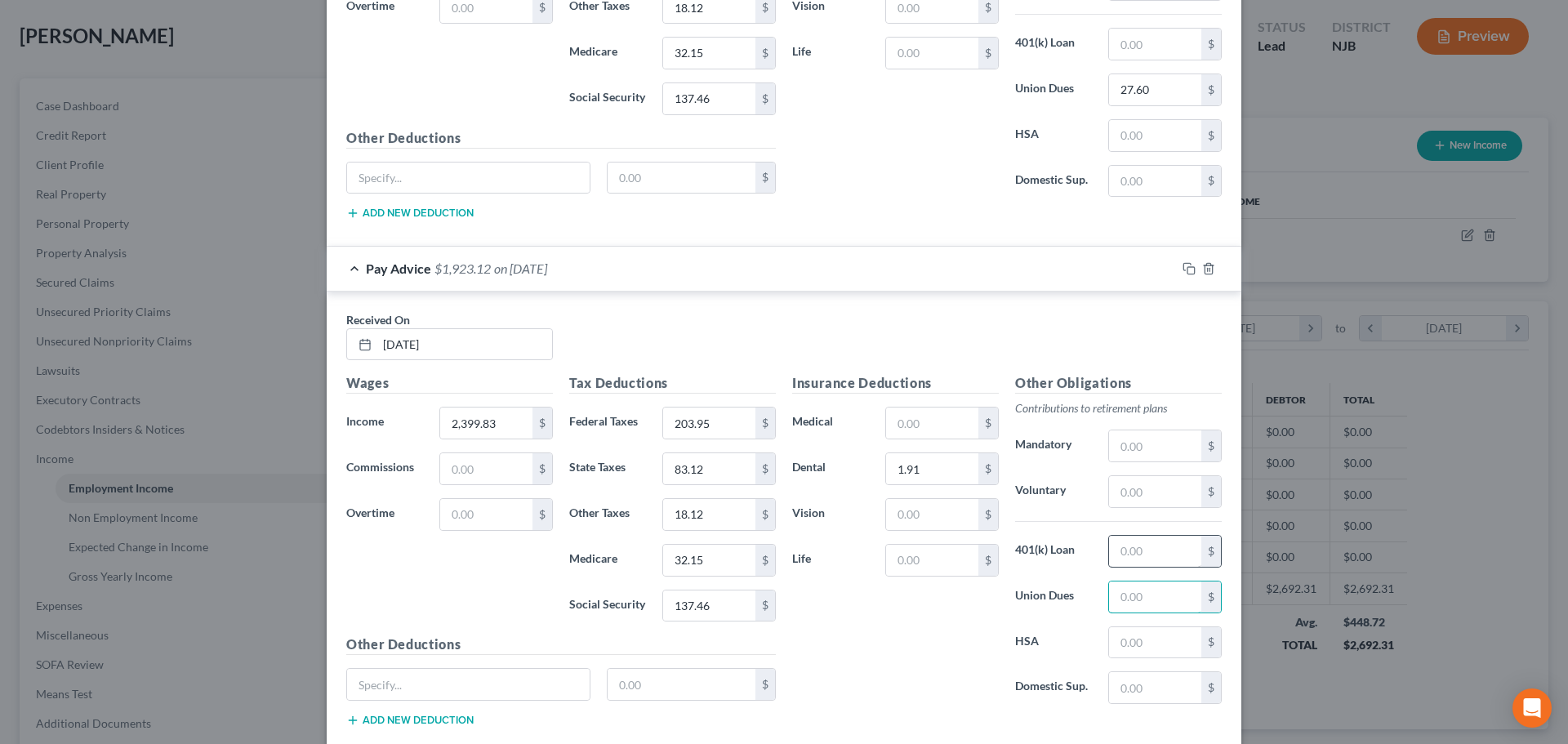
click at [1130, 600] on input "text" at bounding box center [1155, 597] width 92 height 31
drag, startPoint x: 1140, startPoint y: 494, endPoint x: 1137, endPoint y: 481, distance: 13.3
click at [1140, 494] on input "text" at bounding box center [1155, 492] width 92 height 31
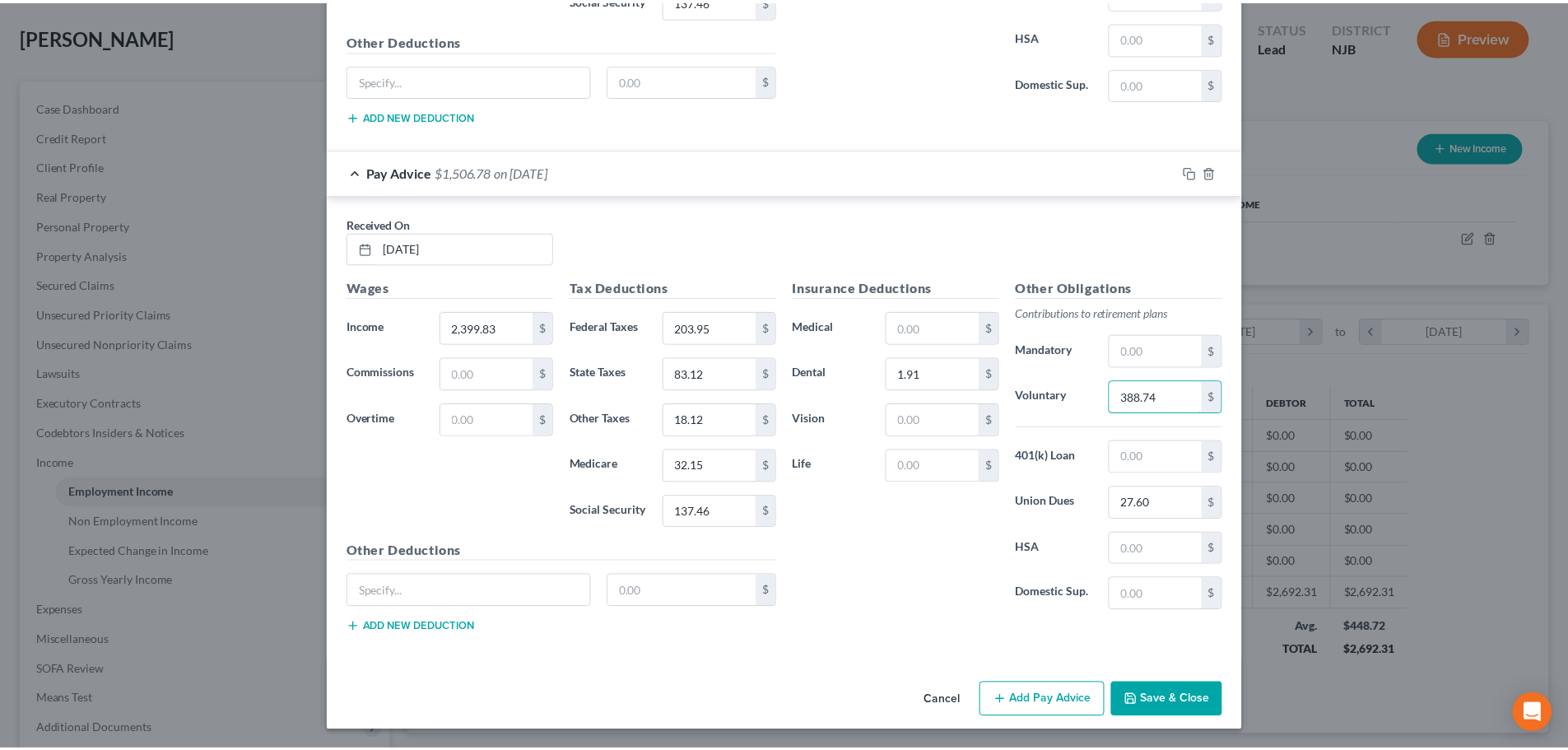
scroll to position [963, 0]
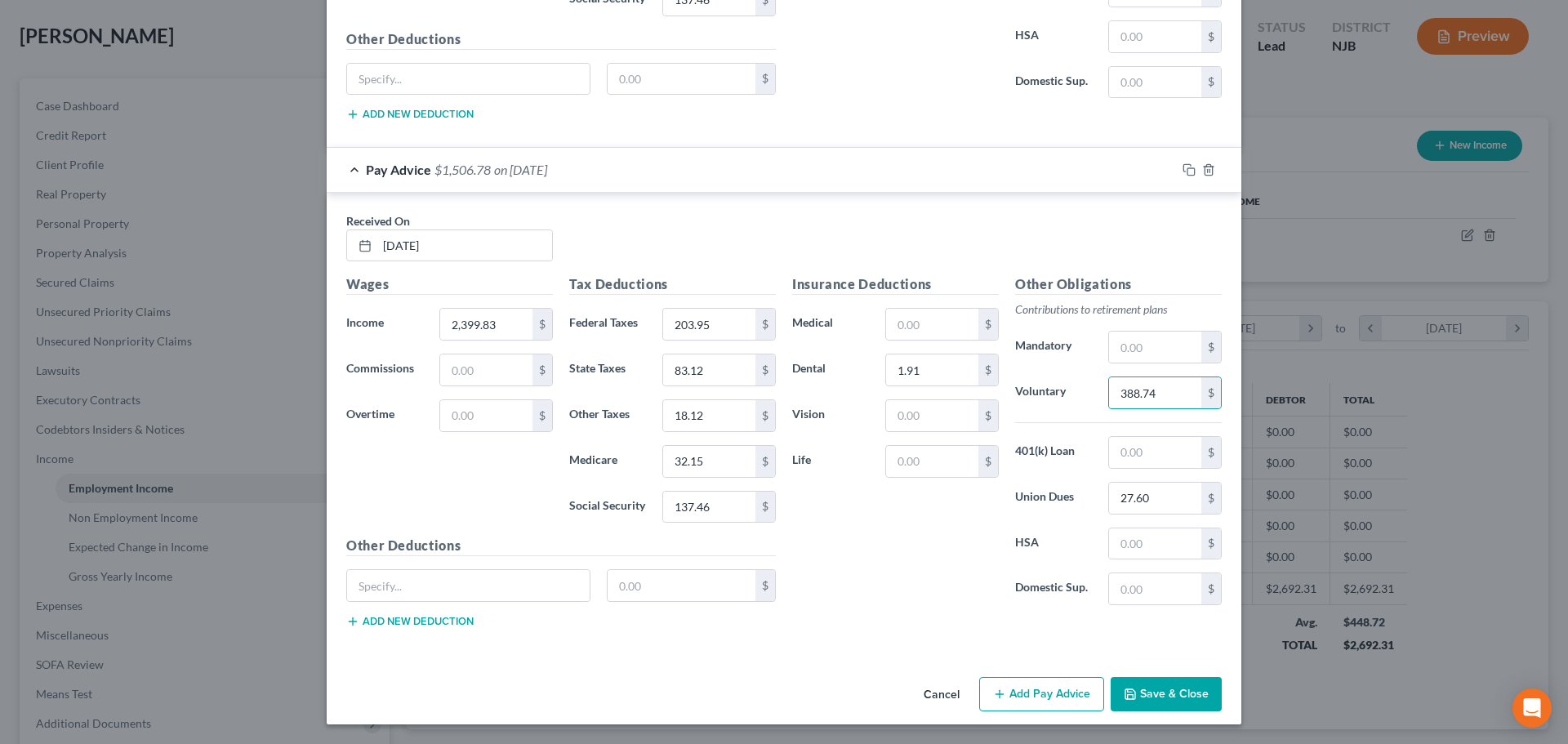
click at [1173, 698] on button "Save & Close" at bounding box center [1166, 693] width 111 height 34
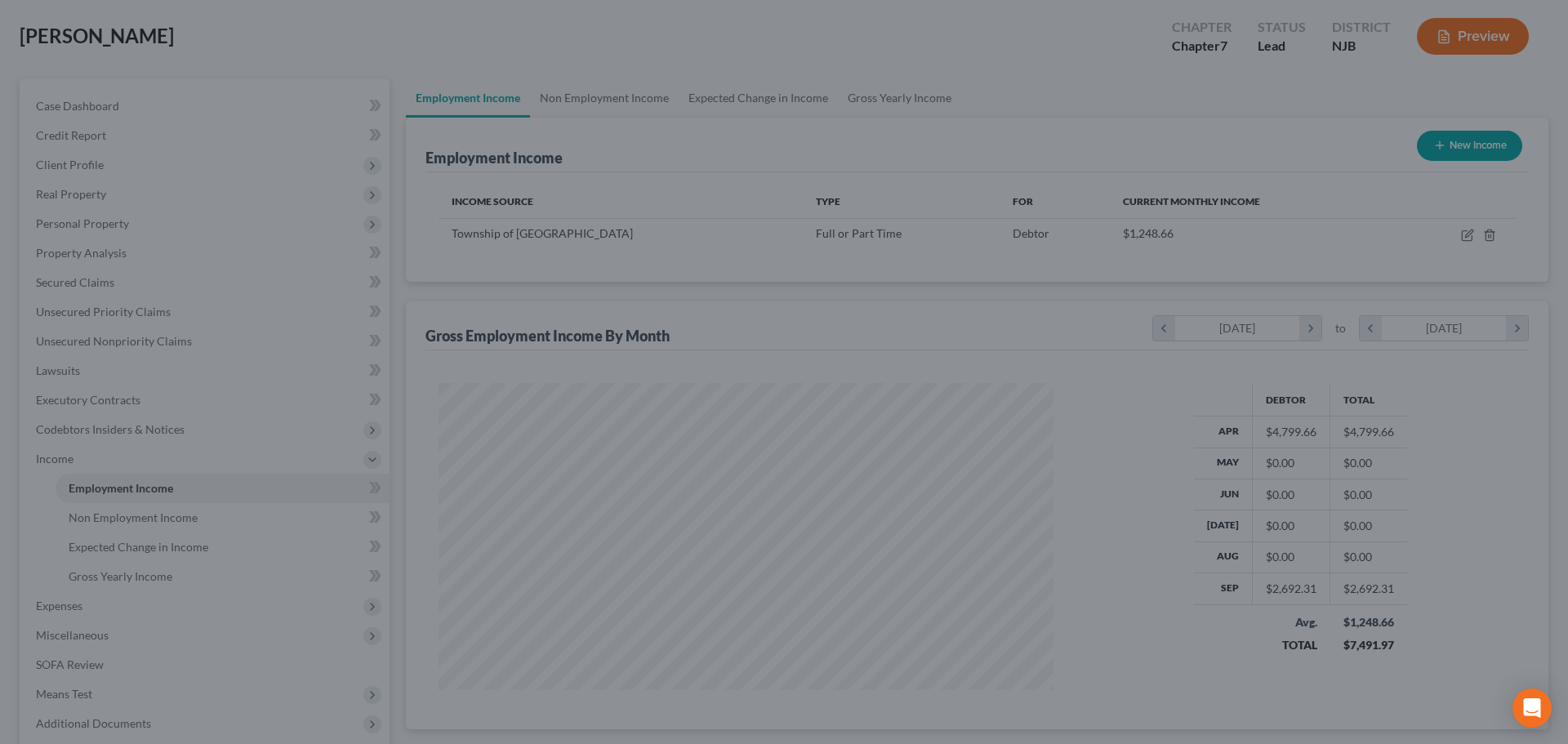
scroll to position [816348, 815851]
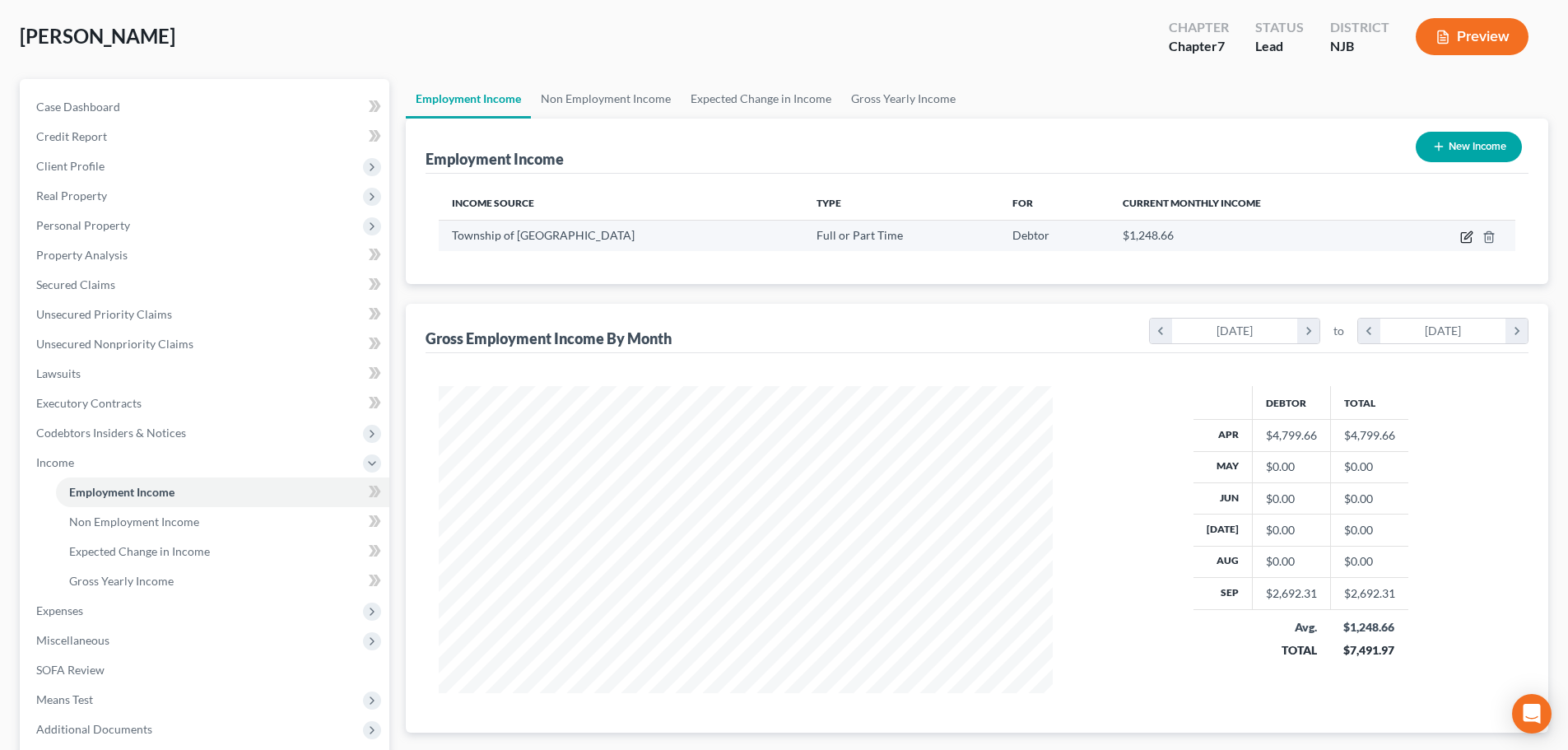
click at [1464, 239] on icon "button" at bounding box center [1467, 237] width 13 height 13
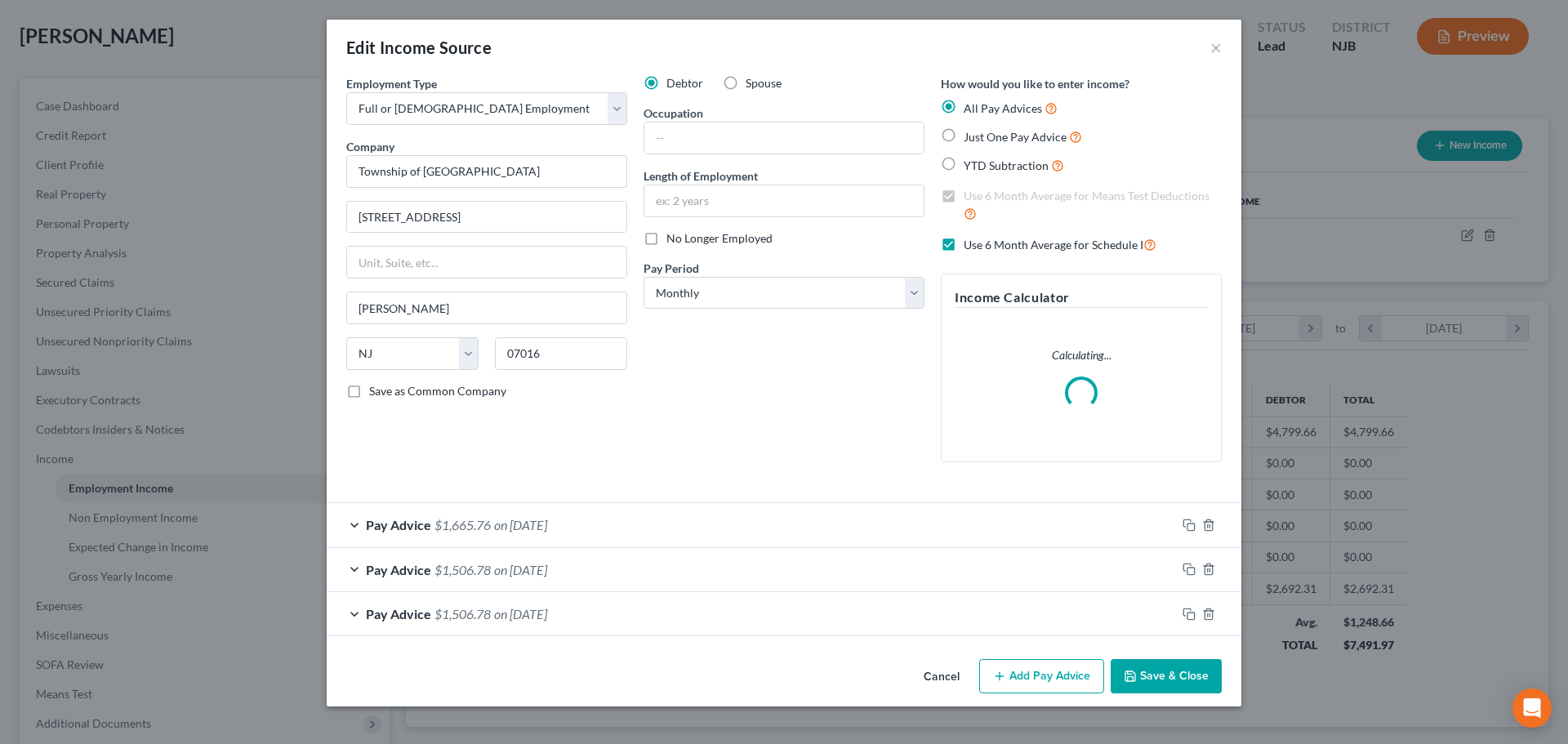
scroll to position [307, 648]
click at [705, 312] on div "Debtor Spouse Occupation Length of Employment No Longer Employed Pay Period * S…" at bounding box center [784, 275] width 297 height 401
drag, startPoint x: 703, startPoint y: 297, endPoint x: 703, endPoint y: 307, distance: 10.0
click at [703, 297] on select "Select Monthly Twice Monthly Every Other Week Weekly" at bounding box center [784, 293] width 281 height 32
click at [643, 277] on select "Select Monthly Twice Monthly Every Other Week Weekly" at bounding box center [784, 293] width 281 height 32
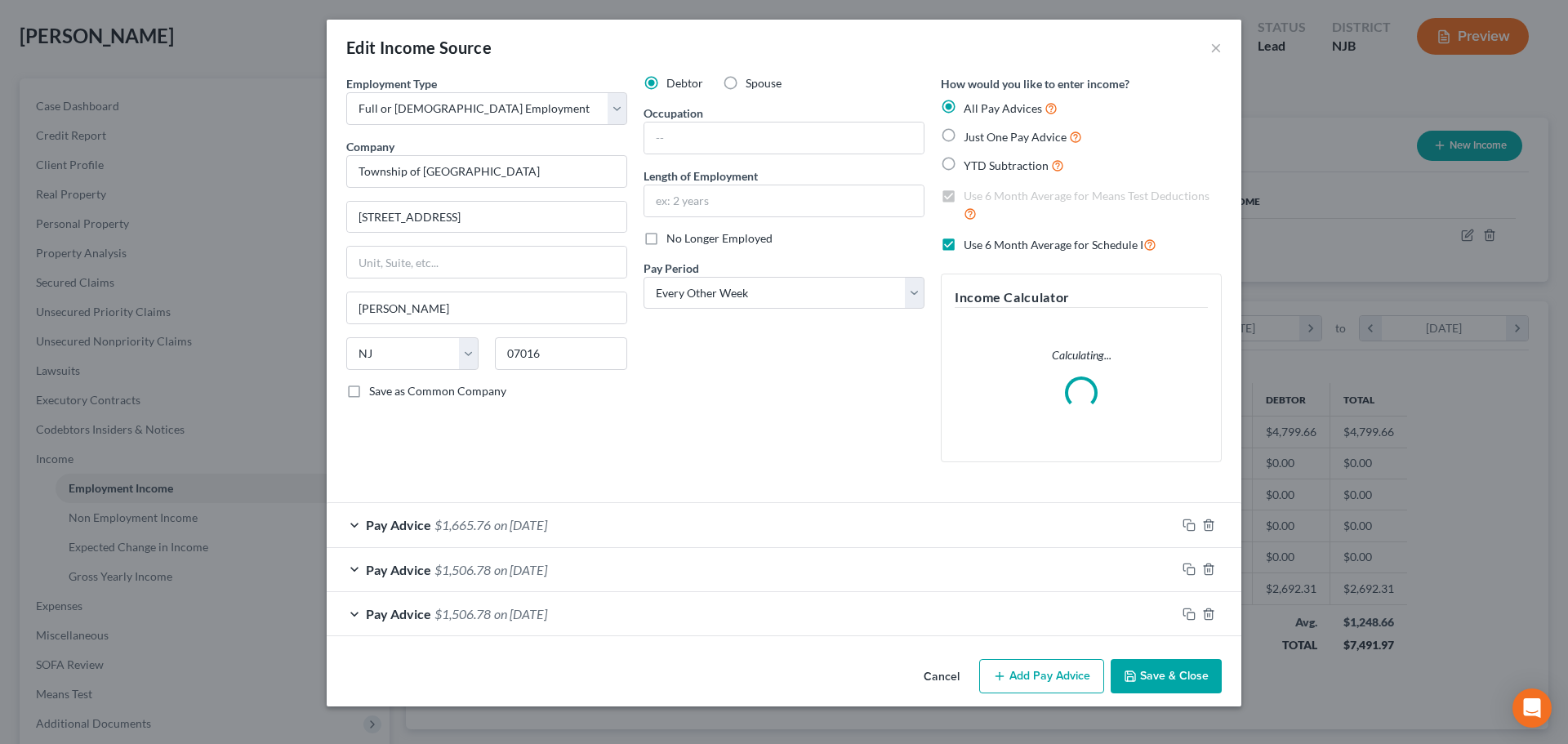
click at [1022, 664] on button "Add Pay Advice" at bounding box center [1041, 676] width 125 height 34
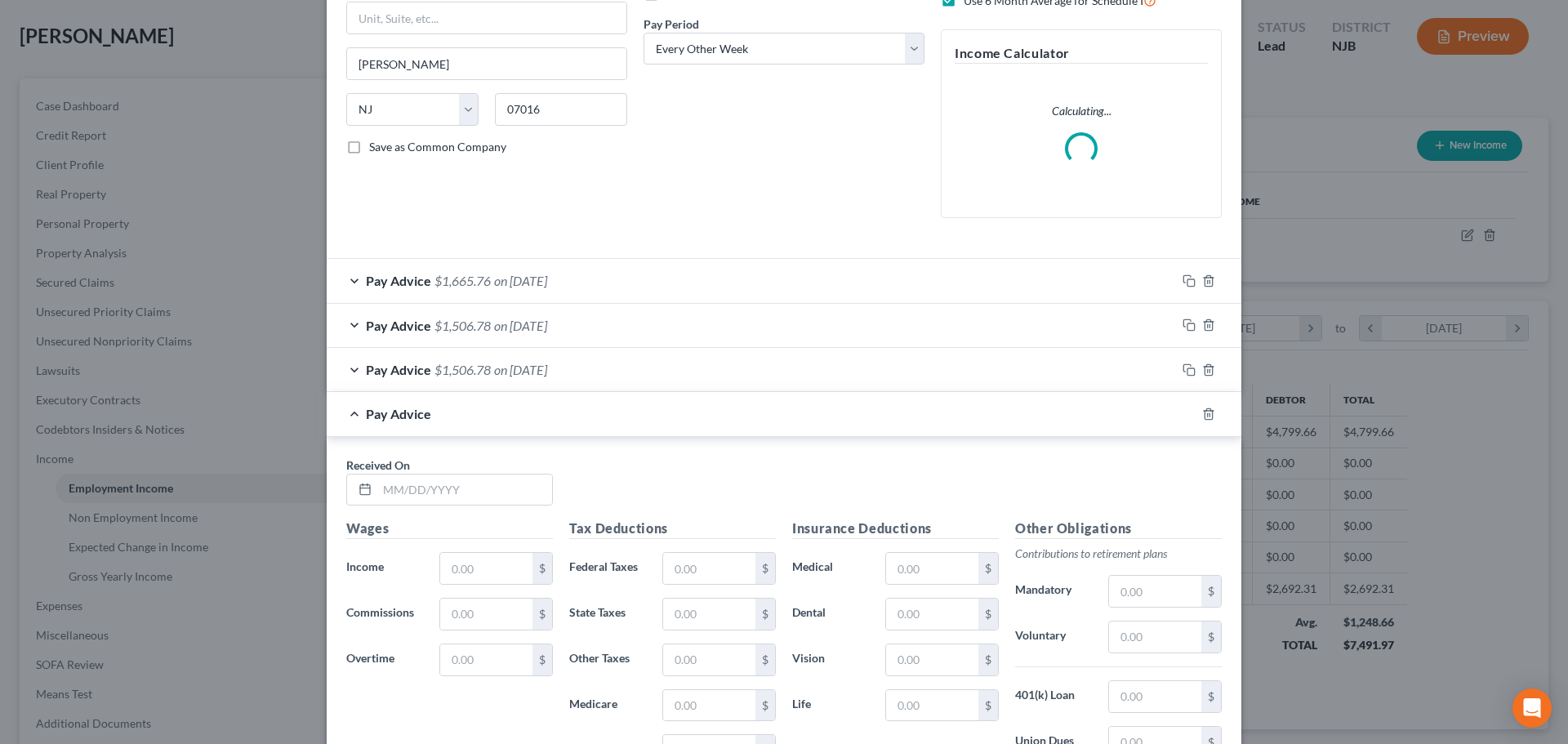
scroll to position [245, 0]
click at [449, 498] on input "text" at bounding box center [464, 489] width 174 height 31
click at [443, 567] on input "text" at bounding box center [486, 568] width 92 height 31
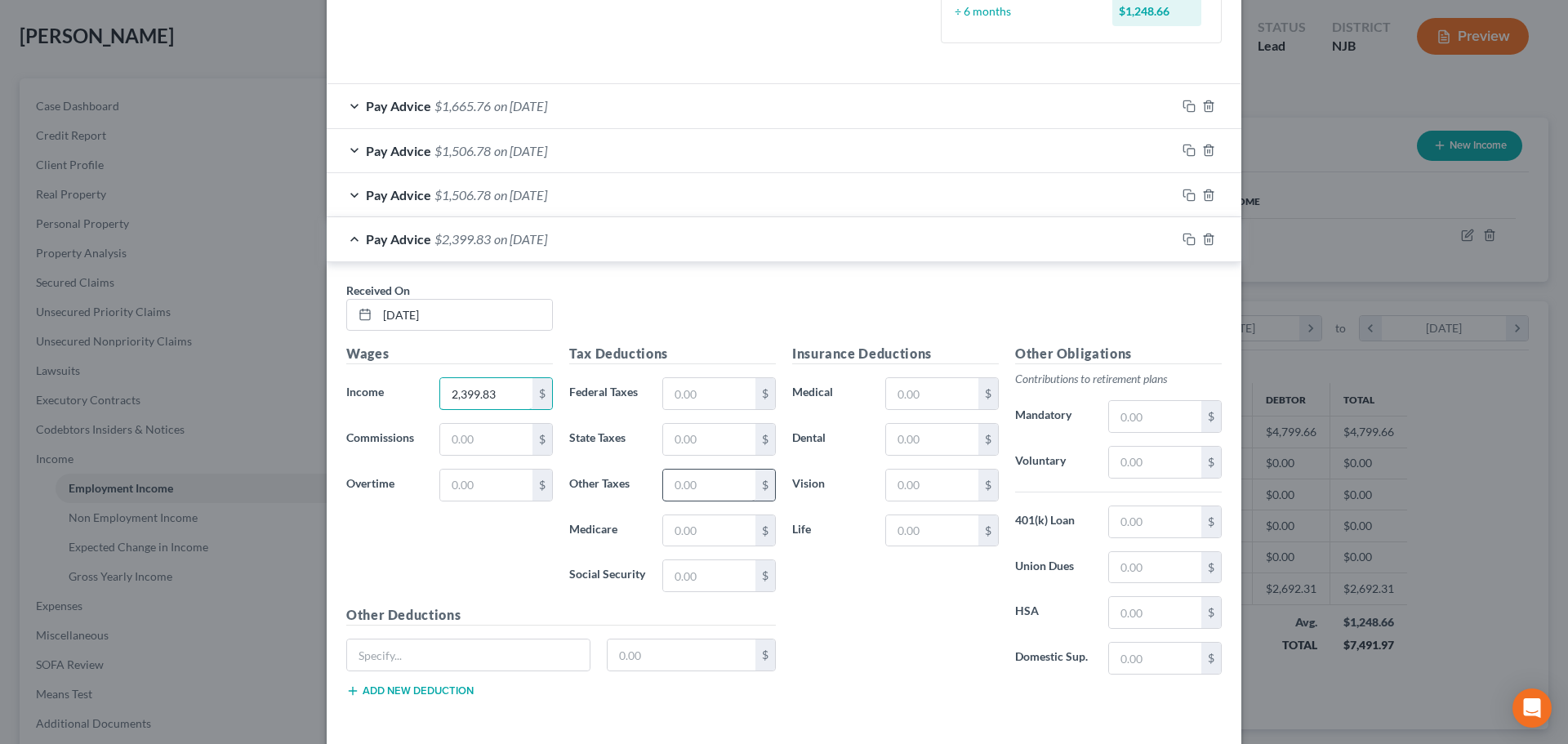
scroll to position [490, 0]
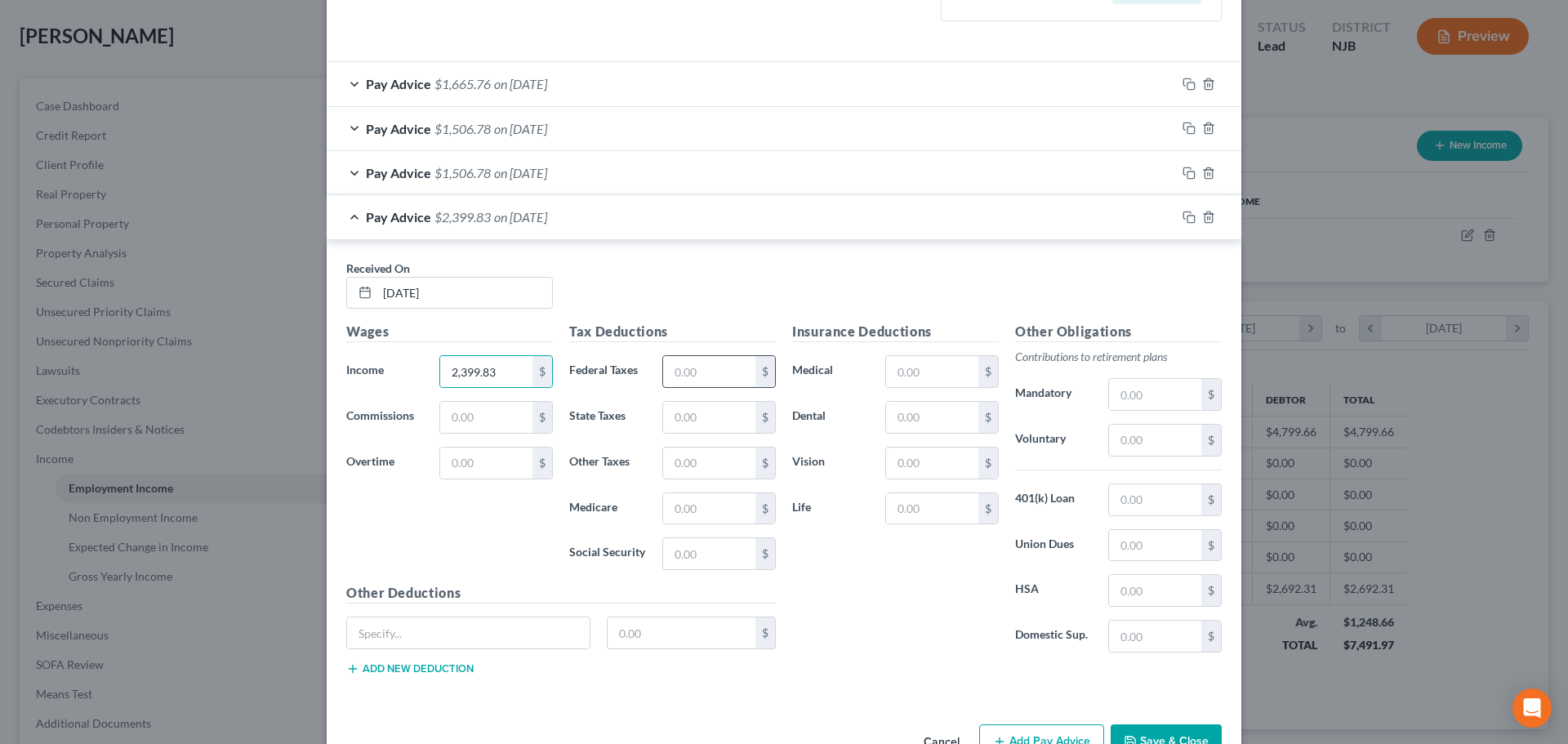
click at [681, 375] on input "text" at bounding box center [709, 372] width 92 height 31
drag, startPoint x: 662, startPoint y: 432, endPoint x: 651, endPoint y: 426, distance: 12.5
click at [663, 432] on input "text" at bounding box center [709, 417] width 92 height 31
drag, startPoint x: 683, startPoint y: 506, endPoint x: 655, endPoint y: 473, distance: 43.3
click at [684, 506] on input "text" at bounding box center [709, 509] width 92 height 31
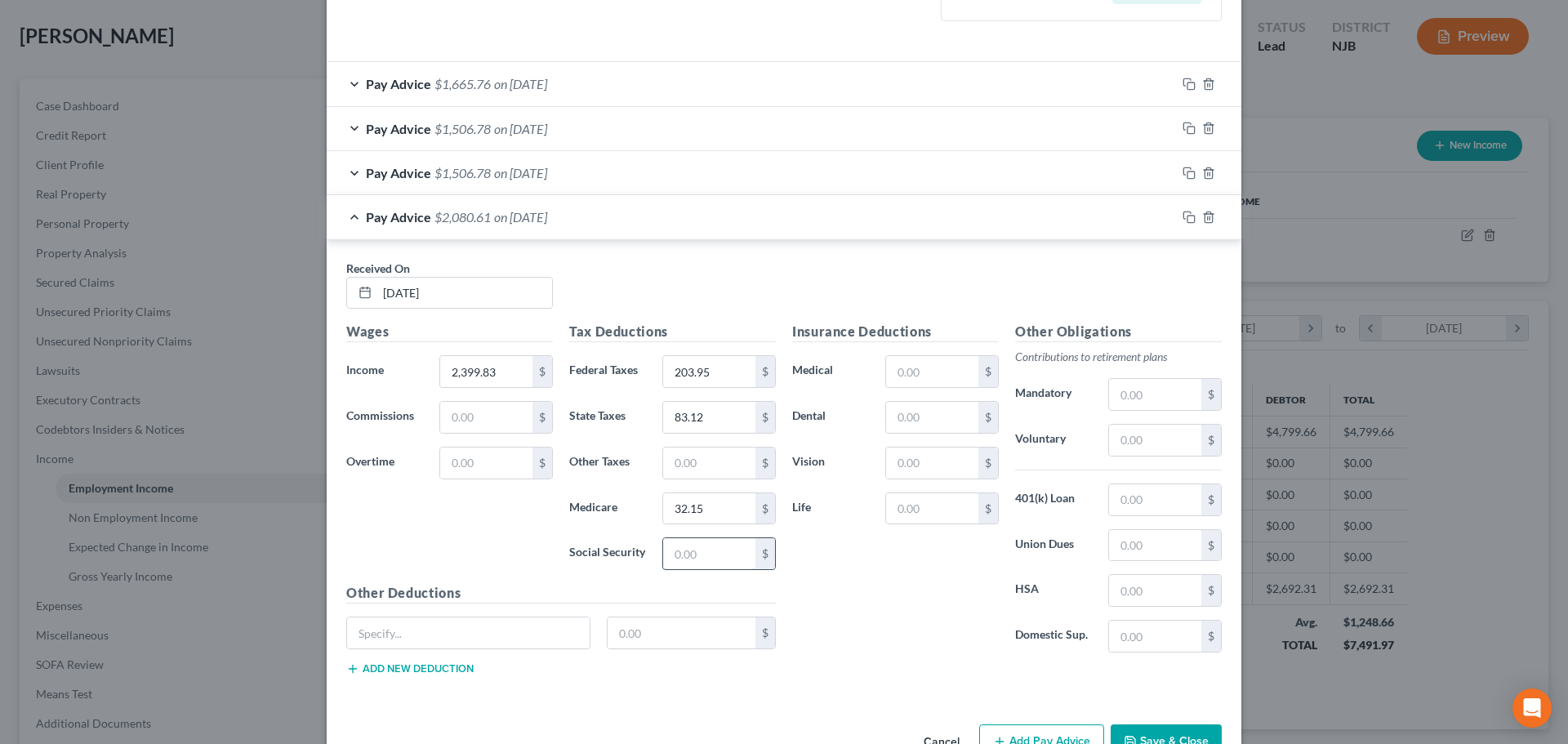
click at [671, 545] on input "text" at bounding box center [709, 554] width 92 height 31
drag, startPoint x: 711, startPoint y: 484, endPoint x: 709, endPoint y: 475, distance: 9.2
click at [711, 482] on div "Tax Deductions Federal Taxes 203.95 $ State Taxes 83.12 $ Other Taxes $ Medicar…" at bounding box center [673, 452] width 223 height 261
drag, startPoint x: 707, startPoint y: 470, endPoint x: 690, endPoint y: 451, distance: 25.5
click at [707, 470] on input "text" at bounding box center [709, 463] width 92 height 31
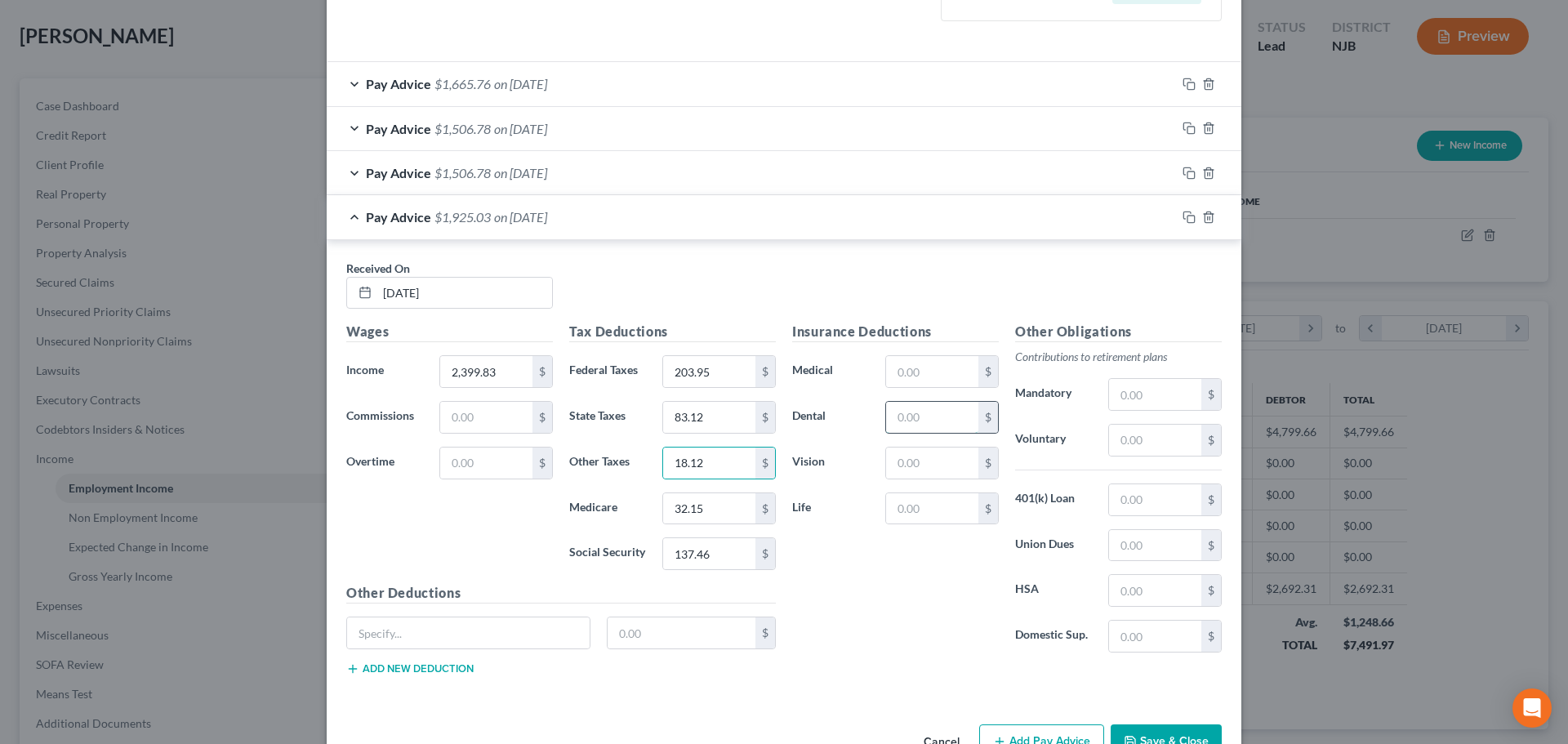
click at [906, 432] on input "text" at bounding box center [932, 417] width 92 height 31
click at [1124, 537] on input "text" at bounding box center [1155, 546] width 92 height 31
click at [1131, 440] on input "text" at bounding box center [1155, 440] width 92 height 31
click at [1162, 442] on input "375.74" at bounding box center [1155, 440] width 92 height 31
click at [1179, 450] on input "375.74" at bounding box center [1155, 440] width 92 height 31
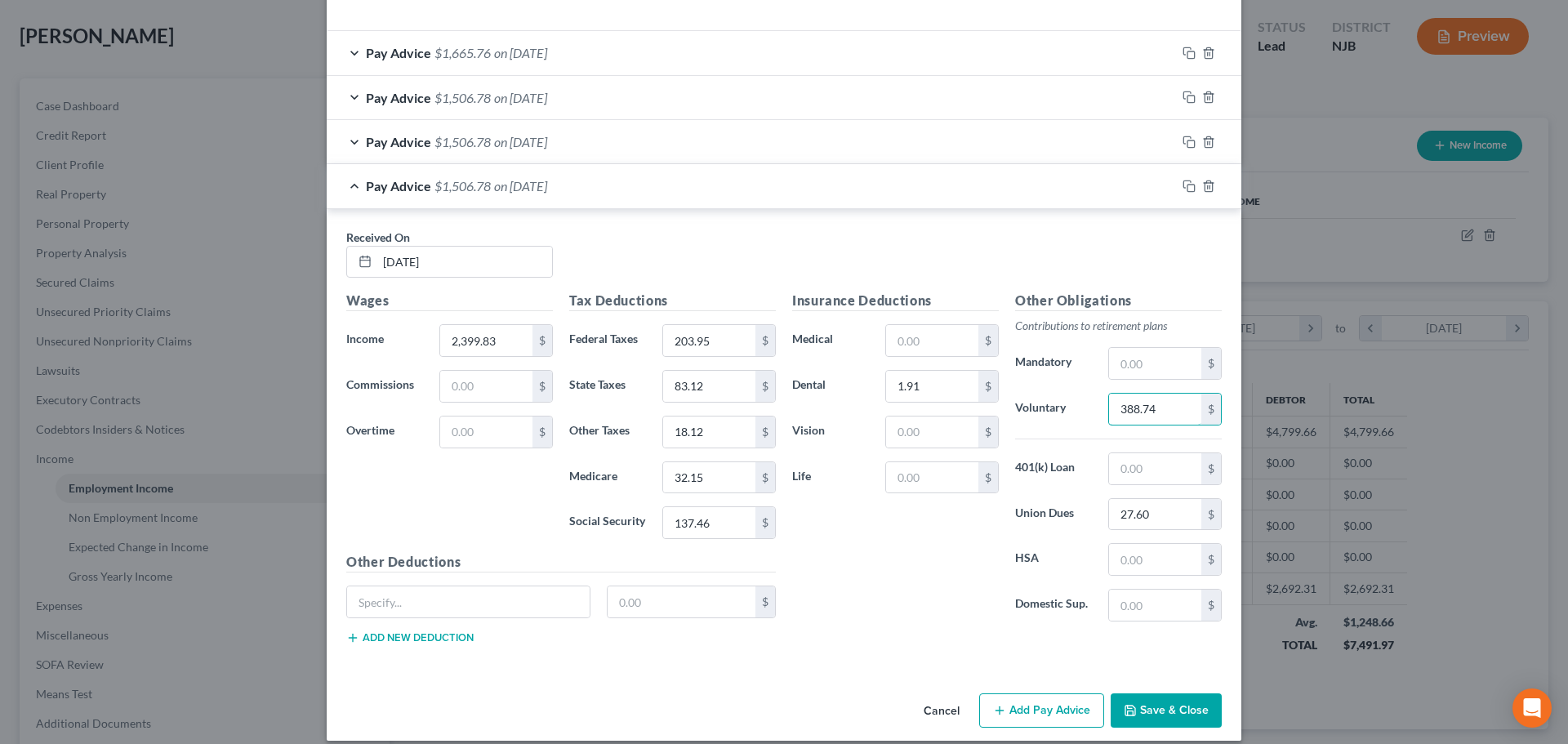
scroll to position [537, 0]
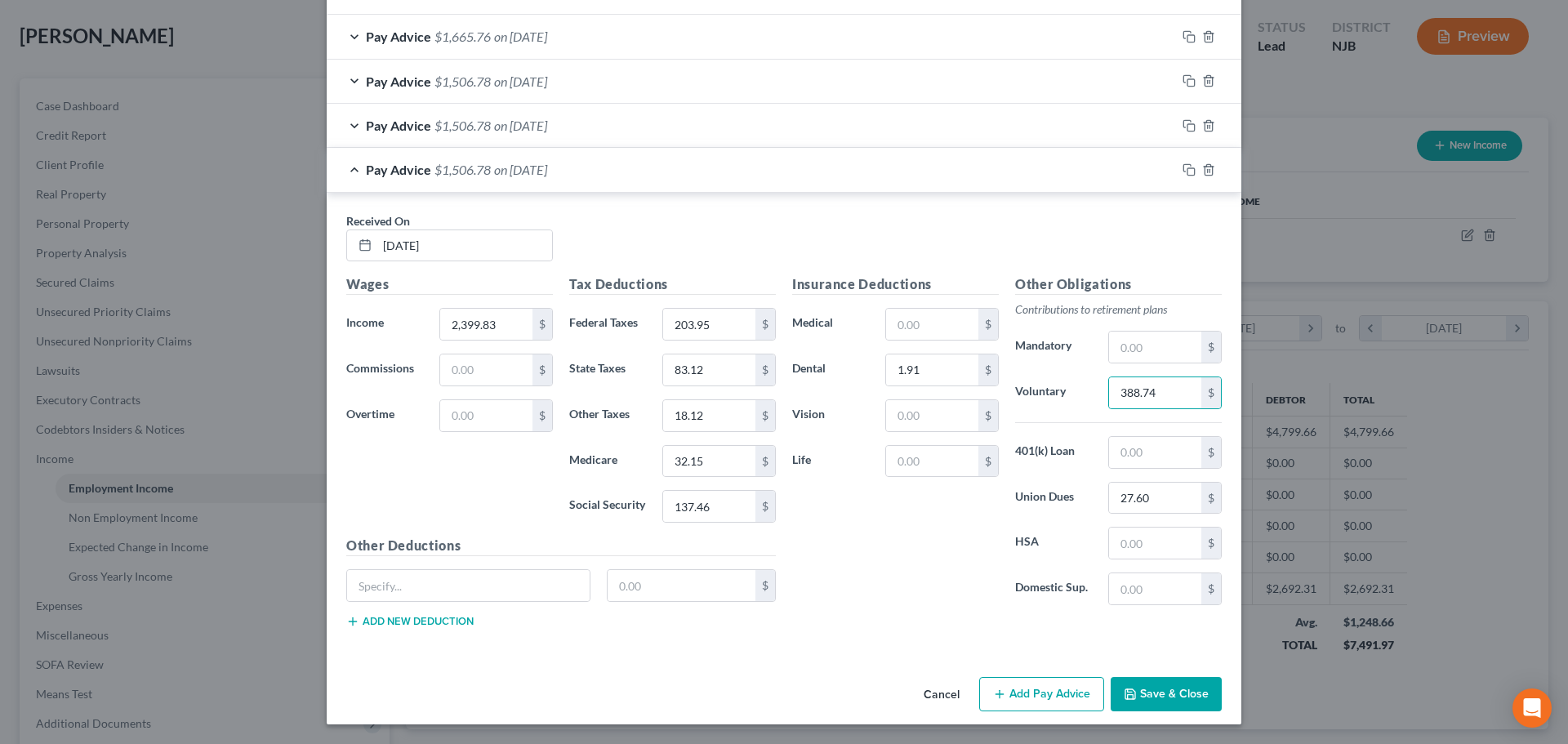
click at [1009, 700] on button "Add Pay Advice" at bounding box center [1041, 693] width 125 height 34
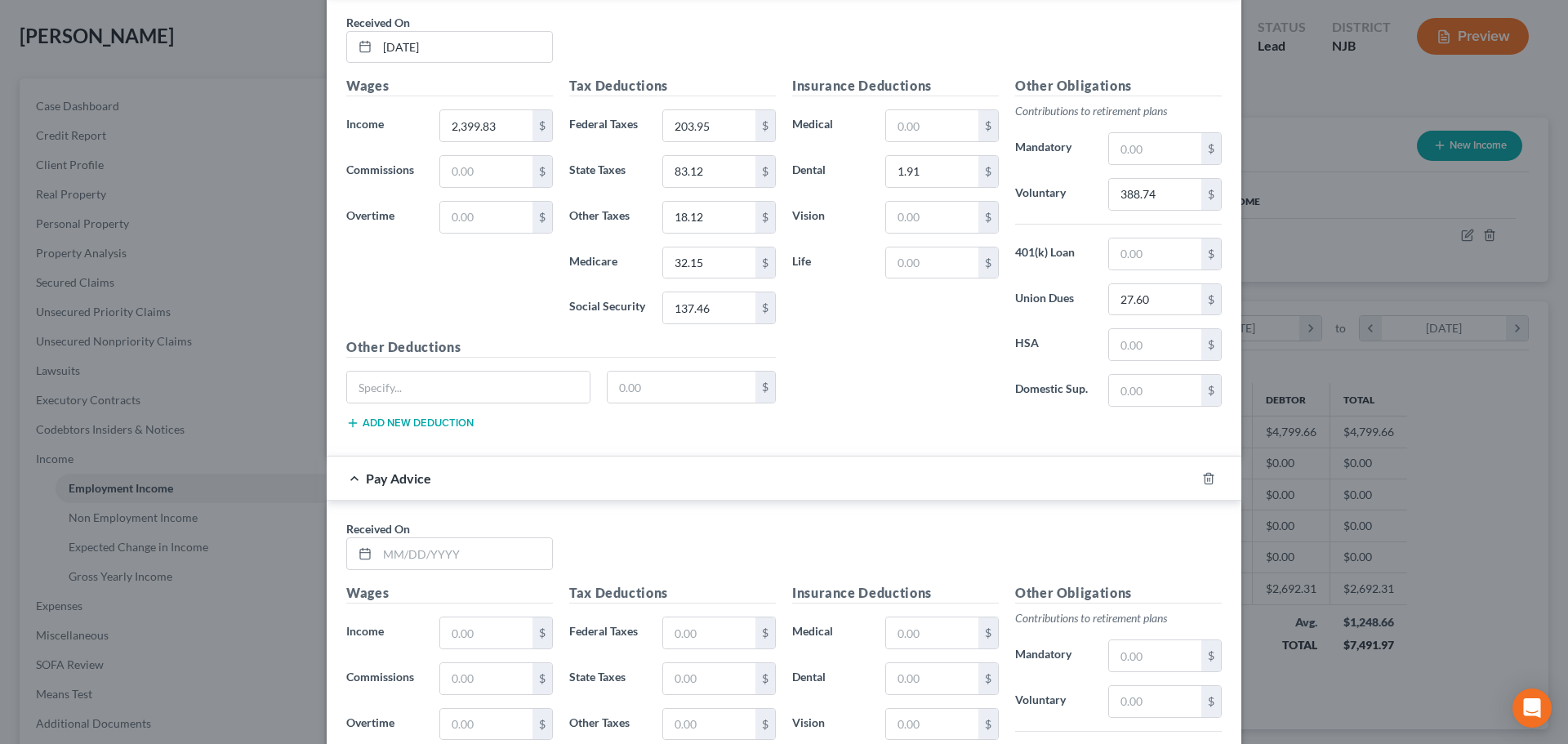
scroll to position [783, 0]
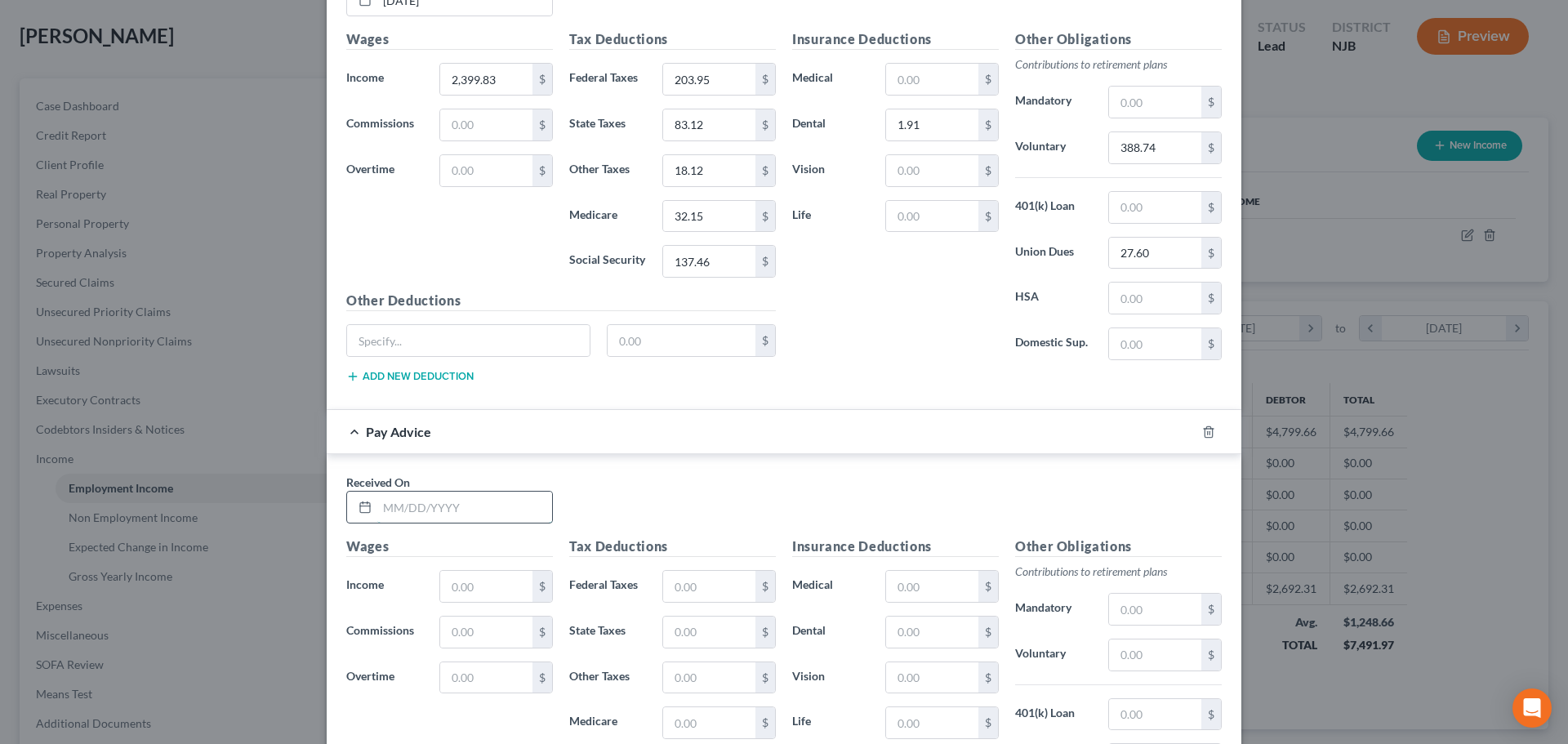
click at [418, 509] on input "text" at bounding box center [464, 508] width 174 height 31
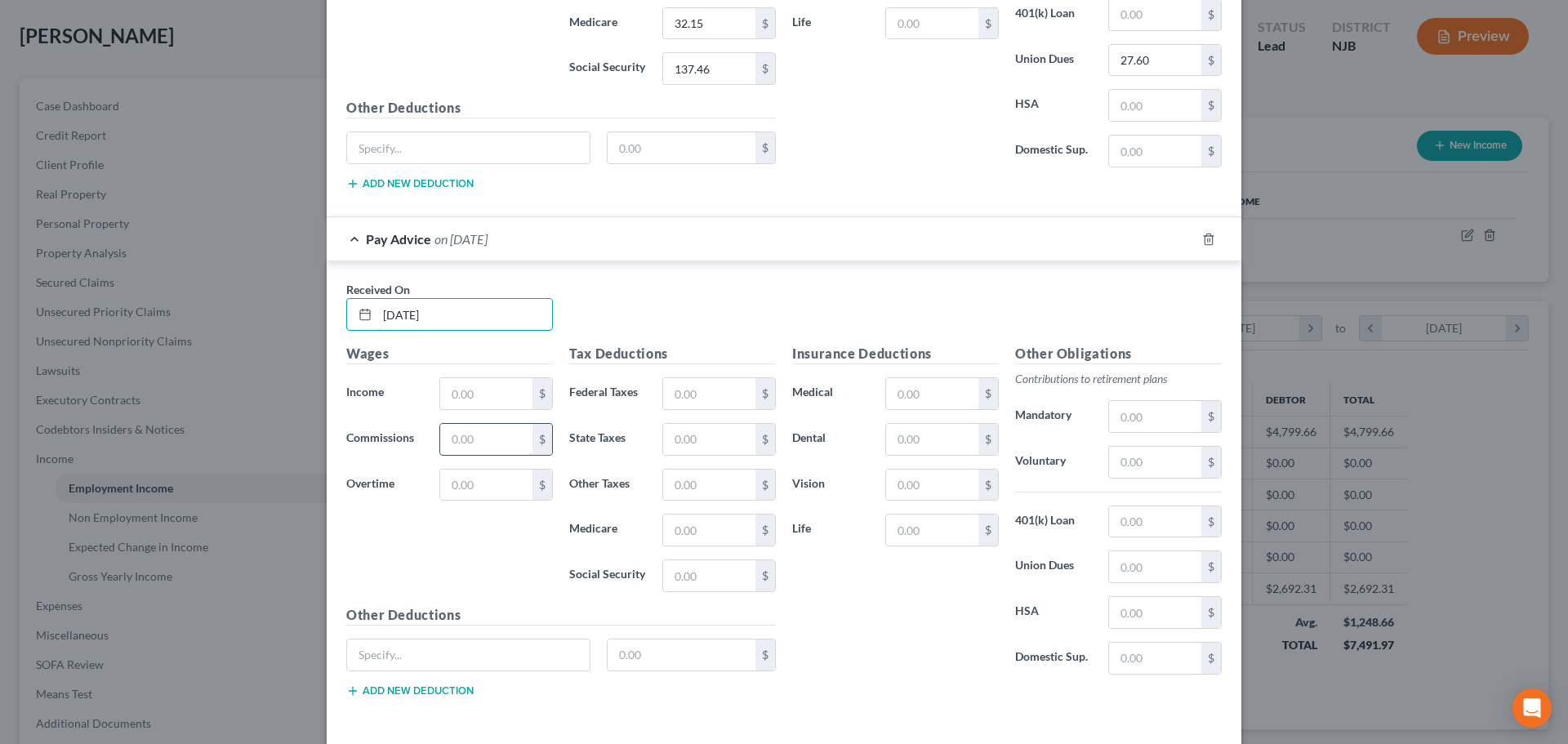
scroll to position [1027, 0]
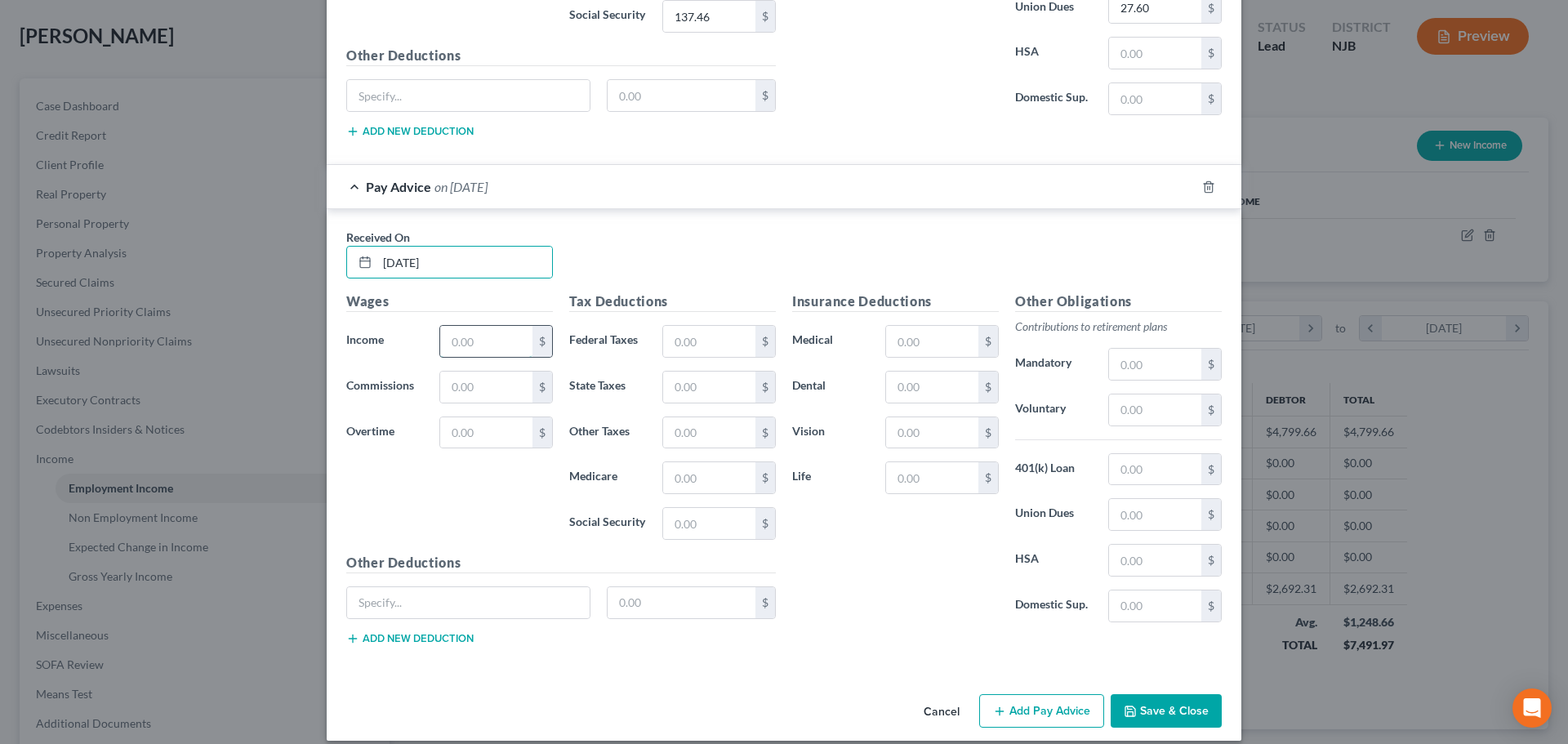
click at [490, 341] on input "text" at bounding box center [486, 342] width 92 height 31
click at [698, 330] on input "text" at bounding box center [709, 342] width 92 height 31
click at [680, 383] on input "text" at bounding box center [709, 388] width 92 height 31
click at [685, 490] on input "text" at bounding box center [709, 478] width 92 height 31
click at [688, 519] on input "text" at bounding box center [709, 523] width 92 height 31
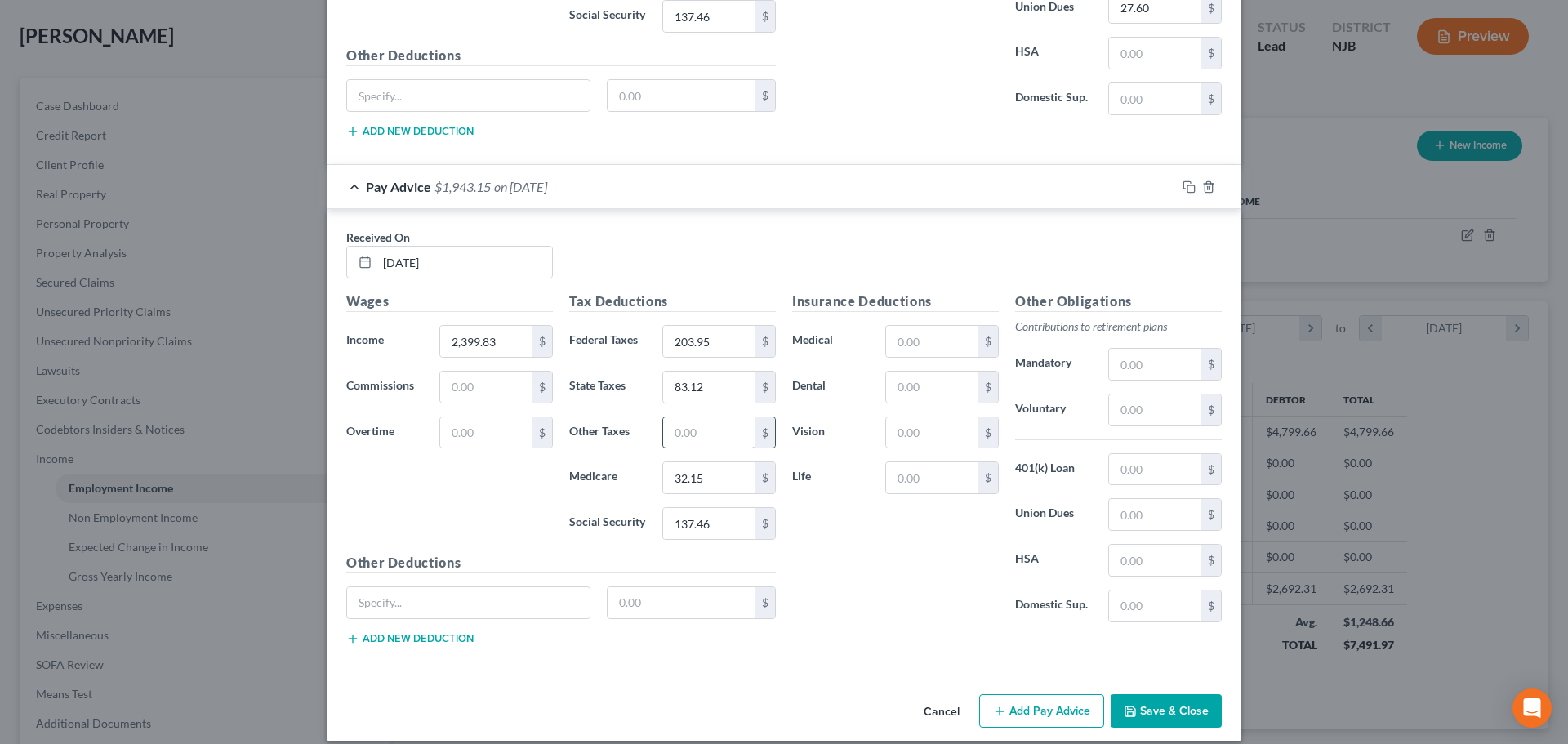
drag, startPoint x: 652, startPoint y: 433, endPoint x: 667, endPoint y: 431, distance: 15.1
click at [654, 433] on div "$" at bounding box center [719, 432] width 130 height 32
click at [668, 431] on input "text" at bounding box center [709, 433] width 92 height 31
click at [1141, 509] on input "text" at bounding box center [1155, 515] width 92 height 31
click at [896, 401] on input "text" at bounding box center [932, 388] width 92 height 31
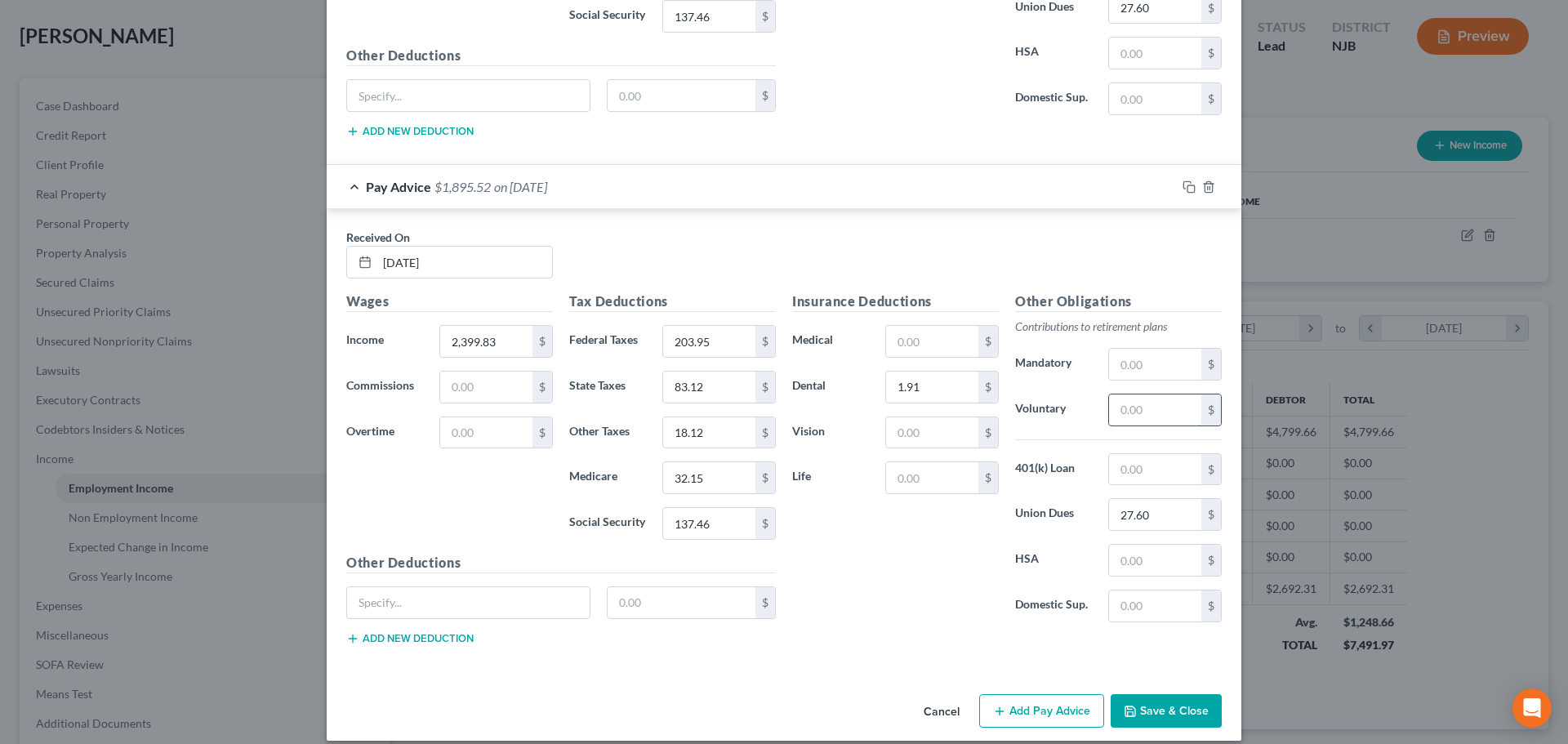
click at [1176, 415] on input "text" at bounding box center [1155, 410] width 92 height 31
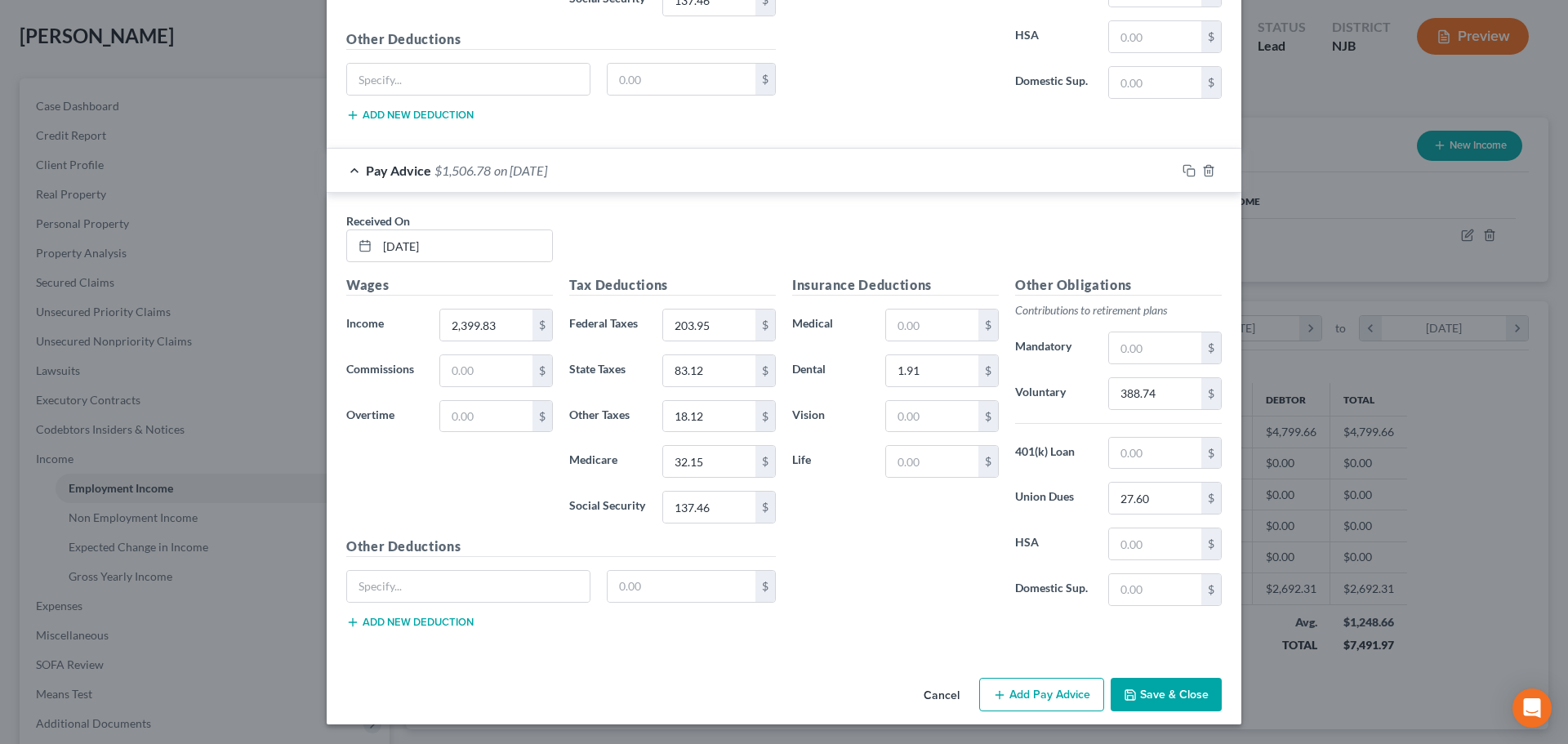
click at [1030, 692] on button "Add Pay Advice" at bounding box center [1041, 694] width 125 height 34
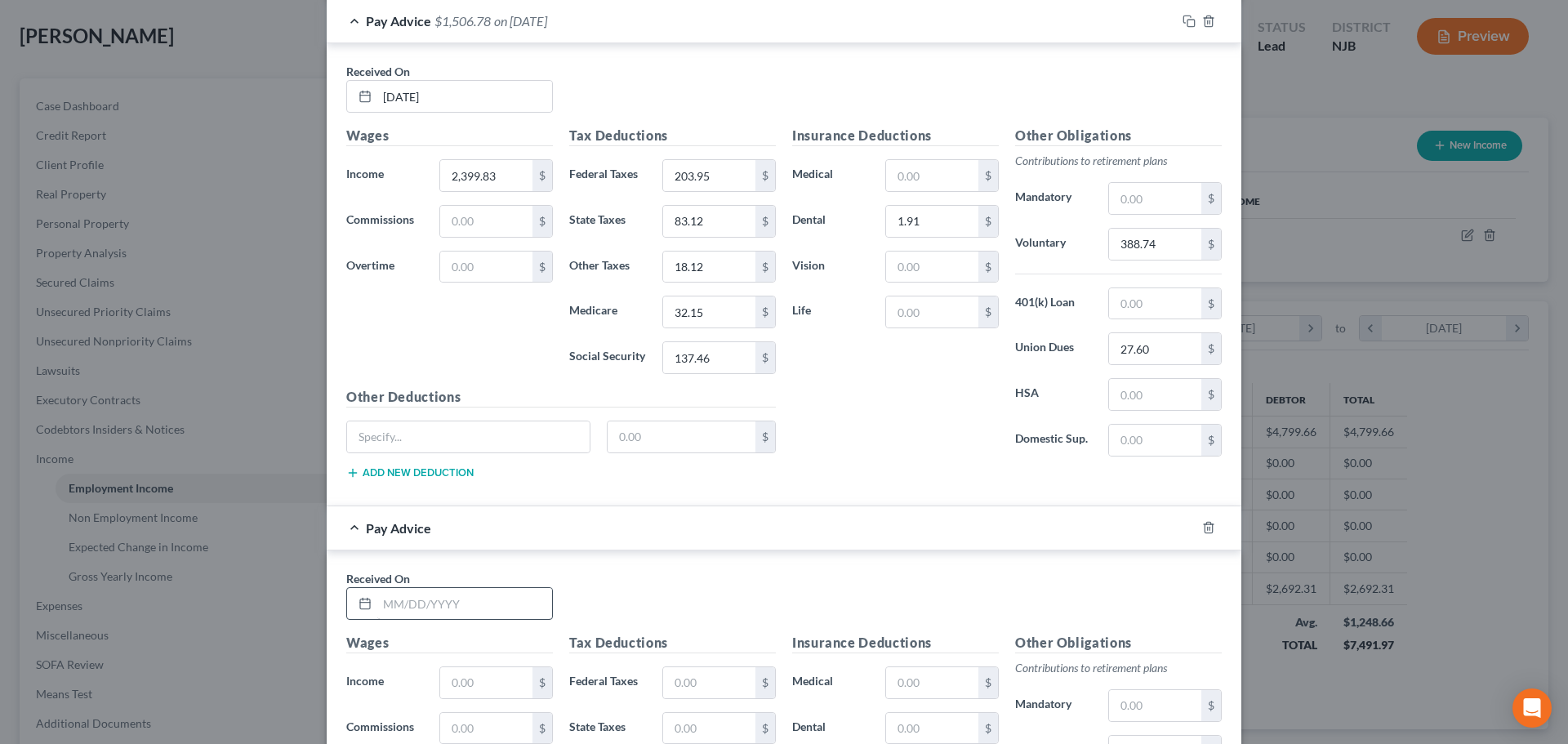
scroll to position [1207, 0]
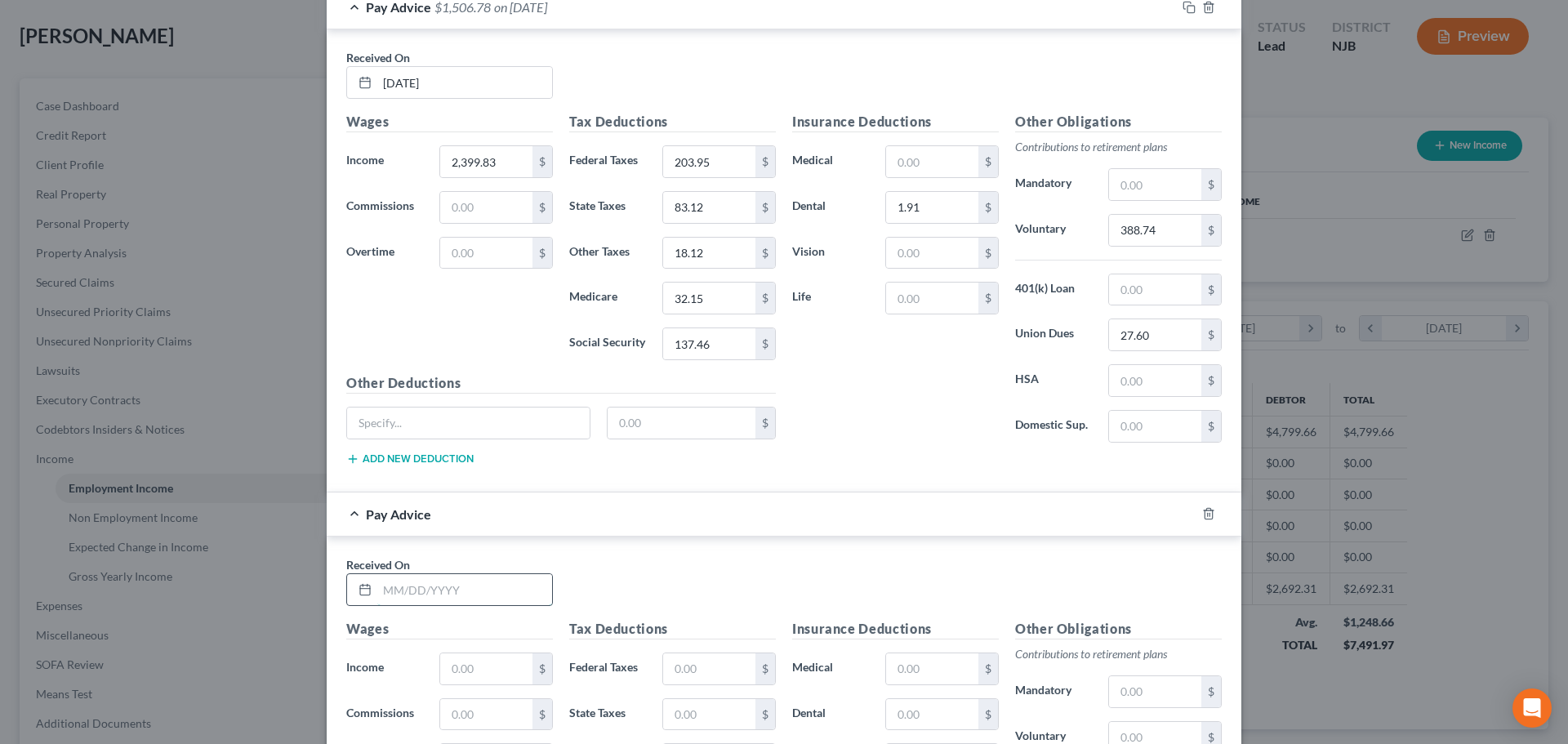
drag, startPoint x: 421, startPoint y: 598, endPoint x: 409, endPoint y: 591, distance: 13.9
click at [419, 596] on input "text" at bounding box center [464, 590] width 174 height 31
click at [513, 181] on div "Wages Income * 2,399.83 $ Commissions $ Overtime $" at bounding box center [449, 242] width 223 height 261
click at [504, 167] on input "2,399.83" at bounding box center [486, 162] width 92 height 31
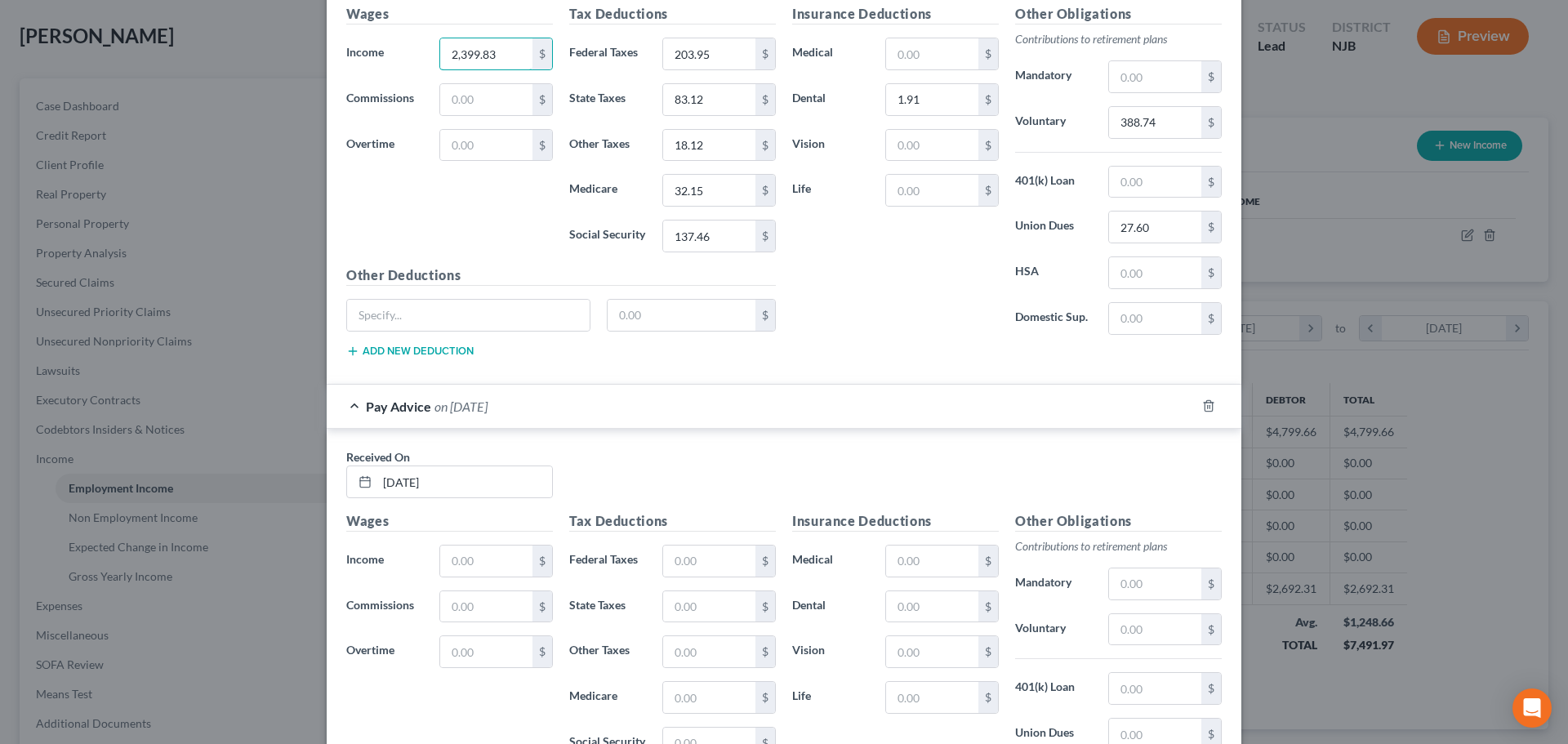
scroll to position [1371, 0]
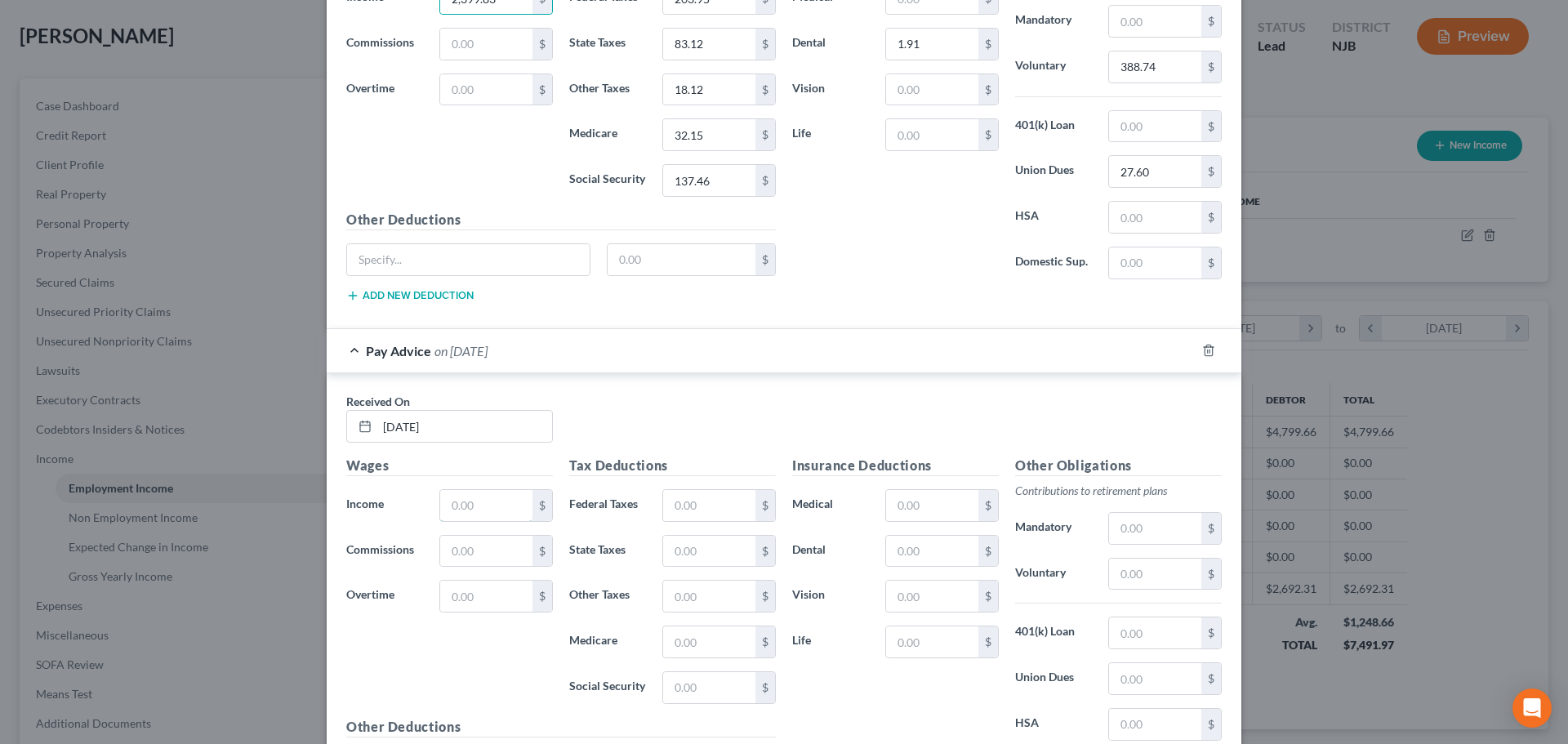
click at [476, 487] on div "Wages Income * $ Commissions $ Overtime $" at bounding box center [449, 586] width 223 height 261
paste input "2,399.83"
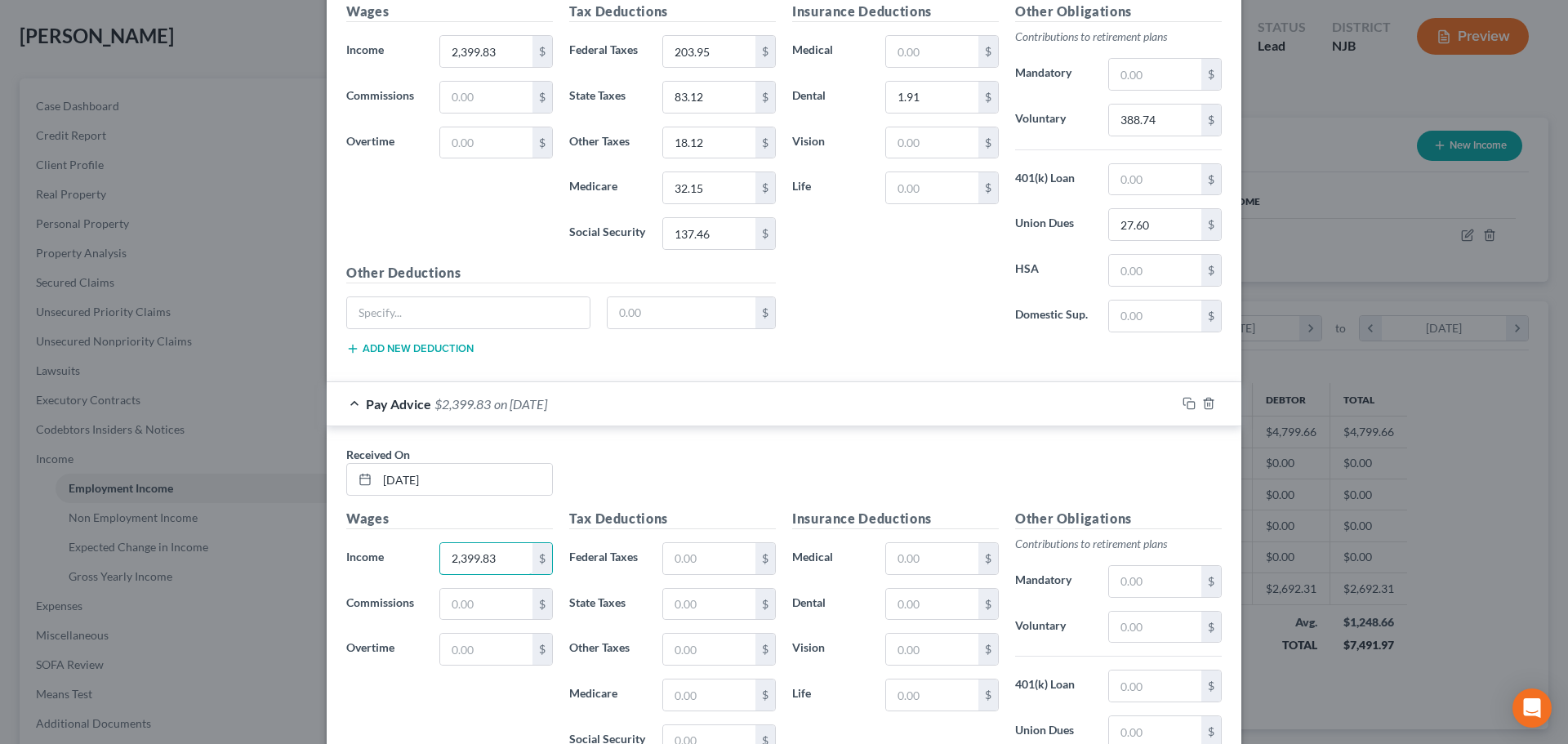
scroll to position [1289, 0]
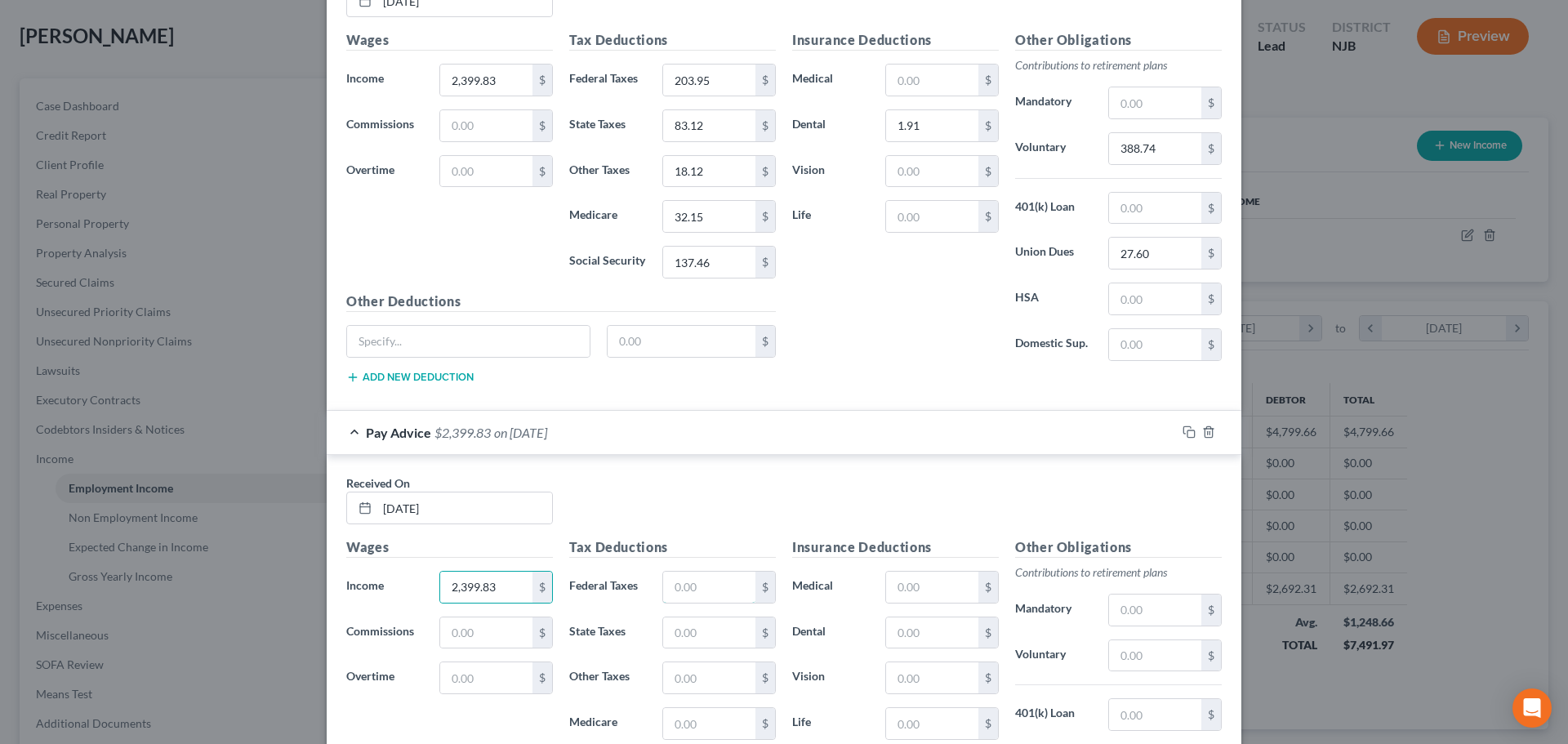
drag, startPoint x: 691, startPoint y: 586, endPoint x: 669, endPoint y: 541, distance: 50.1
click at [692, 582] on input "text" at bounding box center [709, 587] width 92 height 31
click at [696, 636] on input "text" at bounding box center [709, 633] width 92 height 31
drag, startPoint x: 686, startPoint y: 678, endPoint x: 658, endPoint y: 654, distance: 36.9
click at [686, 678] on input "text" at bounding box center [709, 678] width 92 height 31
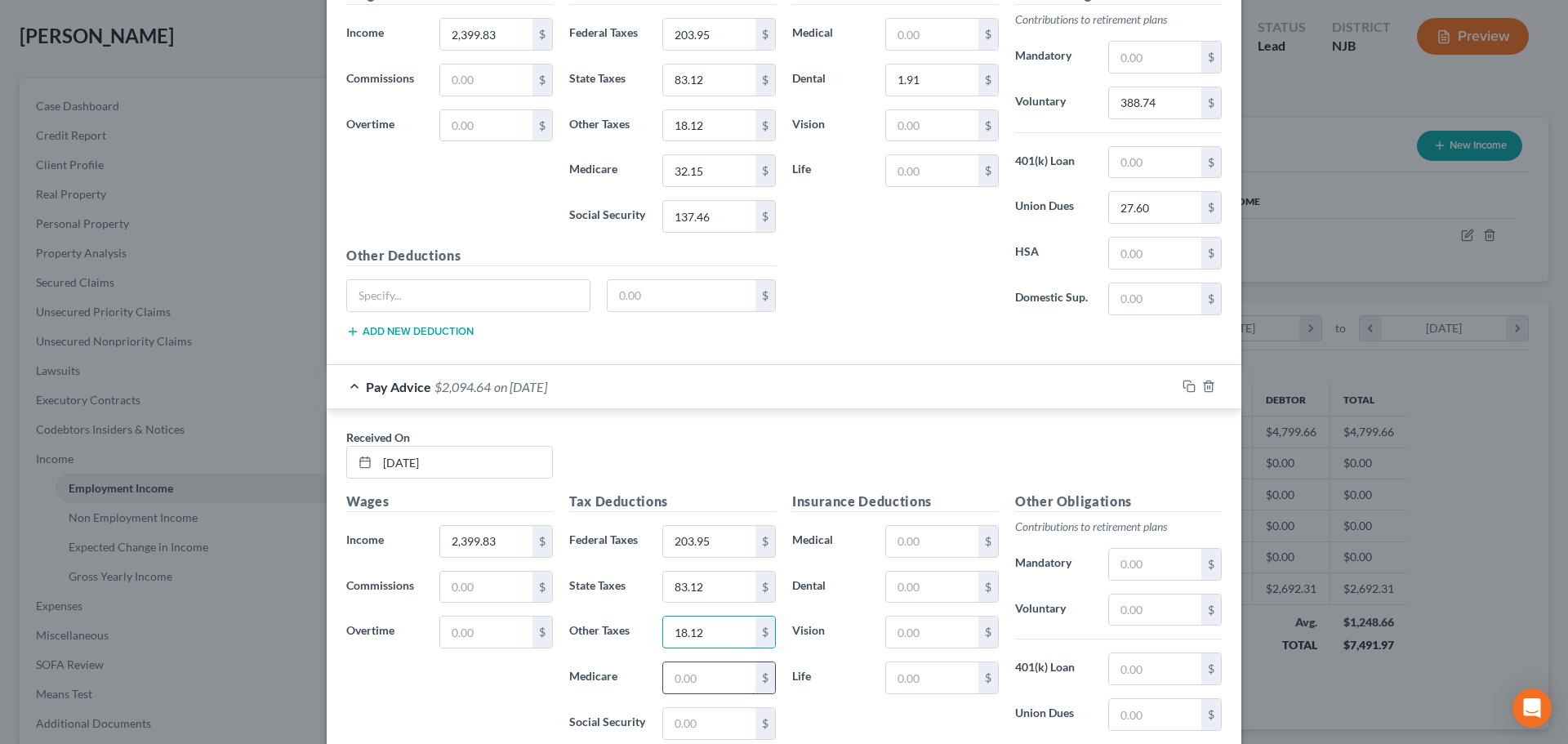
scroll to position [1371, 0]
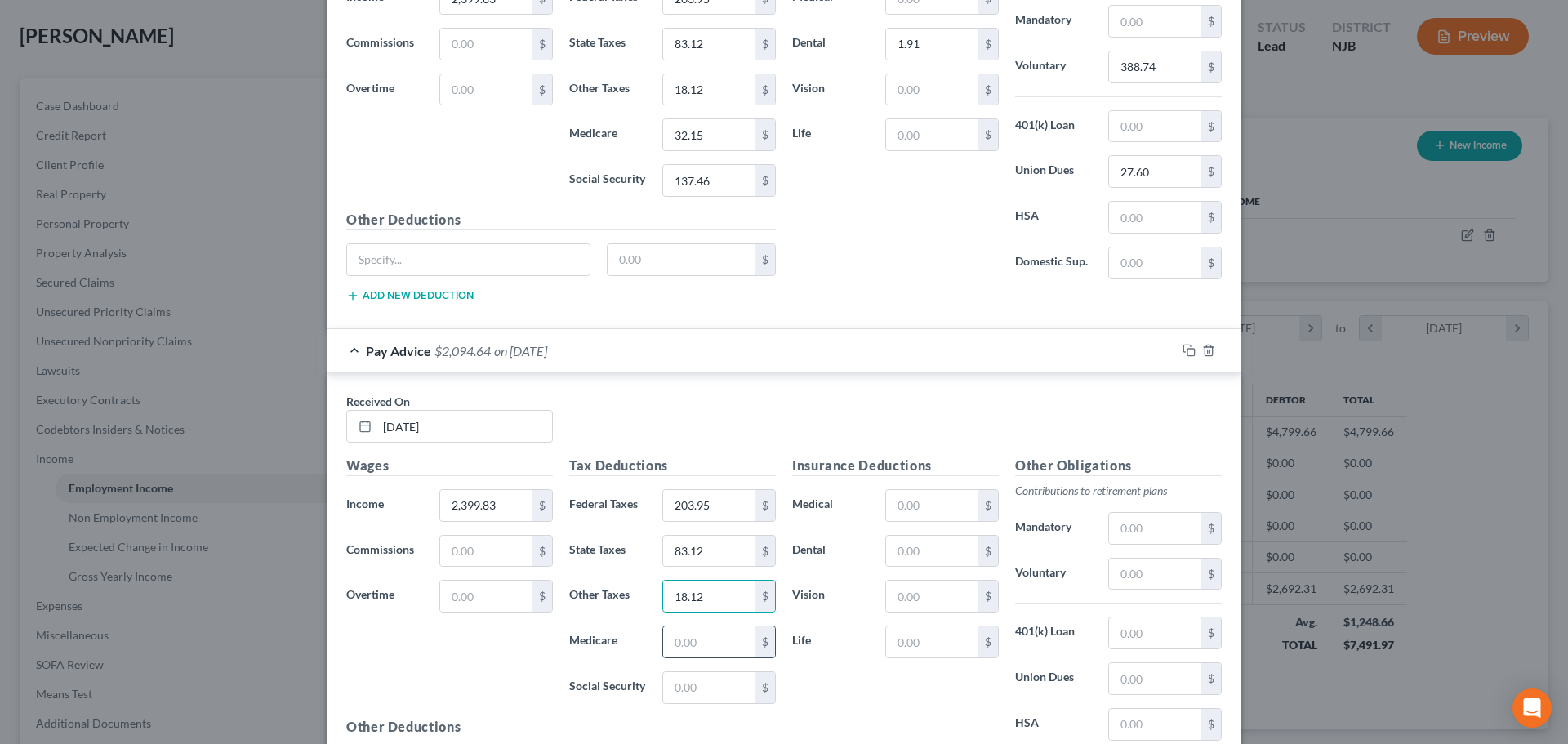
click at [708, 643] on input "text" at bounding box center [709, 642] width 92 height 31
click at [680, 686] on input "text" at bounding box center [709, 688] width 92 height 31
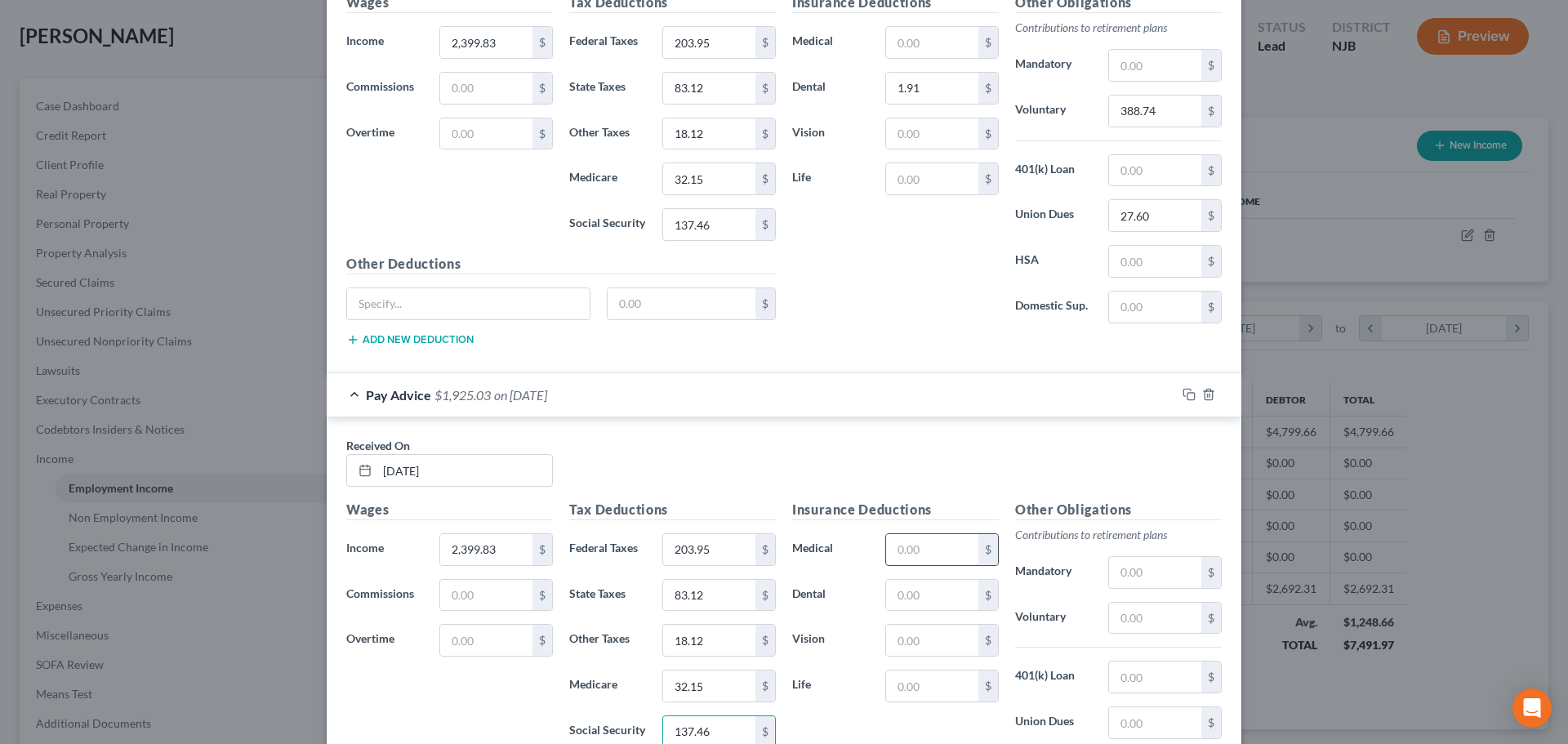
scroll to position [1289, 0]
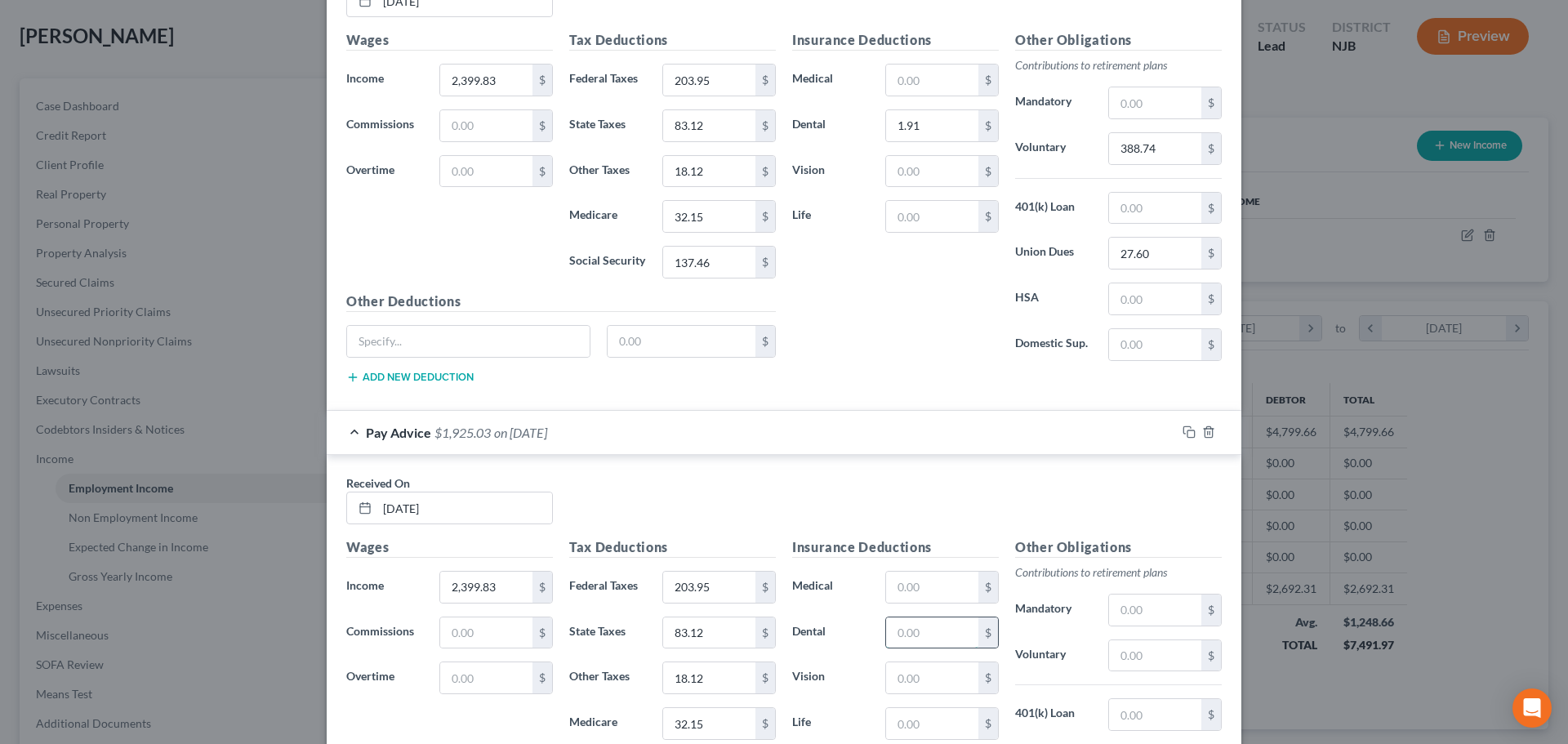
click at [904, 643] on input "text" at bounding box center [932, 633] width 92 height 31
drag, startPoint x: 1134, startPoint y: 676, endPoint x: 1131, endPoint y: 657, distance: 19.2
click at [1134, 675] on div "Other Obligations Contributions to retirement plans Mandatory $ Voluntary $ 401…" at bounding box center [1119, 709] width 223 height 343
click at [1130, 646] on input "text" at bounding box center [1155, 656] width 92 height 31
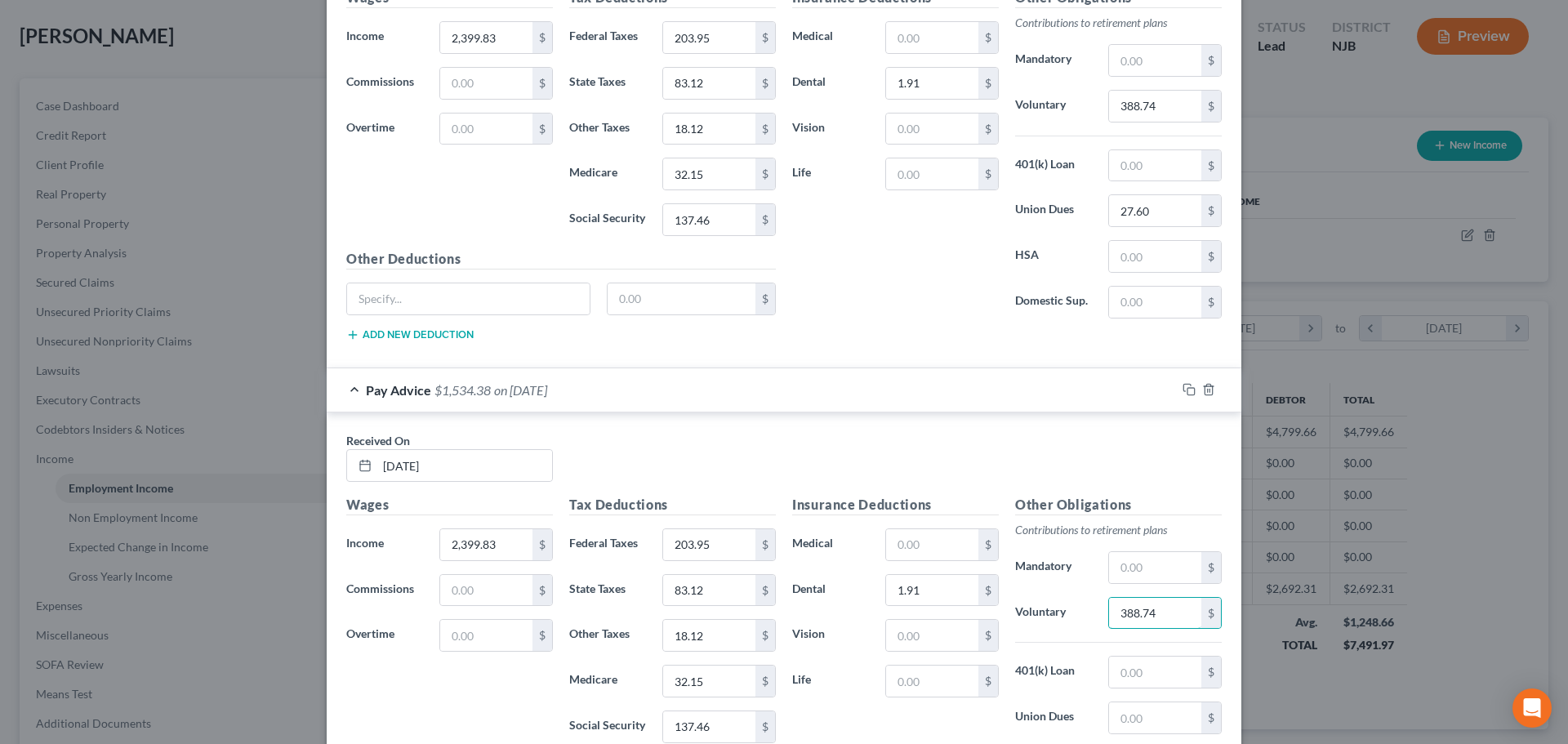
scroll to position [1371, 0]
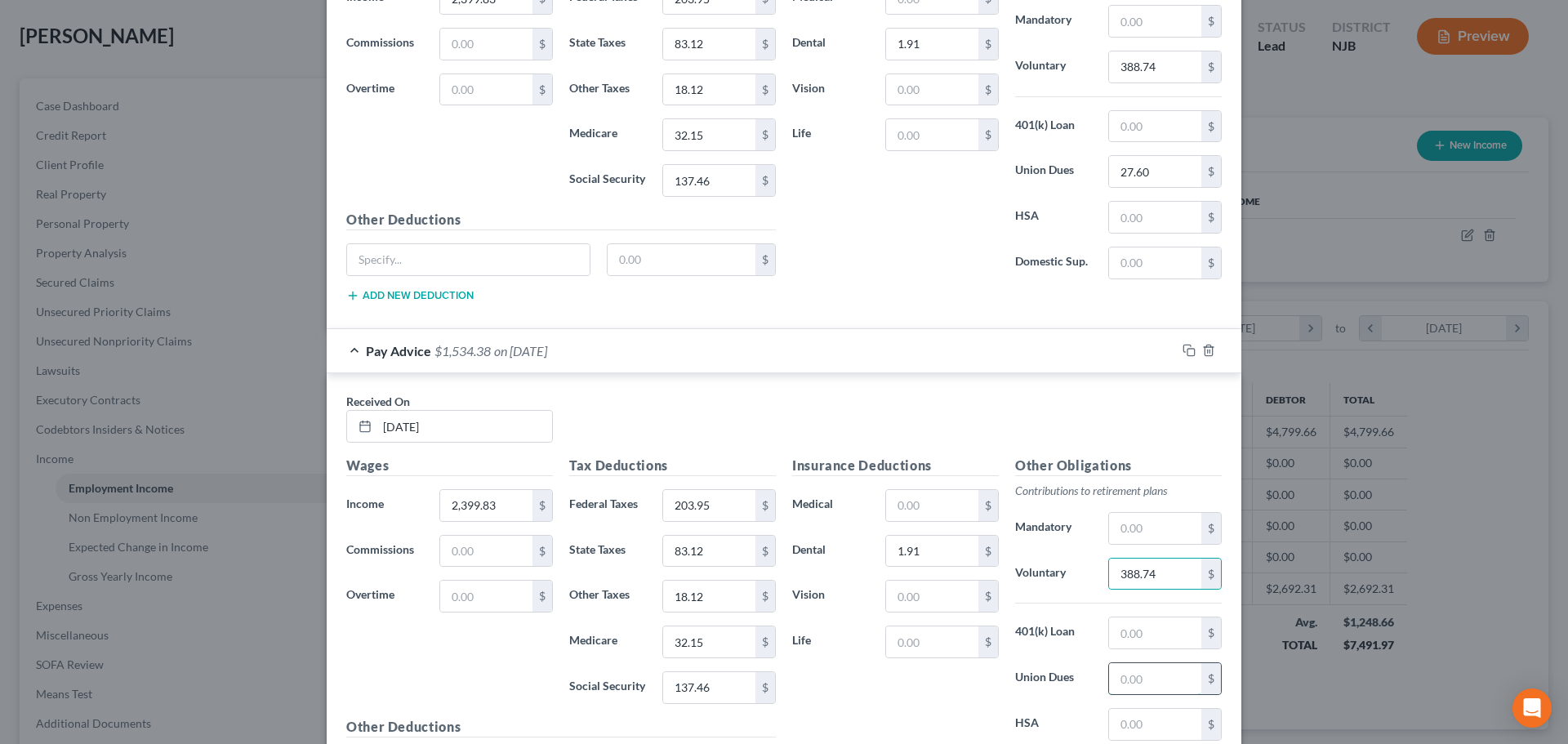
drag, startPoint x: 1147, startPoint y: 687, endPoint x: 1132, endPoint y: 662, distance: 29.2
click at [1145, 686] on input "text" at bounding box center [1155, 678] width 92 height 31
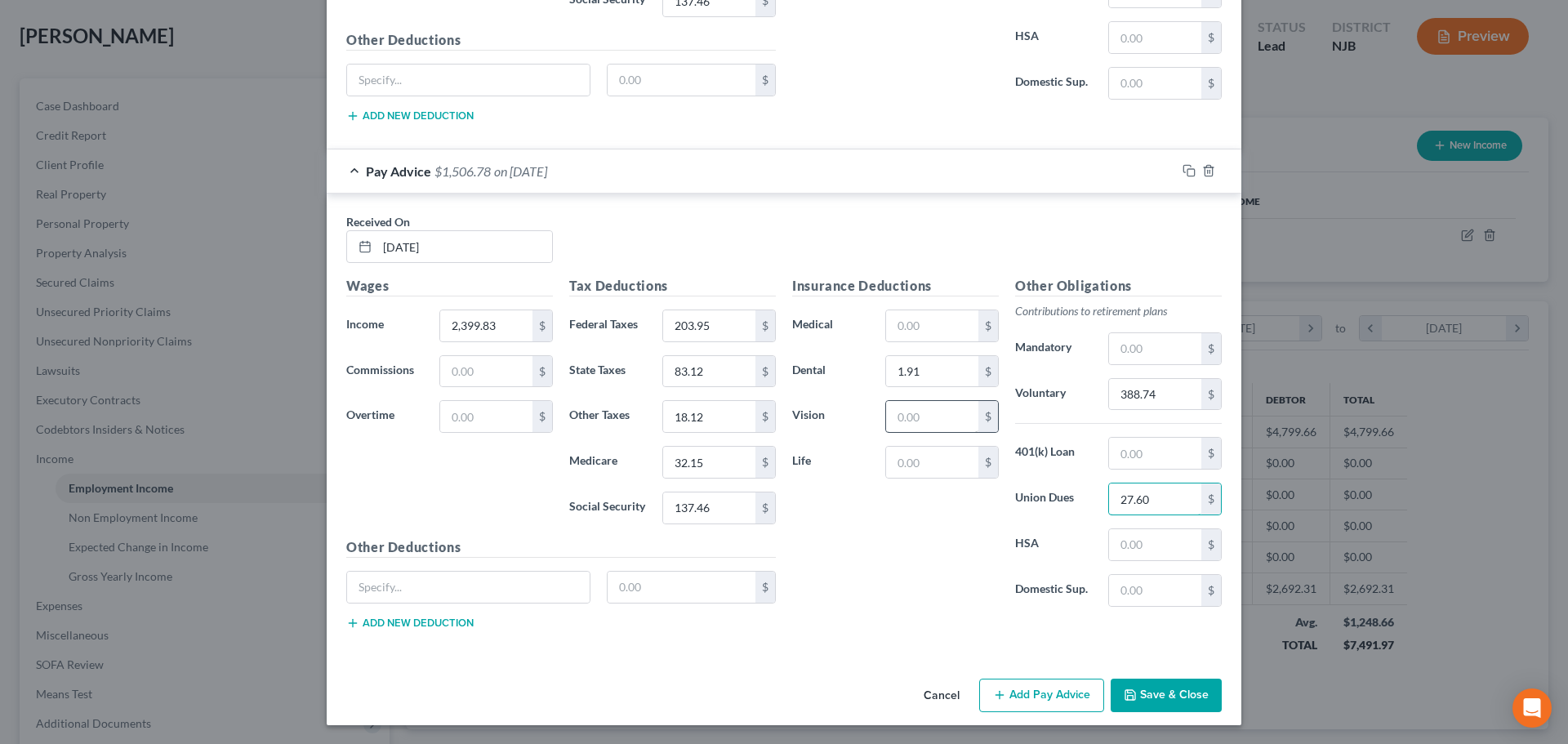
scroll to position [1551, 0]
click at [1019, 680] on button "Add Pay Advice" at bounding box center [1041, 694] width 125 height 34
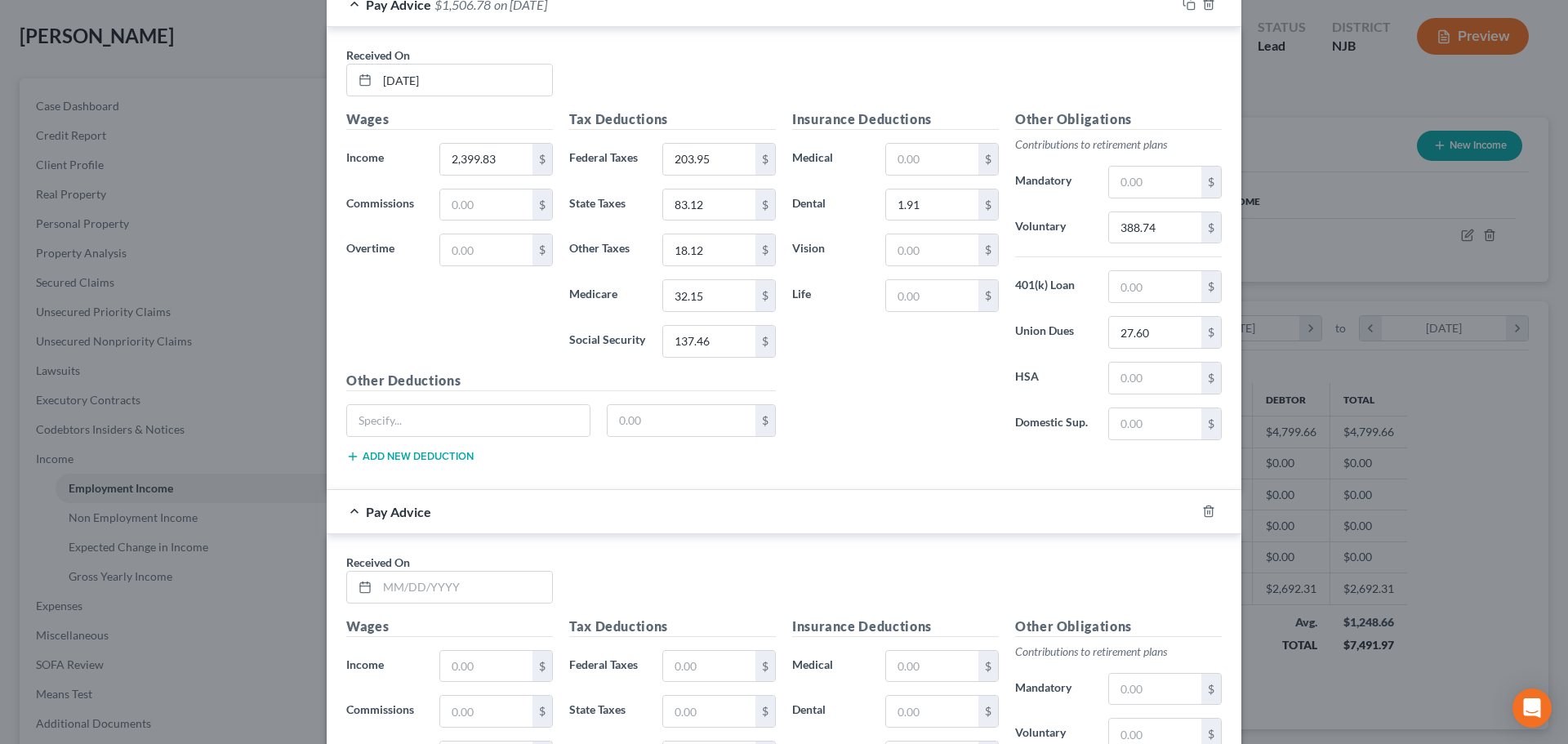
scroll to position [1959, 0]
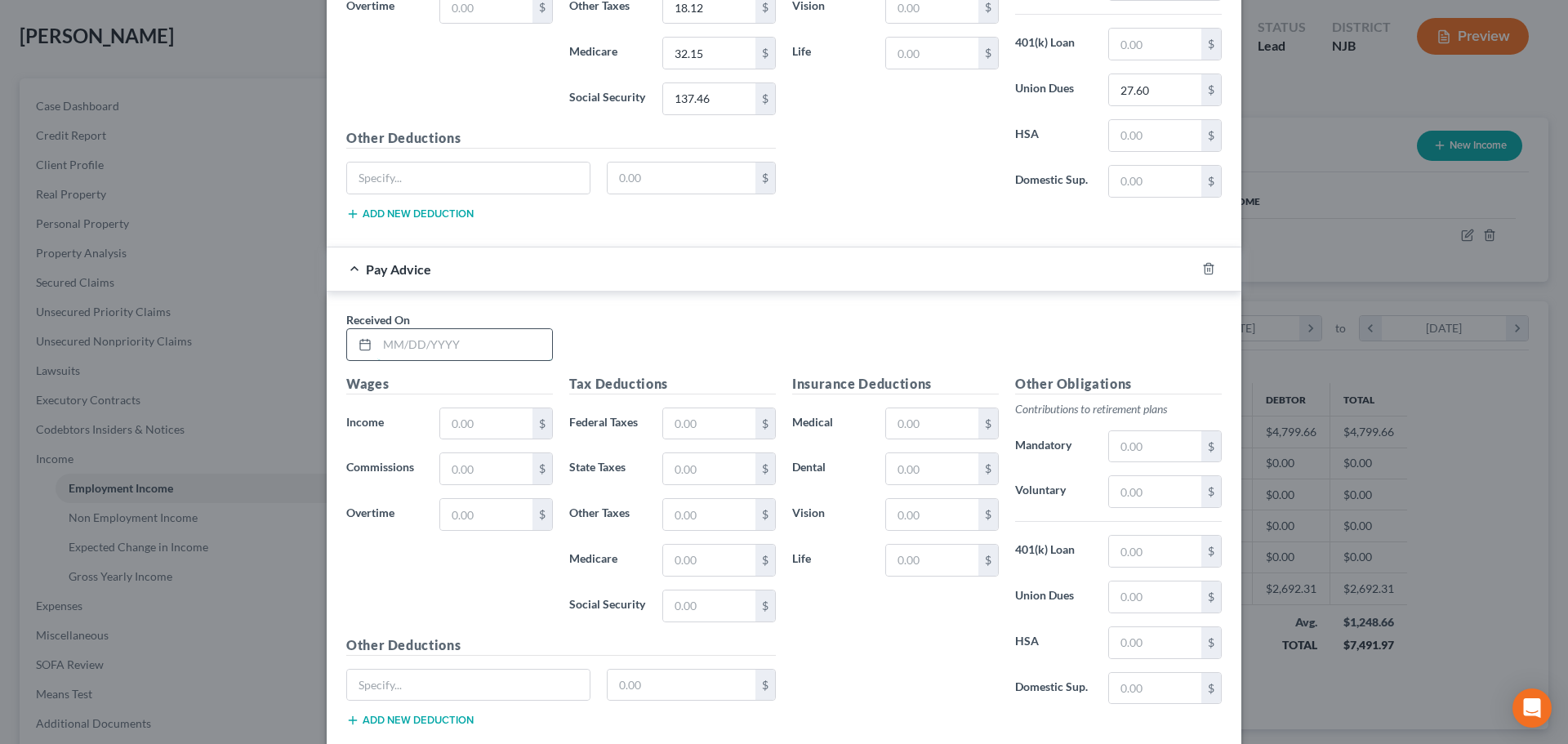
click at [417, 343] on input "text" at bounding box center [464, 345] width 174 height 31
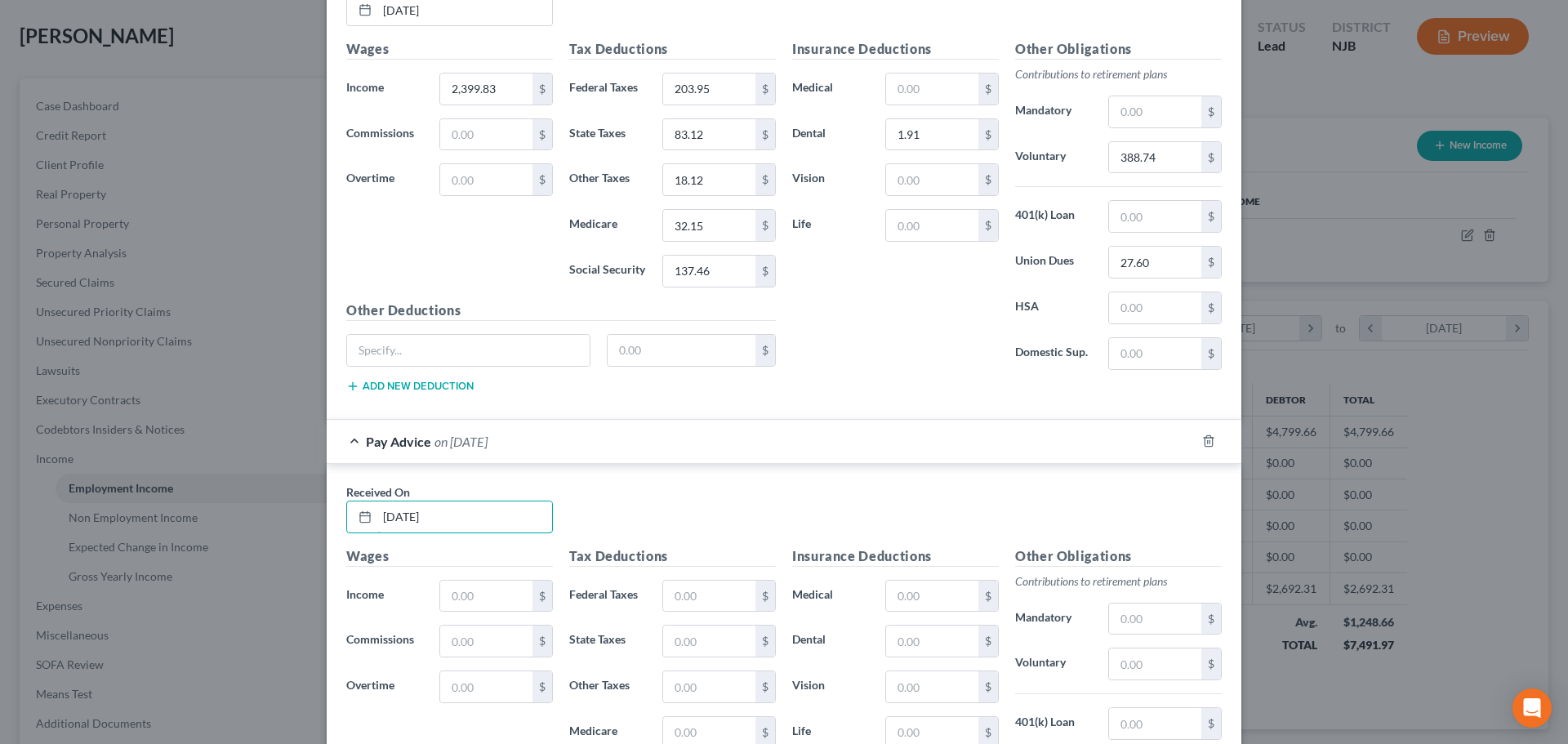
scroll to position [1633, 0]
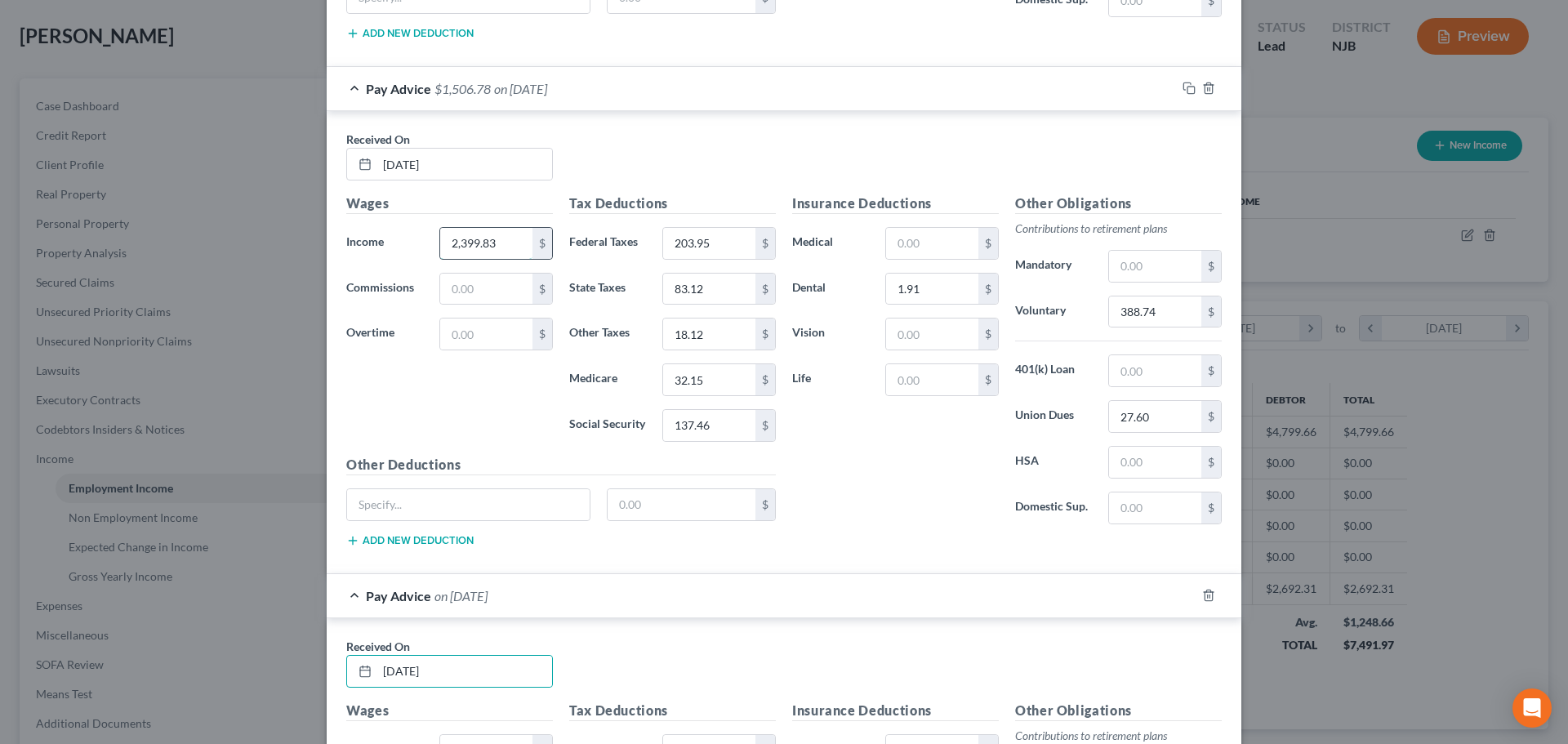
click at [503, 246] on input "2,399.83" at bounding box center [486, 244] width 92 height 31
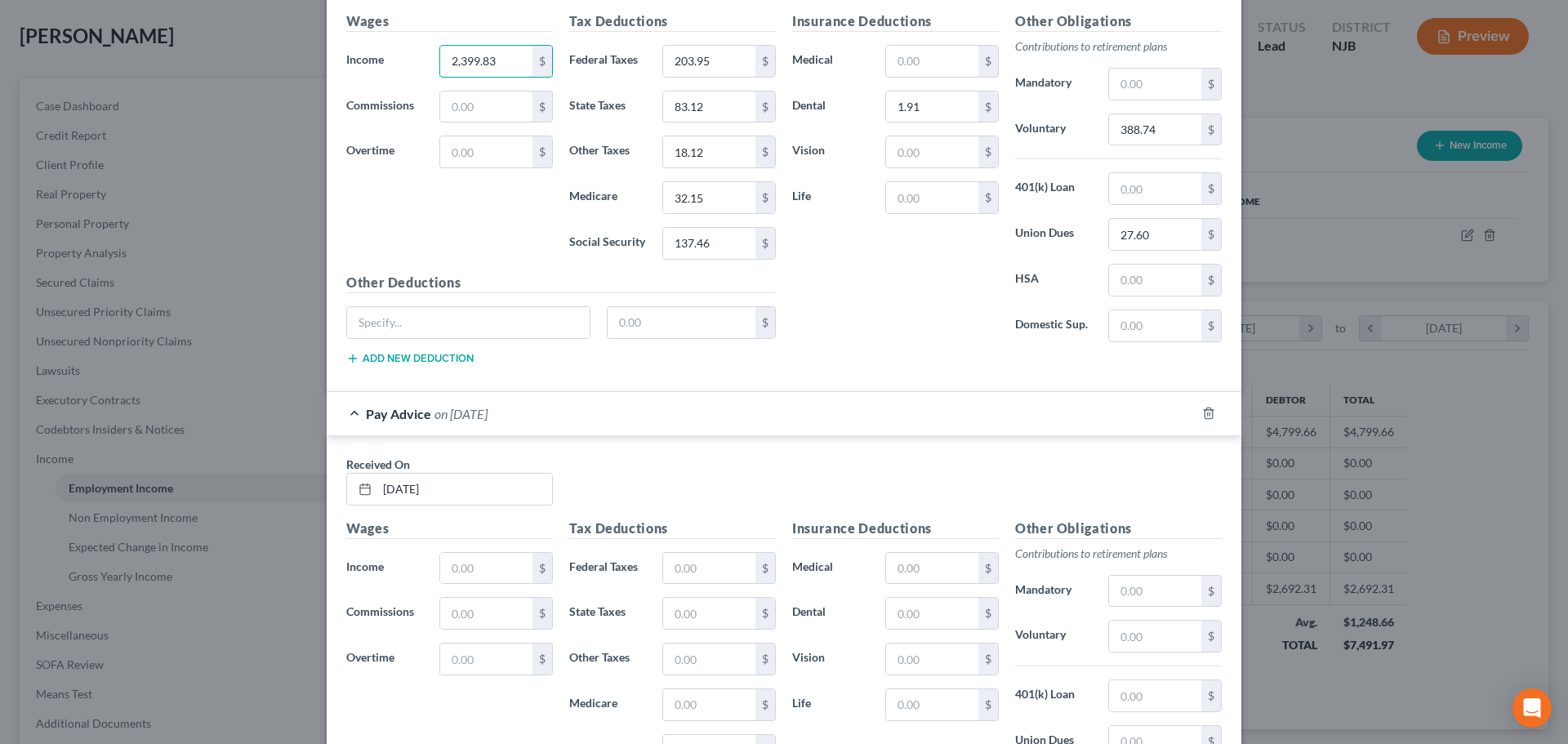
scroll to position [1959, 0]
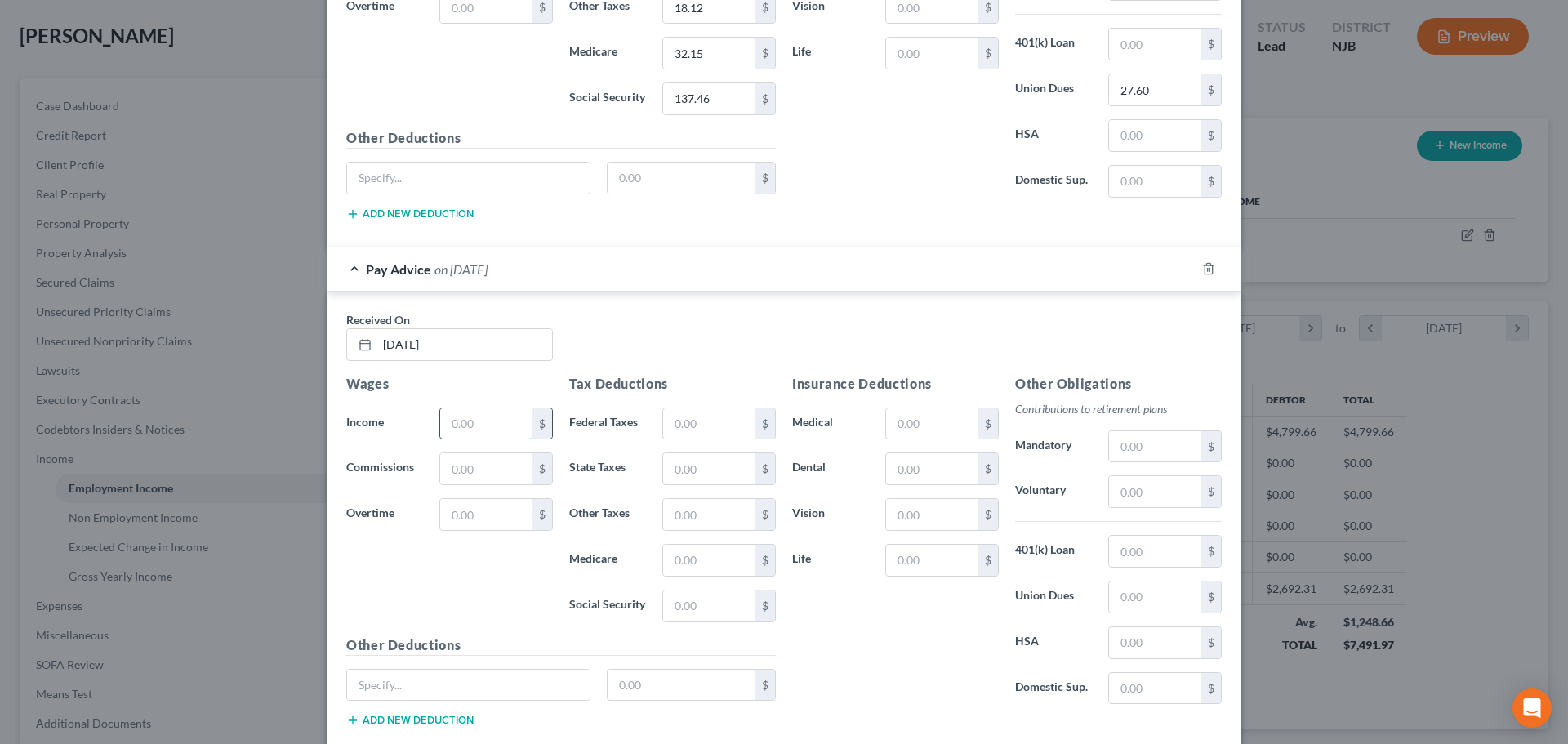
click at [472, 417] on input "text" at bounding box center [486, 424] width 92 height 31
paste input "2,399.83"
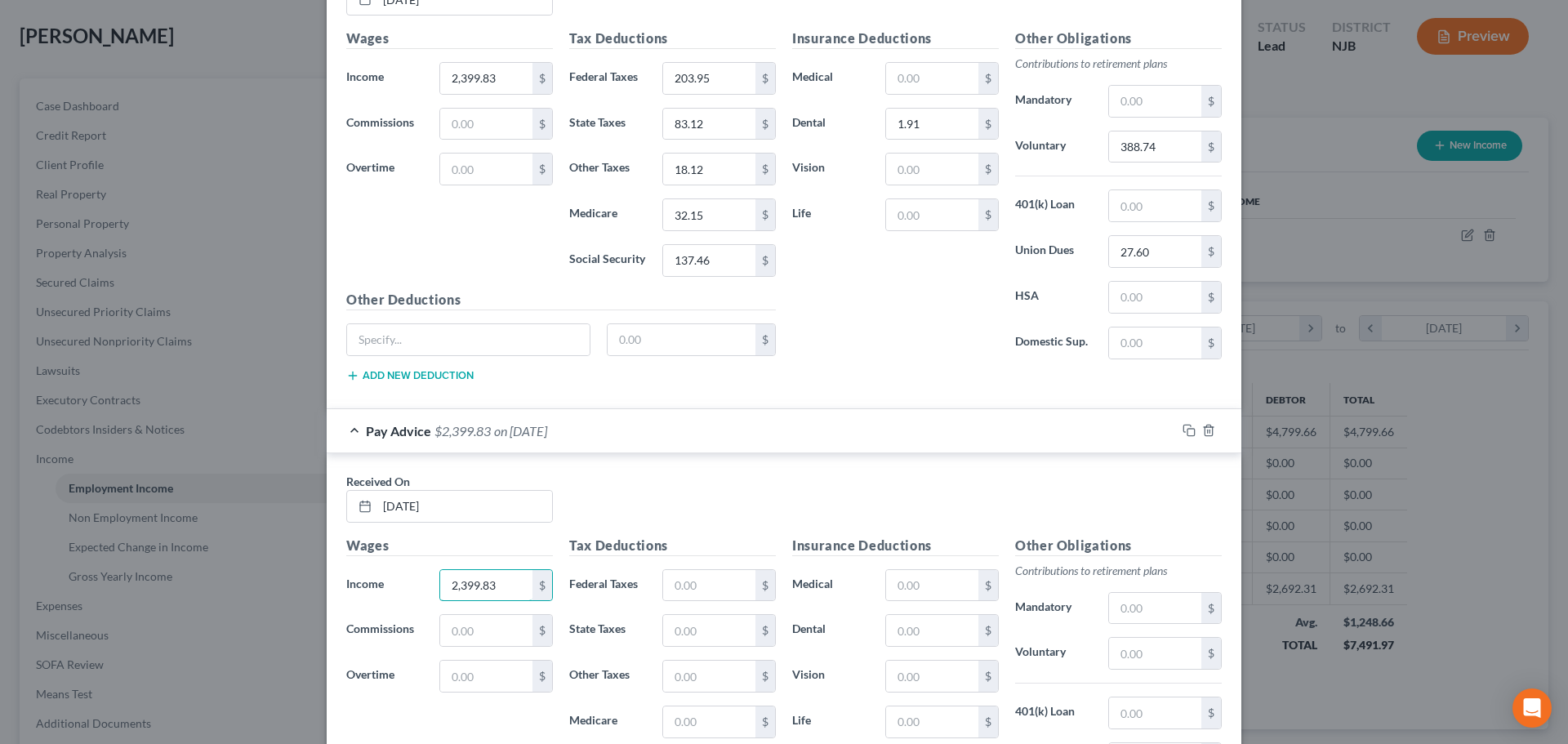
scroll to position [1795, 0]
click at [685, 582] on input "text" at bounding box center [709, 587] width 92 height 31
paste input "203.95"
click at [706, 112] on input "83.12" at bounding box center [709, 126] width 92 height 31
click at [709, 644] on input "text" at bounding box center [709, 632] width 92 height 31
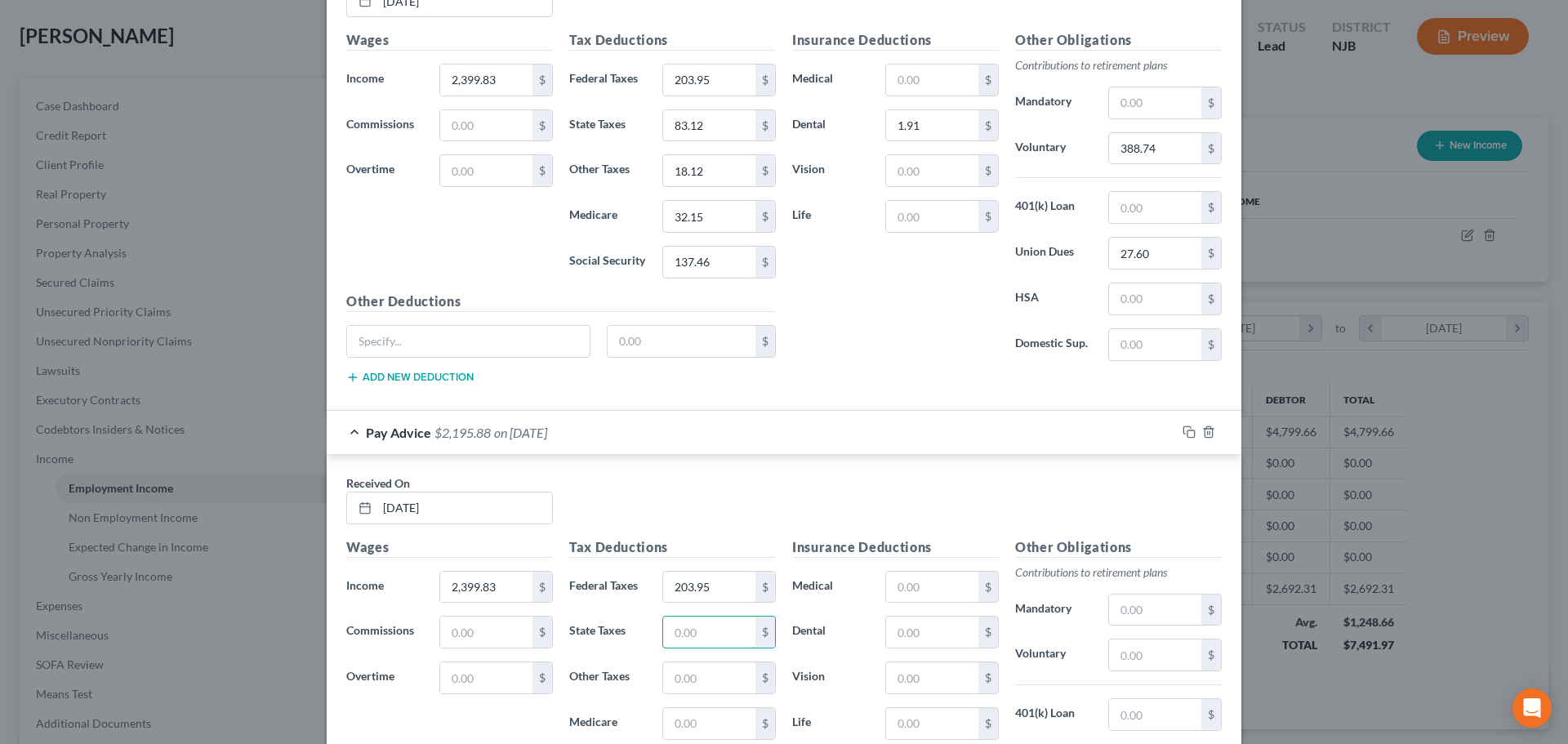
paste input "83.12"
click at [742, 162] on input "18.12" at bounding box center [709, 171] width 92 height 31
click at [663, 687] on input "text" at bounding box center [709, 678] width 92 height 31
paste input "18.12"
click at [703, 223] on input "32.15" at bounding box center [709, 217] width 92 height 31
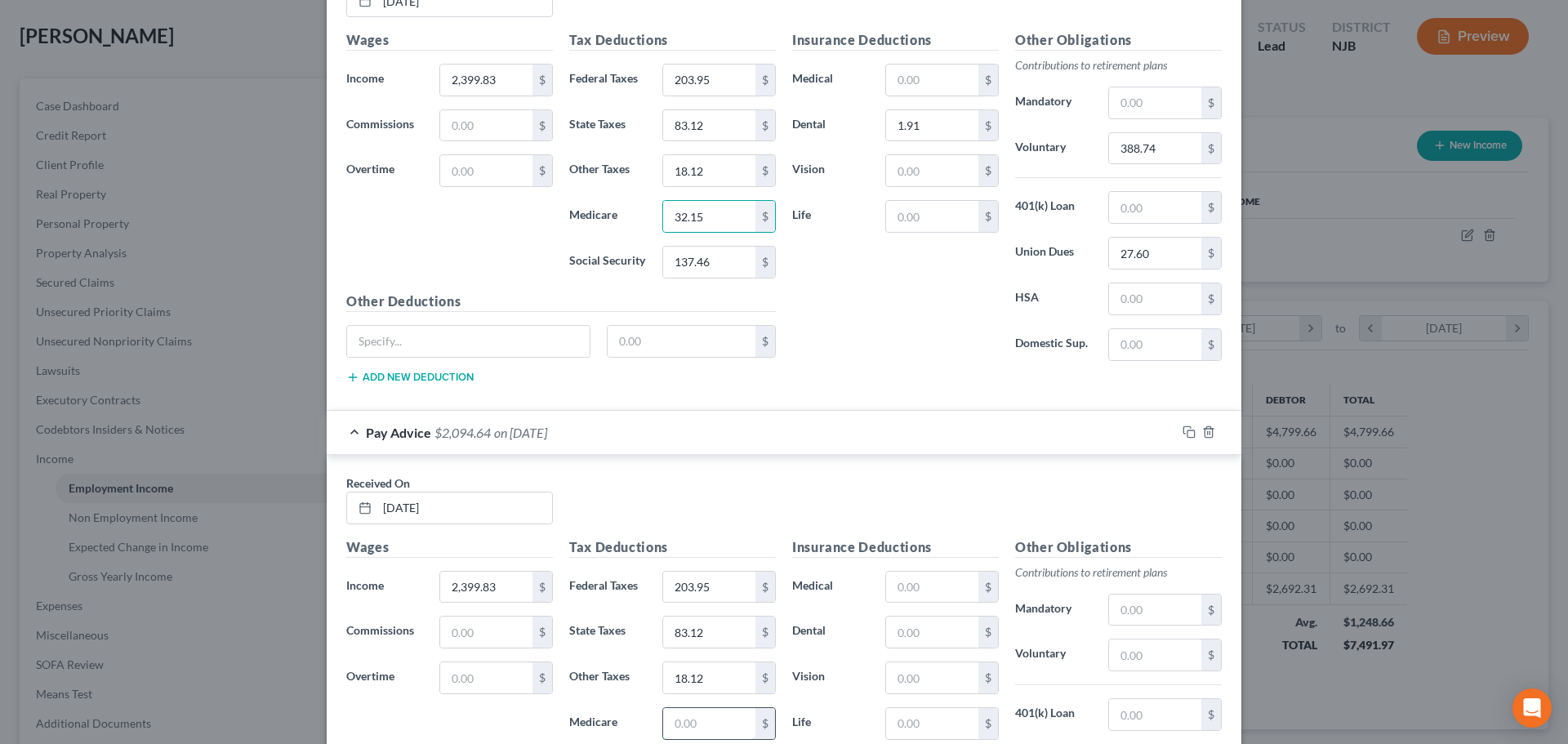
click at [719, 714] on input "text" at bounding box center [709, 724] width 92 height 31
paste input "32.15"
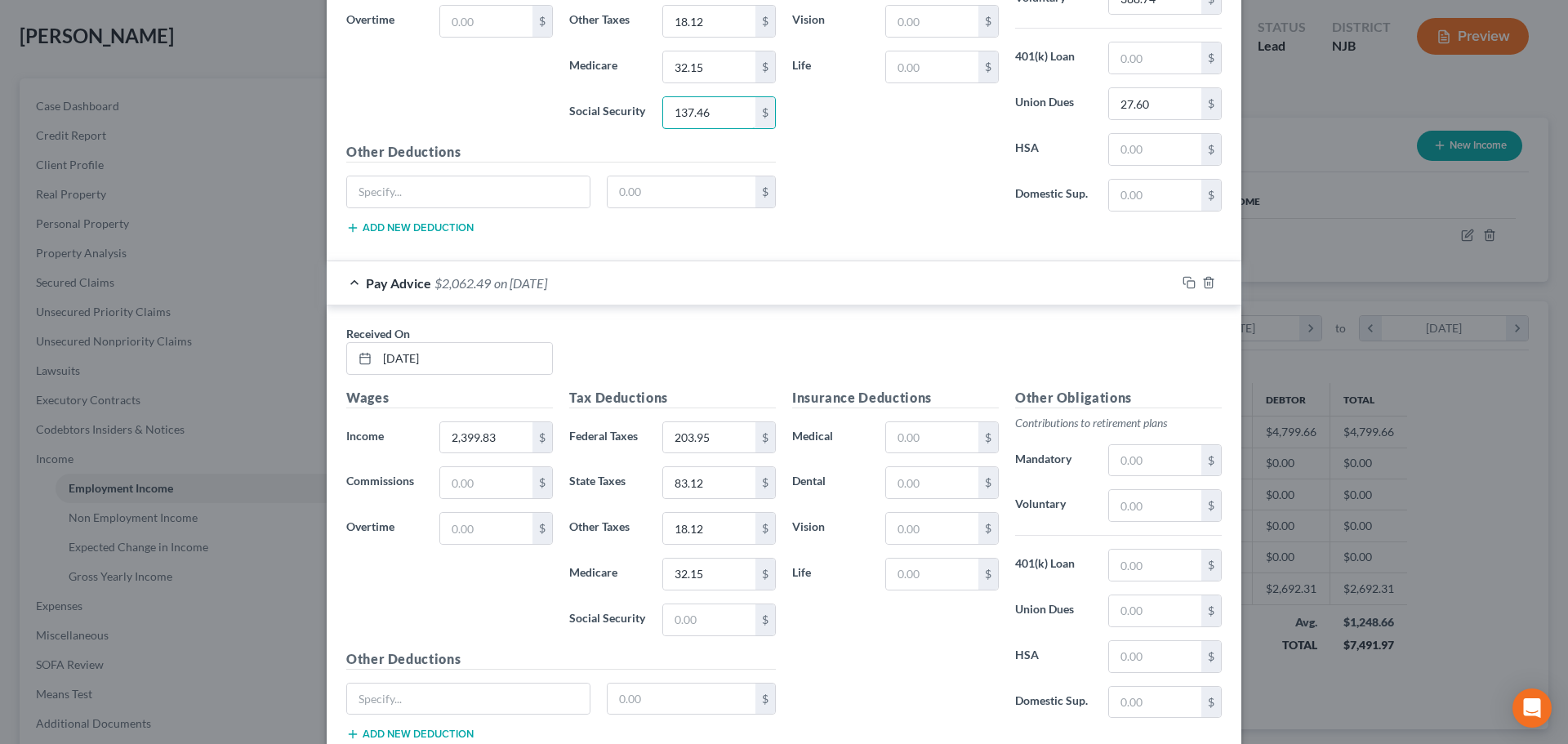
scroll to position [1959, 0]
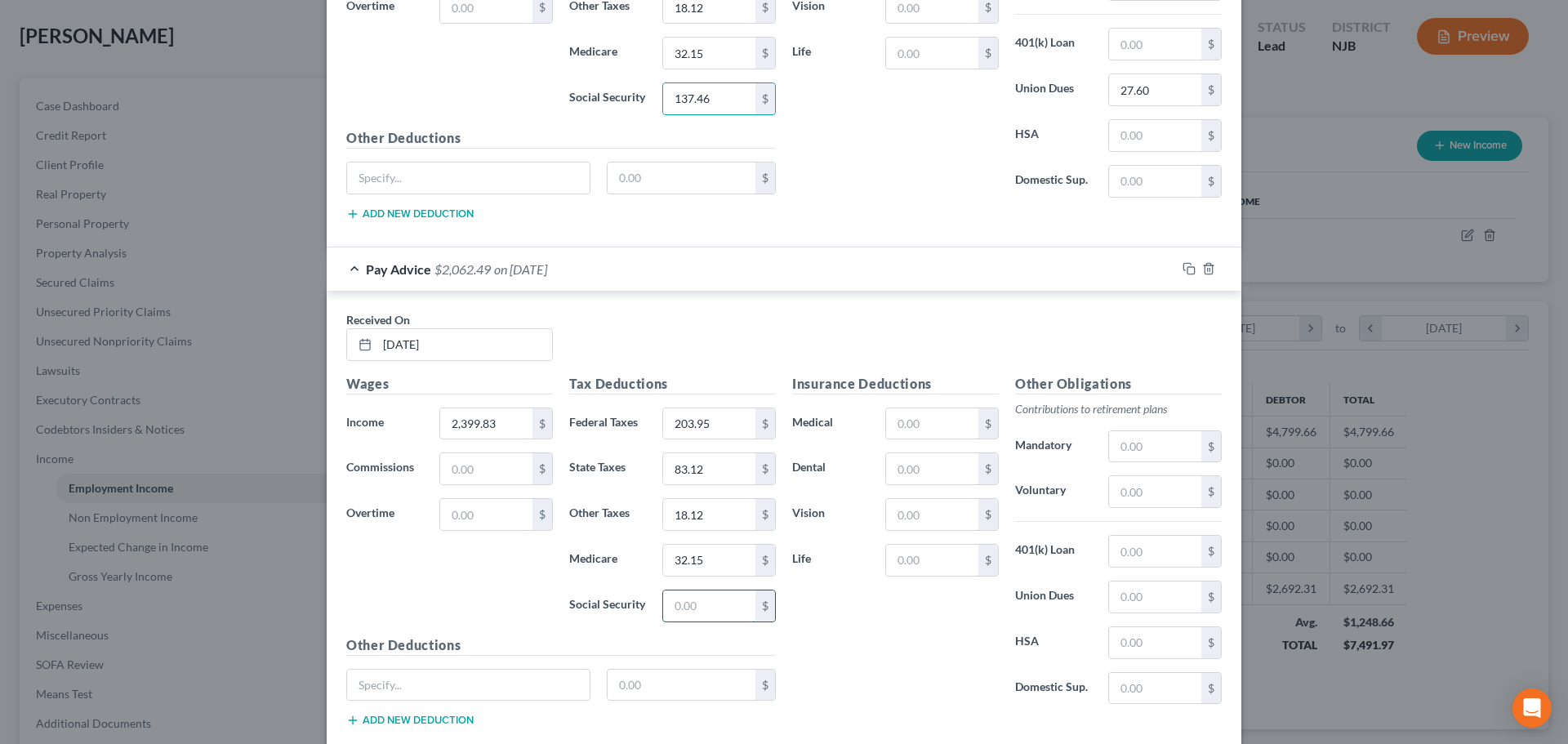
click at [695, 603] on input "text" at bounding box center [709, 606] width 92 height 31
paste input "137.46"
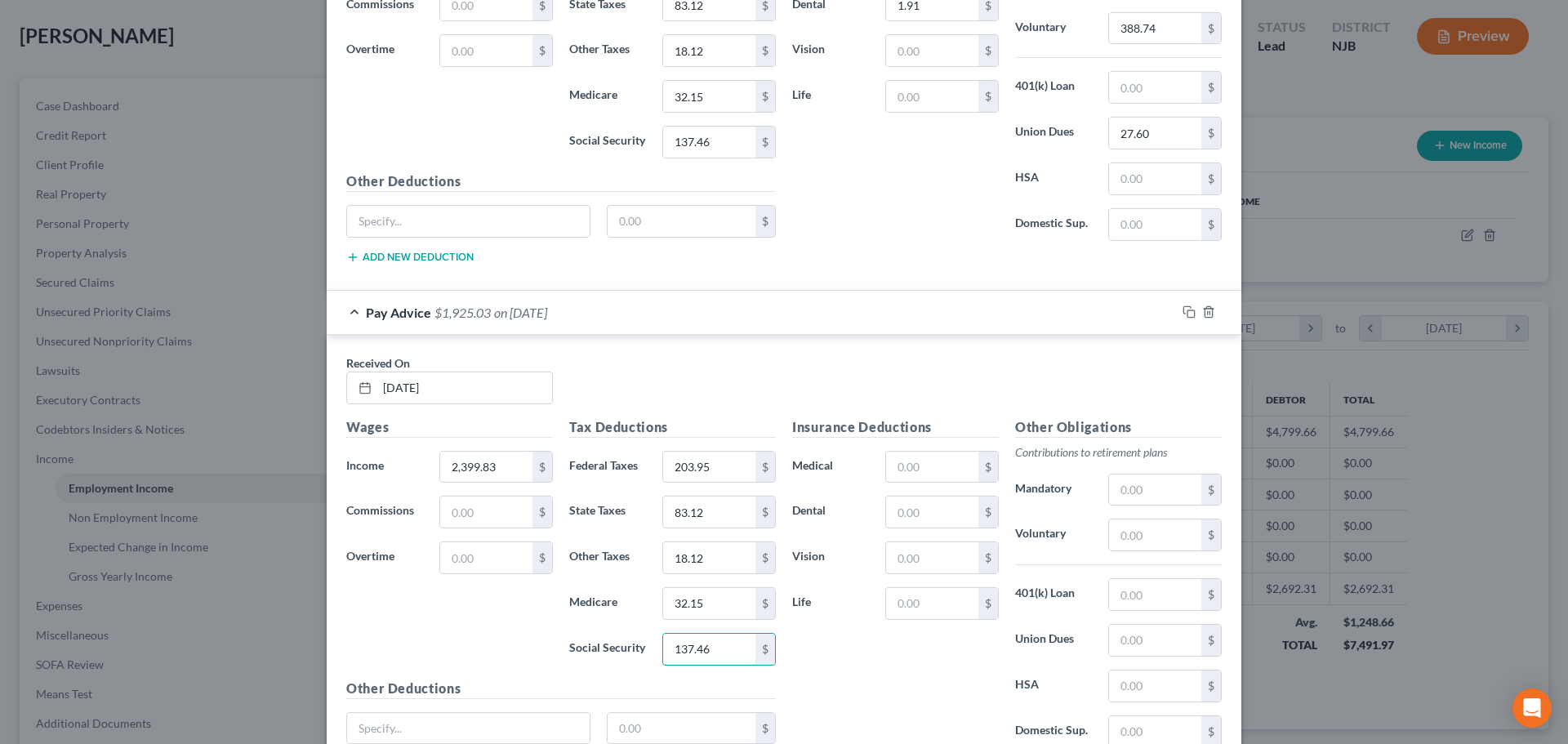
scroll to position [1878, 0]
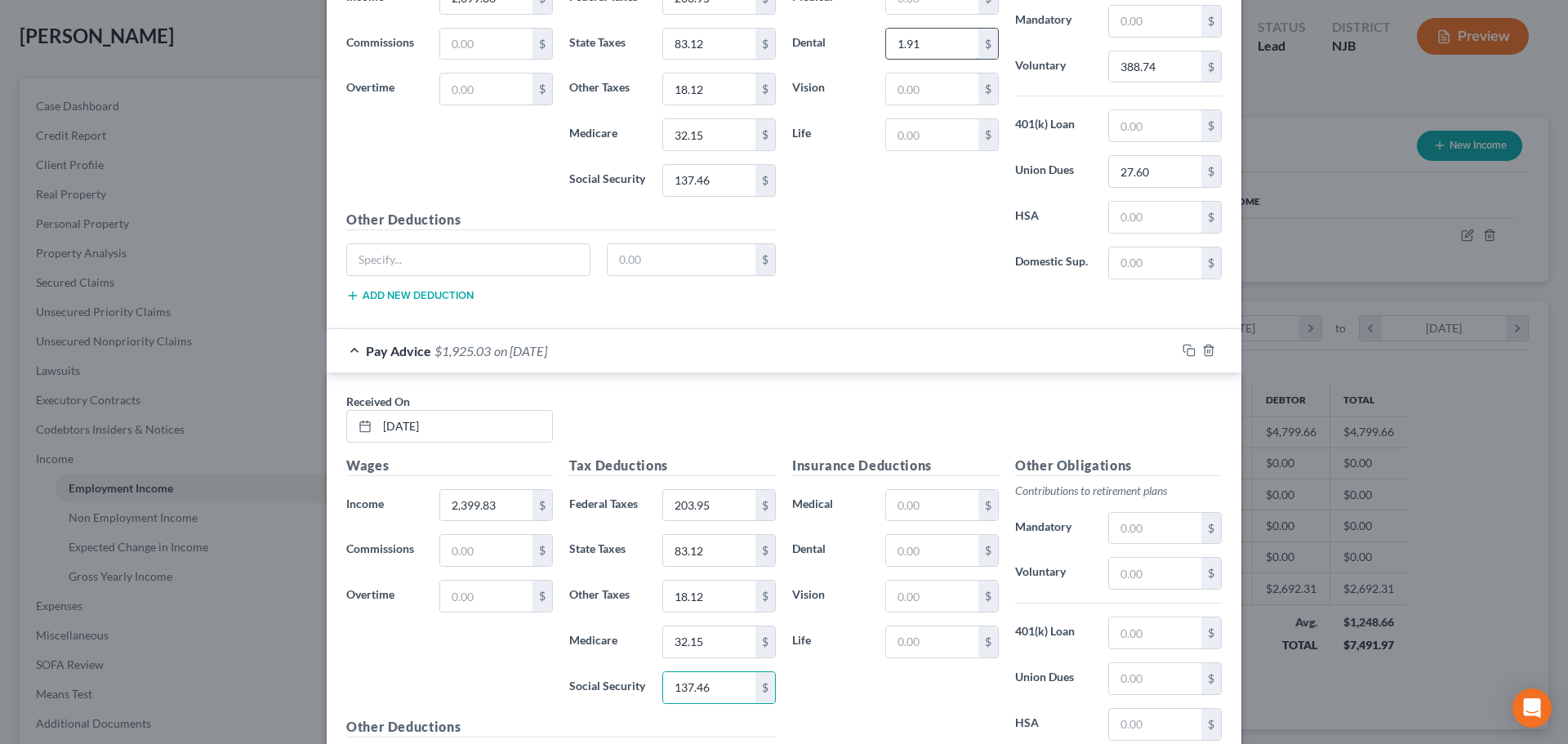
click at [942, 49] on input "1.91" at bounding box center [932, 44] width 92 height 31
click at [911, 550] on input "text" at bounding box center [932, 550] width 92 height 31
paste input "1.91"
click at [1139, 74] on input "388.74" at bounding box center [1155, 67] width 92 height 31
drag, startPoint x: 1122, startPoint y: 582, endPoint x: 1119, endPoint y: 571, distance: 11.4
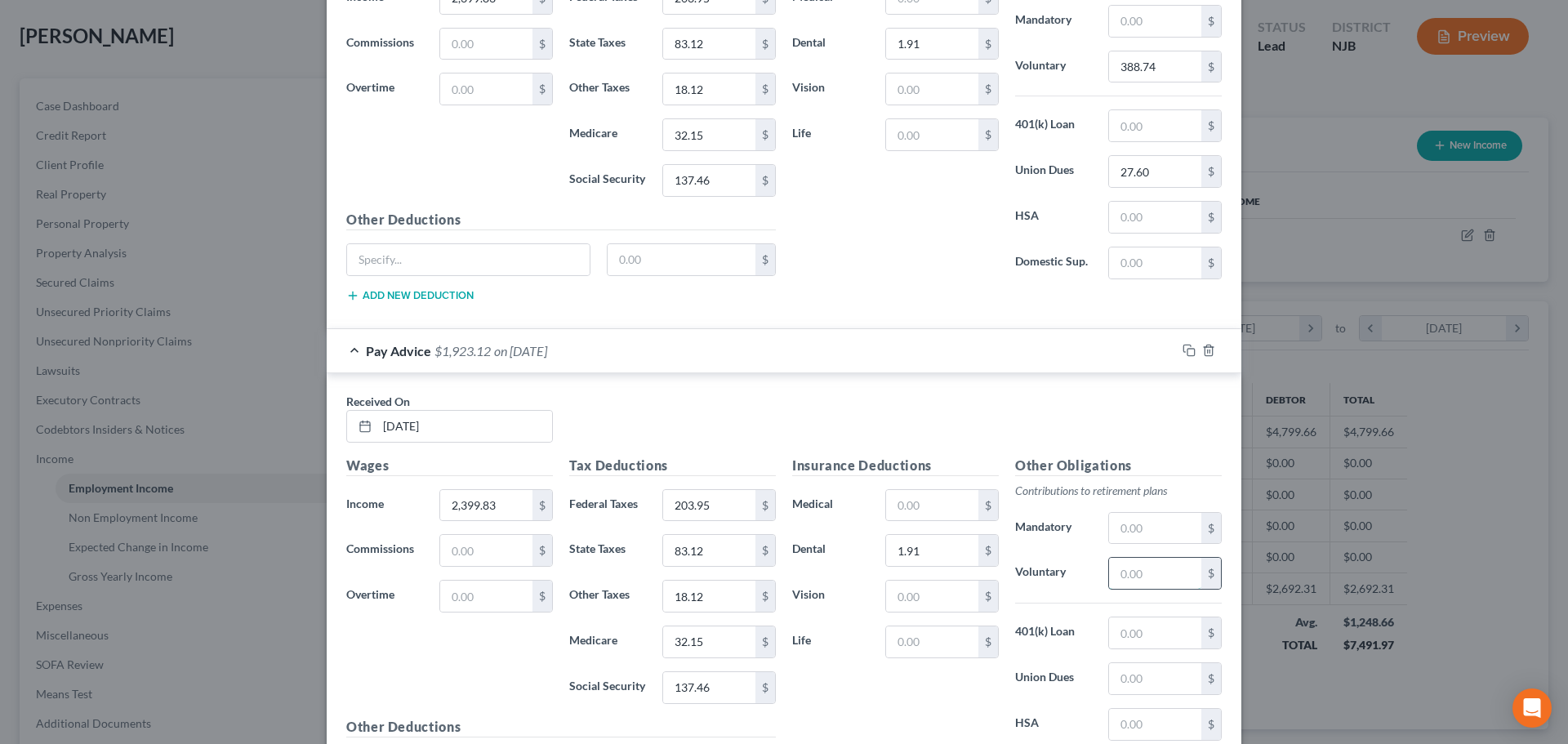
click at [1122, 581] on input "text" at bounding box center [1155, 573] width 92 height 31
paste input "388.74"
click at [1149, 175] on input "27.60" at bounding box center [1155, 172] width 92 height 31
click at [1142, 666] on input "text" at bounding box center [1155, 678] width 92 height 31
paste input "27.60"
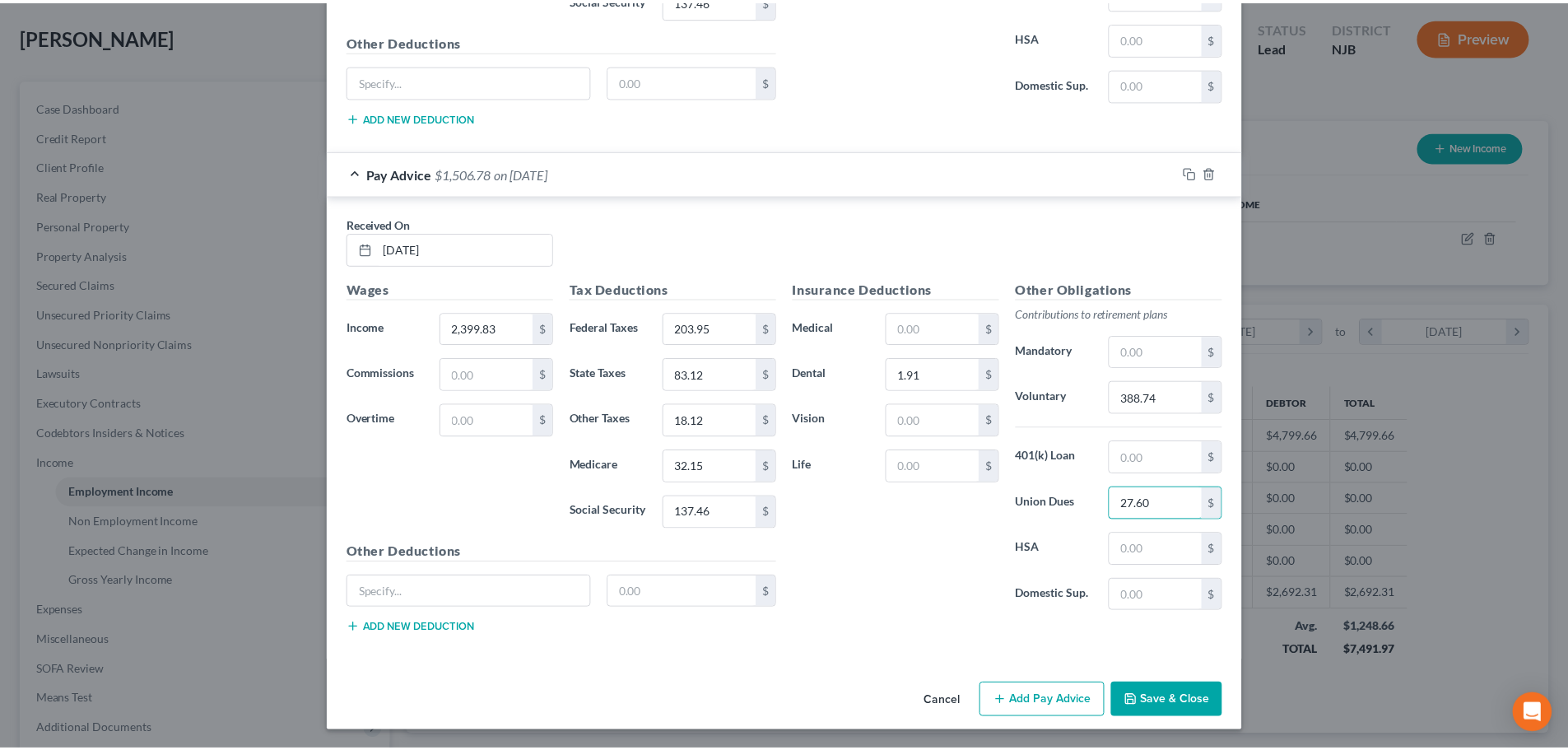
scroll to position [2074, 0]
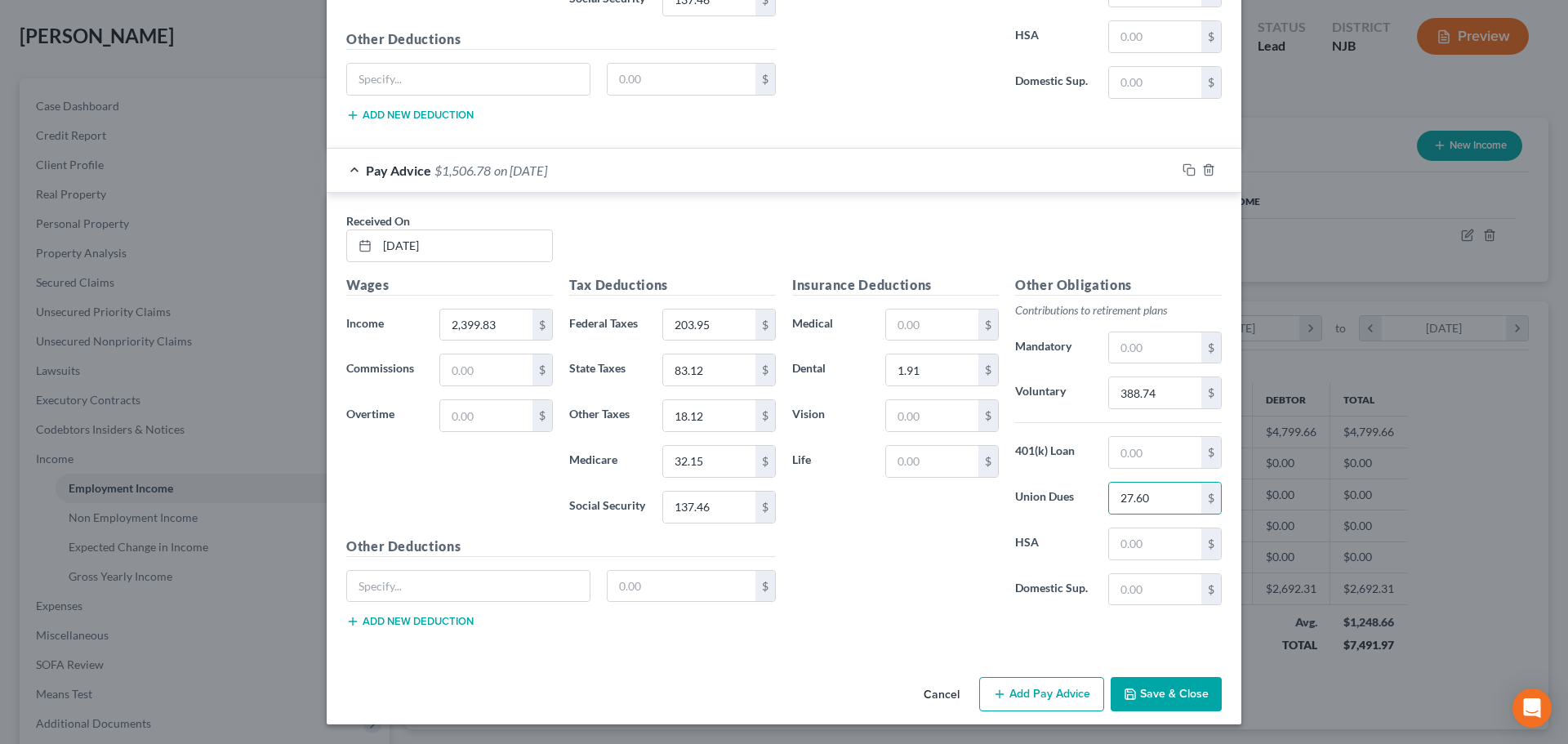
click at [1155, 698] on button "Save & Close" at bounding box center [1166, 693] width 111 height 34
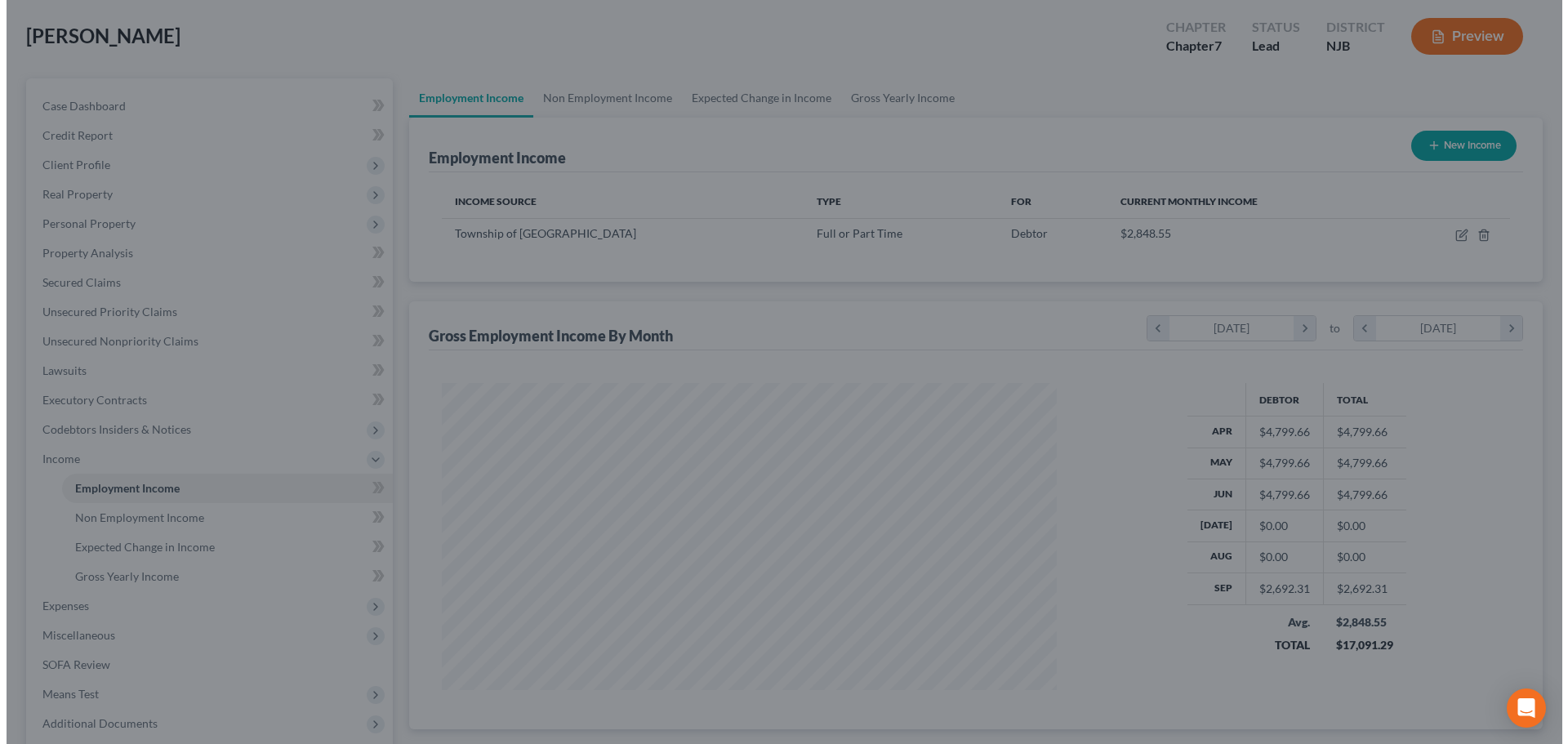
scroll to position [816348, 815851]
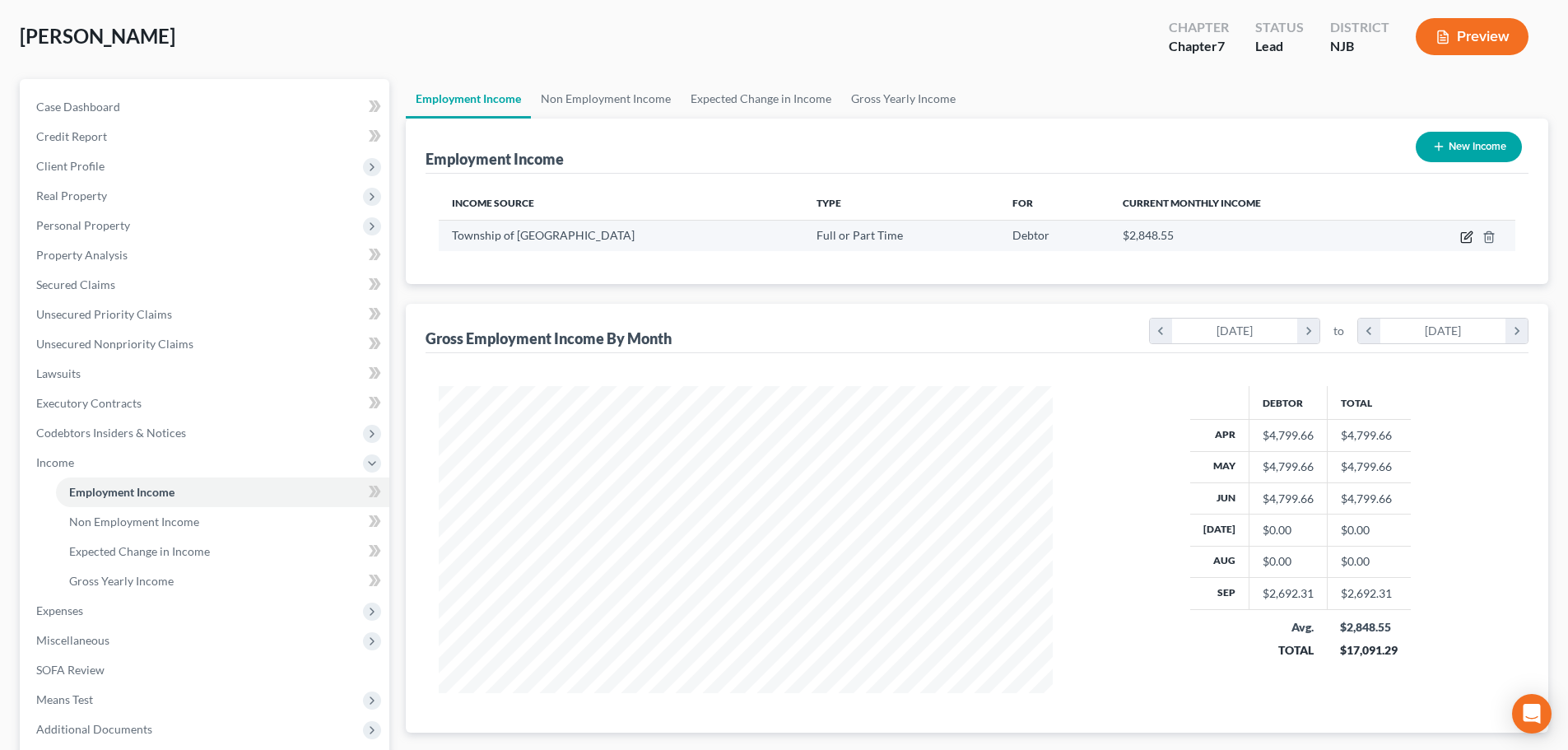
click at [1466, 241] on icon "button" at bounding box center [1467, 237] width 13 height 13
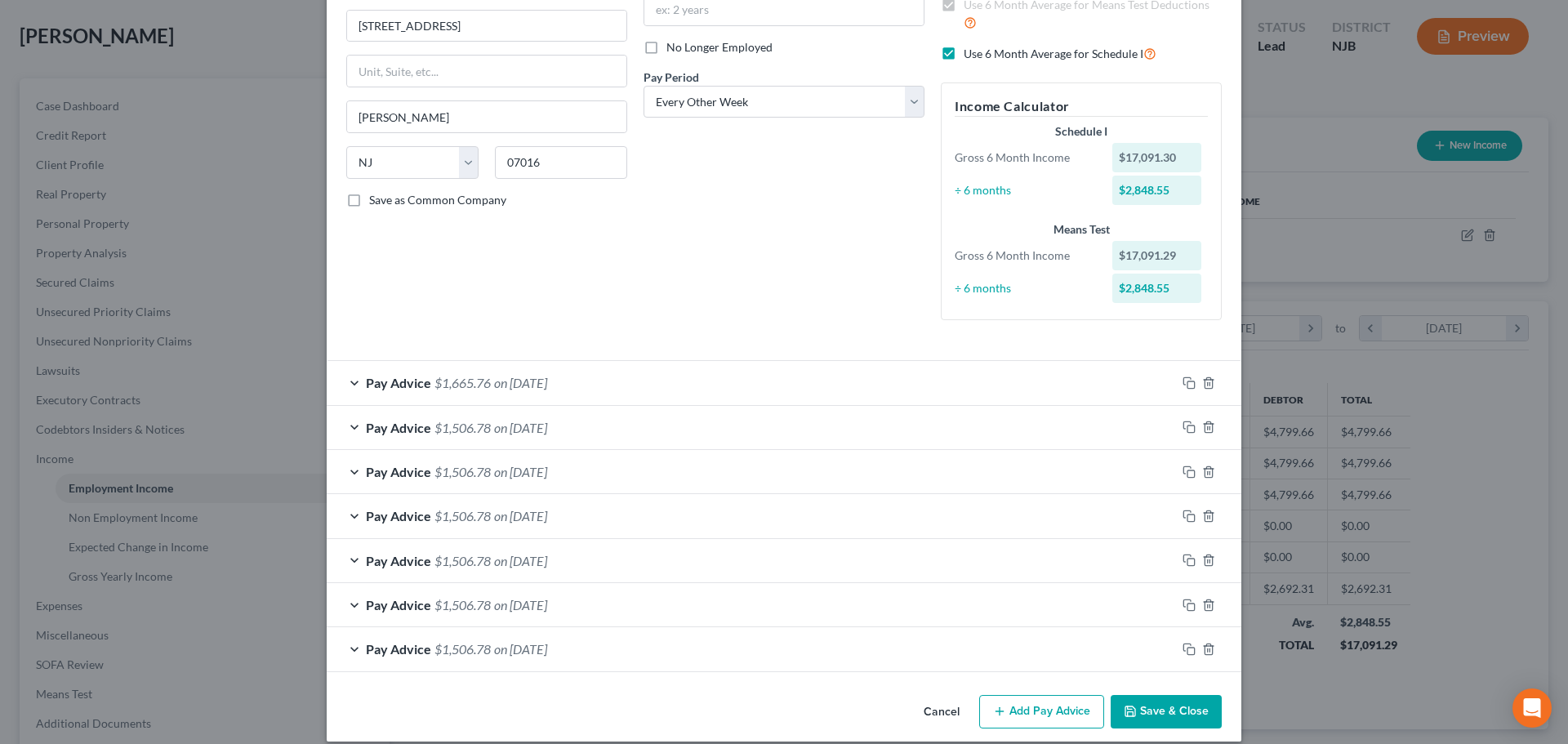
scroll to position [209, 0]
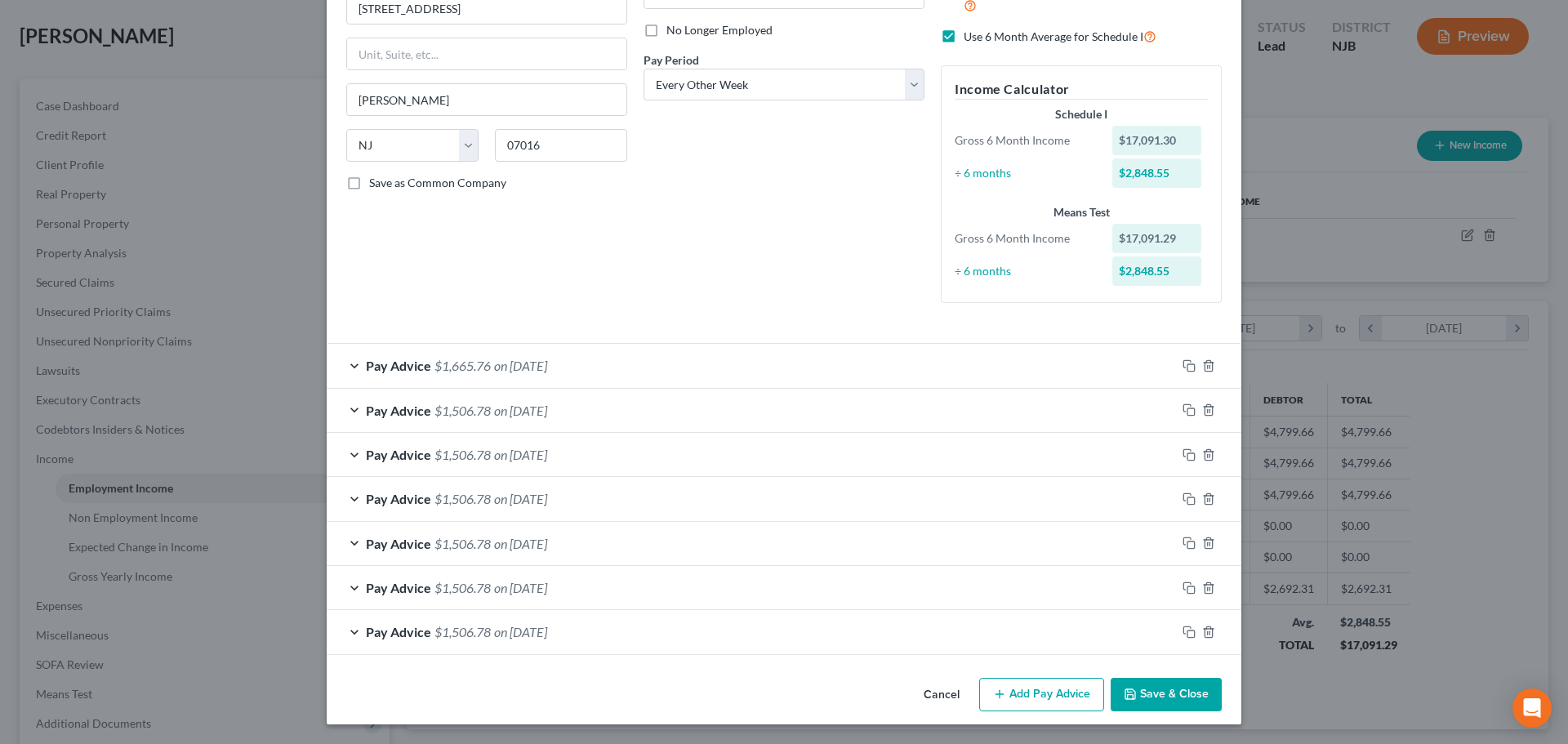
click at [1017, 690] on button "Add Pay Advice" at bounding box center [1041, 694] width 125 height 34
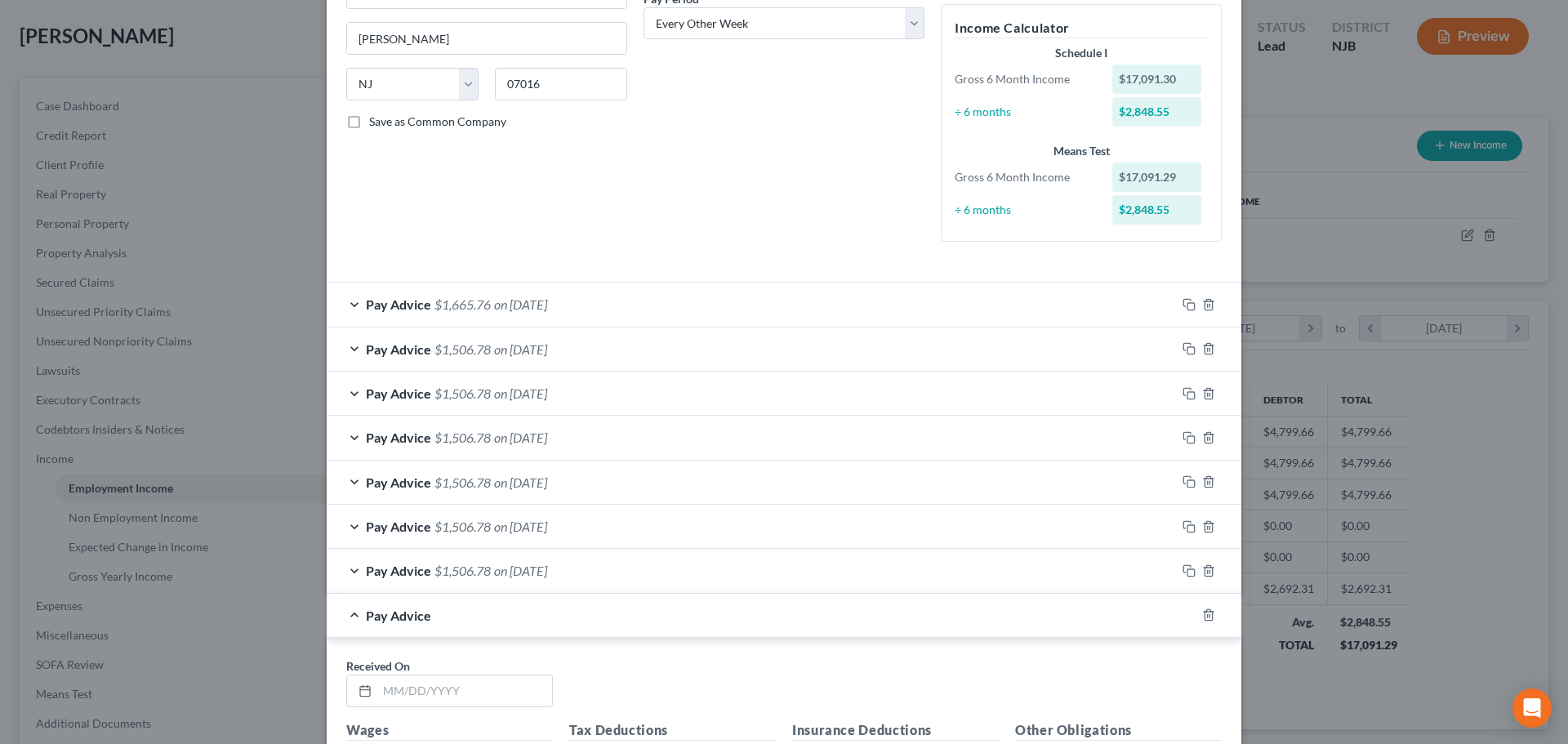
scroll to position [453, 0]
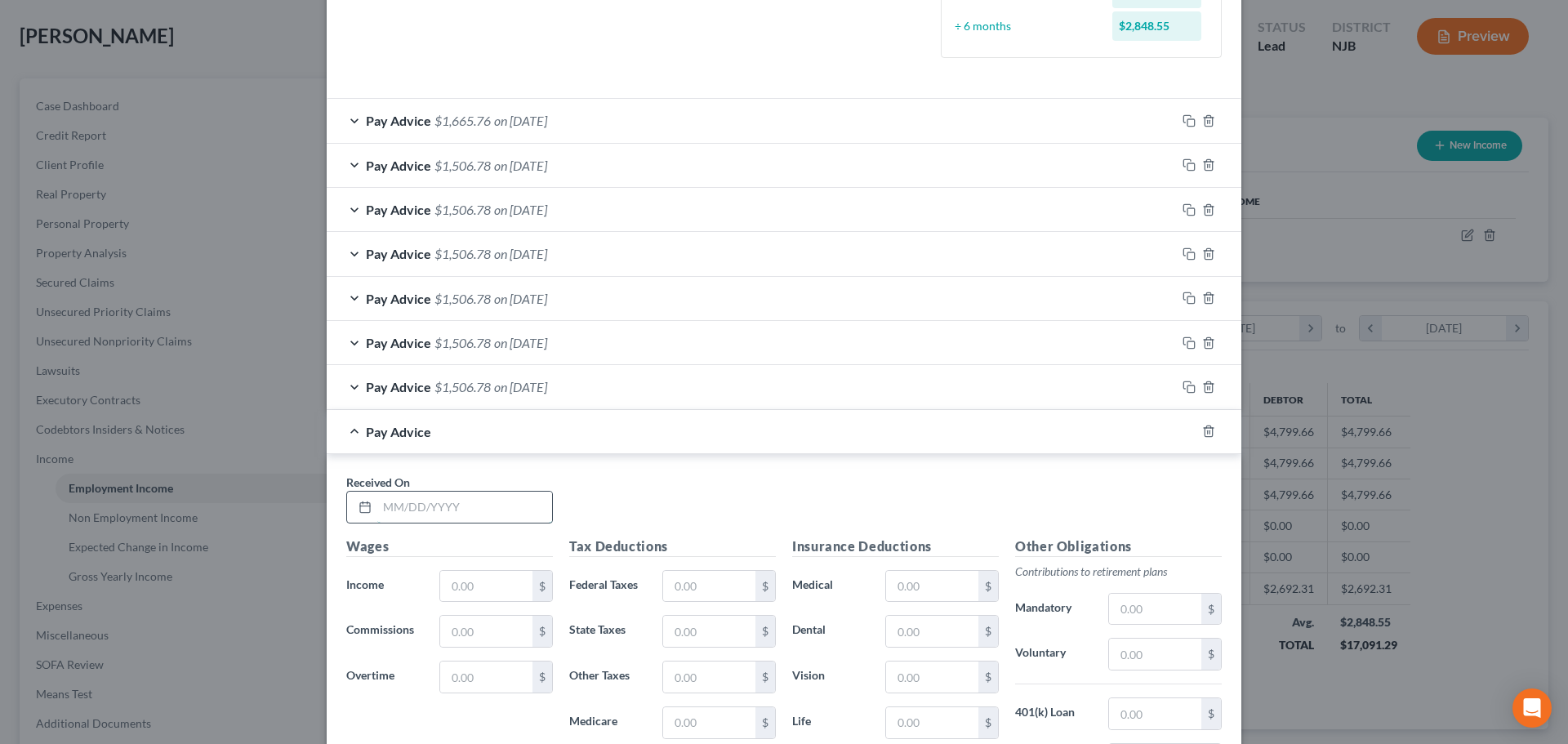
click at [431, 510] on input "text" at bounding box center [464, 508] width 174 height 31
click at [655, 397] on div "Pay Advice $1,506.78 on [DATE]" at bounding box center [751, 386] width 849 height 43
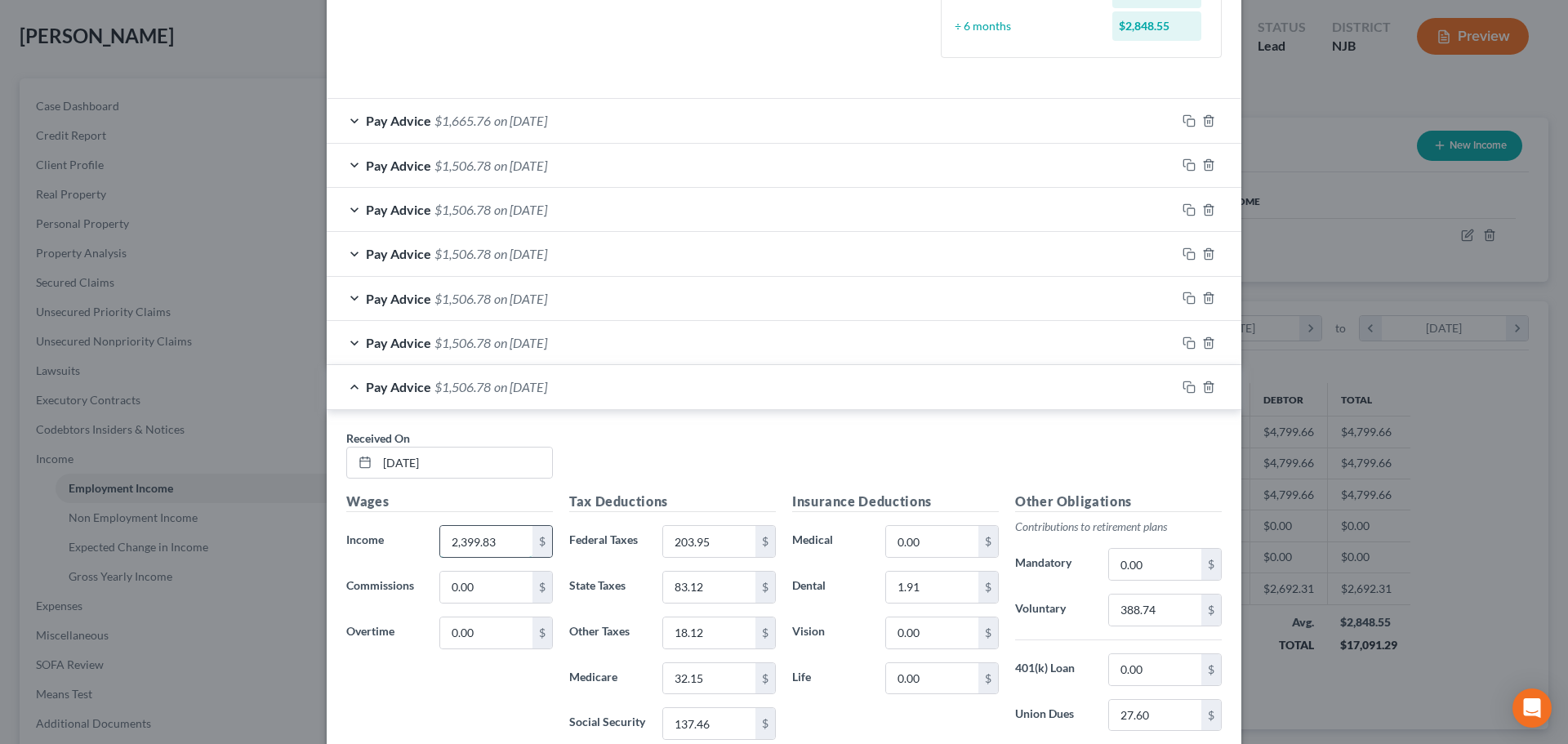
click at [492, 549] on input "2,399.83" at bounding box center [486, 542] width 92 height 31
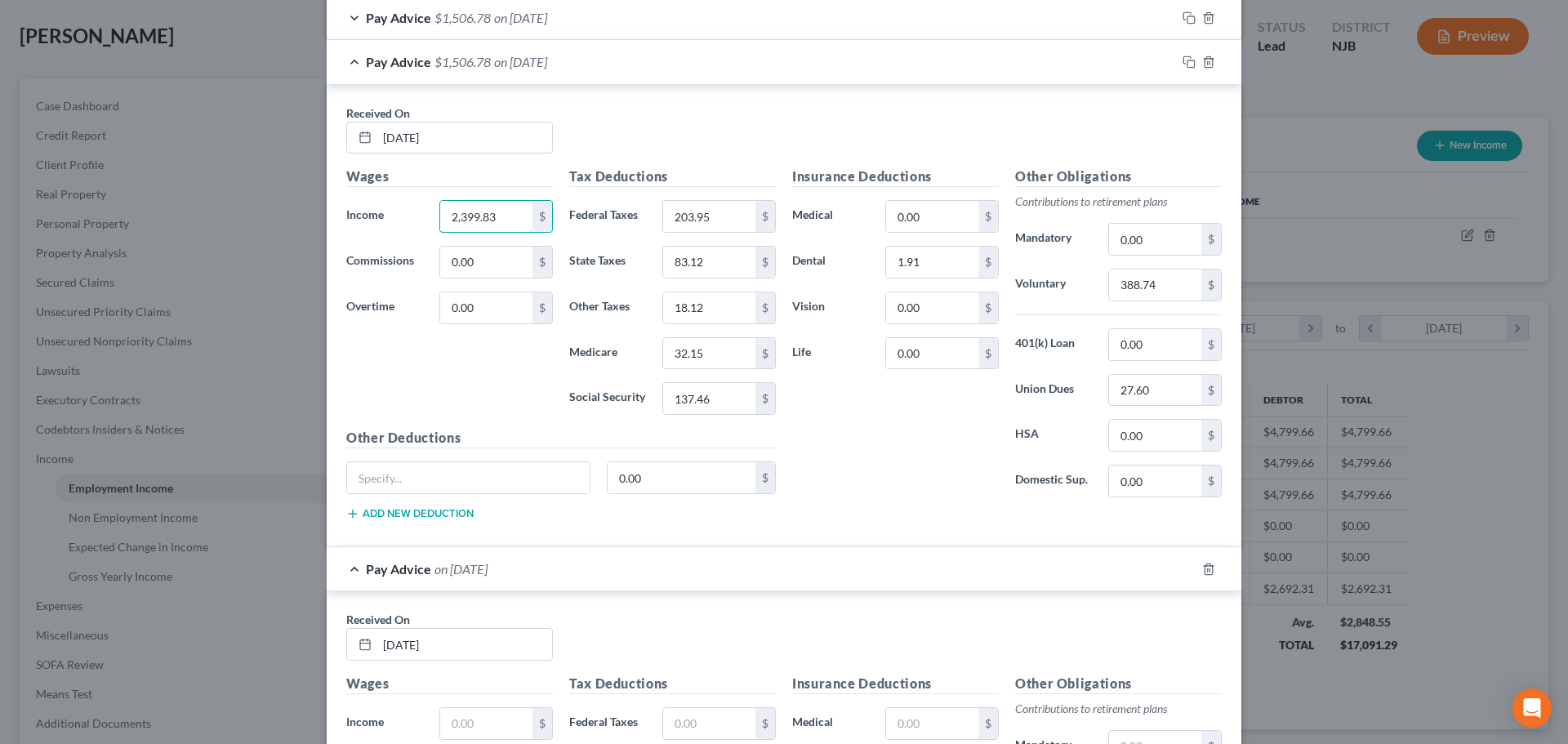
scroll to position [780, 0]
click at [466, 730] on input "text" at bounding box center [486, 722] width 92 height 31
paste input "2,399.83"
click at [726, 224] on input "203.95" at bounding box center [709, 215] width 92 height 31
click at [718, 708] on input "text" at bounding box center [709, 722] width 92 height 31
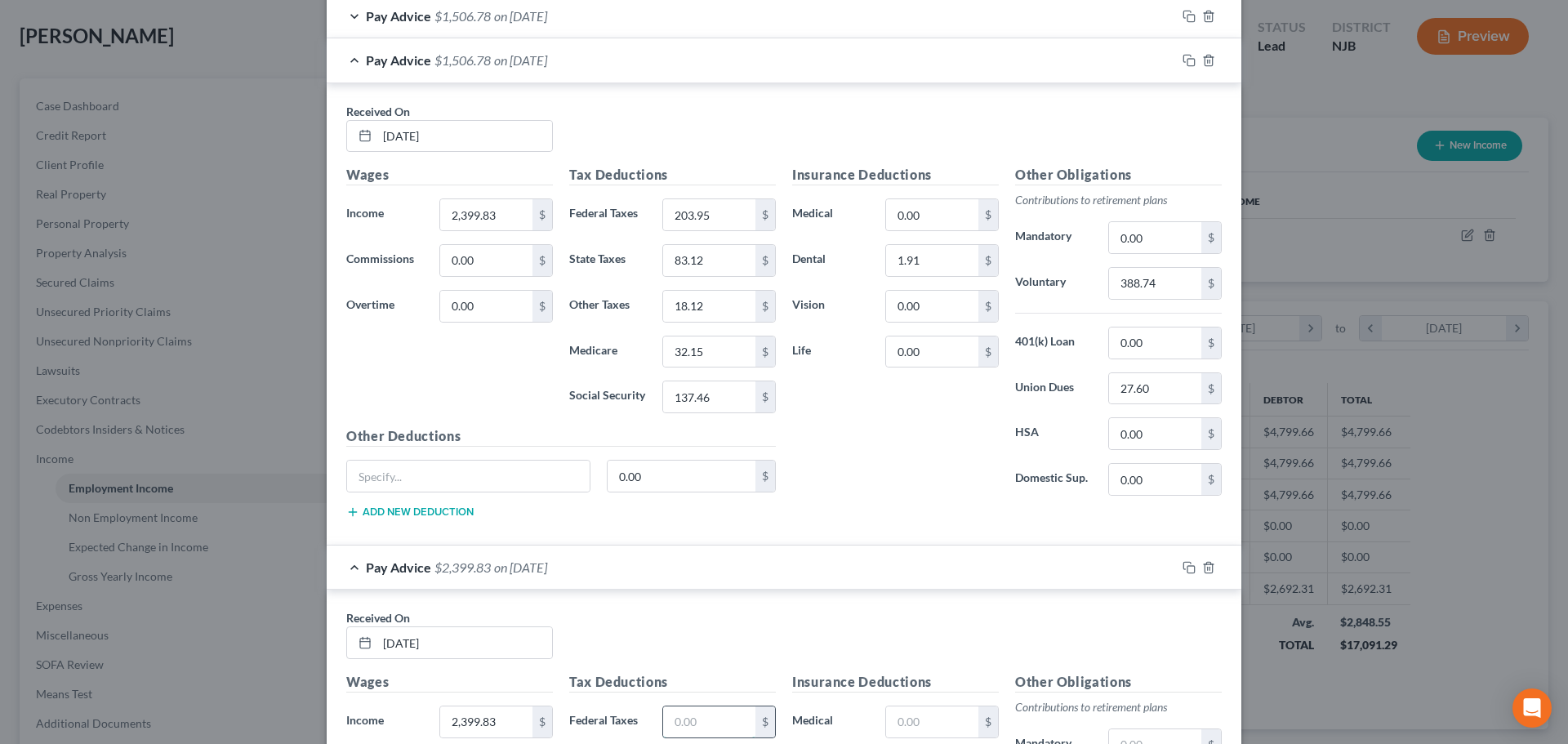
paste input "203.95"
click at [740, 269] on input "83.12" at bounding box center [709, 260] width 92 height 31
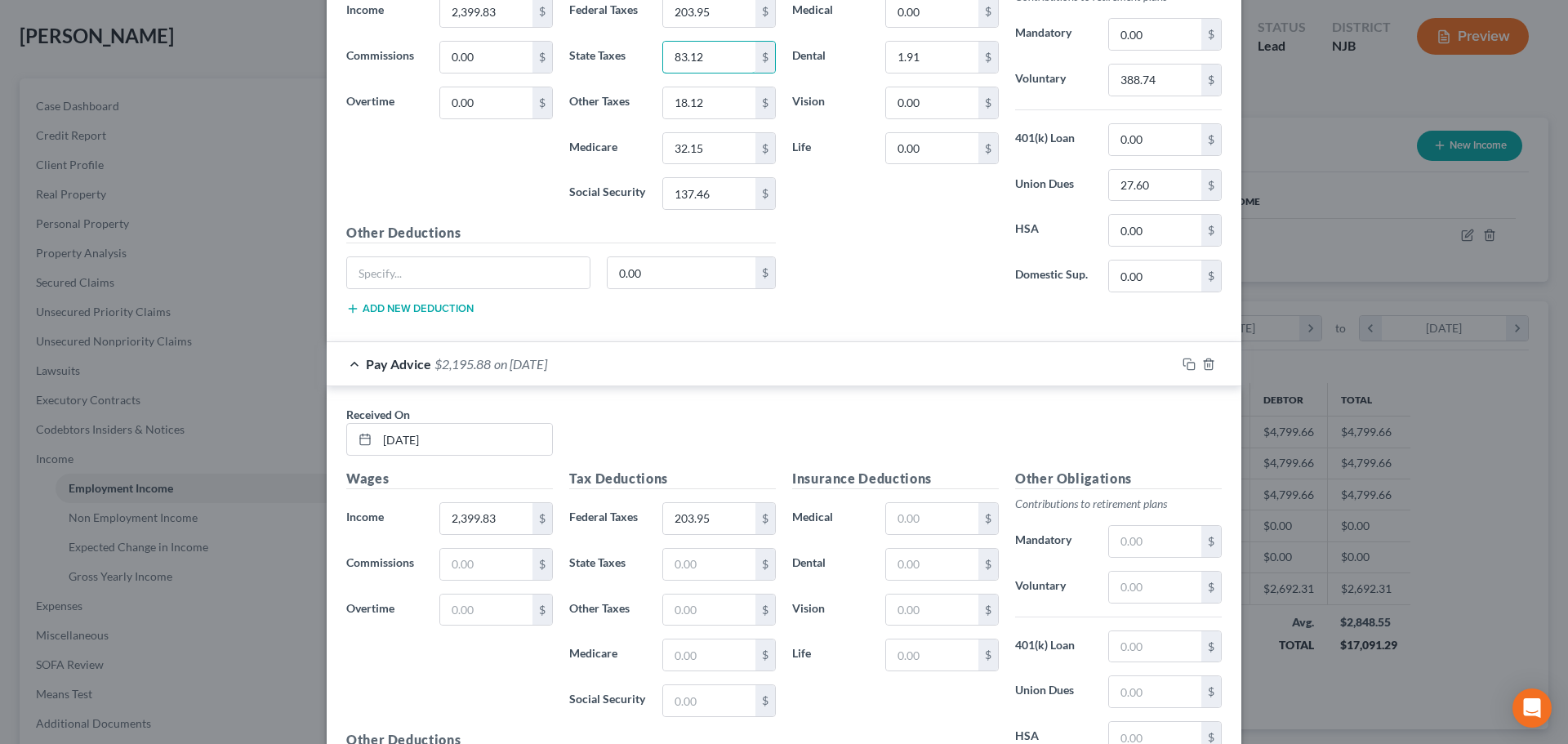
scroll to position [1025, 0]
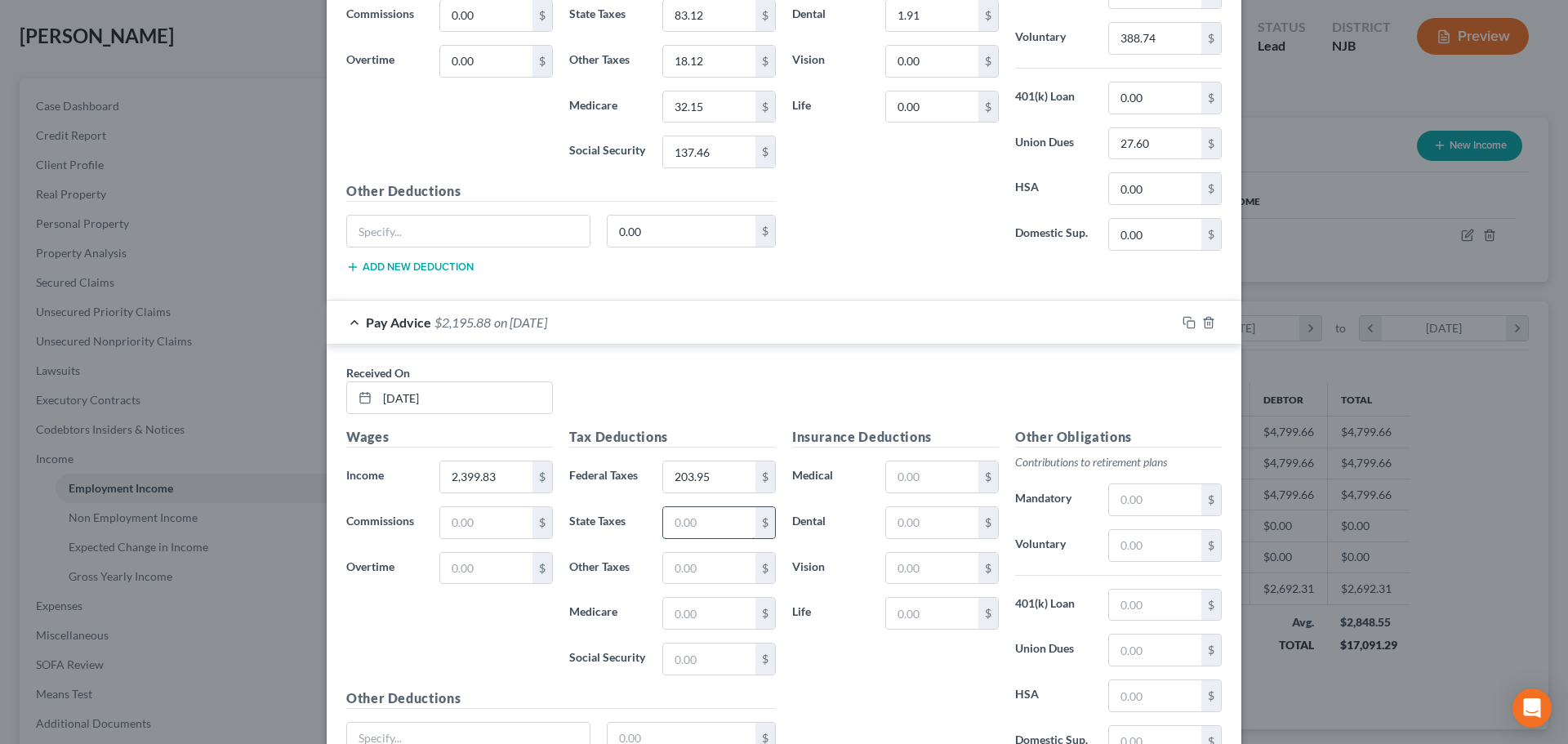
click at [718, 529] on input "text" at bounding box center [709, 522] width 92 height 31
paste input "83.12"
click at [704, 54] on input "18.12" at bounding box center [709, 62] width 92 height 31
click at [738, 578] on input "text" at bounding box center [709, 569] width 92 height 31
paste input "18.12"
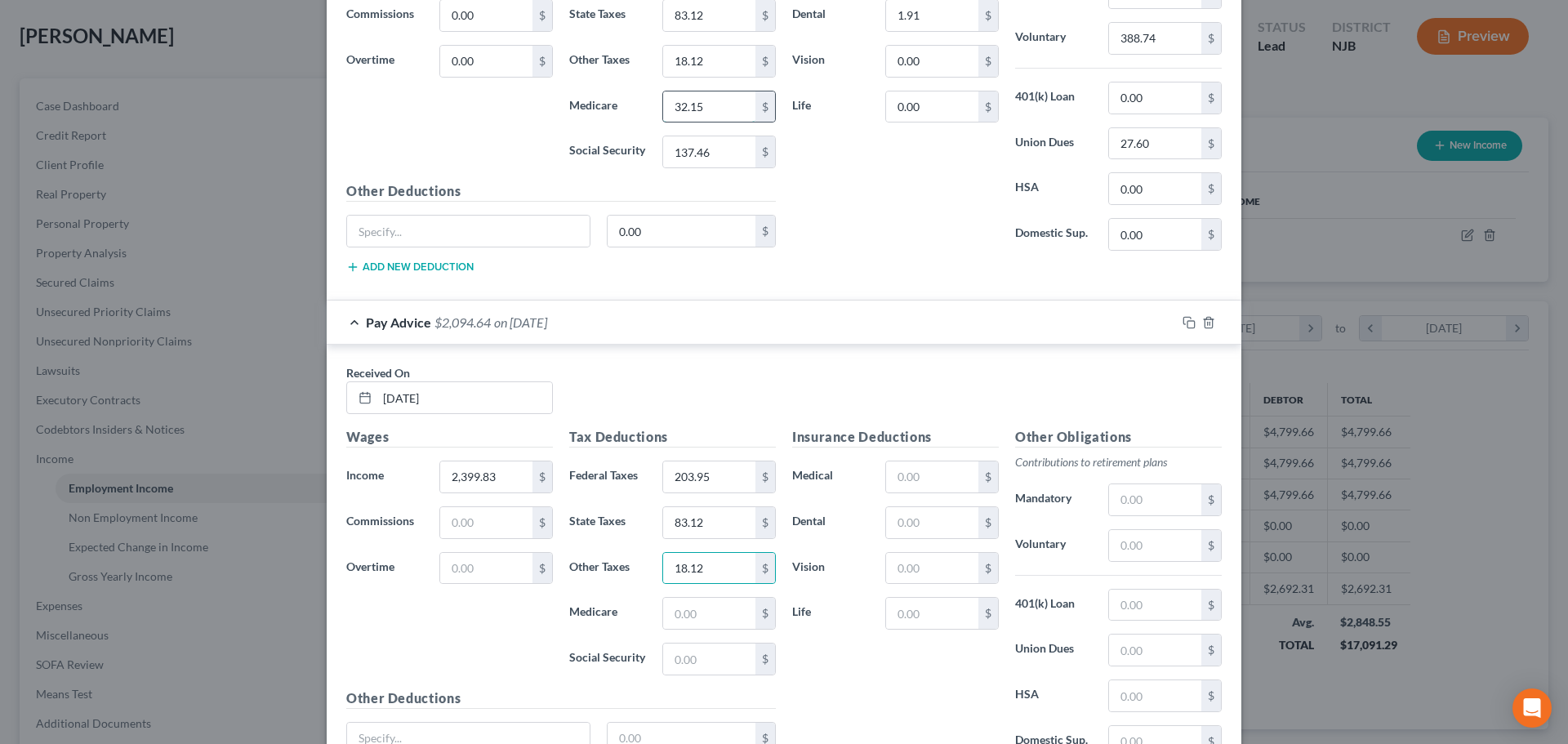
click at [700, 117] on input "32.15" at bounding box center [709, 107] width 92 height 31
click at [710, 606] on input "text" at bounding box center [709, 614] width 92 height 31
paste input "32.15"
click at [702, 140] on input "137.46" at bounding box center [709, 152] width 92 height 31
drag, startPoint x: 711, startPoint y: 662, endPoint x: 711, endPoint y: 652, distance: 10.0
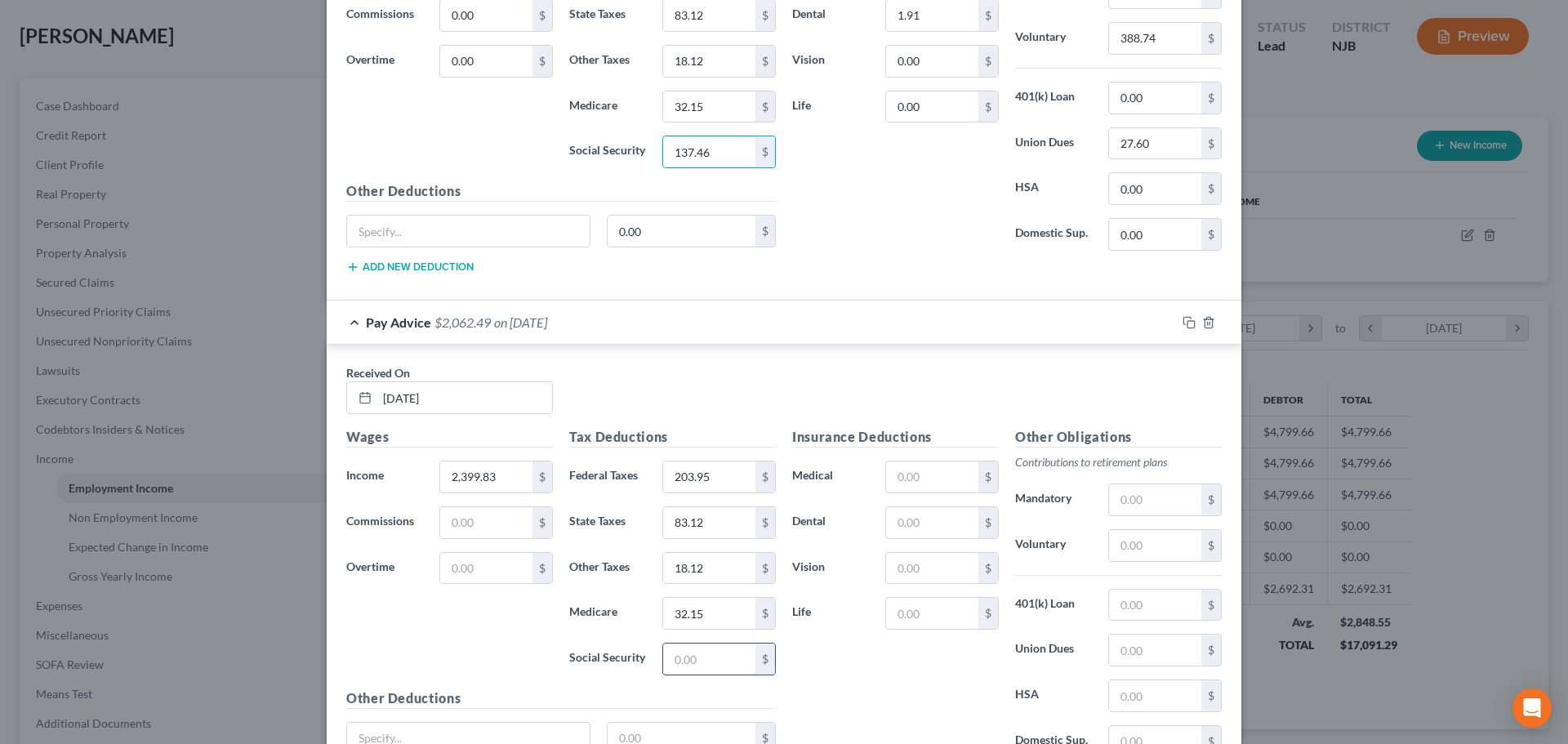
click at [711, 662] on input "text" at bounding box center [709, 659] width 92 height 31
paste input "137.46"
click at [930, 534] on input "text" at bounding box center [932, 522] width 92 height 31
click at [1160, 40] on input "388.74" at bounding box center [1155, 39] width 92 height 31
click at [1172, 556] on input "text" at bounding box center [1155, 546] width 92 height 31
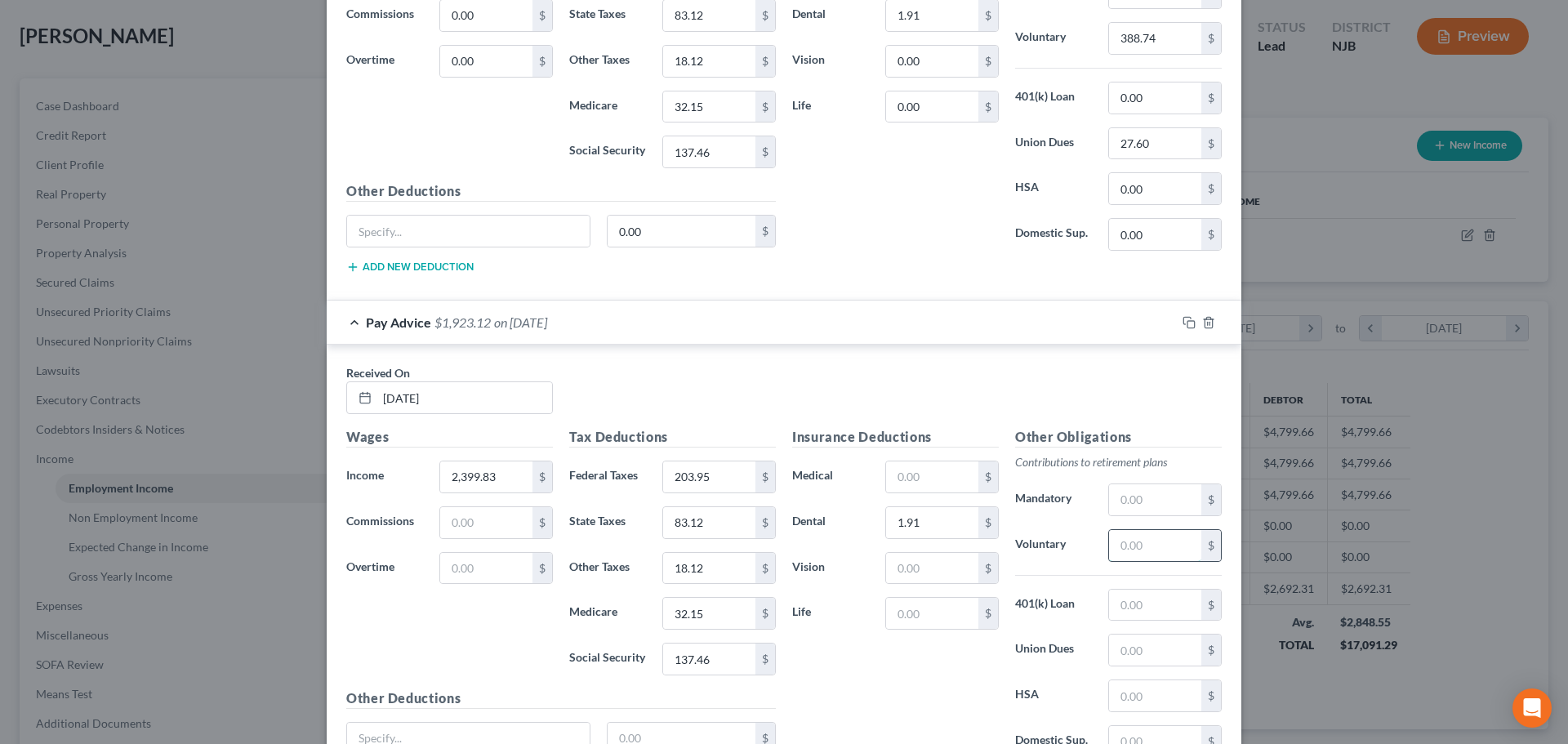
paste input "388.74"
click at [1165, 146] on input "27.60" at bounding box center [1155, 144] width 92 height 31
click at [1146, 642] on input "text" at bounding box center [1155, 650] width 92 height 31
paste input "27.60"
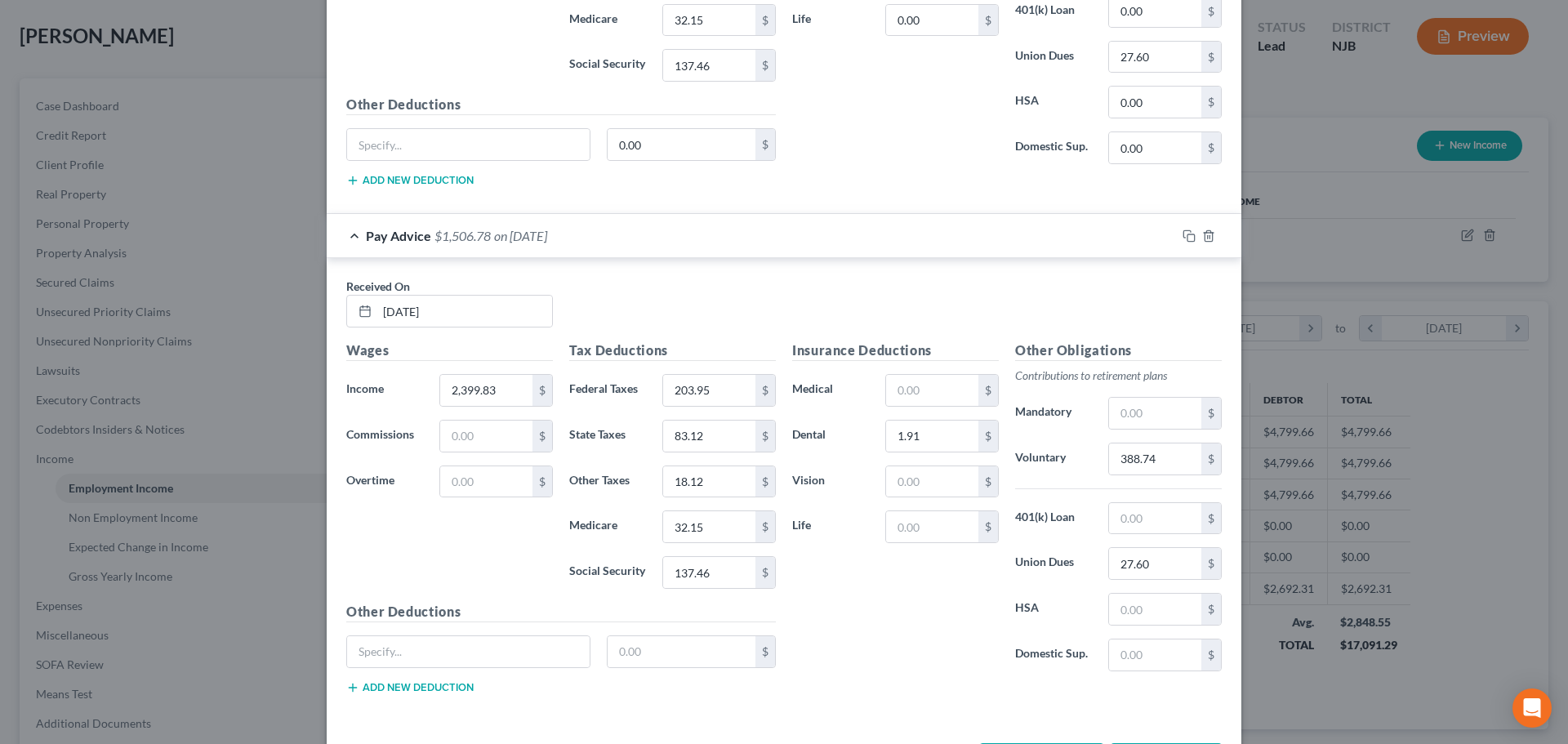
scroll to position [1177, 0]
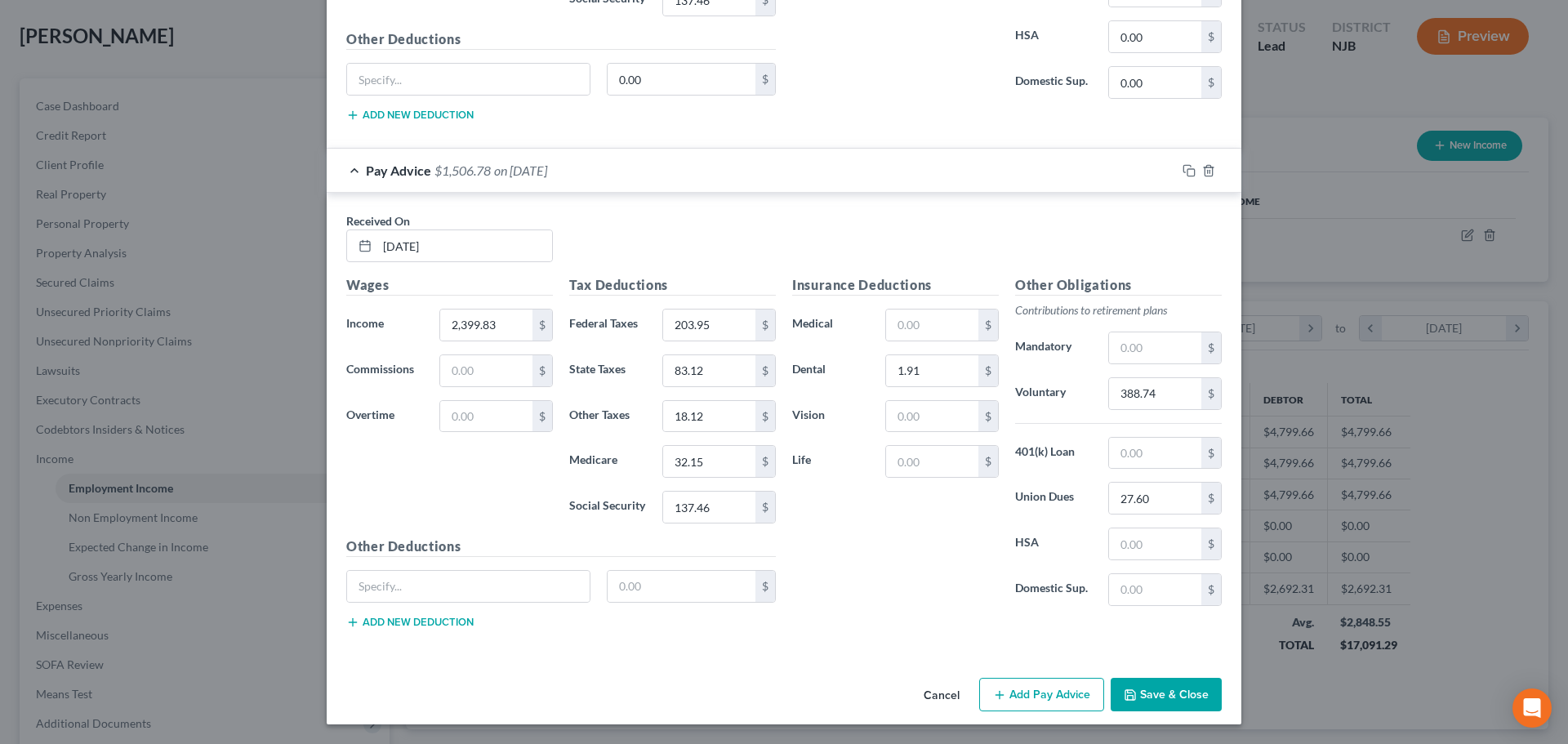
click at [1022, 690] on button "Add Pay Advice" at bounding box center [1041, 694] width 125 height 34
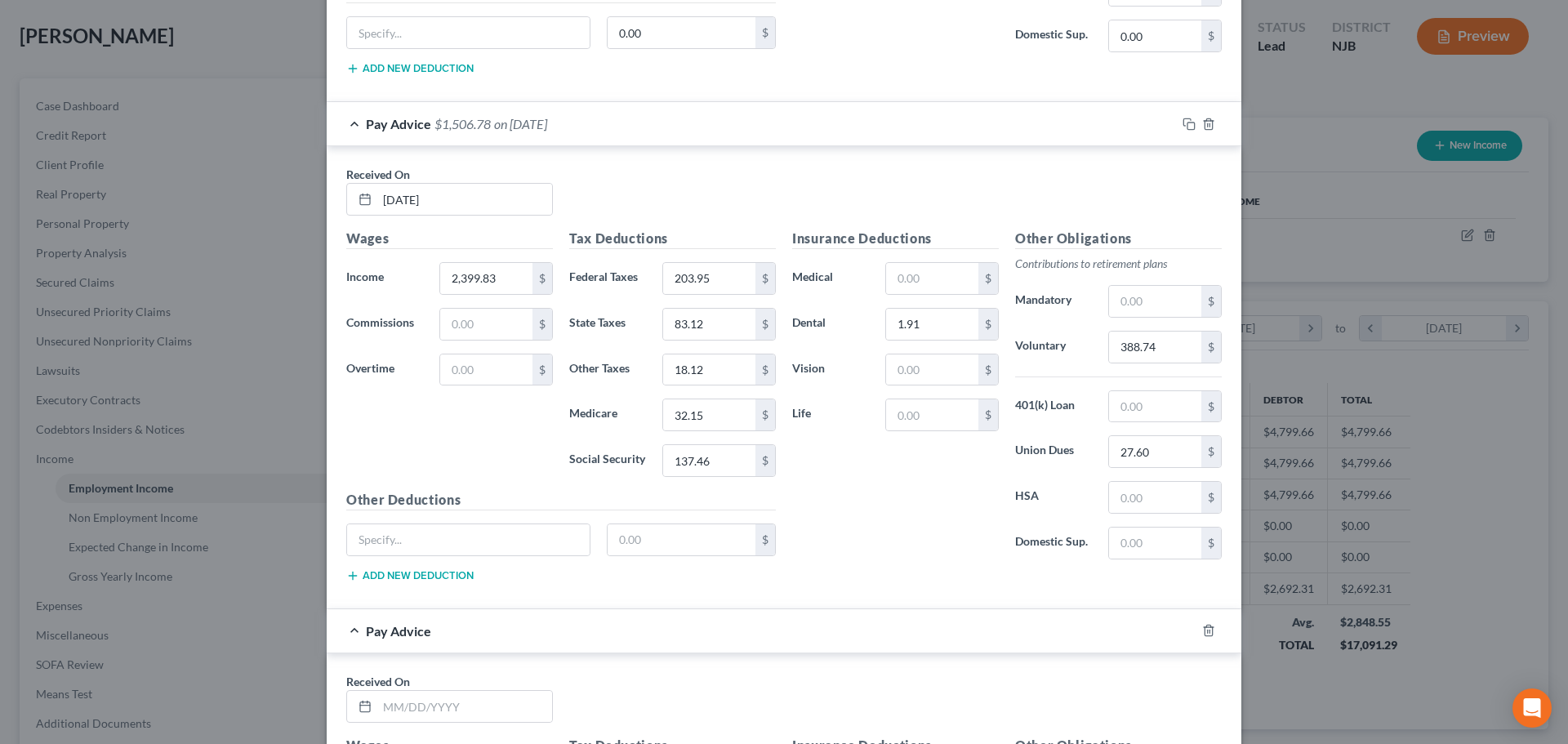
scroll to position [1422, 0]
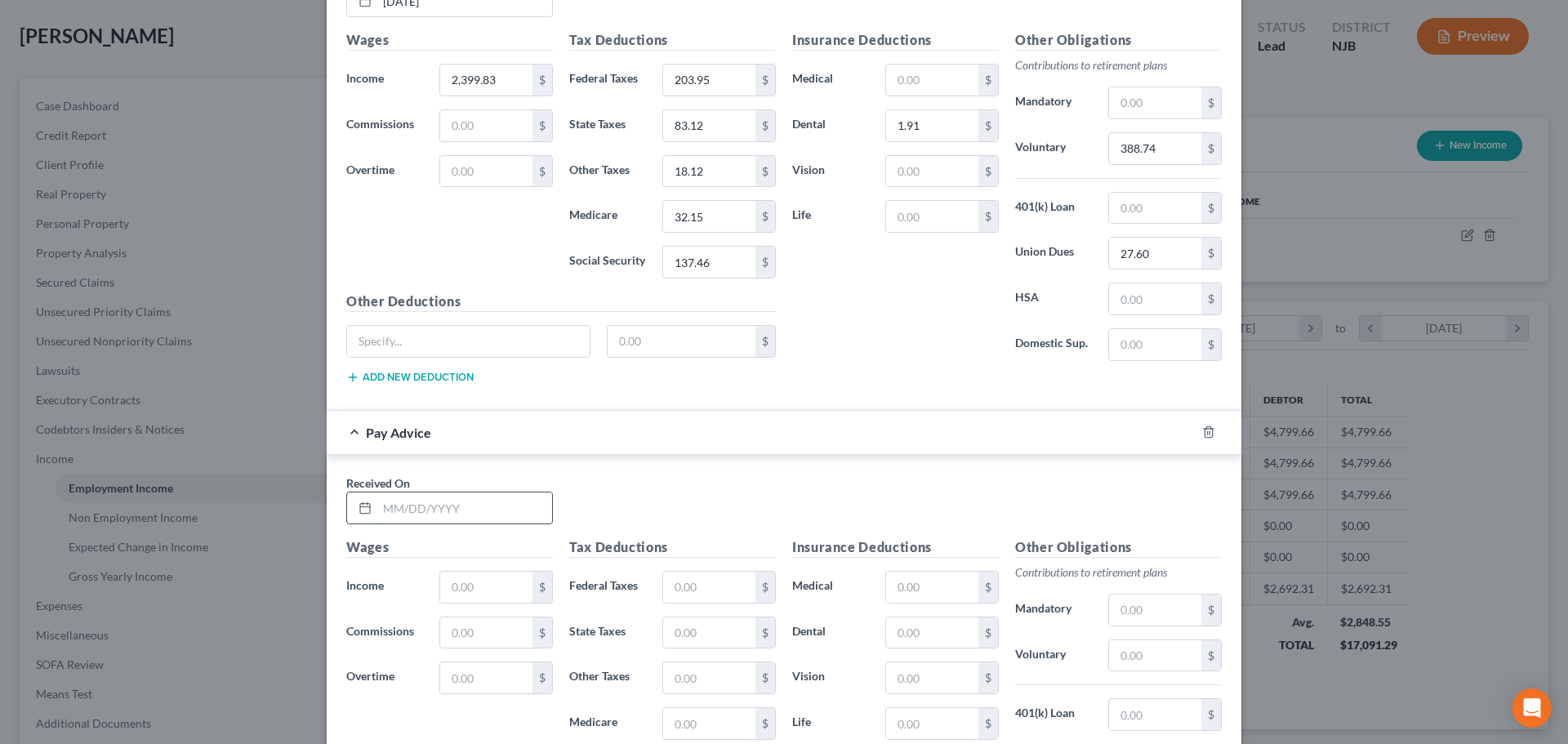
click at [482, 513] on input "text" at bounding box center [464, 508] width 174 height 31
drag, startPoint x: 482, startPoint y: 584, endPoint x: 390, endPoint y: 388, distance: 216.5
click at [481, 584] on input "text" at bounding box center [486, 587] width 92 height 31
click at [680, 593] on input "text" at bounding box center [709, 587] width 92 height 31
click at [685, 636] on input "text" at bounding box center [709, 633] width 92 height 31
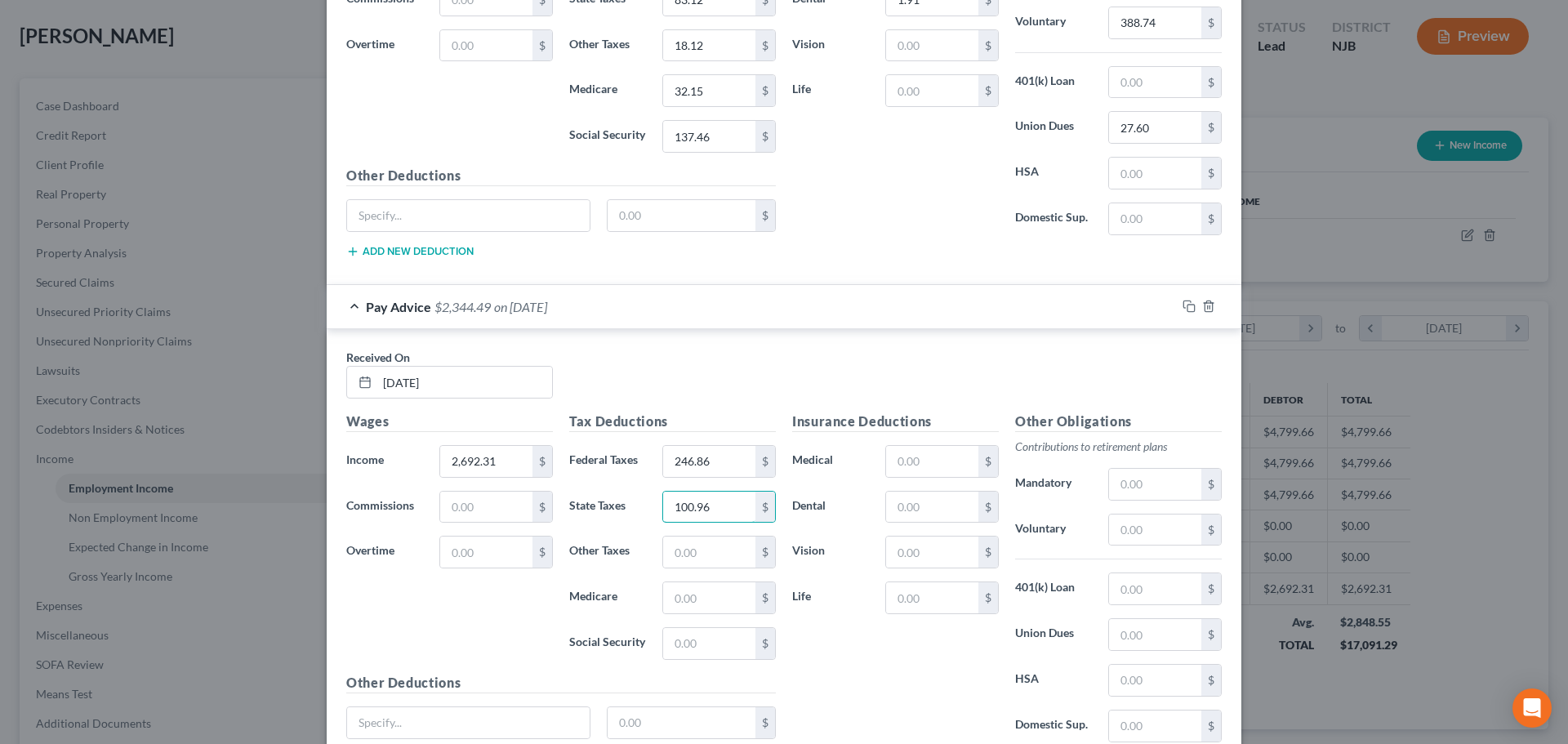
scroll to position [1585, 0]
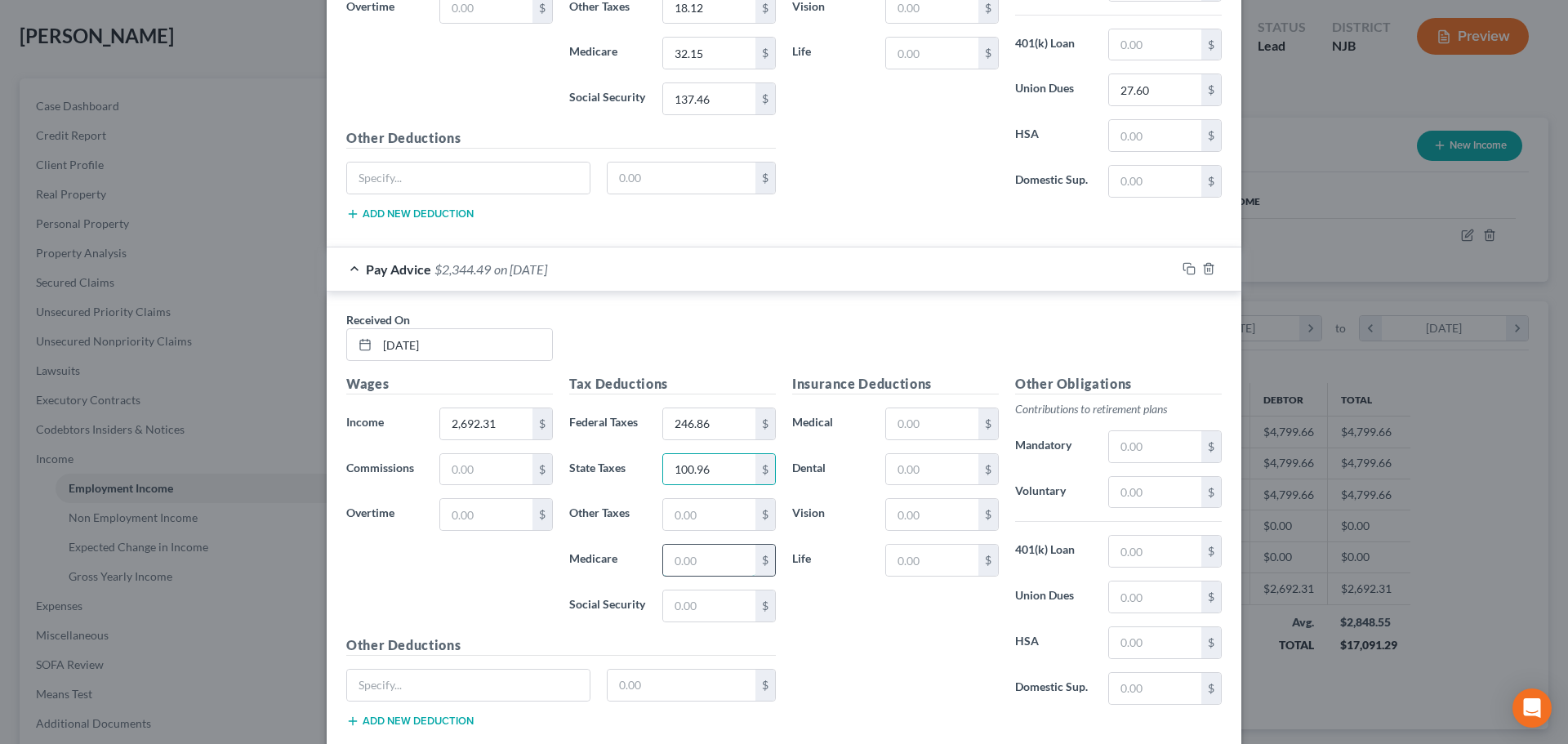
click at [693, 562] on input "text" at bounding box center [709, 560] width 92 height 31
click at [694, 612] on input "text" at bounding box center [709, 606] width 92 height 31
click at [895, 467] on input "text" at bounding box center [932, 470] width 92 height 31
drag, startPoint x: 1128, startPoint y: 606, endPoint x: 1115, endPoint y: 586, distance: 23.9
click at [1128, 606] on input "text" at bounding box center [1155, 597] width 92 height 31
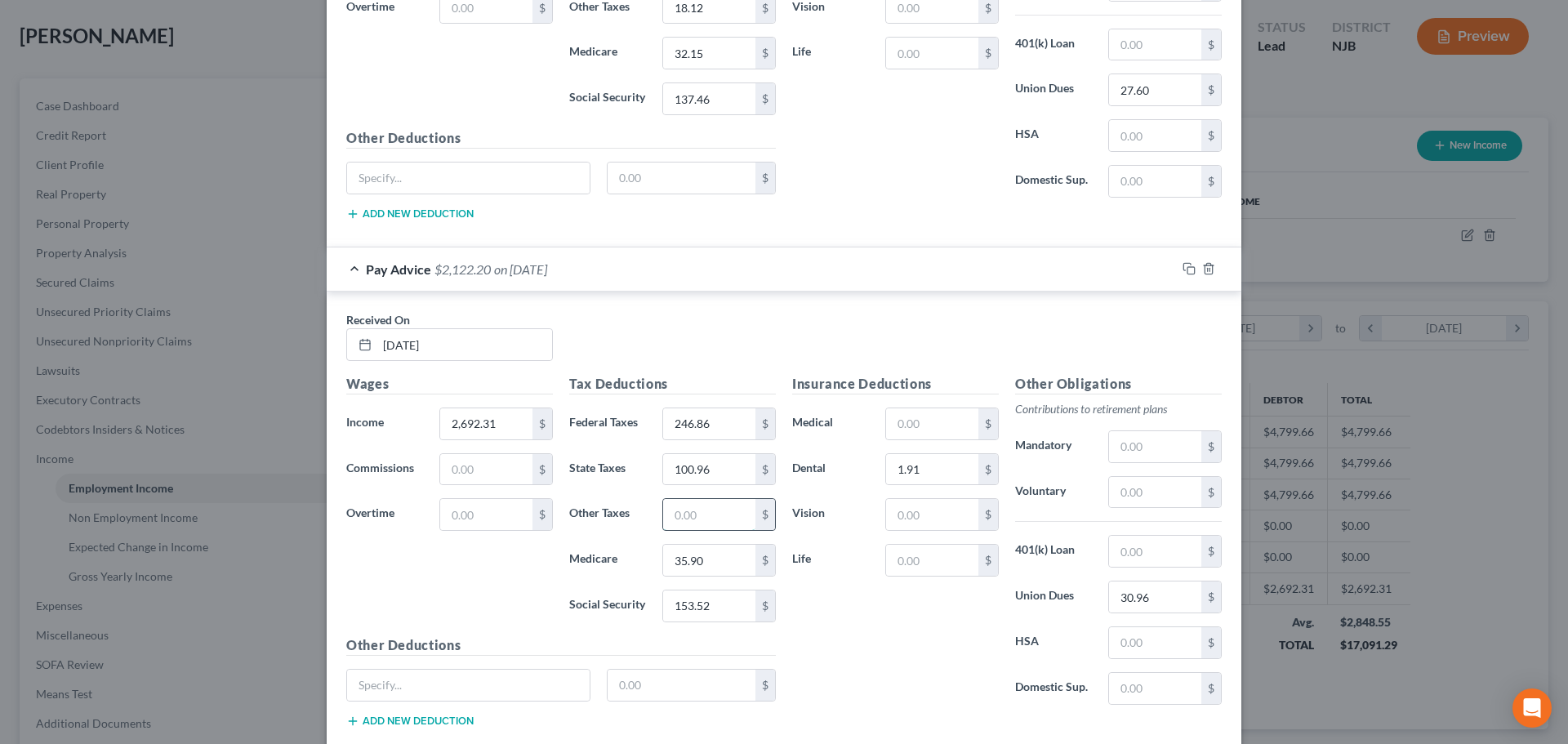
click at [712, 507] on input "text" at bounding box center [709, 515] width 92 height 31
drag, startPoint x: 1129, startPoint y: 498, endPoint x: 1128, endPoint y: 458, distance: 40.0
click at [1129, 498] on input "text" at bounding box center [1155, 493] width 92 height 31
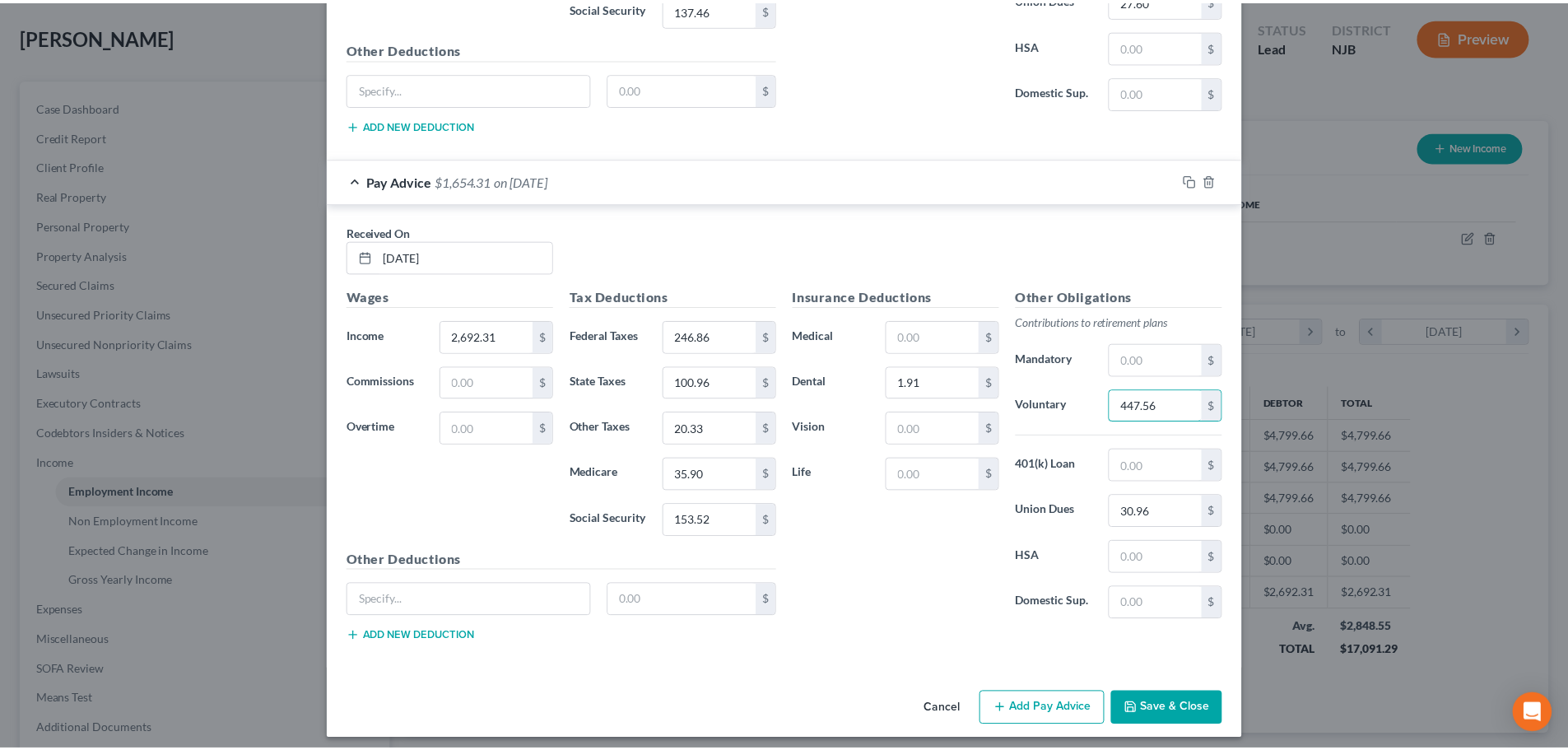
scroll to position [1697, 0]
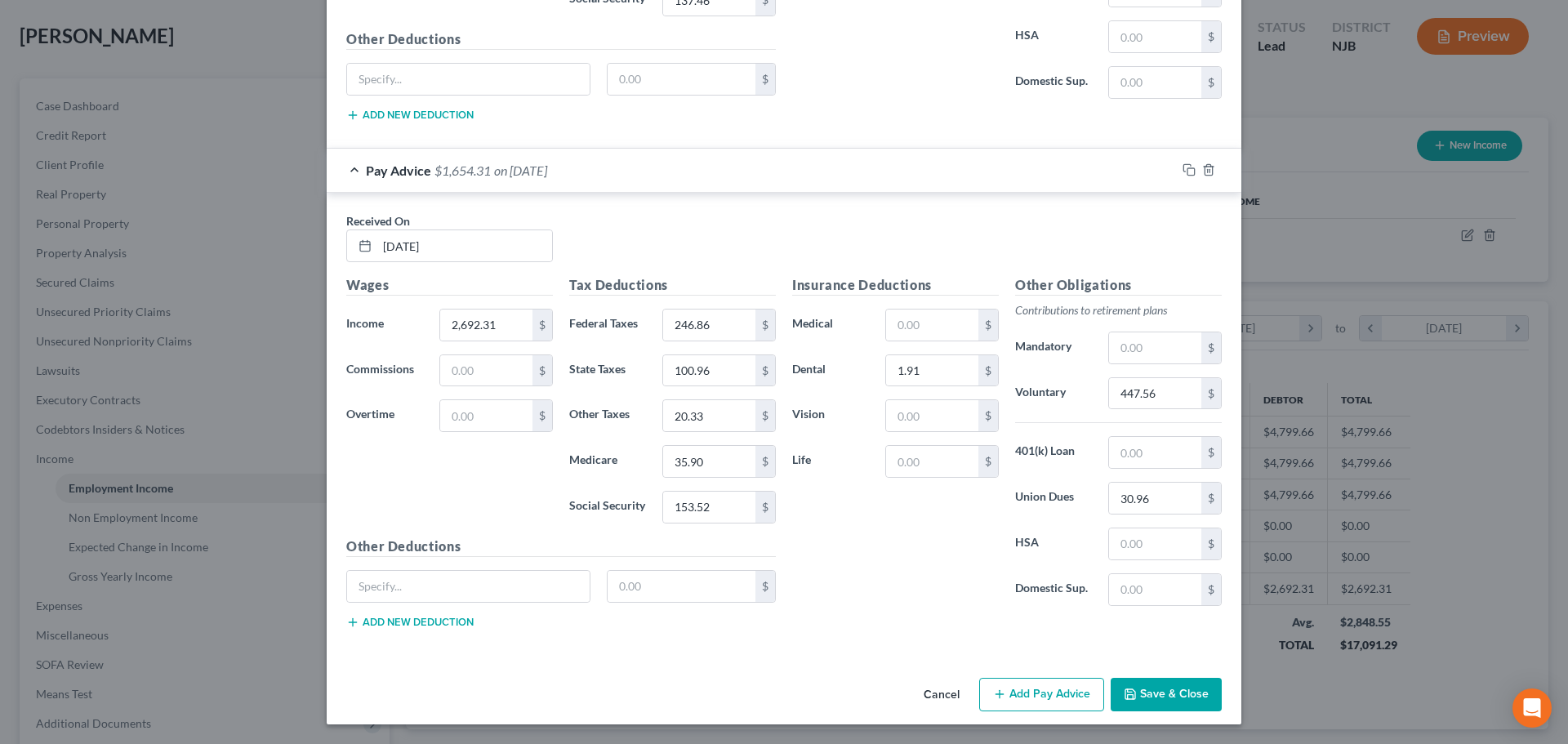
click at [1146, 694] on button "Save & Close" at bounding box center [1166, 694] width 111 height 34
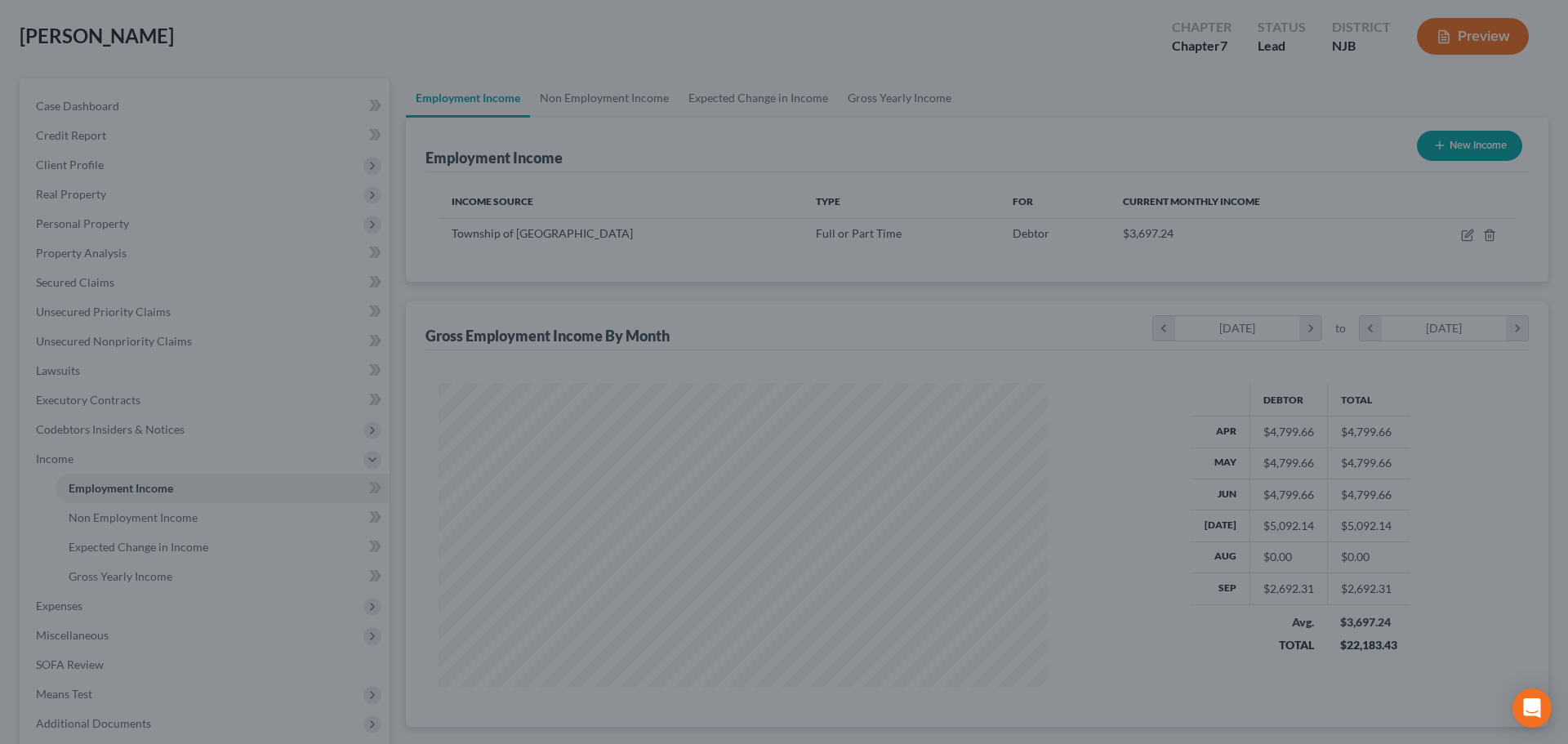
scroll to position [816348, 815851]
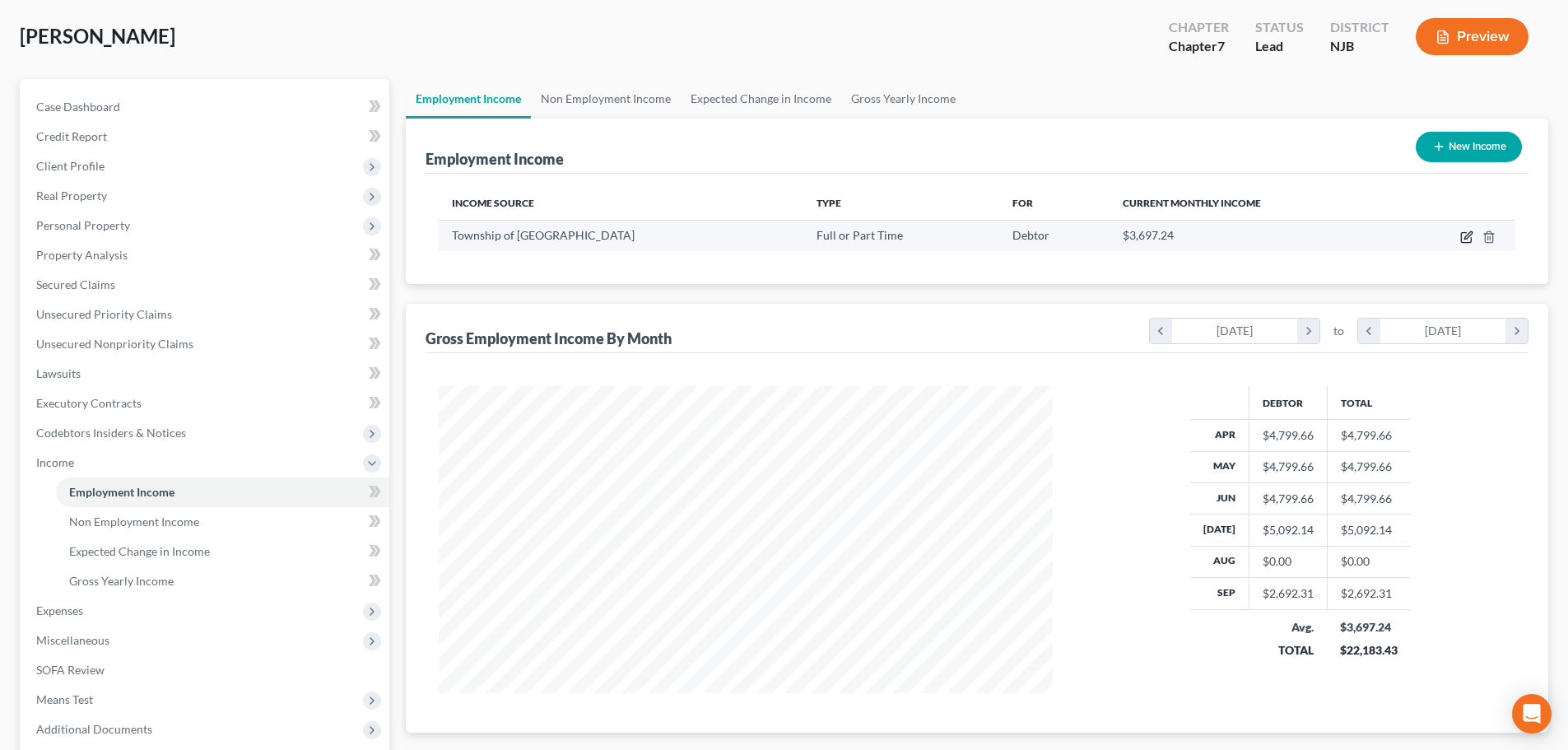
click at [1467, 239] on icon "button" at bounding box center [1467, 237] width 13 height 13
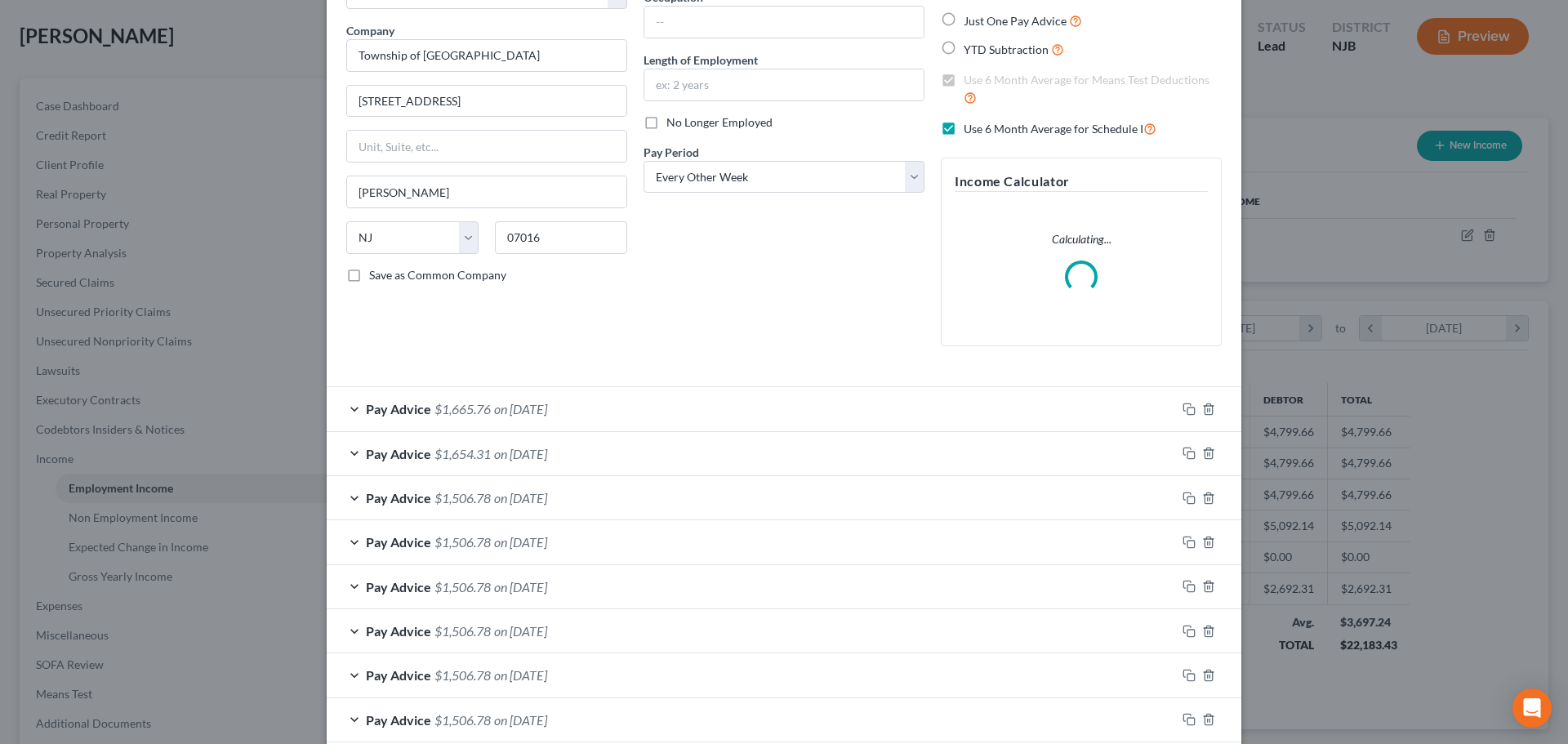
scroll to position [248, 0]
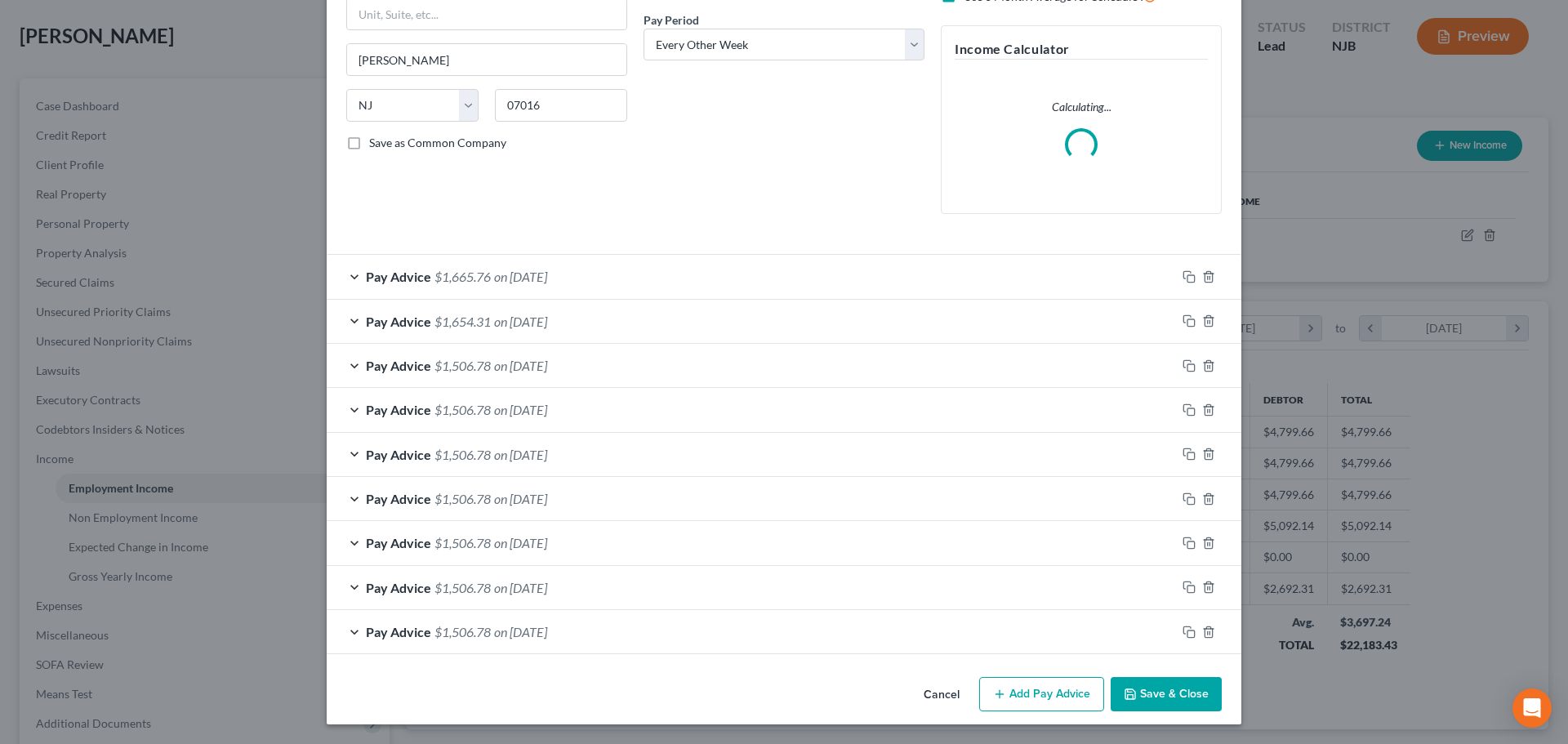
click at [1055, 694] on button "Add Pay Advice" at bounding box center [1041, 693] width 125 height 34
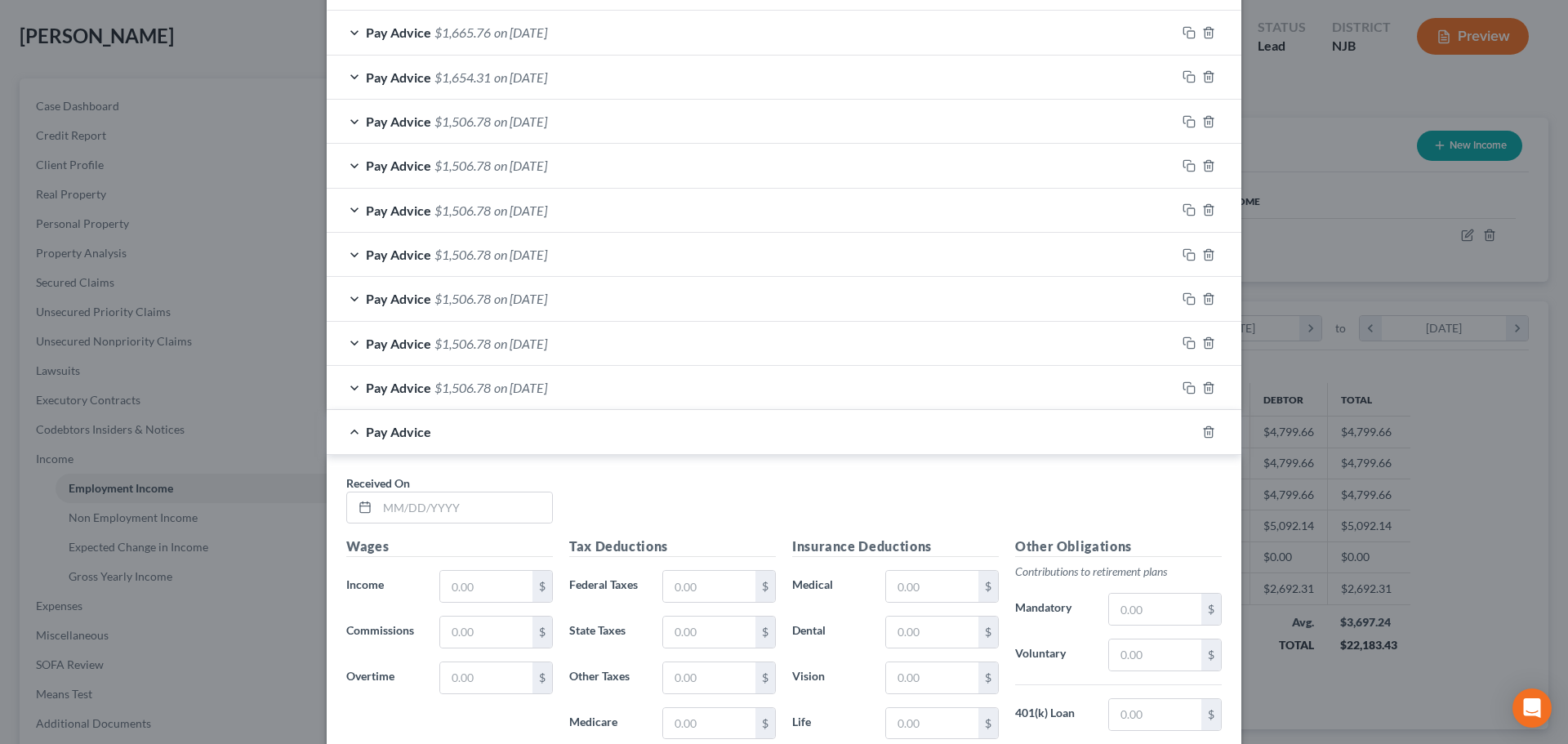
scroll to position [493, 0]
click at [425, 513] on input "text" at bounding box center [464, 508] width 174 height 31
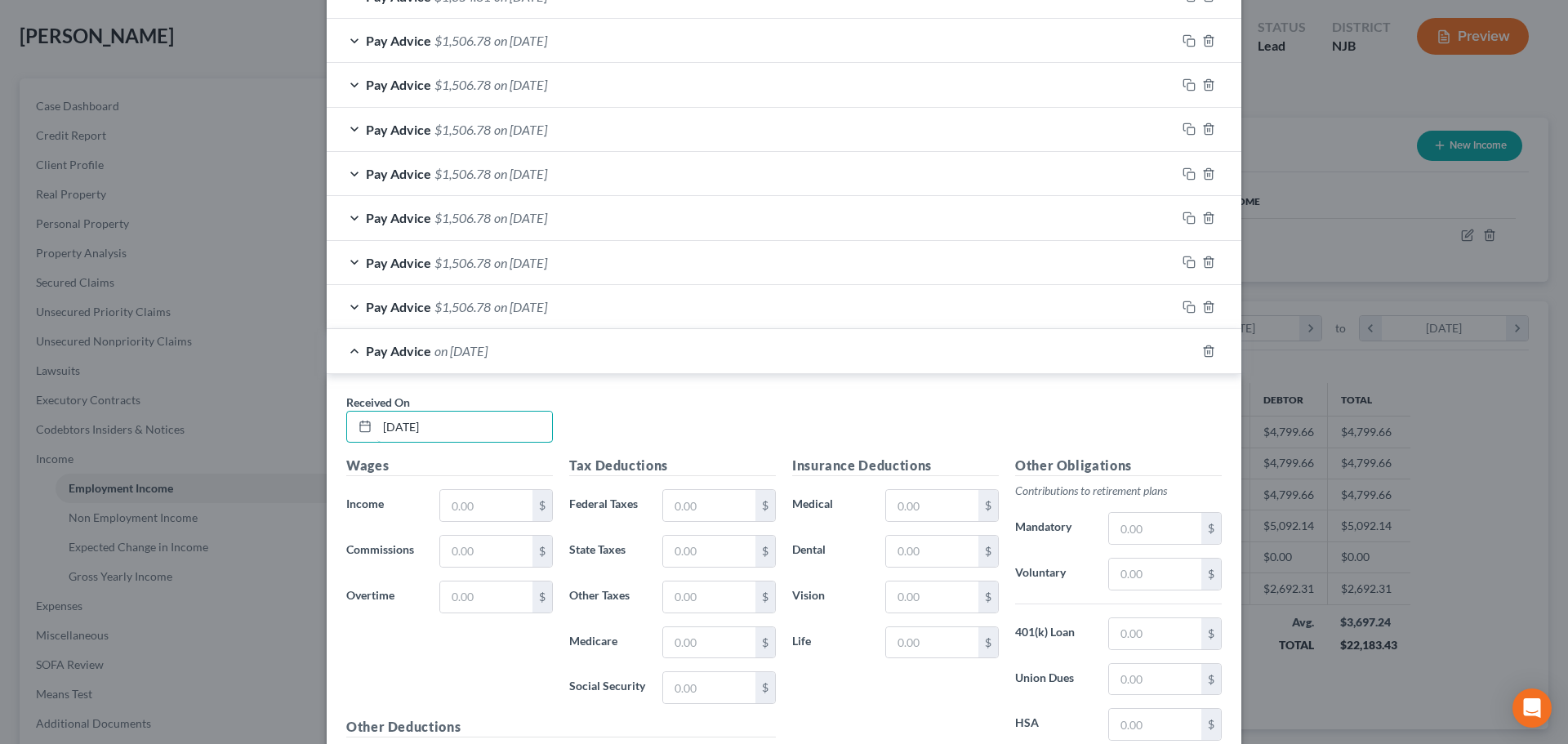
scroll to position [624, 0]
click at [486, 498] on input "text" at bounding box center [486, 504] width 92 height 31
click at [690, 493] on input "text" at bounding box center [709, 504] width 92 height 31
click at [689, 635] on input "text" at bounding box center [709, 642] width 92 height 31
click at [689, 677] on input "text" at bounding box center [709, 686] width 92 height 31
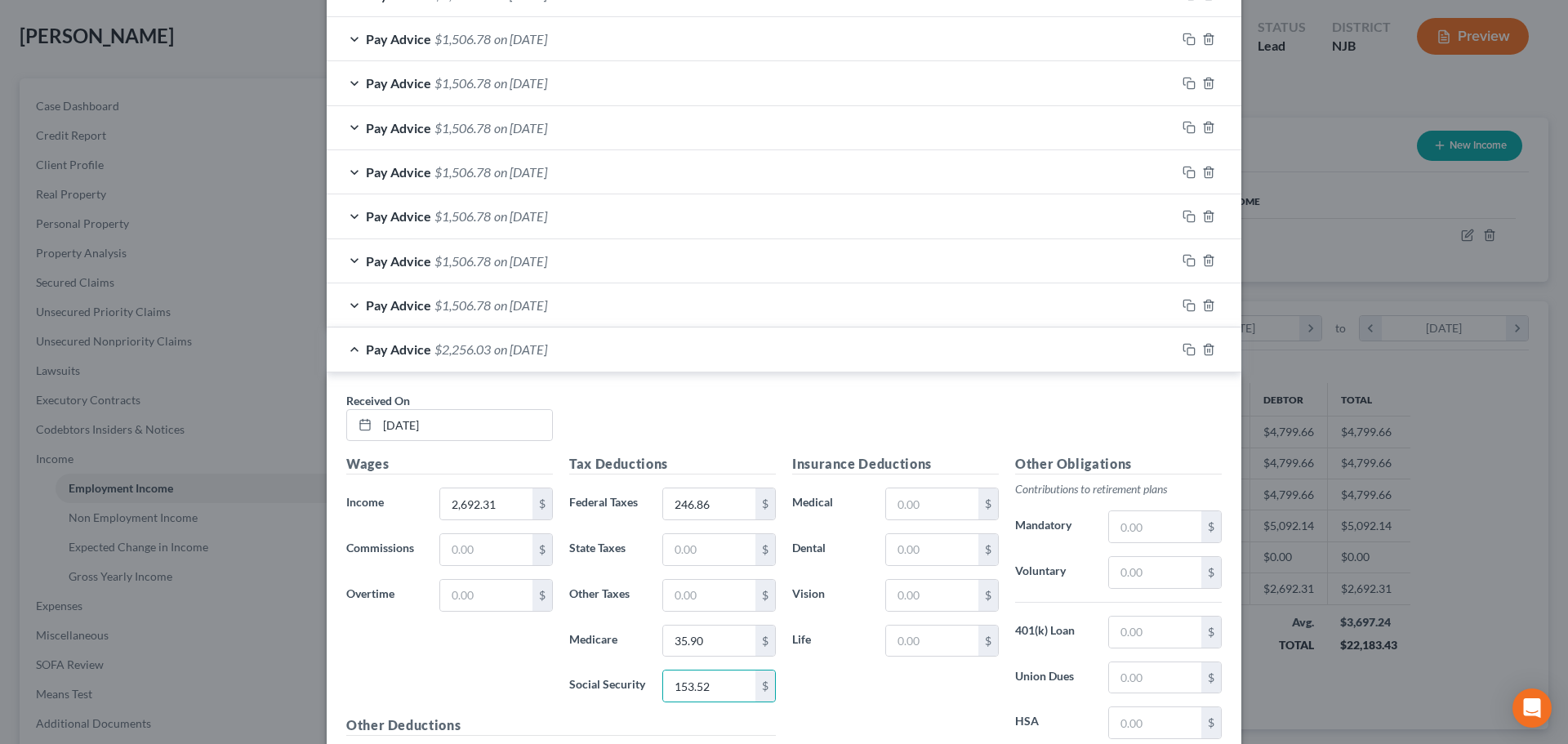
click at [706, 531] on div "Tax Deductions Federal Taxes 246.86 $ State Taxes $ Other Taxes $ Medicare 35.9…" at bounding box center [673, 584] width 223 height 261
click at [705, 548] on input "text" at bounding box center [709, 550] width 92 height 31
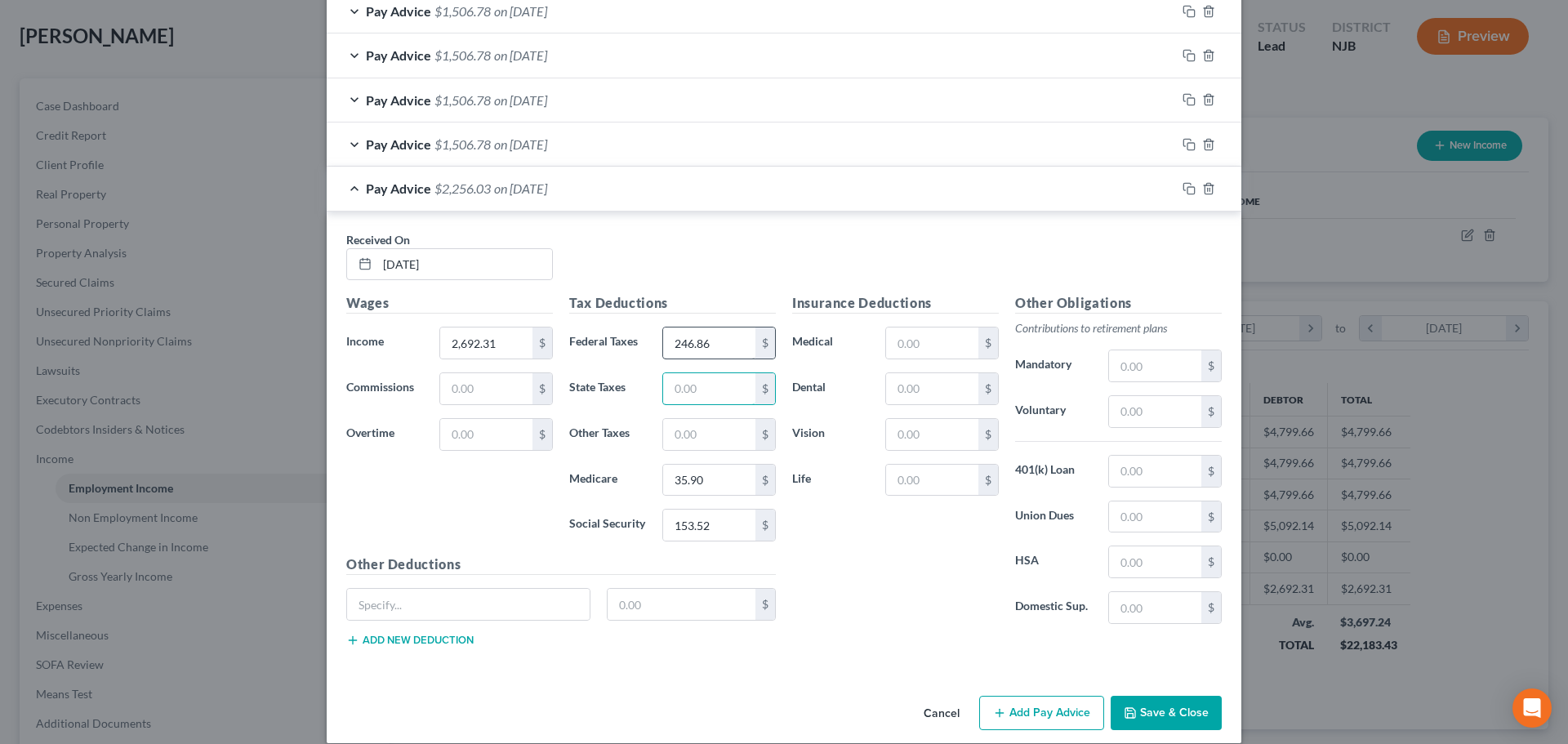
scroll to position [804, 0]
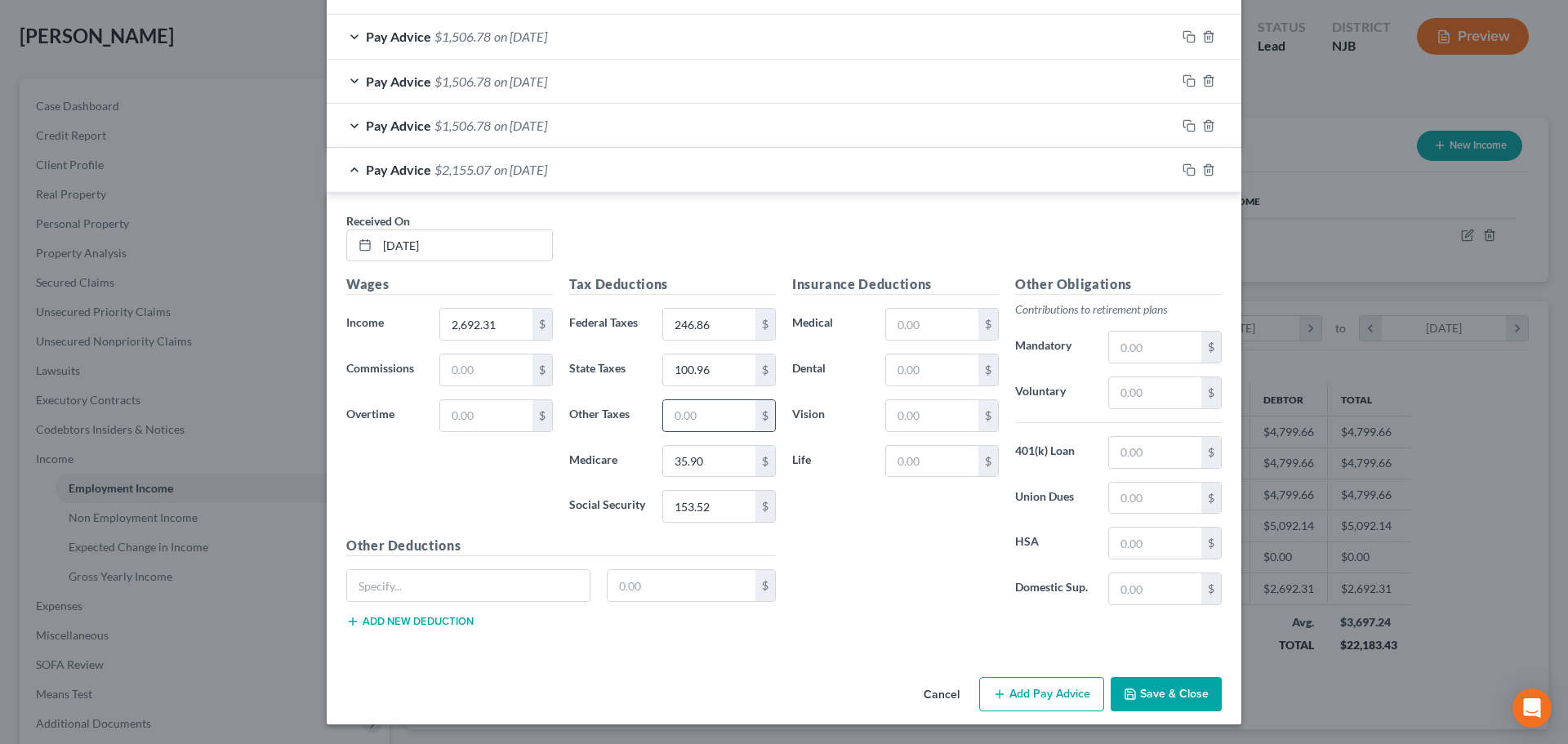
click at [687, 414] on input "text" at bounding box center [709, 416] width 92 height 31
click at [902, 379] on input "text" at bounding box center [932, 370] width 92 height 31
click at [1151, 506] on input "text" at bounding box center [1155, 498] width 92 height 31
click at [1154, 391] on input "text" at bounding box center [1155, 393] width 92 height 31
click at [1040, 683] on button "Add Pay Advice" at bounding box center [1041, 693] width 125 height 34
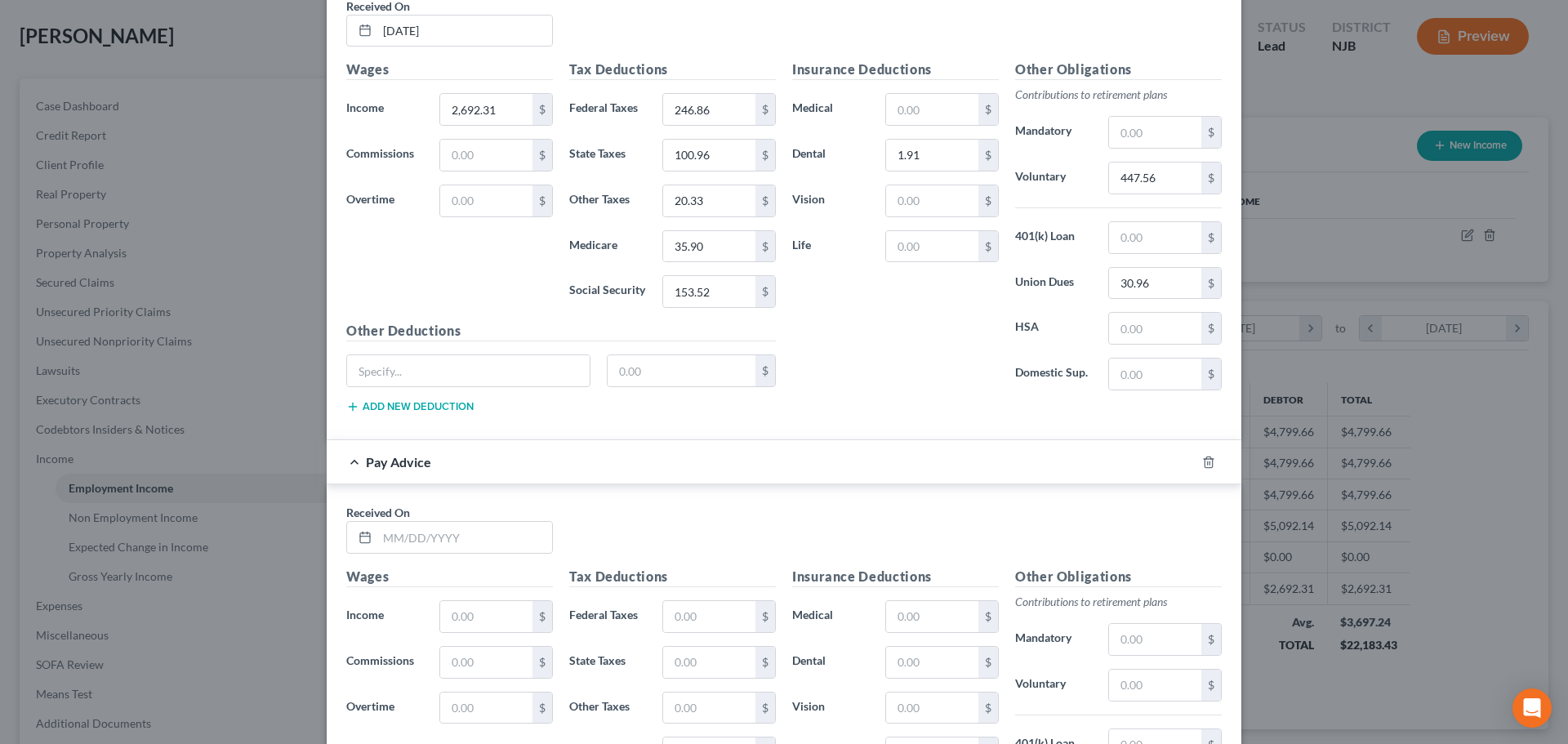
scroll to position [1049, 0]
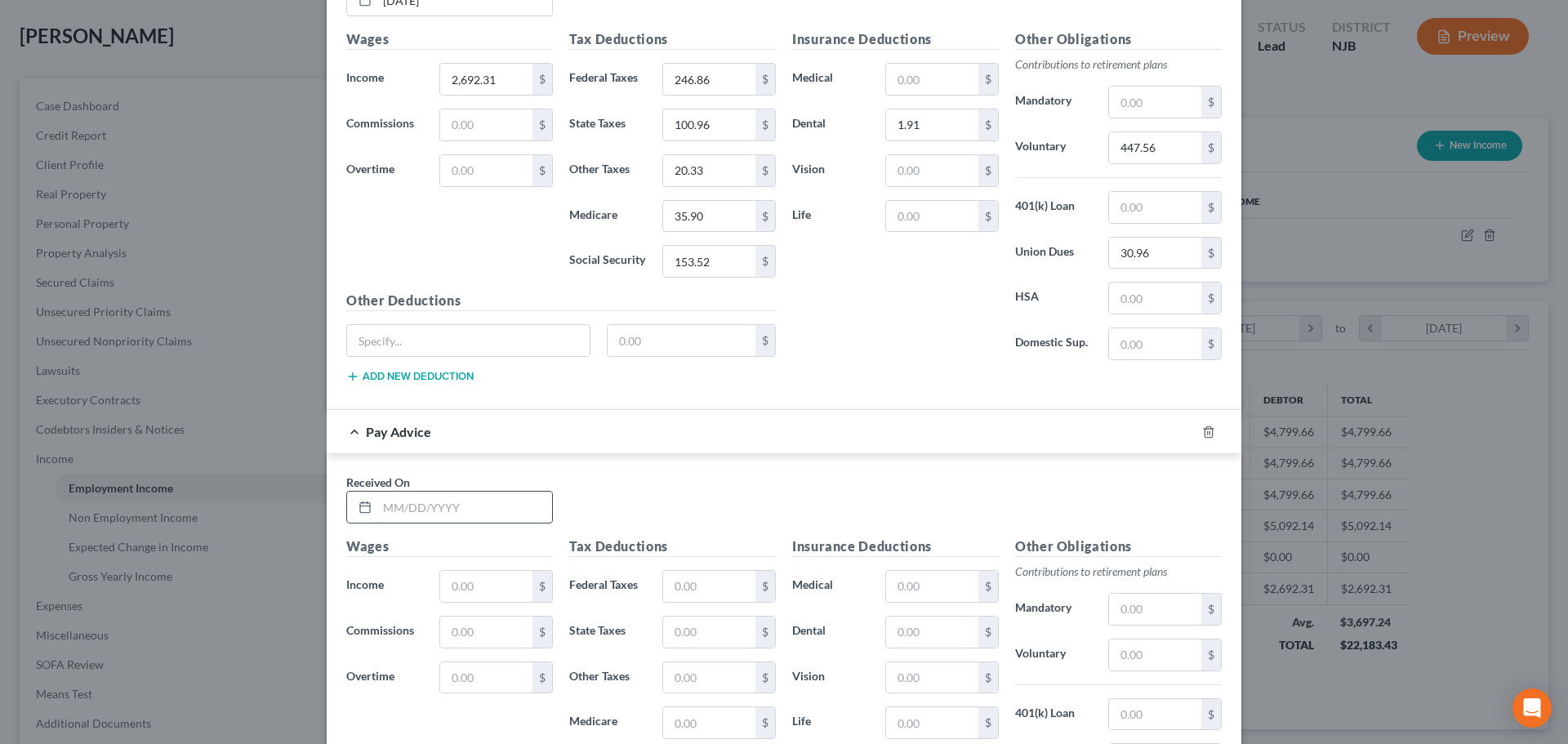
drag, startPoint x: 472, startPoint y: 507, endPoint x: 451, endPoint y: 499, distance: 22.5
click at [471, 507] on input "text" at bounding box center [464, 508] width 174 height 31
drag, startPoint x: 500, startPoint y: 597, endPoint x: 507, endPoint y: 578, distance: 20.2
click at [499, 597] on input "text" at bounding box center [486, 586] width 92 height 31
click at [685, 577] on input "text" at bounding box center [709, 586] width 92 height 31
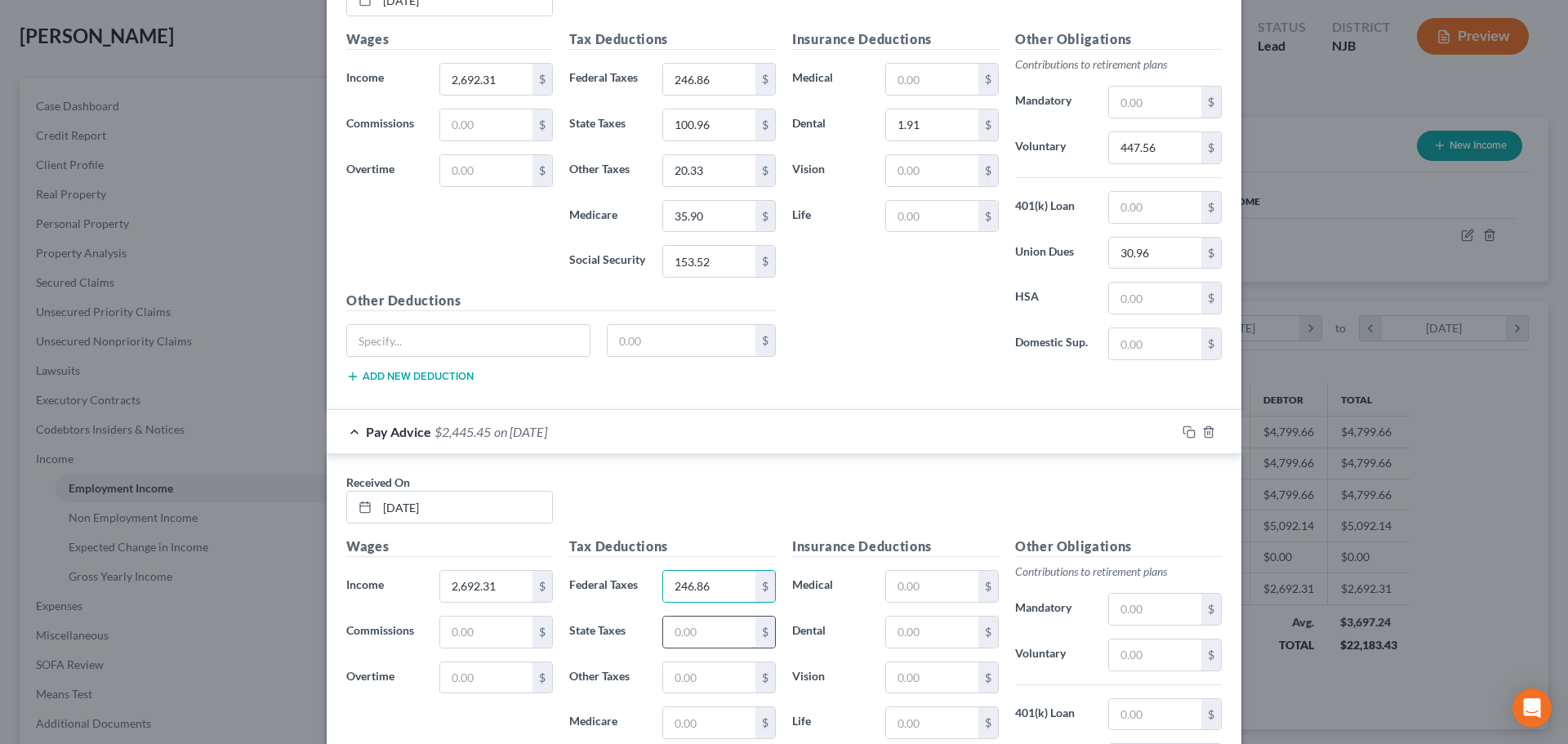
click at [699, 639] on input "text" at bounding box center [709, 632] width 92 height 31
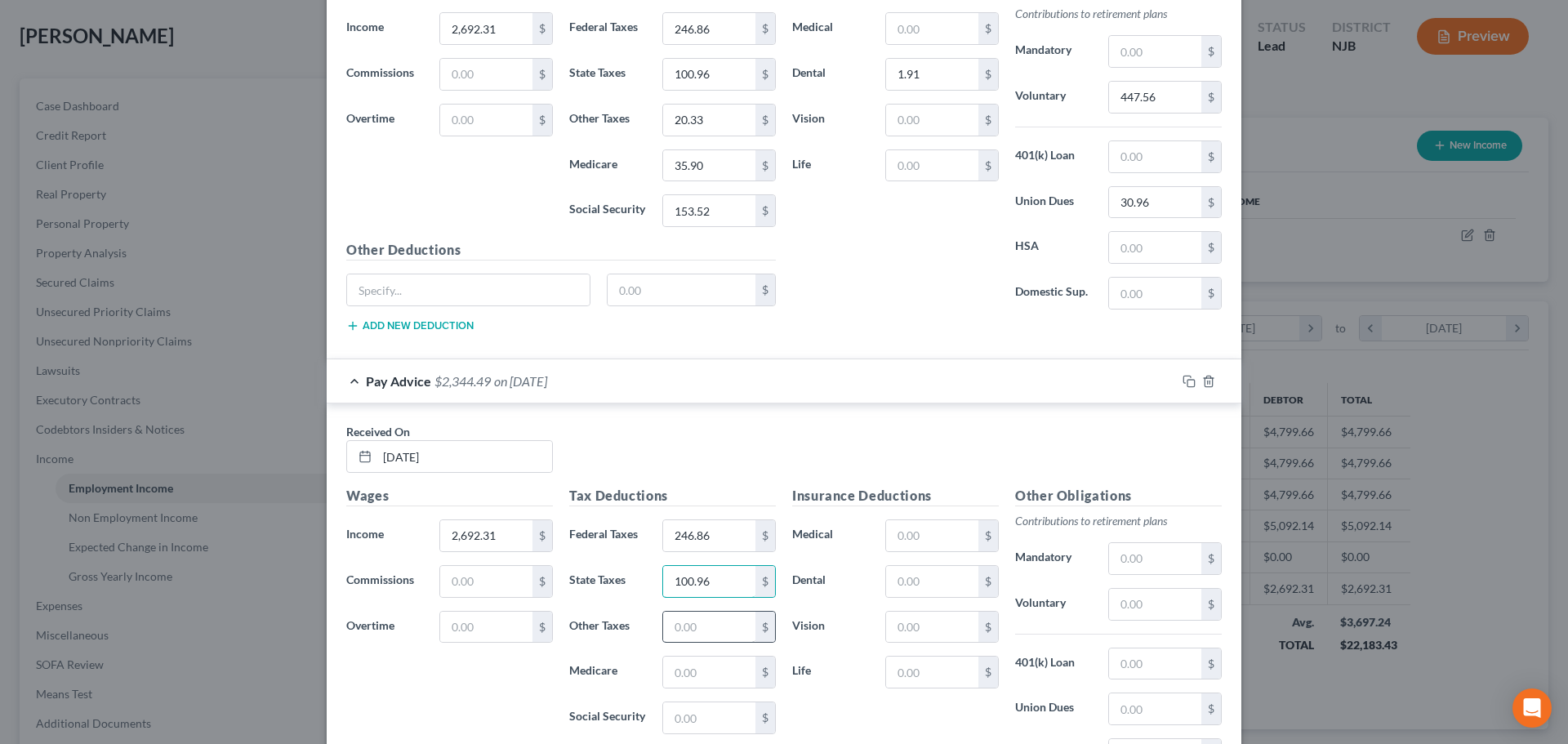
scroll to position [1212, 0]
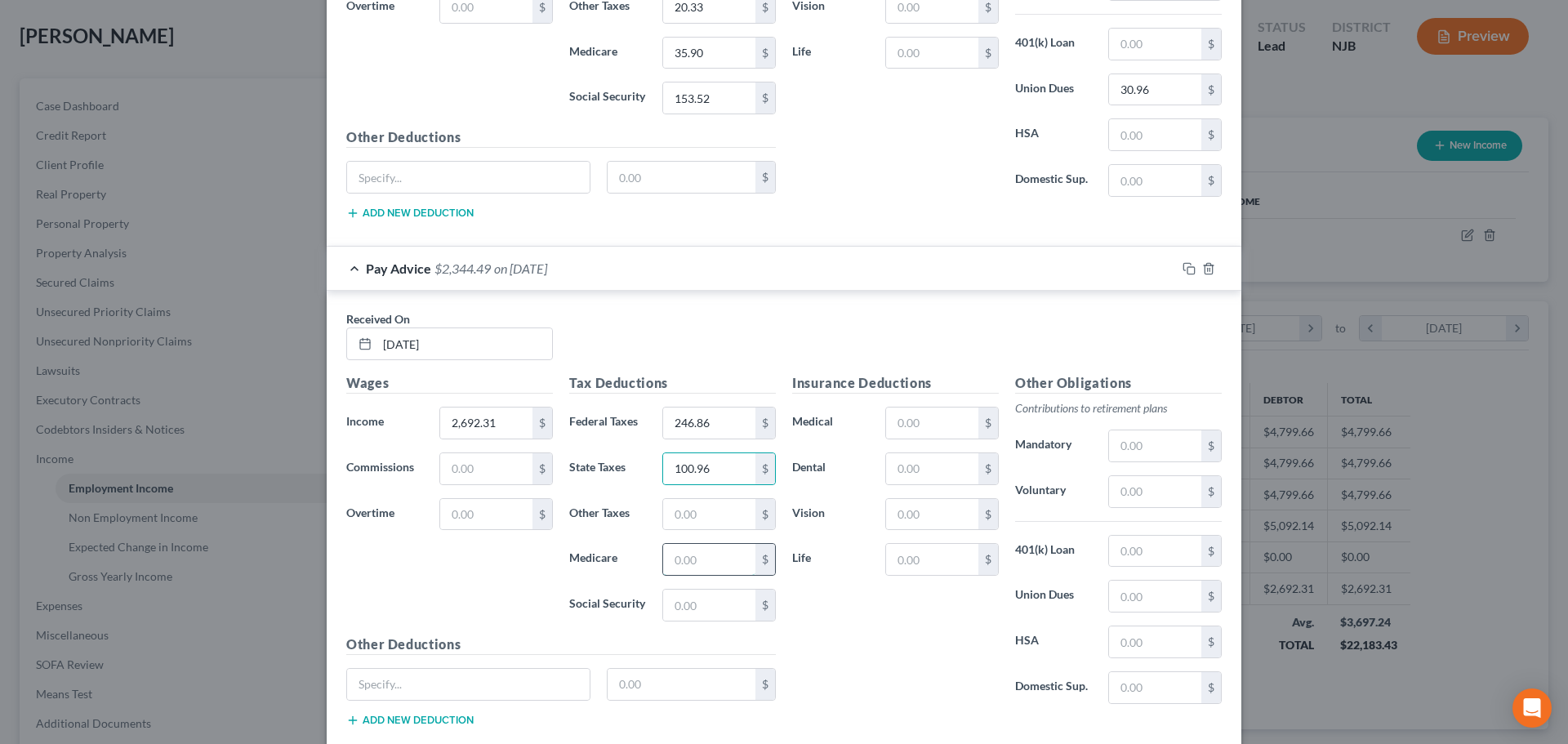
click at [682, 560] on input "text" at bounding box center [709, 559] width 92 height 31
click at [681, 598] on input "text" at bounding box center [709, 606] width 92 height 31
click at [755, 503] on div "$" at bounding box center [764, 515] width 19 height 31
drag, startPoint x: 704, startPoint y: 521, endPoint x: 701, endPoint y: 510, distance: 11.4
click at [704, 521] on input "text" at bounding box center [709, 515] width 92 height 31
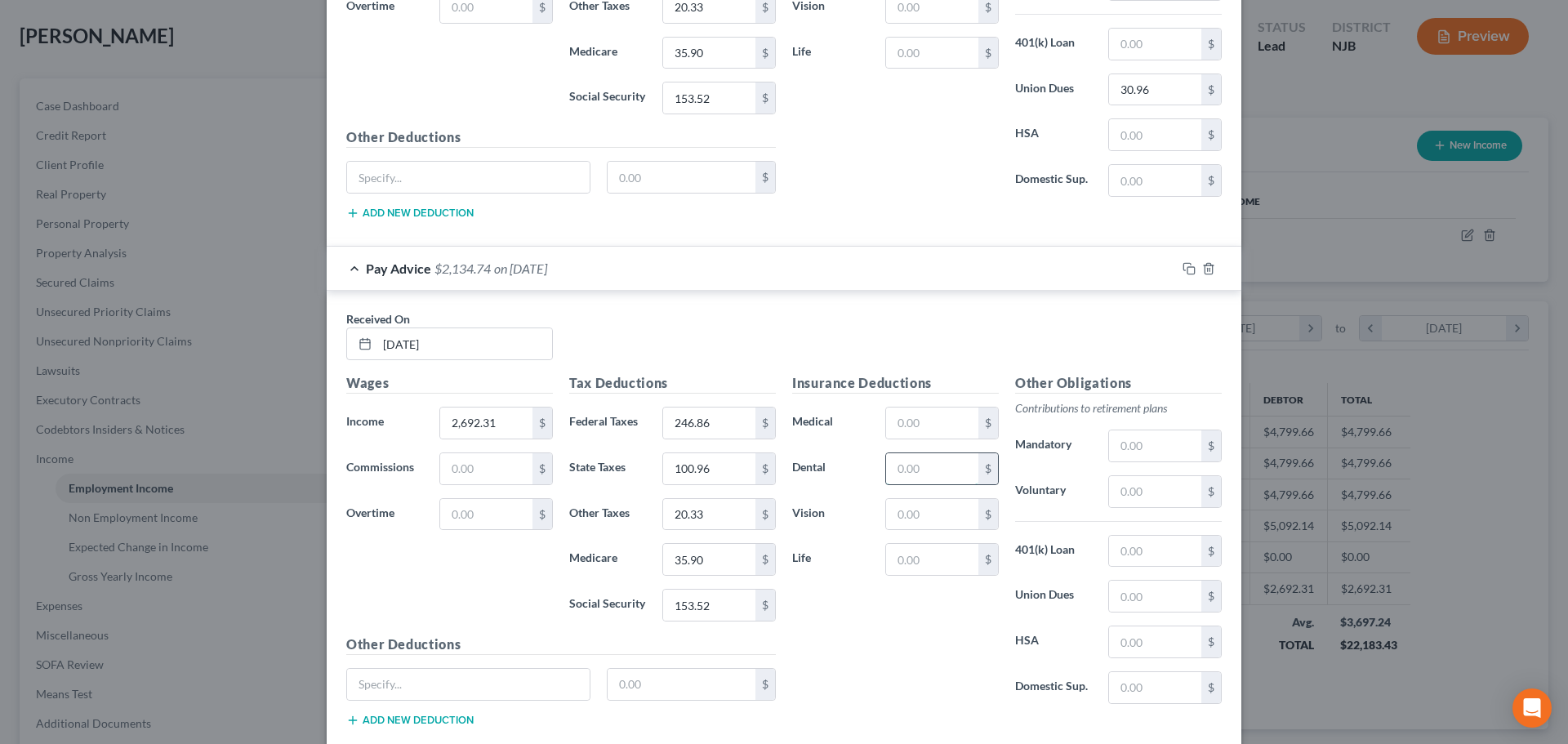
click at [945, 453] on input "text" at bounding box center [932, 469] width 92 height 31
click at [1137, 607] on input "text" at bounding box center [1155, 596] width 92 height 31
click at [1130, 491] on input "text" at bounding box center [1155, 492] width 92 height 31
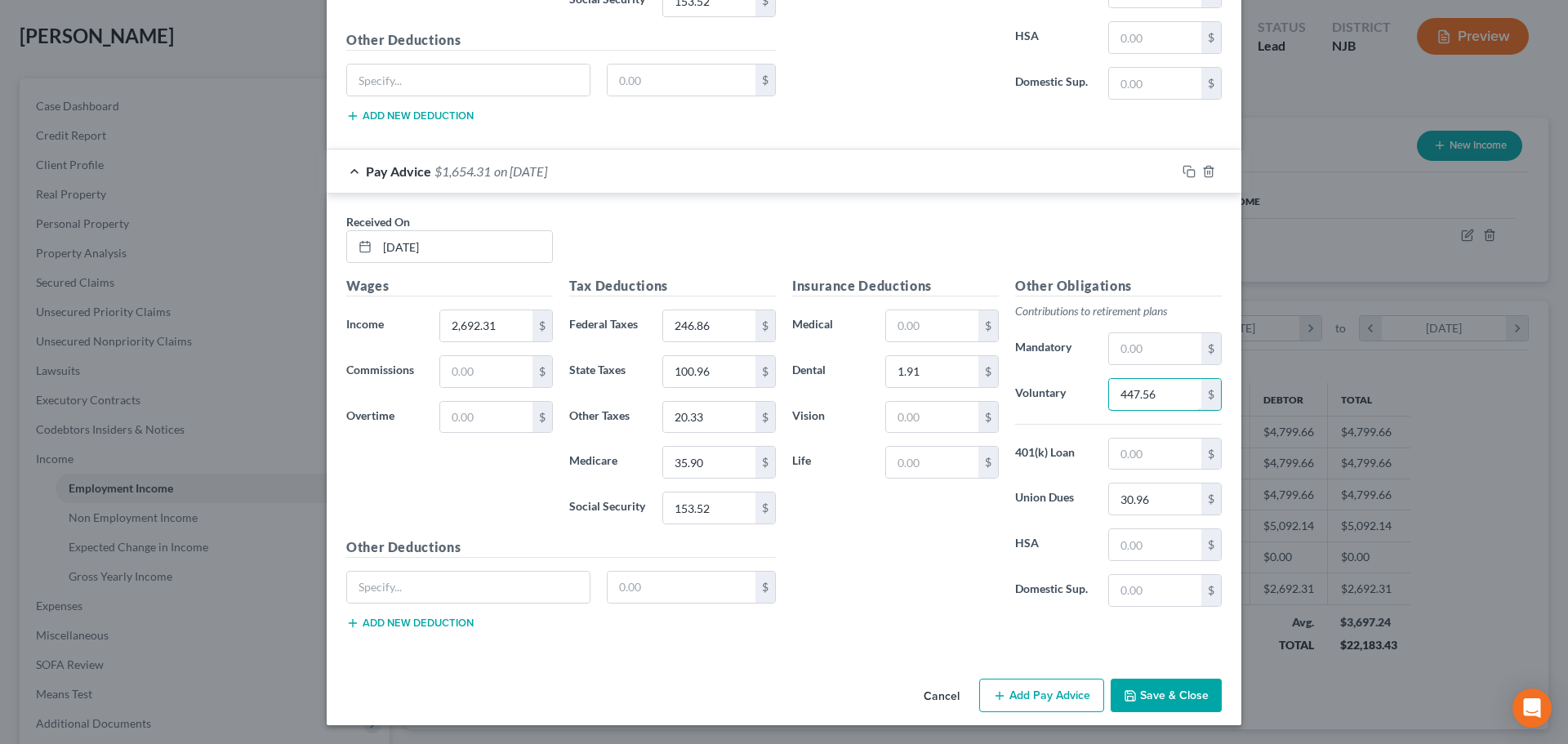
scroll to position [1310, 0]
click at [1020, 700] on button "Add Pay Advice" at bounding box center [1041, 694] width 125 height 34
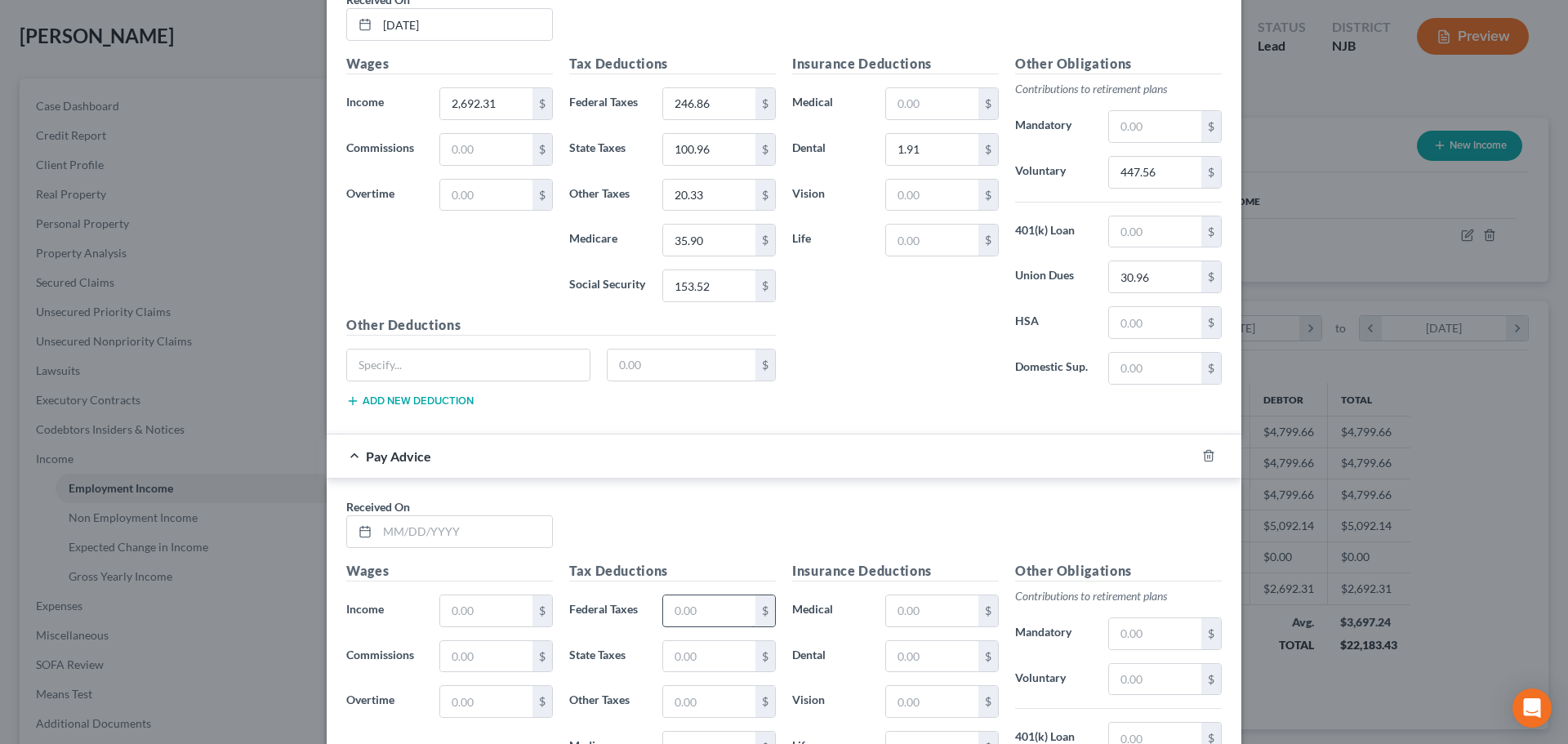
scroll to position [1554, 0]
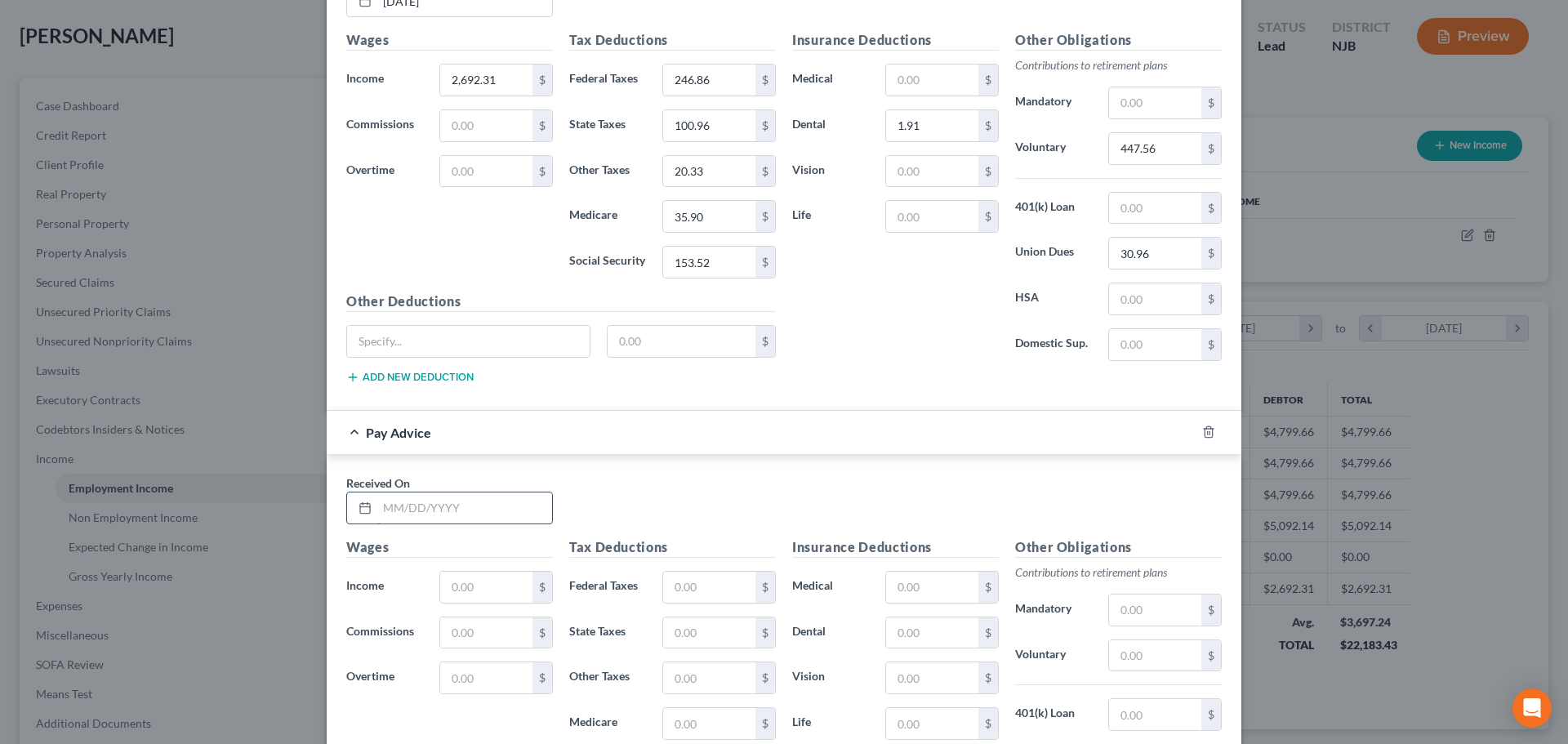
click at [458, 495] on input "text" at bounding box center [464, 508] width 174 height 31
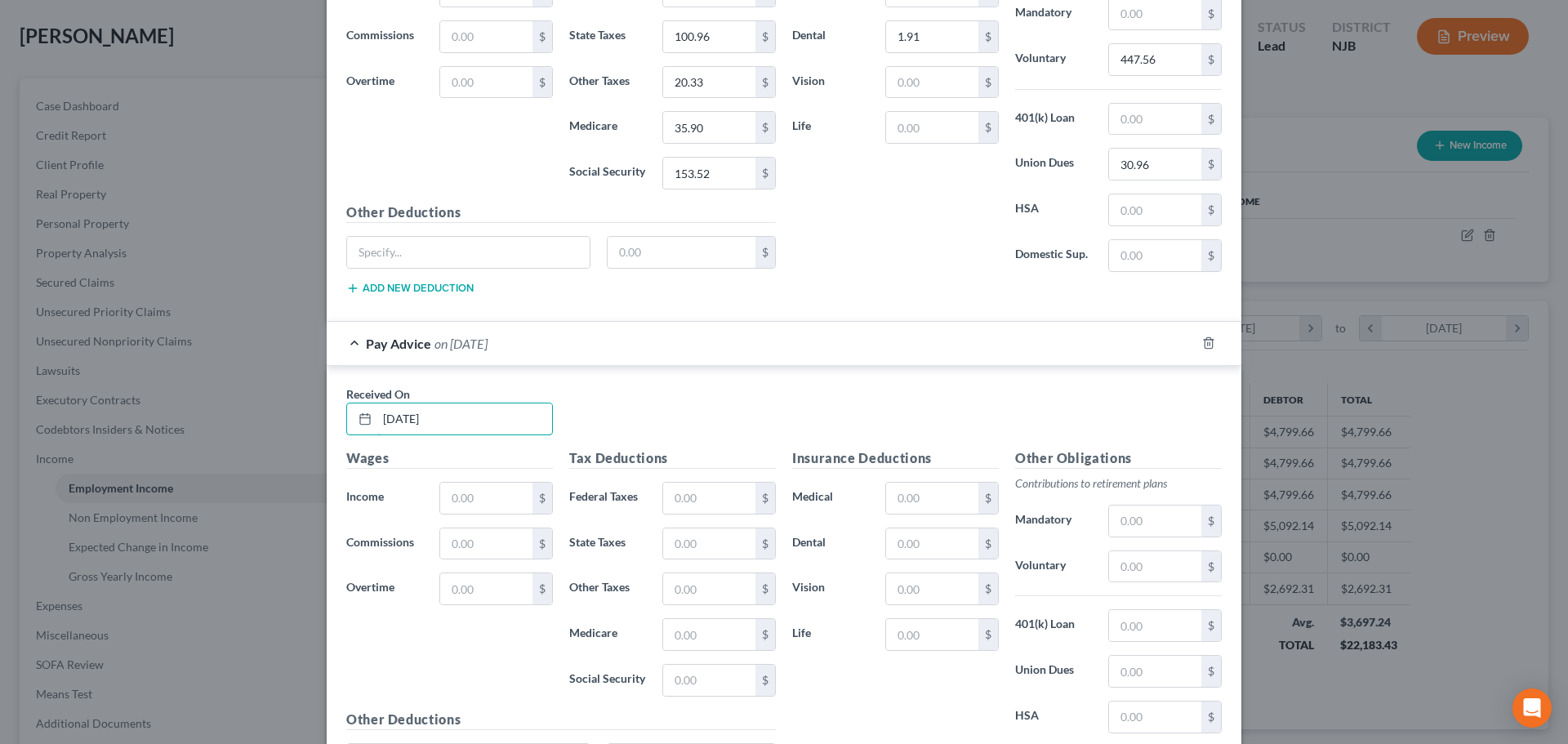
scroll to position [1718, 0]
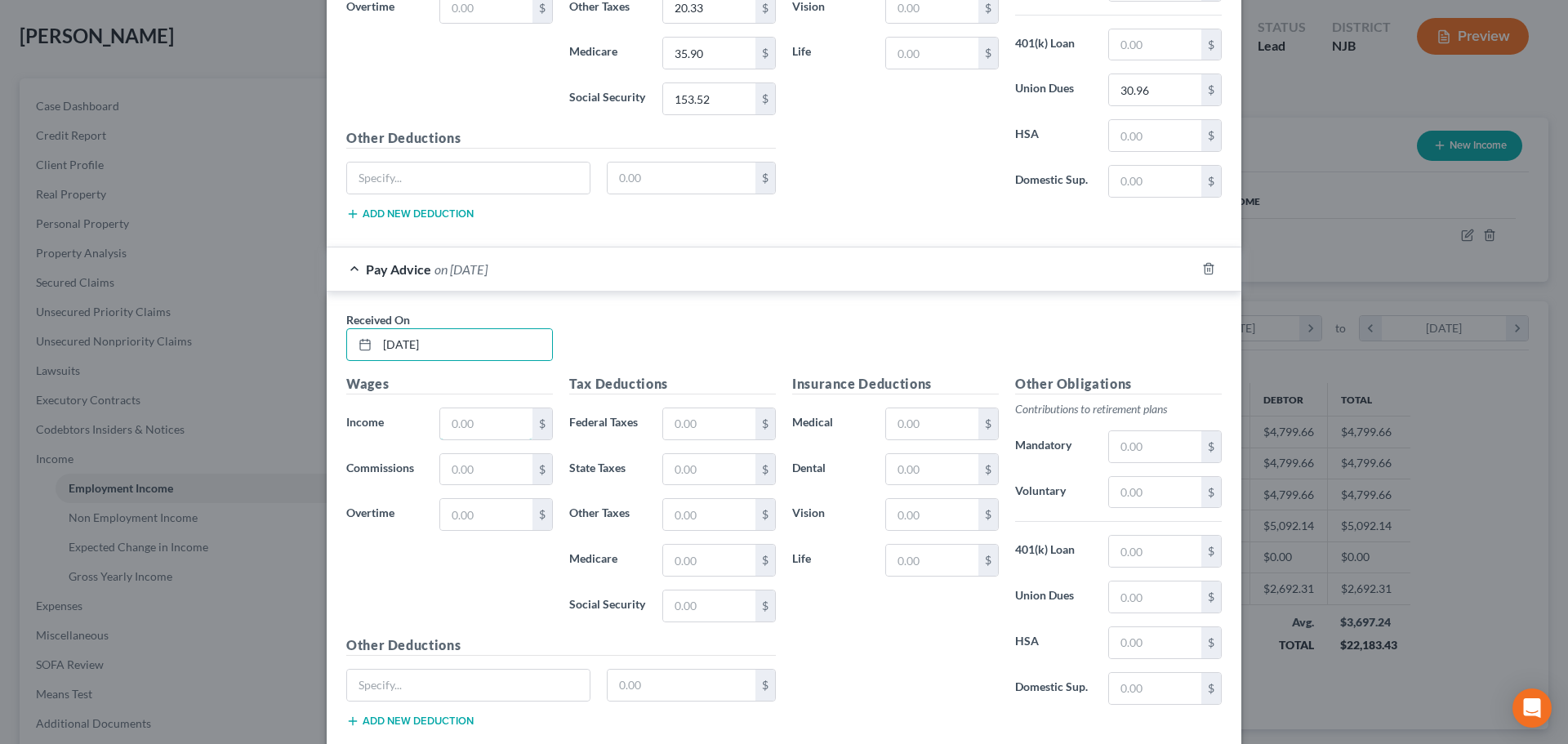
drag, startPoint x: 497, startPoint y: 416, endPoint x: 365, endPoint y: 443, distance: 134.7
click at [497, 416] on input "text" at bounding box center [486, 424] width 92 height 31
click at [725, 431] on input "text" at bounding box center [709, 424] width 92 height 31
click at [708, 476] on input "text" at bounding box center [709, 470] width 92 height 31
click at [705, 561] on input "text" at bounding box center [709, 560] width 92 height 31
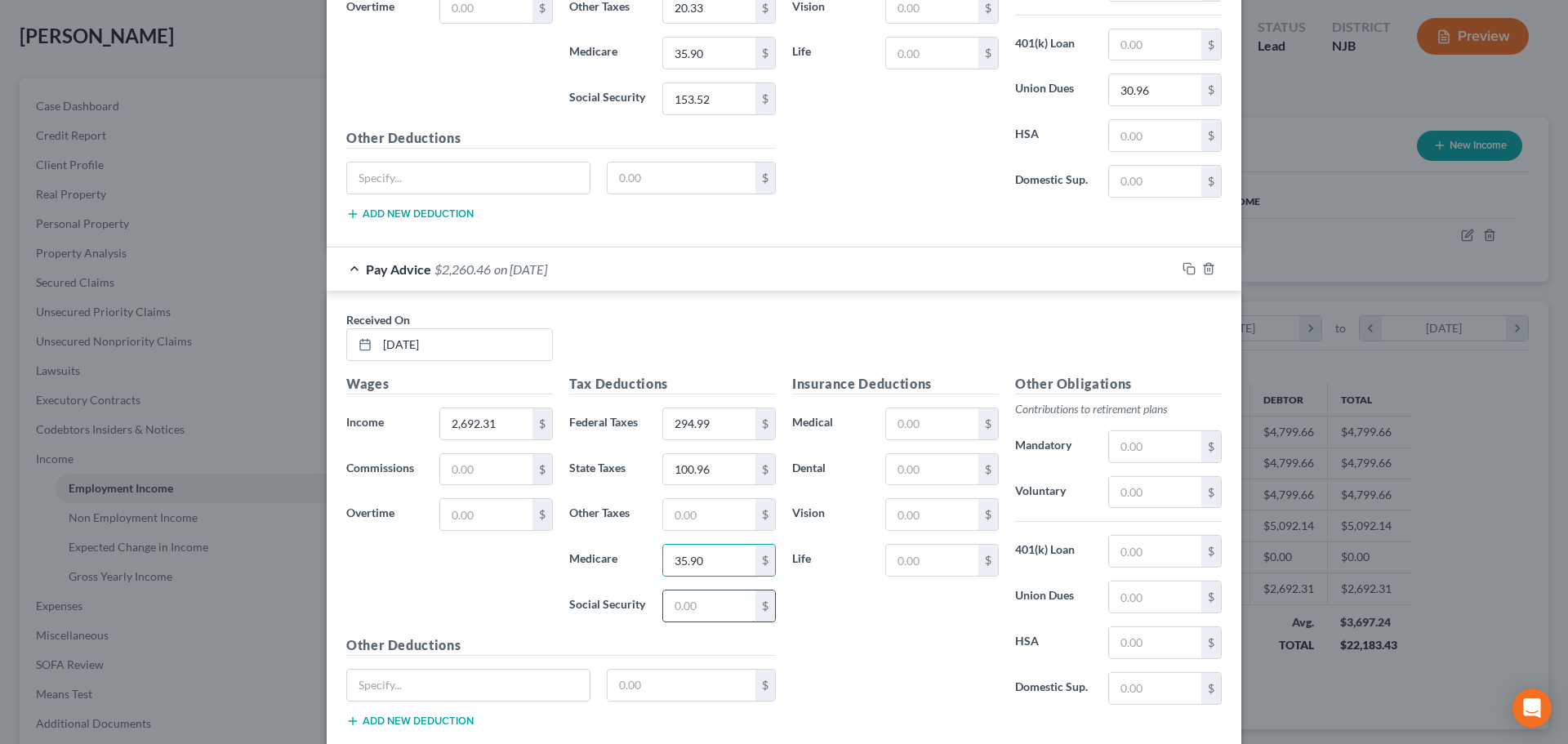
click at [711, 596] on input "text" at bounding box center [709, 606] width 92 height 31
click at [712, 513] on input "text" at bounding box center [709, 515] width 92 height 31
click at [1186, 604] on input "text" at bounding box center [1155, 597] width 92 height 31
click at [1132, 486] on input "text" at bounding box center [1155, 493] width 92 height 31
click at [903, 471] on input "text" at bounding box center [932, 470] width 92 height 31
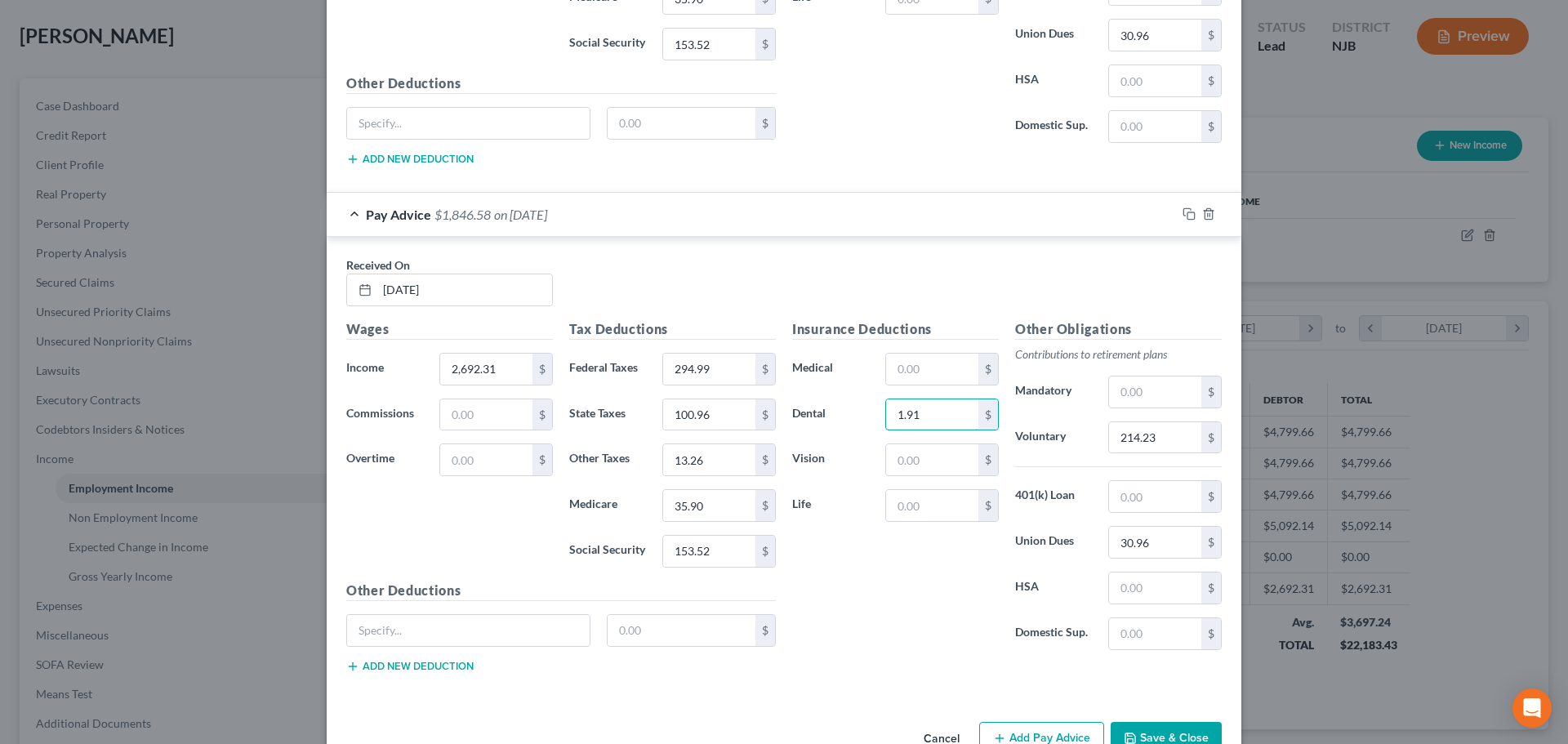
scroll to position [1817, 0]
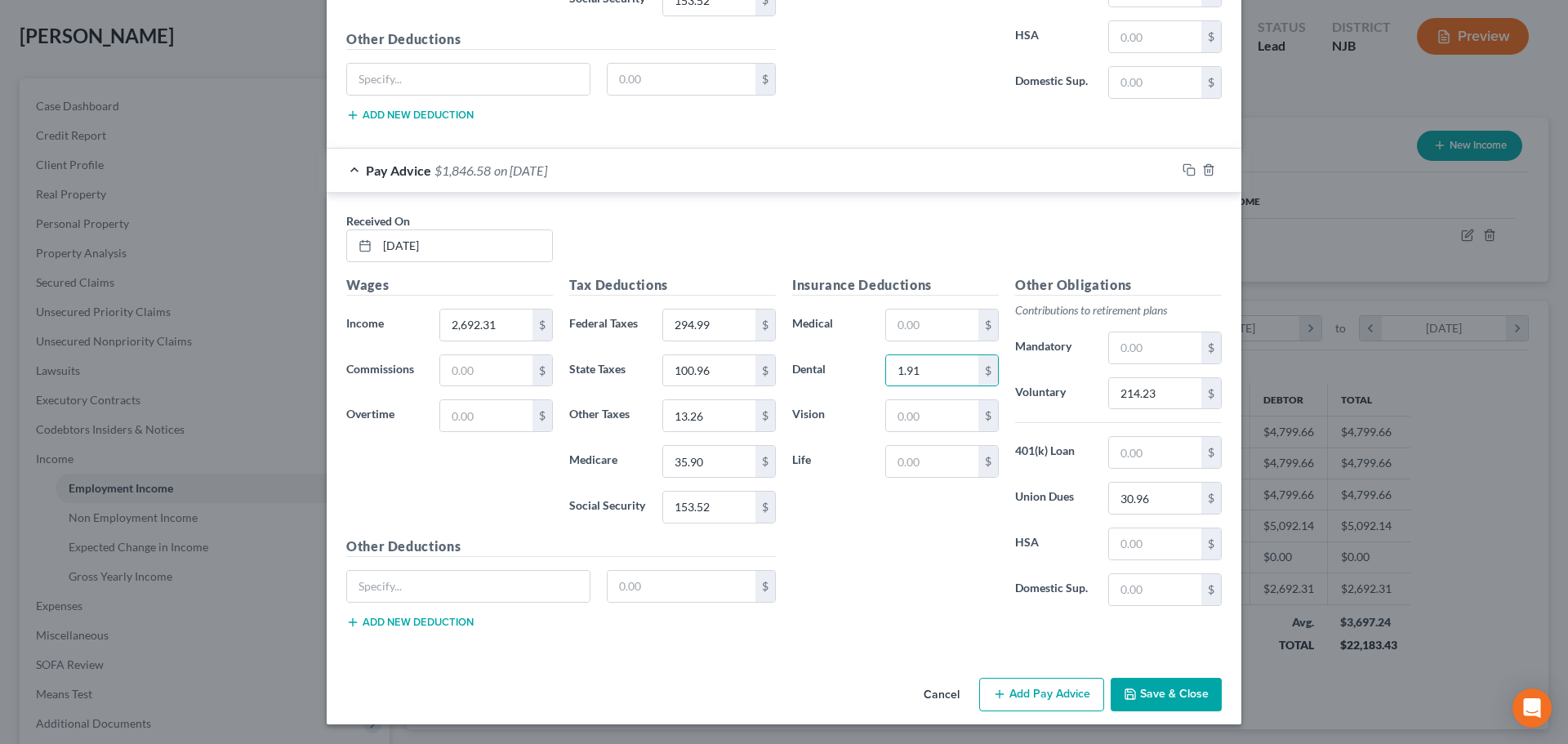
click at [1028, 711] on button "Add Pay Advice" at bounding box center [1041, 694] width 125 height 34
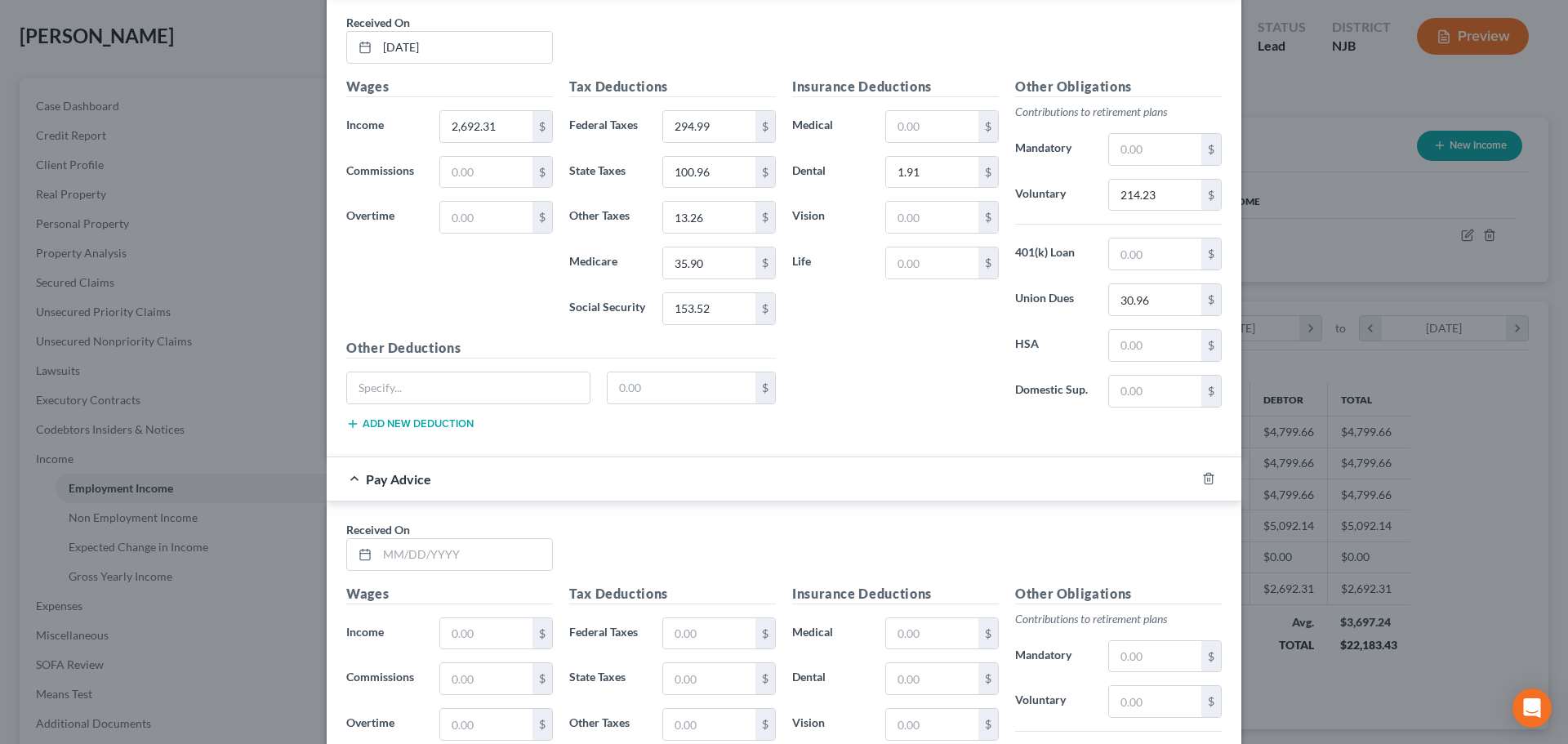
scroll to position [2062, 0]
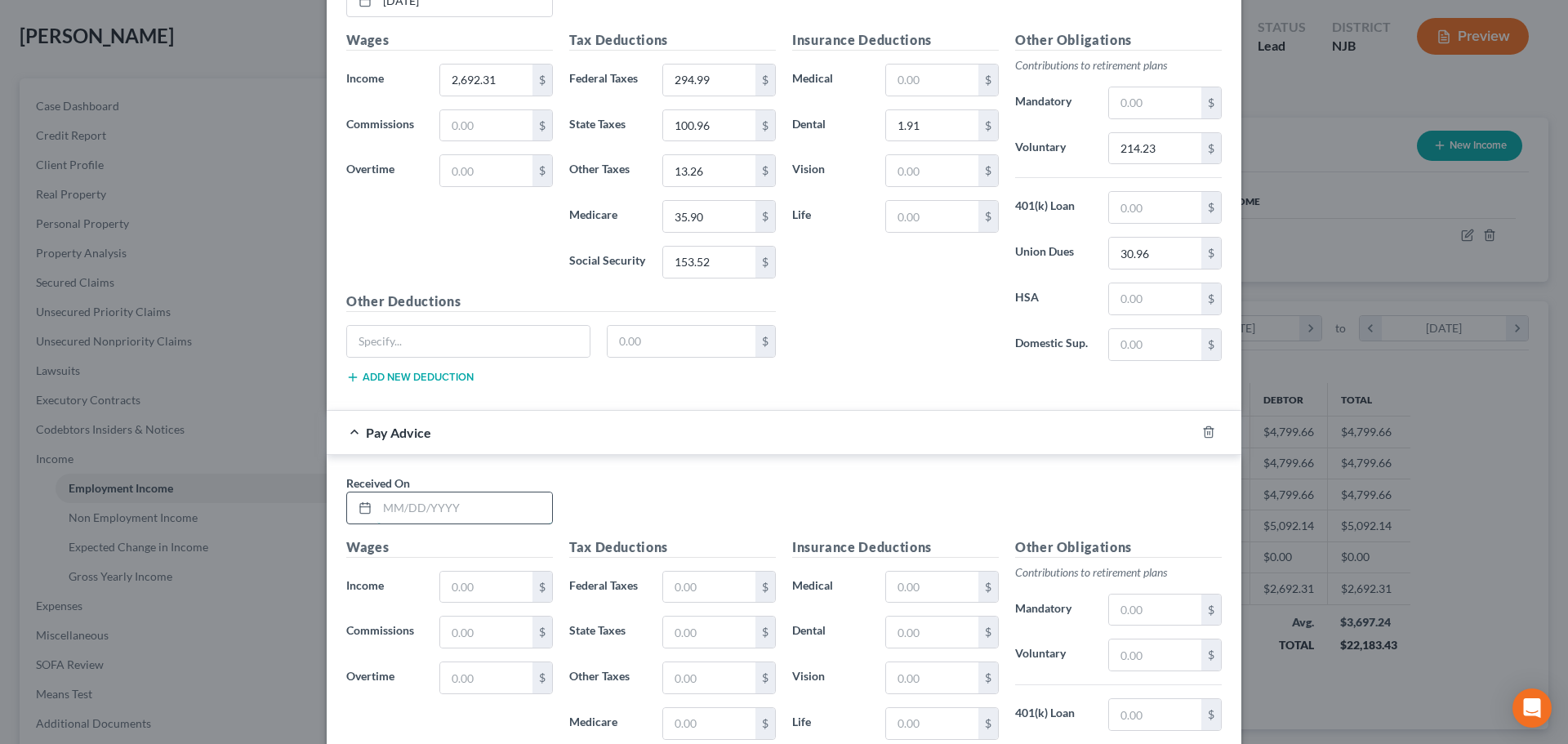
drag, startPoint x: 472, startPoint y: 507, endPoint x: 462, endPoint y: 503, distance: 10.8
click at [470, 507] on input "text" at bounding box center [464, 508] width 174 height 31
click at [466, 569] on div "Wages Income * $ Commissions $ Overtime $" at bounding box center [449, 667] width 223 height 261
drag, startPoint x: 462, startPoint y: 582, endPoint x: 428, endPoint y: 545, distance: 50.2
click at [460, 582] on input "text" at bounding box center [486, 587] width 92 height 31
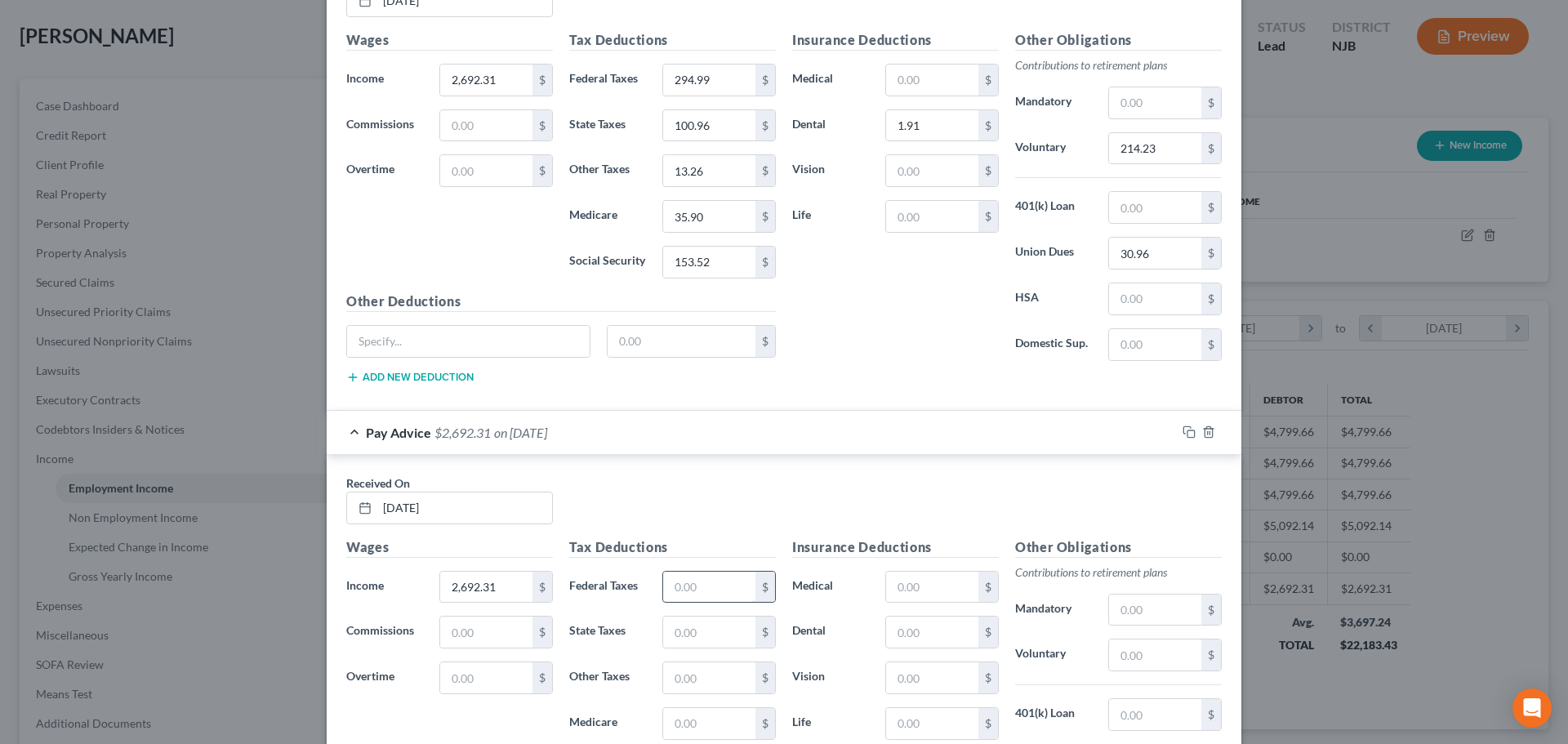
click at [680, 583] on input "text" at bounding box center [709, 587] width 92 height 31
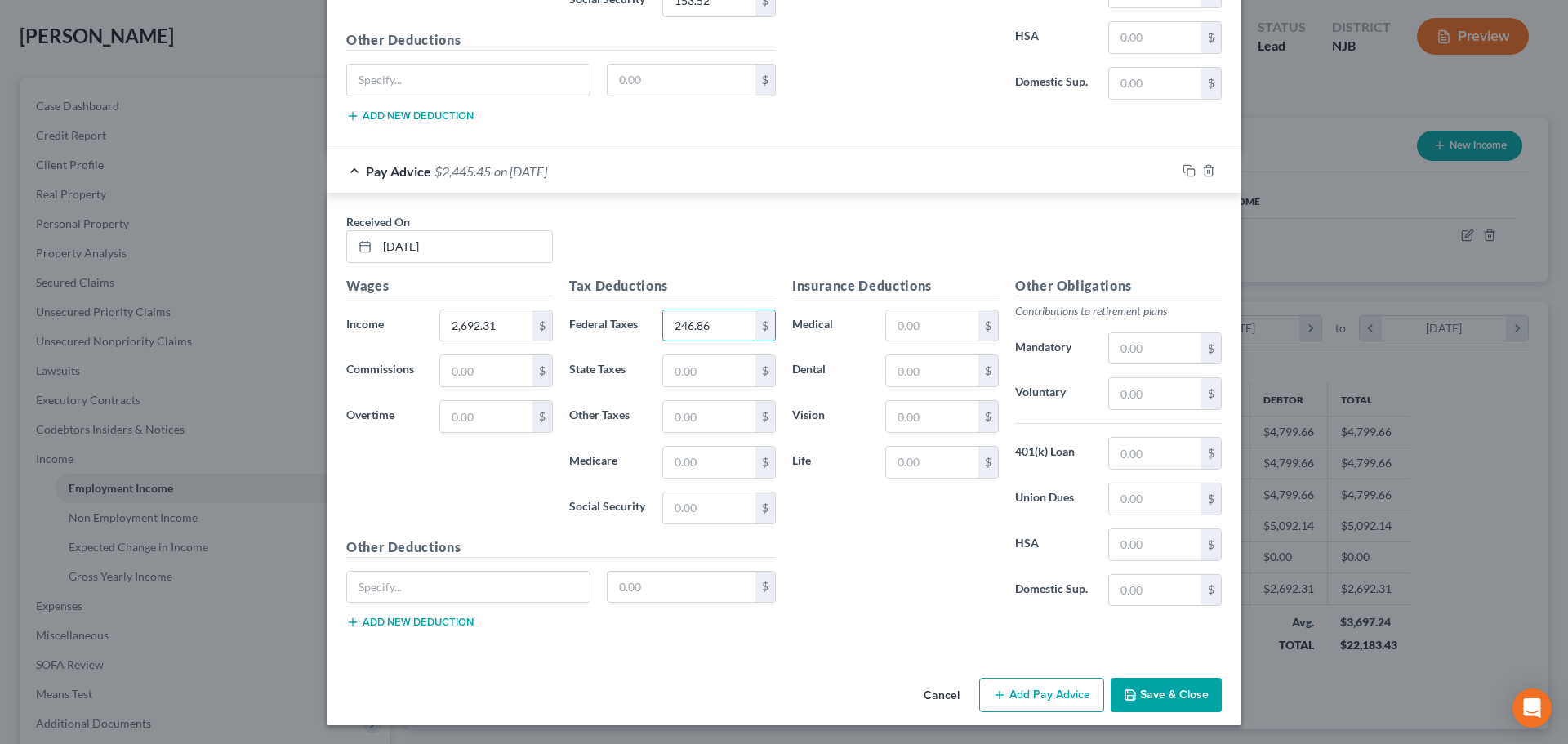
scroll to position [2324, 0]
click at [677, 374] on input "text" at bounding box center [709, 370] width 92 height 31
drag, startPoint x: 673, startPoint y: 465, endPoint x: 667, endPoint y: 443, distance: 22.8
click at [673, 464] on input "text" at bounding box center [709, 462] width 92 height 31
click at [675, 493] on input "text" at bounding box center [709, 508] width 92 height 31
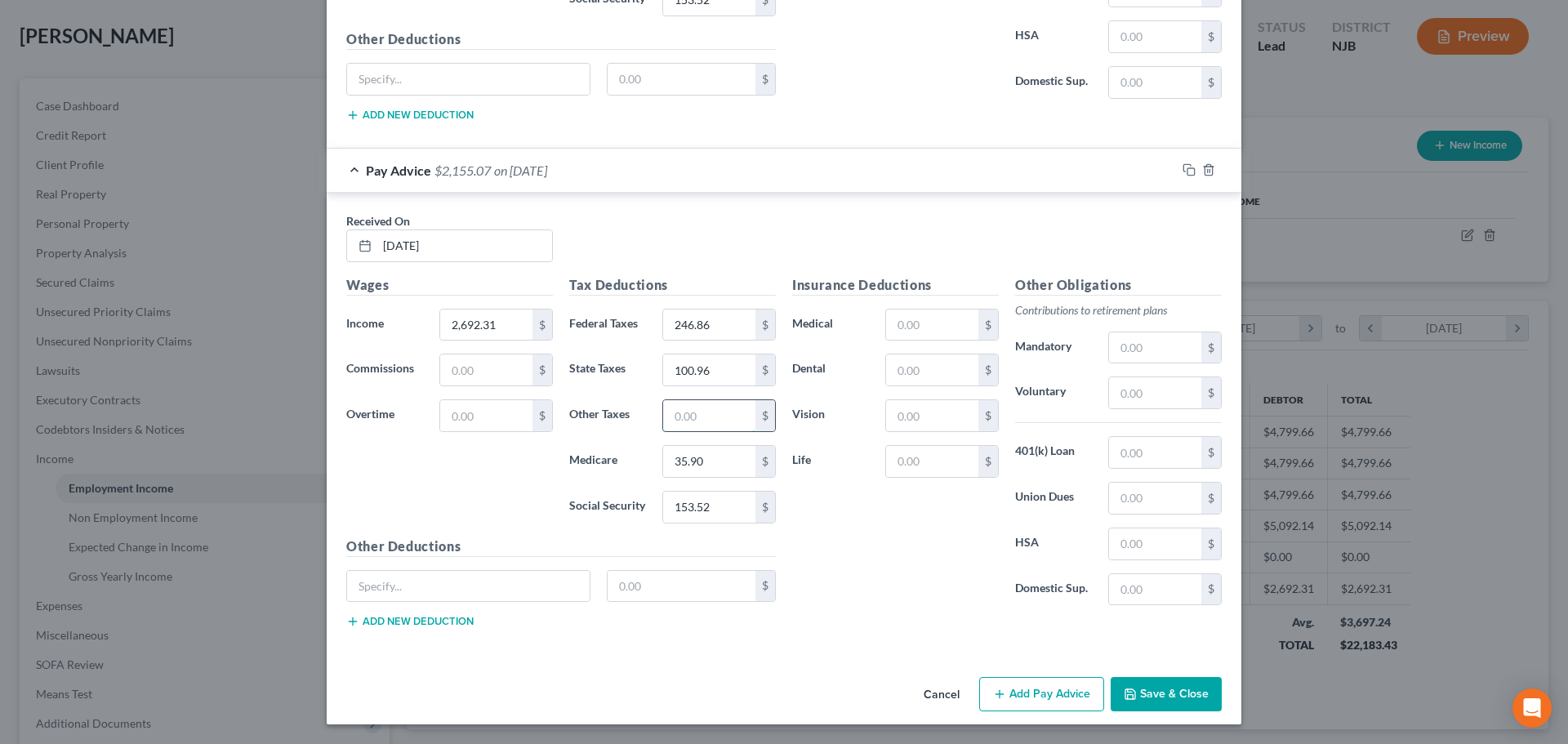
click at [713, 422] on input "text" at bounding box center [709, 416] width 92 height 31
click at [917, 379] on input "text" at bounding box center [932, 370] width 92 height 31
click at [1130, 501] on input "text" at bounding box center [1155, 498] width 92 height 31
drag, startPoint x: 1155, startPoint y: 392, endPoint x: 1138, endPoint y: 386, distance: 18.0
click at [1148, 393] on input "text" at bounding box center [1155, 393] width 92 height 31
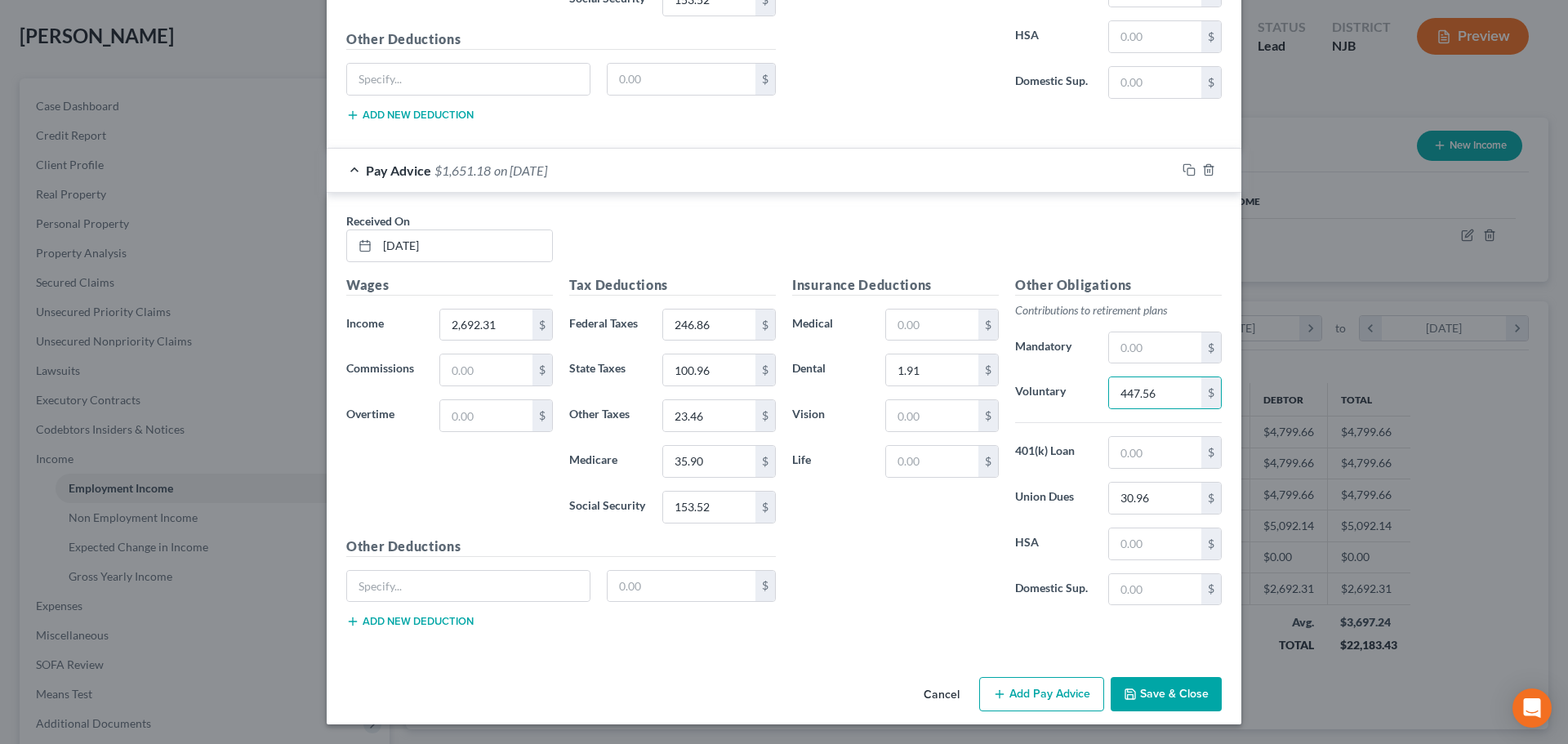
click at [1062, 696] on button "Add Pay Advice" at bounding box center [1041, 693] width 125 height 34
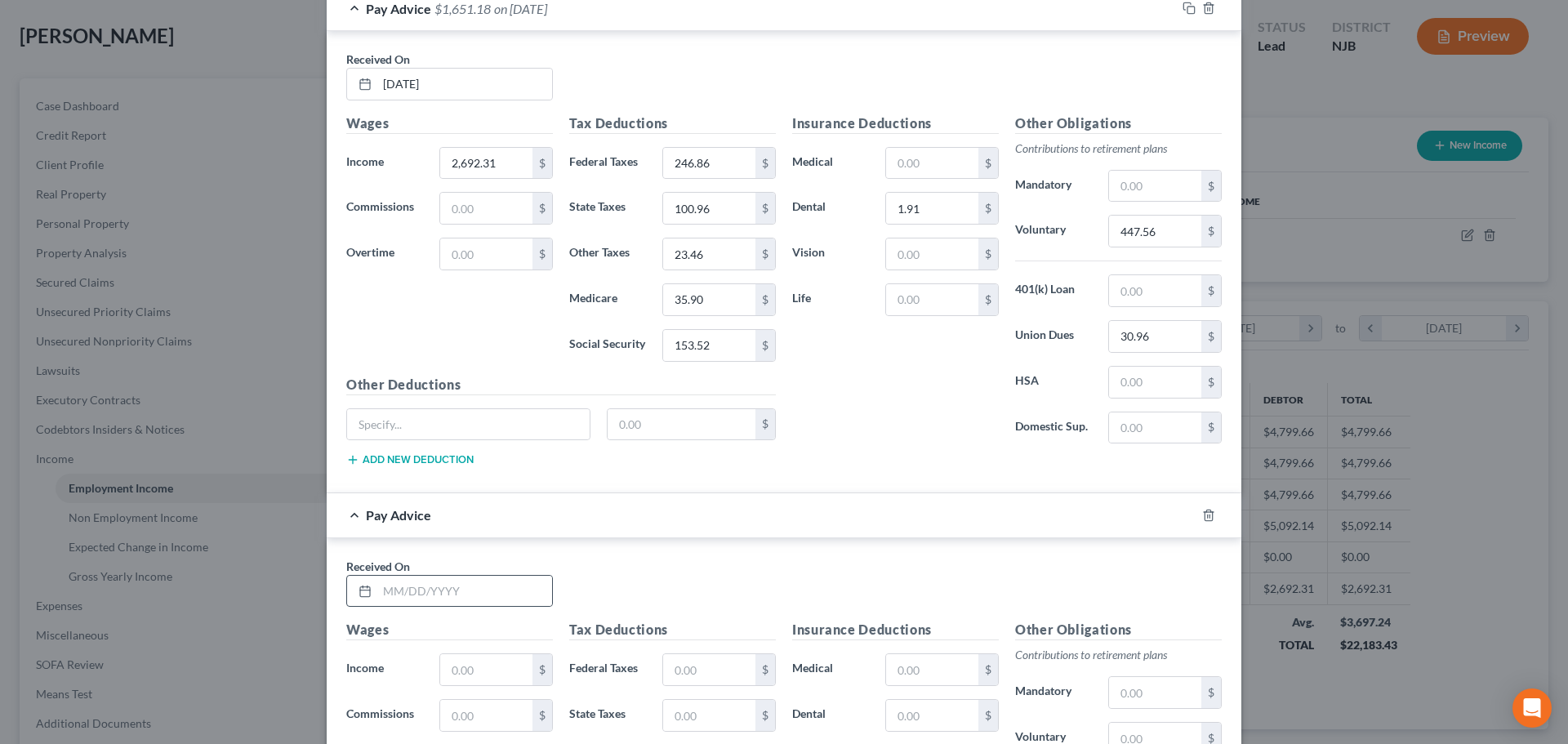
scroll to position [2488, 0]
click at [483, 595] on input "text" at bounding box center [464, 590] width 174 height 31
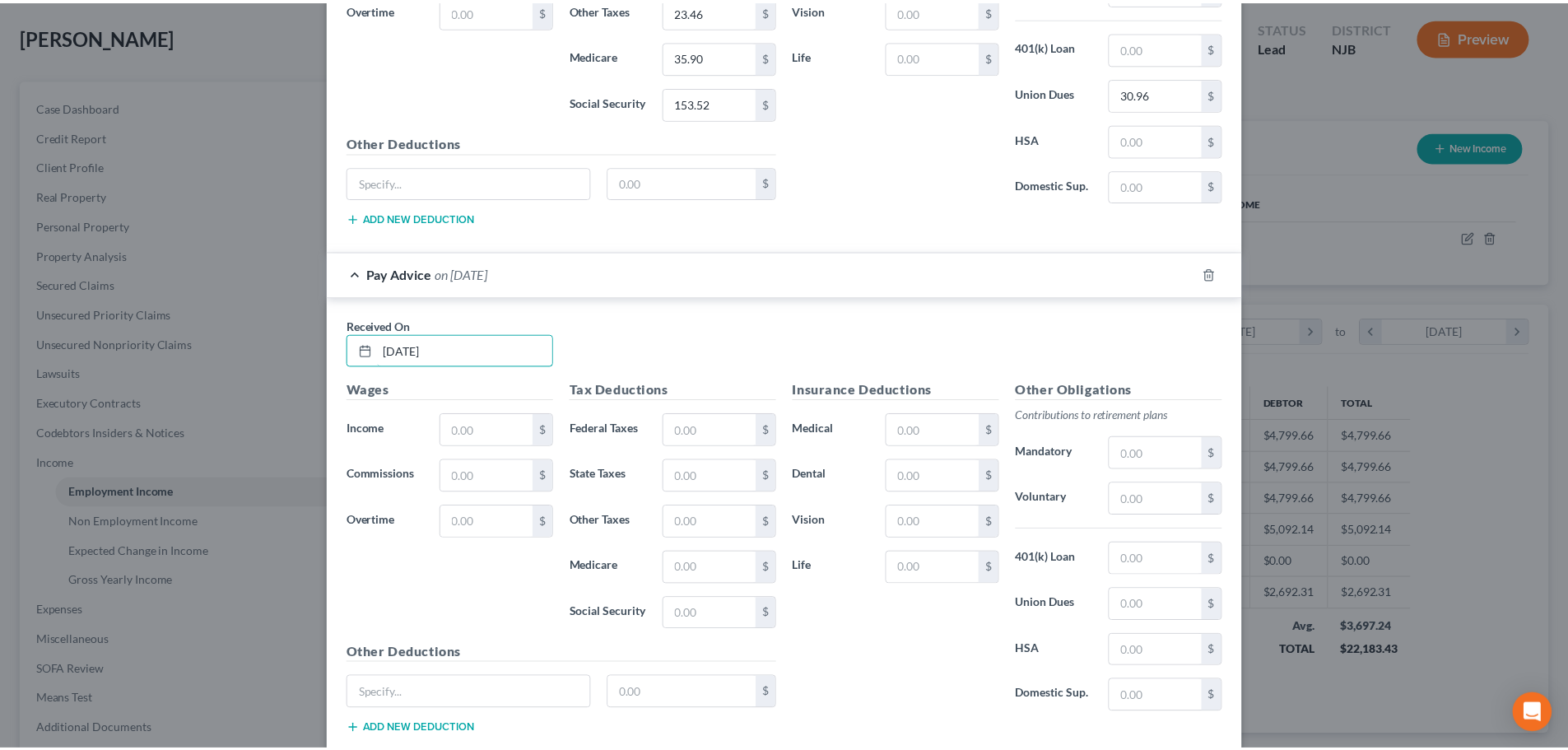
scroll to position [2837, 0]
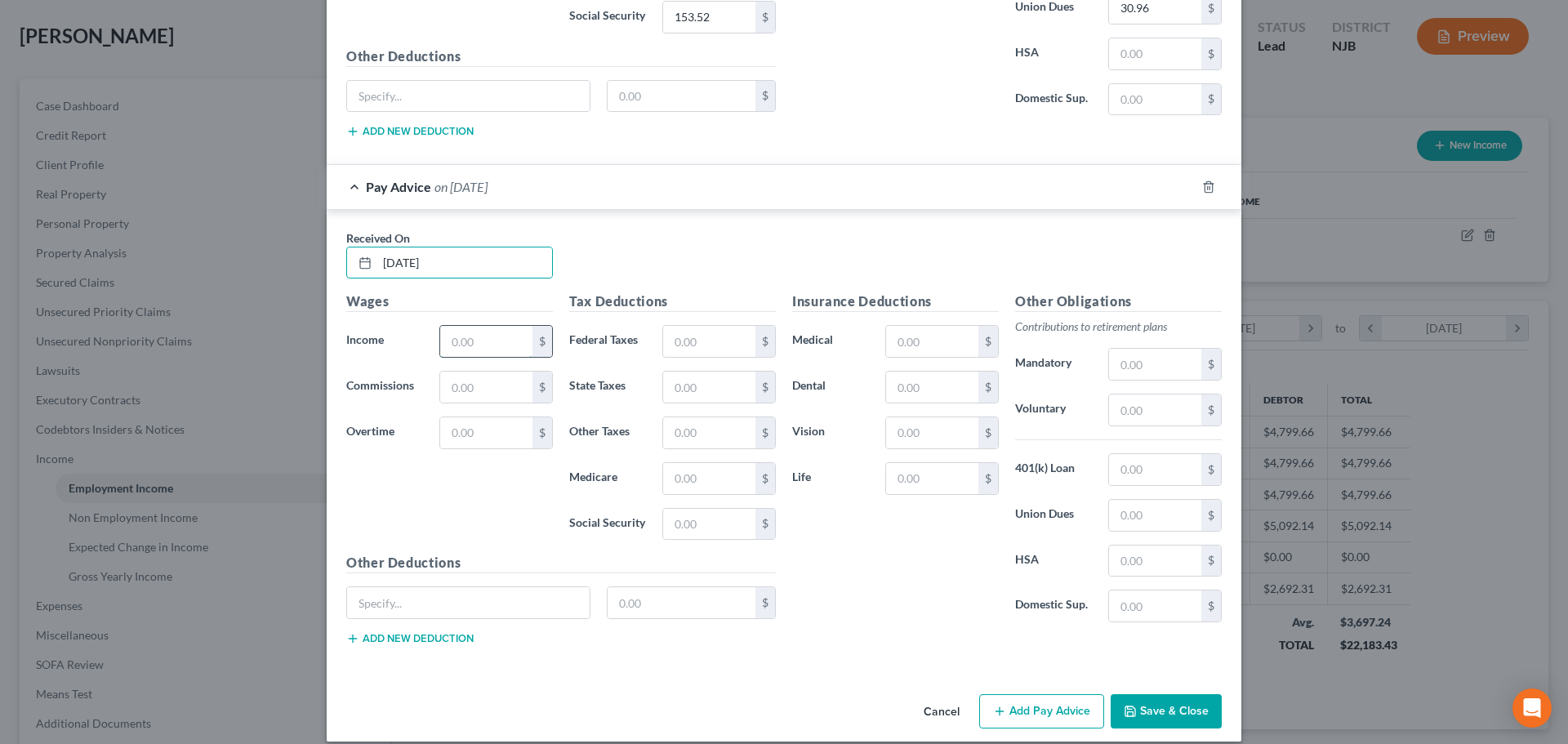
click at [471, 345] on input "text" at bounding box center [486, 342] width 92 height 31
drag, startPoint x: 712, startPoint y: 322, endPoint x: 700, endPoint y: 356, distance: 36.1
click at [712, 324] on div "Tax Deductions Federal Taxes $ State Taxes $ Other Taxes $ Medicare $ Social Se…" at bounding box center [673, 422] width 223 height 261
click at [693, 356] on input "text" at bounding box center [709, 342] width 92 height 31
click at [689, 390] on input "text" at bounding box center [709, 388] width 92 height 31
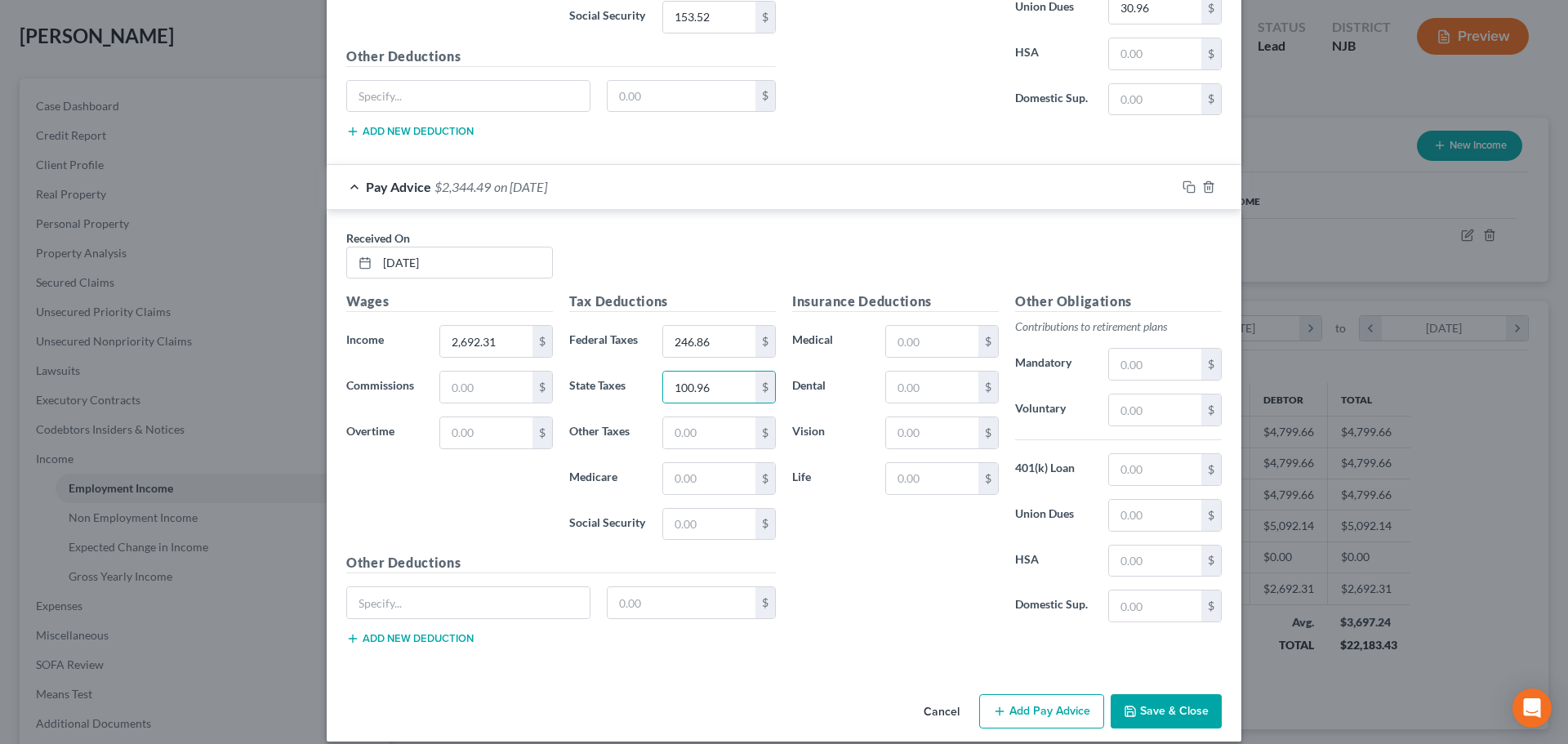
click at [734, 498] on div "Tax Deductions Federal Taxes 246.86 $ State Taxes 100.96 $ Other Taxes $ Medica…" at bounding box center [673, 422] width 223 height 261
click at [734, 483] on input "text" at bounding box center [709, 479] width 92 height 31
click at [675, 522] on input "text" at bounding box center [709, 524] width 92 height 31
click at [663, 430] on input "text" at bounding box center [709, 433] width 92 height 31
click at [1139, 522] on input "text" at bounding box center [1155, 515] width 92 height 31
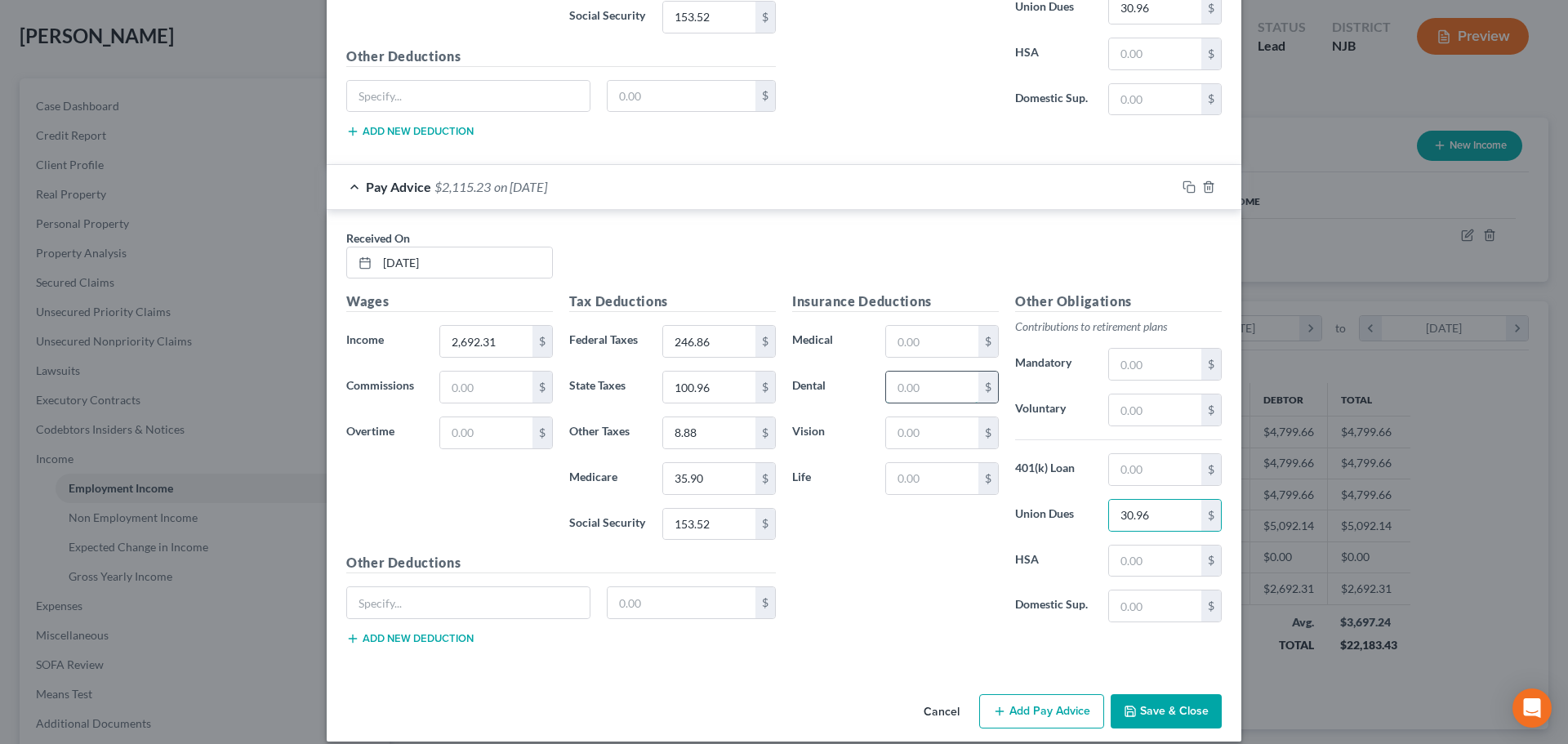
click at [928, 390] on input "text" at bounding box center [932, 388] width 92 height 31
click at [1154, 417] on input "text" at bounding box center [1155, 410] width 92 height 31
click at [1137, 715] on button "Save & Close" at bounding box center [1166, 711] width 111 height 34
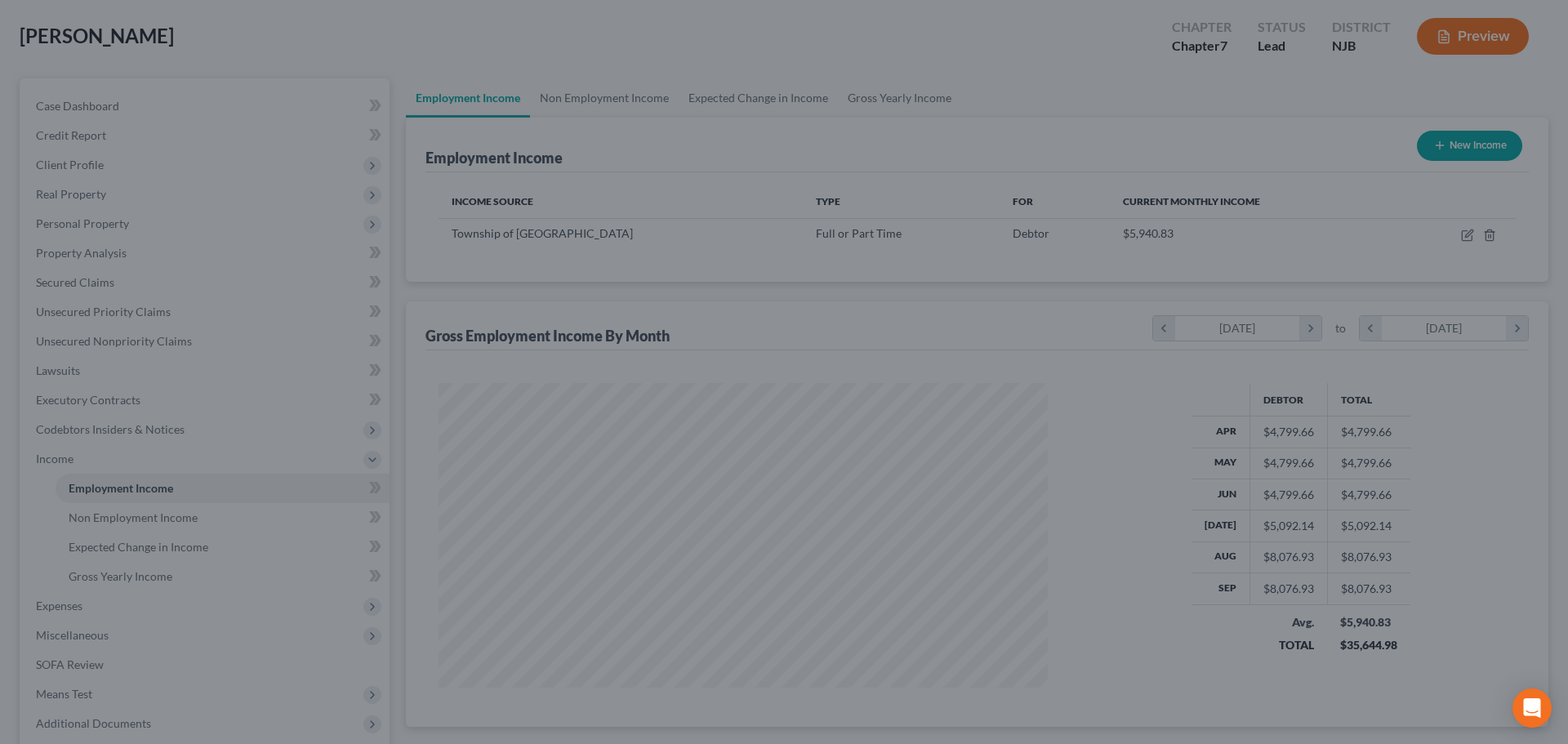
scroll to position [816348, 815851]
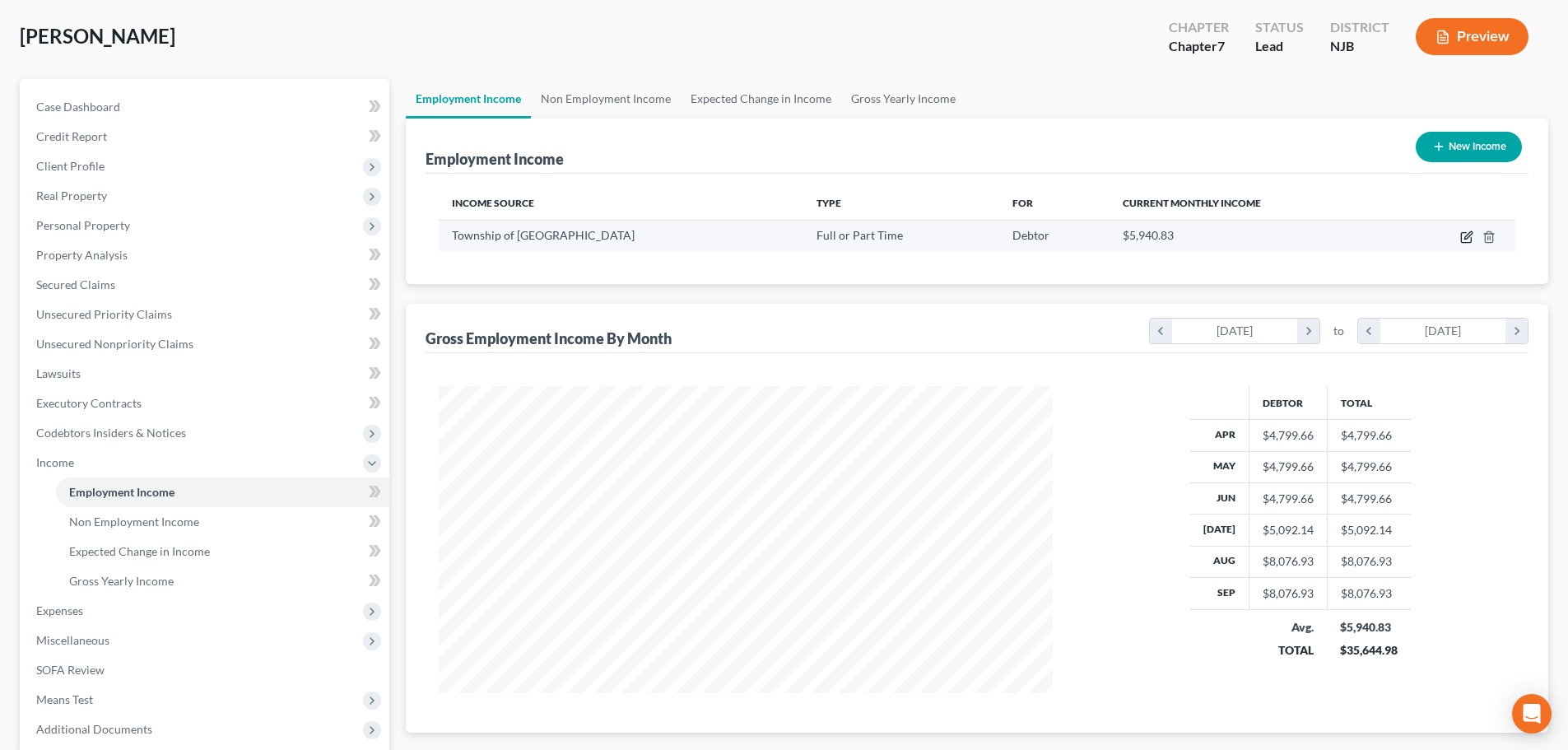
click at [1463, 238] on icon "button" at bounding box center [1467, 237] width 13 height 13
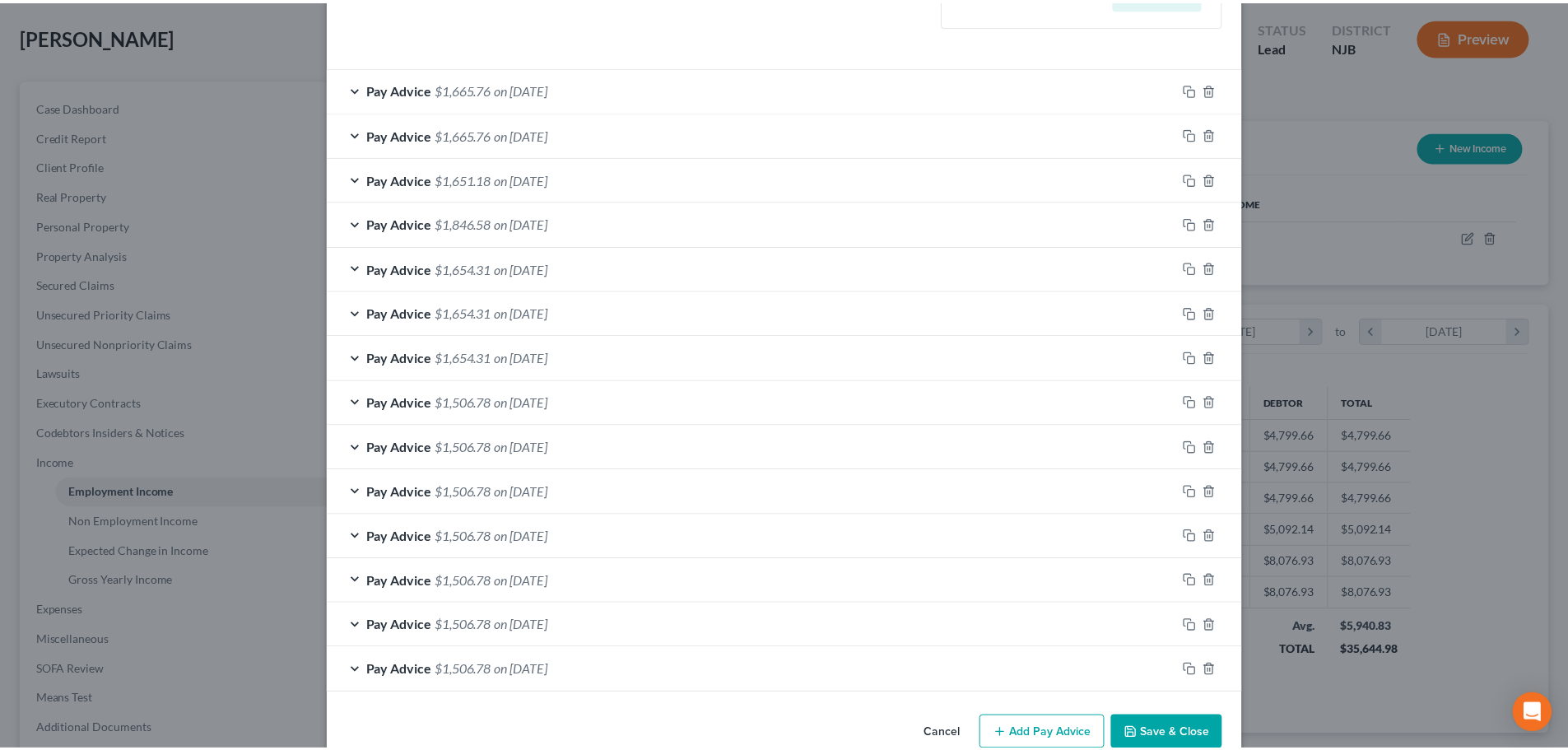
scroll to position [494, 0]
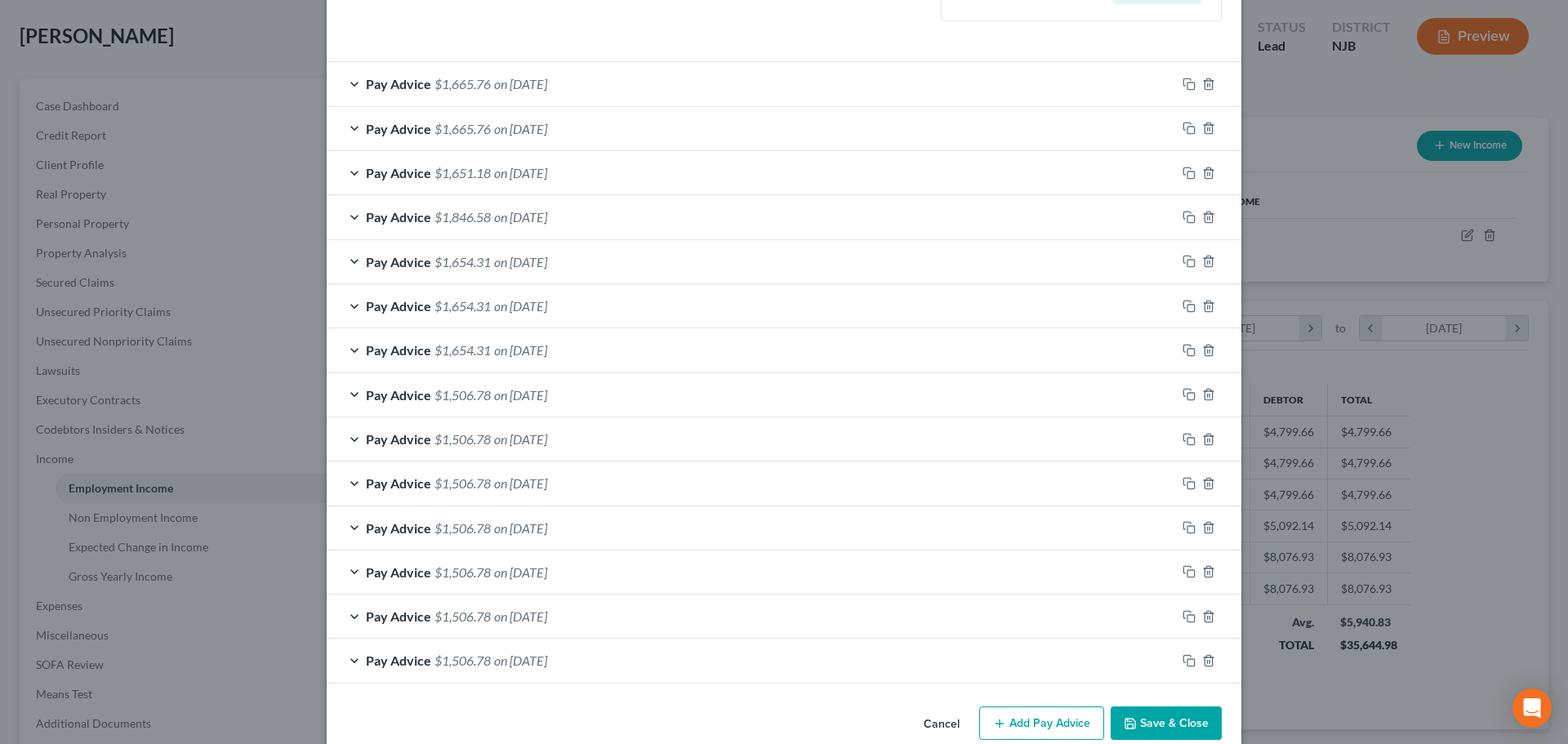
click at [1139, 725] on button "Save & Close" at bounding box center [1166, 723] width 111 height 34
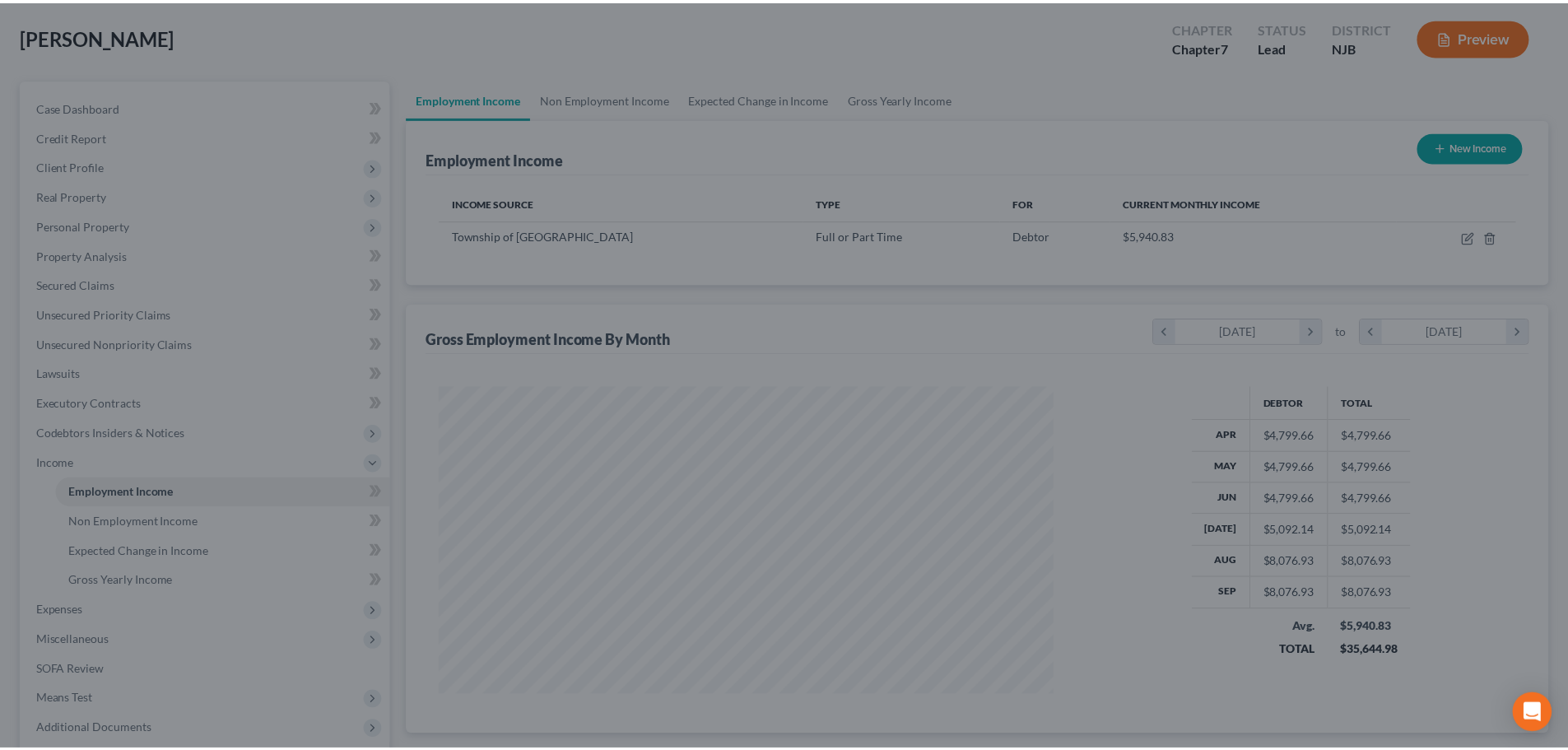
scroll to position [822931, 822630]
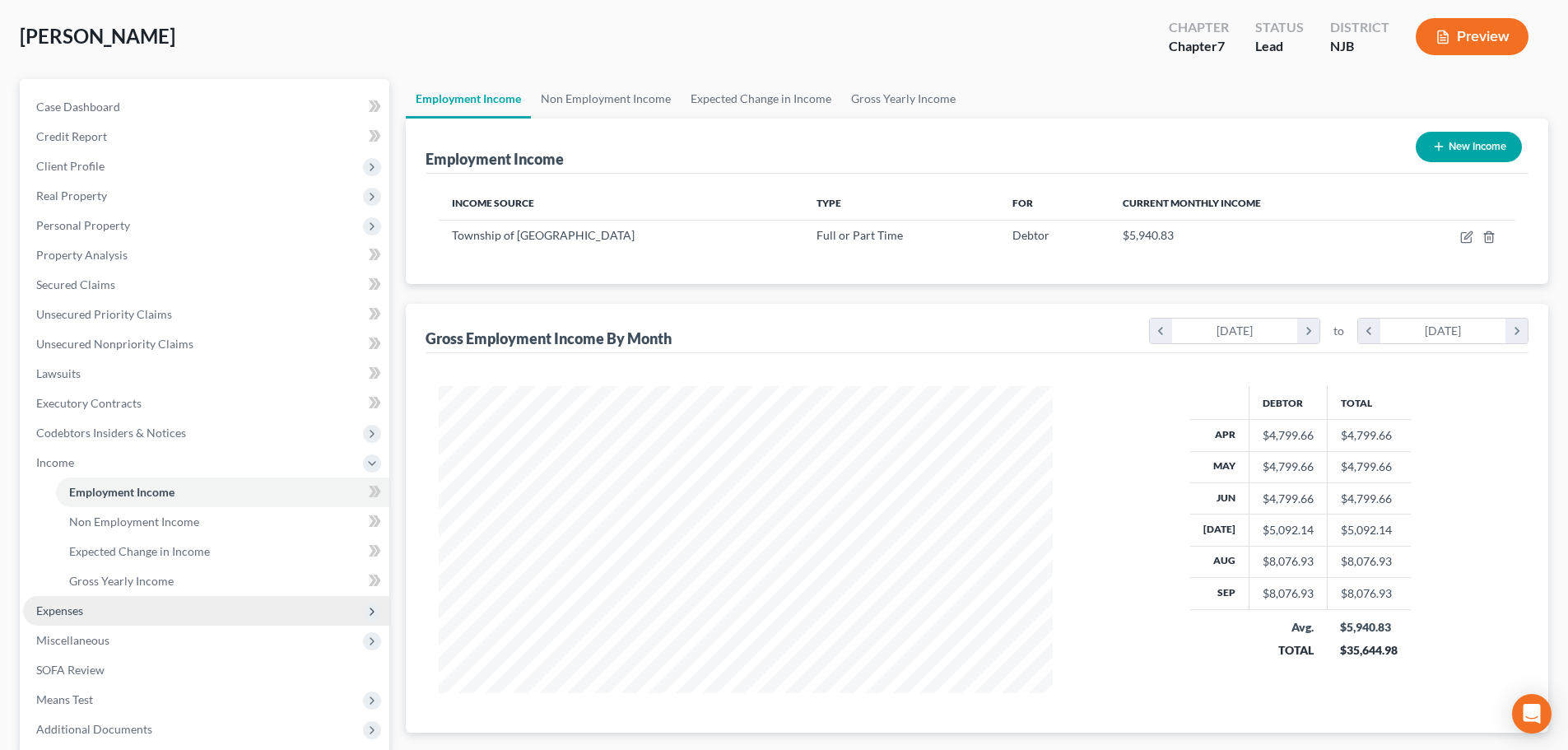
click at [73, 618] on span "Expenses" at bounding box center [207, 611] width 367 height 30
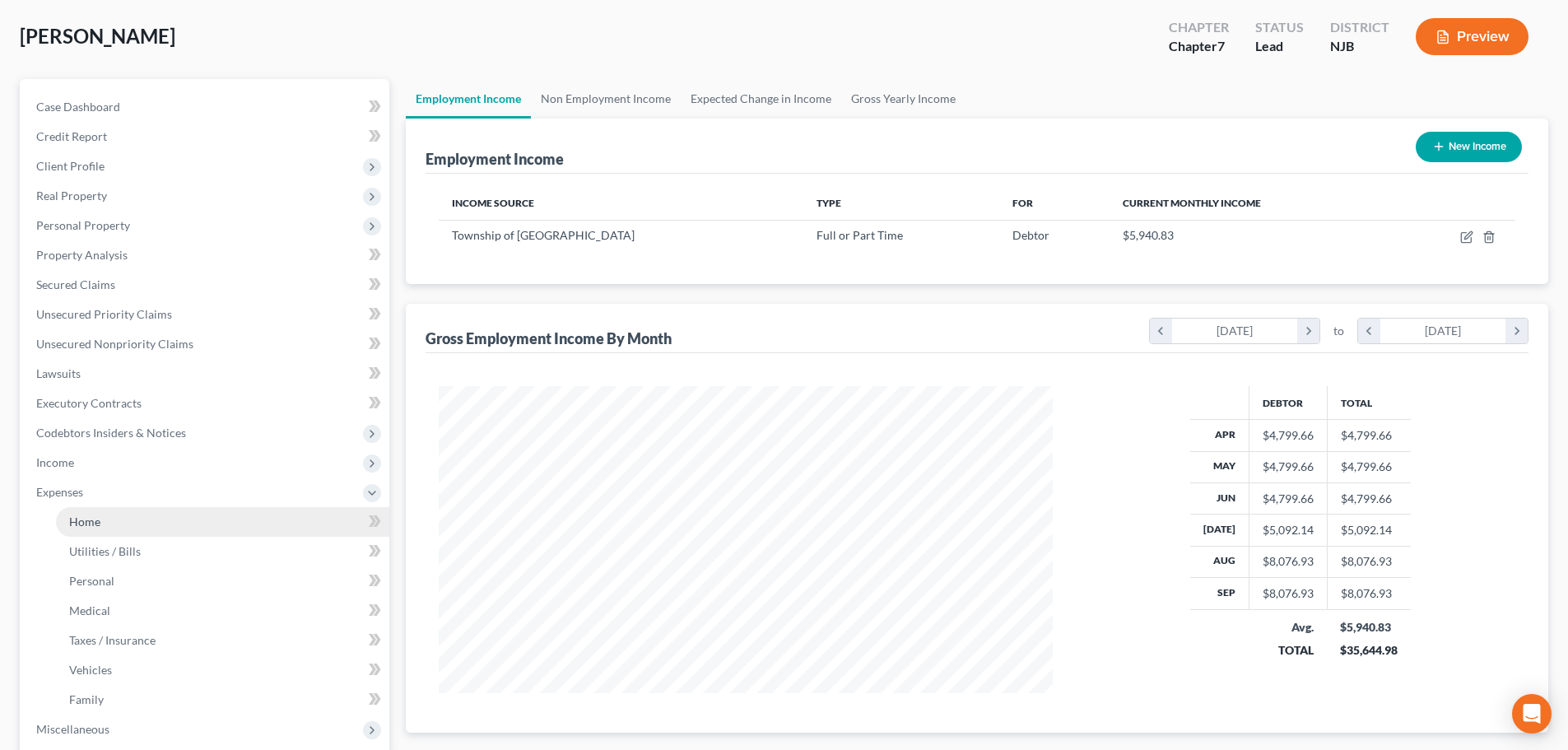
click at [131, 516] on link "Home" at bounding box center [222, 522] width 333 height 30
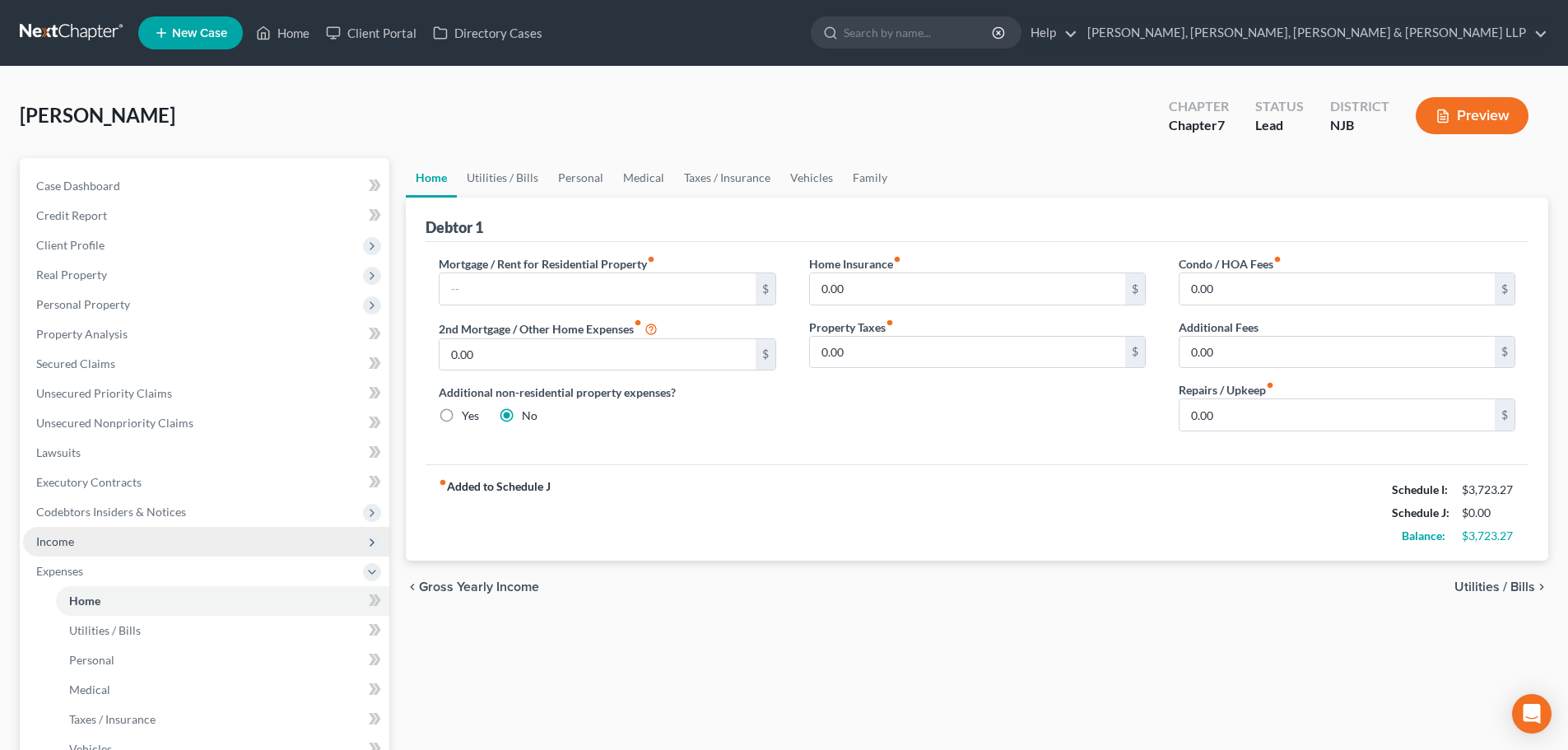
click at [111, 530] on span "Income" at bounding box center [207, 542] width 367 height 30
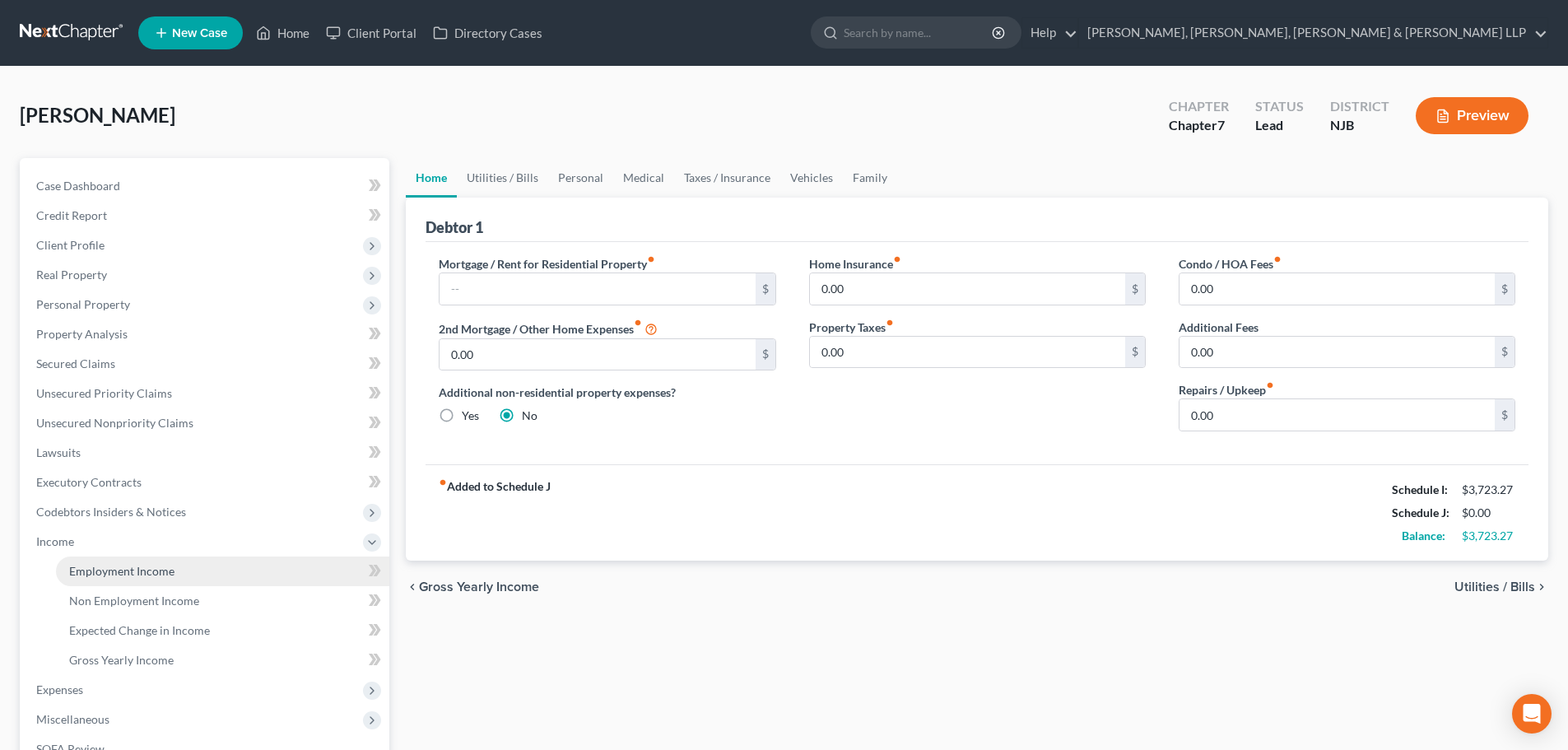
click at [120, 569] on span "Employment Income" at bounding box center [121, 570] width 105 height 14
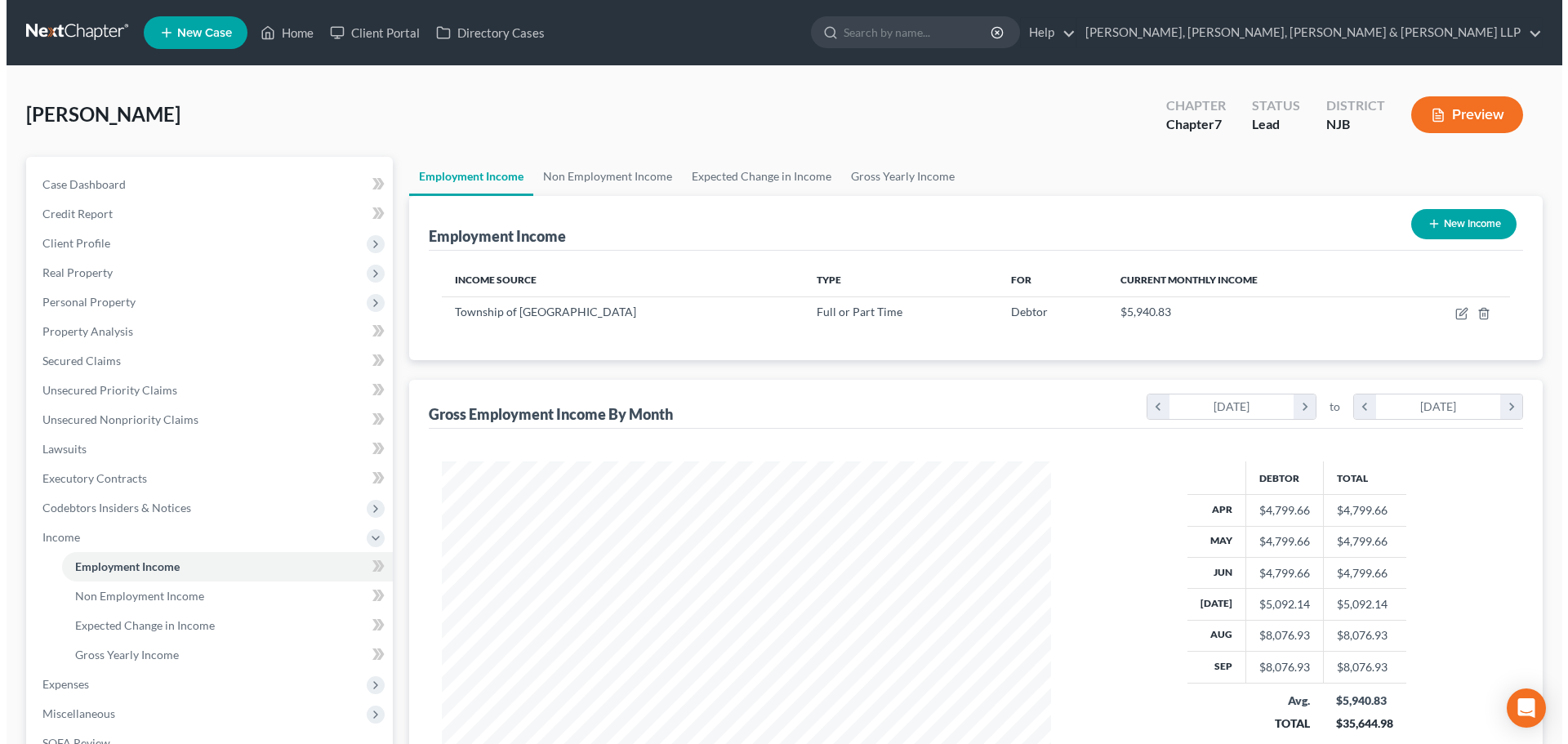
scroll to position [305, 641]
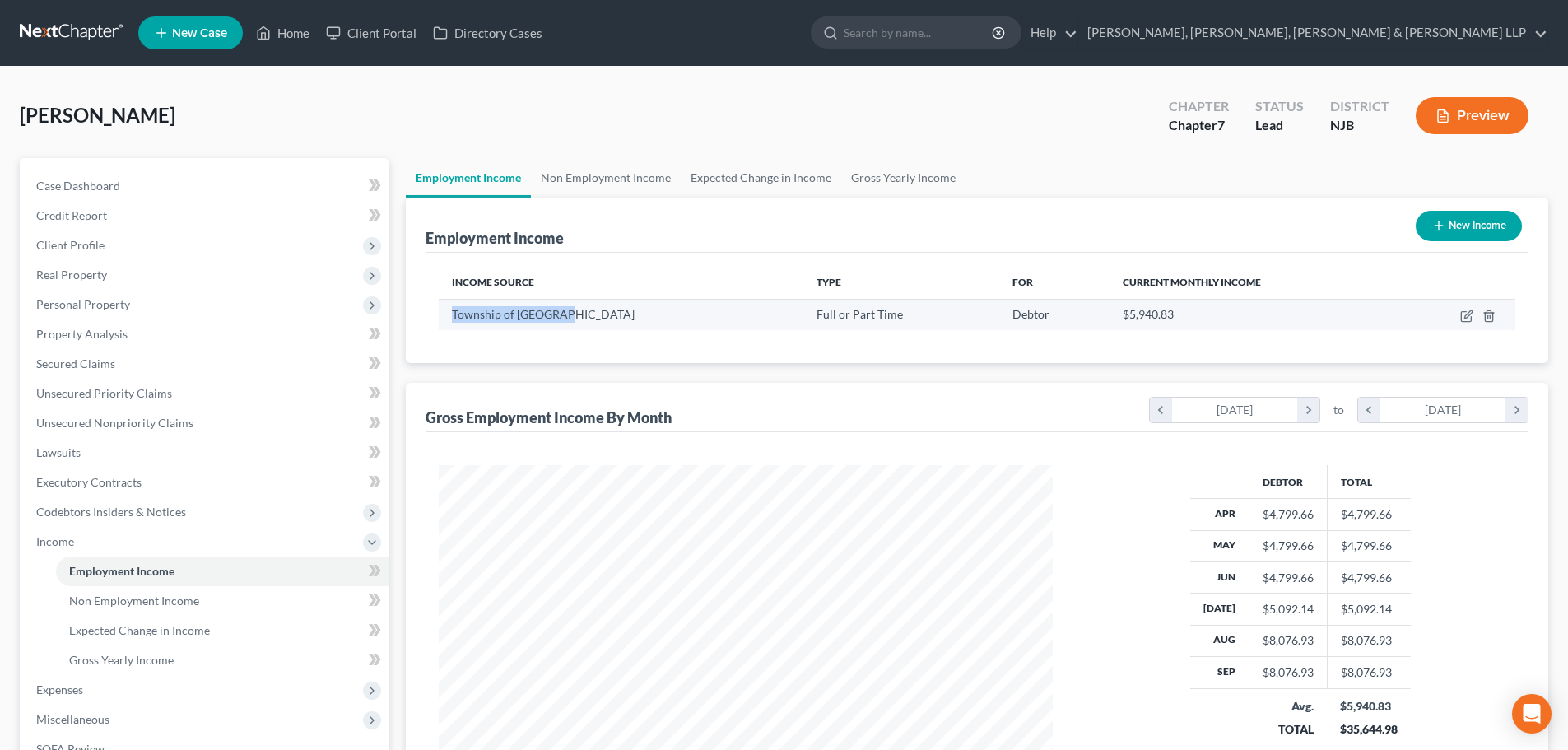
drag, startPoint x: 575, startPoint y: 315, endPoint x: 453, endPoint y: 319, distance: 122.1
click at [453, 319] on div "Township of [GEOGRAPHIC_DATA]" at bounding box center [621, 315] width 338 height 17
copy span "Township of [GEOGRAPHIC_DATA]"
click at [1469, 317] on icon "button" at bounding box center [1467, 316] width 13 height 13
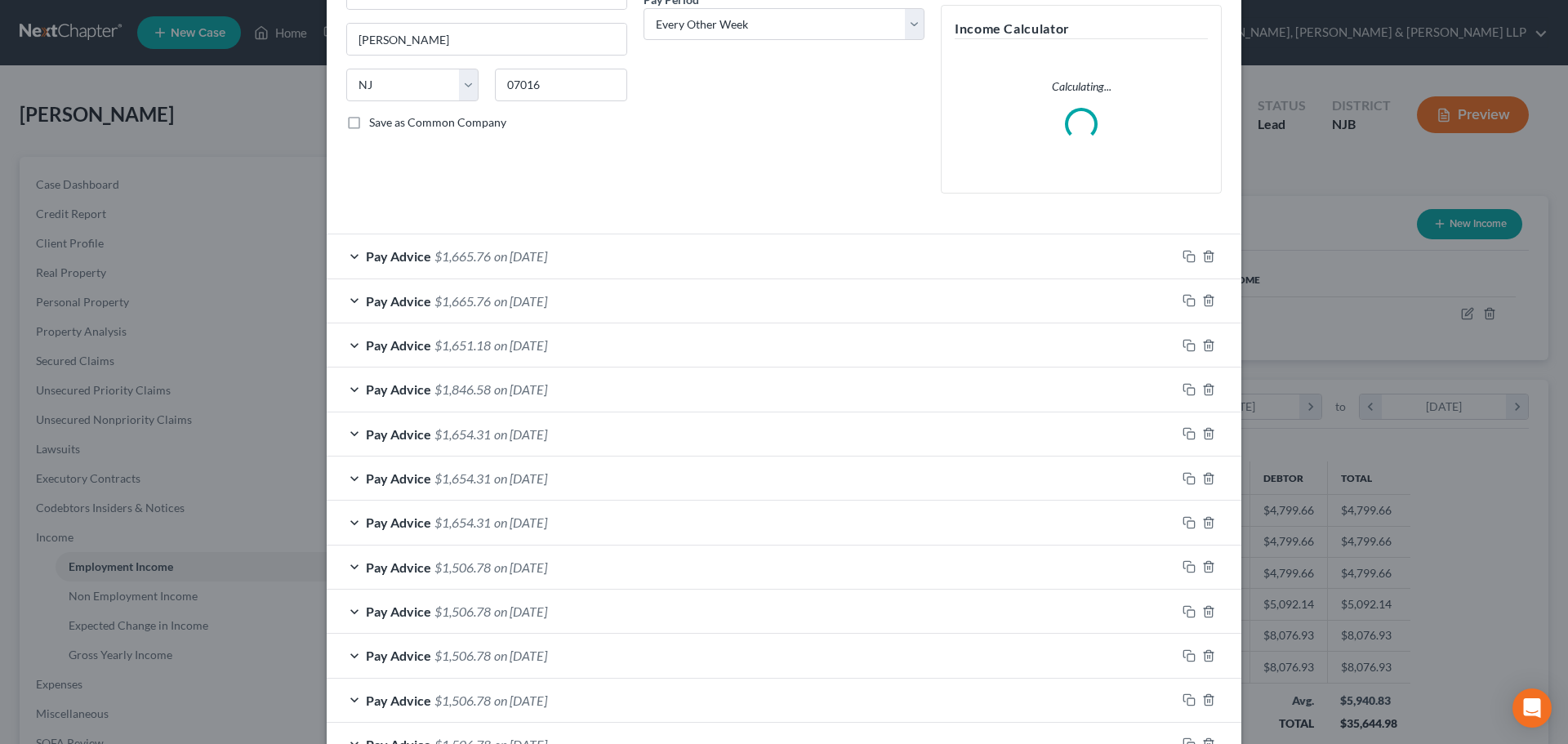
scroll to position [327, 0]
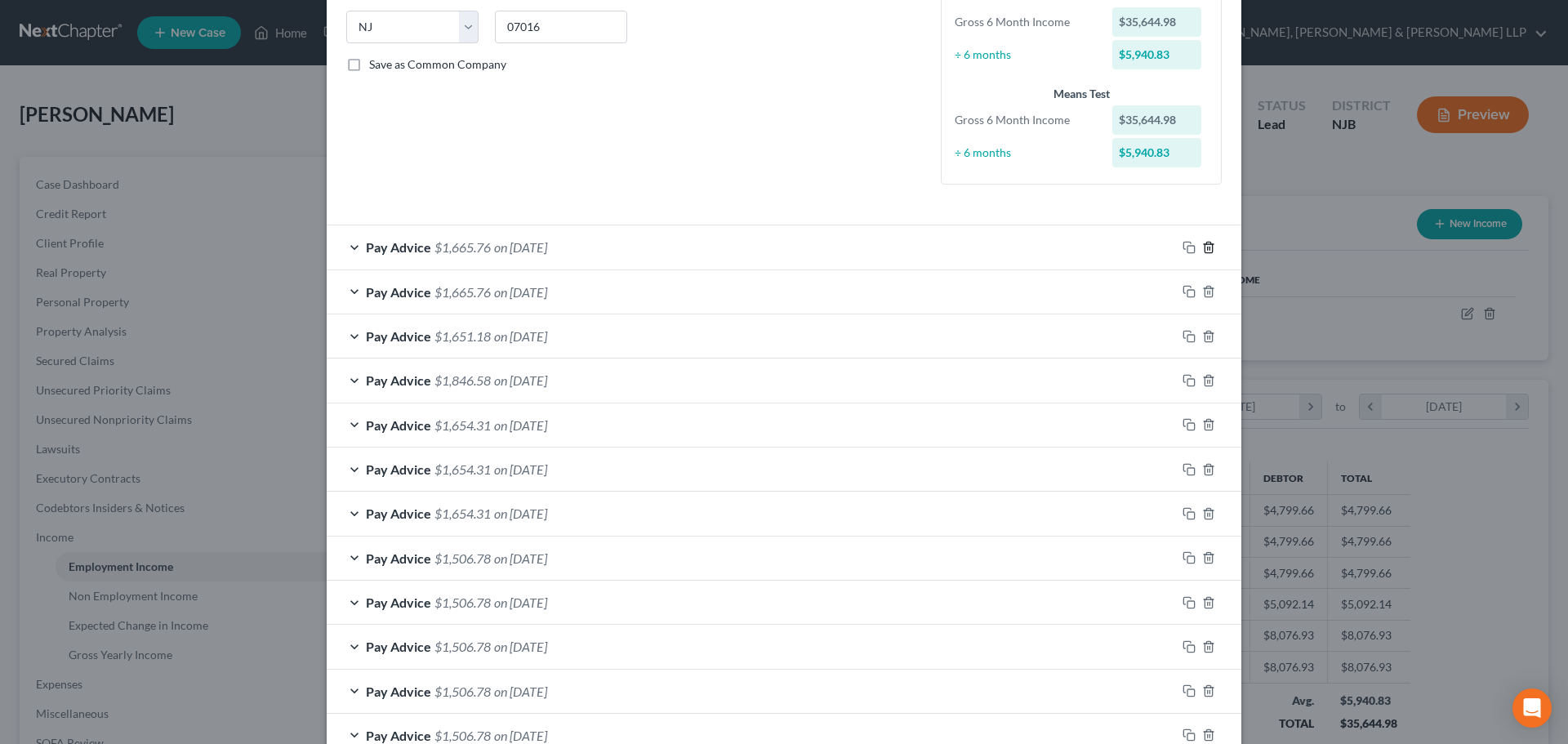
click at [1202, 246] on icon "button" at bounding box center [1208, 247] width 13 height 13
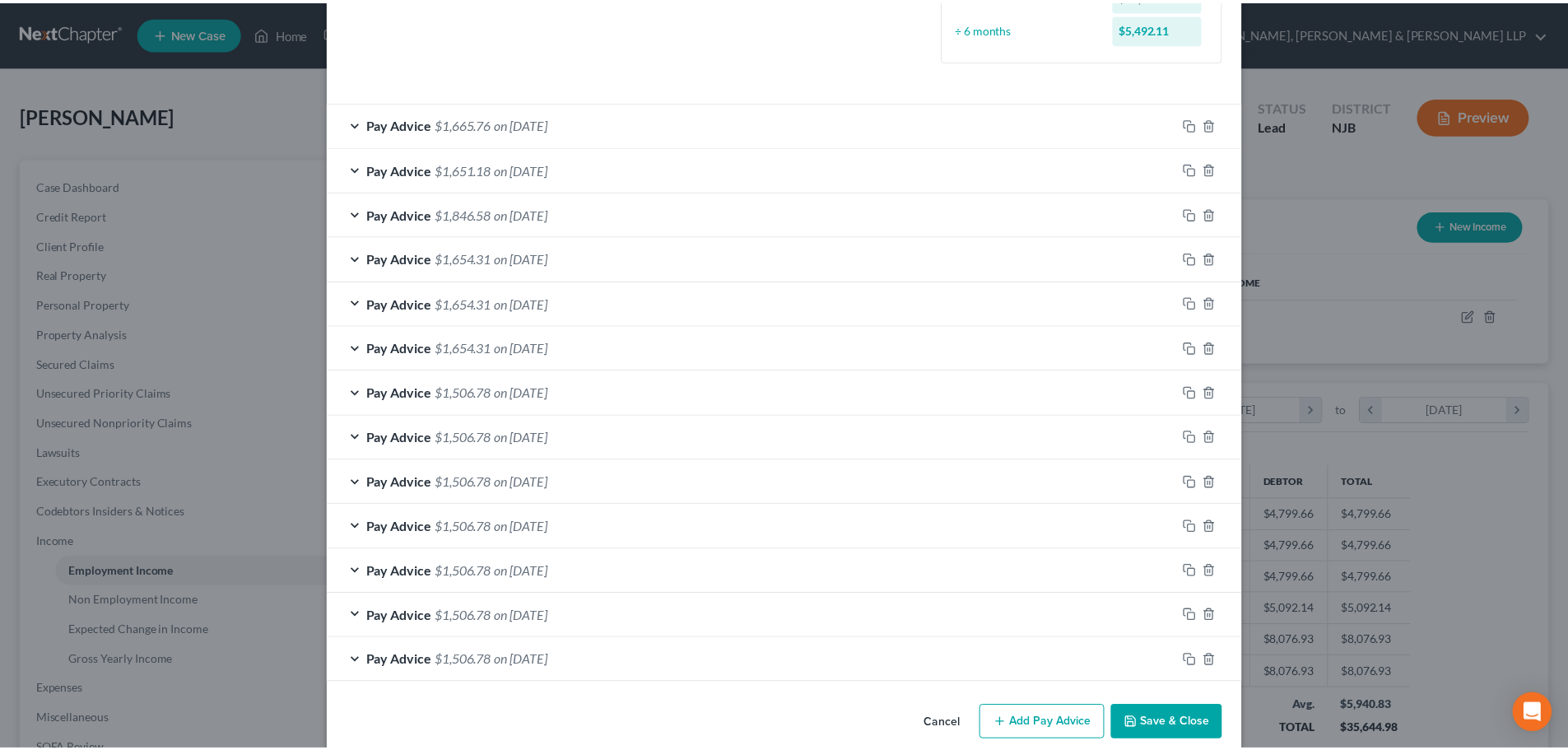
scroll to position [478, 0]
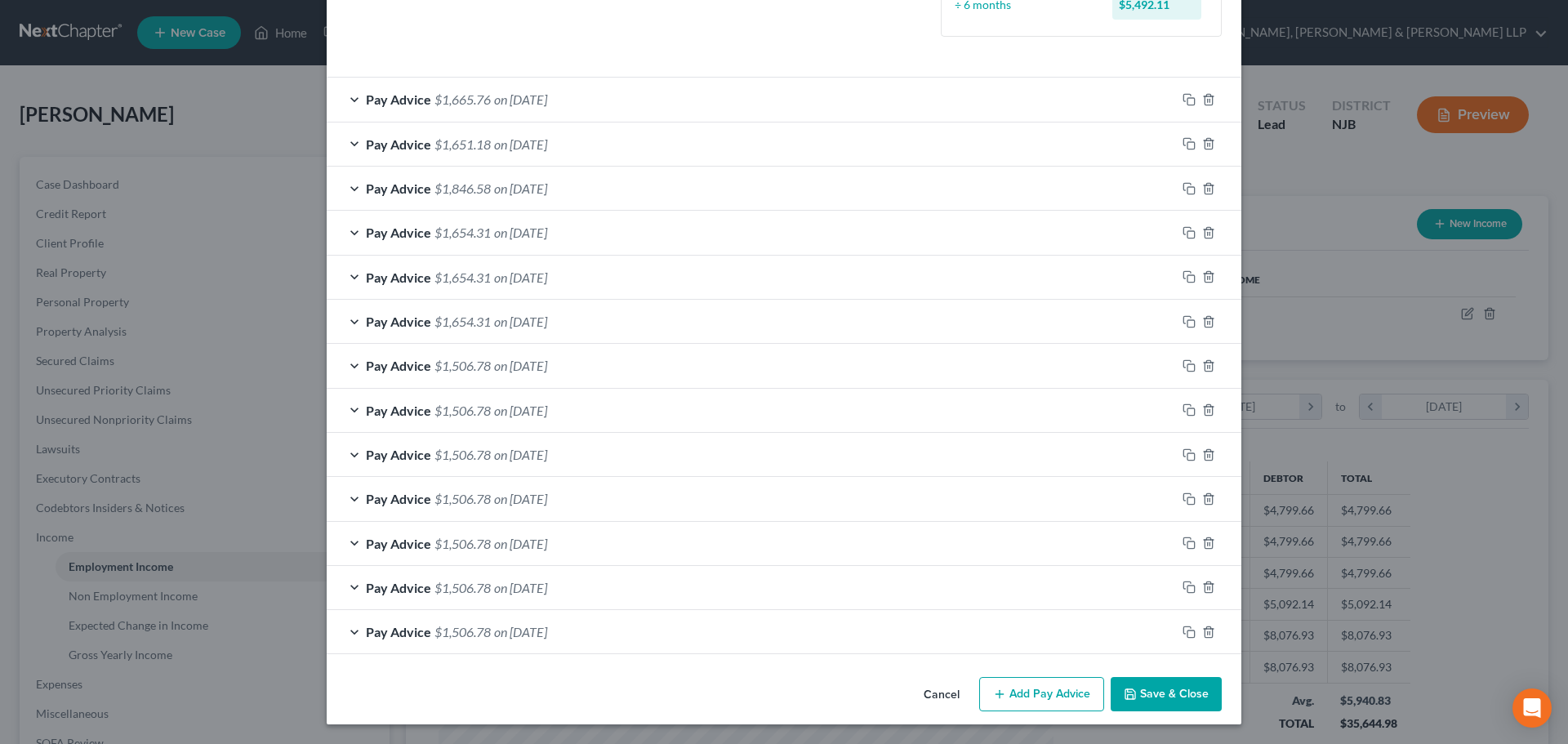
click at [1144, 689] on button "Save & Close" at bounding box center [1166, 693] width 111 height 34
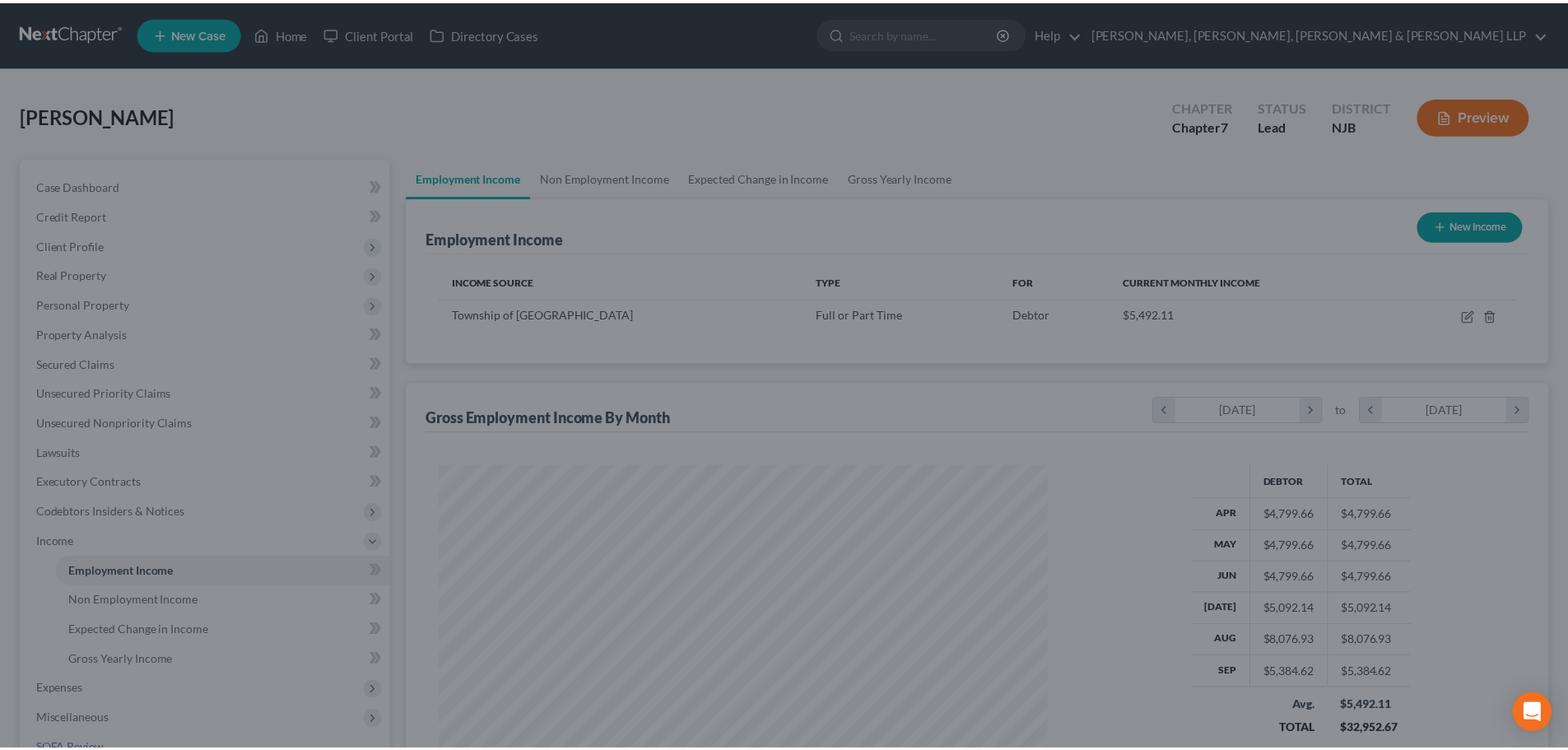
scroll to position [822931, 822630]
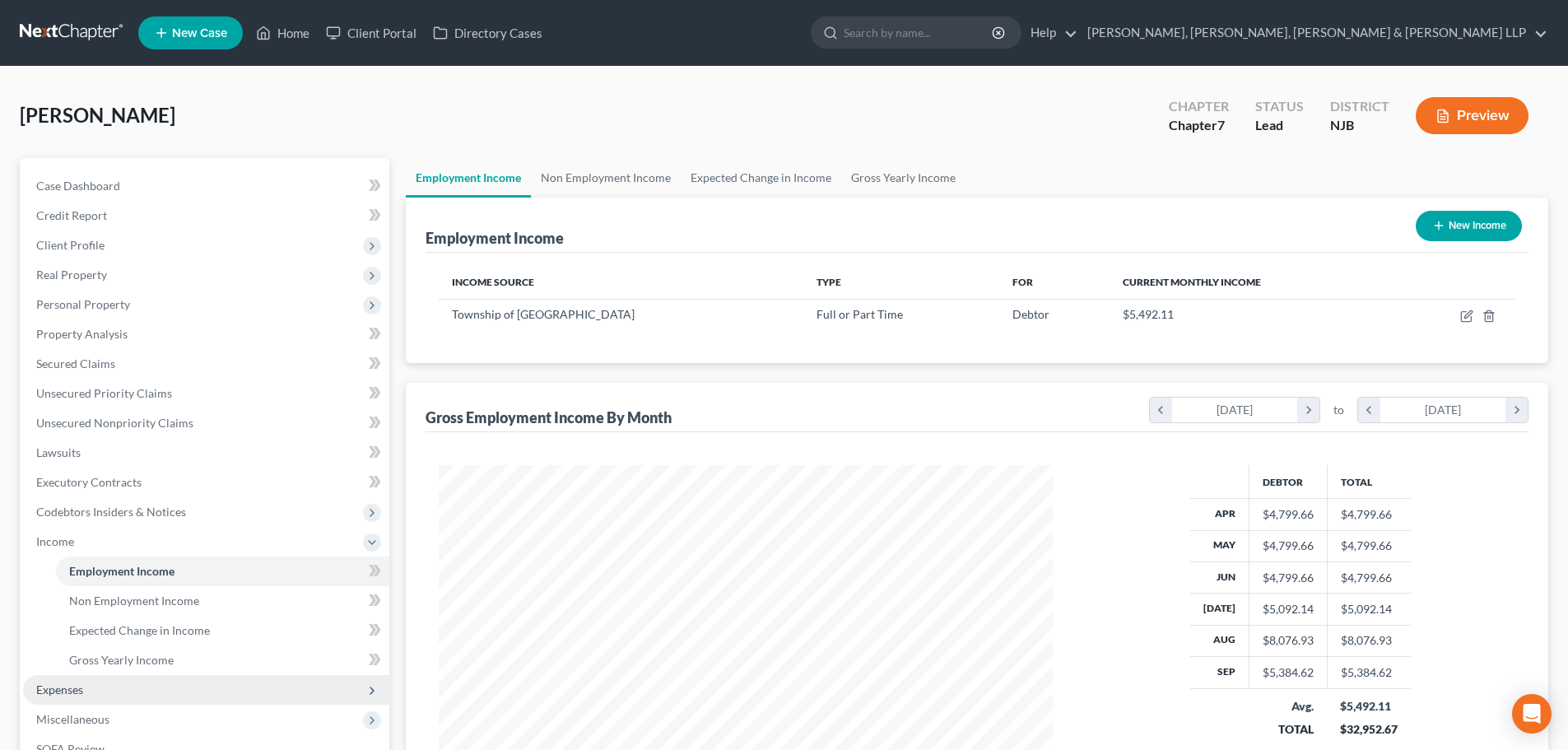
click at [97, 685] on span "Expenses" at bounding box center [207, 690] width 367 height 30
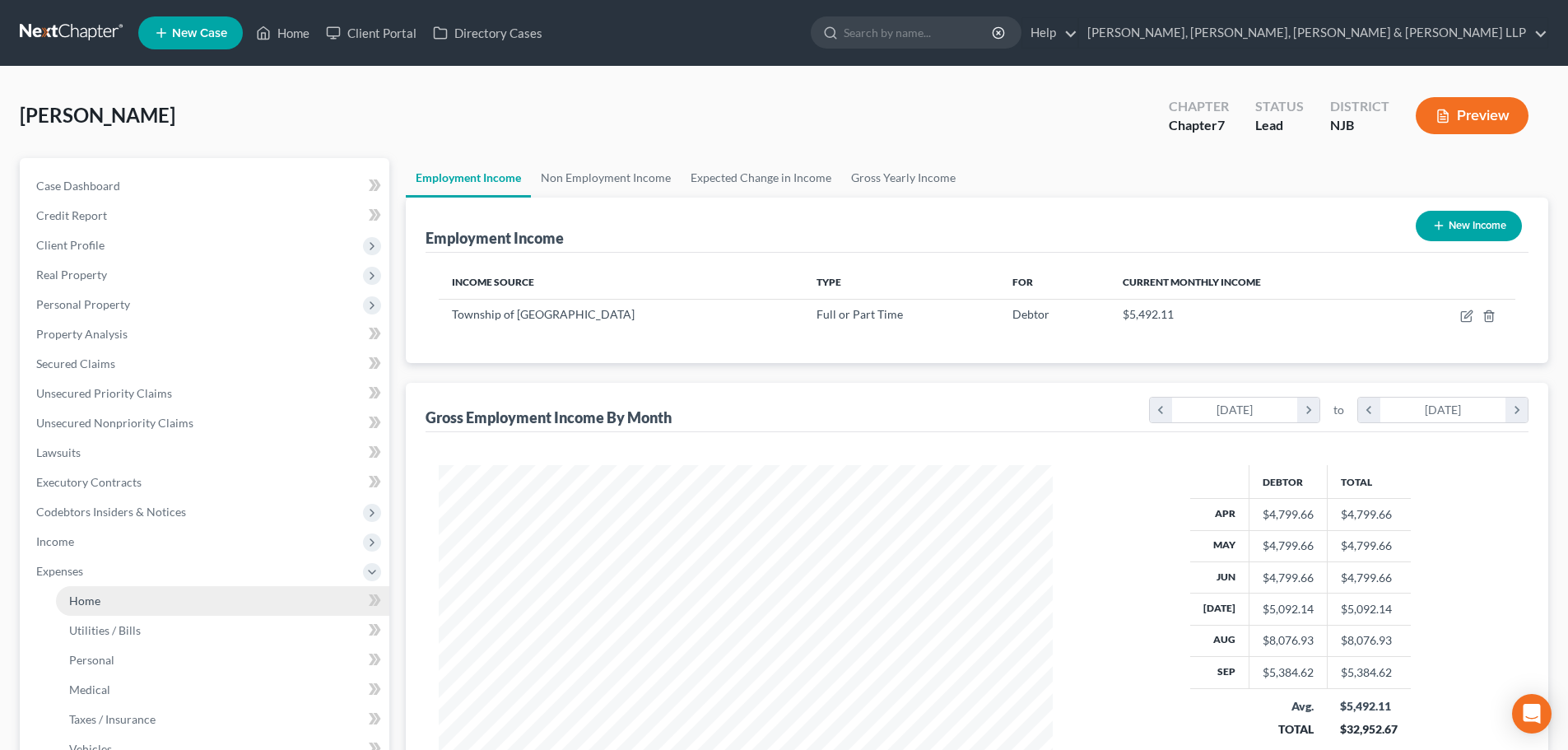
click at [118, 606] on link "Home" at bounding box center [222, 601] width 333 height 30
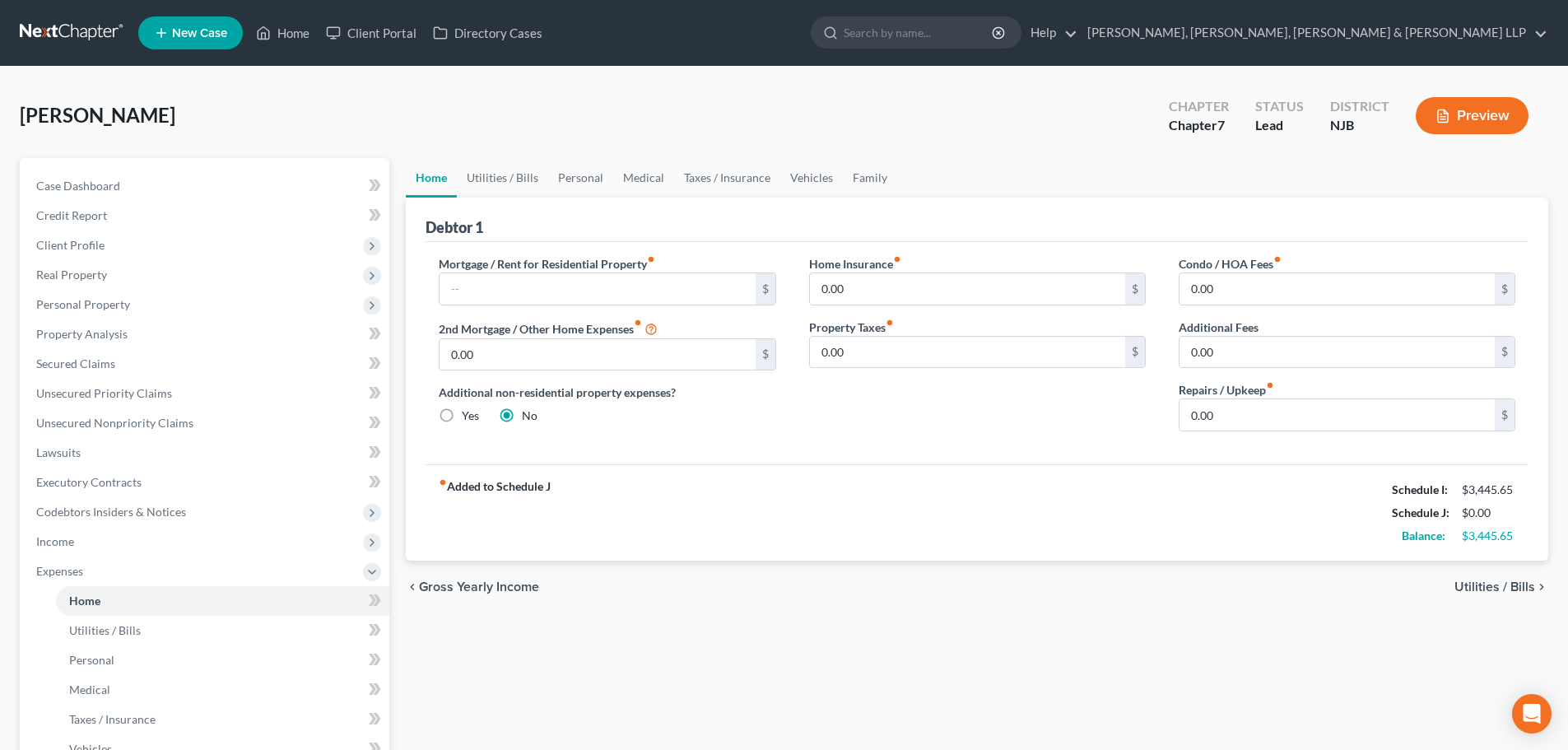
click at [1386, 450] on div "Mortgage / Rent for Residential Property fiber_manual_record $ 2nd Mortgage / O…" at bounding box center [977, 353] width 1104 height 222
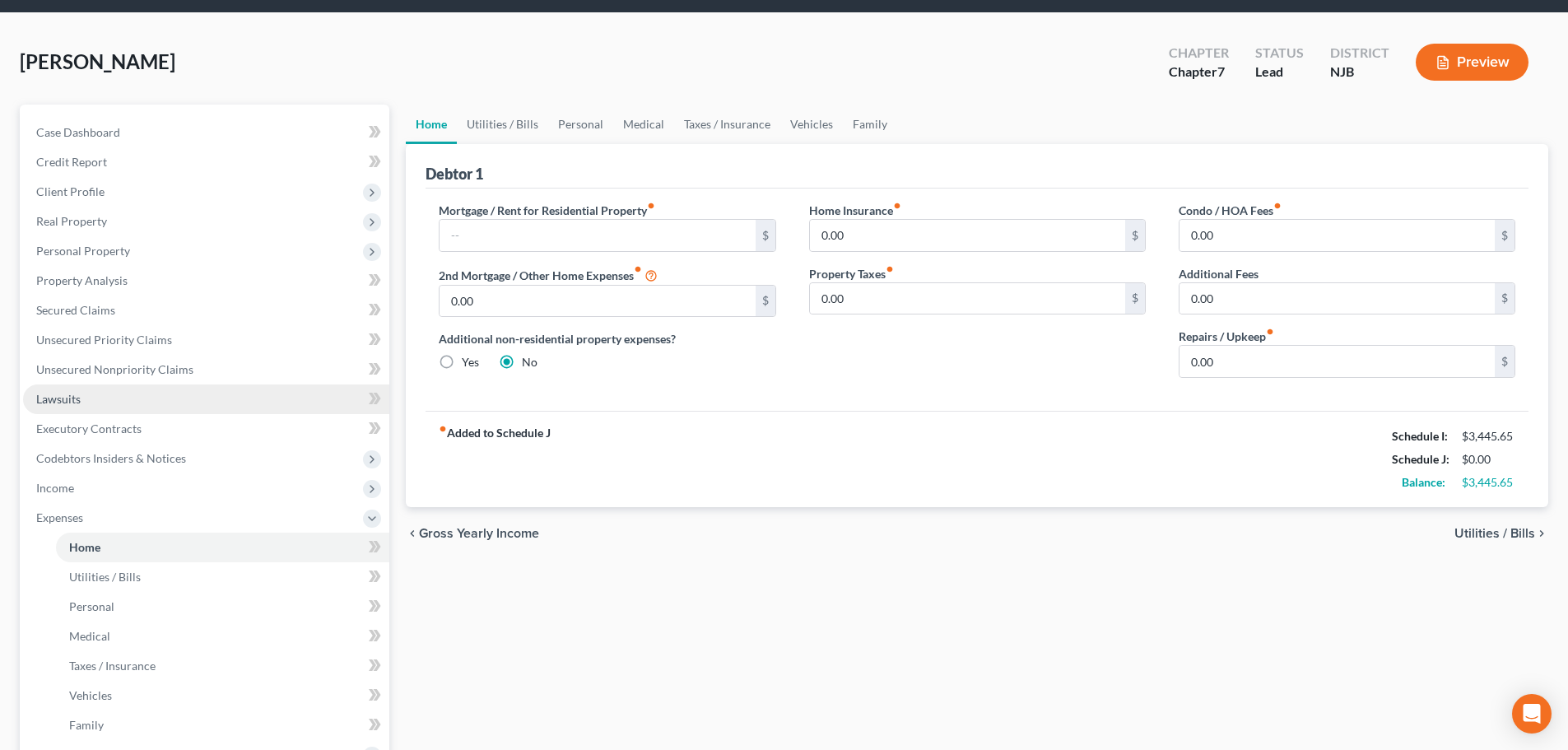
scroll to position [82, 0]
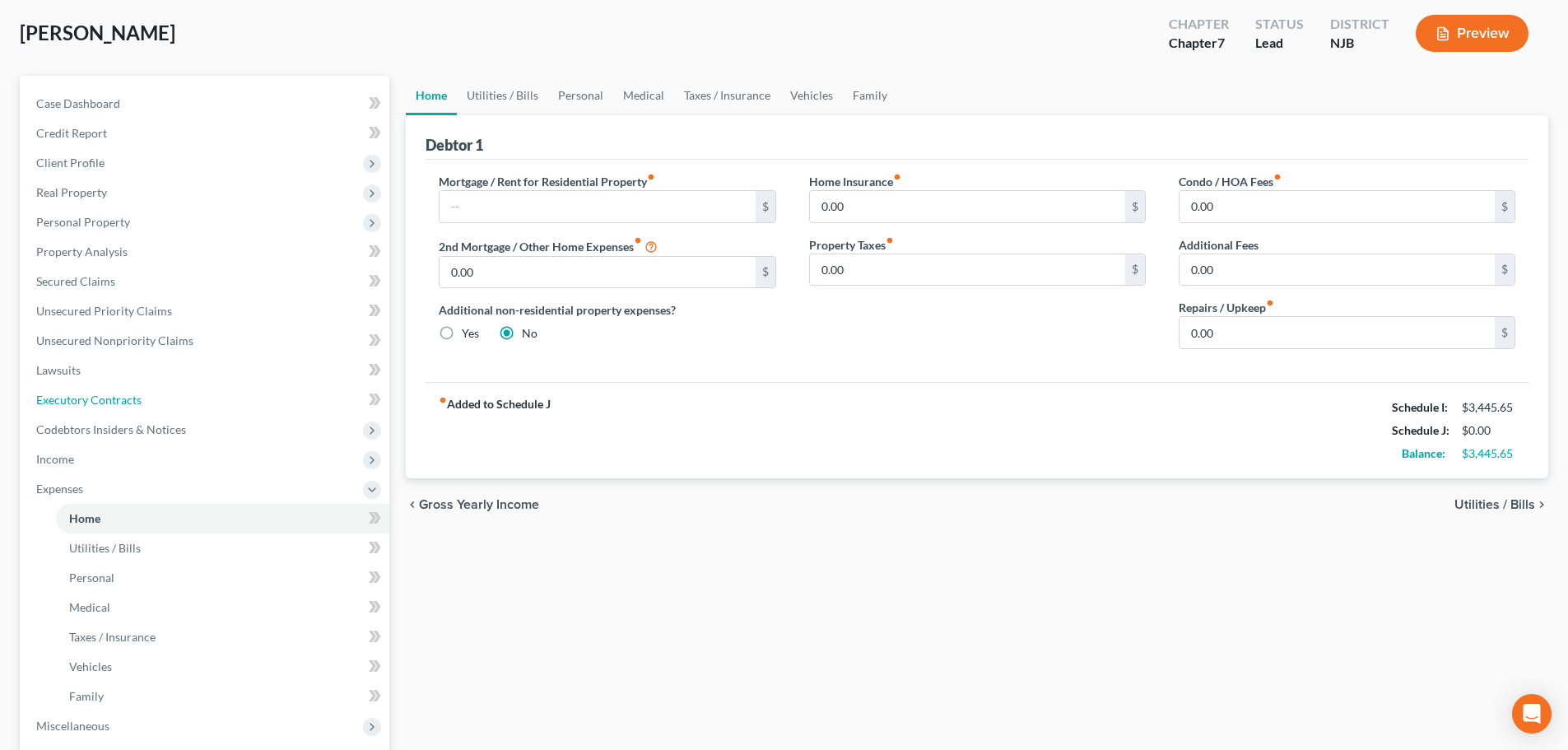
drag, startPoint x: 131, startPoint y: 408, endPoint x: 386, endPoint y: 314, distance: 271.8
click at [132, 407] on link "Executory Contracts" at bounding box center [207, 400] width 367 height 30
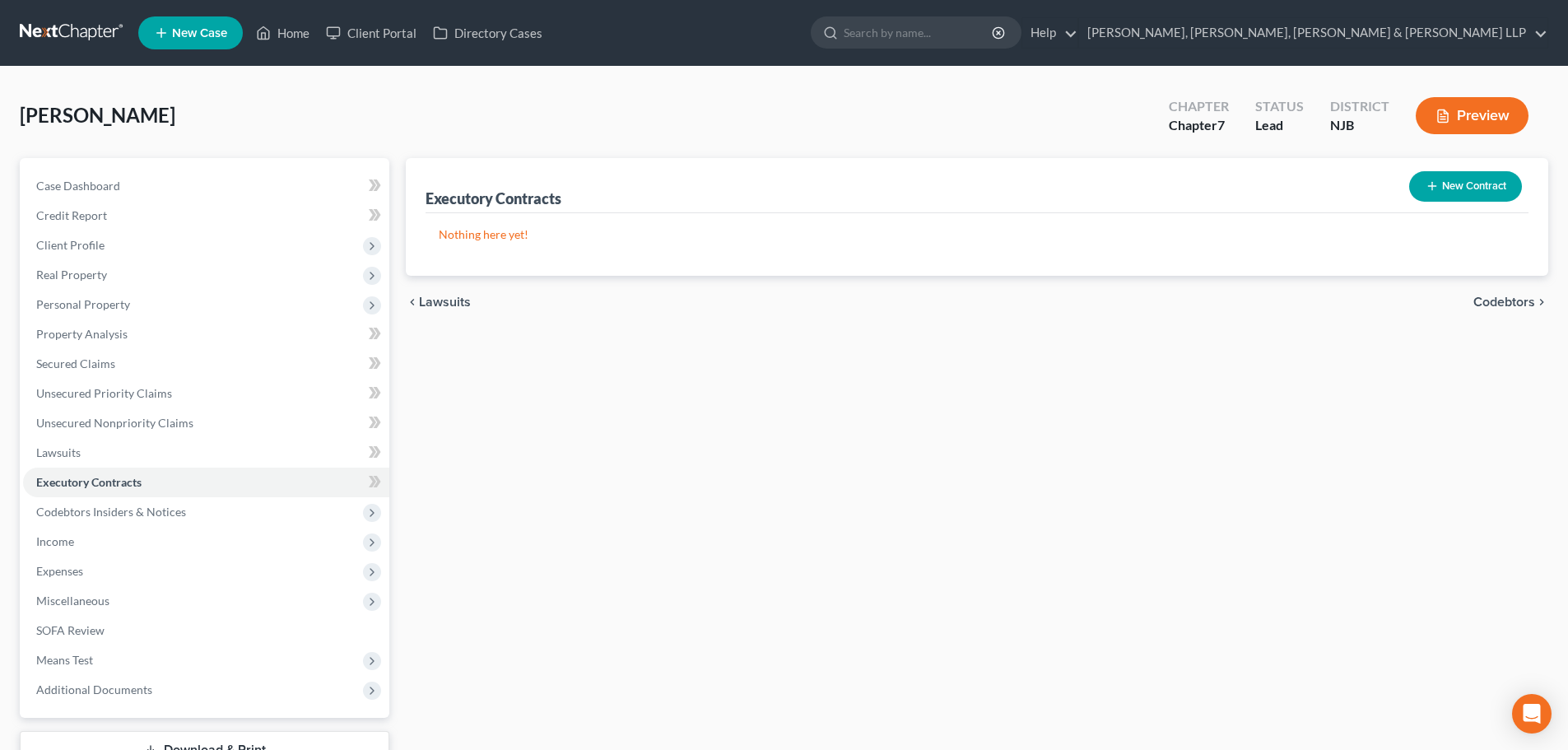
click at [1473, 178] on button "New Contract" at bounding box center [1466, 186] width 113 height 31
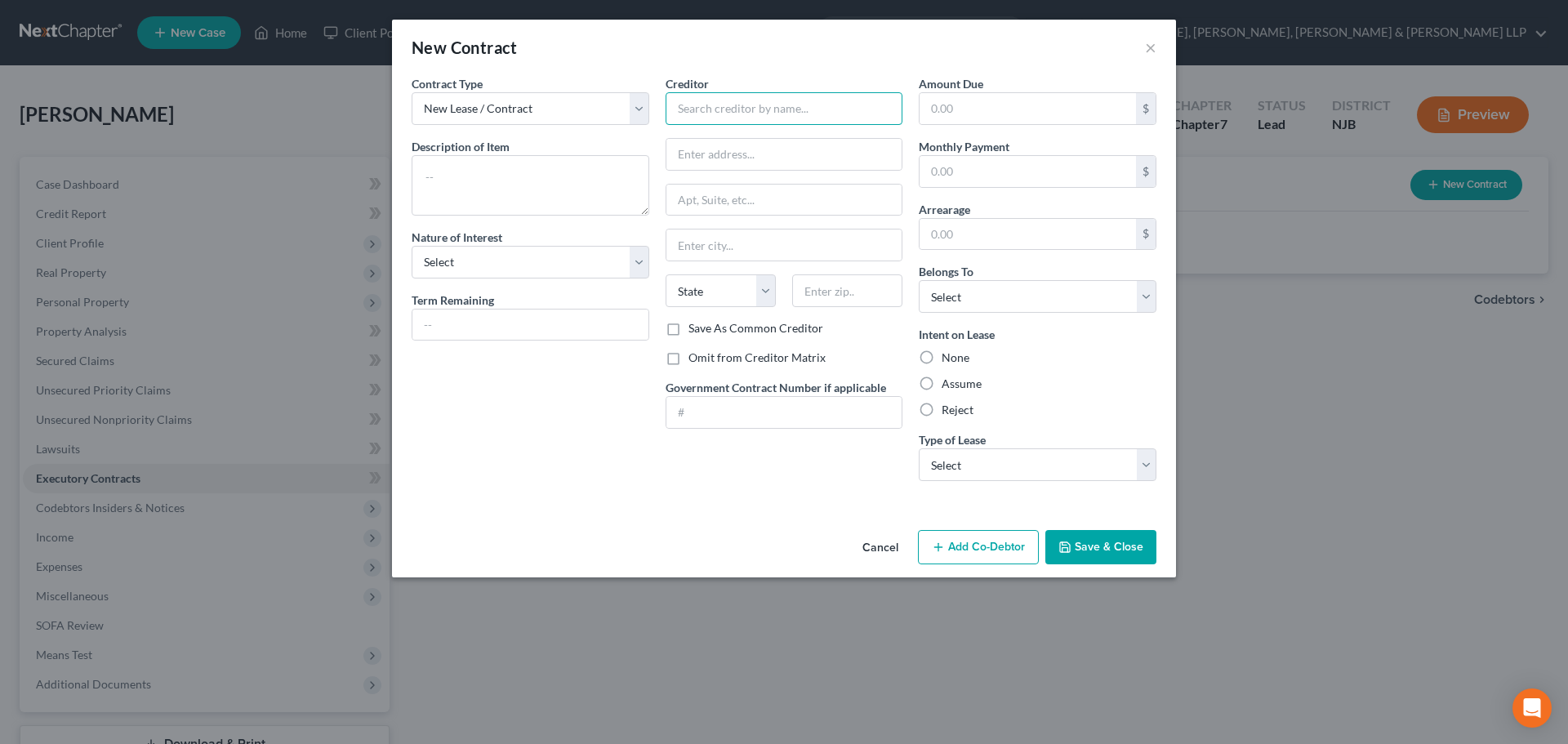
click at [711, 119] on input "text" at bounding box center [784, 108] width 237 height 32
paste input "Landlord [PERSON_NAME]"
drag, startPoint x: 705, startPoint y: 107, endPoint x: 503, endPoint y: 145, distance: 205.5
click at [503, 145] on div "Contract Type New Lease / Contract New Timeshare Description of non-residential…" at bounding box center [784, 284] width 761 height 419
click at [713, 152] on input "text" at bounding box center [784, 154] width 236 height 31
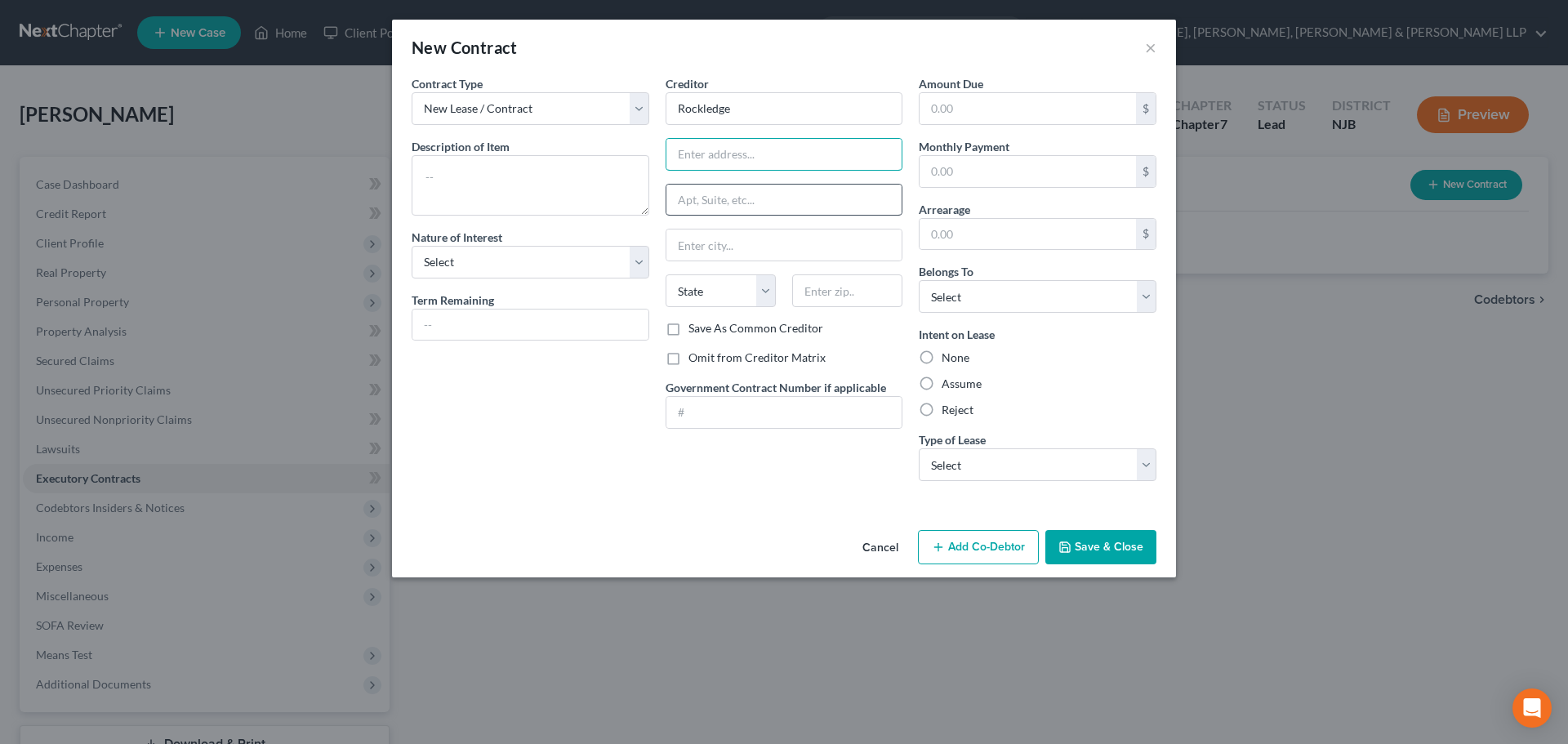
paste input "P.O. Box 788"
click at [836, 294] on input "text" at bounding box center [846, 290] width 110 height 32
drag, startPoint x: 807, startPoint y: 258, endPoint x: 796, endPoint y: 260, distance: 11.2
click at [807, 258] on input "text" at bounding box center [784, 246] width 236 height 31
click at [544, 168] on textarea at bounding box center [530, 185] width 237 height 60
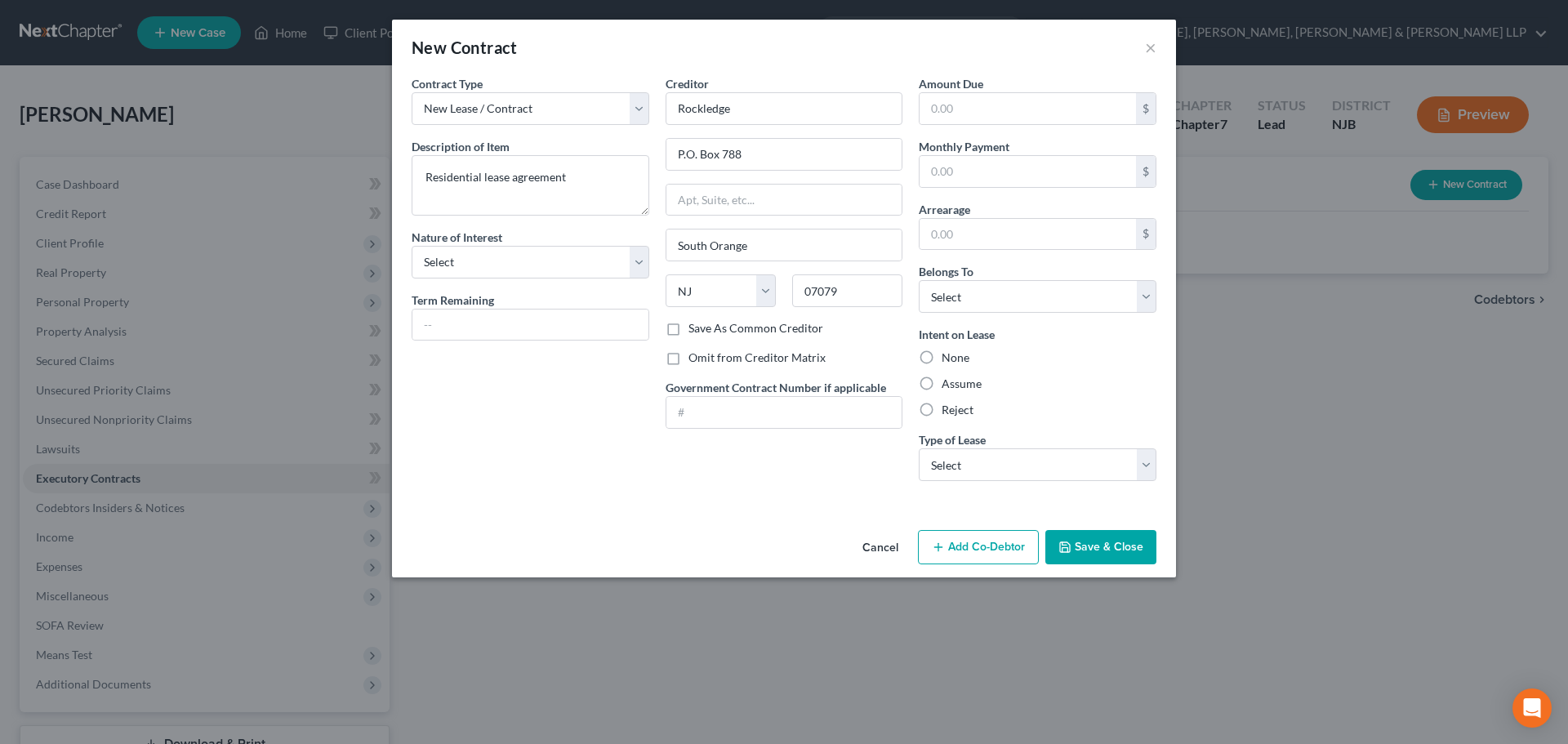
click at [965, 389] on label "Assume" at bounding box center [961, 384] width 40 height 17
click at [959, 386] on input "Assume" at bounding box center [953, 381] width 11 height 11
click at [1003, 458] on select "Select Real Estate Car Other" at bounding box center [1036, 464] width 237 height 32
click at [918, 449] on select "Select Real Estate Car Other" at bounding box center [1036, 464] width 237 height 32
click at [1103, 547] on button "Save & Close" at bounding box center [1100, 546] width 111 height 34
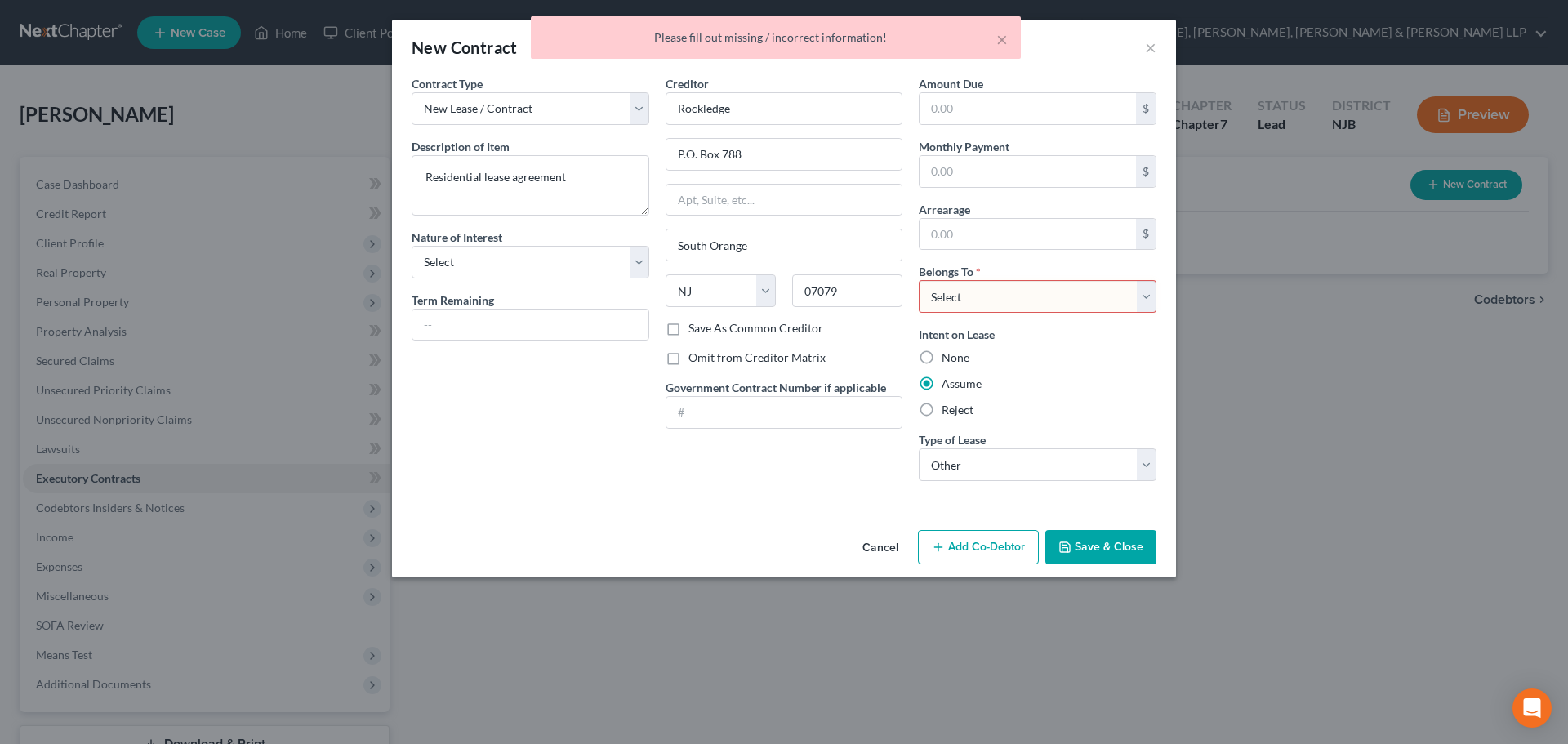
drag, startPoint x: 1000, startPoint y: 291, endPoint x: 997, endPoint y: 312, distance: 21.2
click at [1000, 292] on select "Select Debtor 1 Only Debtor 2 Only Debtor 1 And Debtor 2 Only At Least One Of T…" at bounding box center [1036, 295] width 237 height 32
click at [918, 280] on select "Select Debtor 1 Only Debtor 2 Only Debtor 1 And Debtor 2 Only At Least One Of T…" at bounding box center [1036, 295] width 237 height 32
click at [1103, 550] on button "Save & Close" at bounding box center [1100, 546] width 111 height 34
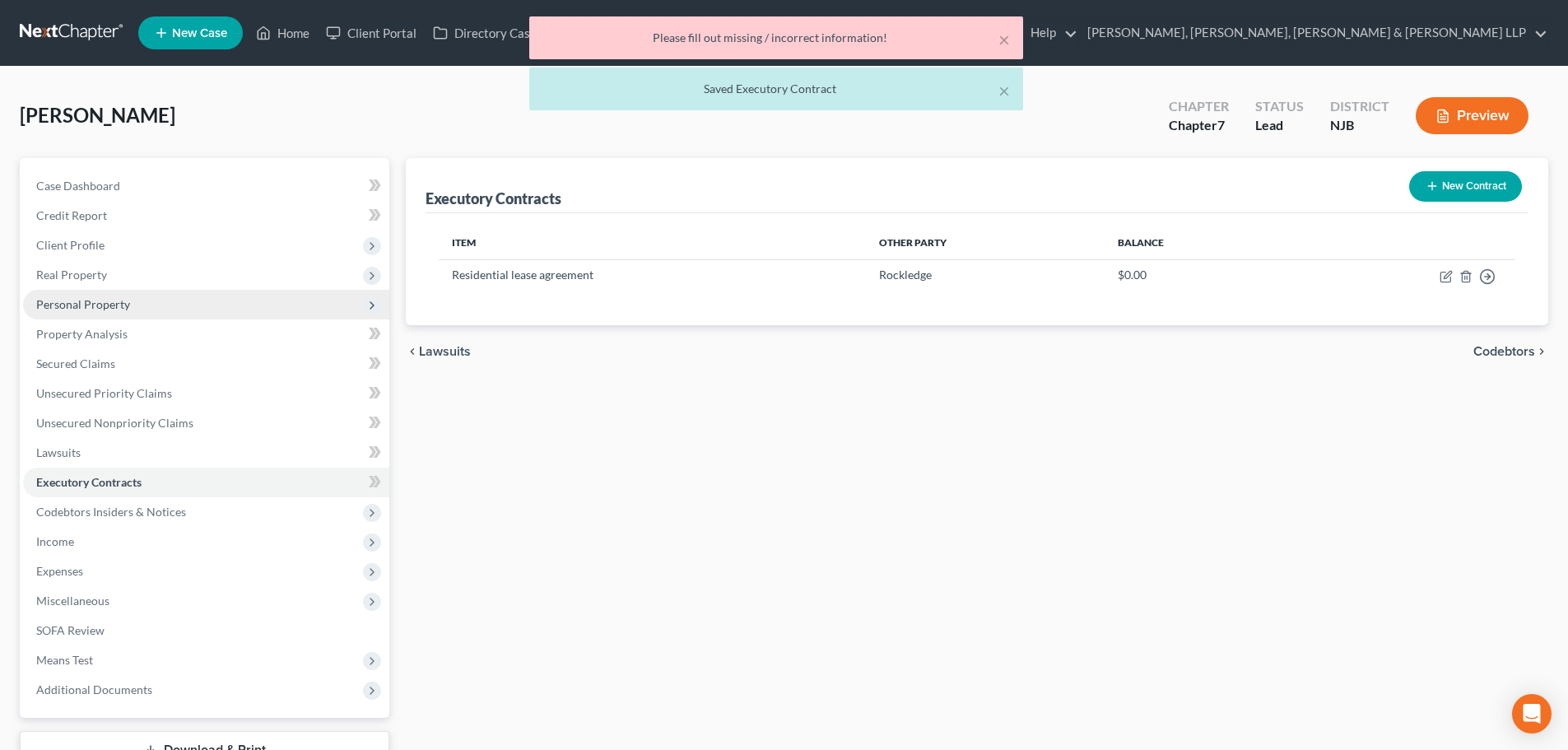
click at [180, 307] on span "Personal Property" at bounding box center [207, 304] width 367 height 30
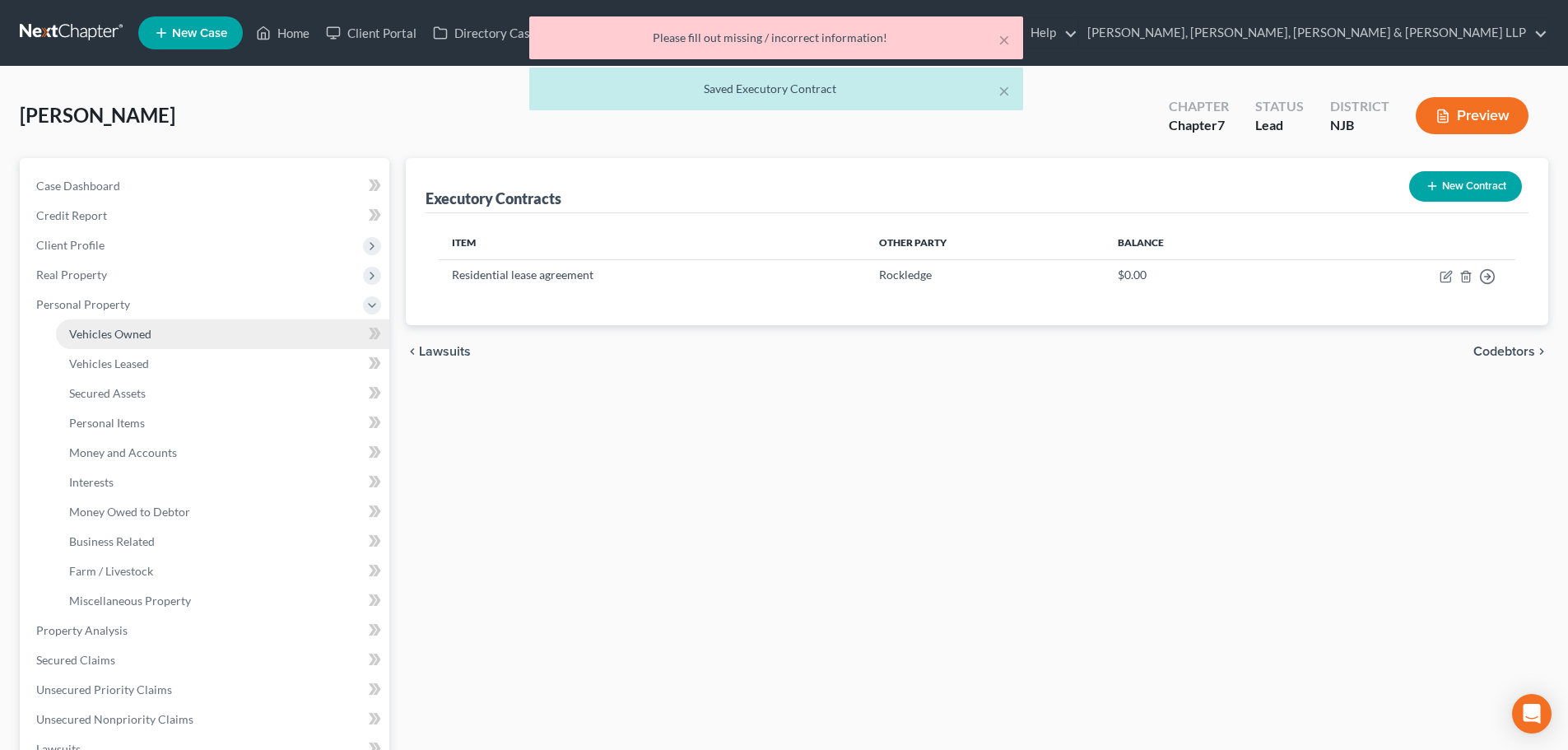
click at [199, 333] on link "Vehicles Owned" at bounding box center [222, 334] width 333 height 30
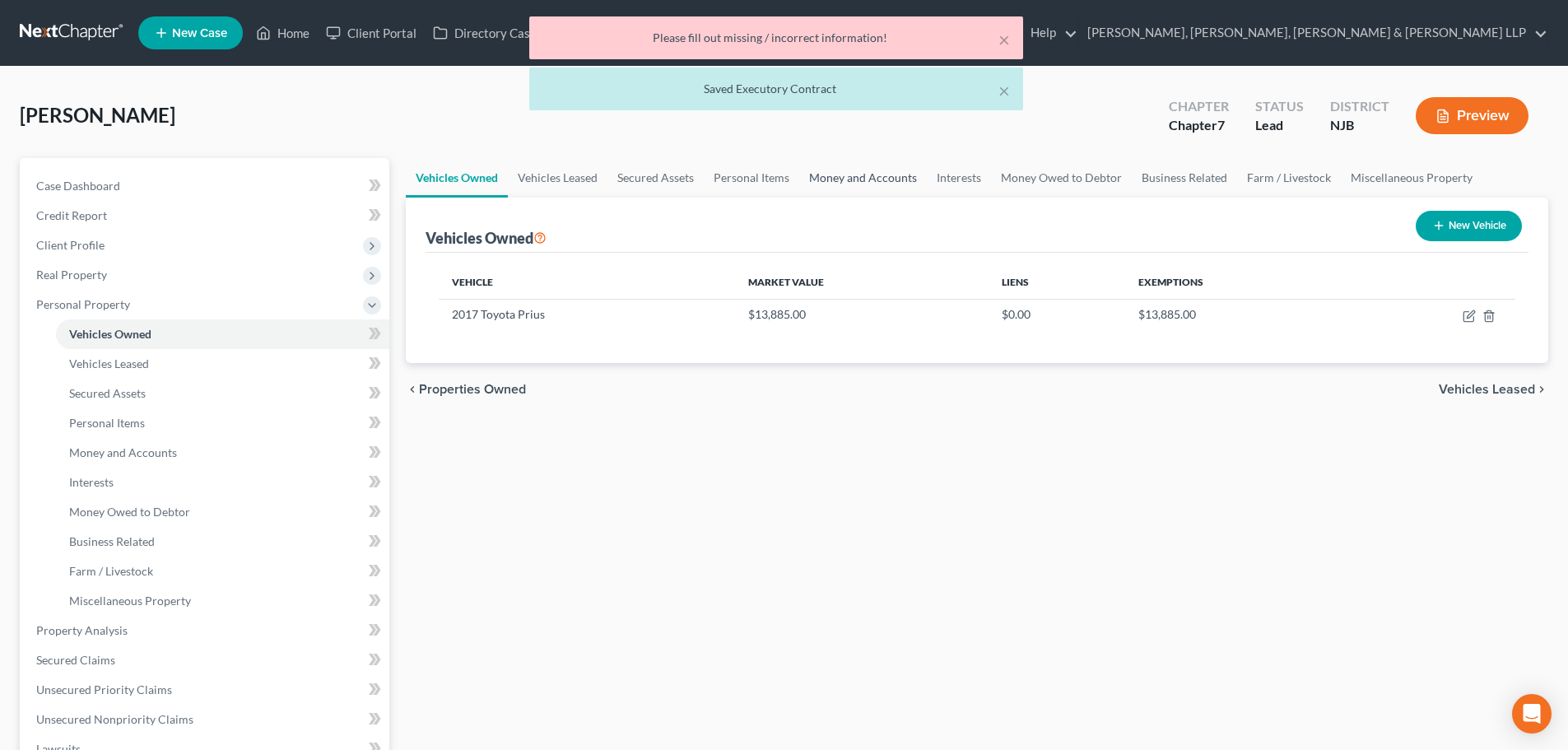
drag, startPoint x: 884, startPoint y: 182, endPoint x: 916, endPoint y: 180, distance: 32.1
click at [885, 181] on link "Money and Accounts" at bounding box center [863, 178] width 127 height 39
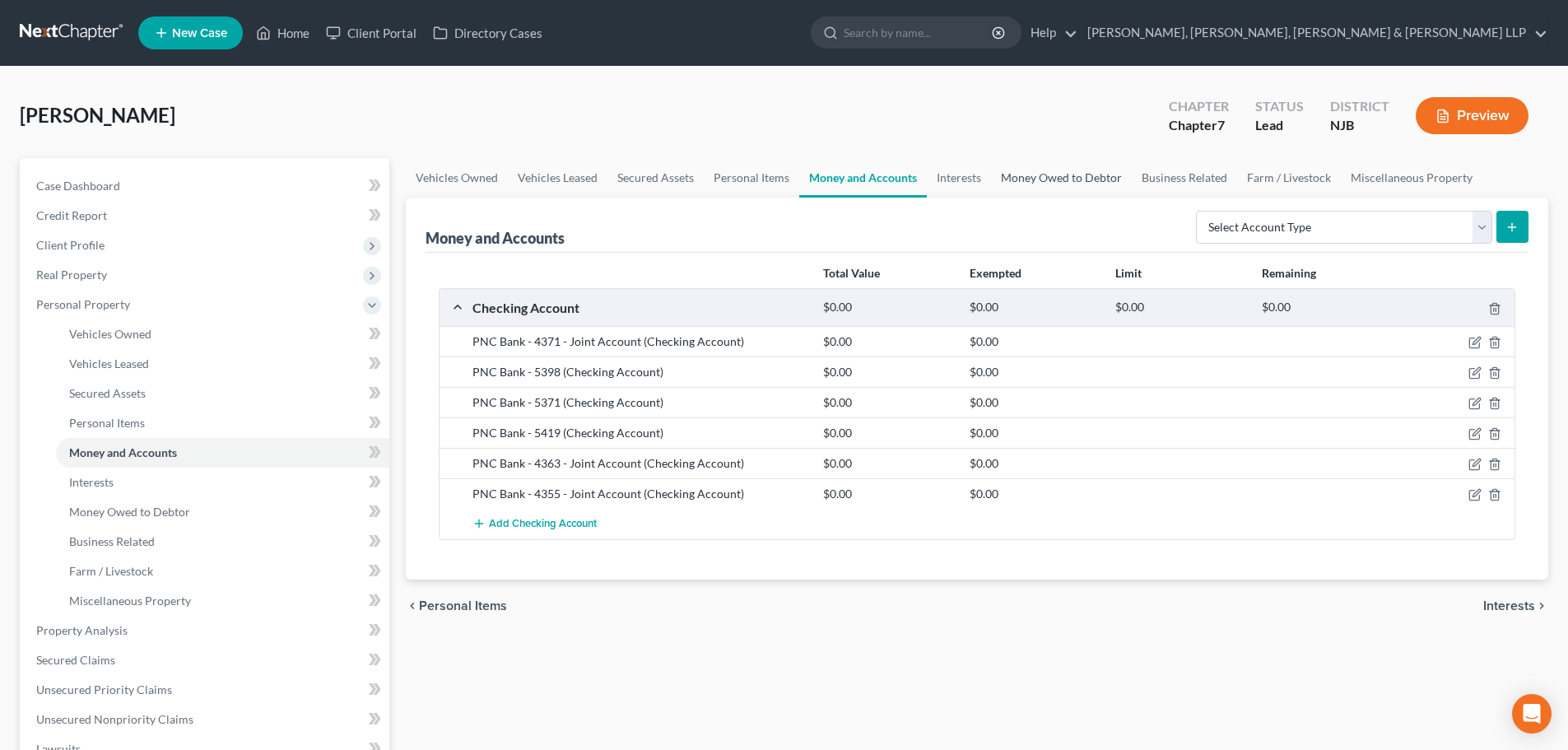
click at [1099, 176] on link "Money Owed to Debtor" at bounding box center [1061, 178] width 141 height 39
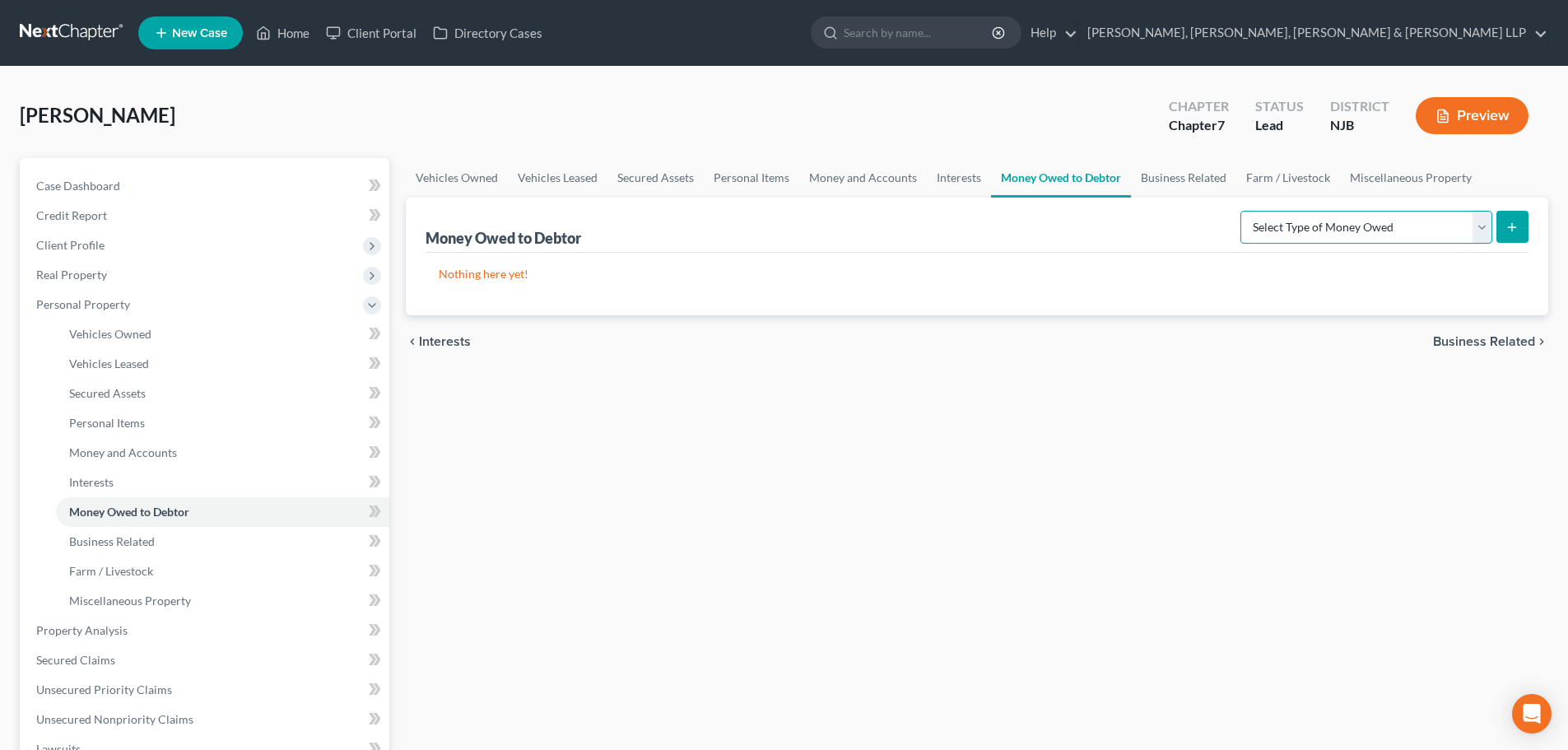
click at [1390, 216] on select "Select Type of Money Owed Accounts Receivable Alimony Child Support Claims Agai…" at bounding box center [1366, 226] width 252 height 33
drag, startPoint x: 882, startPoint y: 181, endPoint x: 954, endPoint y: 173, distance: 72.4
click at [882, 181] on link "Money and Accounts" at bounding box center [863, 178] width 127 height 39
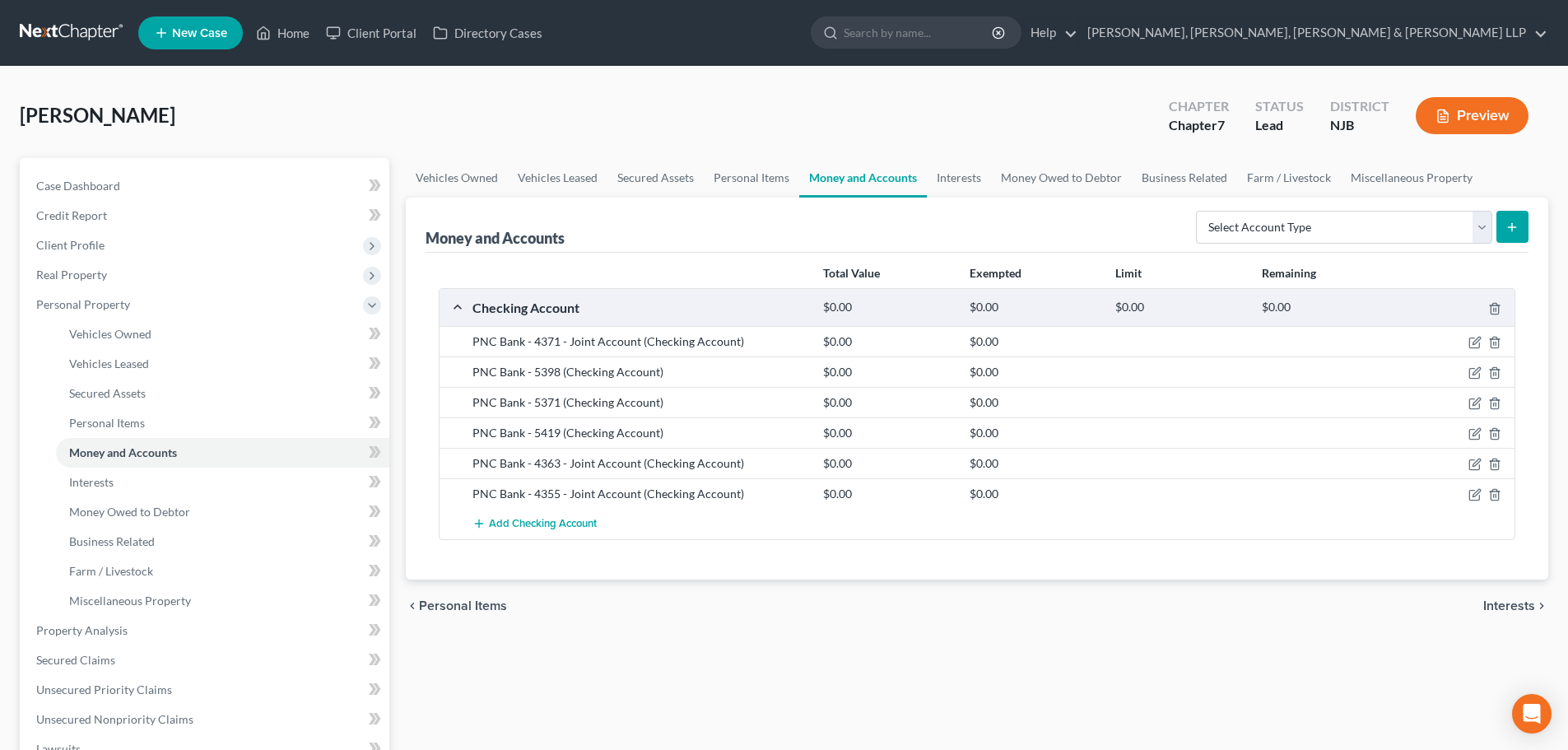
click at [1288, 208] on div "Select Account Type Brokerage Cash on Hand Certificates of Deposit Checking Acc…" at bounding box center [1359, 225] width 339 height 44
click at [1281, 225] on select "Select Account Type Brokerage Cash on Hand Certificates of Deposit Checking Acc…" at bounding box center [1344, 226] width 296 height 33
click at [1199, 210] on select "Select Account Type Brokerage Cash on Hand Certificates of Deposit Checking Acc…" at bounding box center [1344, 226] width 296 height 33
click at [1530, 220] on div "Money and Accounts Select Account Type Brokerage Cash on Hand Certificates of D…" at bounding box center [977, 388] width 1143 height 382
click at [1521, 221] on button "submit" at bounding box center [1512, 226] width 33 height 33
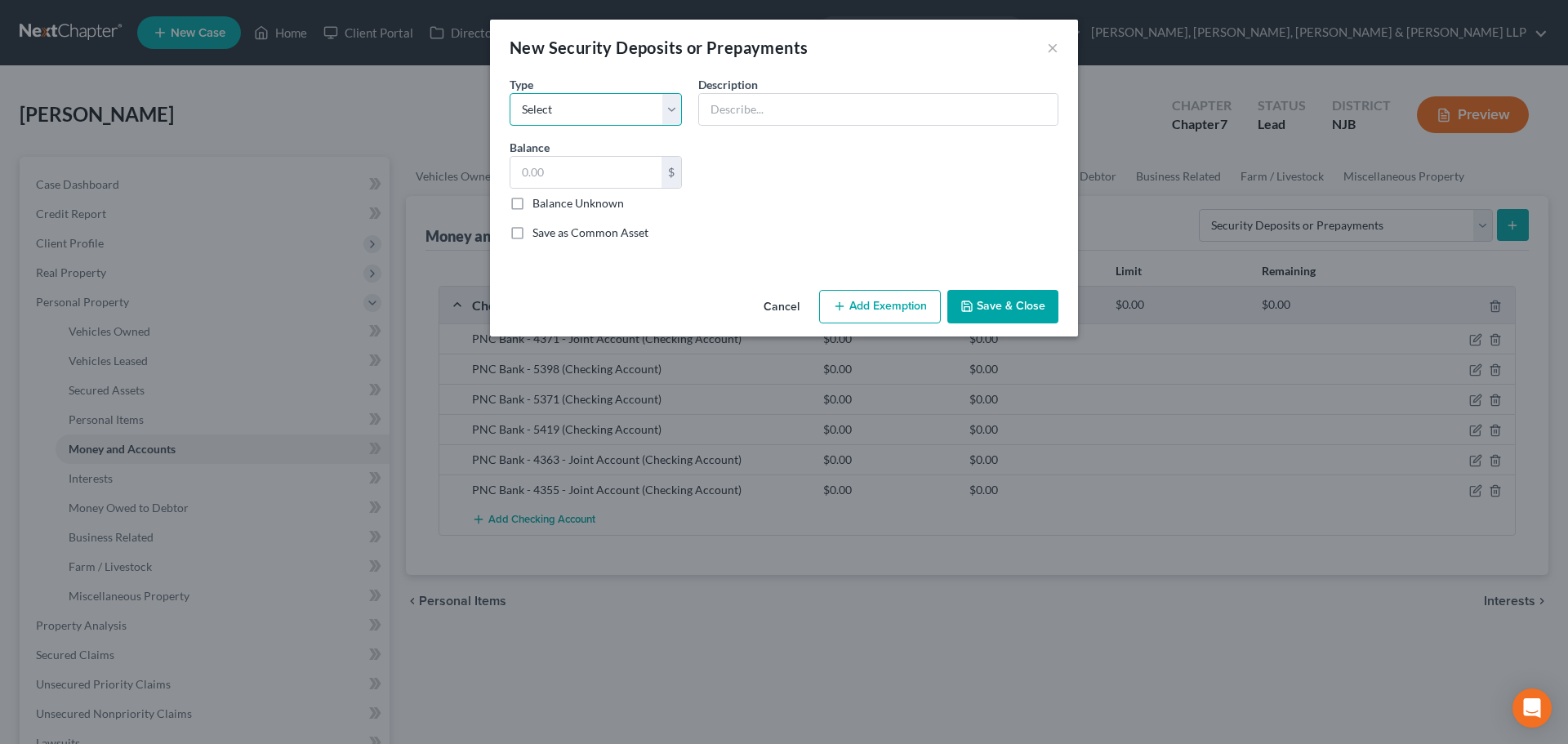
click at [624, 97] on select "Select Electric Gas Heating Oil Security Deposit On Rental Unit Prepaid Rent Te…" at bounding box center [595, 109] width 173 height 32
click at [509, 93] on select "Select Electric Gas Heating Oil Security Deposit On Rental Unit Prepaid Rent Te…" at bounding box center [595, 109] width 173 height 32
click at [740, 115] on input "text" at bounding box center [878, 110] width 358 height 31
click at [614, 173] on input "text" at bounding box center [586, 173] width 151 height 31
click at [896, 305] on button "Add Exemption" at bounding box center [880, 306] width 122 height 34
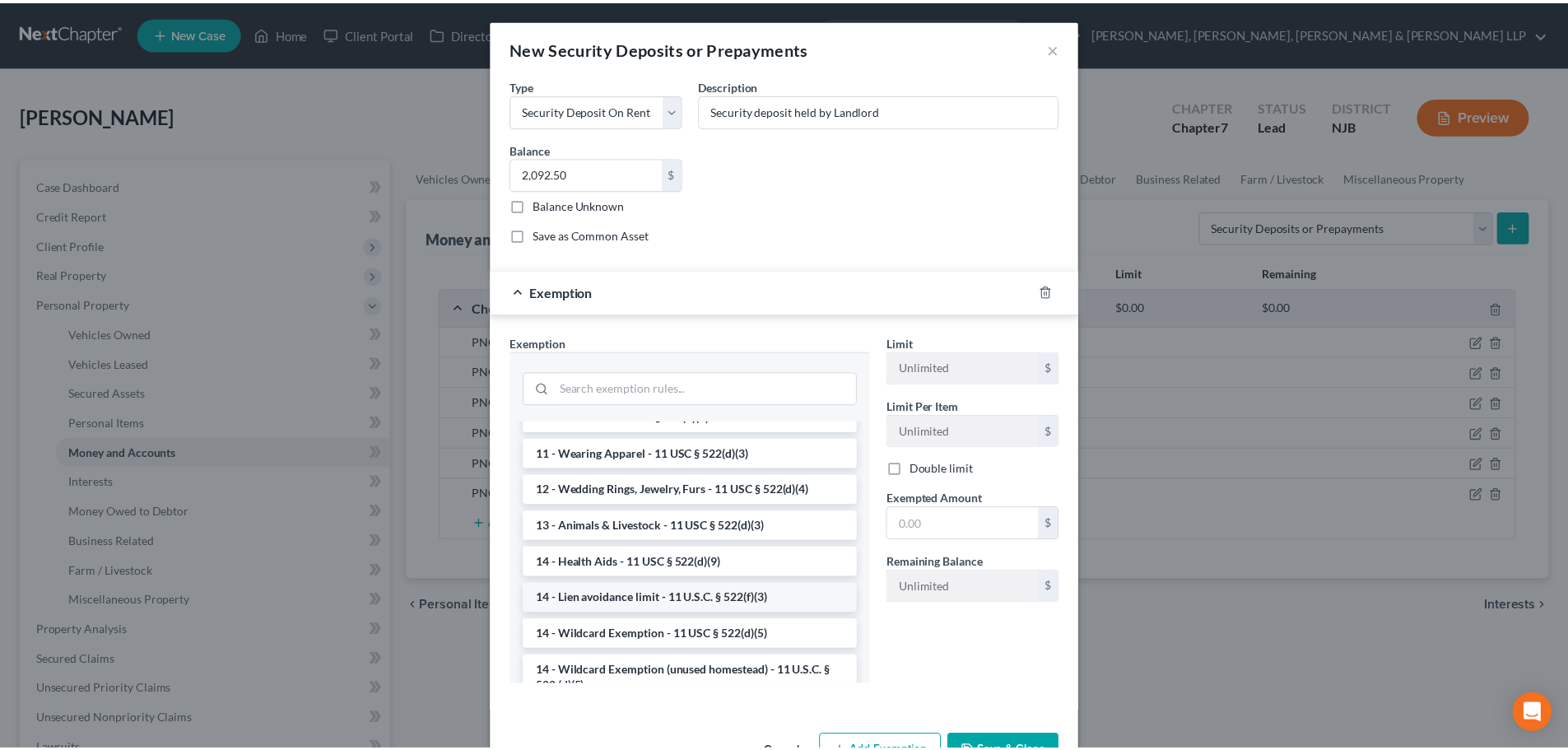
scroll to position [165, 0]
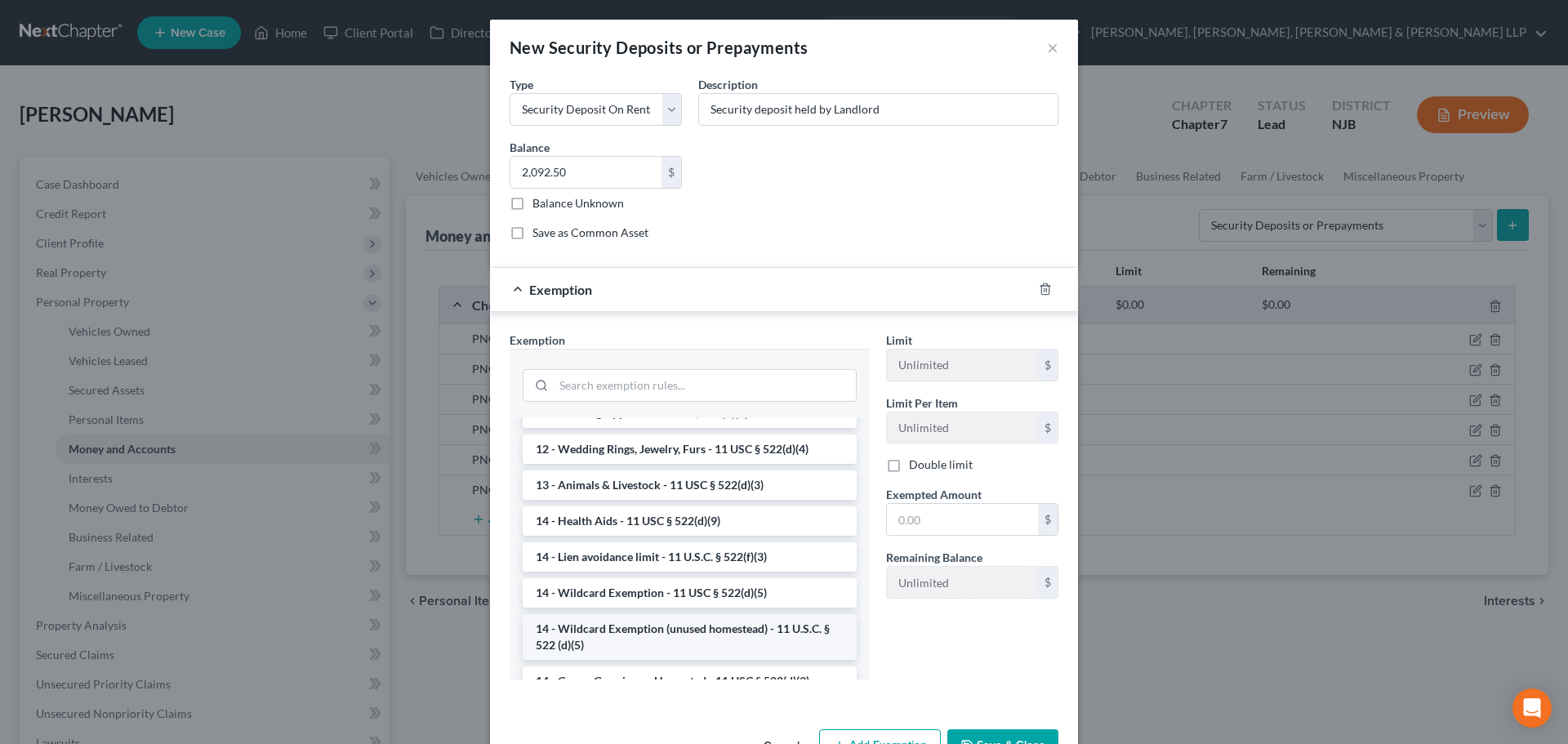
click at [671, 618] on li "14 - Wildcard Exemption (unused homestead) - 11 U.S.C. § 522 (d)(5)" at bounding box center [689, 637] width 334 height 46
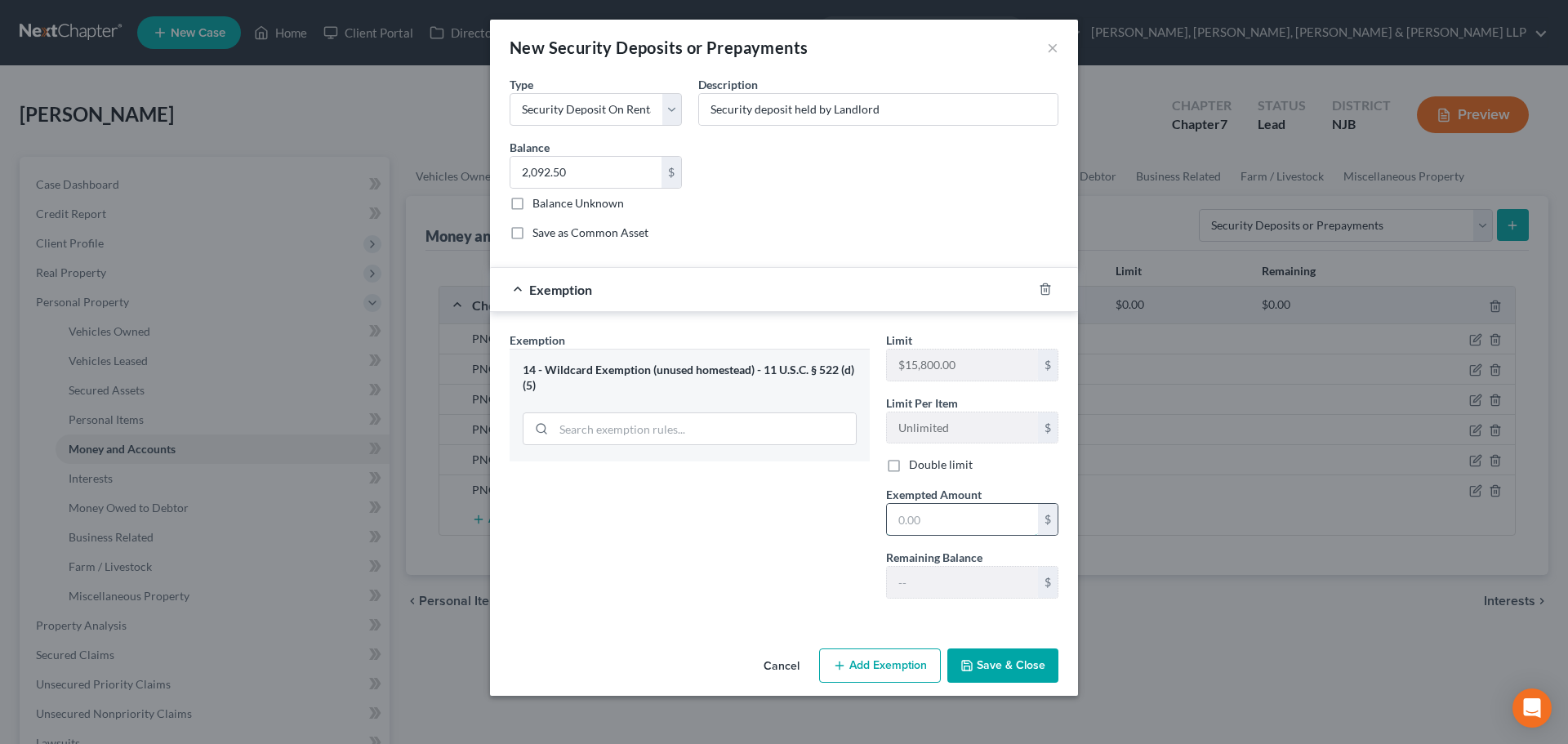
click at [931, 516] on input "text" at bounding box center [963, 520] width 151 height 31
click at [1022, 653] on button "Save & Close" at bounding box center [1002, 665] width 111 height 34
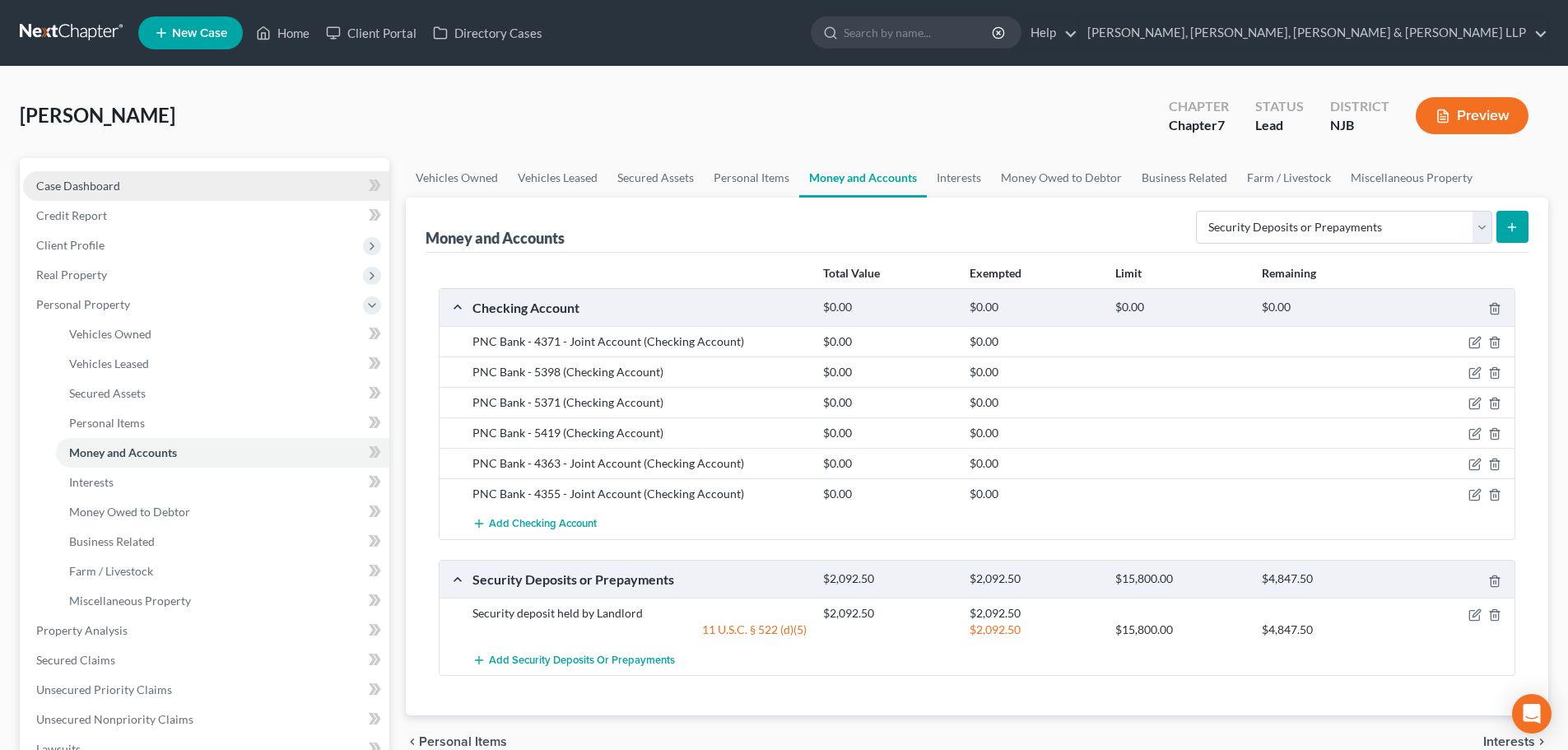
click at [288, 197] on link "Case Dashboard" at bounding box center [207, 186] width 367 height 30
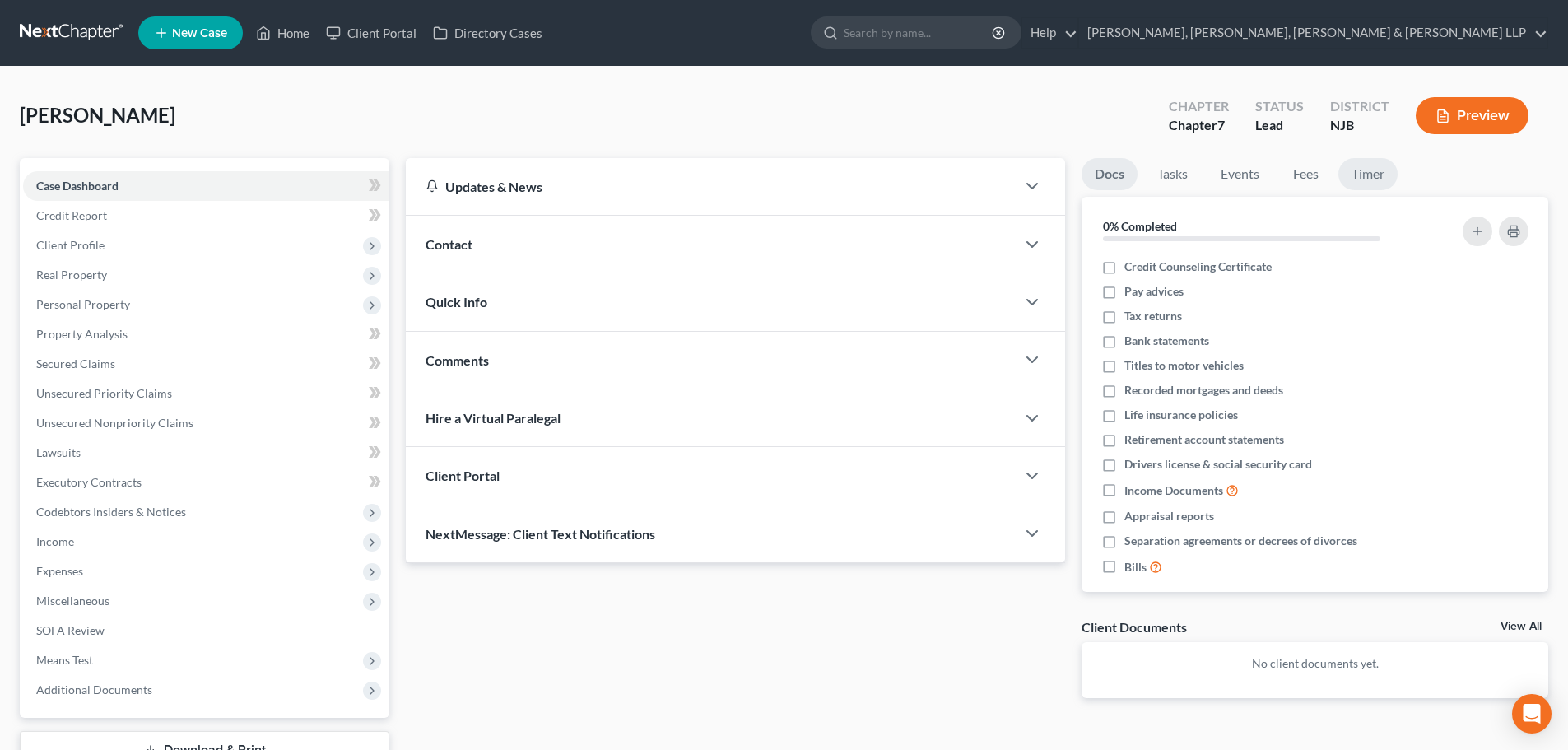
click at [1375, 182] on link "Timer" at bounding box center [1369, 174] width 60 height 33
